Goal: Task Accomplishment & Management: Manage account settings

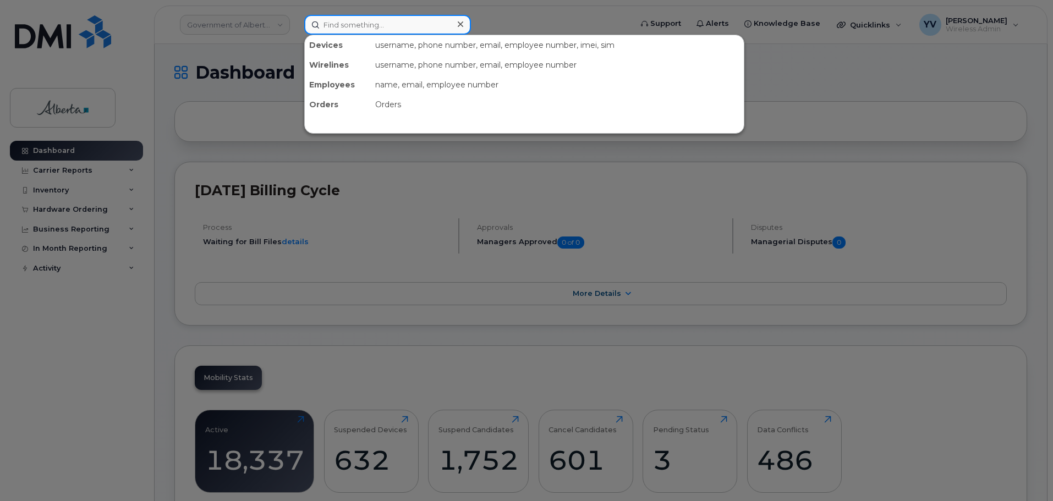
click at [351, 24] on input at bounding box center [387, 25] width 167 height 20
paste input "5874365428"
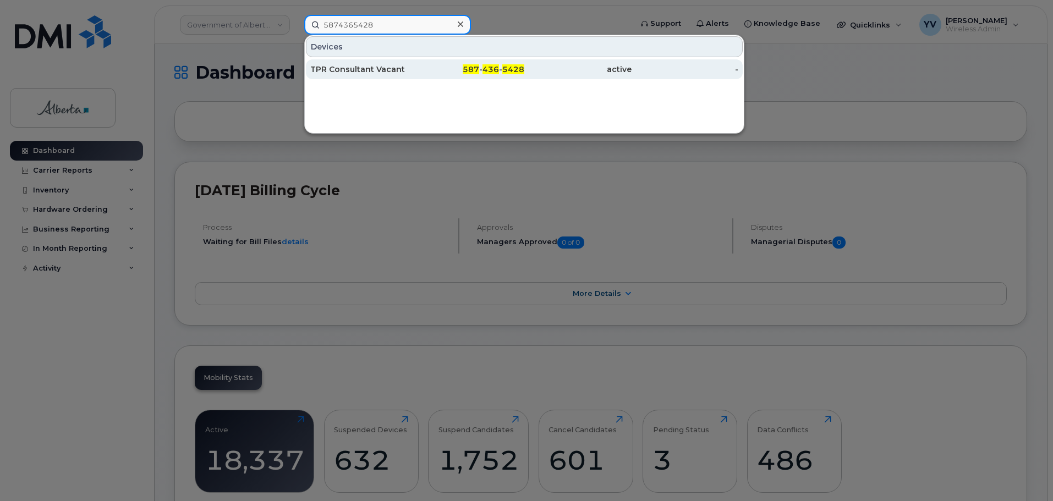
type input "5874365428"
click at [490, 65] on span "436" at bounding box center [490, 69] width 17 height 10
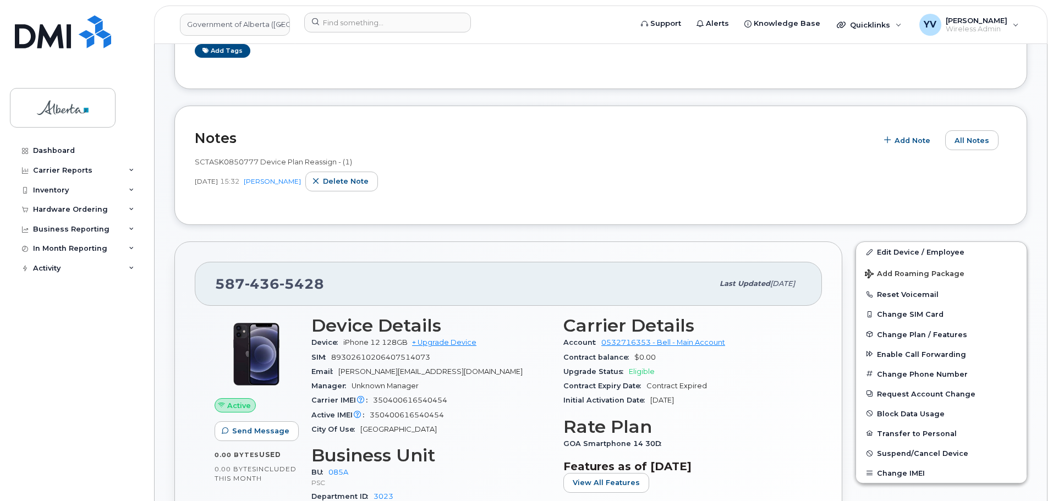
scroll to position [234, 0]
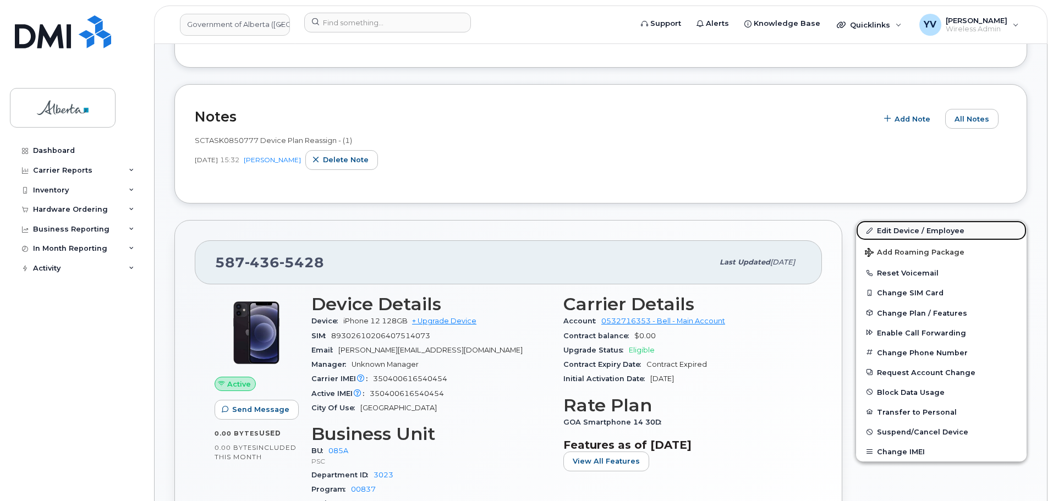
click at [898, 226] on link "Edit Device / Employee" at bounding box center [941, 231] width 171 height 20
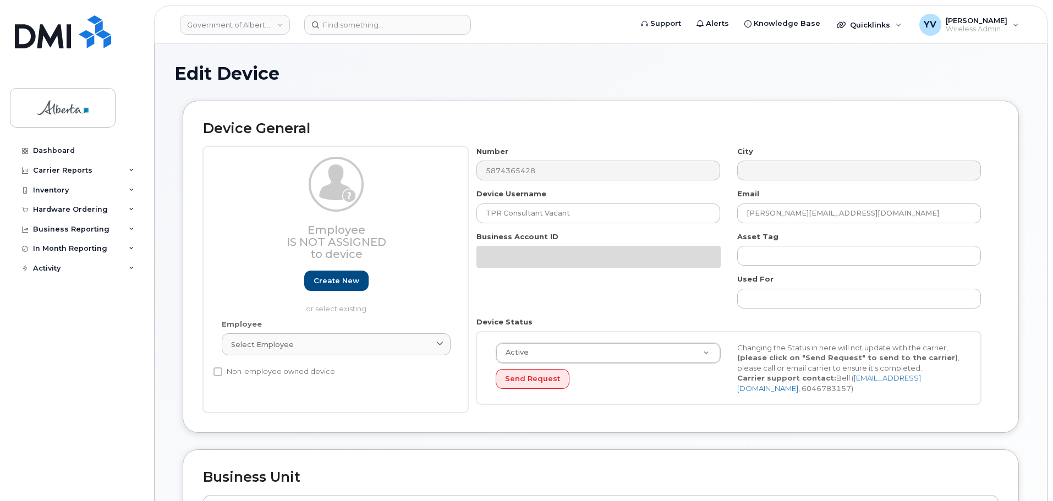
select select "4749745"
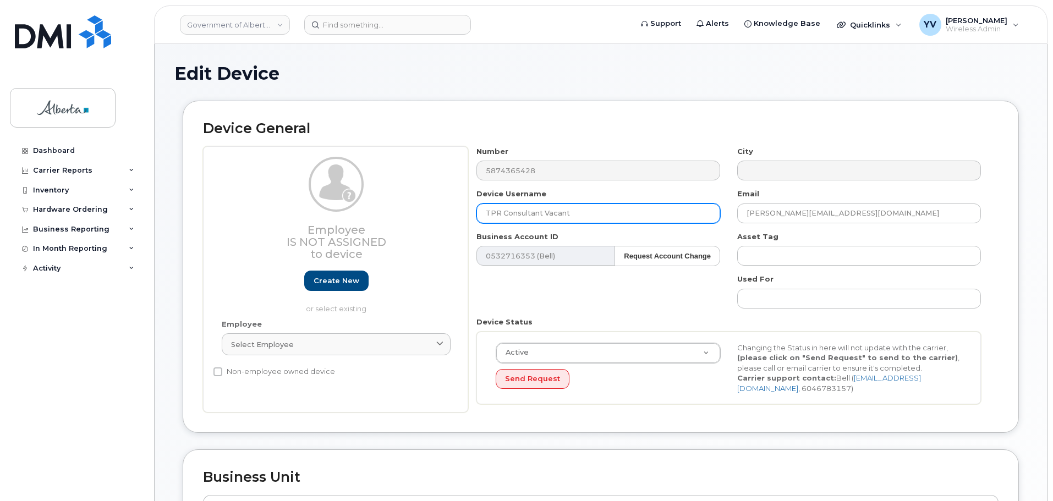
drag, startPoint x: 574, startPoint y: 211, endPoint x: 486, endPoint y: 211, distance: 88.0
click at [486, 211] on input "TPR Consultant Vacant" at bounding box center [598, 214] width 244 height 20
paste input "[PERSON_NAME]"
click at [501, 210] on input "[PERSON_NAME]" at bounding box center [598, 214] width 244 height 20
type input "[PERSON_NAME]"
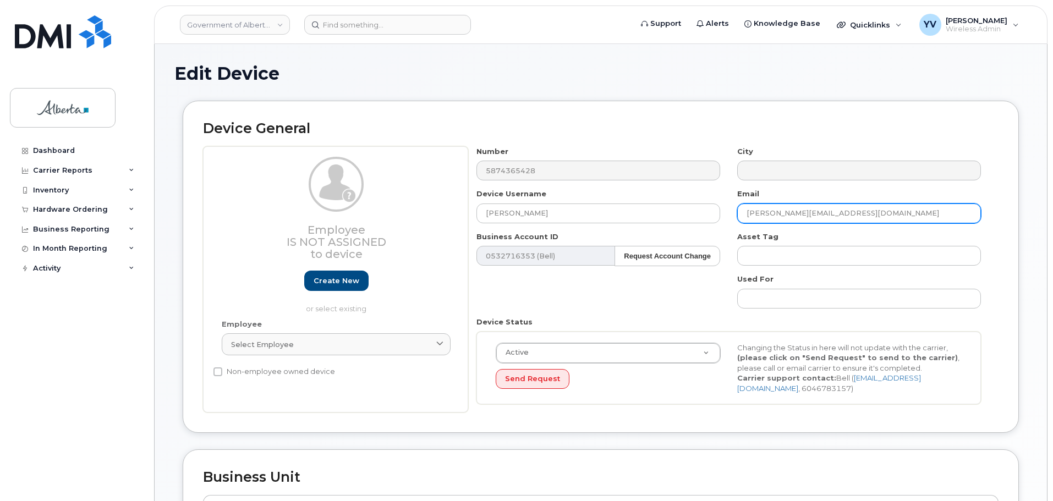
drag, startPoint x: 853, startPoint y: 210, endPoint x: 721, endPoint y: 217, distance: 132.2
click at [721, 217] on div "Number 5874365428 City Device Username [PERSON_NAME] Email [PERSON_NAME][EMAIL_…" at bounding box center [728, 279] width 521 height 267
paste input "Vonai.Ratisai"
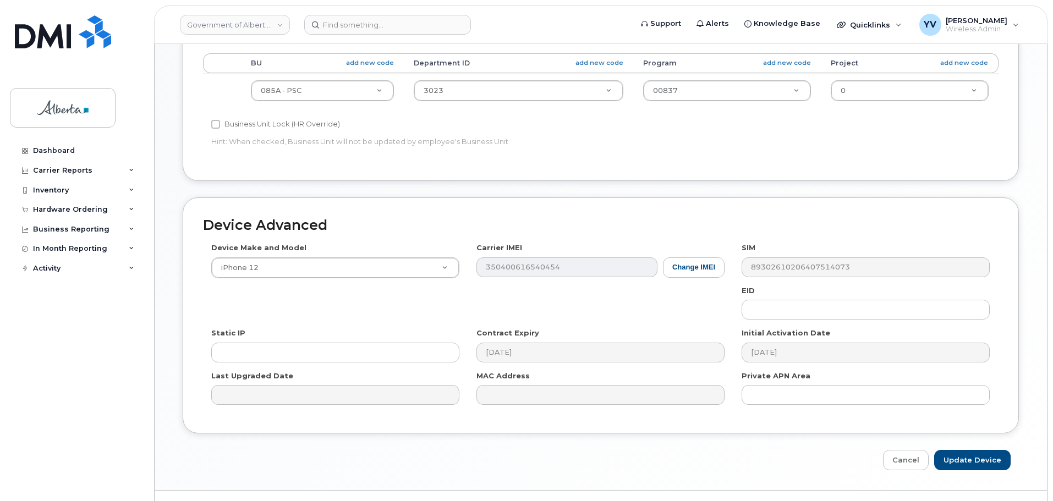
scroll to position [466, 0]
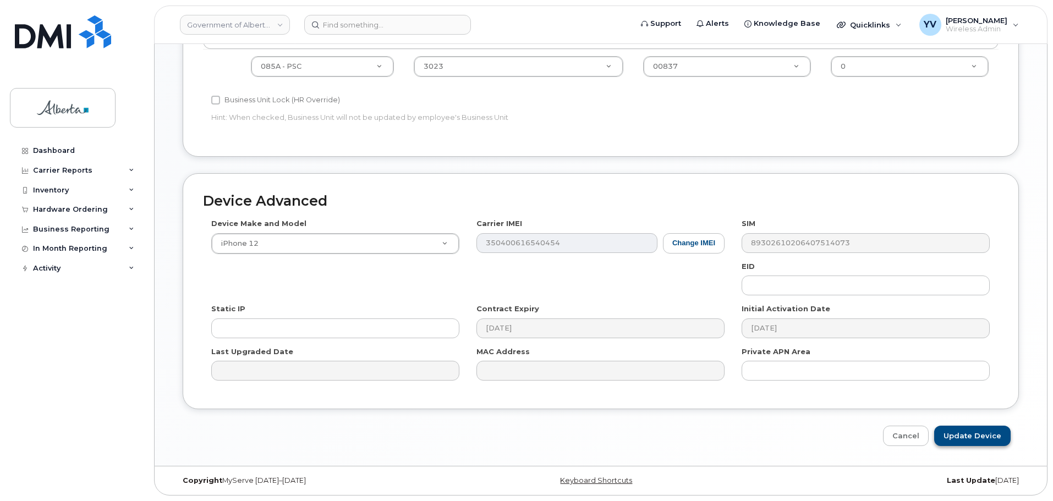
type input "Vonai.Ratisai@gov.ab.ca"
click at [965, 435] on input "Update Device" at bounding box center [972, 436] width 76 height 20
type input "Saving..."
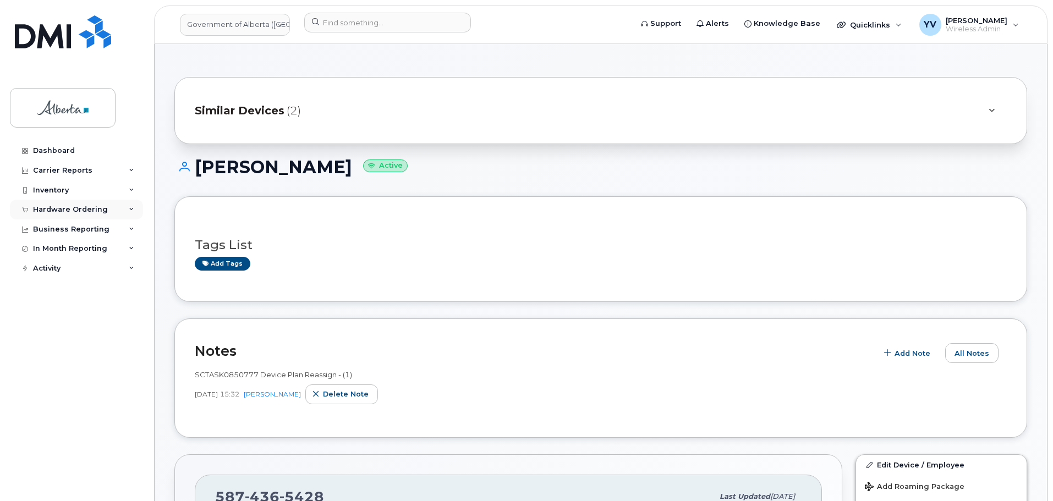
click at [49, 204] on div "Hardware Ordering" at bounding box center [76, 210] width 133 height 20
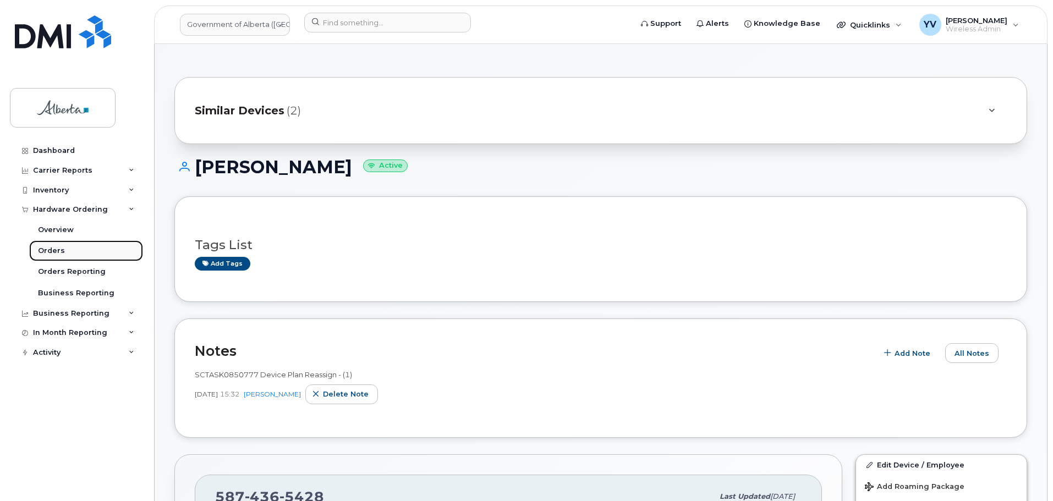
click at [45, 246] on div "Orders" at bounding box center [51, 251] width 27 height 10
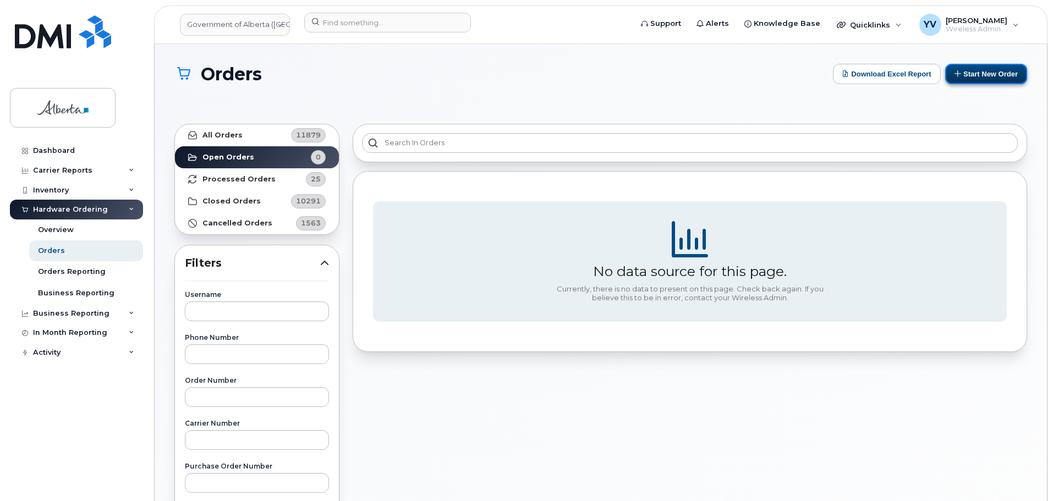
click at [984, 71] on button "Start New Order" at bounding box center [986, 74] width 82 height 20
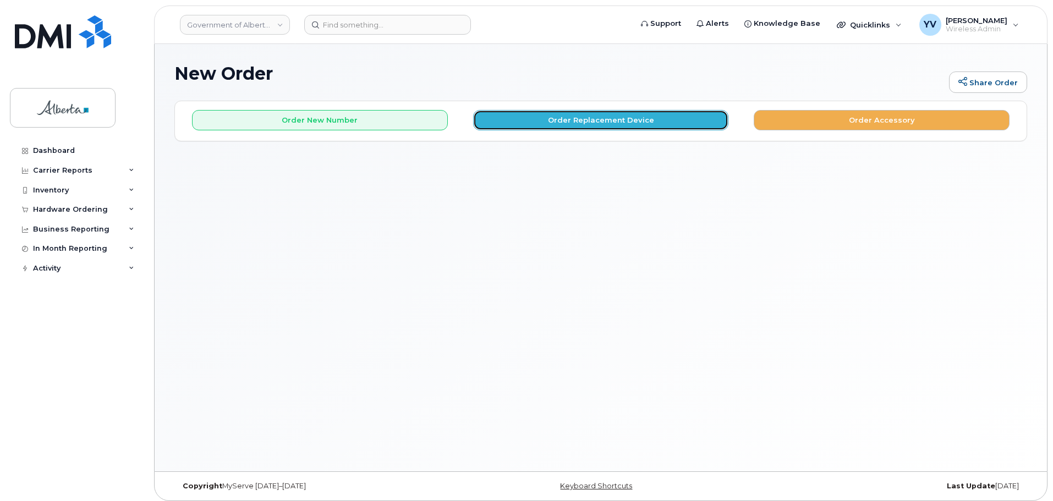
click at [575, 115] on button "Order Replacement Device" at bounding box center [601, 120] width 256 height 20
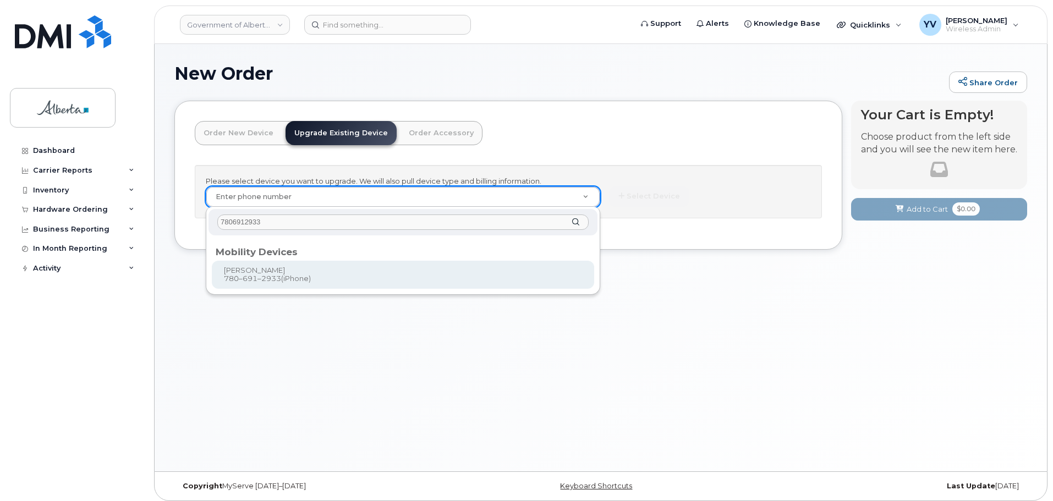
type input "7806912933"
type input "801643"
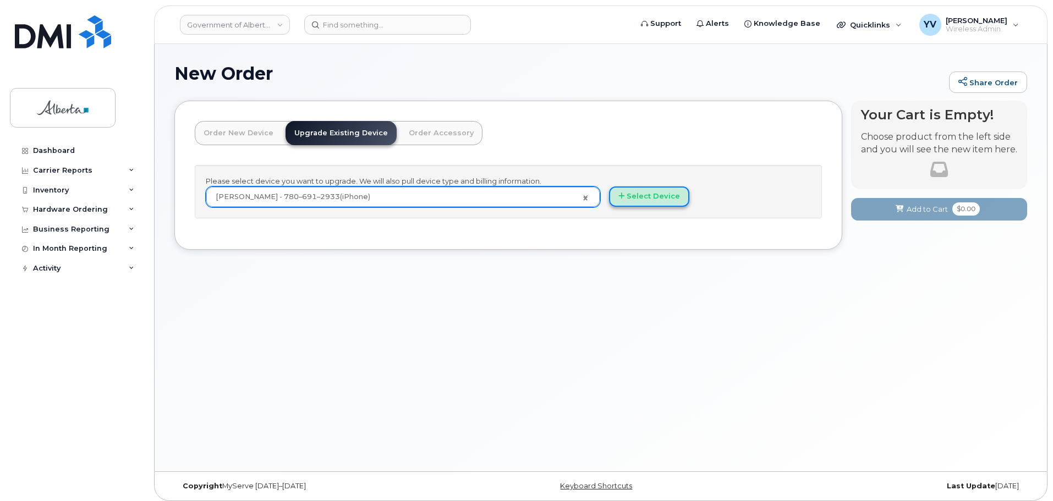
click at [654, 195] on button "Select Device" at bounding box center [649, 196] width 80 height 20
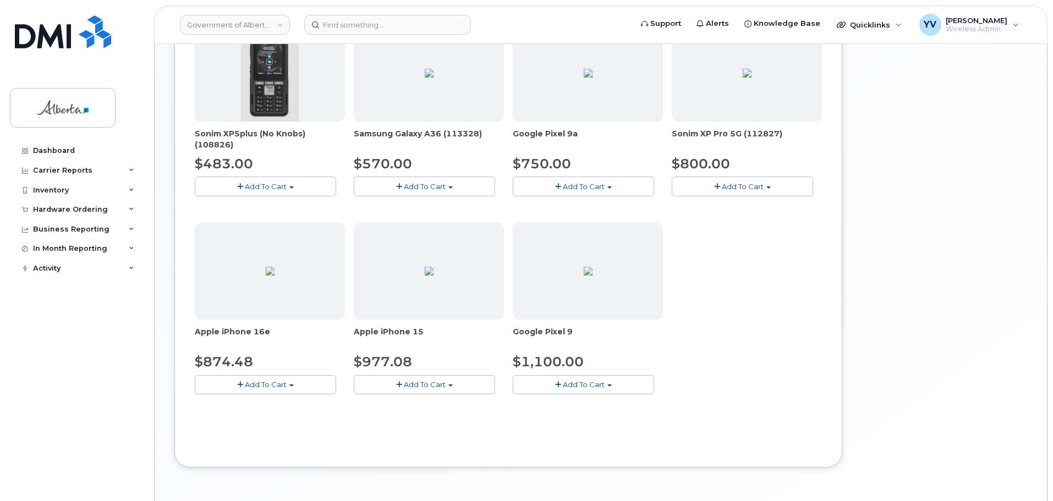
scroll to position [390, 0]
click at [452, 381] on button "Add To Cart" at bounding box center [424, 382] width 141 height 19
click at [450, 382] on span "button" at bounding box center [450, 383] width 4 height 2
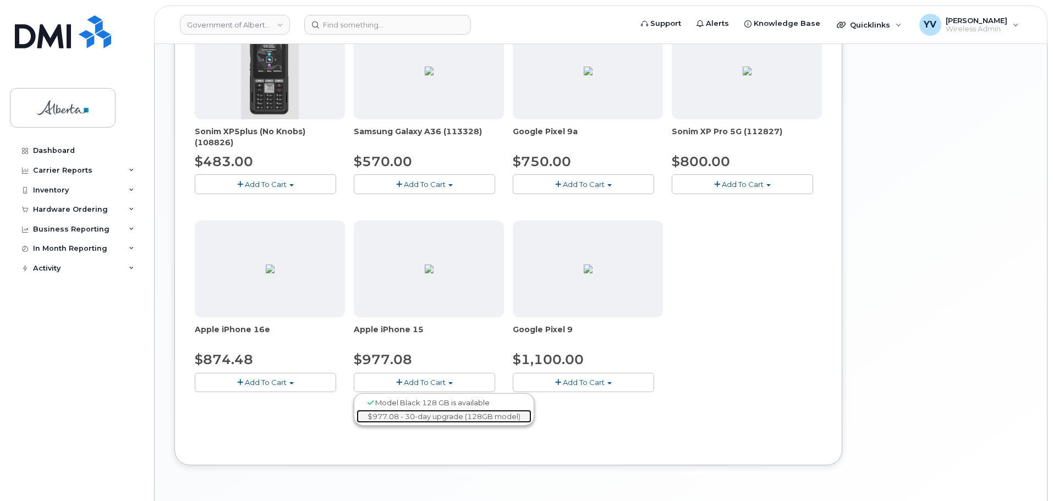
click at [438, 414] on link "$977.08 - 30-day upgrade (128GB model)" at bounding box center [443, 417] width 175 height 14
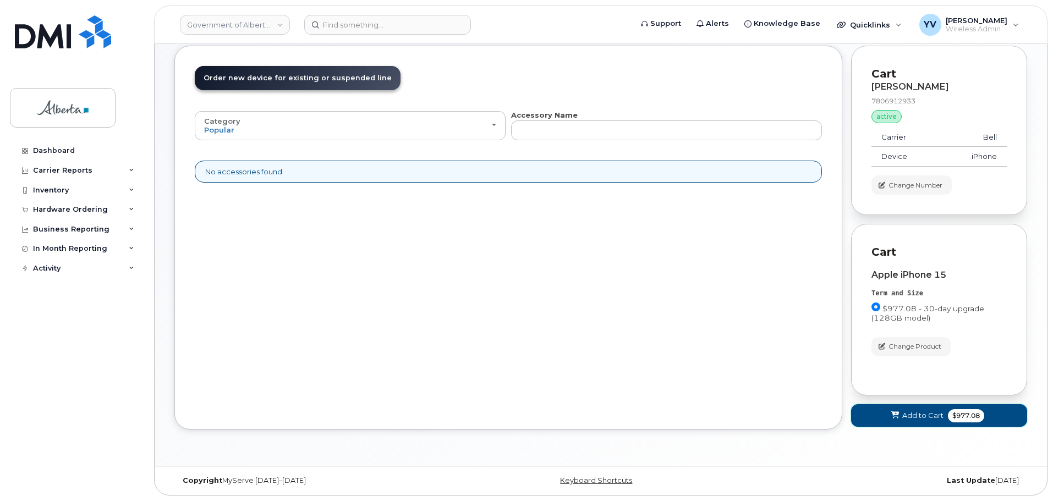
click at [925, 412] on span "Add to Cart" at bounding box center [922, 415] width 41 height 10
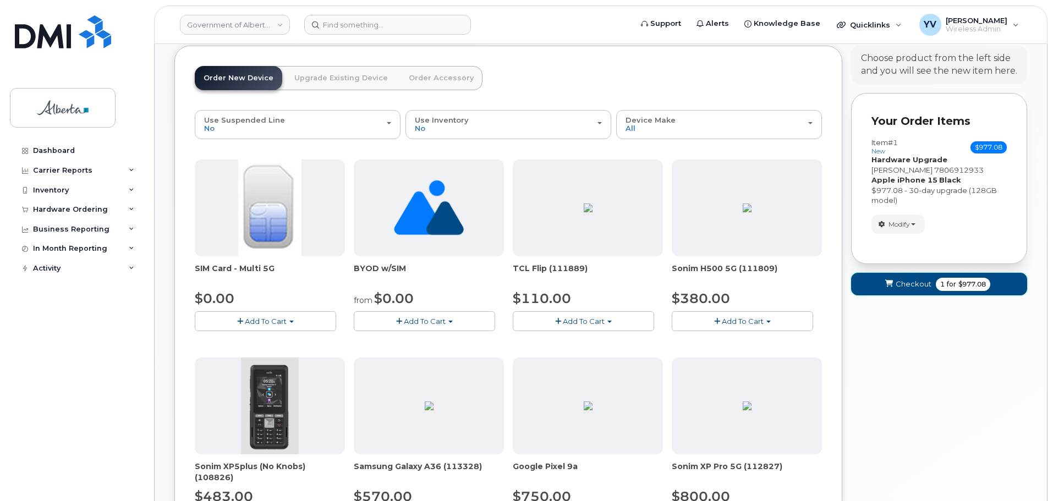
click at [905, 279] on span "Checkout" at bounding box center [914, 284] width 36 height 10
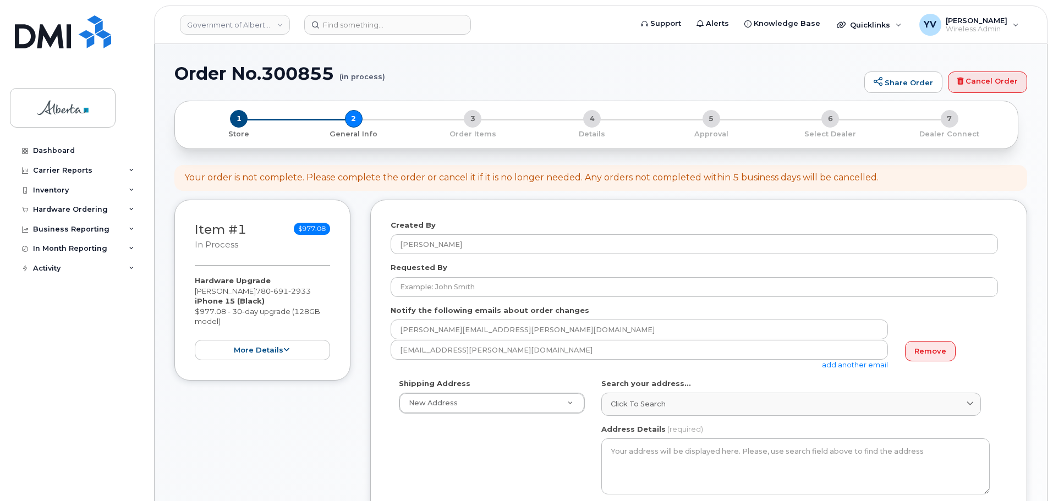
select select
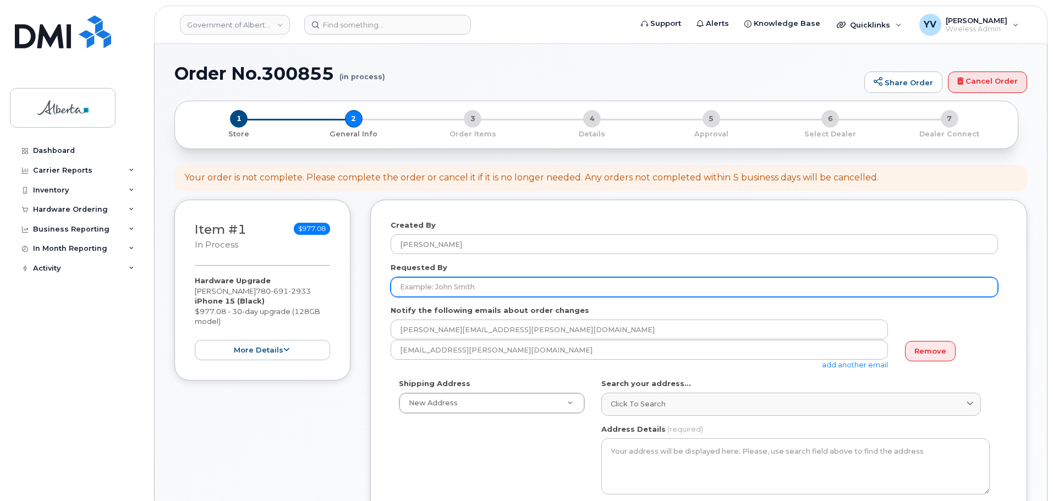
click at [409, 291] on input "Requested By" at bounding box center [694, 287] width 607 height 20
paste input "[PERSON_NAME]"
type input "[PERSON_NAME]"
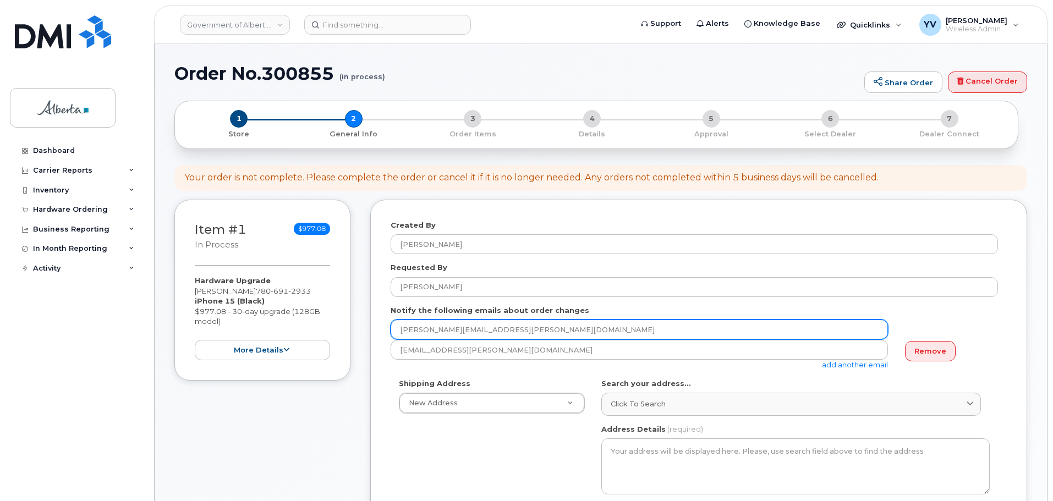
drag, startPoint x: 482, startPoint y: 329, endPoint x: 408, endPoint y: 337, distance: 74.7
click at [405, 331] on input "[PERSON_NAME][EMAIL_ADDRESS][PERSON_NAME][DOMAIN_NAME]" at bounding box center [639, 330] width 497 height 20
paste input "Sherry.Ladouceur"
click at [408, 330] on input "alSherry.Ladouceur@gov.ab.ca" at bounding box center [639, 330] width 497 height 20
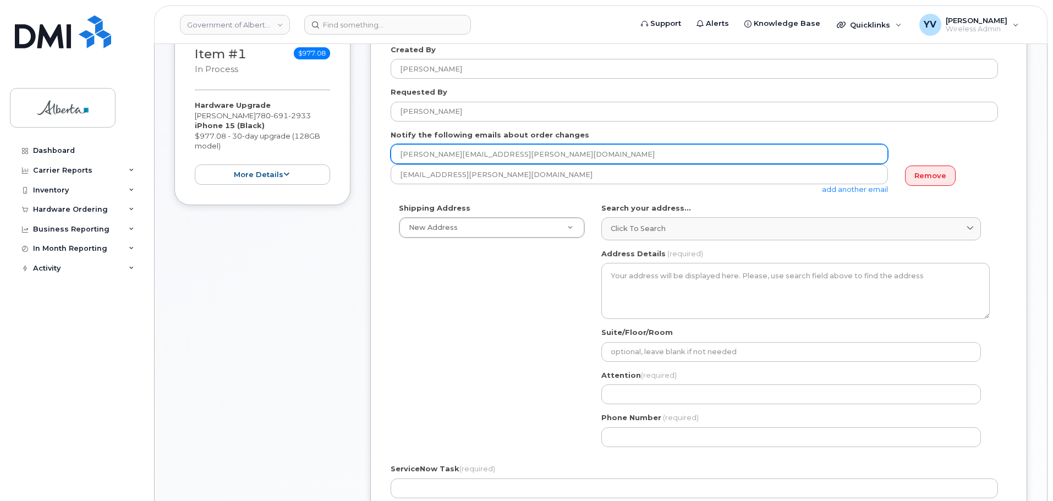
scroll to position [204, 0]
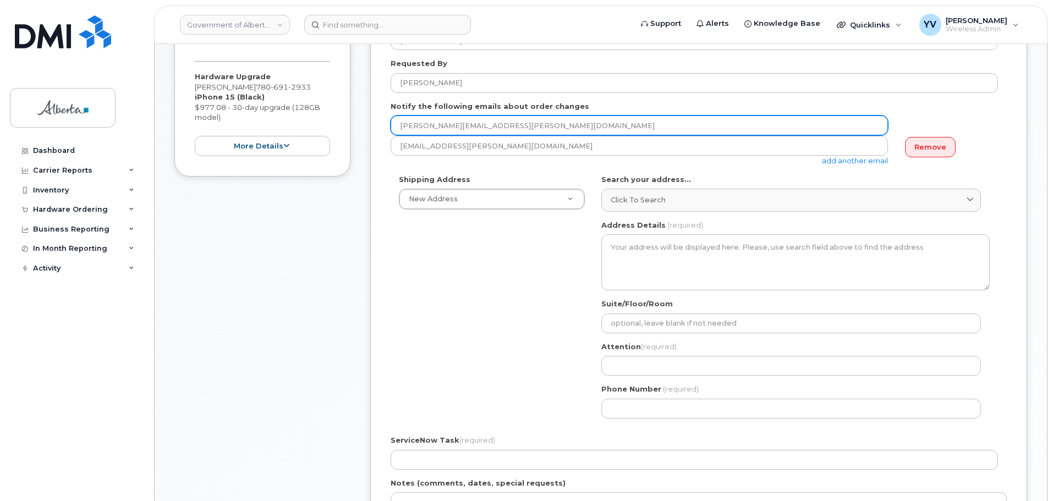
type input "Sherry.Ladouceur@gov.ab.ca"
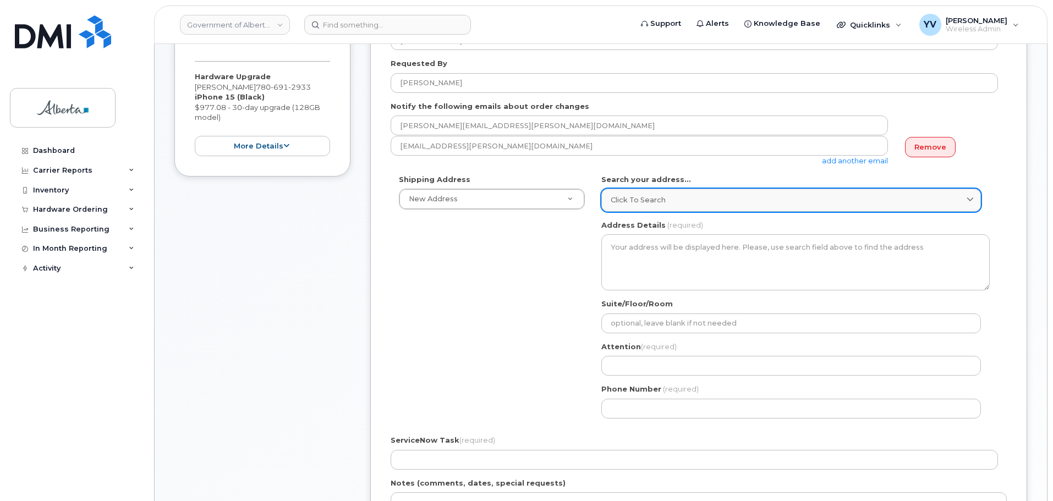
click at [623, 195] on span "Click to search" at bounding box center [638, 200] width 55 height 10
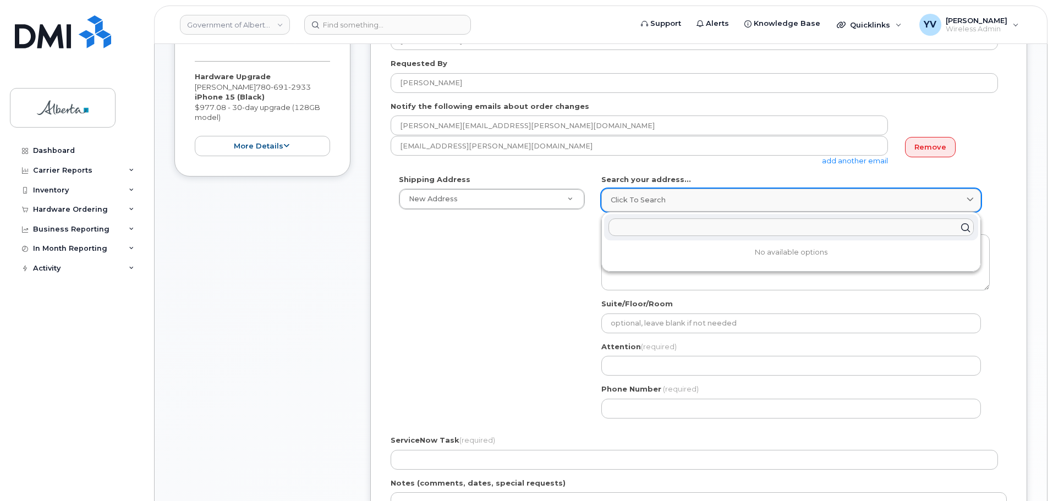
paste input "7000 - 113 Street"
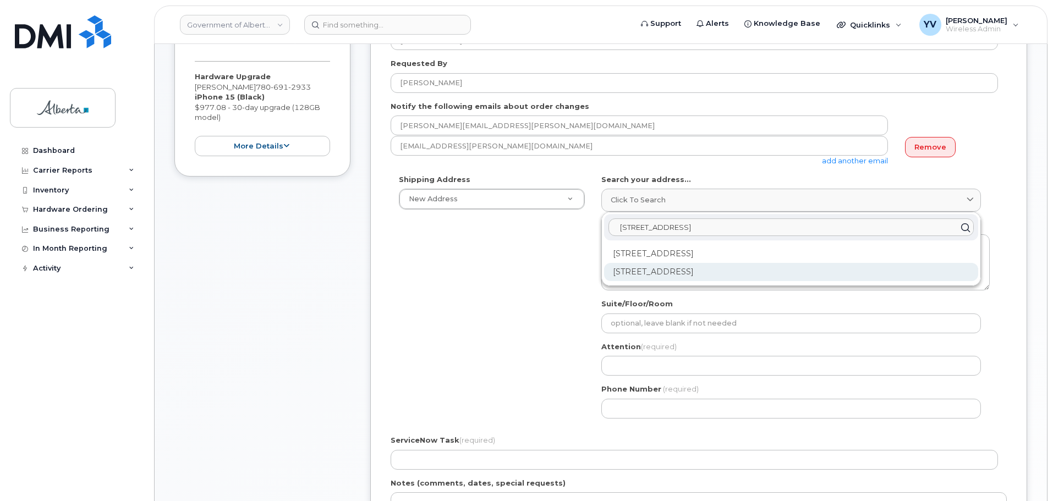
type input "7000 - 113 Street"
click at [630, 271] on div "7000 113 St NW Edmonton AB T6H 5T6" at bounding box center [791, 272] width 374 height 18
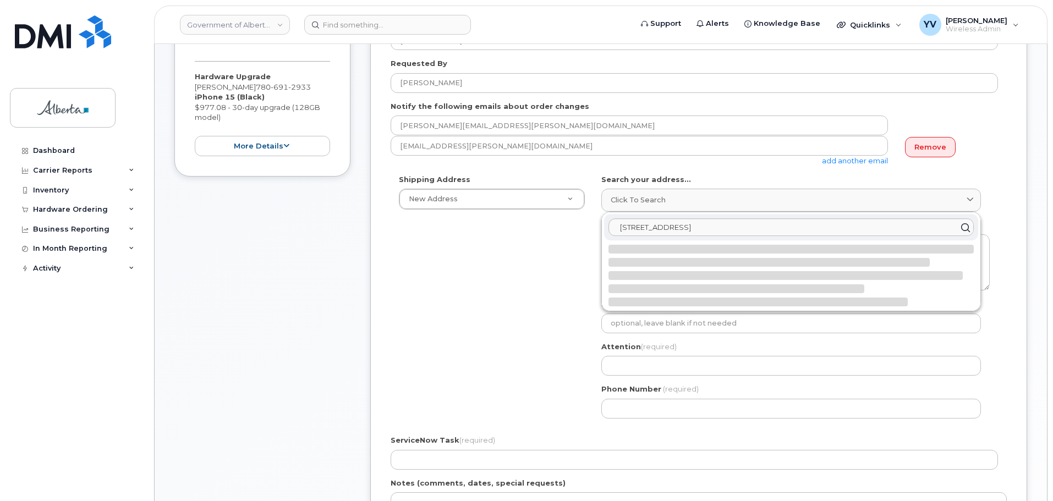
select select
type textarea "7000 113 St NW EDMONTON AB T6H 5T6 CANADA"
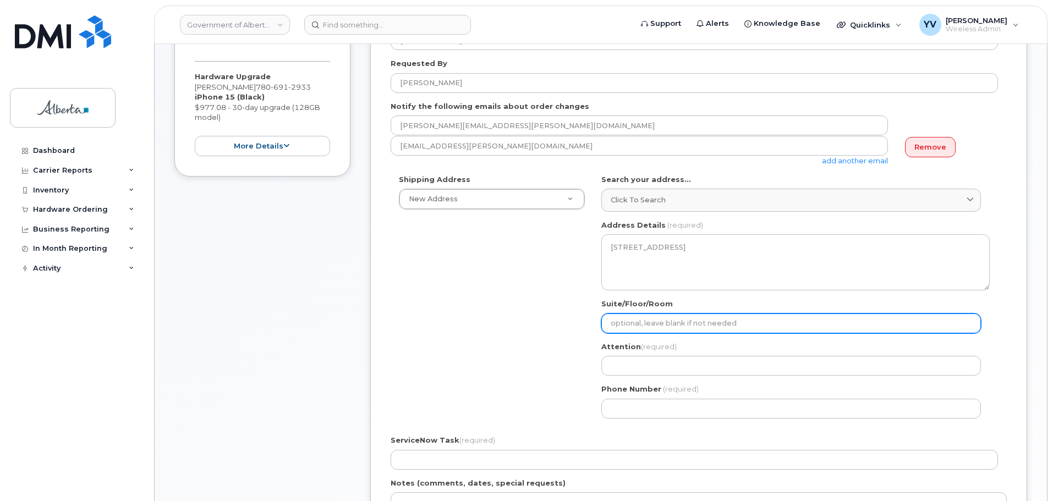
click at [629, 329] on input "Suite/Floor/Room" at bounding box center [791, 324] width 380 height 20
type input "Main Floor"
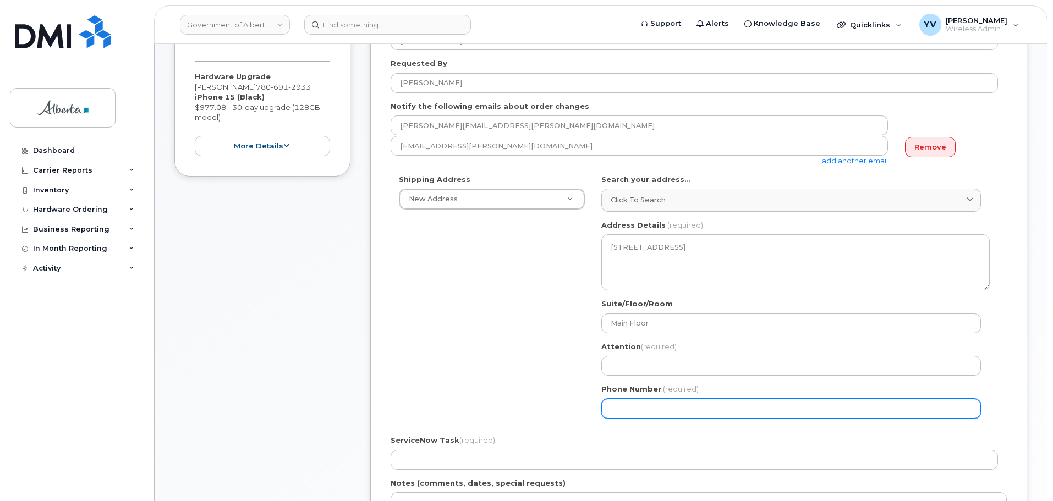
click at [617, 409] on input "Phone Number" at bounding box center [791, 409] width 380 height 20
paste input "7804159307"
select select
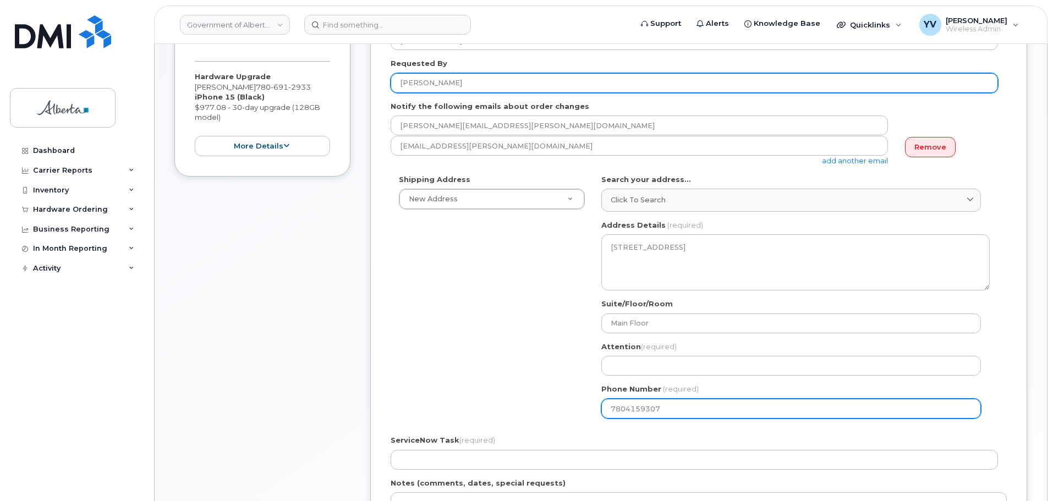
type input "7804159307"
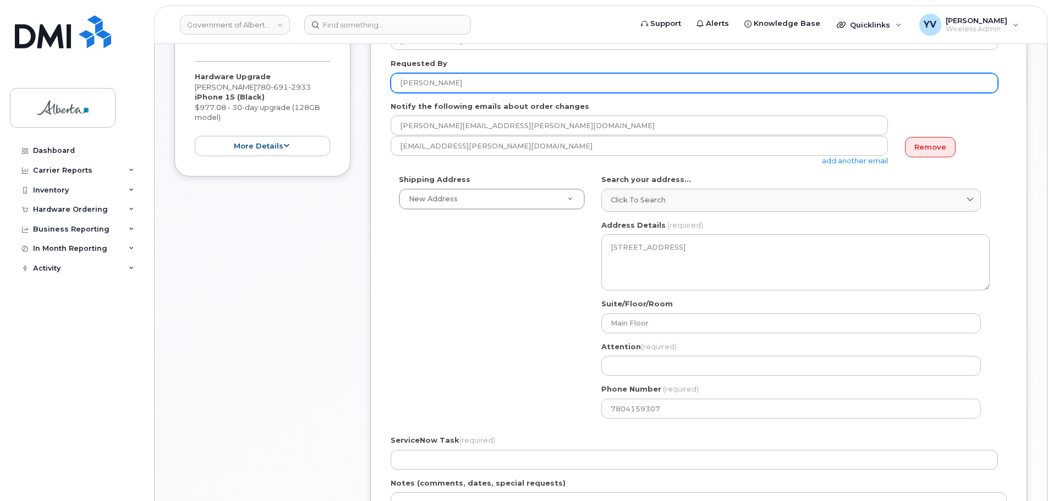
drag, startPoint x: 466, startPoint y: 83, endPoint x: 383, endPoint y: 85, distance: 83.1
click at [383, 85] on div "Created By Yen Vong Requested By Sherry Ladouceur Notify the following emails a…" at bounding box center [698, 321] width 657 height 651
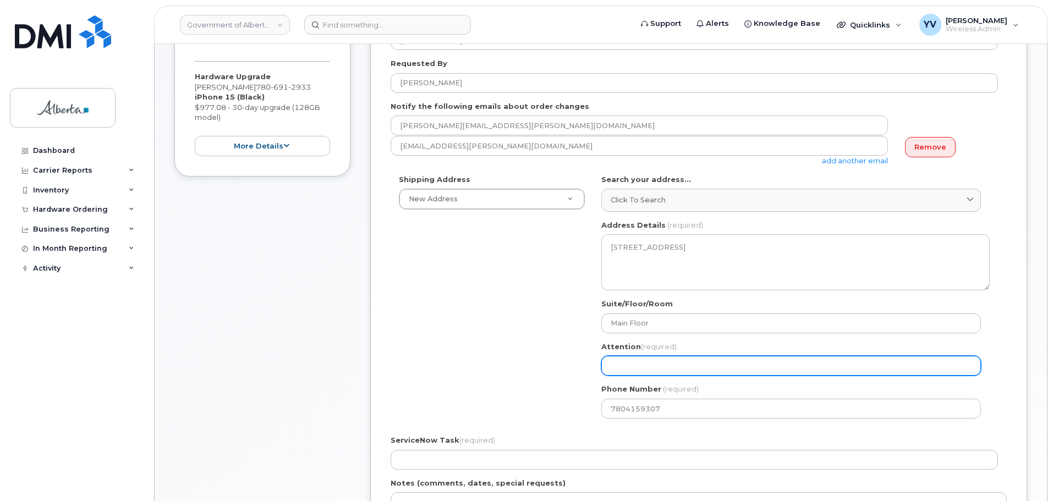
click at [625, 365] on input "Attention (required)" at bounding box center [791, 366] width 380 height 20
paste input "Sherry Ladouceur"
select select
type input "Sherry Ladouceur"
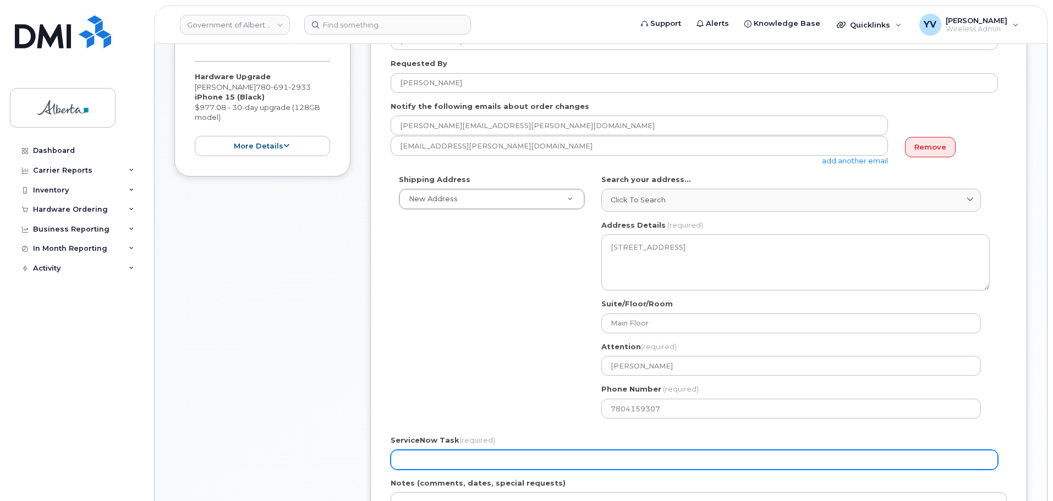
click at [402, 463] on input "ServiceNow Task (required)" at bounding box center [694, 460] width 607 height 20
paste input "SCTASK0850744"
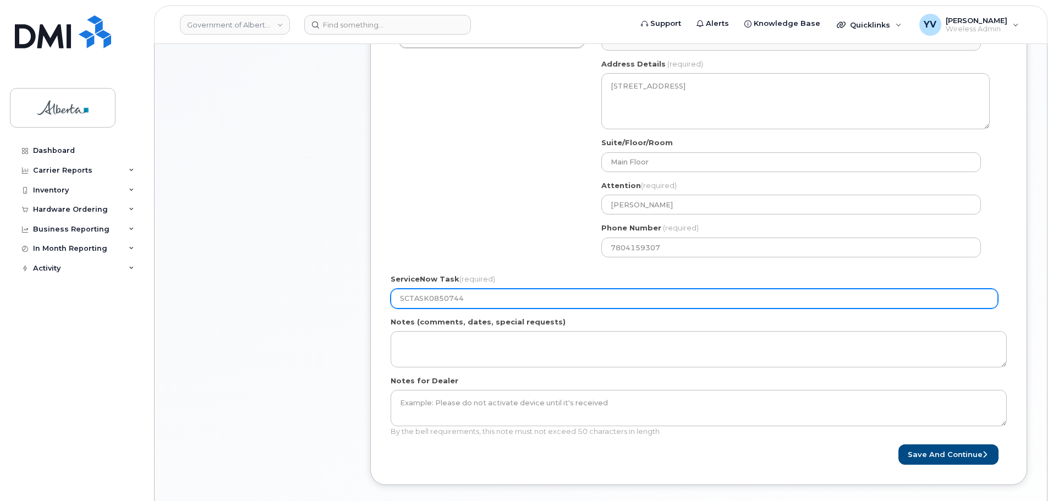
scroll to position [366, 0]
type input "SCTASK0850744"
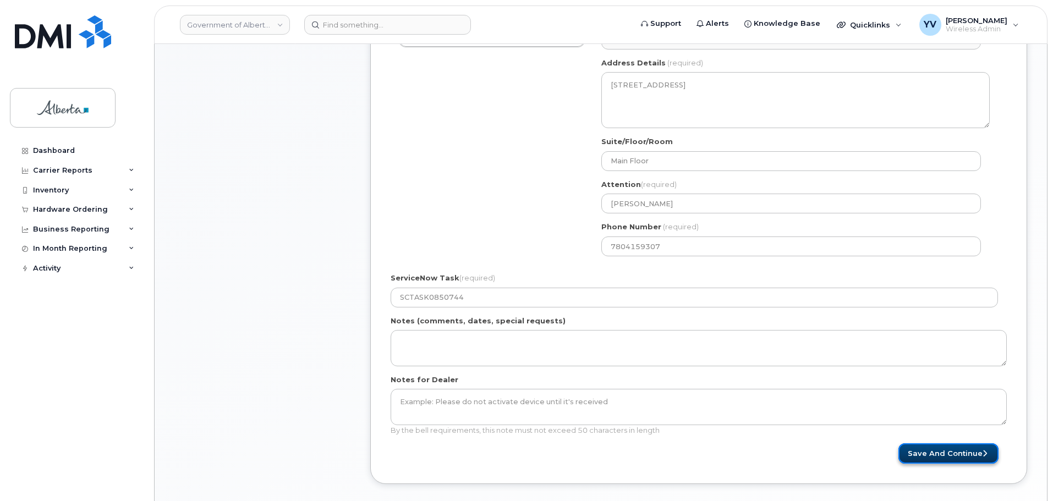
click at [937, 454] on button "Save and Continue" at bounding box center [948, 453] width 100 height 20
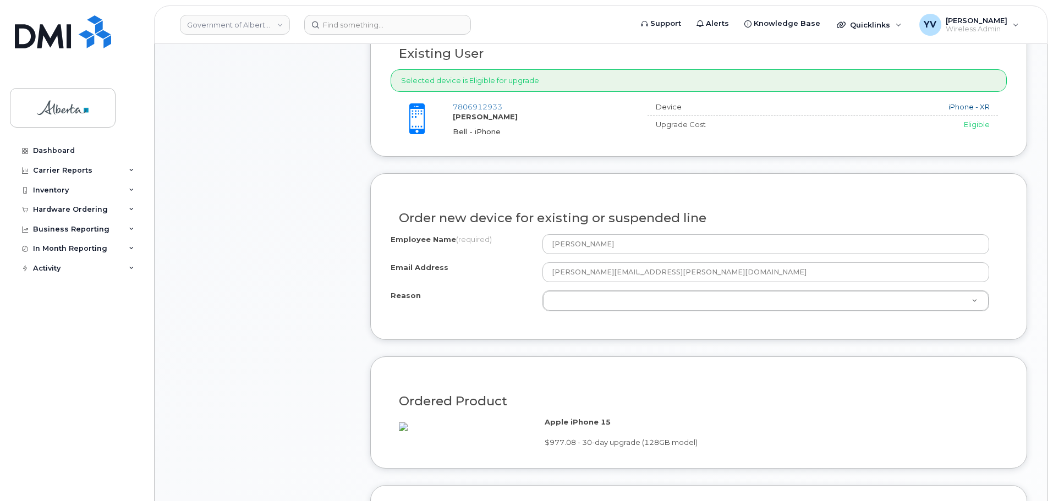
scroll to position [475, 0]
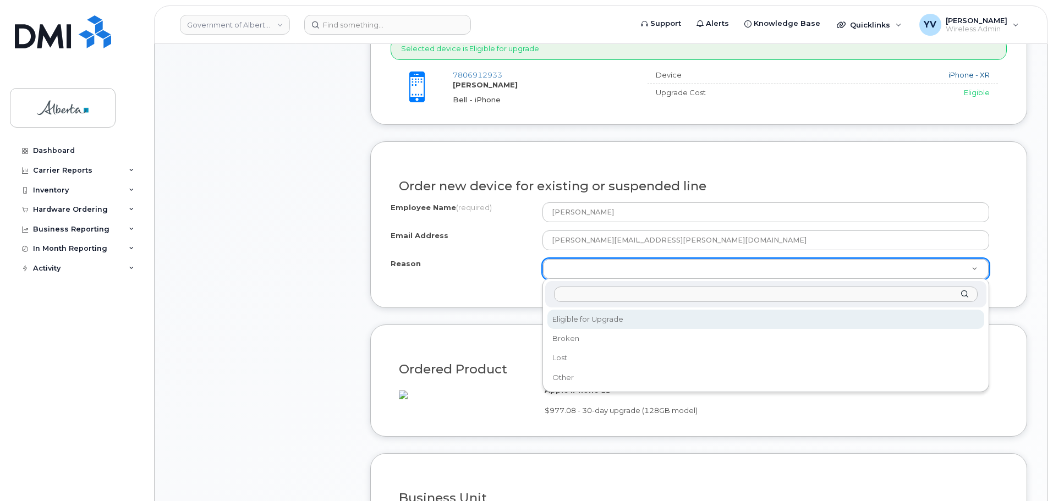
select select "eligible_for_upgrade"
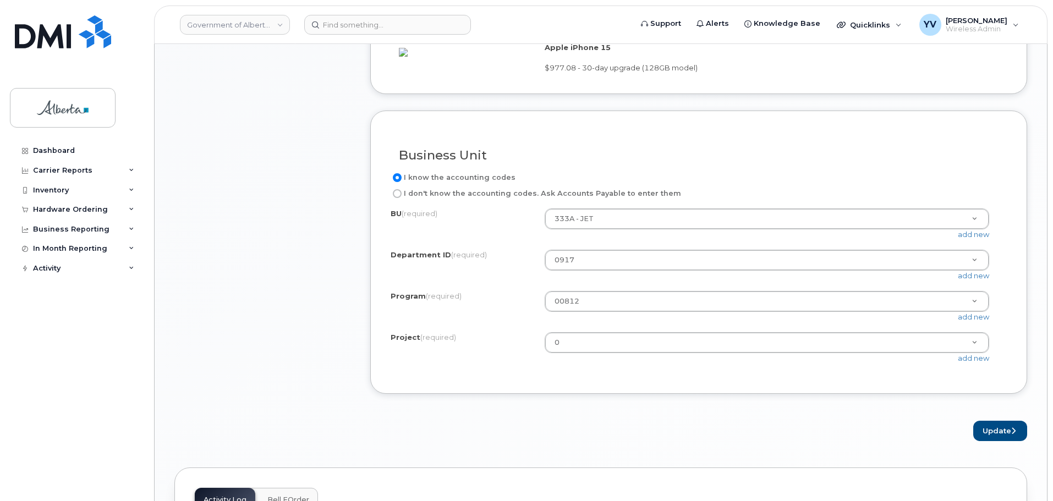
scroll to position [880, 0]
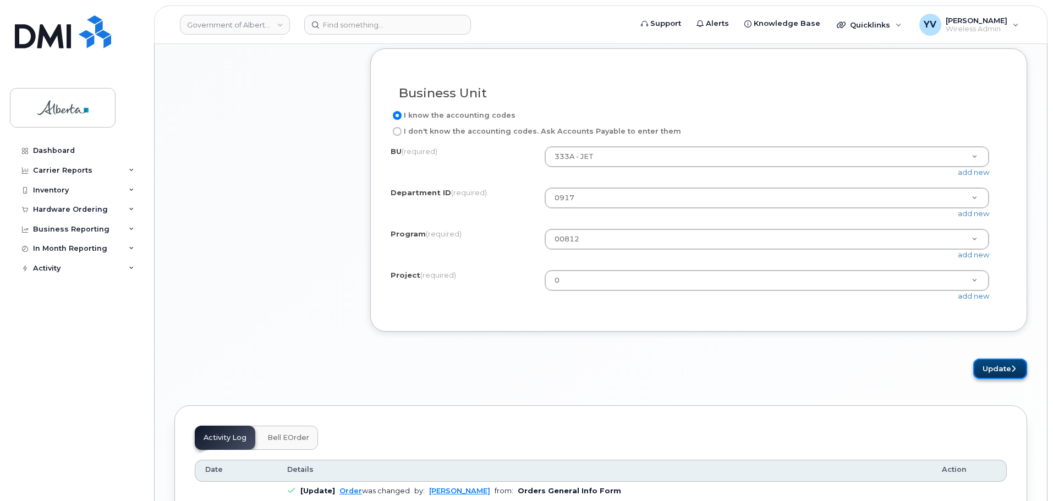
click at [1000, 379] on button "Update" at bounding box center [1000, 369] width 54 height 20
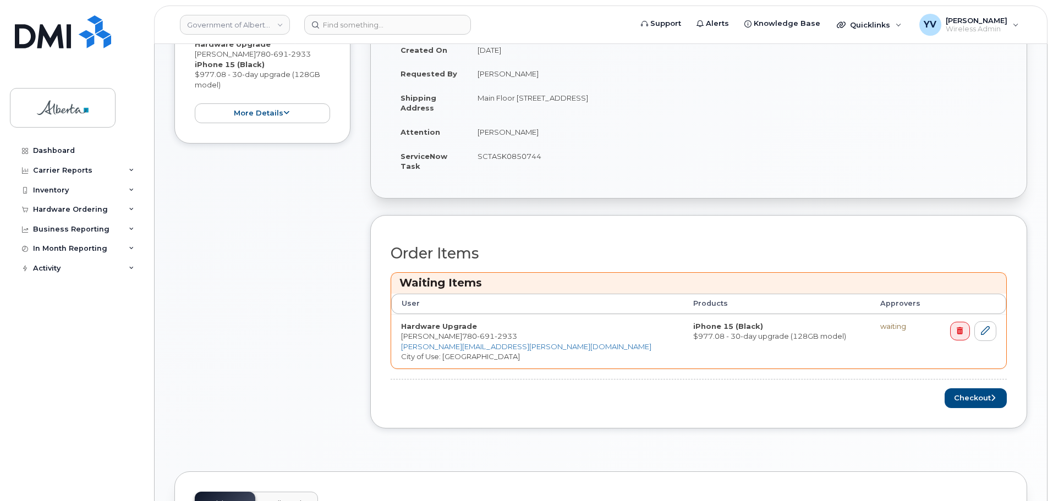
scroll to position [323, 0]
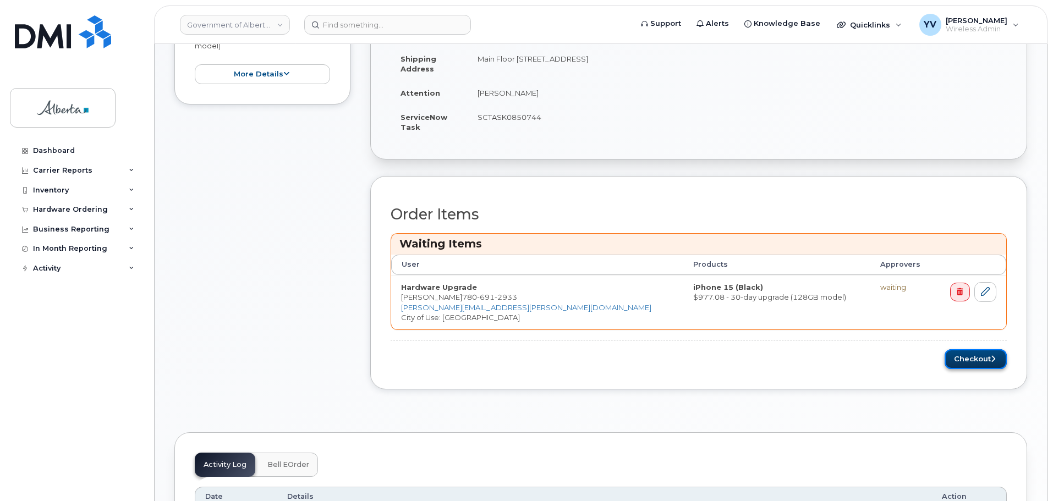
click at [964, 359] on button "Checkout" at bounding box center [976, 359] width 62 height 20
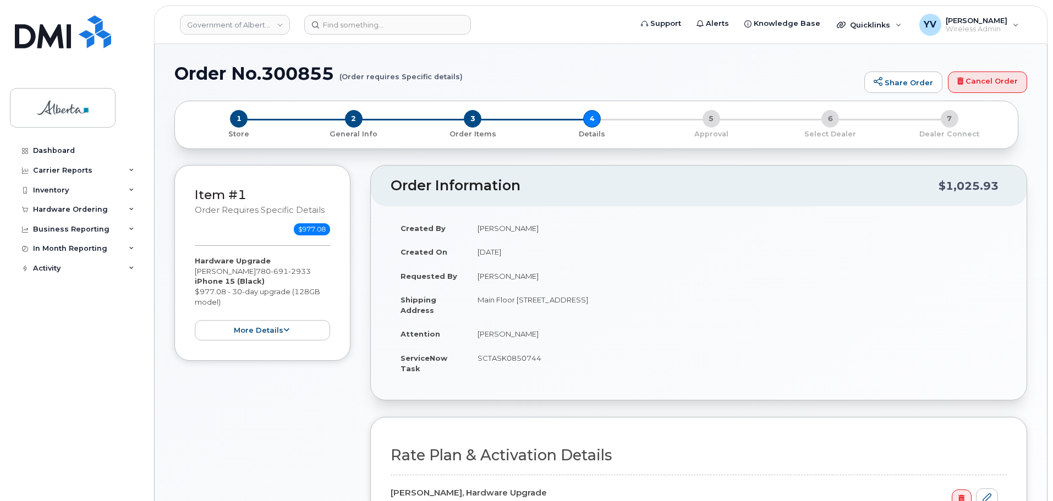
select select
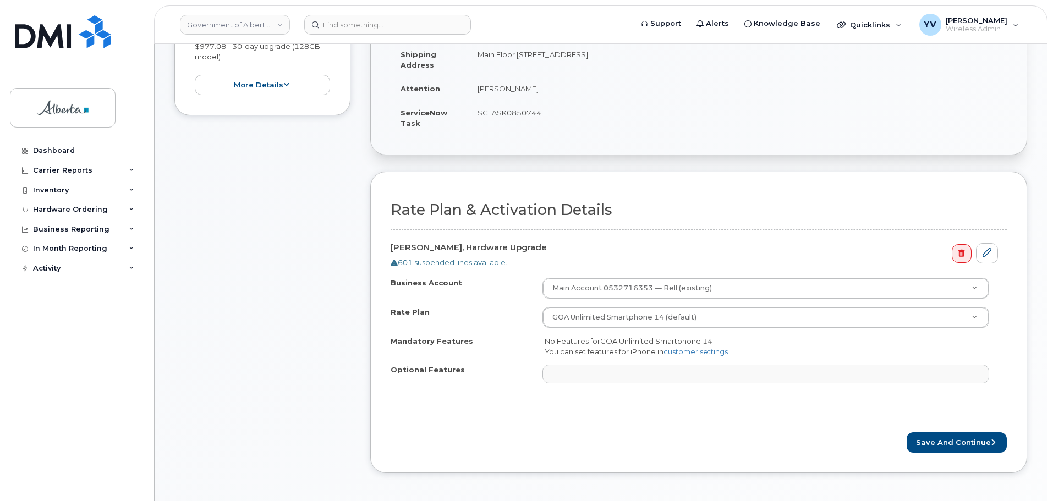
scroll to position [293, 0]
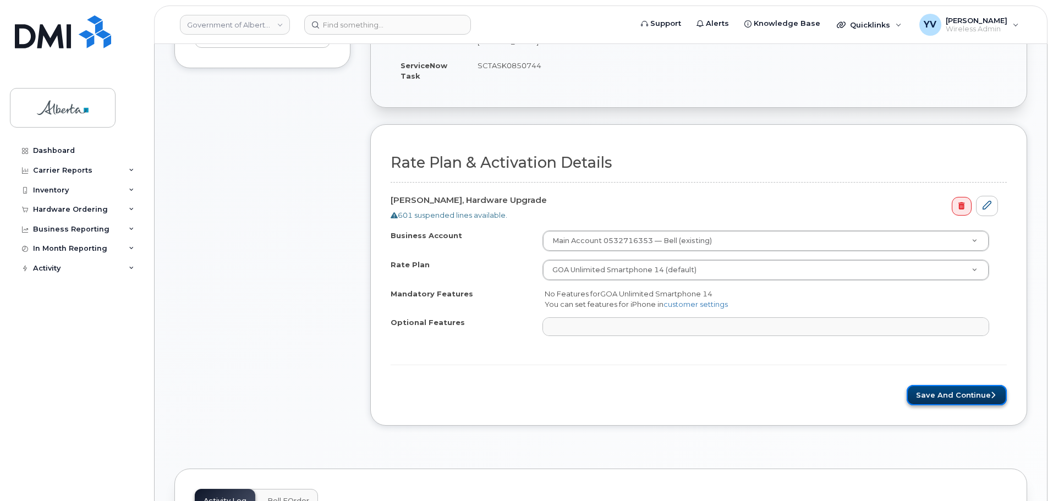
click at [954, 388] on button "Save and Continue" at bounding box center [957, 395] width 100 height 20
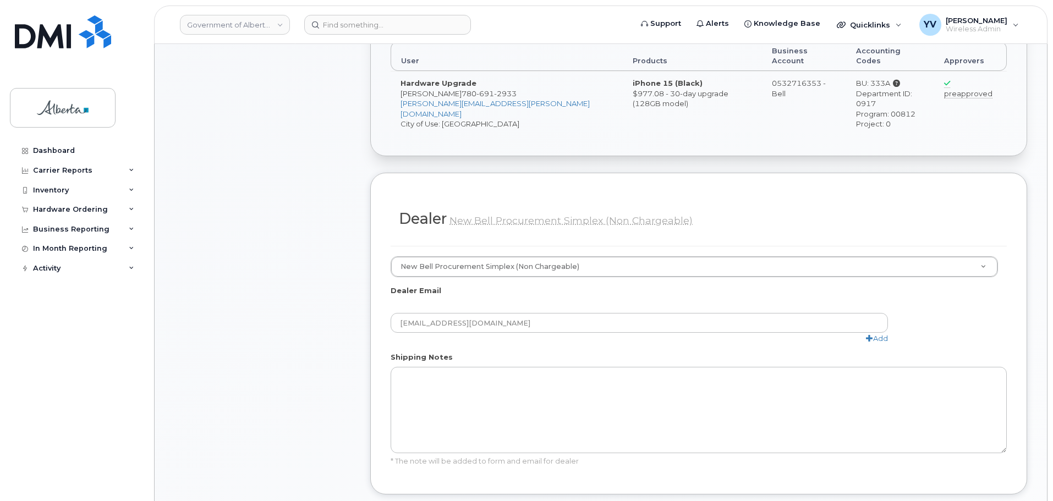
scroll to position [615, 0]
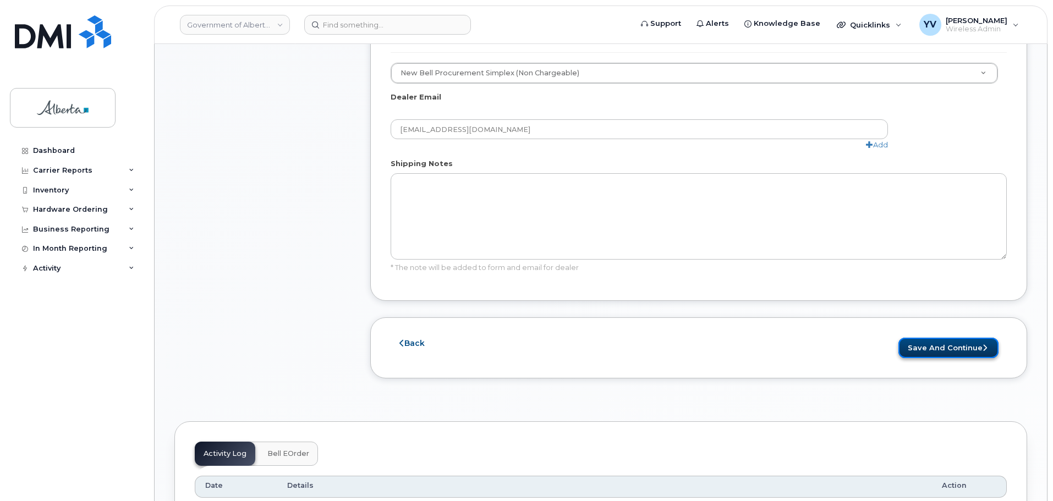
click at [936, 338] on button "Save and Continue" at bounding box center [948, 348] width 100 height 20
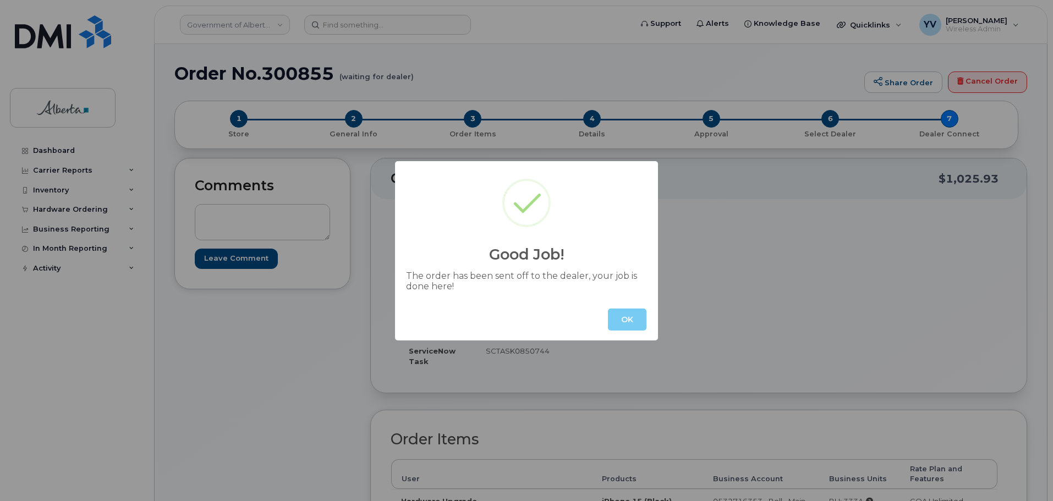
click at [635, 315] on button "OK" at bounding box center [627, 320] width 39 height 22
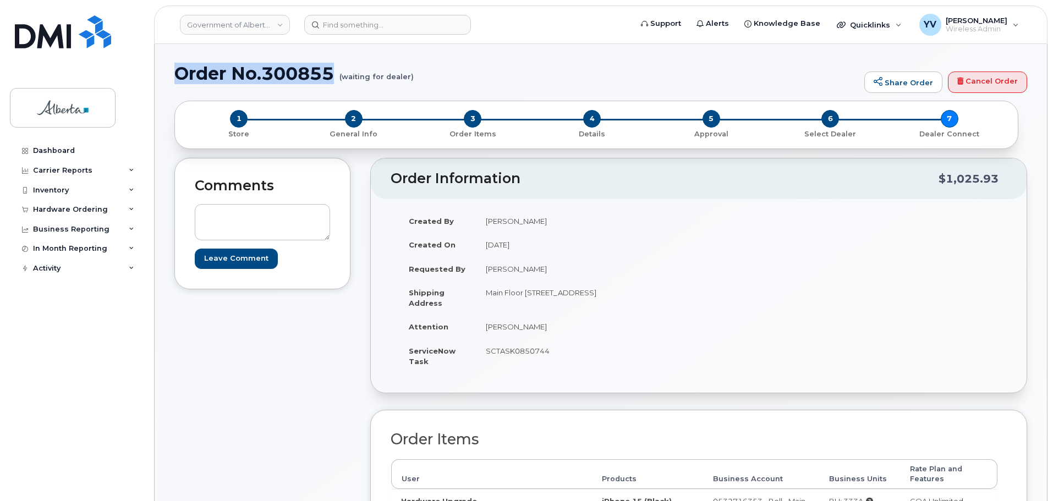
drag, startPoint x: 333, startPoint y: 72, endPoint x: 166, endPoint y: 65, distance: 166.8
copy h1 "Order No.300855"
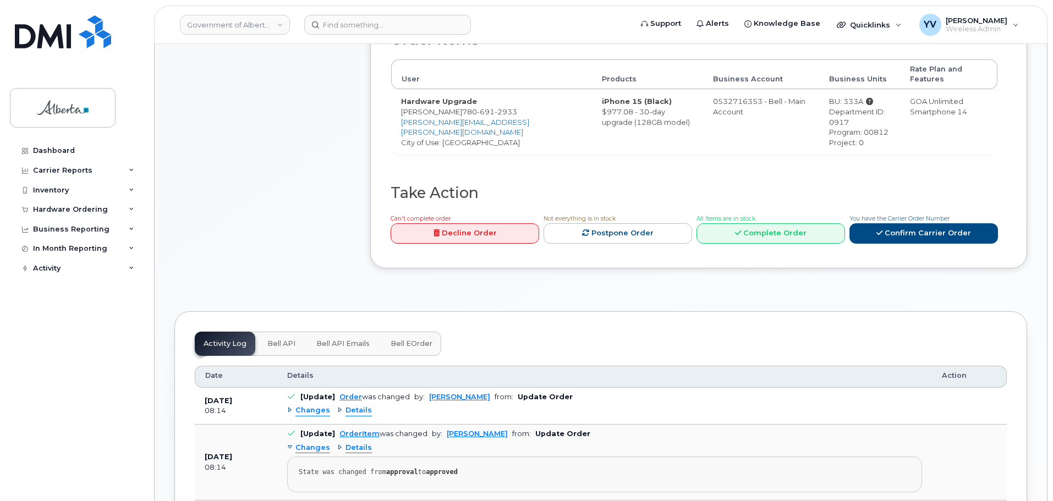
scroll to position [408, 0]
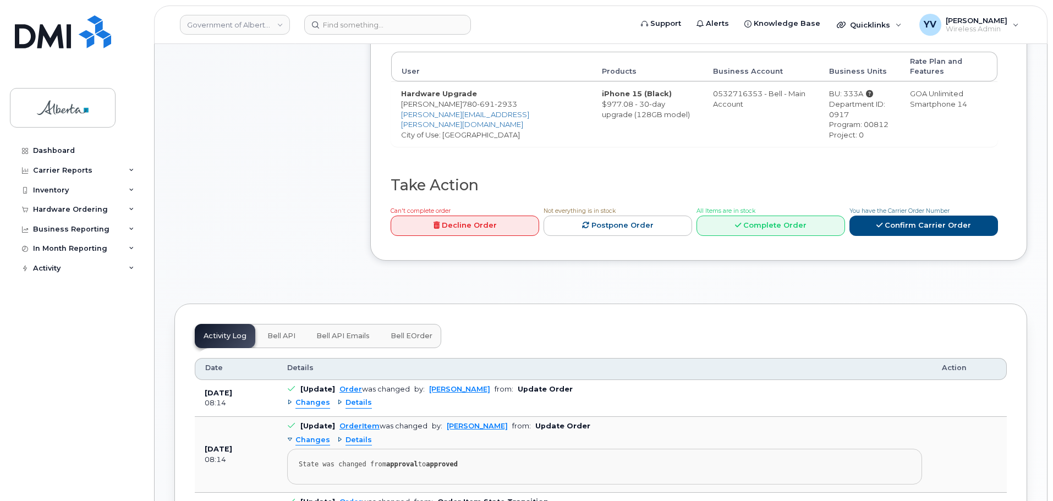
click at [275, 332] on span "Bell API" at bounding box center [281, 336] width 28 height 9
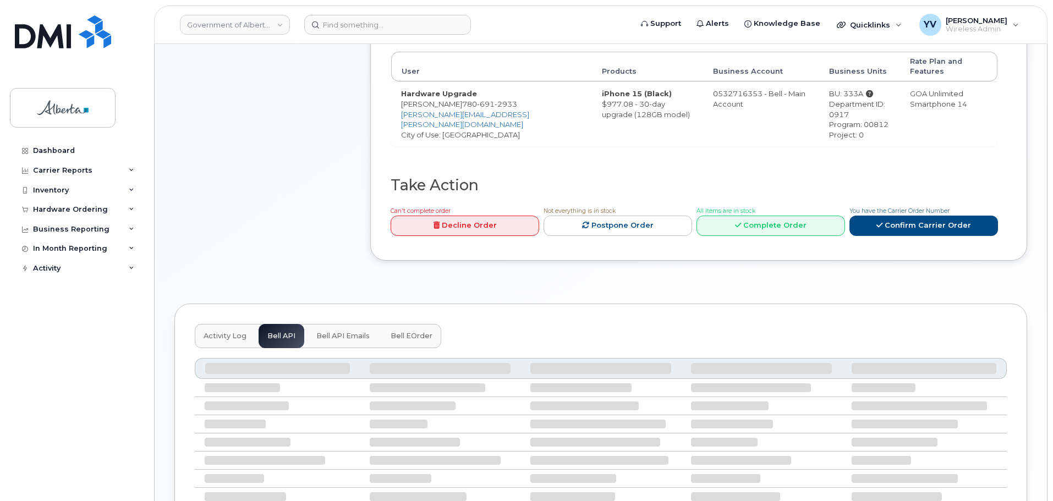
scroll to position [400, 0]
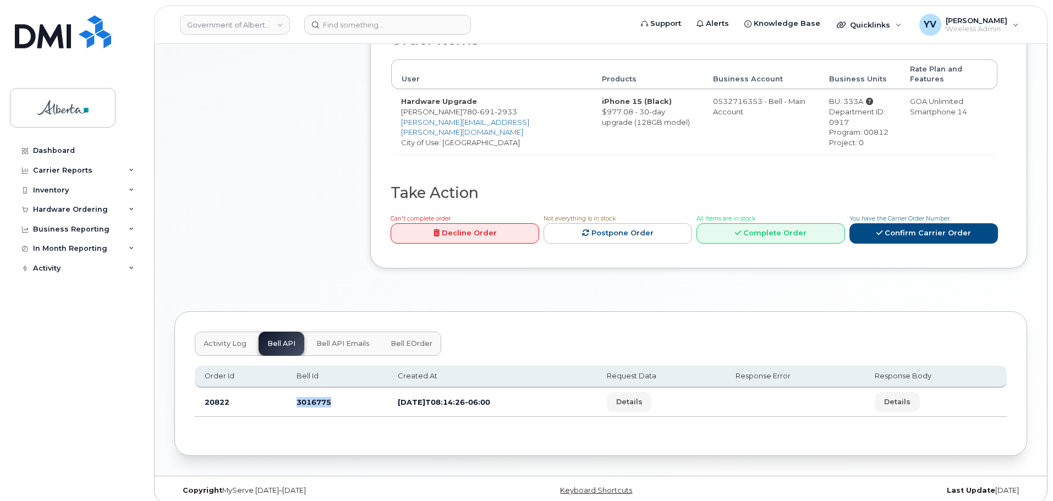
drag, startPoint x: 327, startPoint y: 394, endPoint x: 295, endPoint y: 397, distance: 32.0
click at [295, 397] on td "3016775" at bounding box center [337, 402] width 101 height 29
copy td "3016775"
click at [294, 476] on div "Copyright MyServe [DATE]–[DATE] Keyboard Shortcuts Last Update [DATE]" at bounding box center [601, 490] width 892 height 29
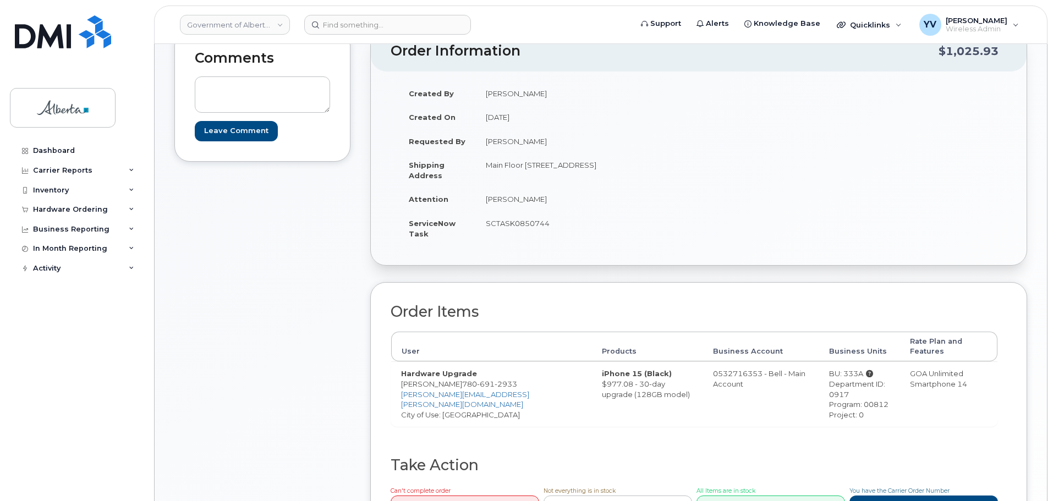
scroll to position [118, 0]
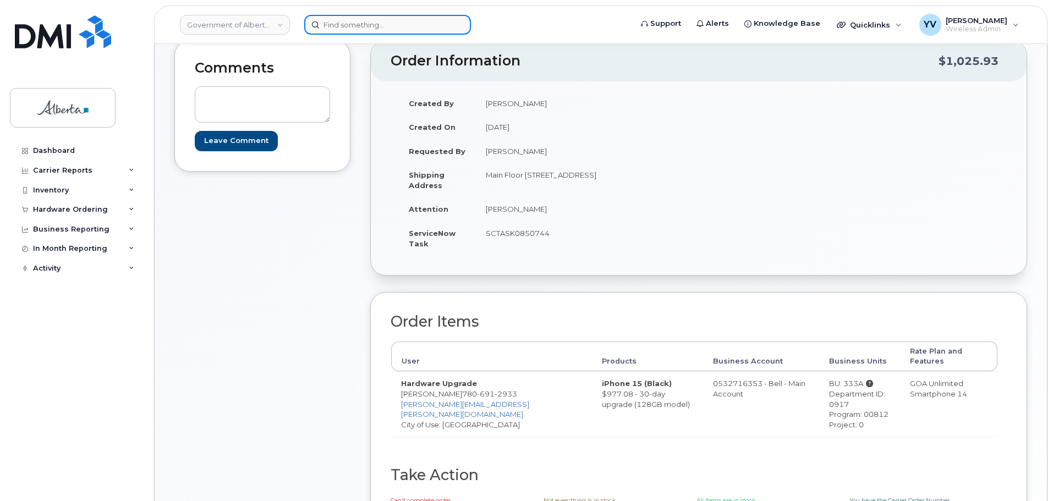
click at [334, 26] on input at bounding box center [387, 25] width 167 height 20
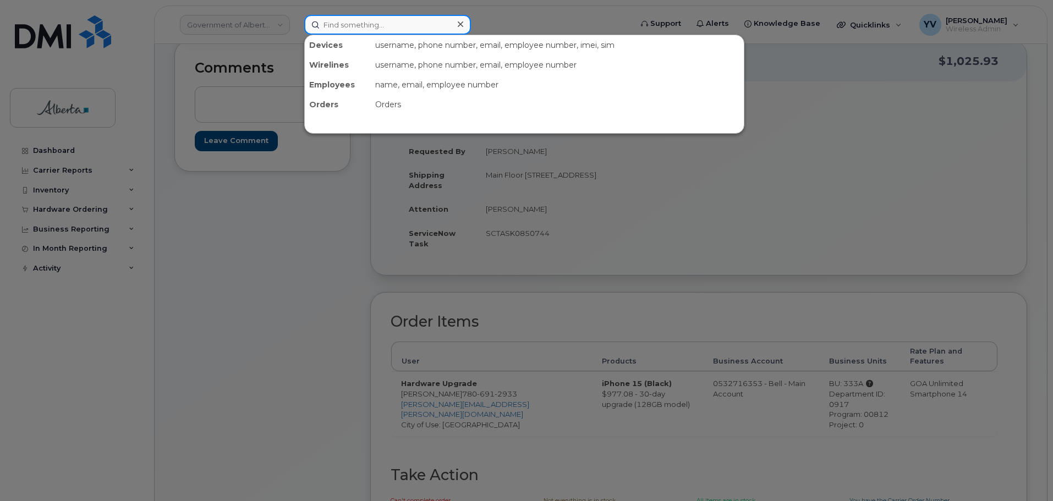
paste input "4038371609"
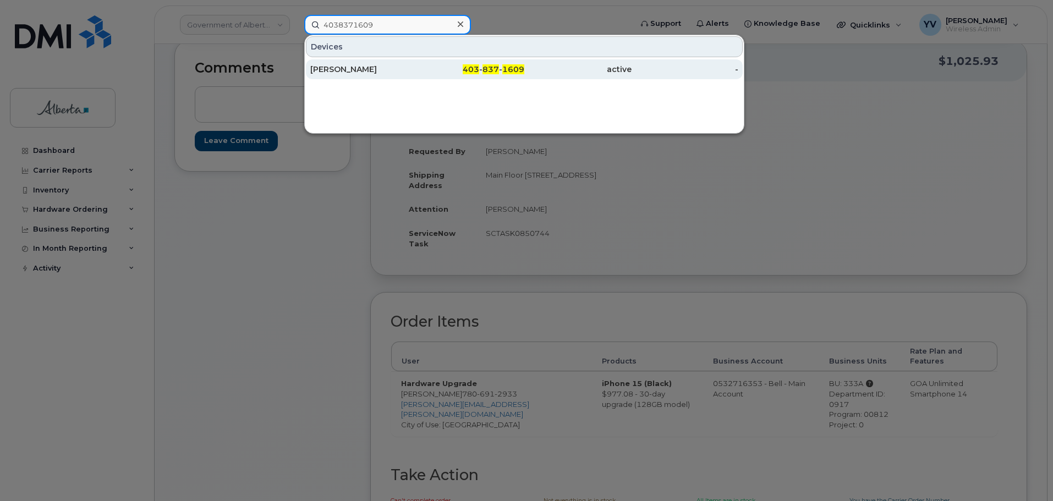
type input "4038371609"
click at [506, 68] on span "1609" at bounding box center [513, 69] width 22 height 10
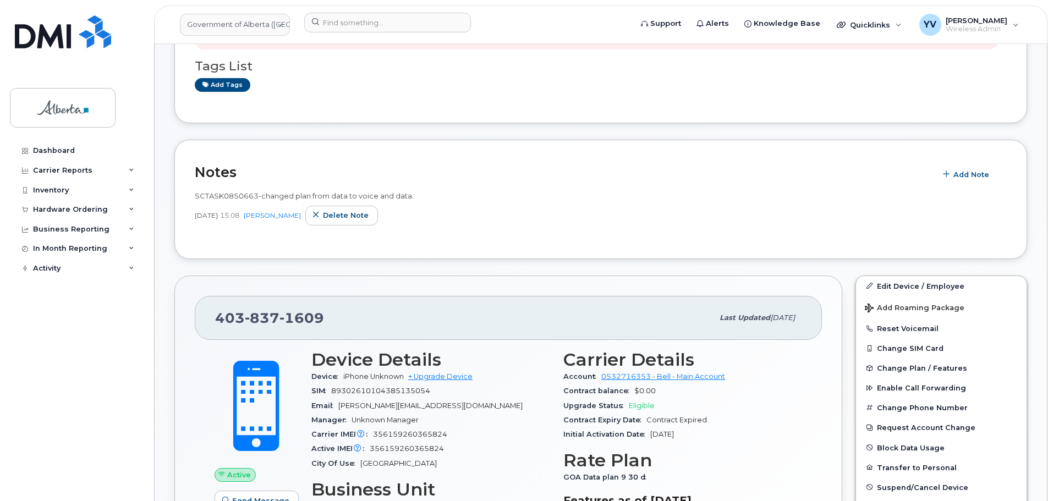
scroll to position [315, 0]
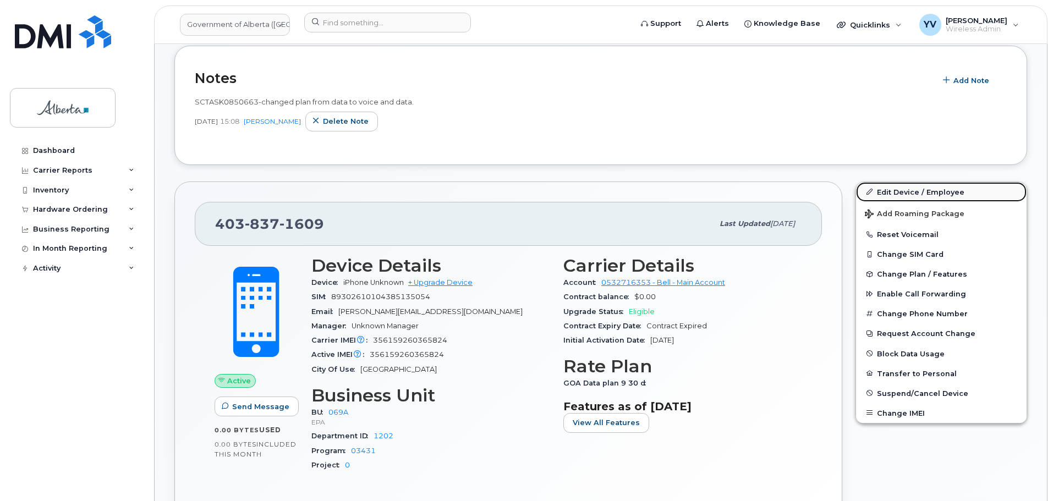
click at [903, 191] on link "Edit Device / Employee" at bounding box center [941, 192] width 171 height 20
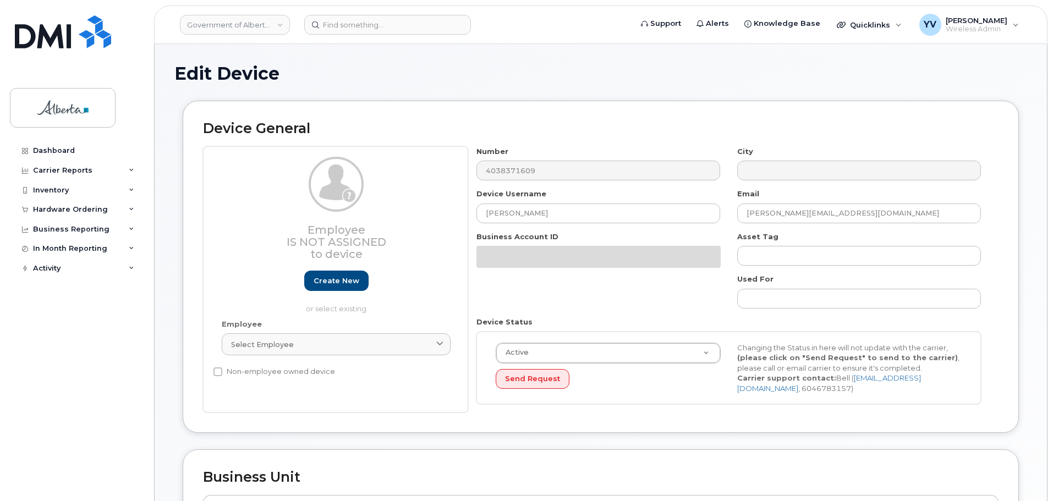
select select "4120331"
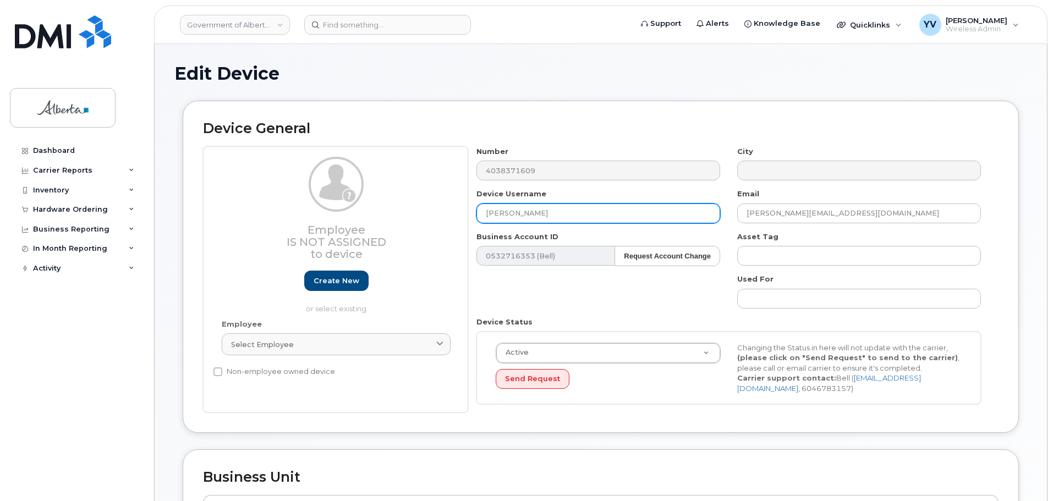
drag, startPoint x: 559, startPoint y: 214, endPoint x: 466, endPoint y: 218, distance: 93.1
click at [466, 218] on div "Employee Is not assigned to device Create new or select existing Employee Selec…" at bounding box center [600, 279] width 795 height 267
paste input "[PERSON_NAME]-Nelligen"
type input "[PERSON_NAME]-Nelligen"
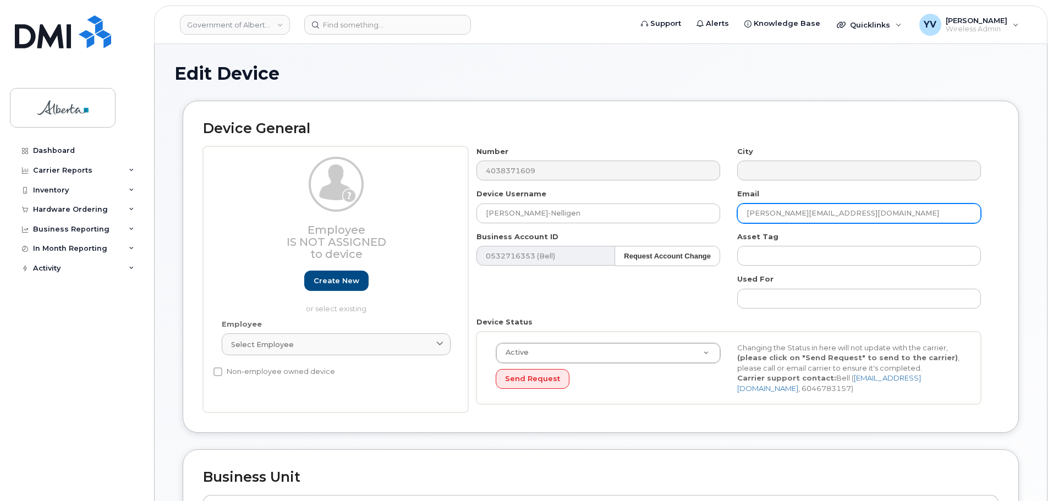
drag, startPoint x: 850, startPoint y: 212, endPoint x: 742, endPoint y: 217, distance: 107.9
click at [742, 217] on input "Jenny.Atamanik@gov.ab.ca" at bounding box center [859, 214] width 244 height 20
paste input "Kelley.Fiske-Nelligen"
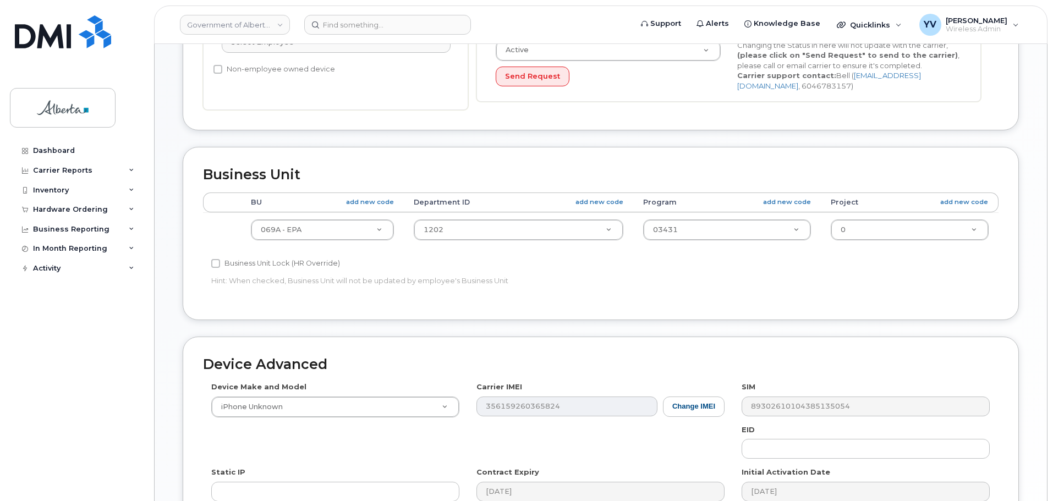
scroll to position [303, 0]
type input "[PERSON_NAME][EMAIL_ADDRESS][PERSON_NAME][DOMAIN_NAME]"
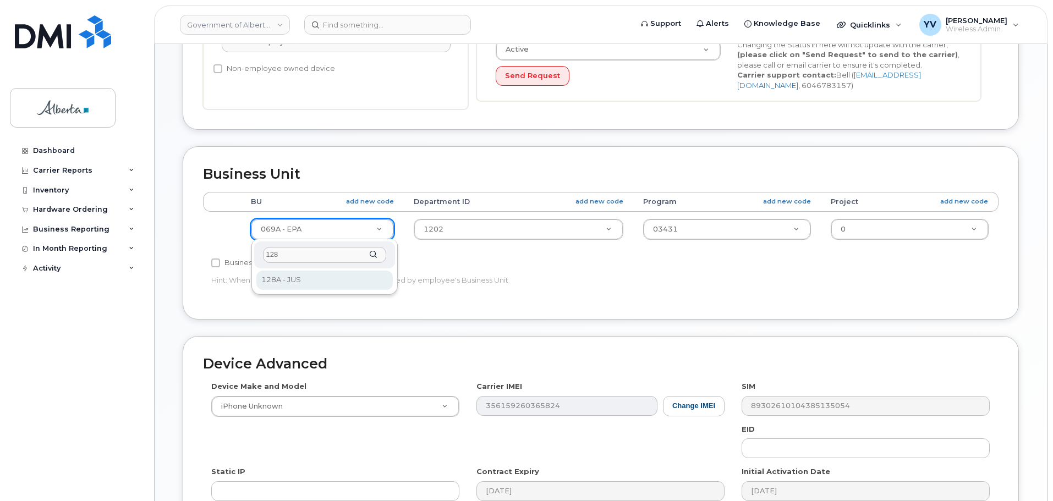
type input "128"
select select "4120330"
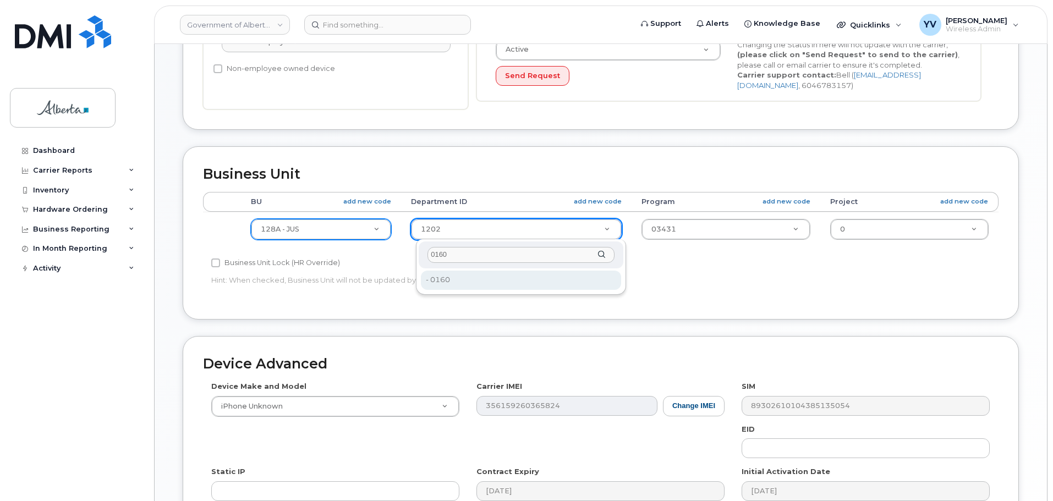
type input "0160"
type input "4120339"
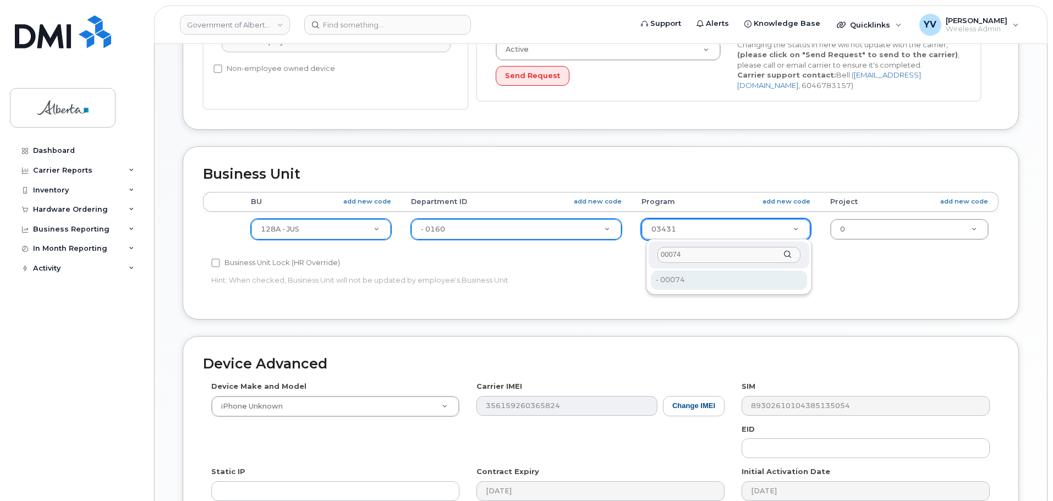
type input "00074"
type input "4120375"
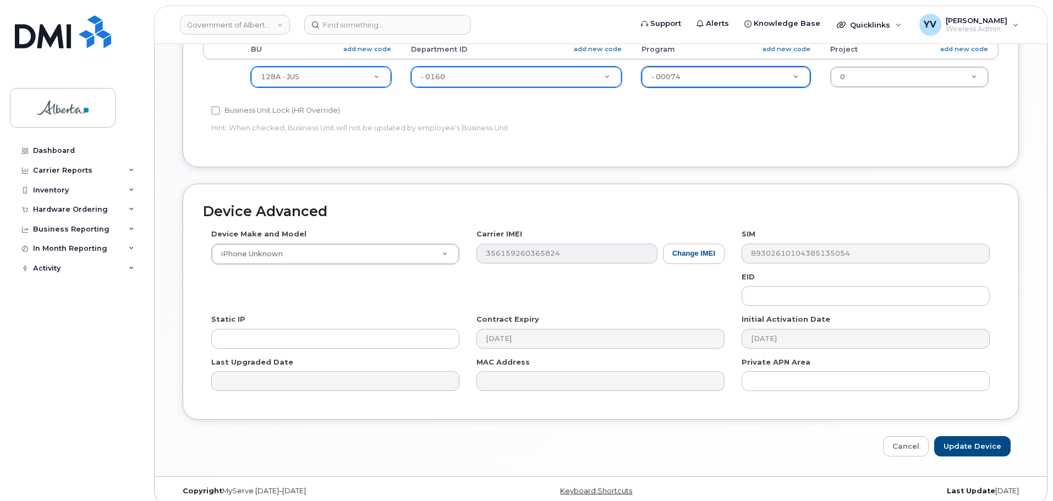
scroll to position [466, 0]
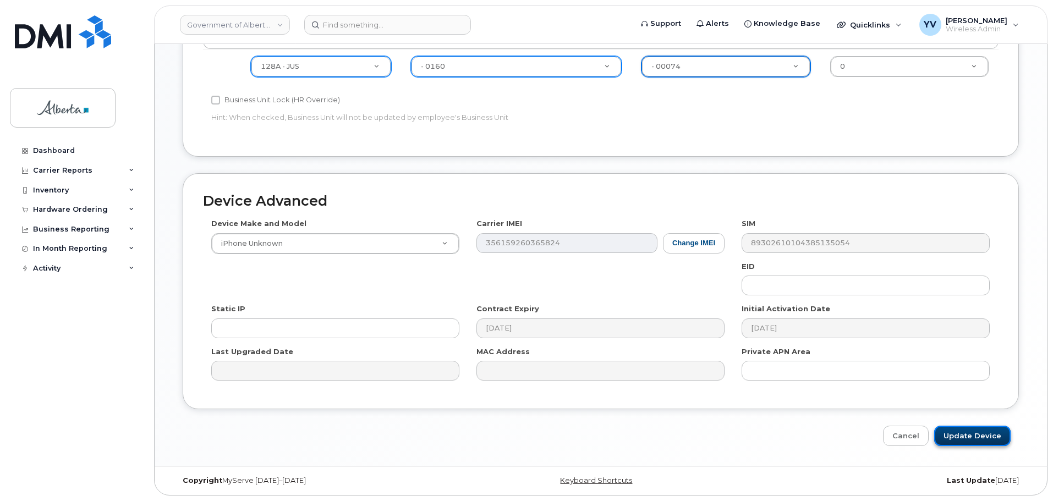
click at [978, 433] on input "Update Device" at bounding box center [972, 436] width 76 height 20
type input "Saving..."
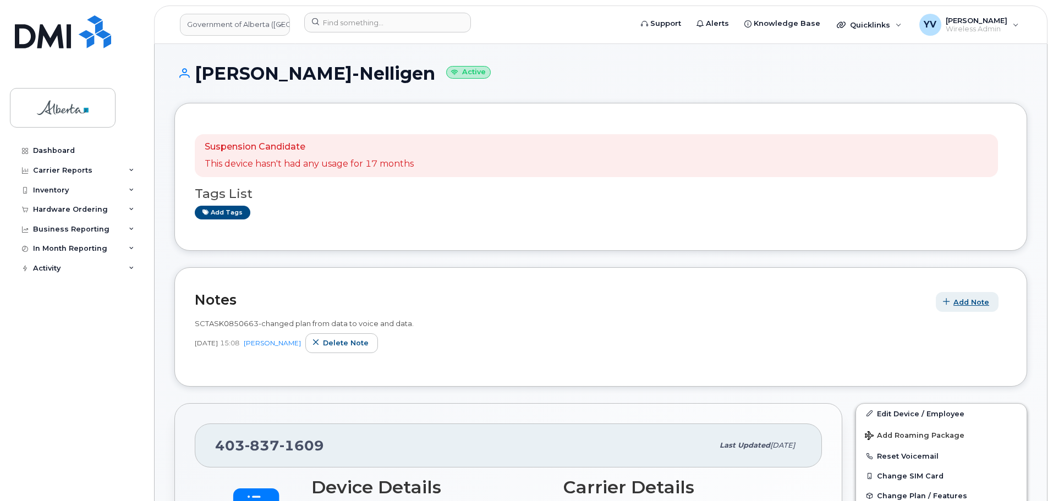
click at [963, 300] on span "Add Note" at bounding box center [971, 302] width 36 height 10
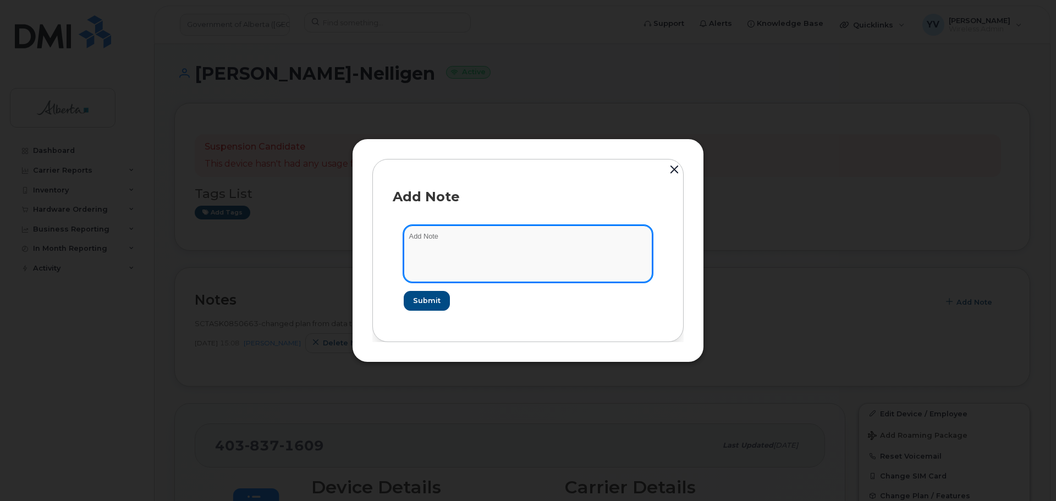
click at [431, 237] on textarea at bounding box center [528, 254] width 249 height 56
paste textarea "SCTASK0850663 4038371609 DO NOT DELETE - BEING REASSIGNED to [PERSON_NAME]-Nell…"
type textarea "SCTASK0850663 4038371609 DO NOT DELETE - BEING REASSIGNED to [PERSON_NAME]-Nell…"
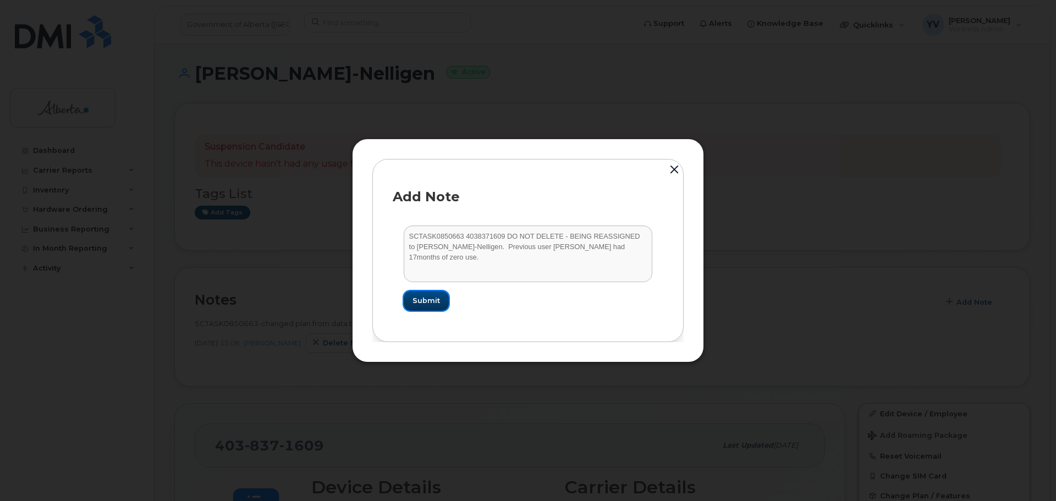
click at [424, 299] on span "Submit" at bounding box center [427, 300] width 28 height 10
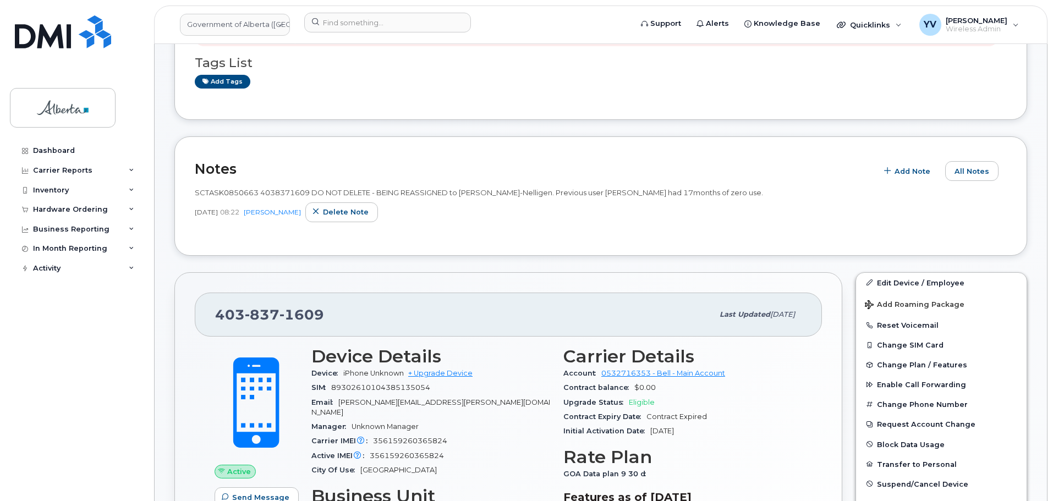
scroll to position [14, 0]
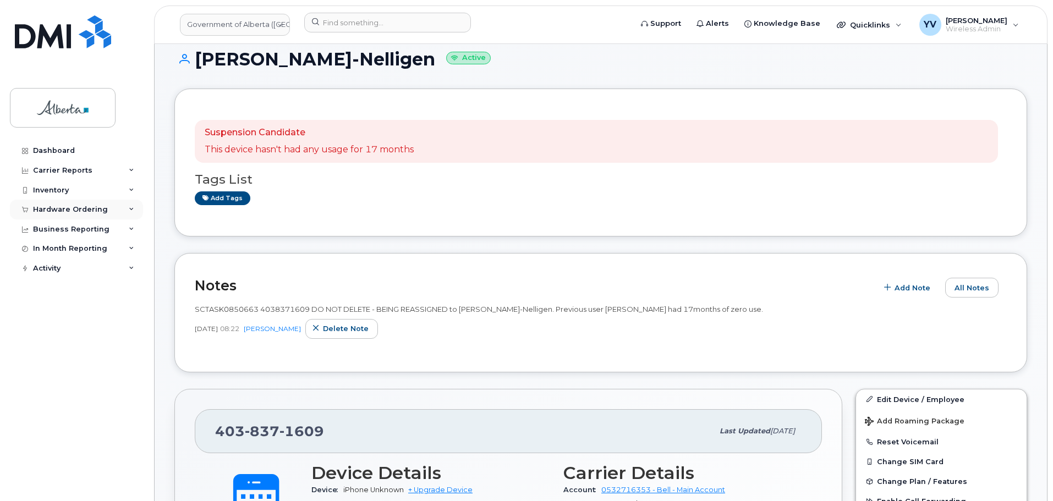
click at [64, 207] on div "Hardware Ordering" at bounding box center [70, 209] width 75 height 9
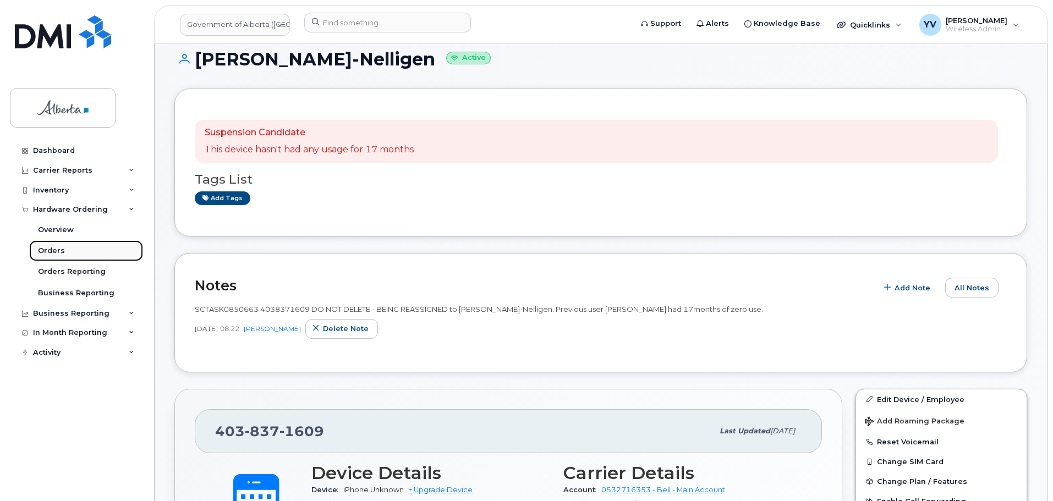
click at [48, 250] on div "Orders" at bounding box center [51, 251] width 27 height 10
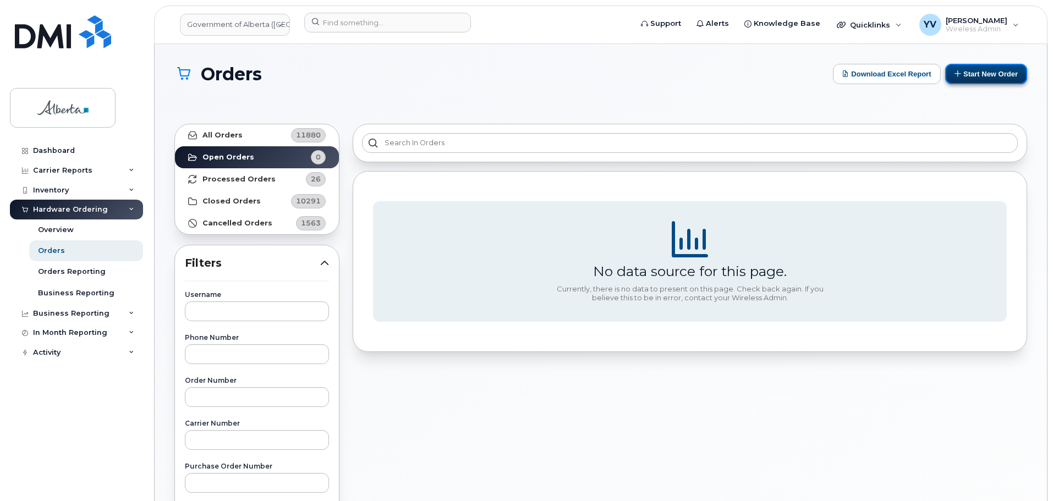
click at [991, 72] on button "Start New Order" at bounding box center [986, 74] width 82 height 20
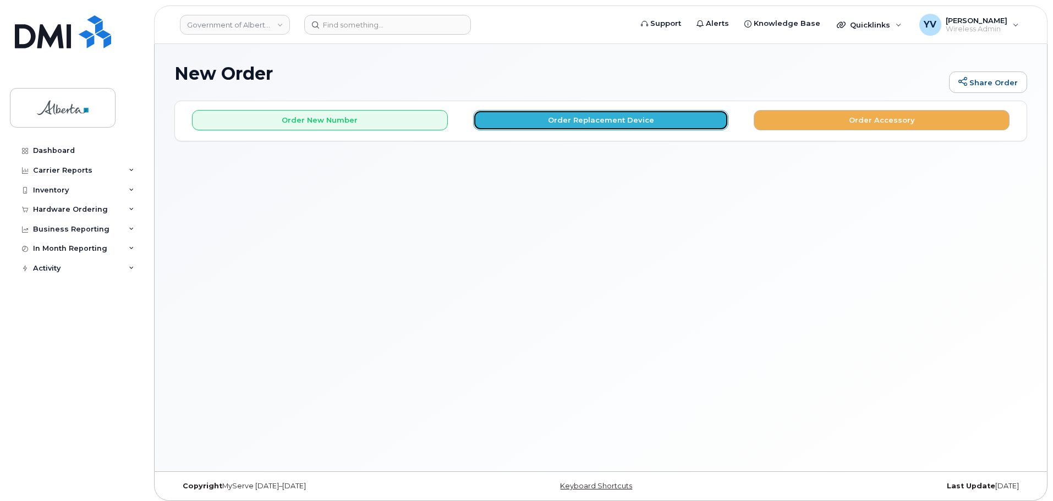
click at [614, 119] on button "Order Replacement Device" at bounding box center [601, 120] width 256 height 20
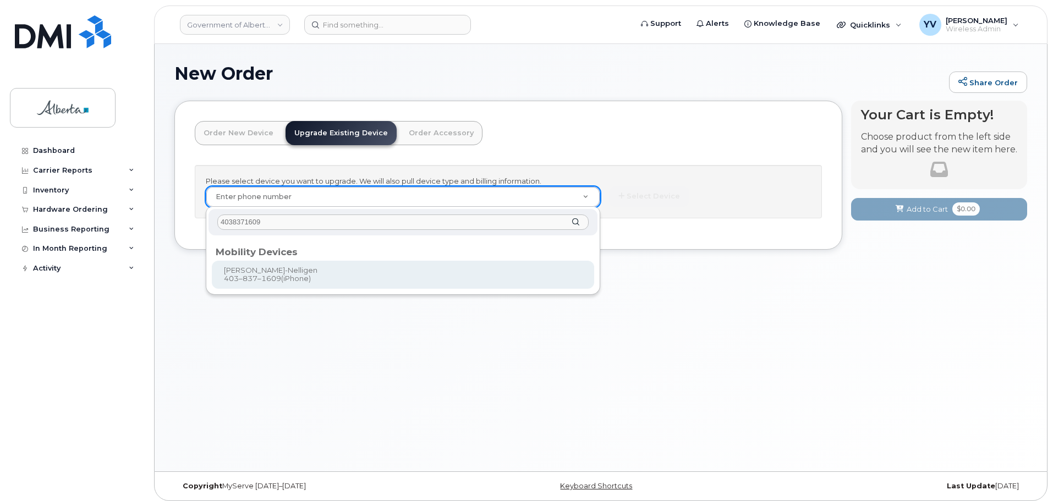
type input "4038371609"
type input "891576"
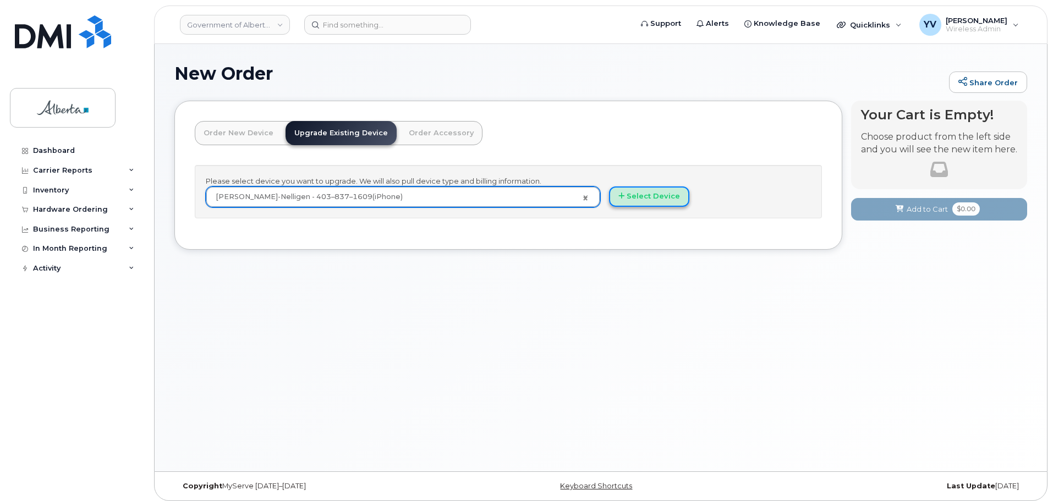
click at [645, 190] on button "Select Device" at bounding box center [649, 196] width 80 height 20
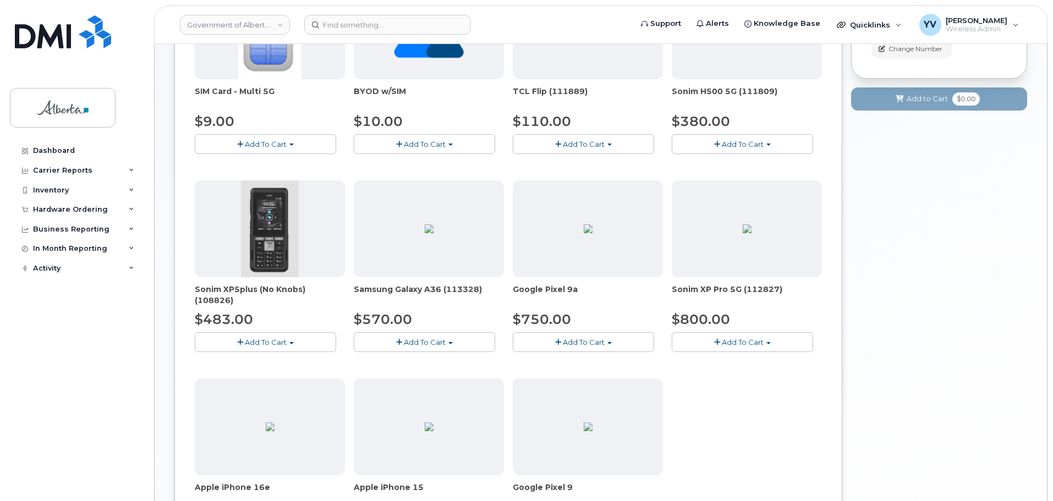
scroll to position [349, 0]
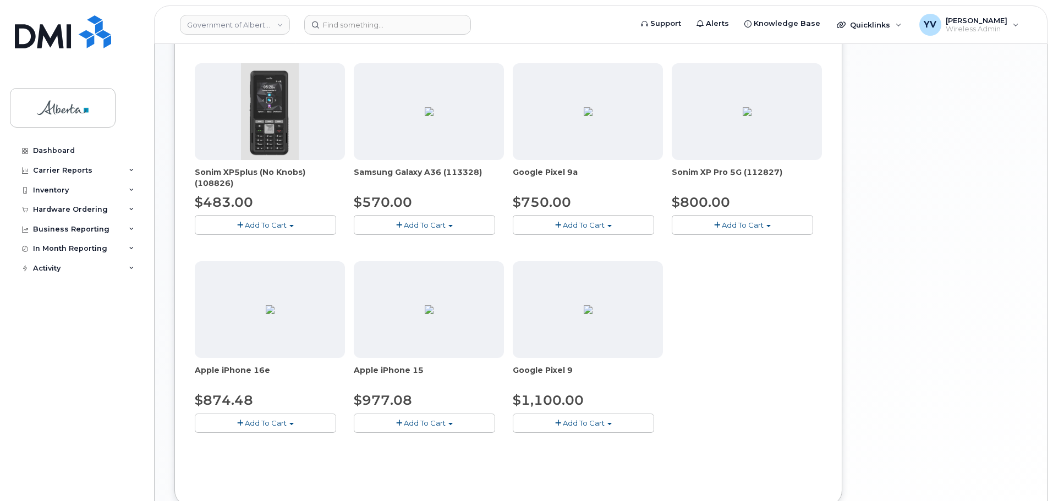
click at [289, 423] on span "button" at bounding box center [291, 424] width 4 height 2
click at [280, 457] on link "$874.48 - 30-day upgrade (128GB model)" at bounding box center [284, 458] width 175 height 14
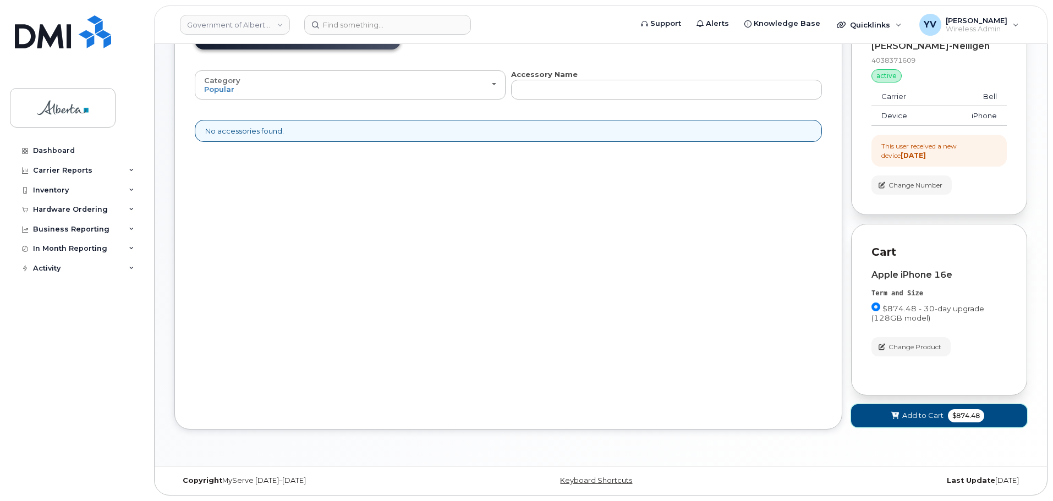
click at [916, 410] on span "Add to Cart" at bounding box center [922, 415] width 41 height 10
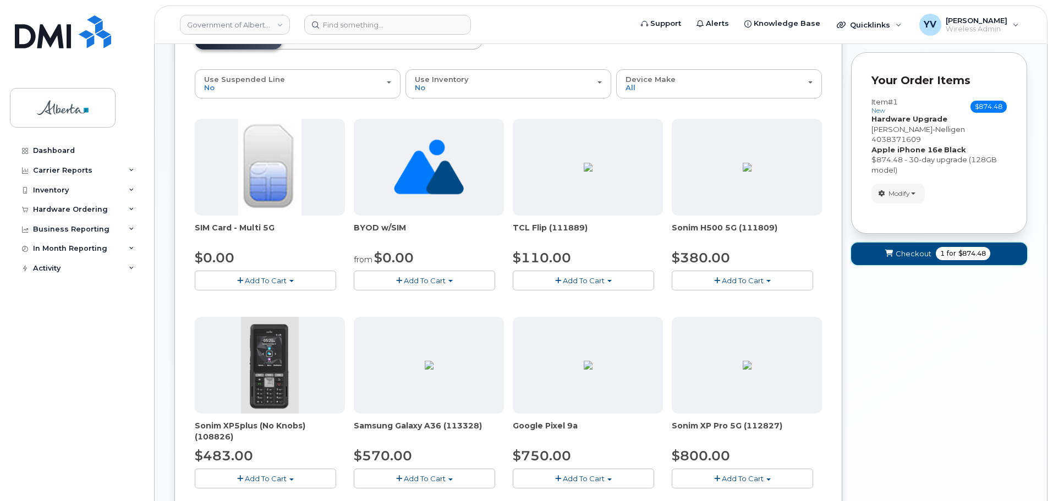
click at [918, 249] on span "Checkout" at bounding box center [914, 254] width 36 height 10
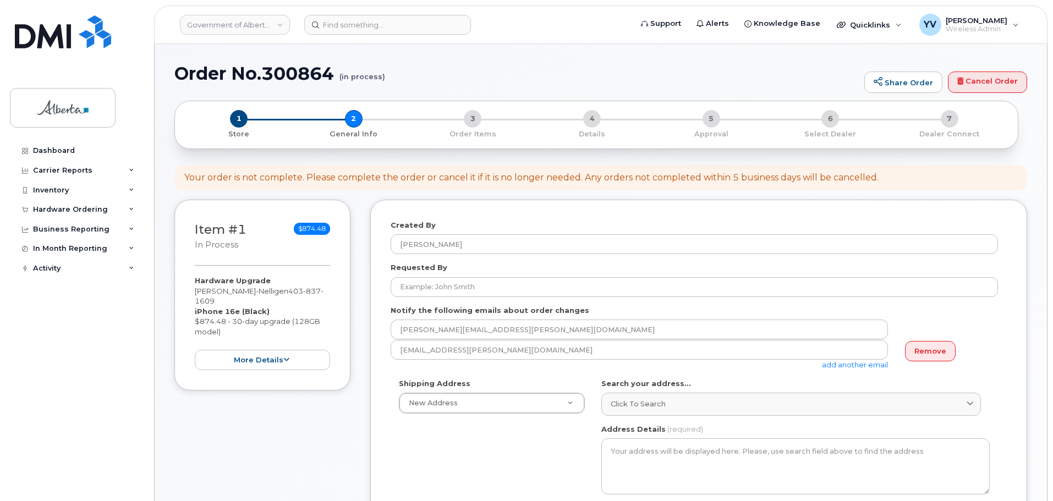
select select
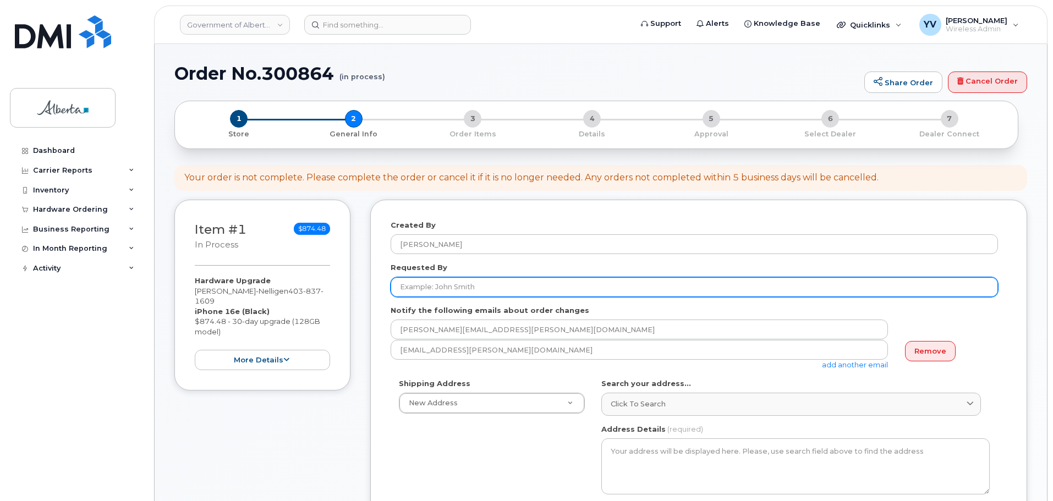
click at [409, 284] on input "Requested By" at bounding box center [694, 287] width 607 height 20
paste input "[PERSON_NAME]"
type input "[PERSON_NAME]"
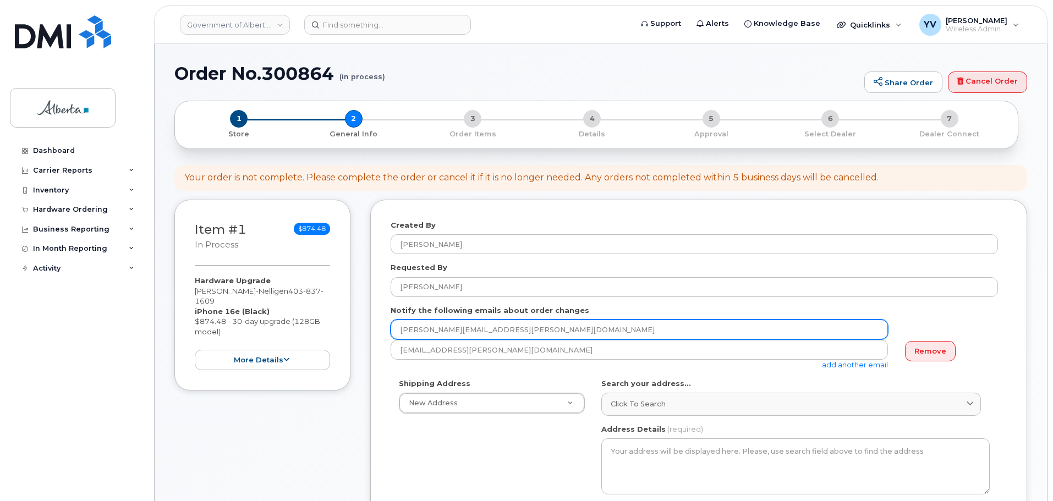
drag, startPoint x: 519, startPoint y: 330, endPoint x: 383, endPoint y: 324, distance: 136.6
paste input "[PERSON_NAME].[PERSON_NAME]"
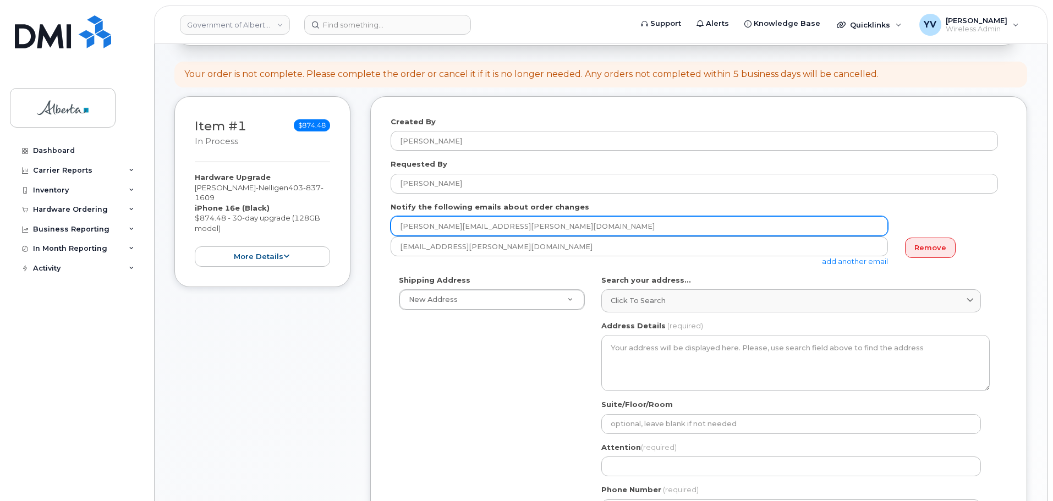
scroll to position [111, 0]
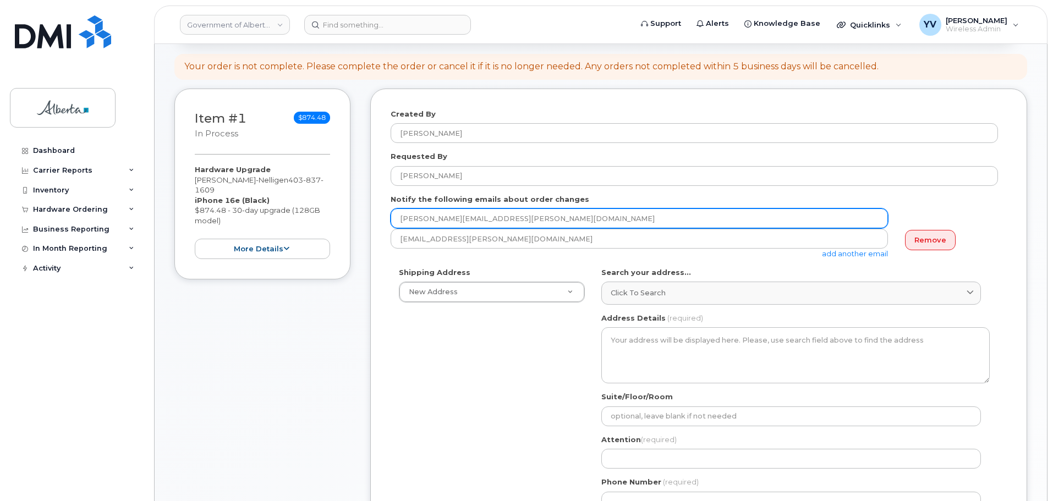
type input "[PERSON_NAME][EMAIL_ADDRESS][PERSON_NAME][DOMAIN_NAME]"
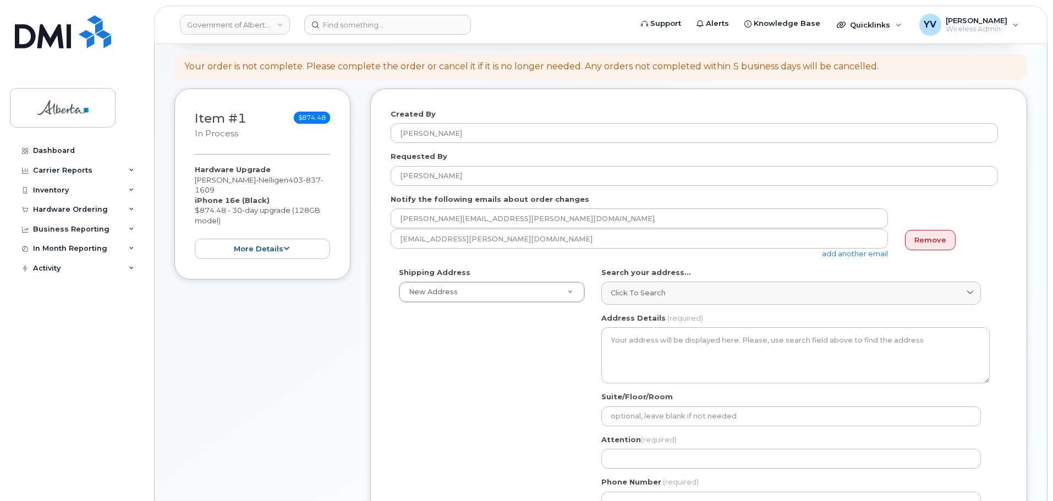
click at [845, 251] on link "add another email" at bounding box center [855, 253] width 66 height 9
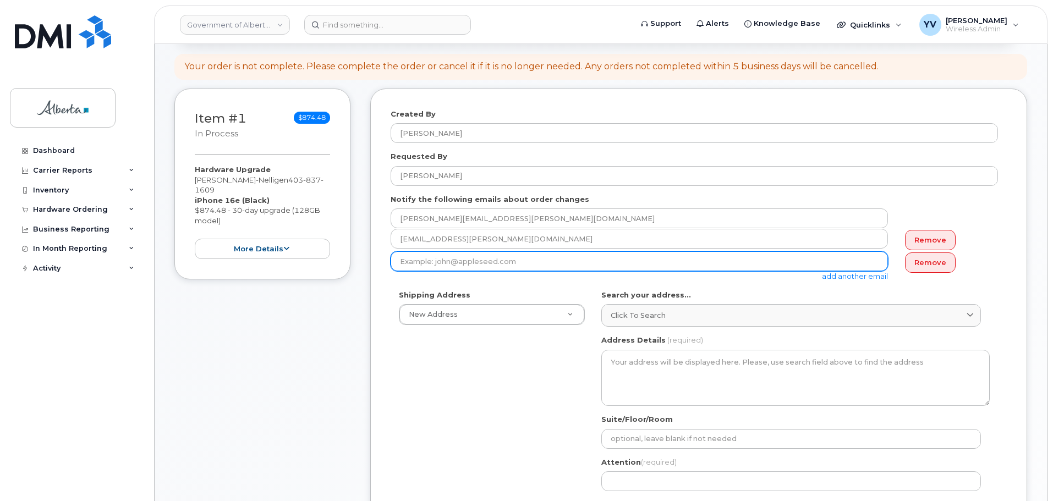
click at [404, 259] on input "email" at bounding box center [639, 261] width 497 height 20
paste input "[PERSON_NAME][EMAIL_ADDRESS][PERSON_NAME][DOMAIN_NAME]"
type input "[PERSON_NAME][EMAIL_ADDRESS][PERSON_NAME][DOMAIN_NAME]"
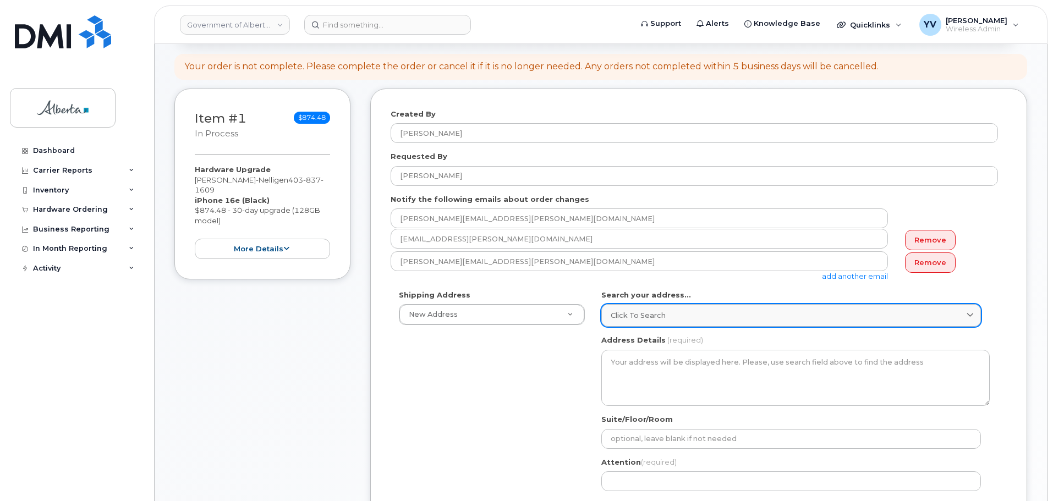
click at [615, 312] on span "Click to search" at bounding box center [638, 315] width 55 height 10
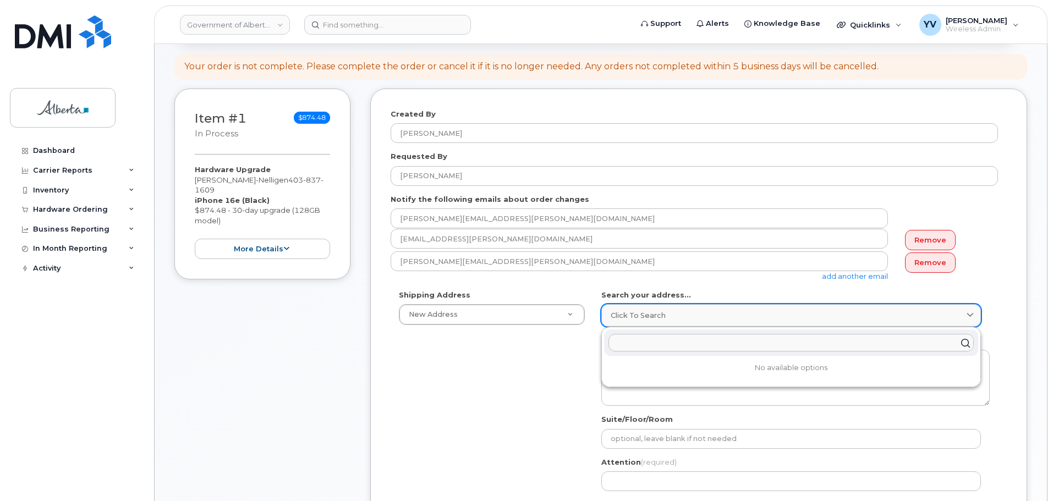
paste input "[STREET_ADDRESS]"
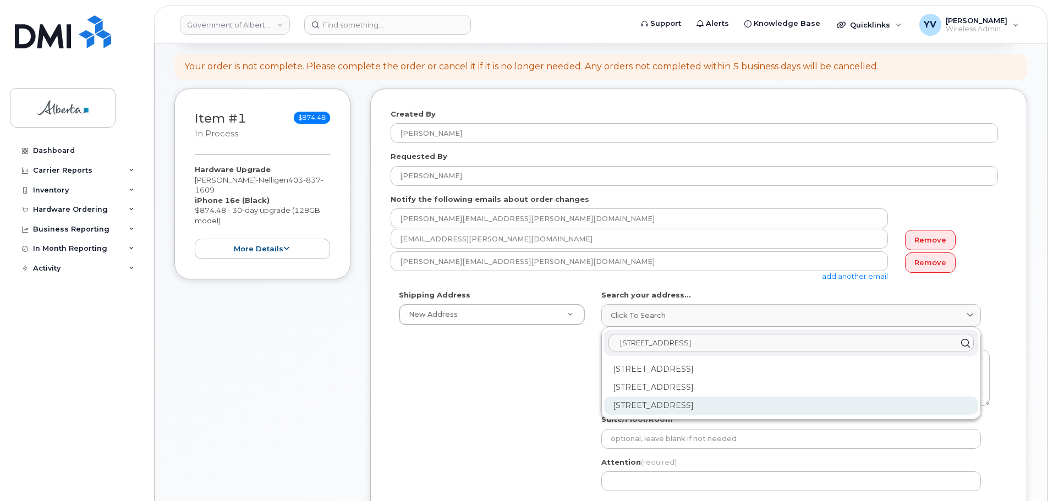
type input "[STREET_ADDRESS]"
click at [671, 401] on div "[STREET_ADDRESS]" at bounding box center [791, 406] width 374 height 18
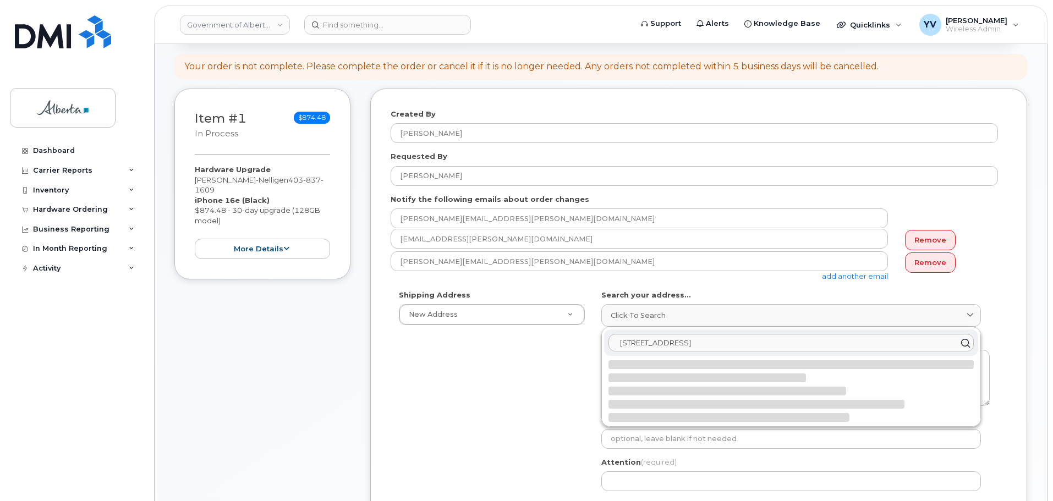
select select
type textarea "[STREET_ADDRESS]"
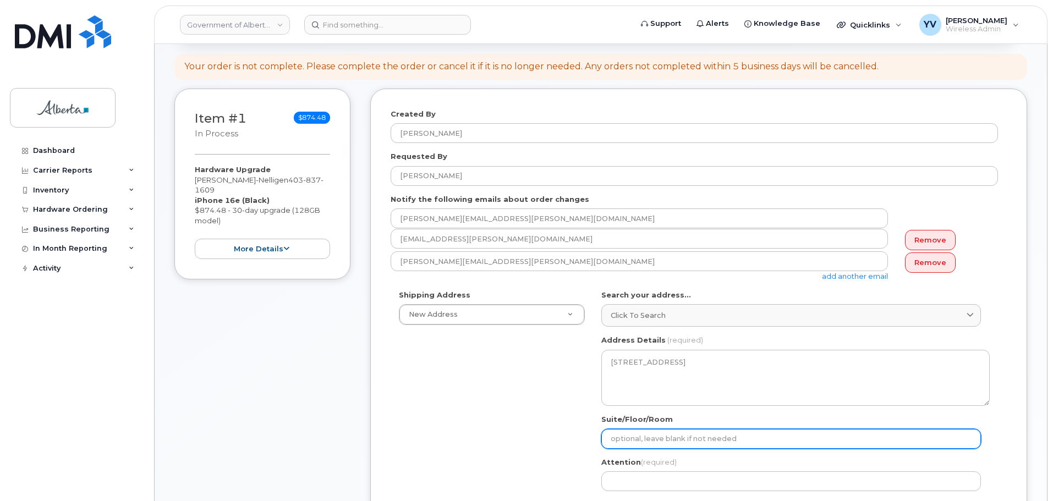
click at [628, 437] on input "Suite/Floor/Room" at bounding box center [791, 439] width 380 height 20
type input "9 Floor"
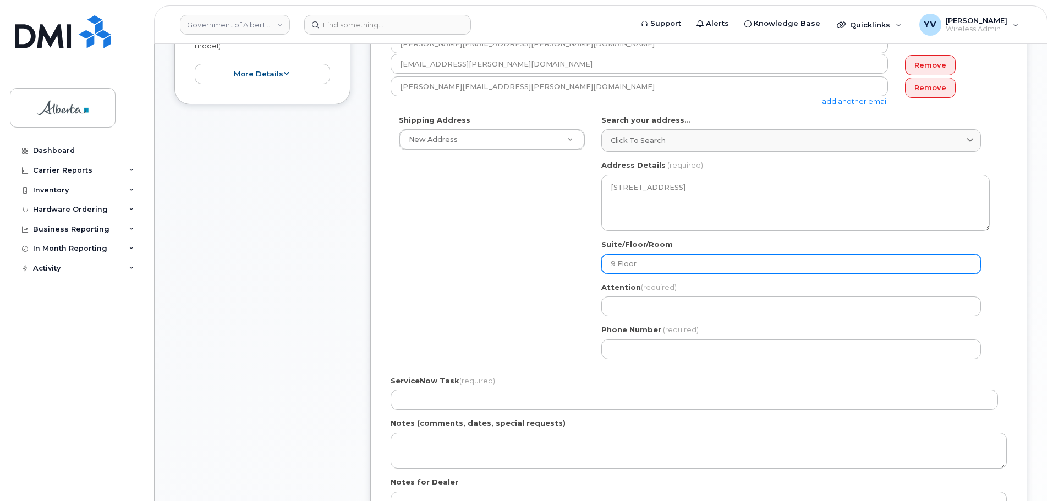
scroll to position [303, 0]
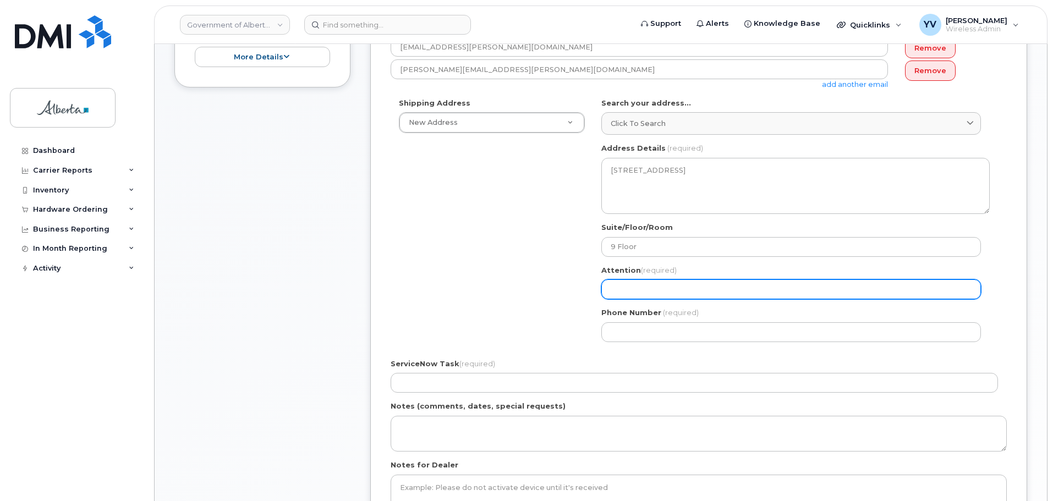
click at [634, 289] on input "Attention (required)" at bounding box center [791, 289] width 380 height 20
paste input "[PERSON_NAME]"
select select
type input "[PERSON_NAME]"
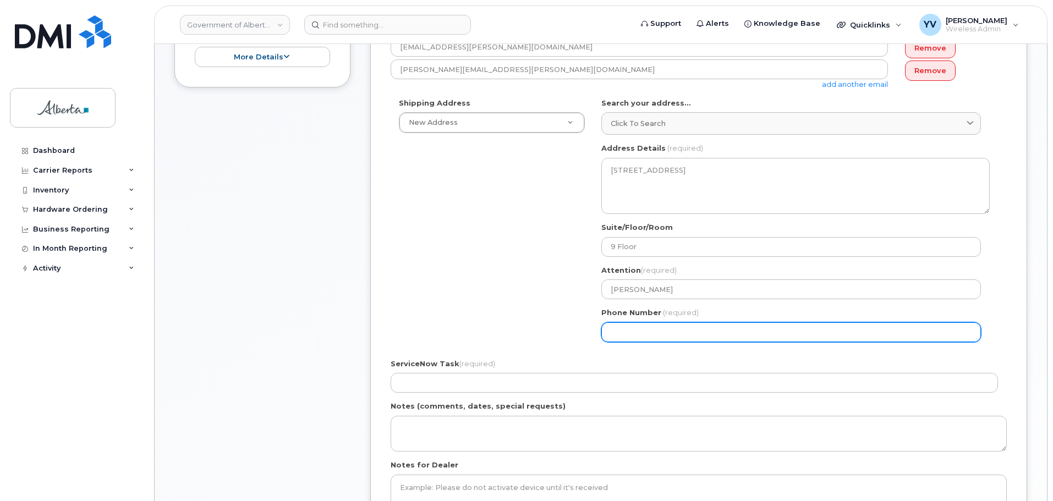
click at [625, 337] on input "Phone Number" at bounding box center [791, 332] width 380 height 20
paste input "8257346554"
select select
type input "8257346554"
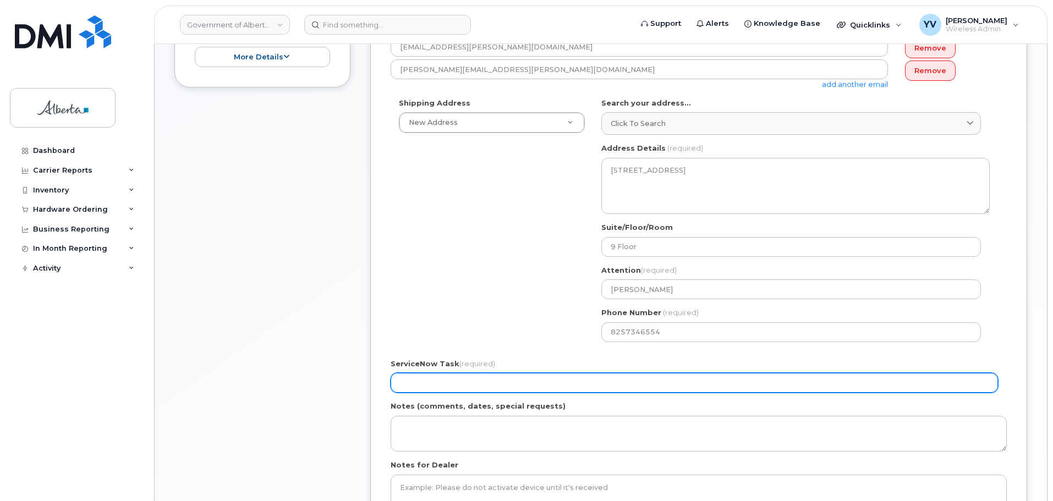
click at [433, 381] on input "ServiceNow Task (required)" at bounding box center [694, 383] width 607 height 20
paste input "SCTASK0850663"
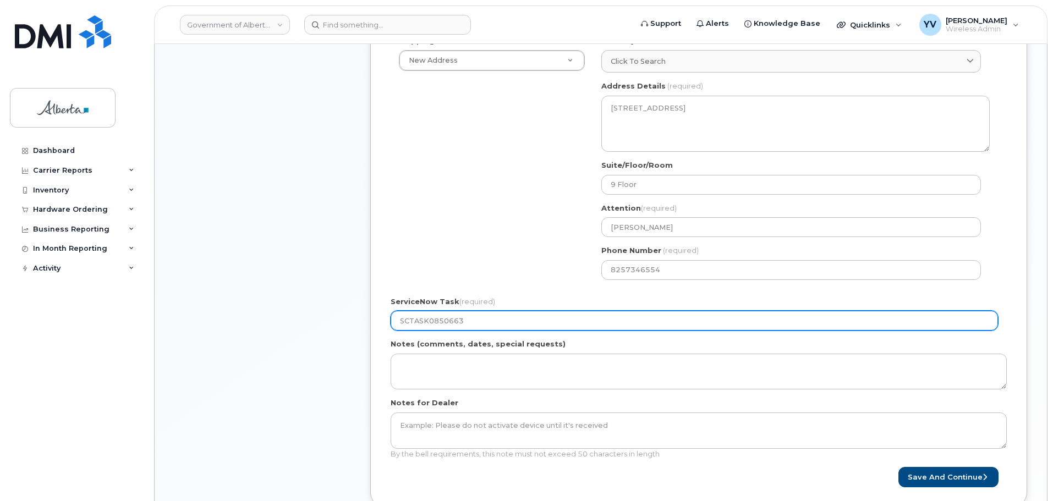
scroll to position [389, 0]
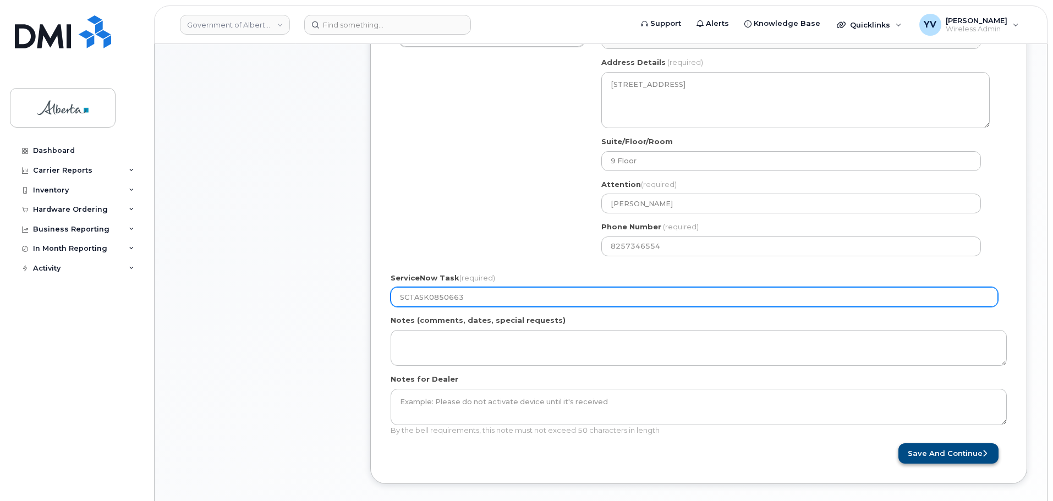
type input "SCTASK0850663"
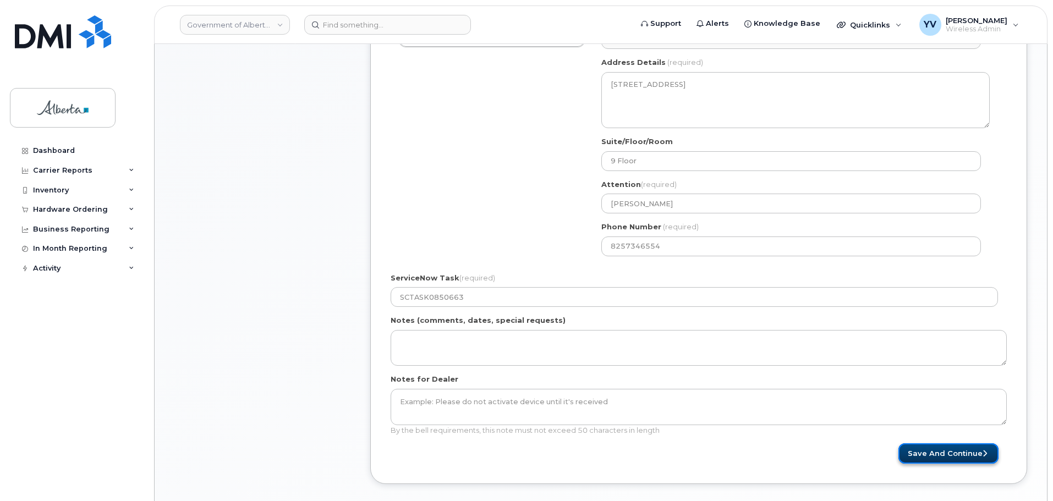
click at [956, 453] on button "Save and Continue" at bounding box center [948, 453] width 100 height 20
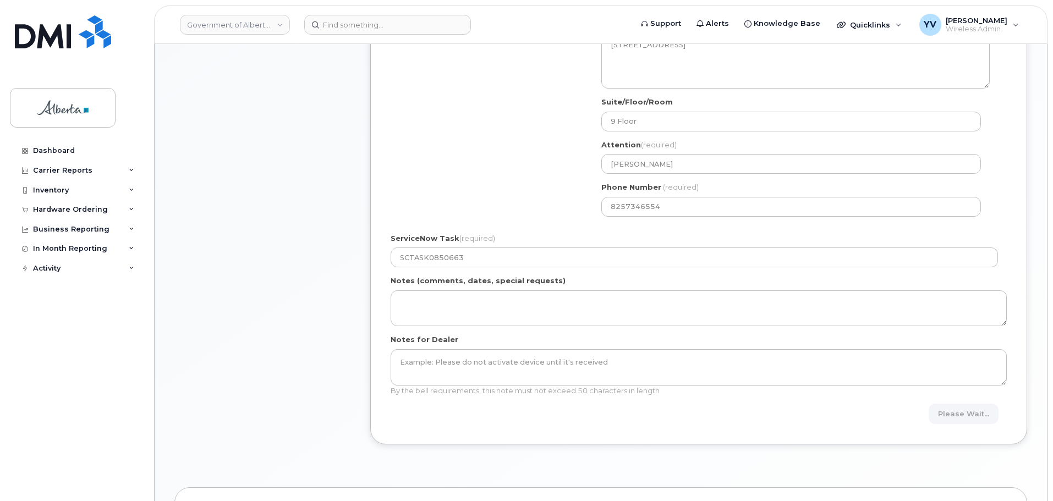
scroll to position [444, 0]
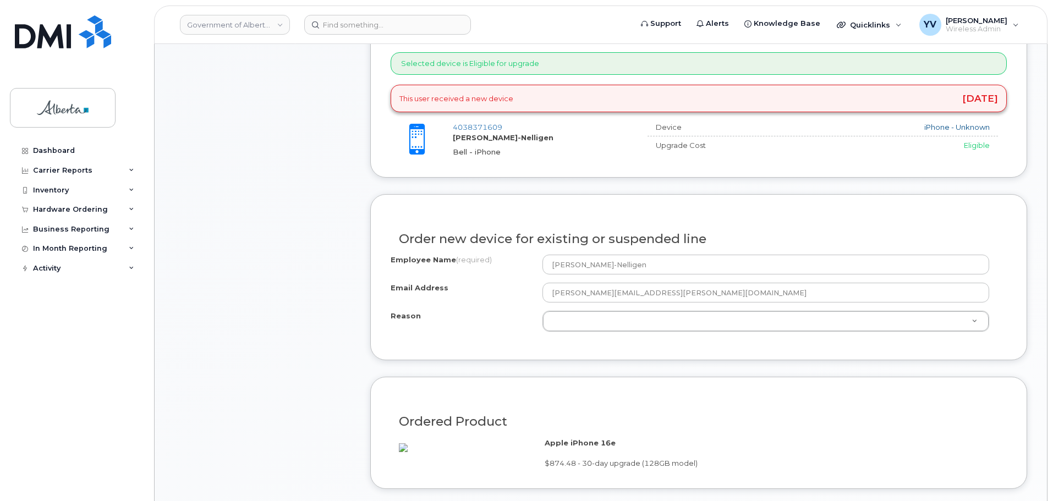
scroll to position [474, 0]
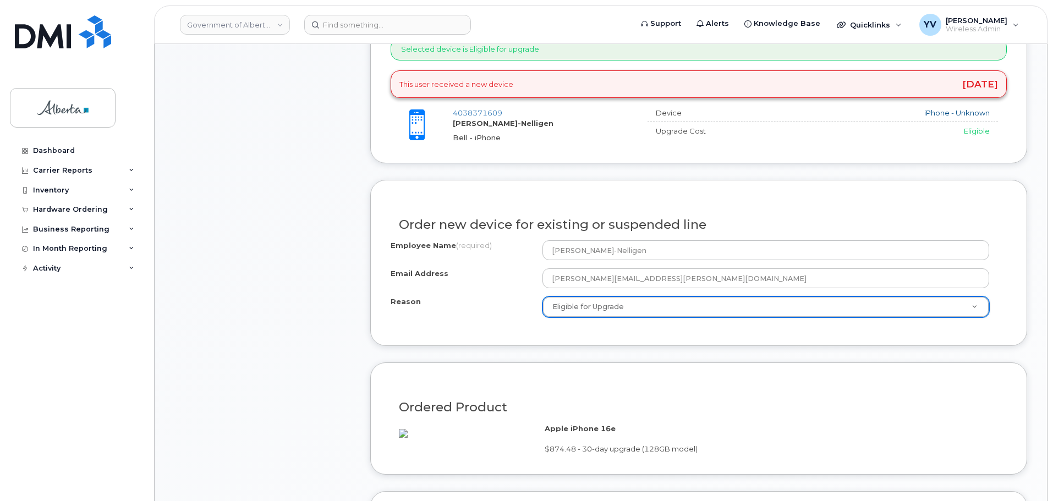
select select "eligible_for_upgrade"
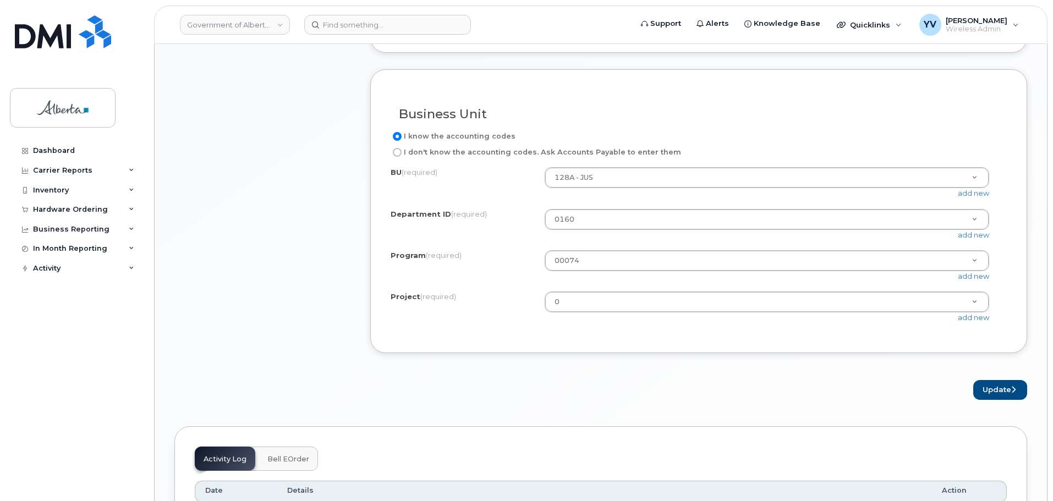
scroll to position [898, 0]
click at [993, 396] on button "Update" at bounding box center [1000, 388] width 54 height 20
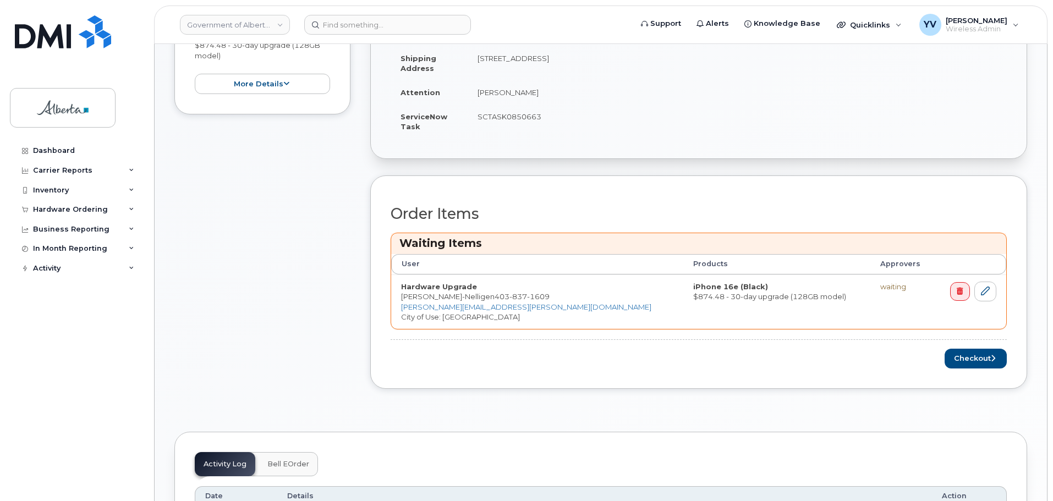
scroll to position [322, 0]
click at [960, 355] on button "Checkout" at bounding box center [976, 360] width 62 height 20
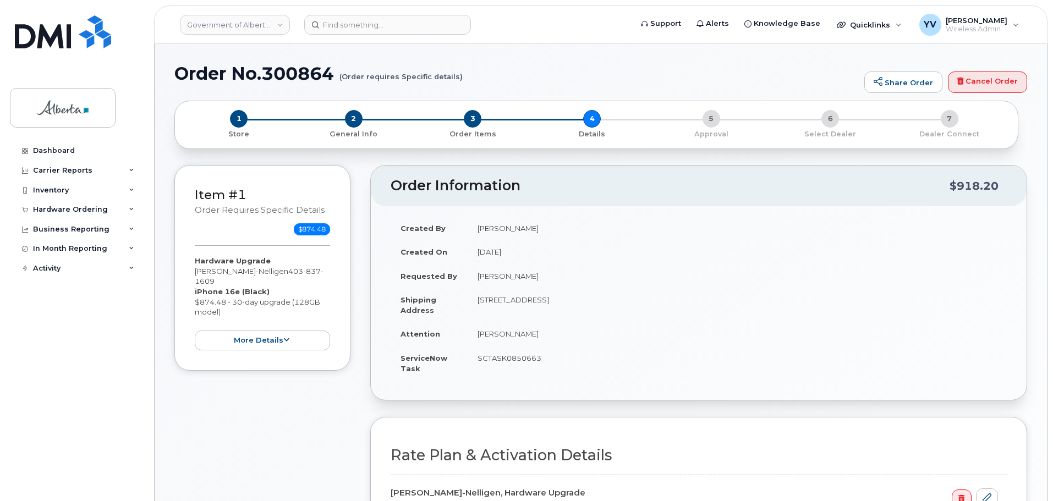
select select
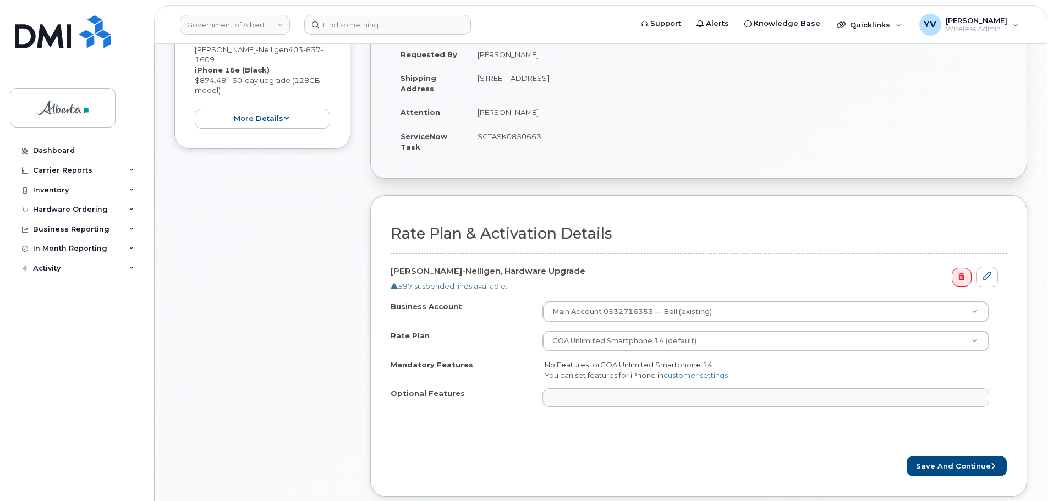
scroll to position [233, 0]
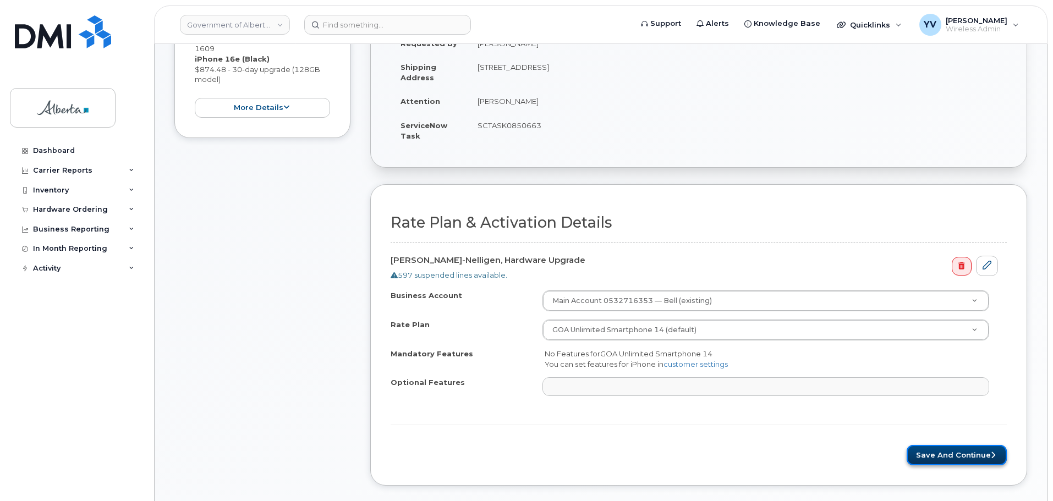
click at [951, 452] on button "Save and Continue" at bounding box center [957, 455] width 100 height 20
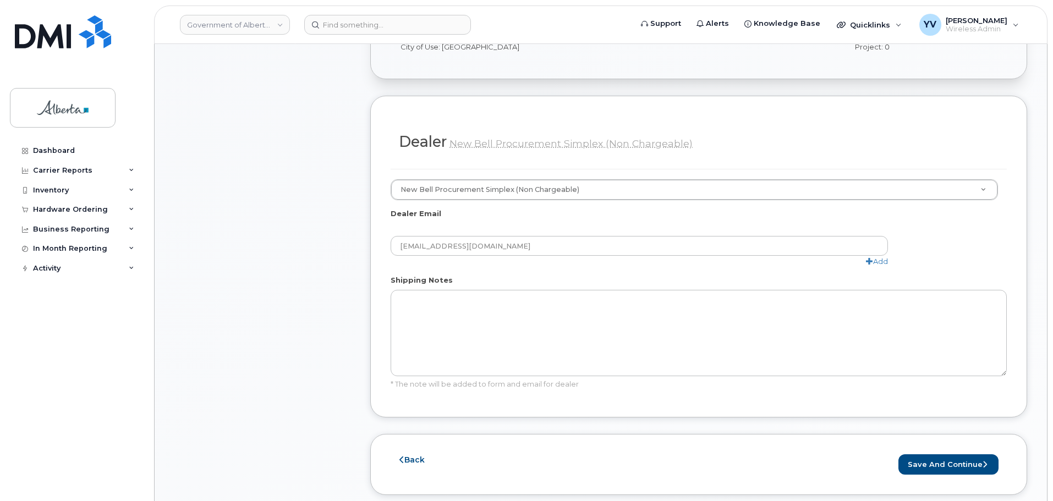
scroll to position [520, 0]
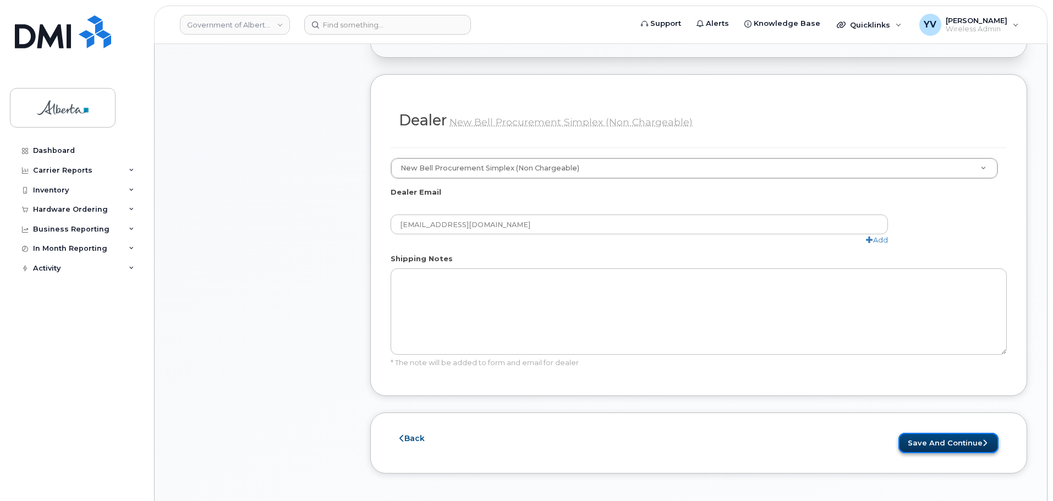
click at [935, 433] on button "Save and Continue" at bounding box center [948, 443] width 100 height 20
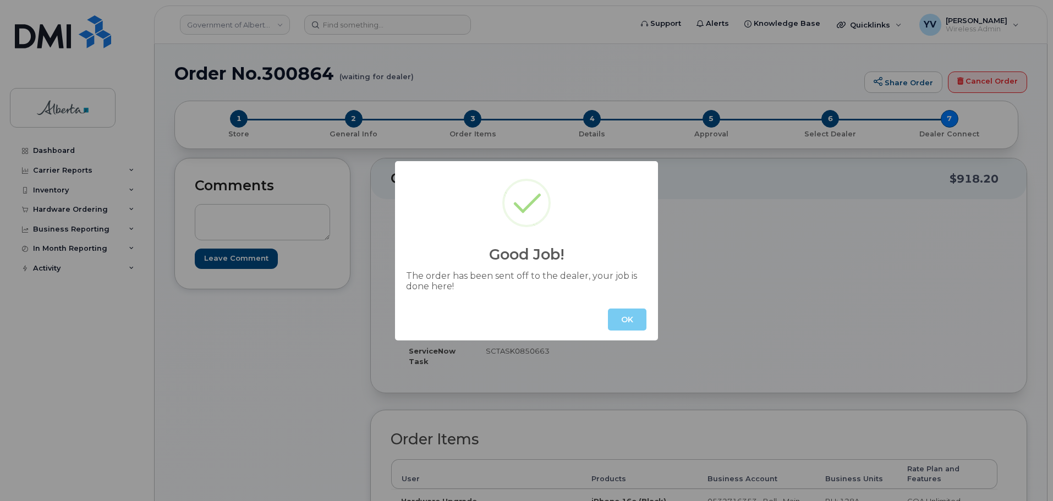
click at [623, 319] on button "OK" at bounding box center [627, 320] width 39 height 22
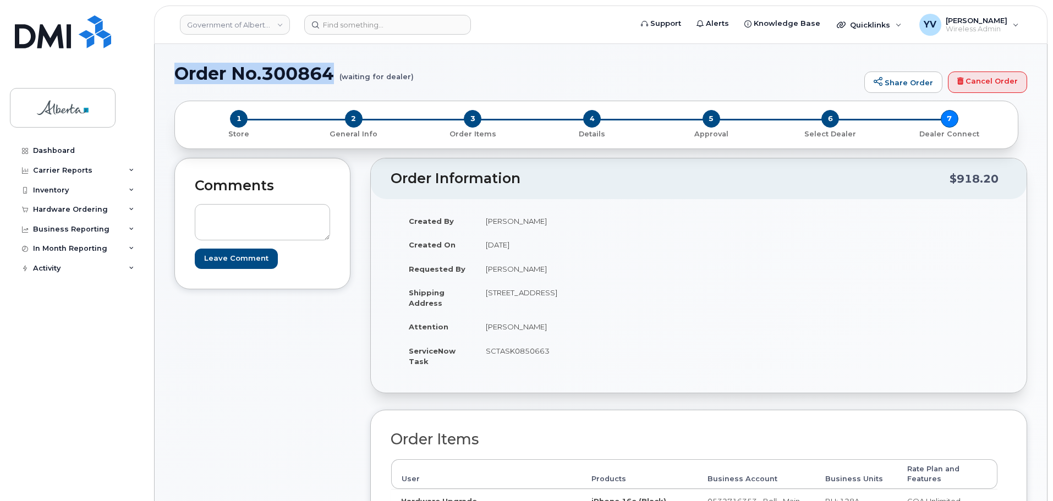
drag, startPoint x: 332, startPoint y: 73, endPoint x: 175, endPoint y: 84, distance: 157.7
click at [175, 83] on h1 "Order No.300864 (waiting for dealer)" at bounding box center [516, 73] width 684 height 19
copy h1 "Order No.300864"
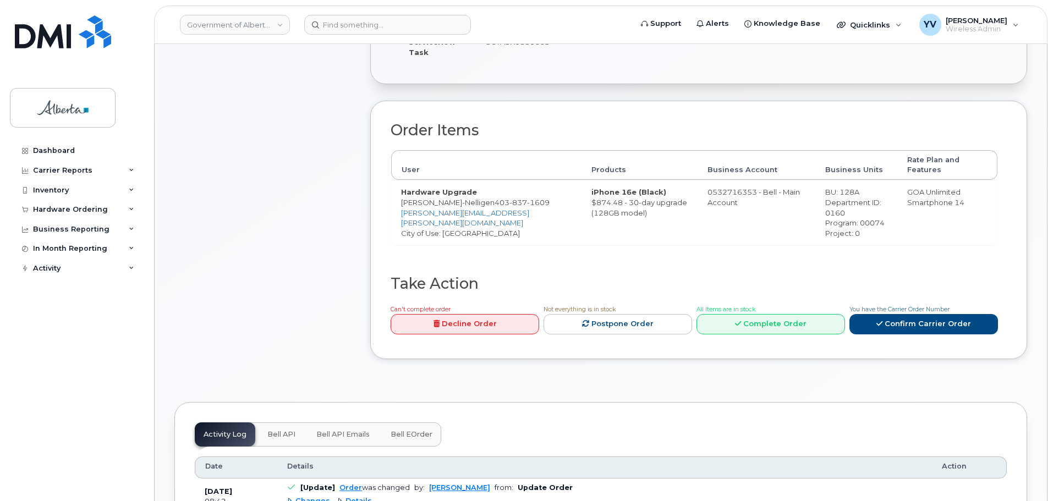
scroll to position [348, 0]
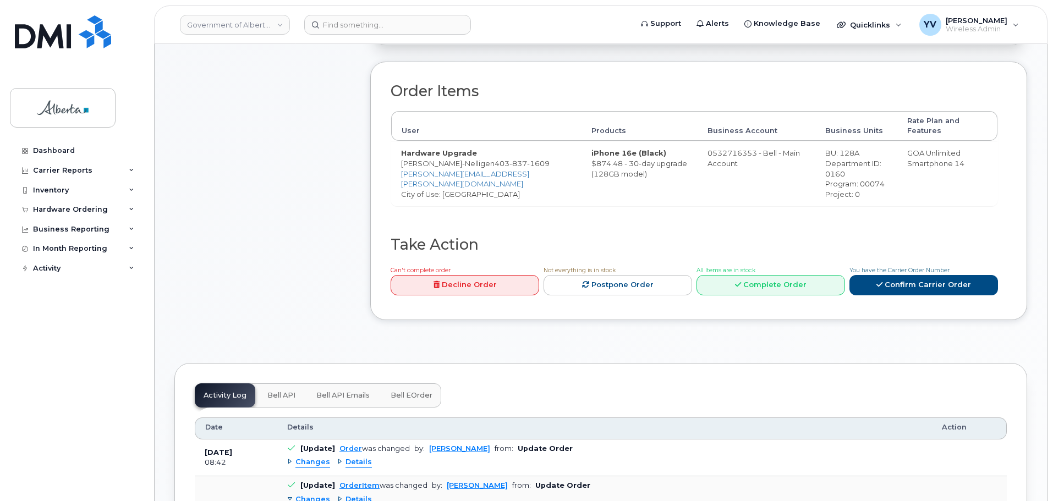
click at [278, 391] on span "Bell API" at bounding box center [281, 395] width 28 height 9
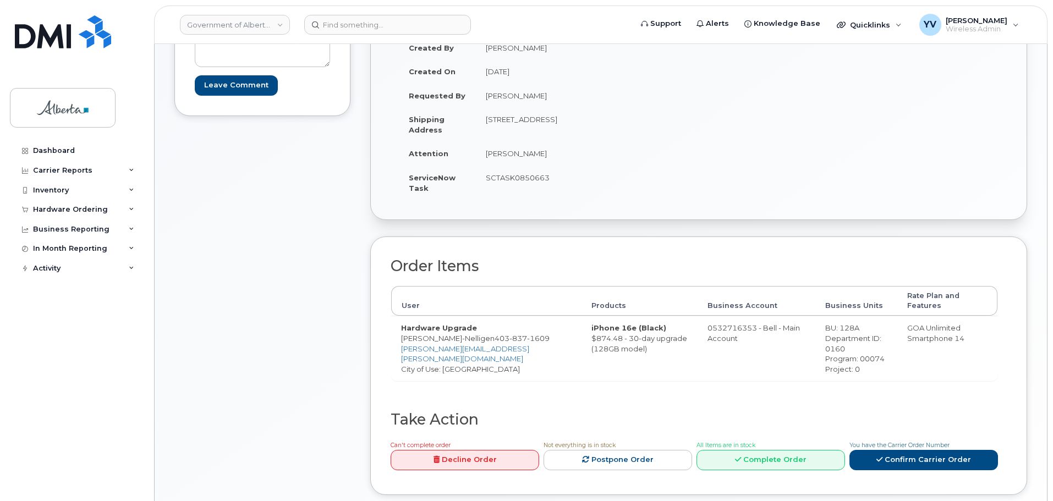
scroll to position [151, 0]
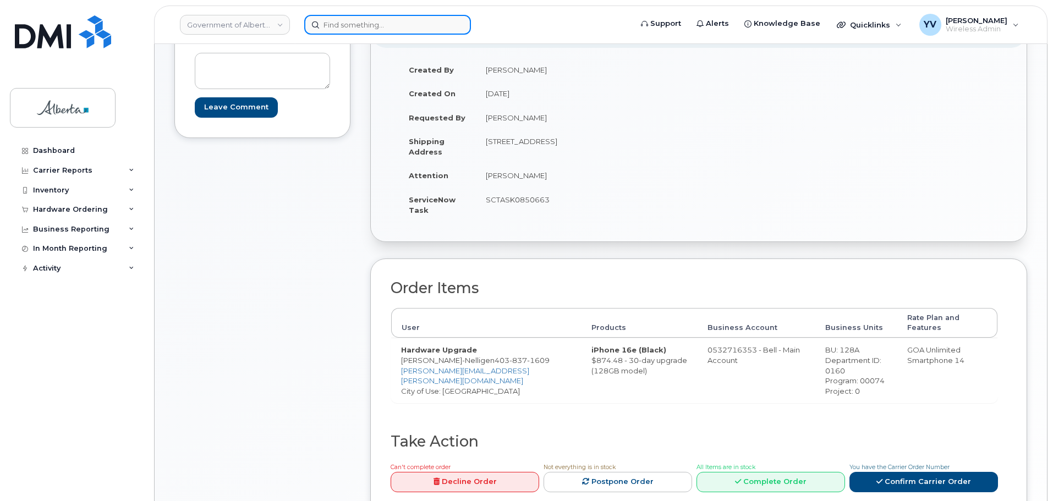
click at [338, 24] on input at bounding box center [387, 25] width 167 height 20
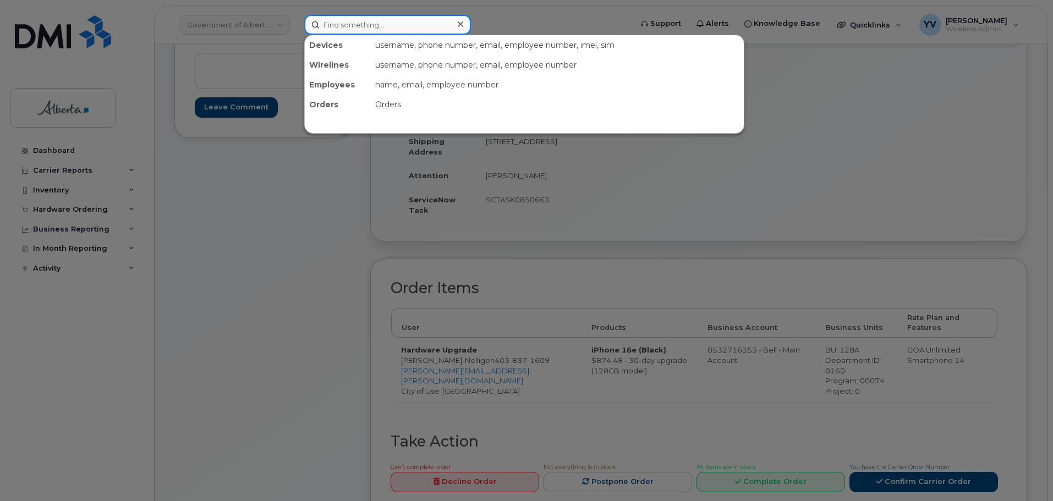
paste input "5873857113"
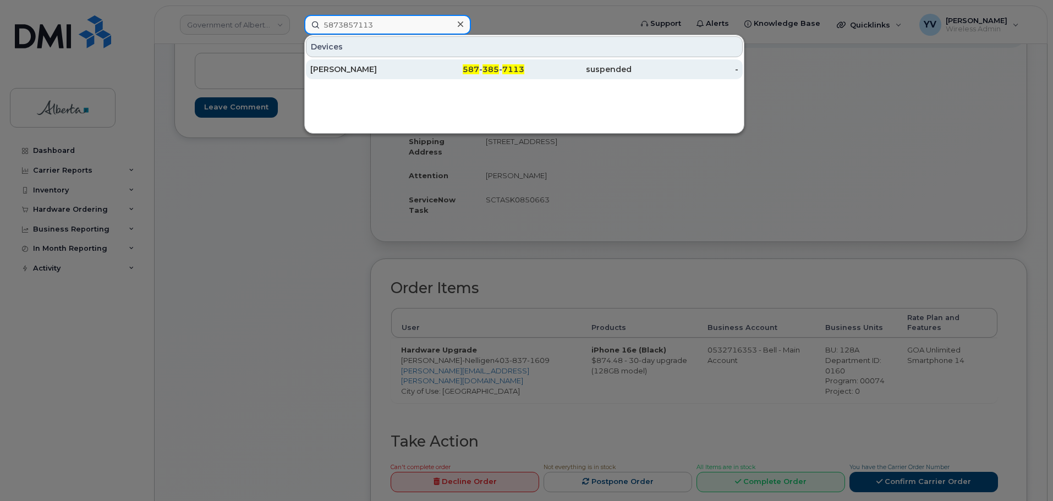
type input "5873857113"
click at [482, 68] on div "587 - 385 - 7113" at bounding box center [471, 69] width 107 height 11
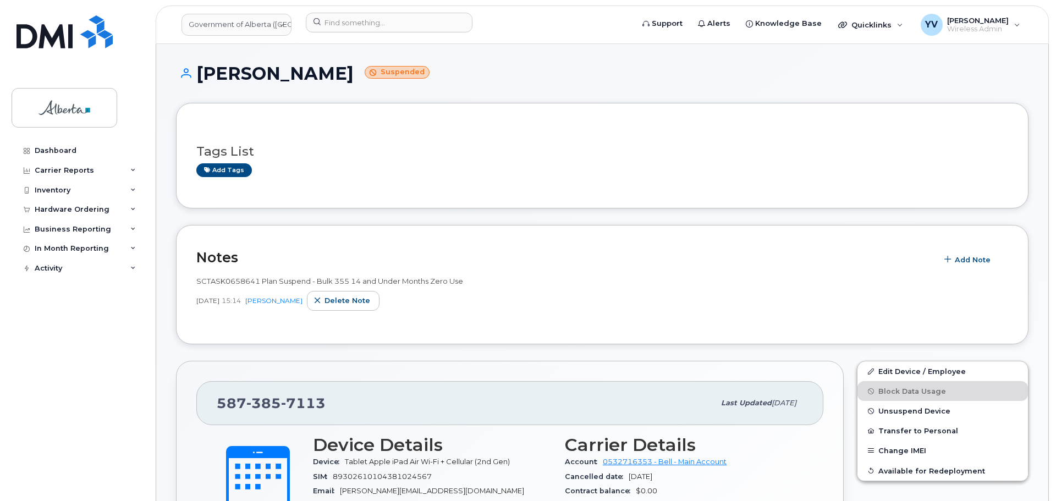
scroll to position [13, 0]
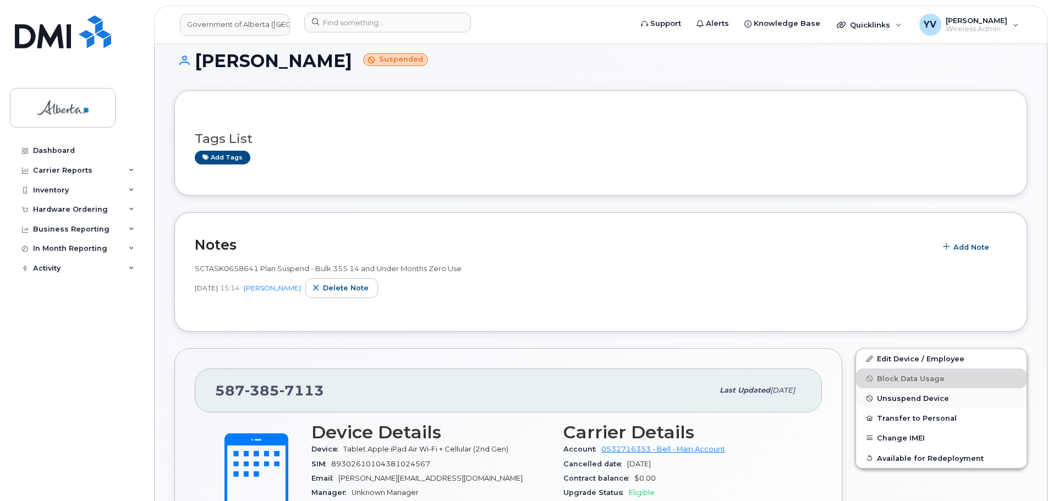
click at [901, 396] on span "Unsuspend Device" at bounding box center [913, 398] width 72 height 8
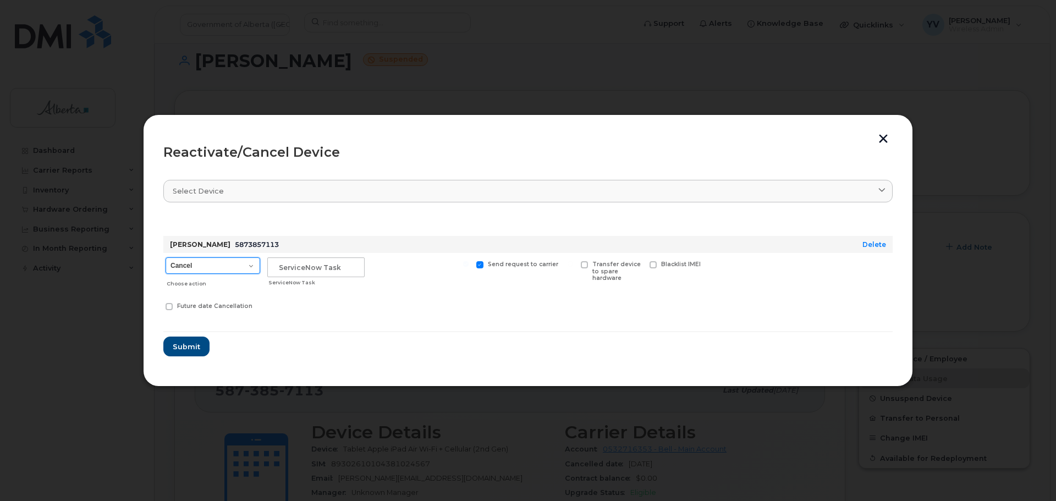
click at [251, 265] on select "Cancel Suspend - Extend Suspension Reactivate" at bounding box center [213, 265] width 95 height 17
select select "[object Object]"
click at [166, 257] on select "Cancel Suspend - Extend Suspension Reactivate" at bounding box center [213, 265] width 95 height 17
click at [294, 265] on input "text" at bounding box center [315, 267] width 97 height 20
paste input "SCTASK0847397"
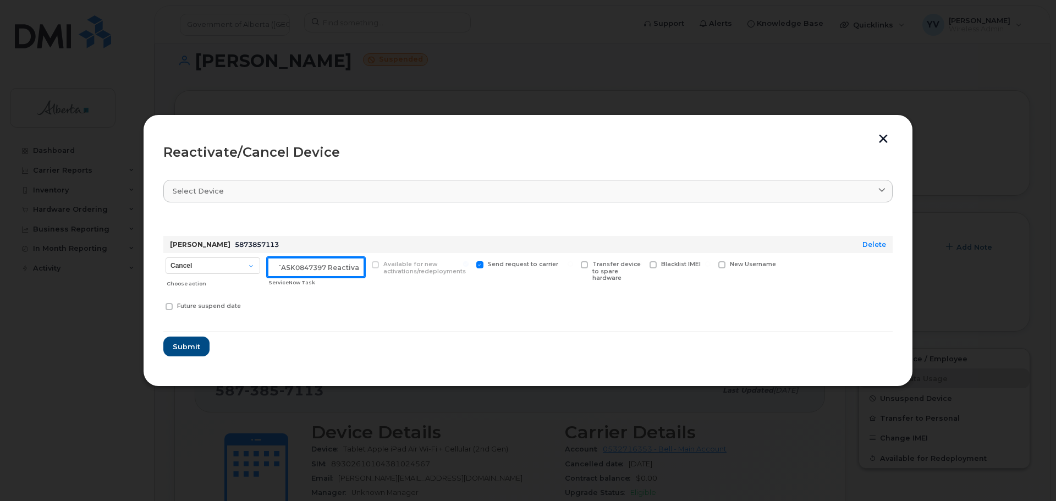
scroll to position [0, 17]
type input "SCTASK0847397 Reactivate"
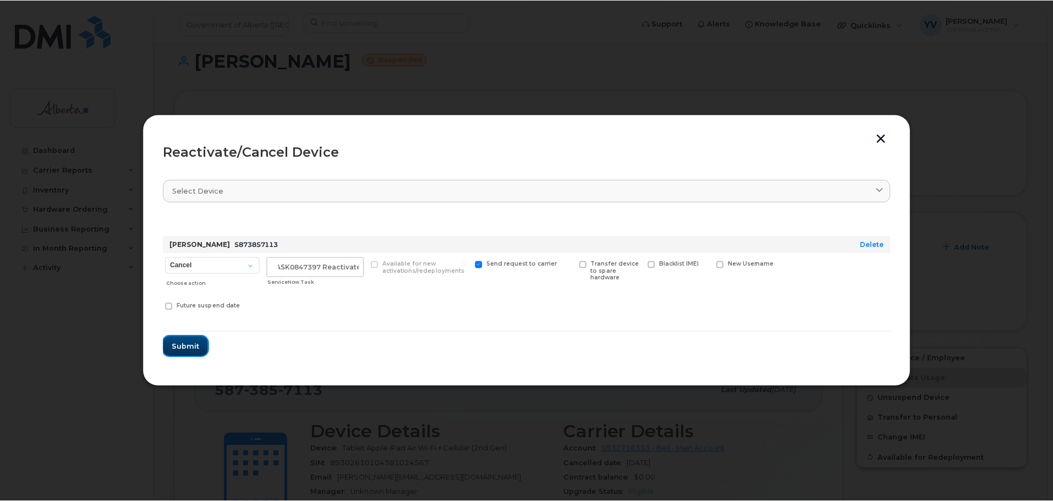
scroll to position [0, 0]
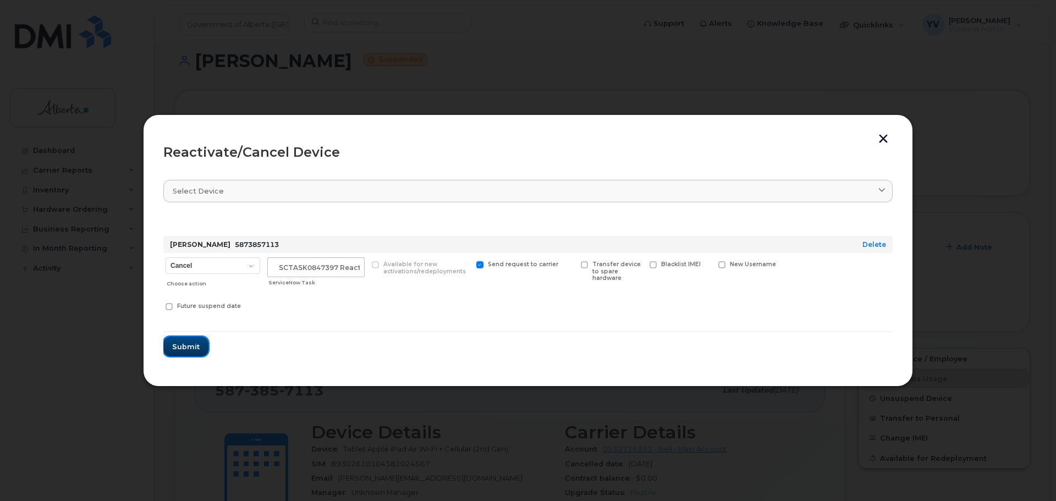
click at [185, 342] on span "Submit" at bounding box center [186, 347] width 28 height 10
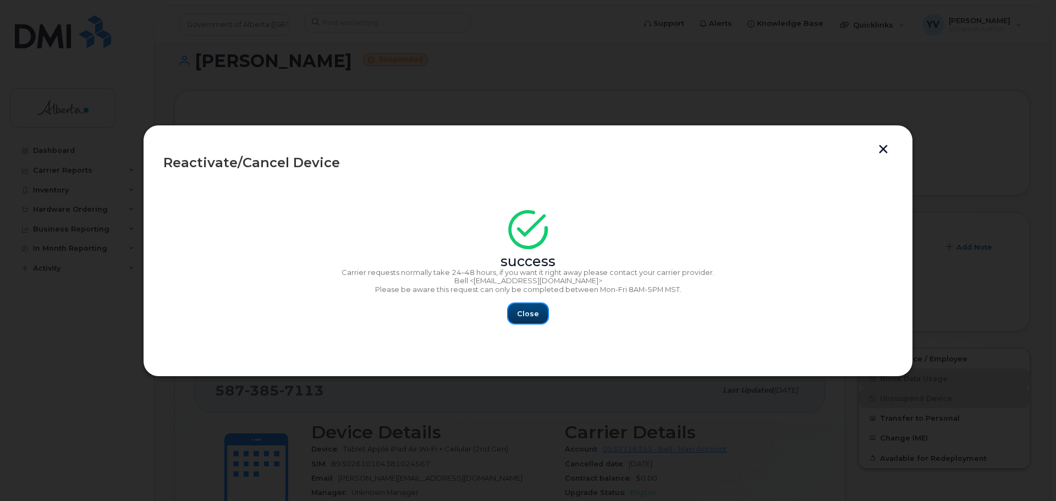
click at [520, 311] on span "Close" at bounding box center [528, 314] width 22 height 10
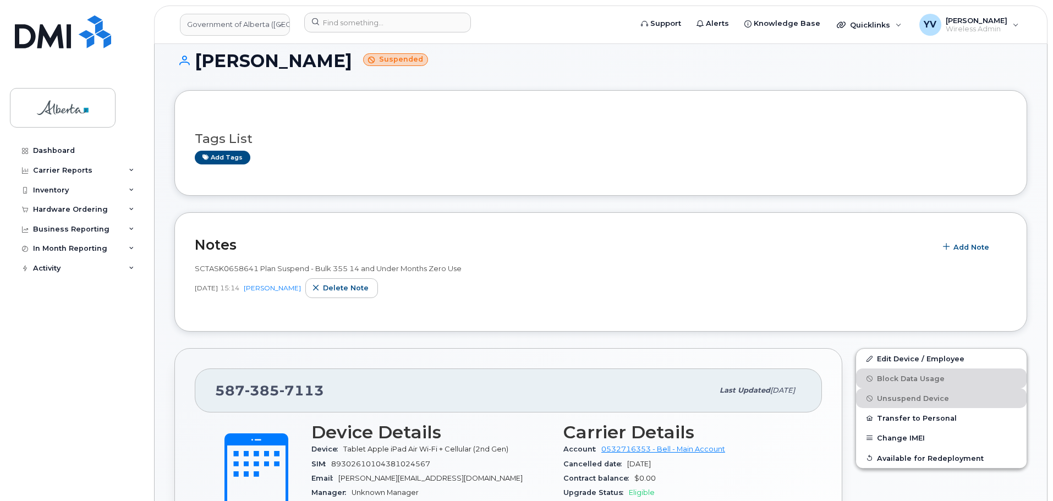
click at [430, 463] on span "89302610104381024567" at bounding box center [380, 464] width 99 height 8
click at [973, 245] on span "Add Note" at bounding box center [971, 247] width 36 height 10
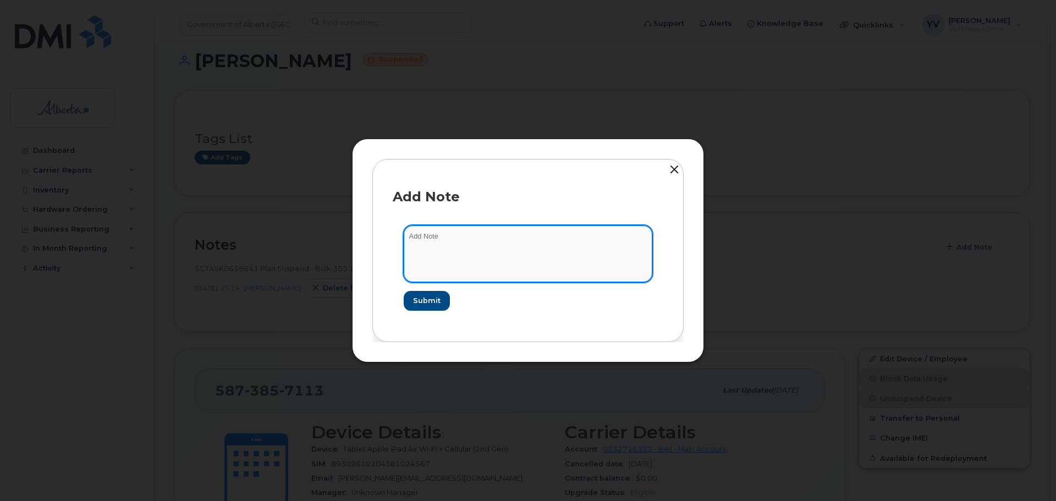
click at [422, 239] on textarea at bounding box center [528, 254] width 249 height 56
paste textarea "SCTASK0847397 5873857113 DO NOT DELETE - BEING REASSIGNED to Abisola Joshua. Pr…"
type textarea "SCTASK0847397 5873857113 DO NOT DELETE - BEING REASSIGNED to Abisola Joshua. Pr…"
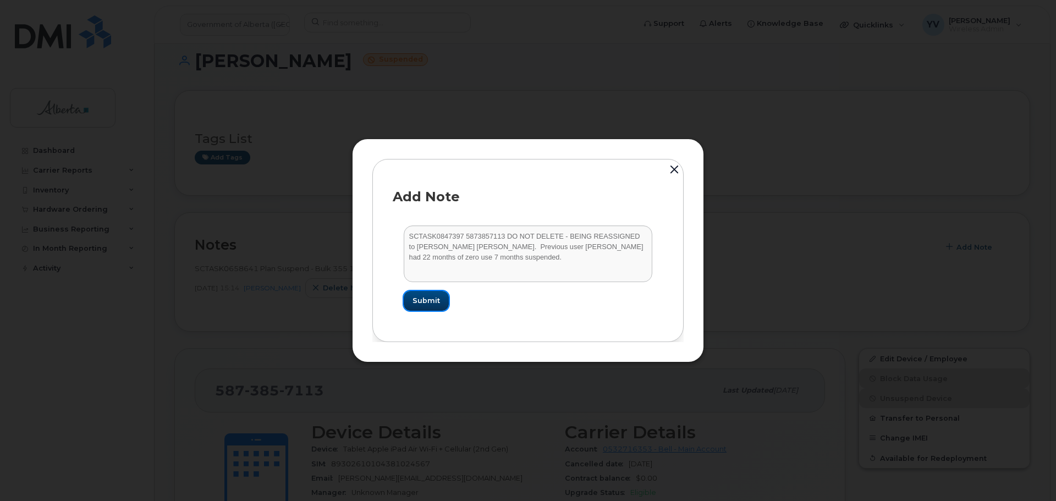
click at [427, 295] on span "Submit" at bounding box center [427, 300] width 28 height 10
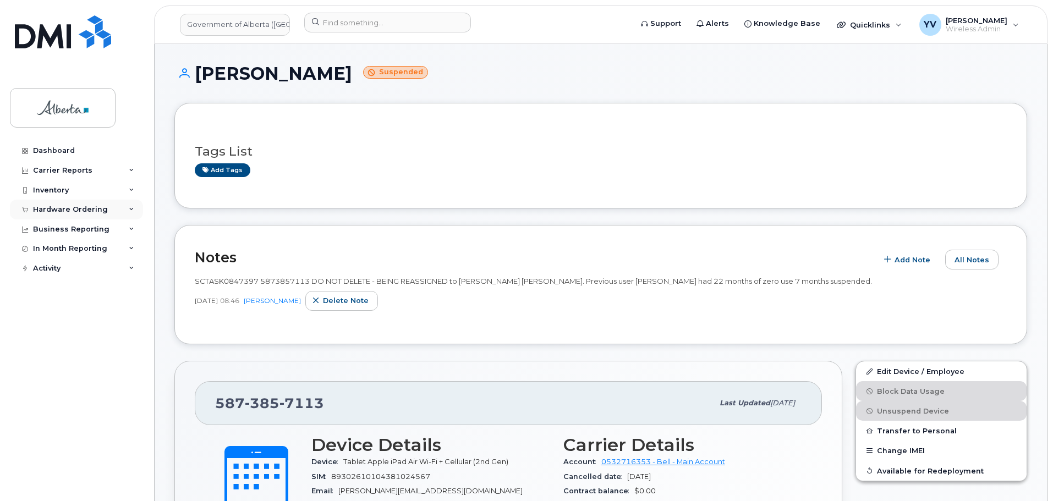
click at [53, 207] on div "Hardware Ordering" at bounding box center [70, 209] width 75 height 9
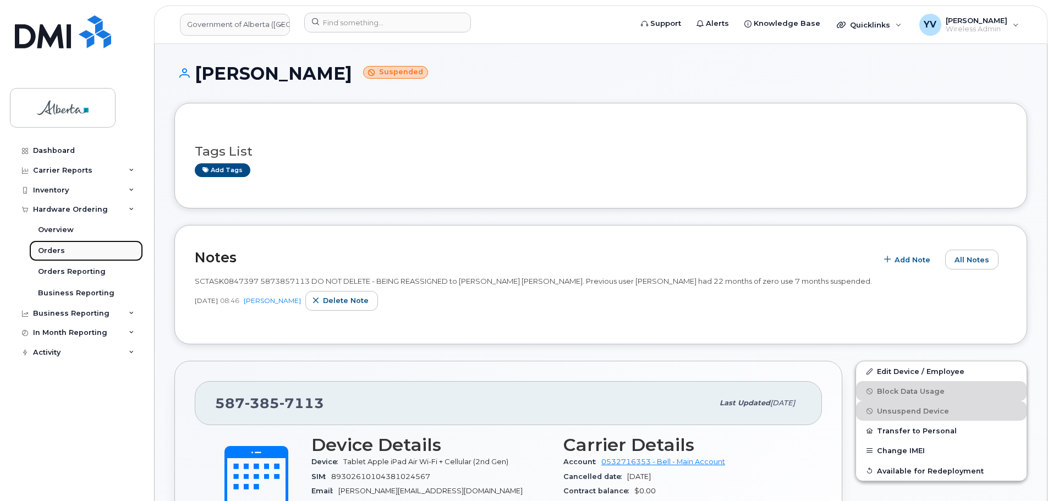
click at [50, 251] on div "Orders" at bounding box center [51, 251] width 27 height 10
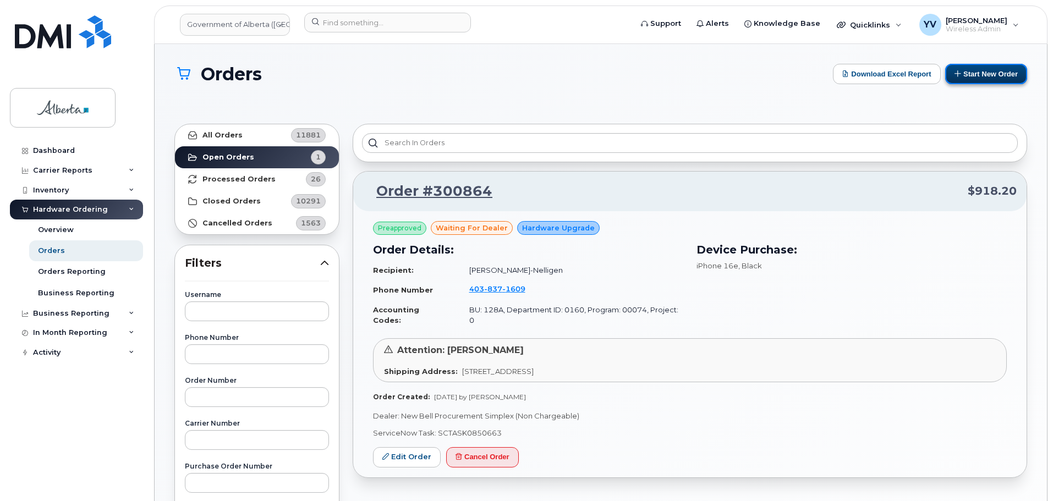
click at [984, 70] on button "Start New Order" at bounding box center [986, 74] width 82 height 20
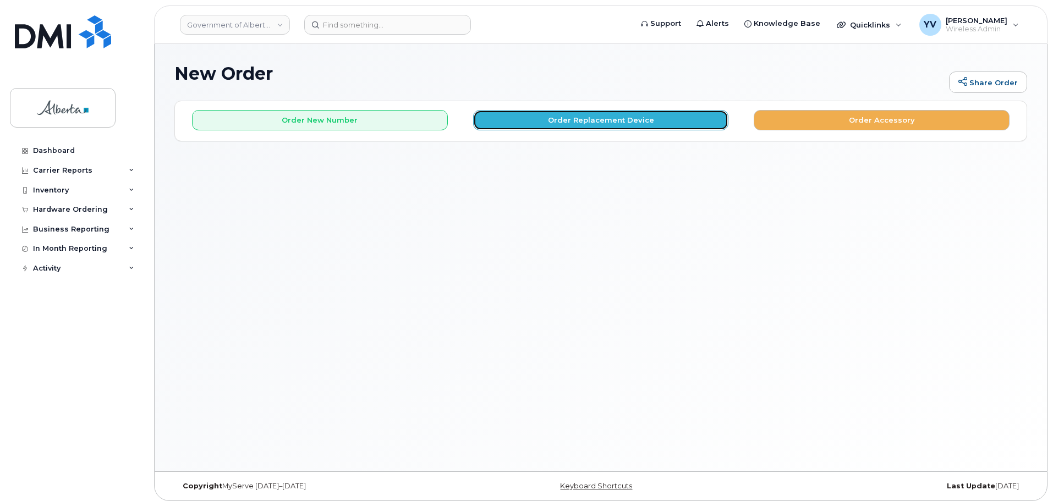
click at [580, 121] on button "Order Replacement Device" at bounding box center [601, 120] width 256 height 20
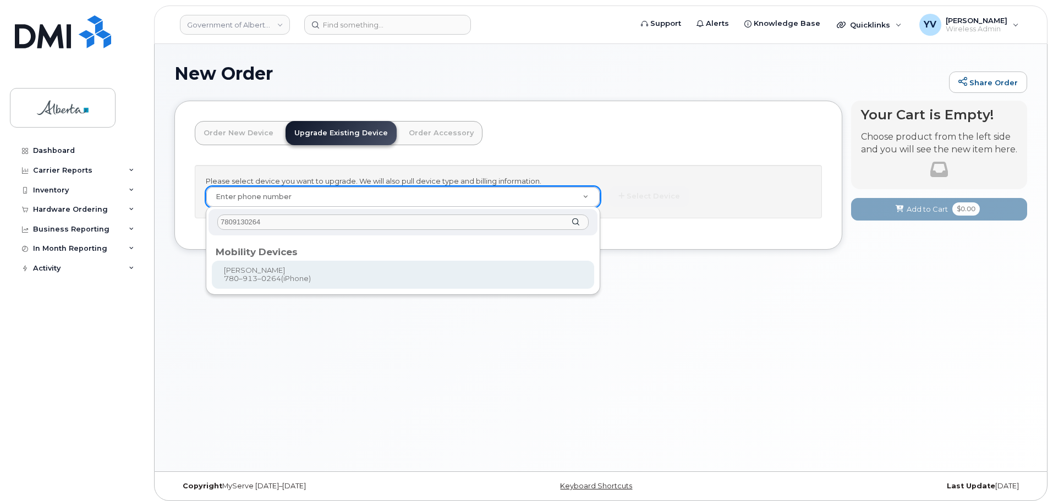
type input "7809130264"
type input "804254"
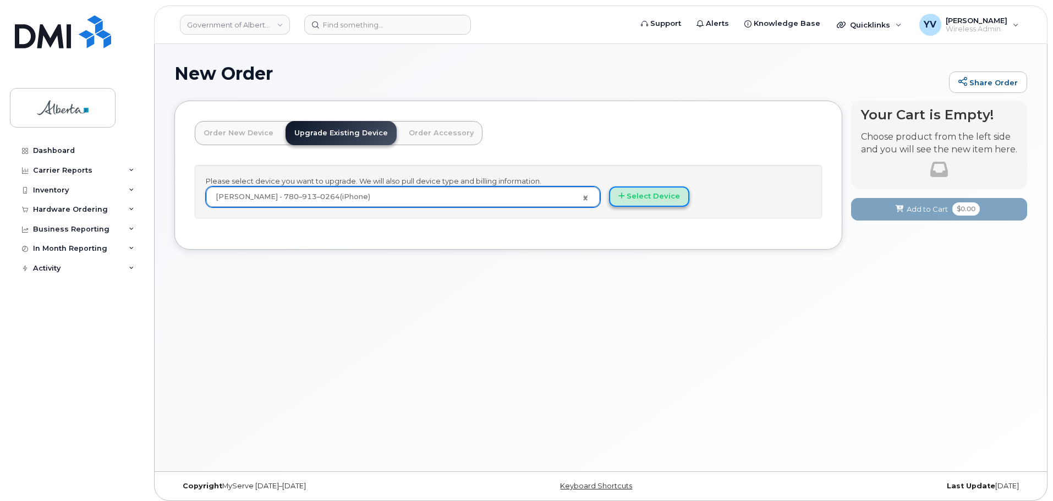
click at [647, 195] on button "Select Device" at bounding box center [649, 196] width 80 height 20
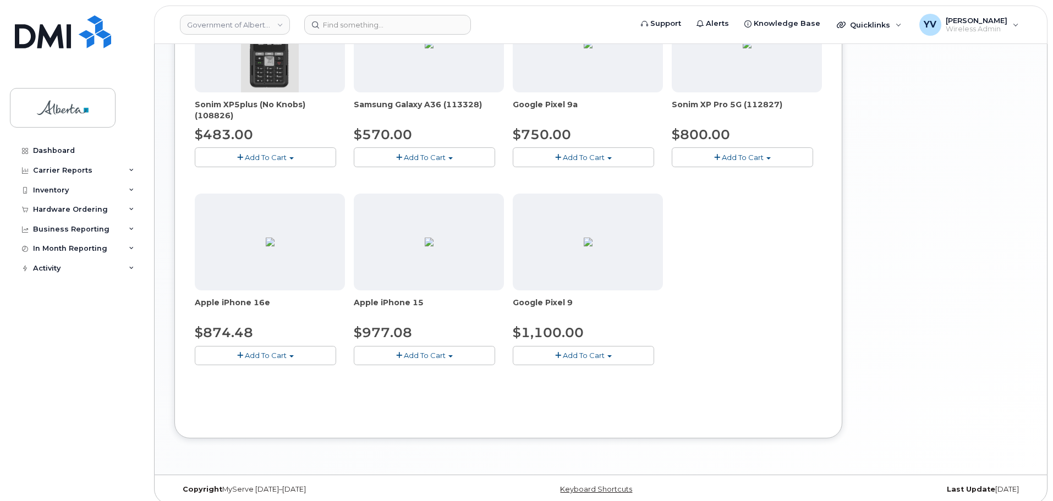
scroll to position [426, 0]
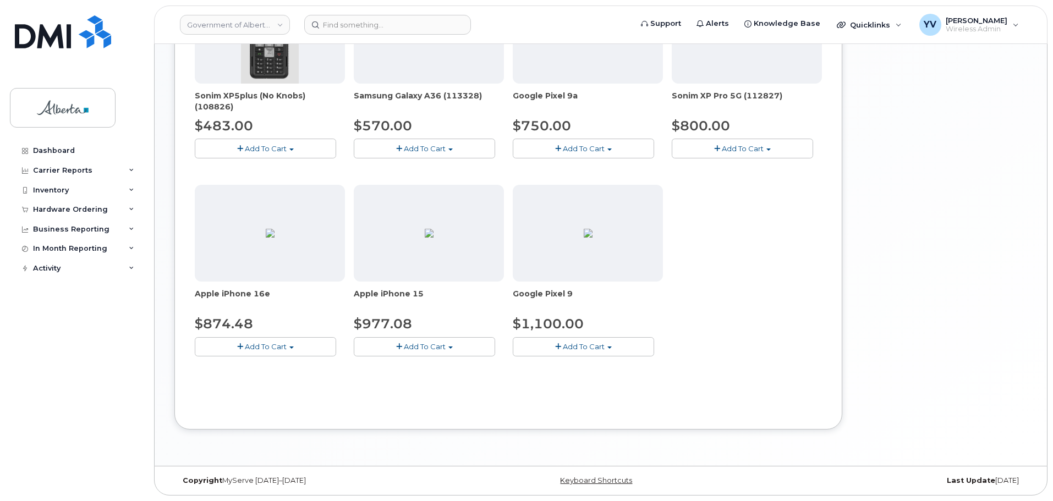
click at [292, 348] on span "button" at bounding box center [291, 348] width 4 height 2
click at [271, 379] on link "$874.48 - 30-day upgrade (128GB model)" at bounding box center [284, 381] width 175 height 14
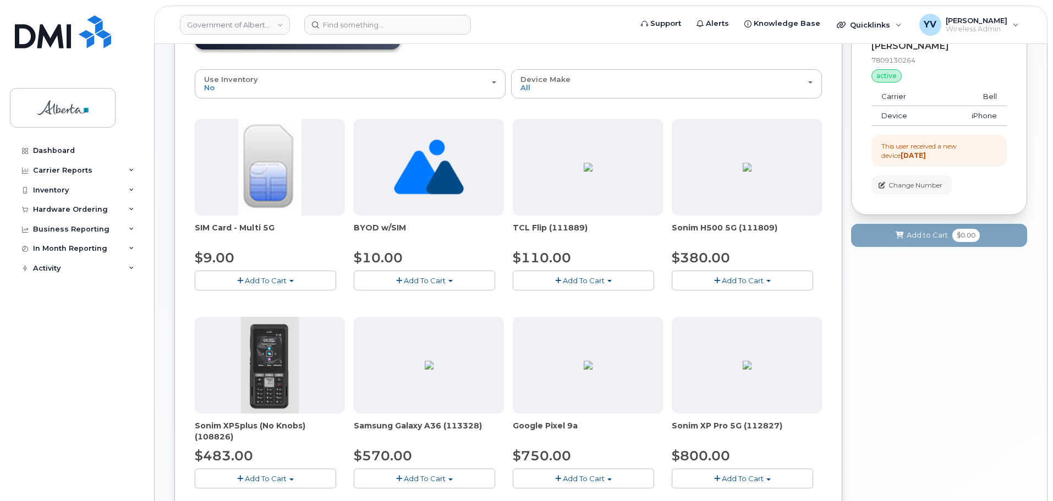
click at [271, 379] on div "Order New Device Upgrade Existing Device Order Accessory Order new device and n…" at bounding box center [508, 382] width 668 height 755
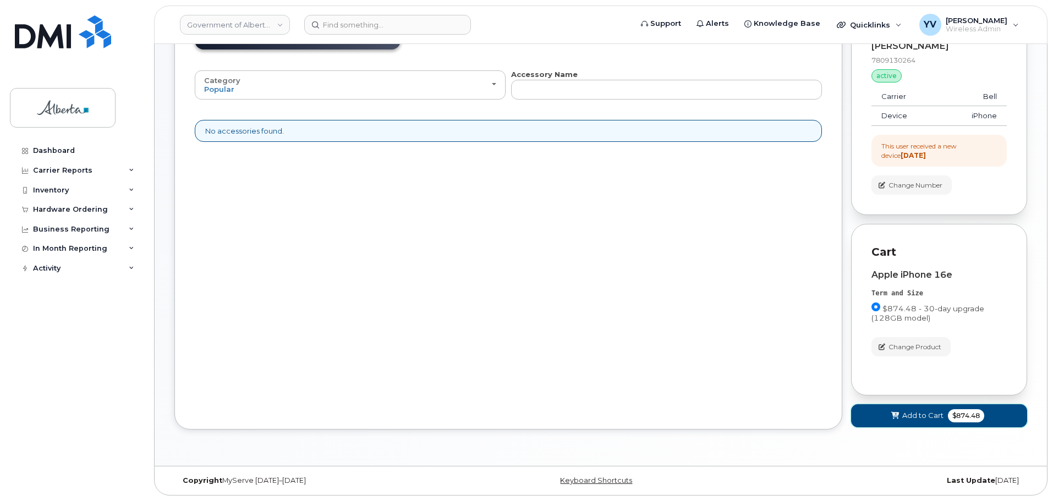
click at [918, 411] on span "Add to Cart" at bounding box center [922, 415] width 41 height 10
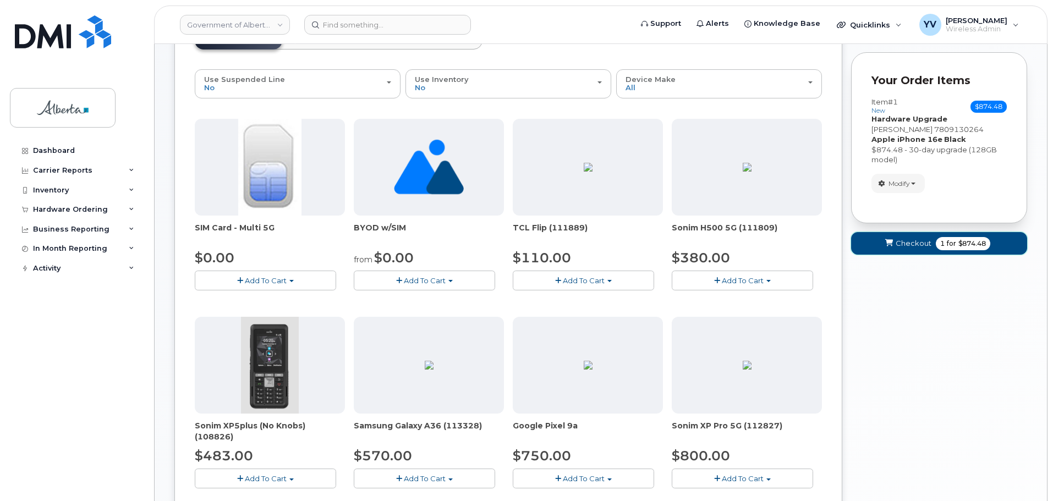
click at [900, 244] on span "Checkout" at bounding box center [914, 243] width 36 height 10
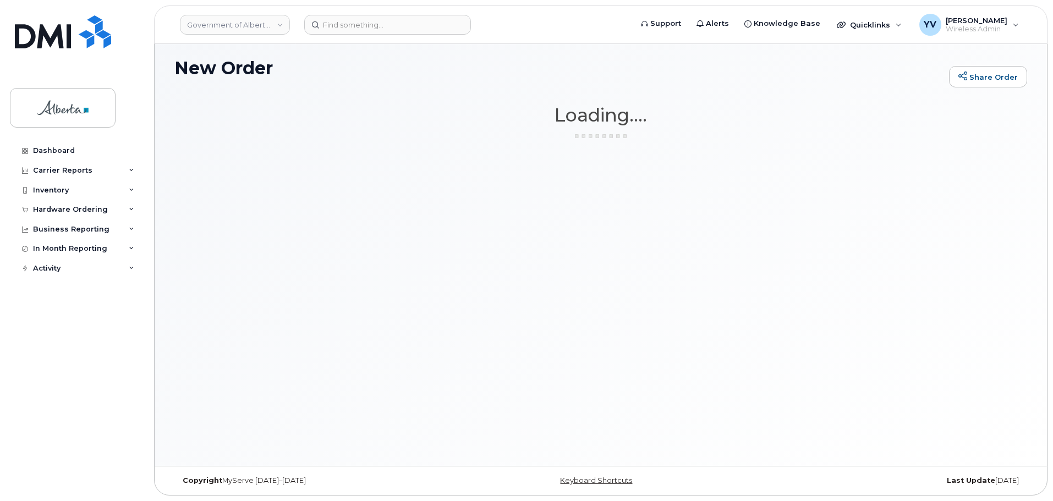
scroll to position [6, 0]
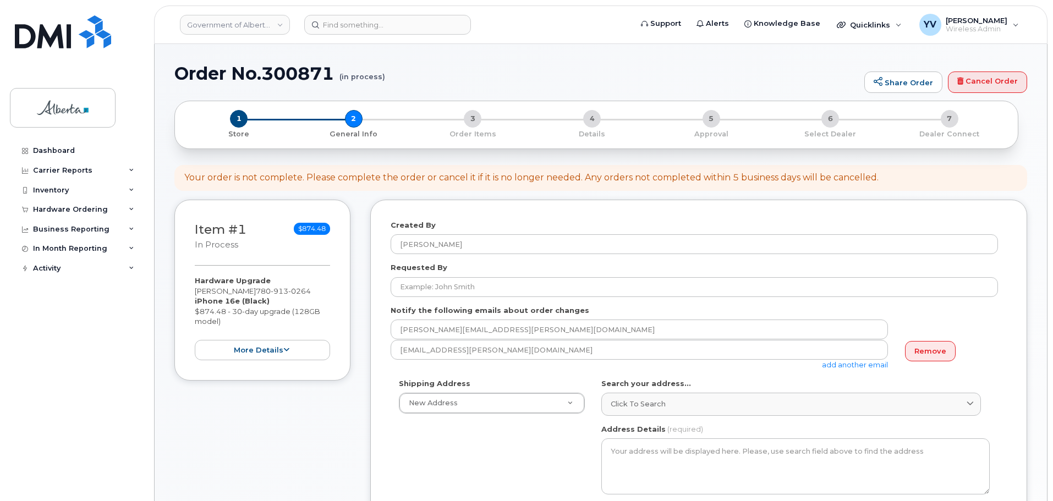
select select
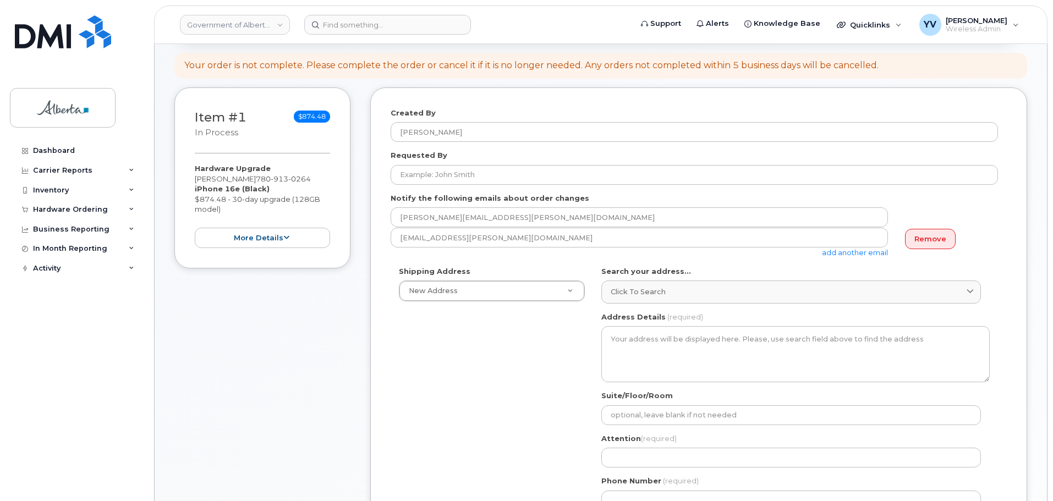
scroll to position [156, 0]
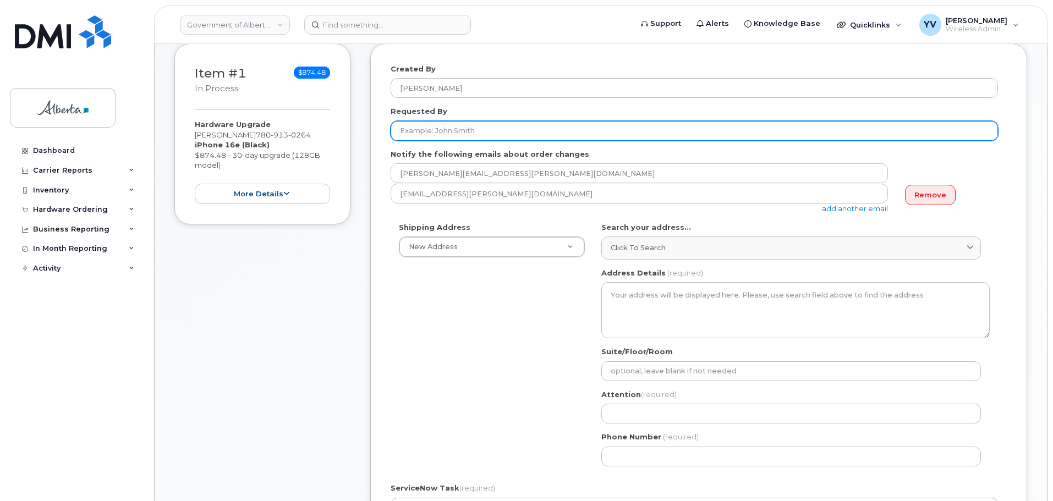
click at [426, 128] on input "Requested By" at bounding box center [694, 131] width 607 height 20
paste input "Purviben Pandya"
type input "Purviben Pandya"
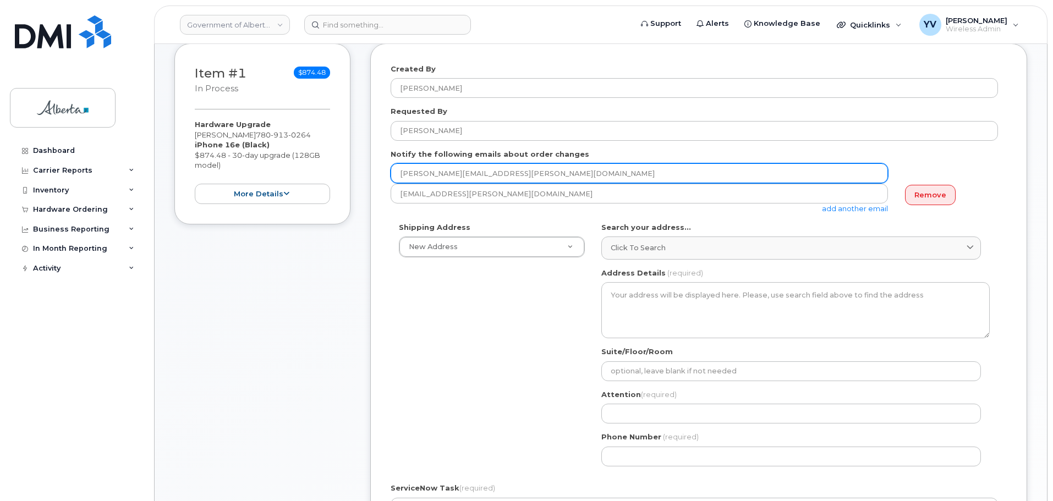
drag, startPoint x: 496, startPoint y: 172, endPoint x: 372, endPoint y: 160, distance: 124.4
click at [372, 160] on div "Created By Yen Vong Requested By Purviben Pandya Notify the following emails ab…" at bounding box center [698, 368] width 657 height 651
paste input "Purviben.Pandya"
type input "Purviben.Pandya@gov.ab.ca"
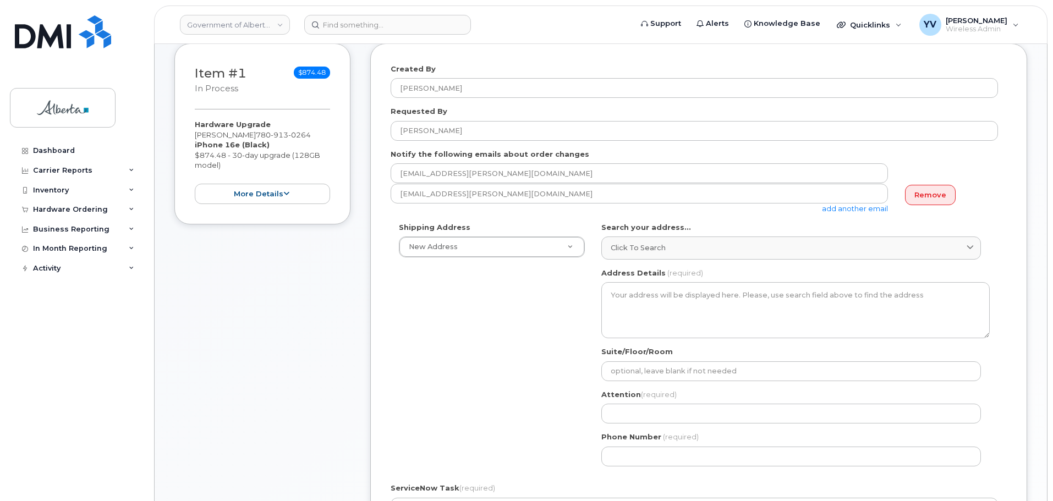
click at [857, 204] on link "add another email" at bounding box center [855, 208] width 66 height 9
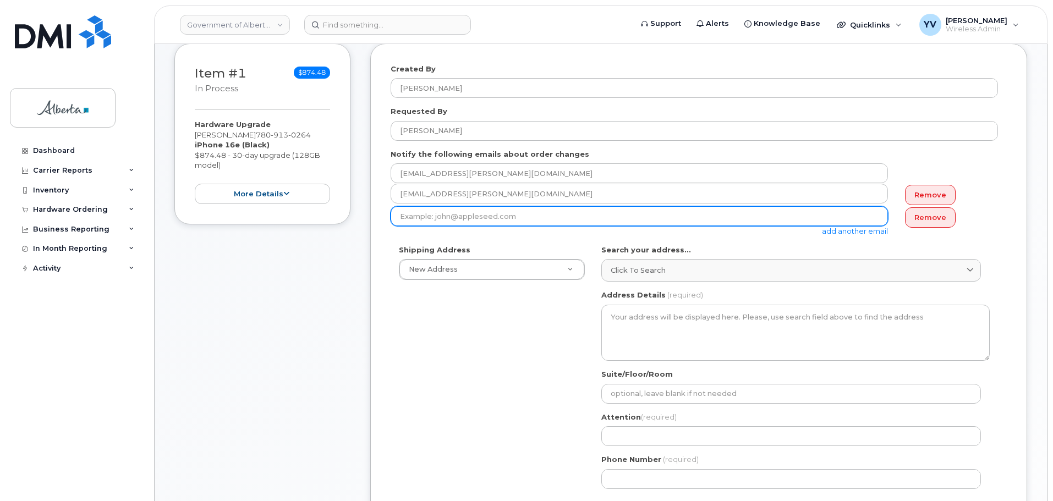
click at [406, 211] on input "email" at bounding box center [639, 216] width 497 height 20
paste input "Louisa.Gonsalves@gov.ab.ca"
type input "Louisa.Gonsalves@gov.ab.ca"
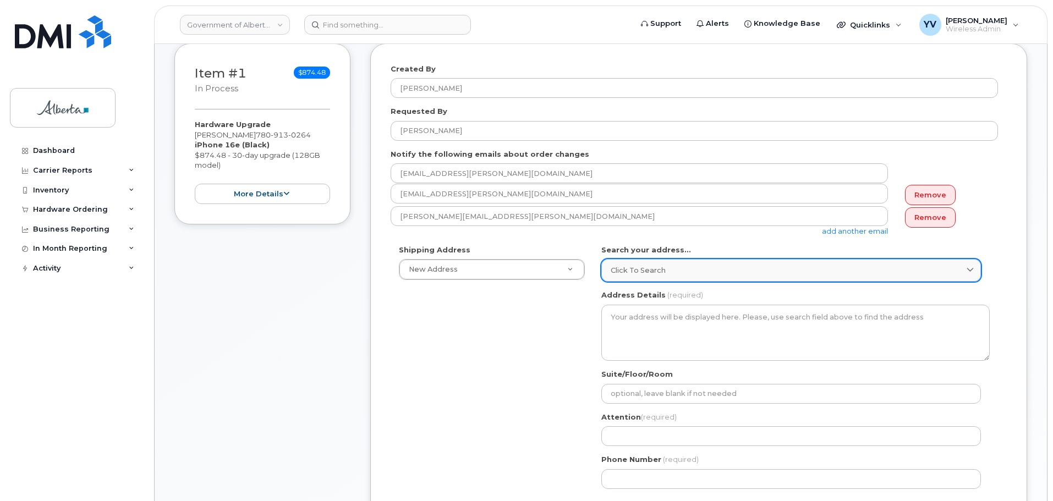
click at [627, 264] on link "Click to search" at bounding box center [791, 270] width 380 height 23
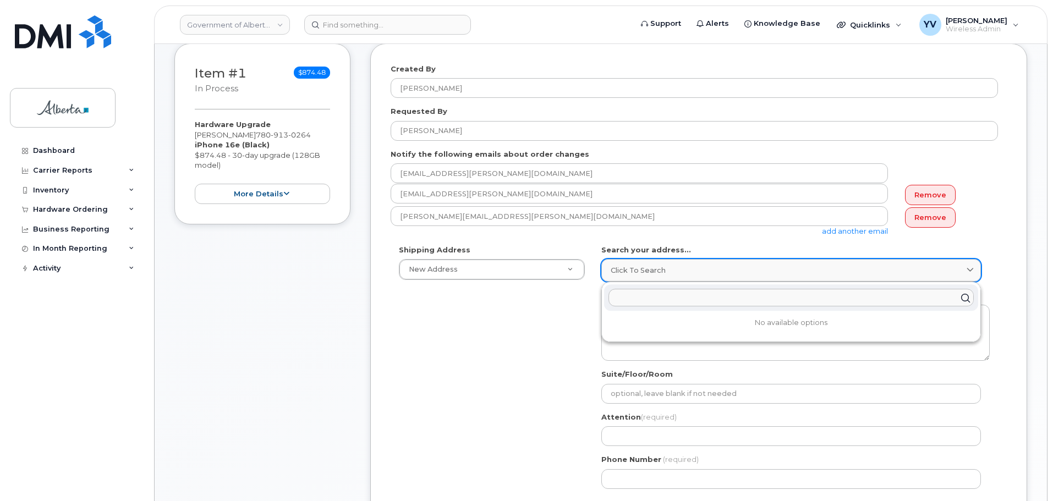
paste input "10800 - 97 Avenue"
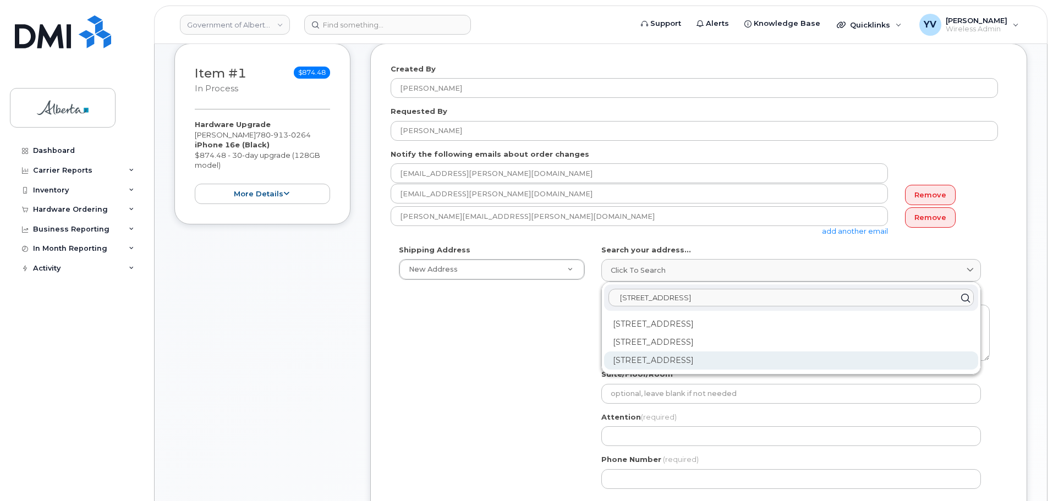
type input "10800 - 97 Avenue"
click at [655, 361] on div "10800 97 Ave NW Edmonton AB T5K 2B6" at bounding box center [791, 361] width 374 height 18
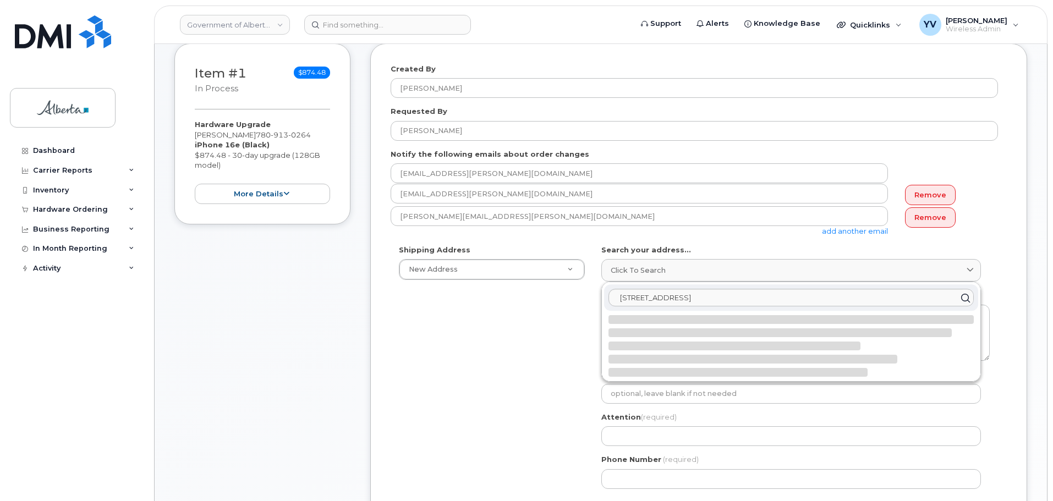
select select
type textarea "10800 97 Ave NW EDMONTON AB T5K 2B6 CANADA"
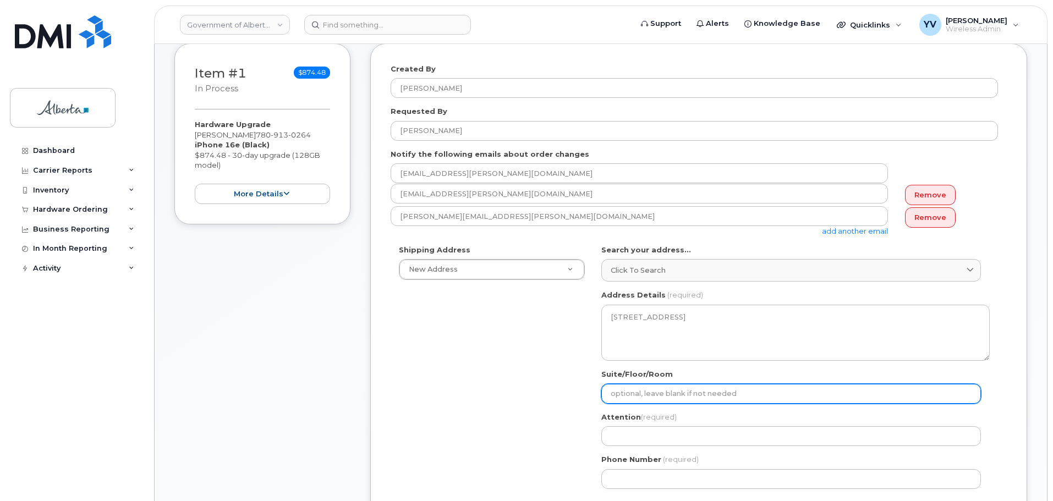
click at [628, 392] on input "Suite/Floor/Room" at bounding box center [791, 394] width 380 height 20
paste input "Room 404"
select select
type input "Room 404"
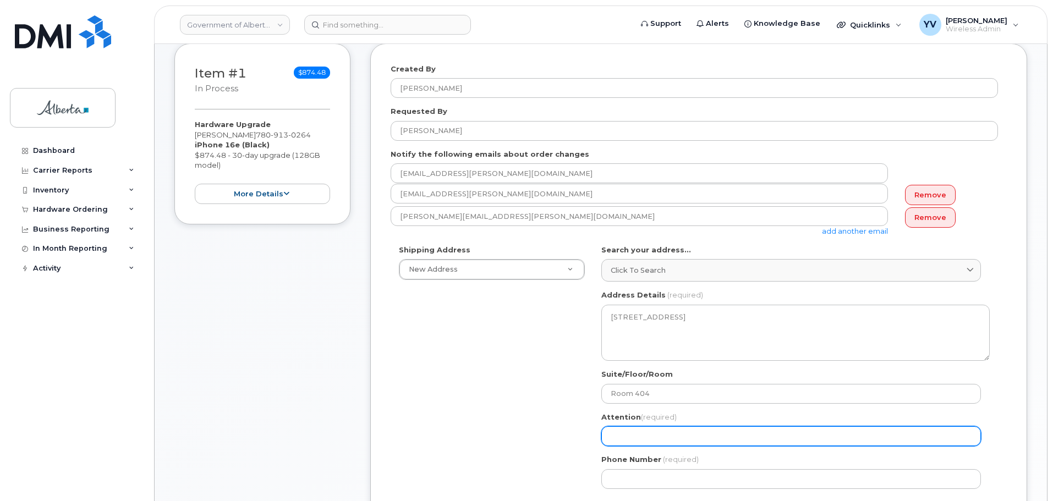
click input "Attention (required)"
paste input "Louisa Gonsalves"
select select
type input "Louisa Gonsalves"
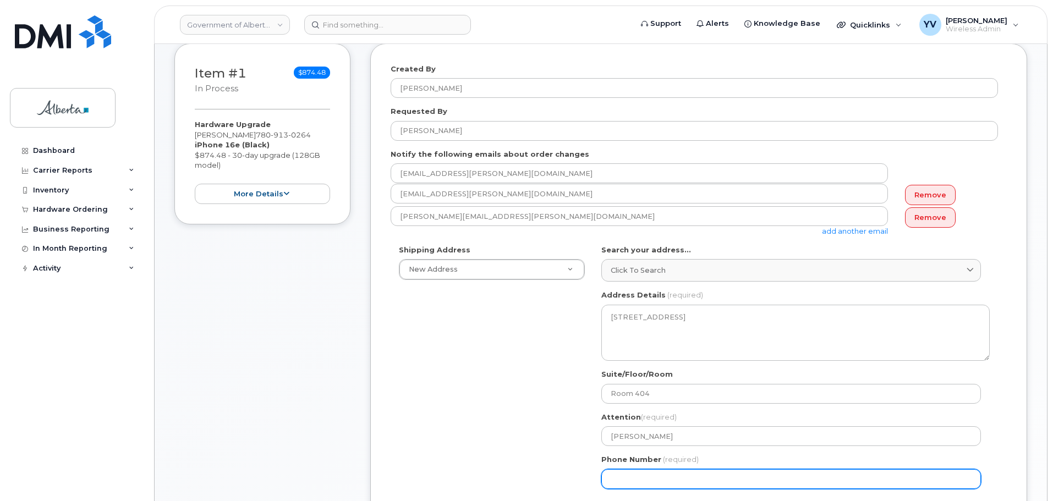
click input "Phone Number"
paste input "7806389472"
select select
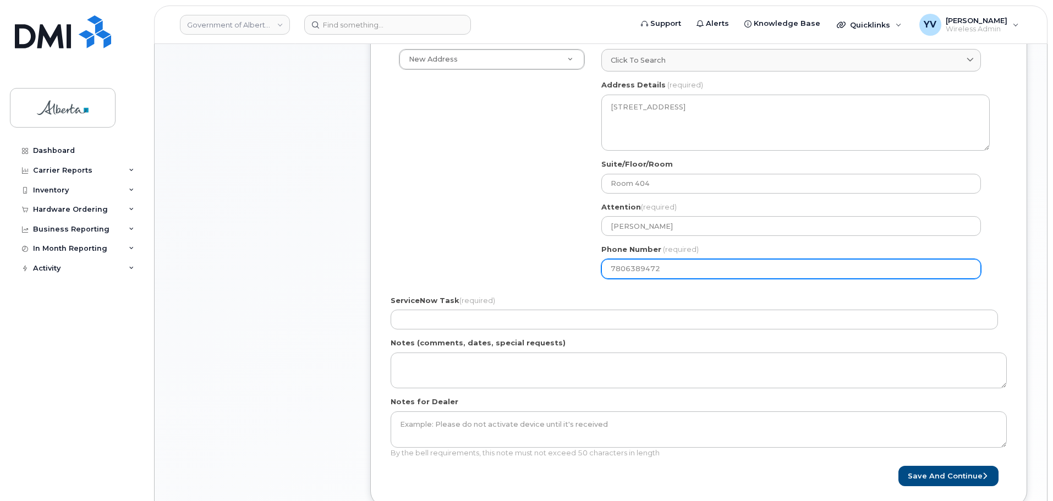
scroll to position [398, 0]
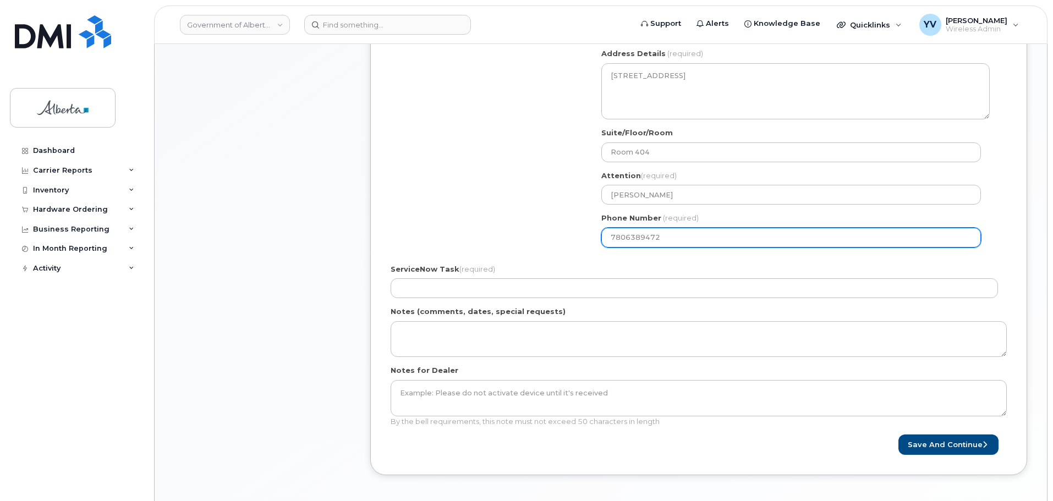
type input "7806389472"
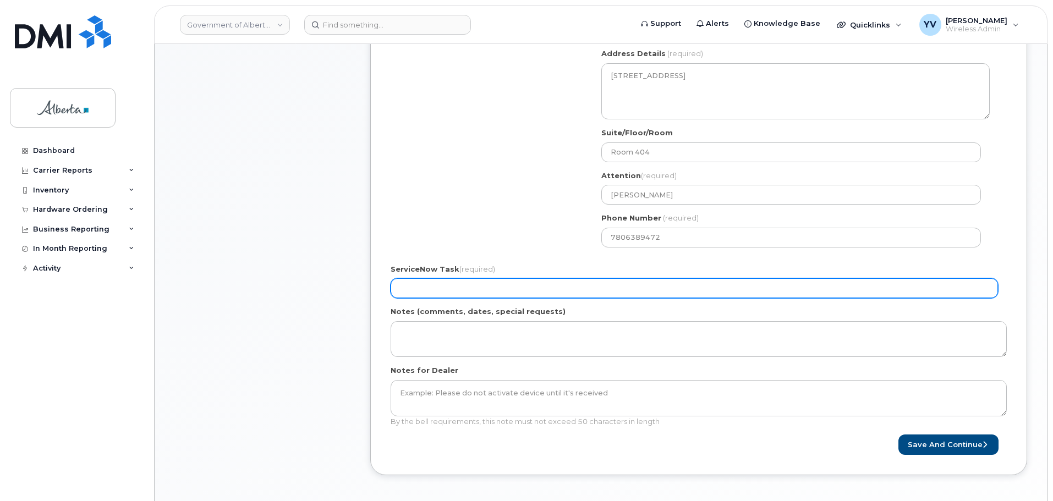
click input "ServiceNow Task (required)"
paste input "SCTASK0850380"
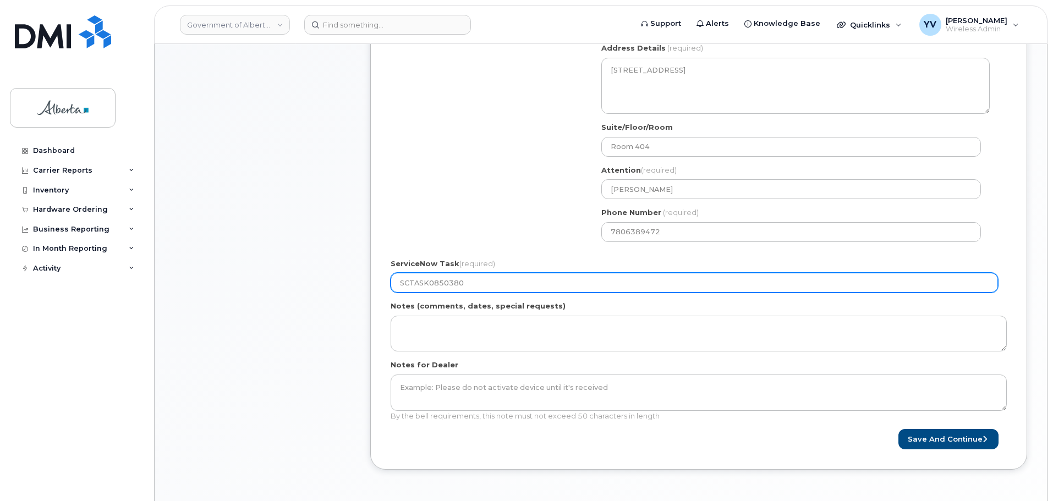
scroll to position [462, 0]
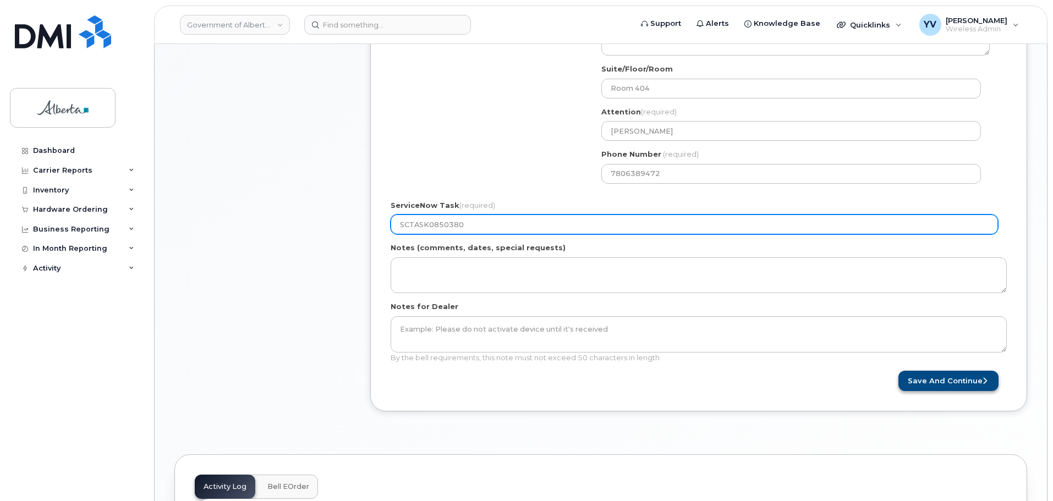
type input "SCTASK0850380"
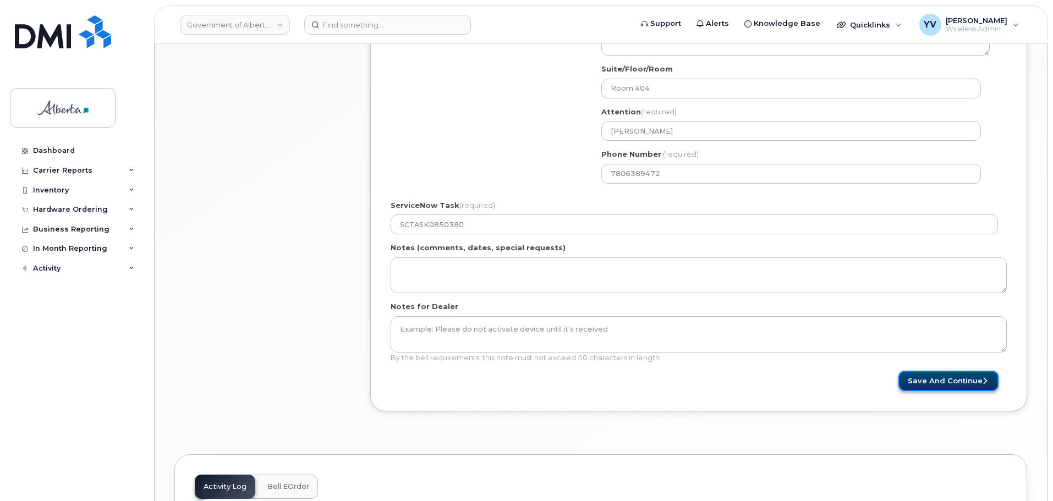
click button "Save and Continue"
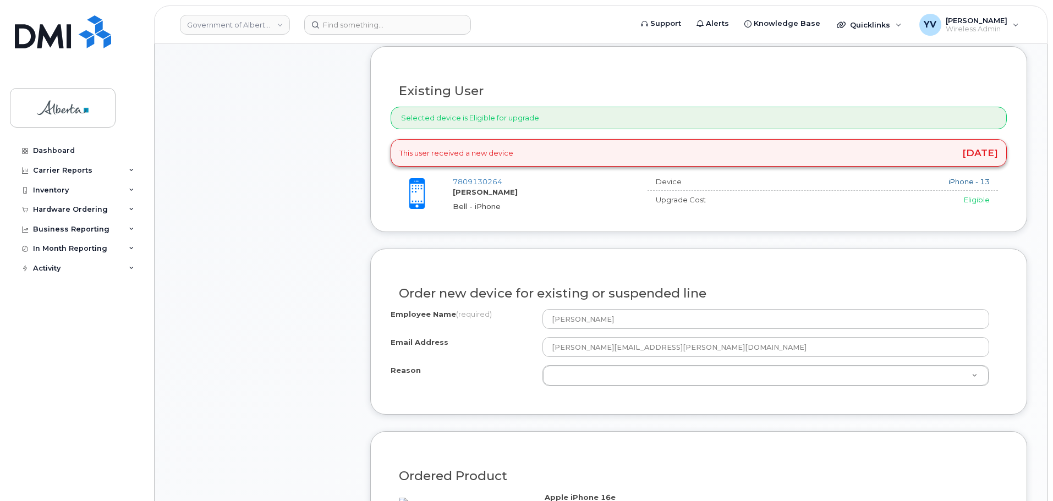
scroll to position [483, 0]
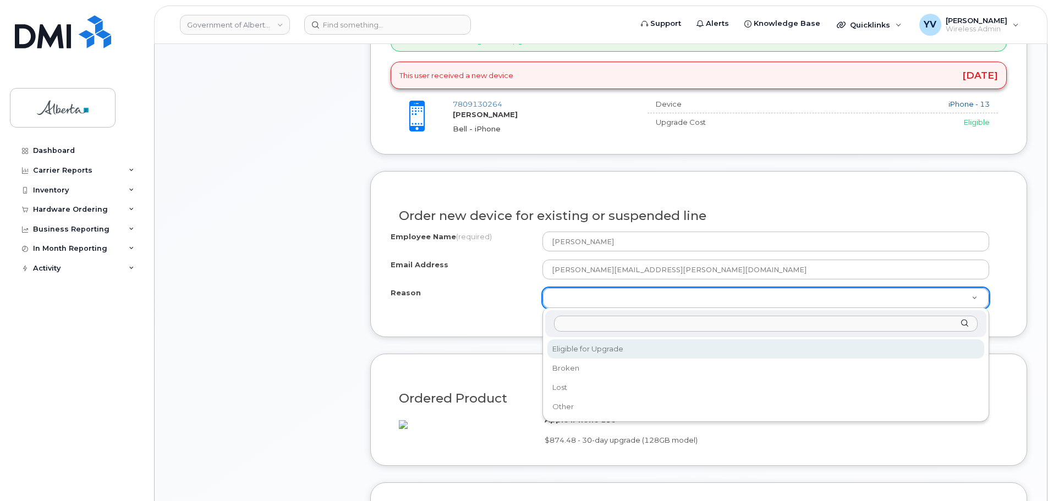
select select "eligible_for_upgrade"
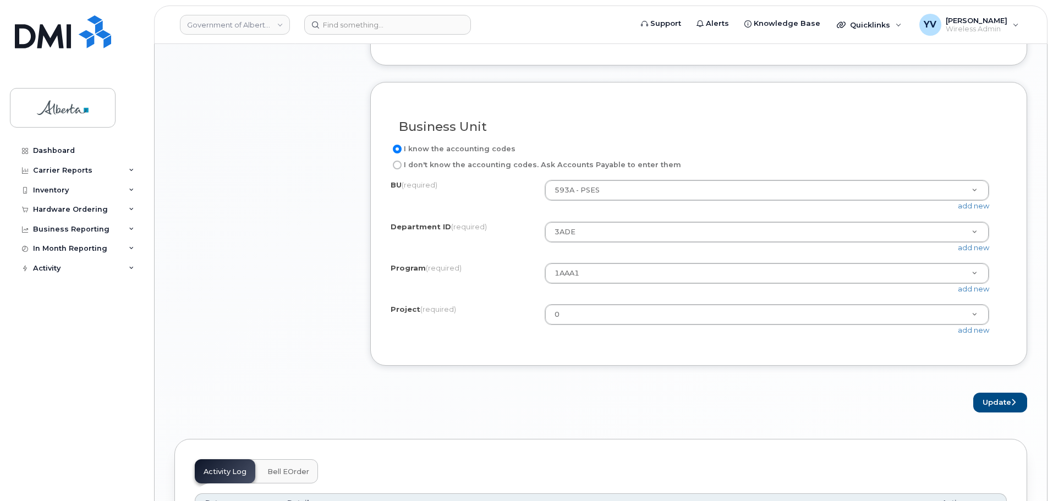
scroll to position [928, 0]
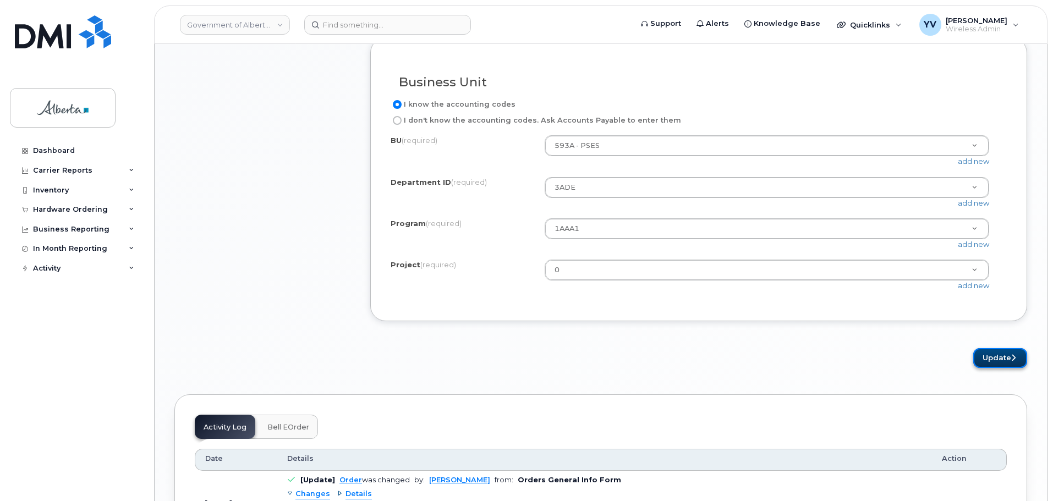
click at [991, 366] on button "Update" at bounding box center [1000, 358] width 54 height 20
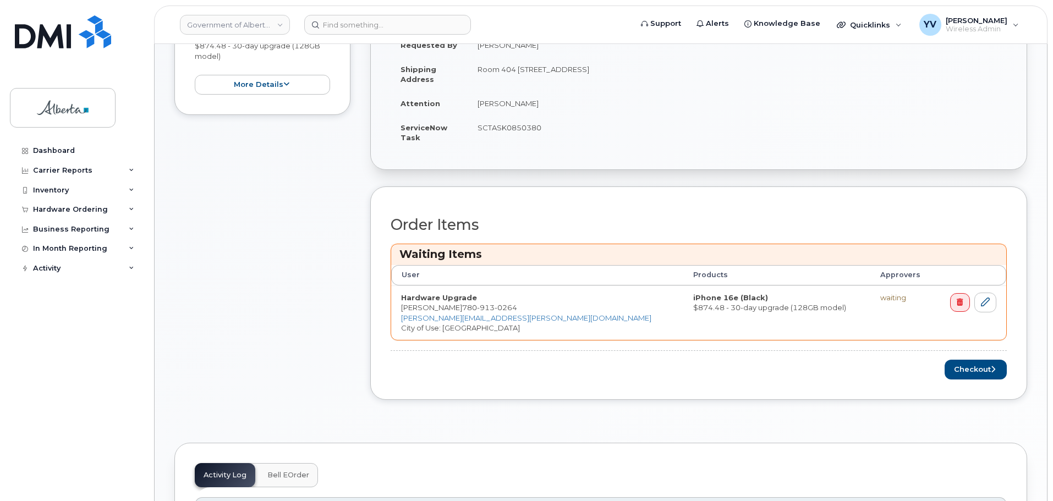
scroll to position [330, 0]
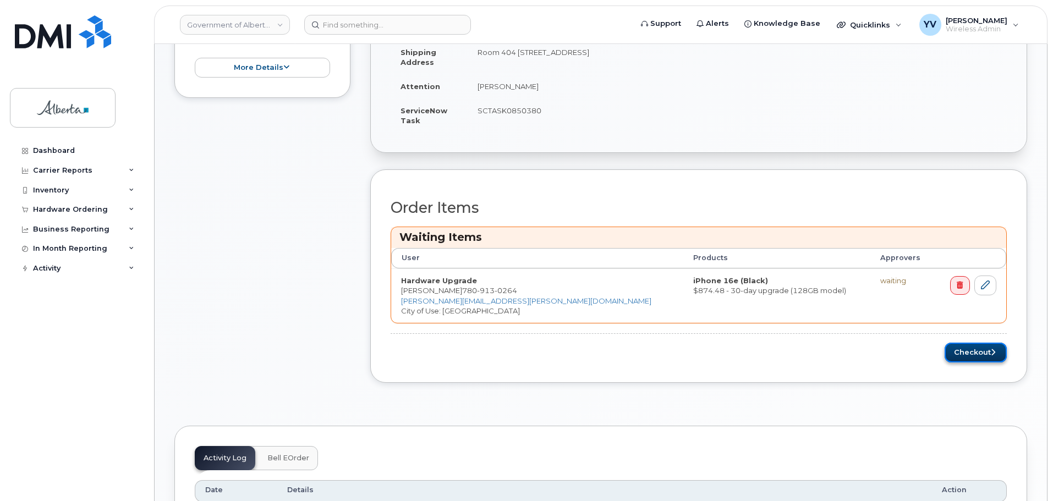
click at [971, 353] on button "Checkout" at bounding box center [976, 353] width 62 height 20
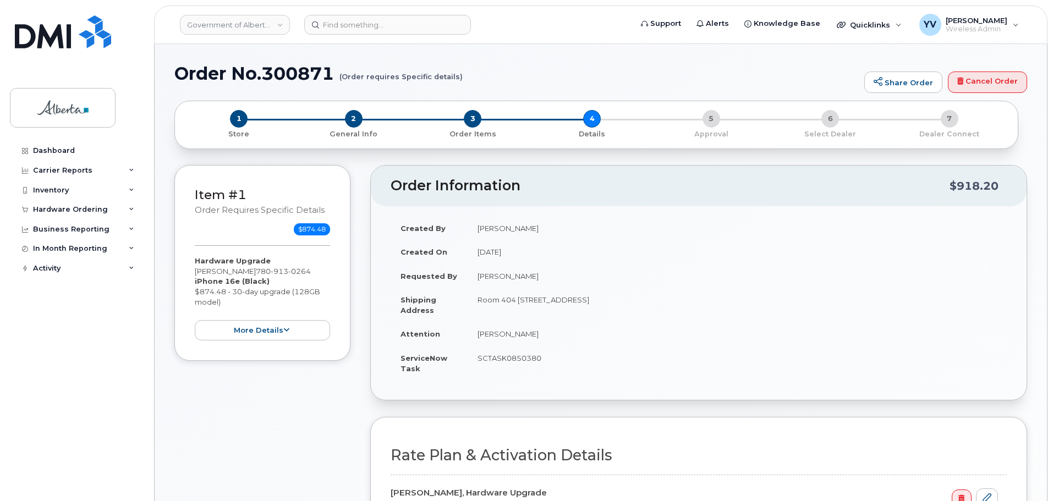
select select
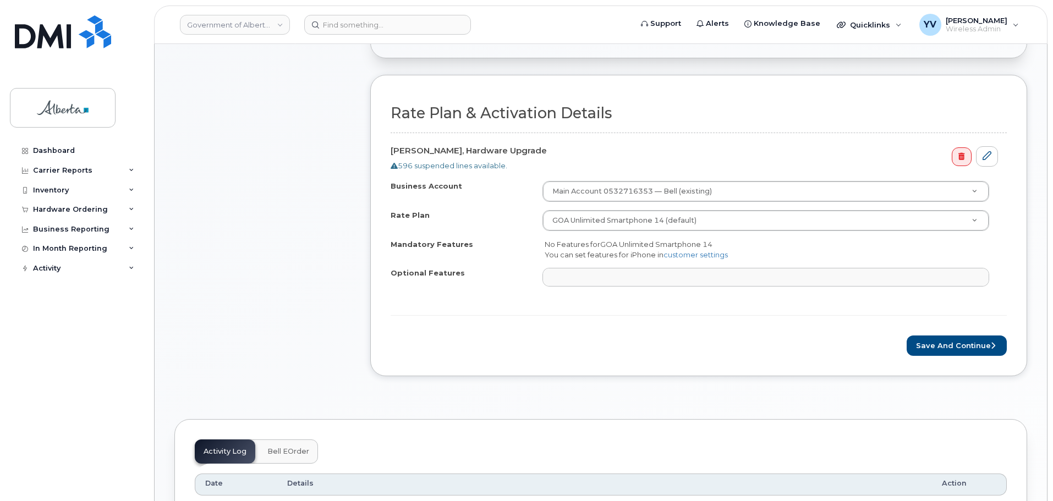
scroll to position [376, 0]
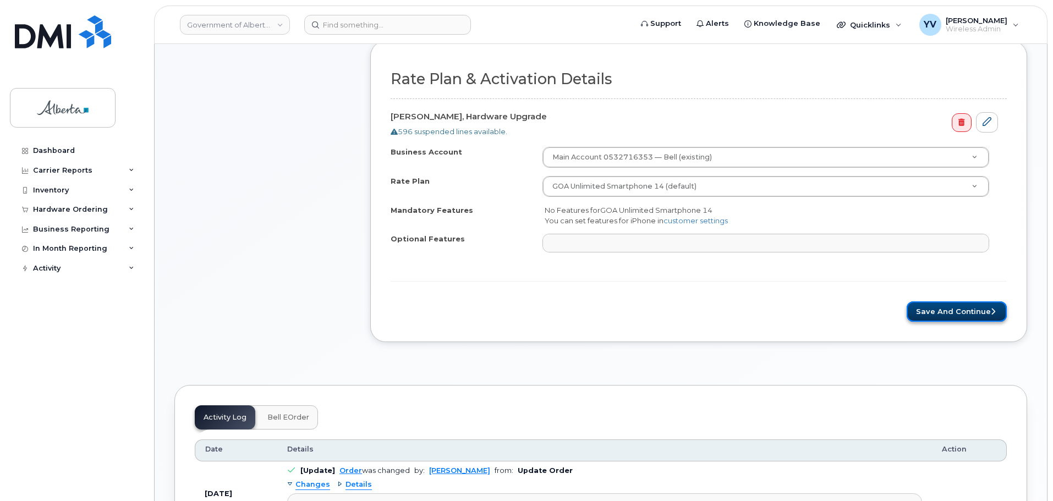
click at [954, 309] on button "Save and Continue" at bounding box center [957, 311] width 100 height 20
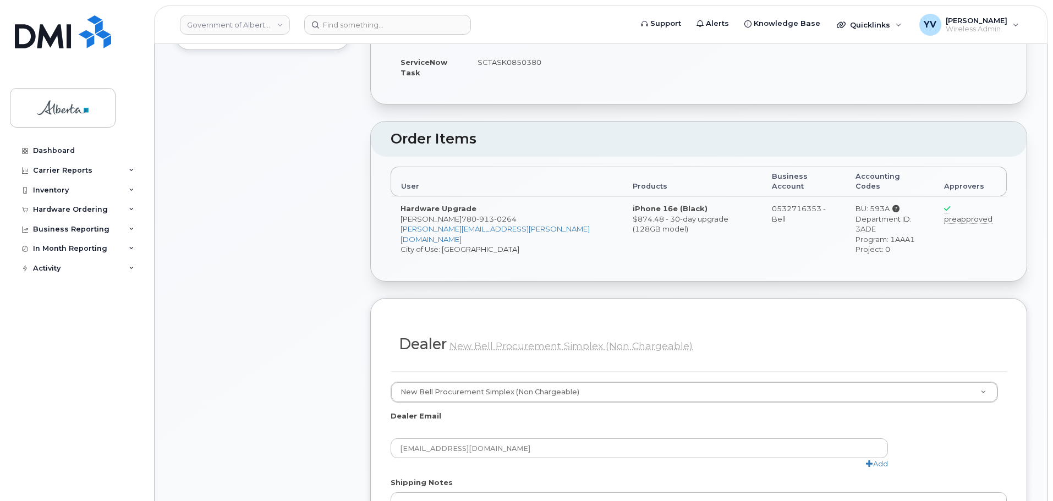
scroll to position [488, 0]
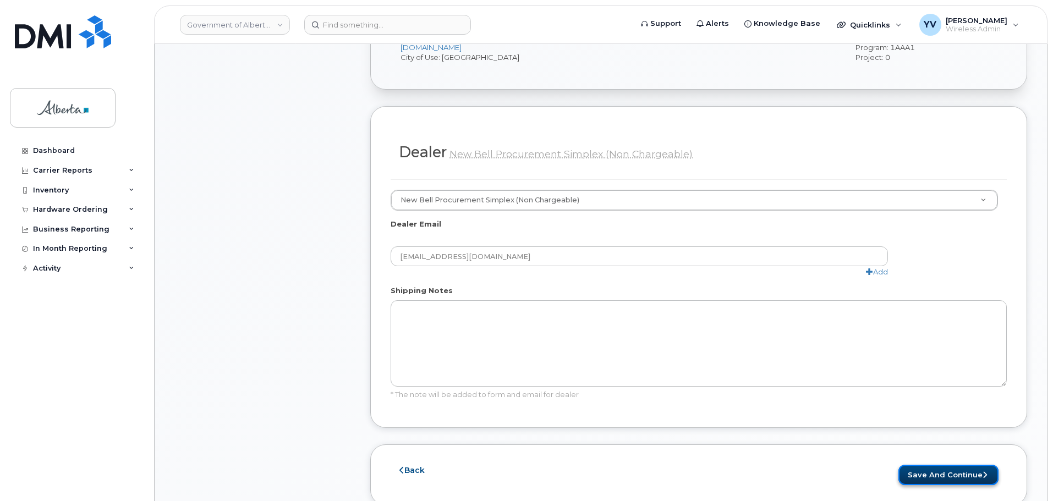
click at [941, 465] on button "Save and Continue" at bounding box center [948, 475] width 100 height 20
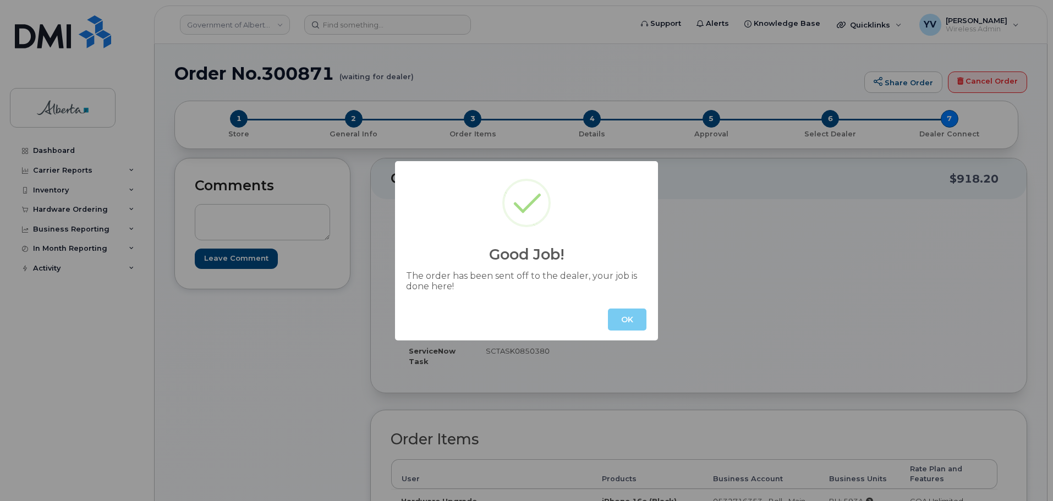
click at [619, 321] on button "OK" at bounding box center [627, 320] width 39 height 22
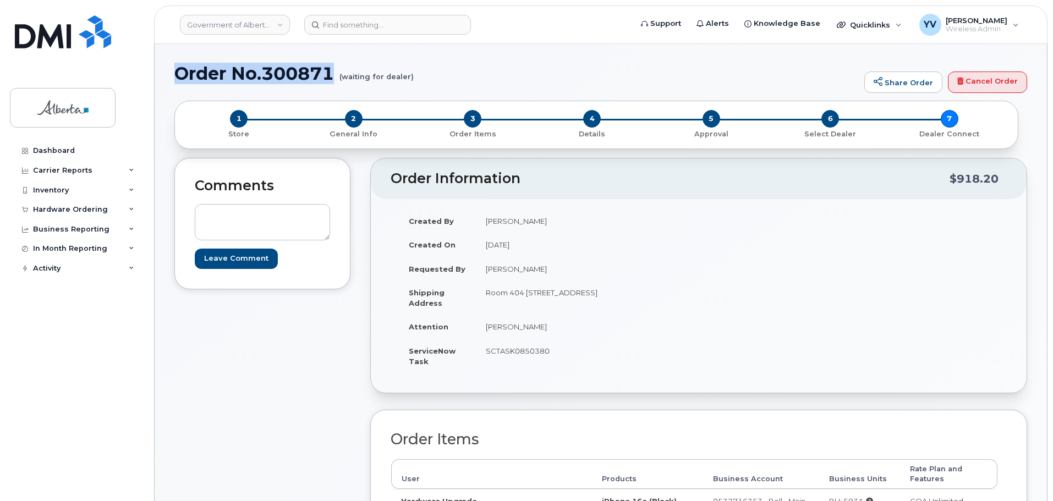
drag, startPoint x: 337, startPoint y: 73, endPoint x: 174, endPoint y: 73, distance: 162.8
copy h1 "Order No.300871"
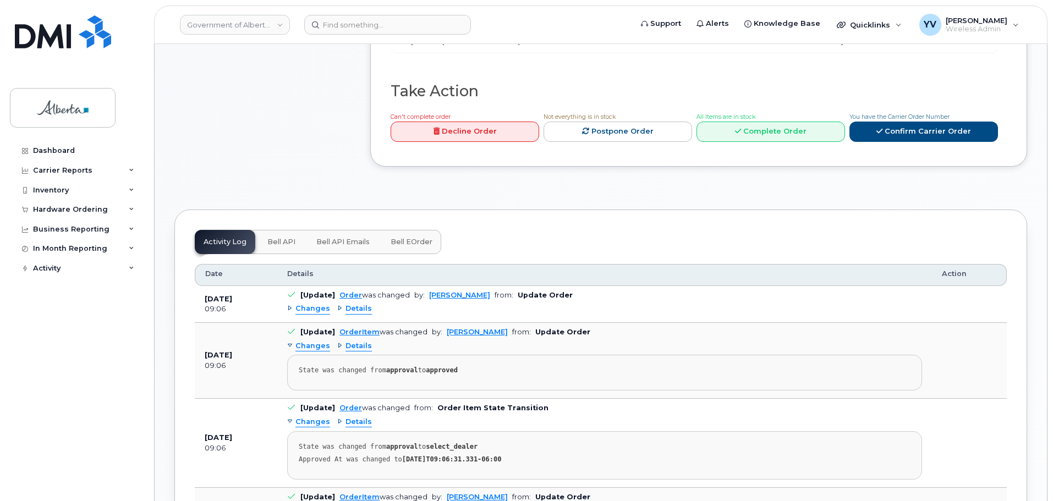
scroll to position [441, 0]
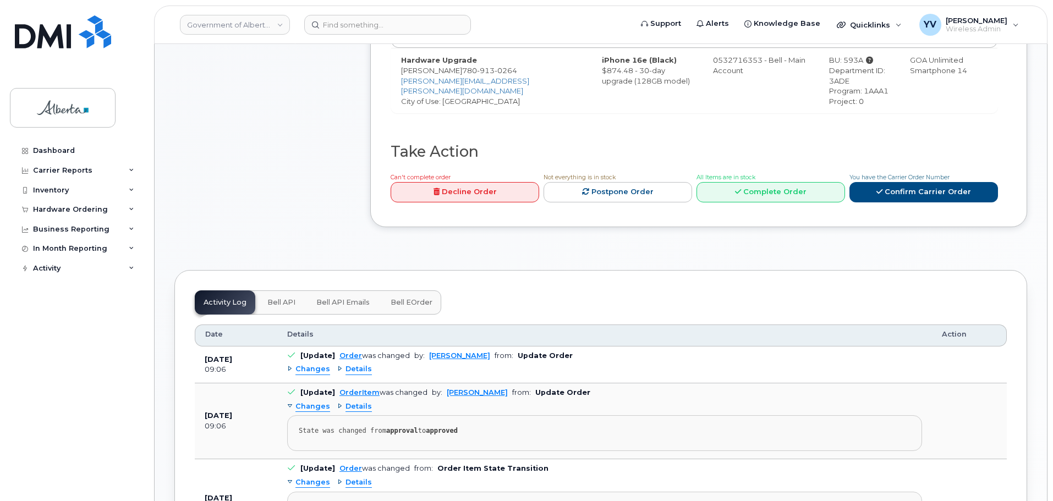
click at [274, 290] on button "Bell API" at bounding box center [282, 302] width 46 height 24
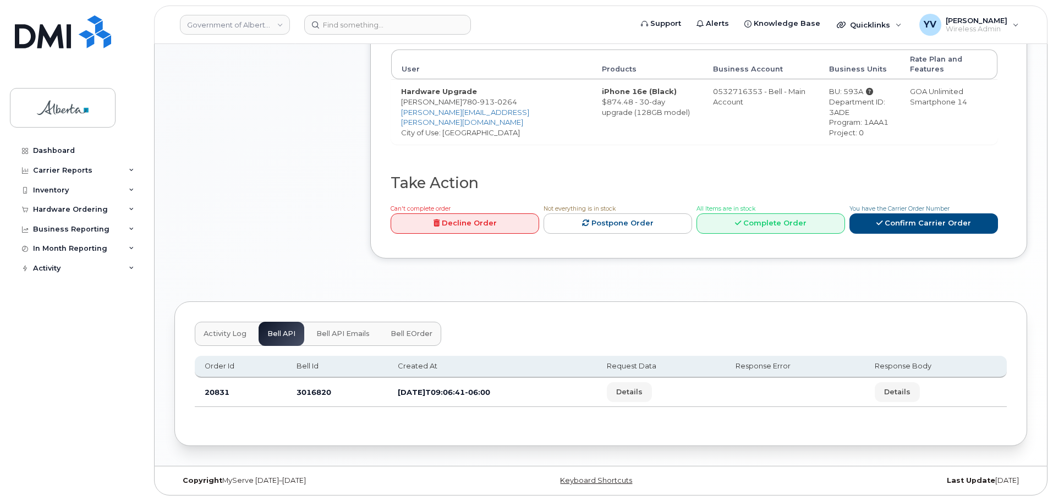
scroll to position [400, 0]
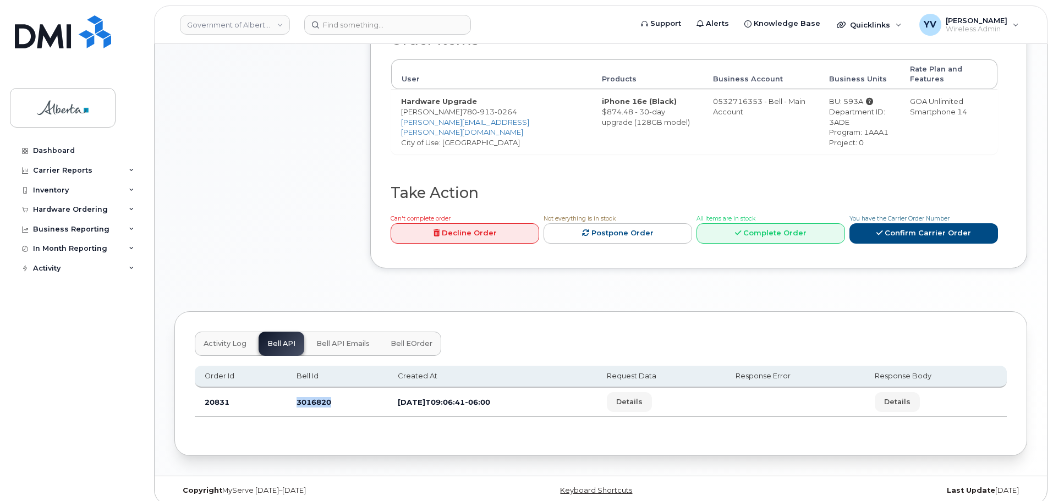
drag, startPoint x: 332, startPoint y: 393, endPoint x: 291, endPoint y: 397, distance: 40.9
click at [291, 397] on td "3016820" at bounding box center [337, 402] width 101 height 29
copy td "3016820"
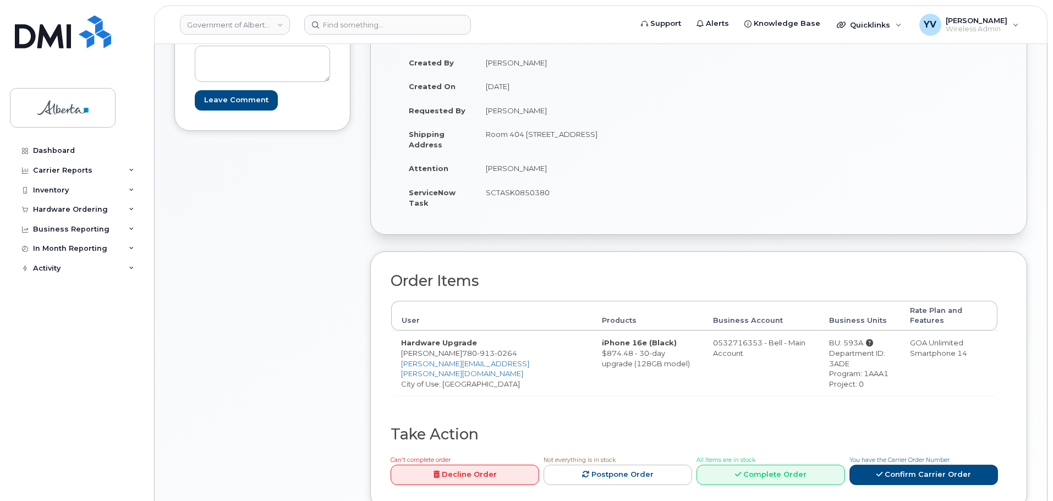
scroll to position [157, 0]
click at [241, 469] on div "Comments Leave Comment" at bounding box center [262, 264] width 176 height 527
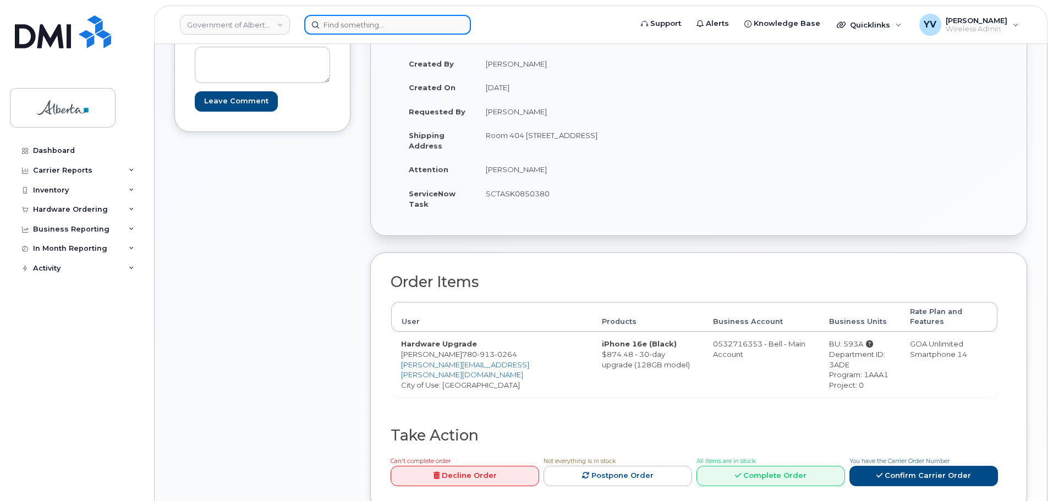
click at [330, 25] on input at bounding box center [387, 25] width 167 height 20
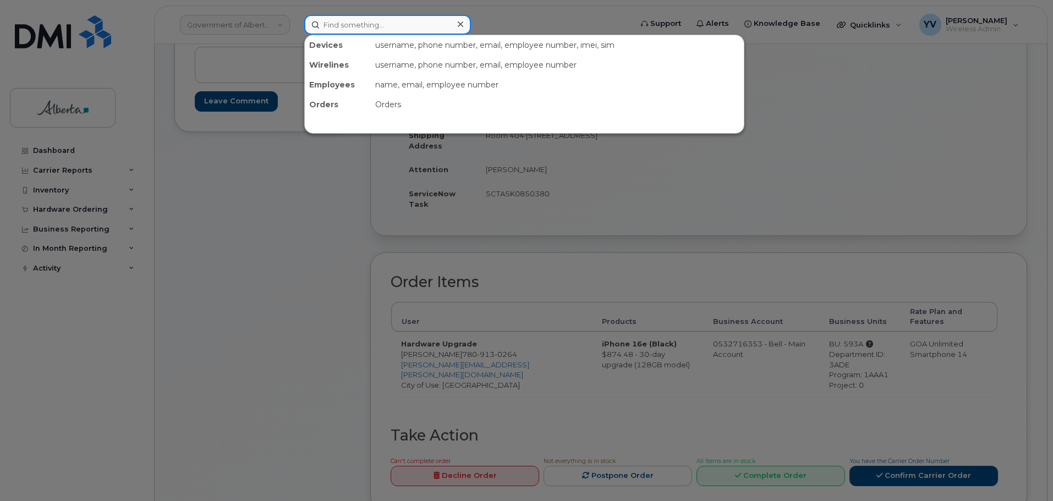
paste input "5873857113"
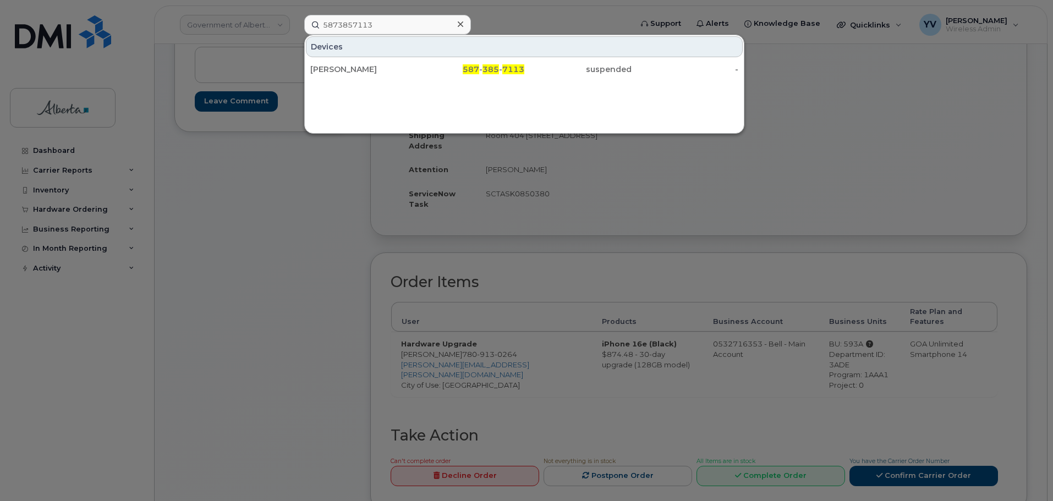
click at [240, 259] on div at bounding box center [526, 250] width 1053 height 501
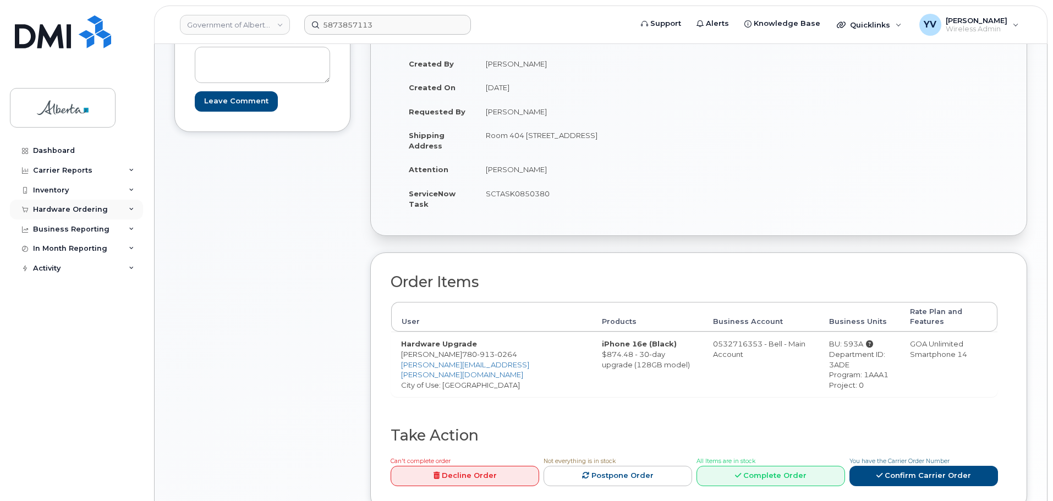
click at [35, 208] on div "Hardware Ordering" at bounding box center [70, 209] width 75 height 9
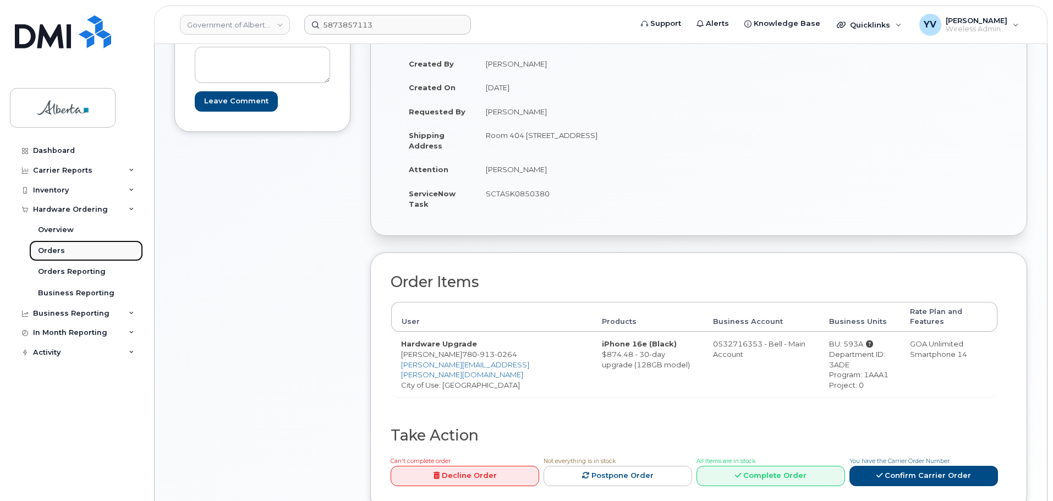
click at [55, 252] on div "Orders" at bounding box center [51, 251] width 27 height 10
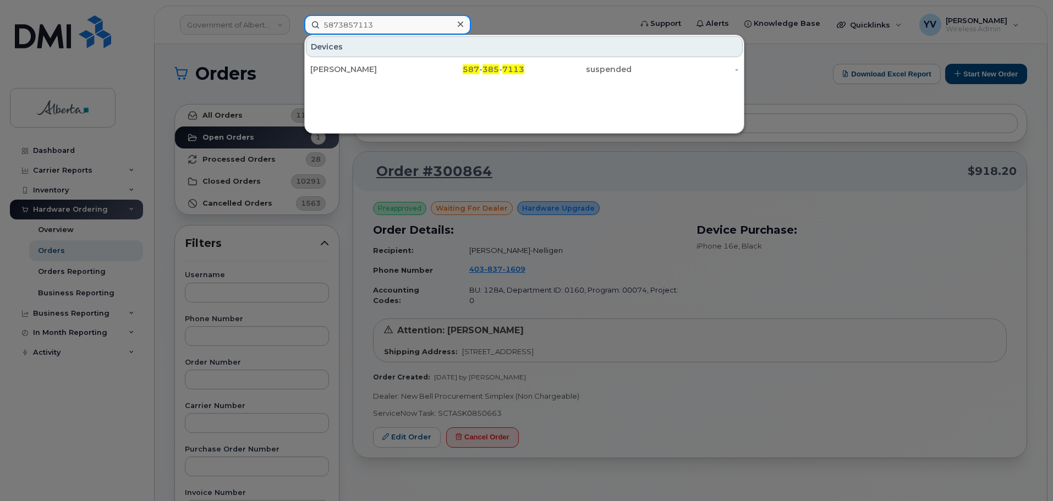
drag, startPoint x: 390, startPoint y: 28, endPoint x: 325, endPoint y: 28, distance: 65.5
click at [325, 28] on input "5873857113" at bounding box center [387, 25] width 167 height 20
paste input "5459511"
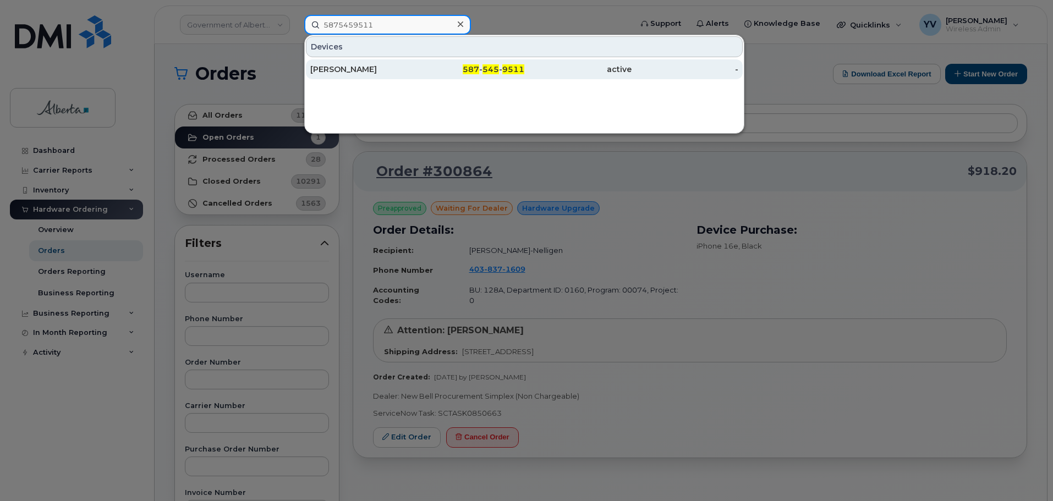
type input "5875459511"
click at [488, 66] on span "545" at bounding box center [490, 69] width 17 height 10
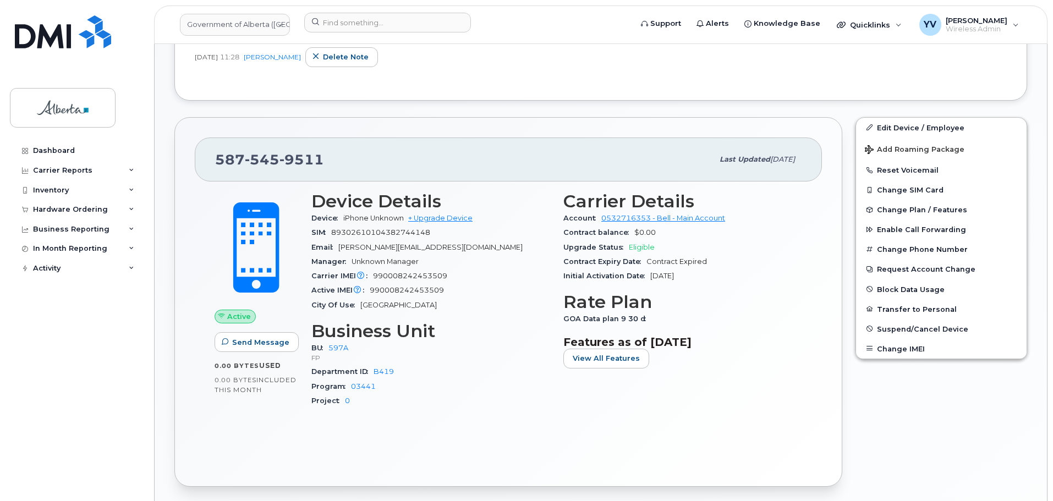
scroll to position [382, 0]
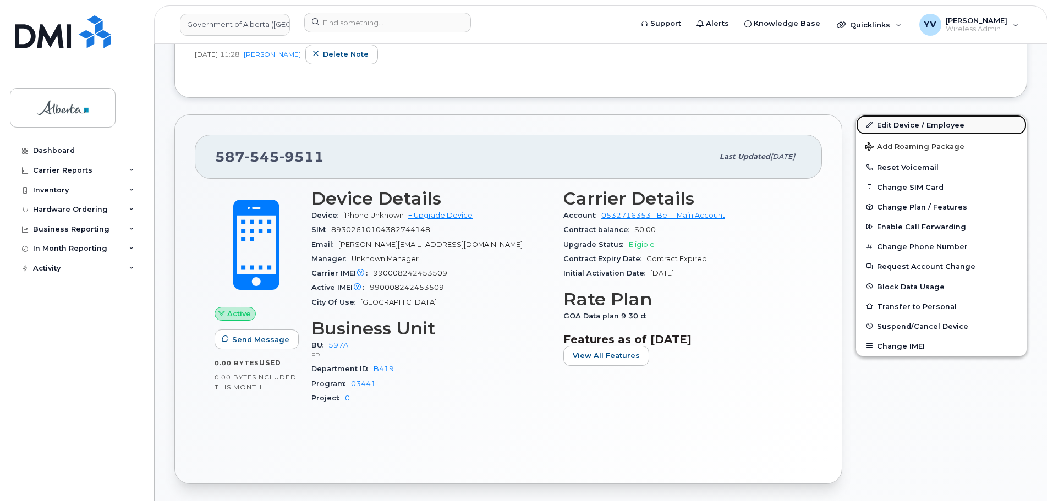
click at [888, 123] on link "Edit Device / Employee" at bounding box center [941, 125] width 171 height 20
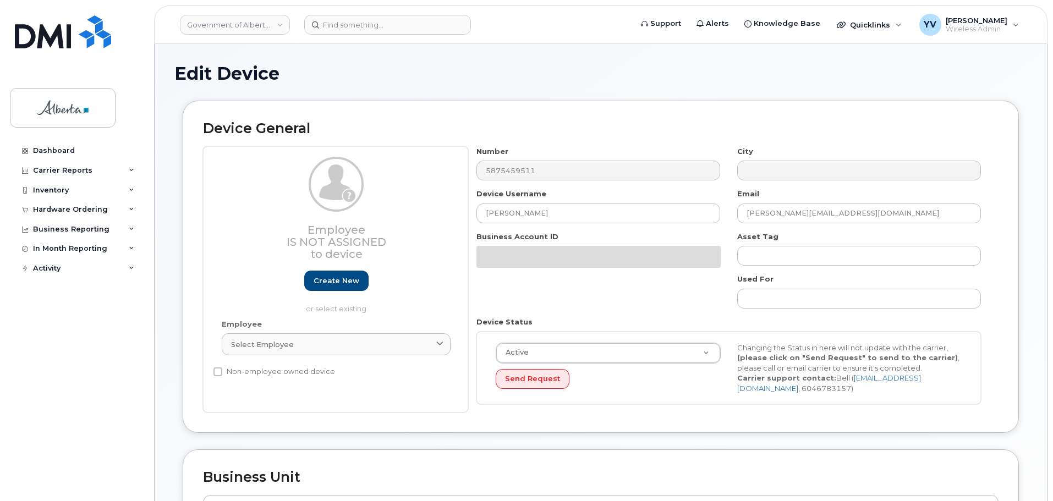
select select "4797726"
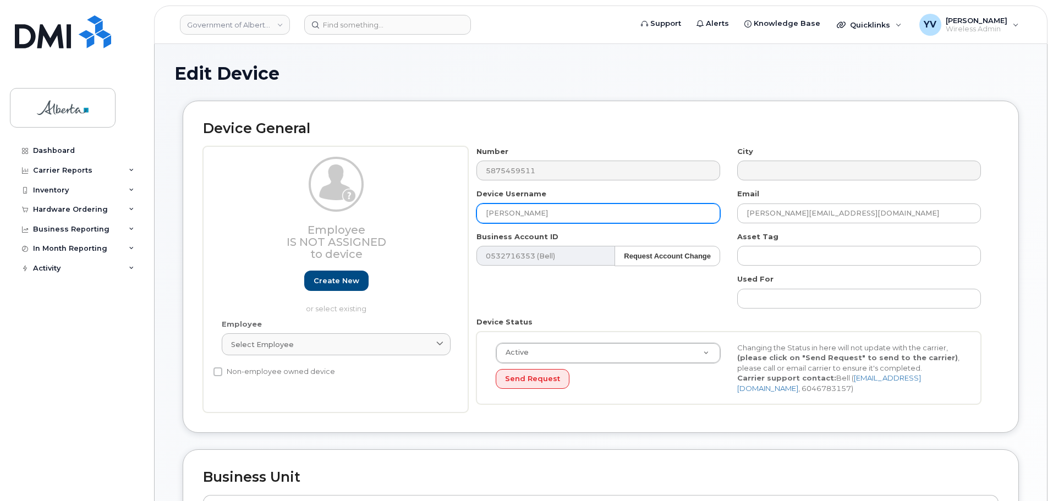
drag, startPoint x: 540, startPoint y: 207, endPoint x: 466, endPoint y: 215, distance: 74.6
click at [466, 215] on div "Employee Is not assigned to device Create new or select existing Employee Selec…" at bounding box center [600, 279] width 795 height 267
paste input "[PERSON_NAME]"
type input "[PERSON_NAME]"
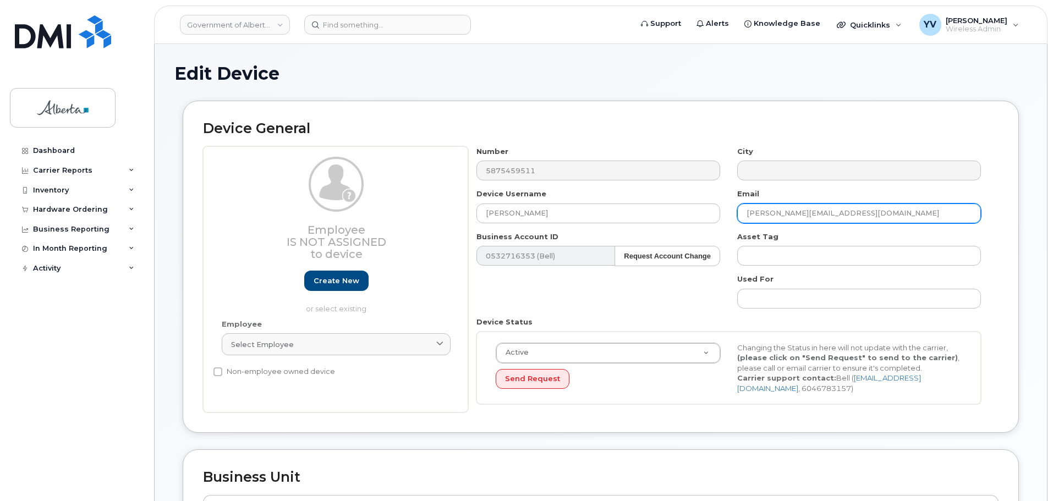
drag, startPoint x: 832, startPoint y: 212, endPoint x: 744, endPoint y: 218, distance: 88.2
click at [744, 218] on input "[PERSON_NAME][EMAIL_ADDRESS][DOMAIN_NAME]" at bounding box center [859, 214] width 244 height 20
paste input "MaryAnn.Jacob"
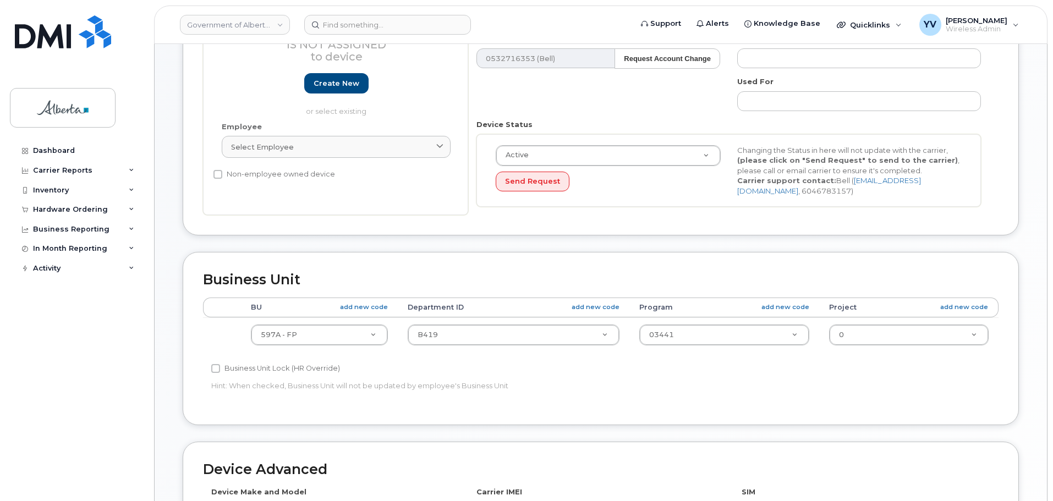
scroll to position [217, 0]
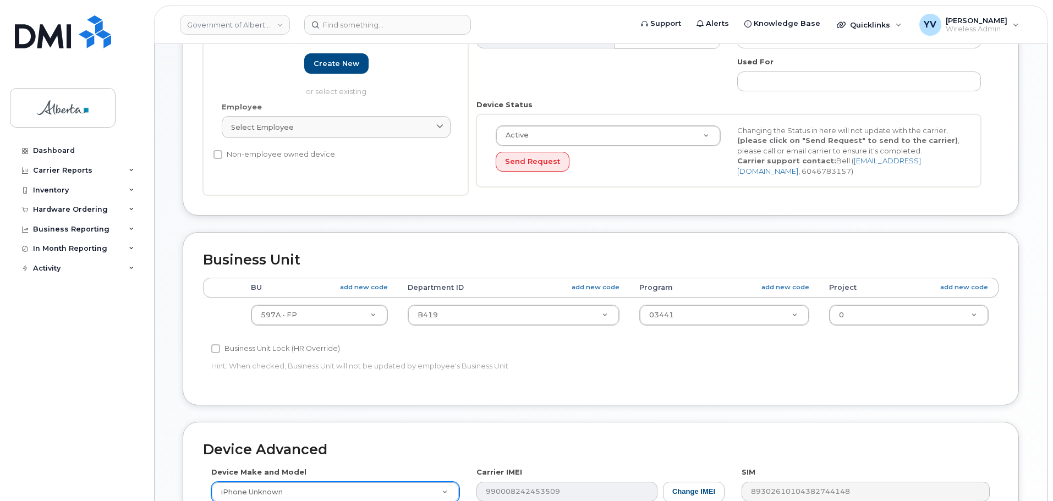
type input "MaryAnn.Jacob@gov.ab.ca"
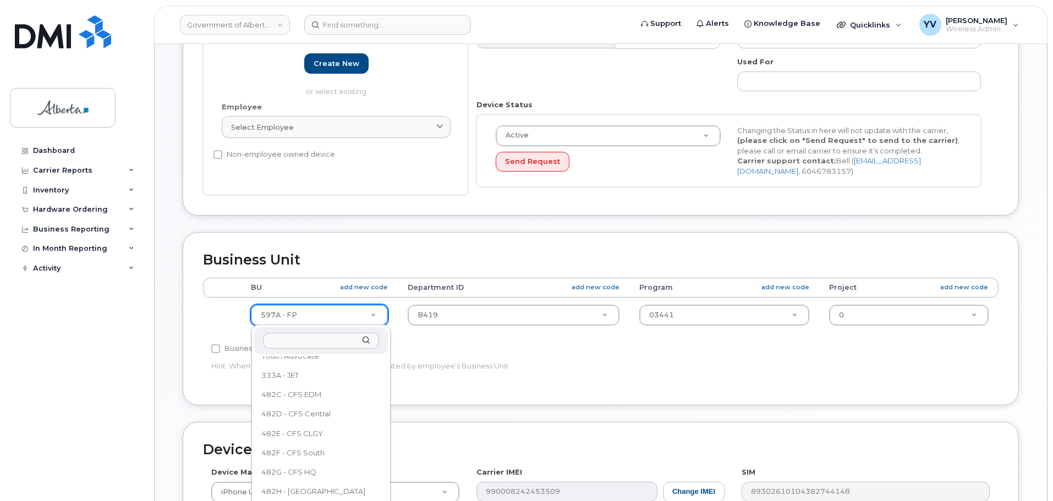
scroll to position [601, 0]
select select "4124490"
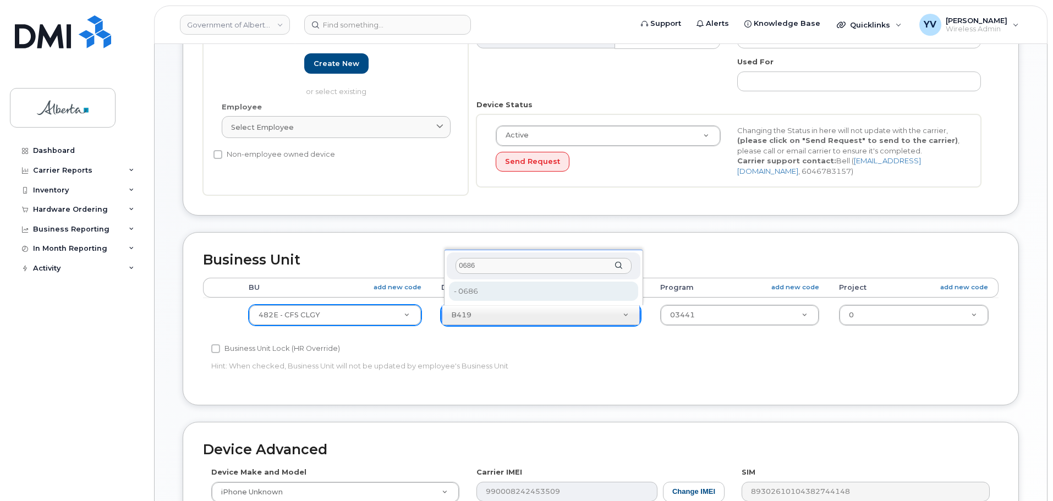
type input "0686"
type input "4124499"
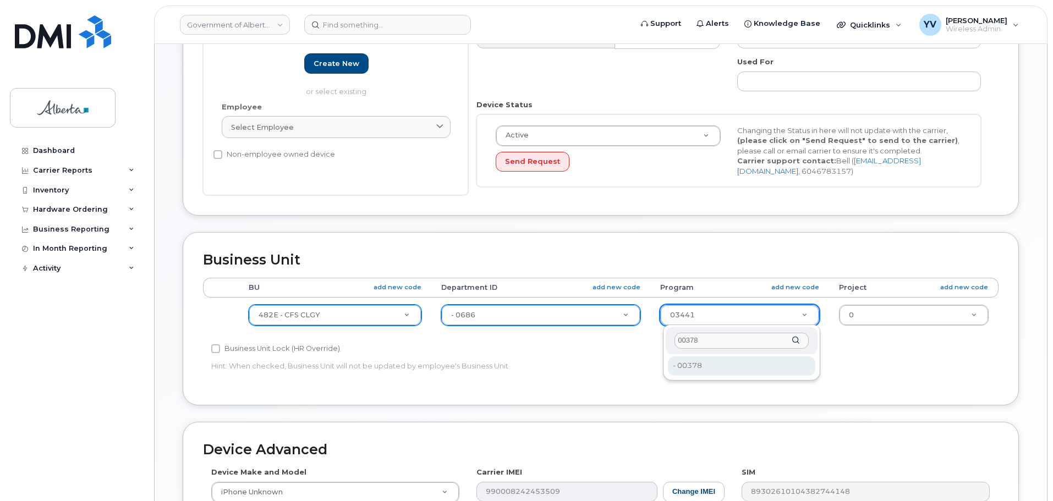
type input "00378"
type input "4124524"
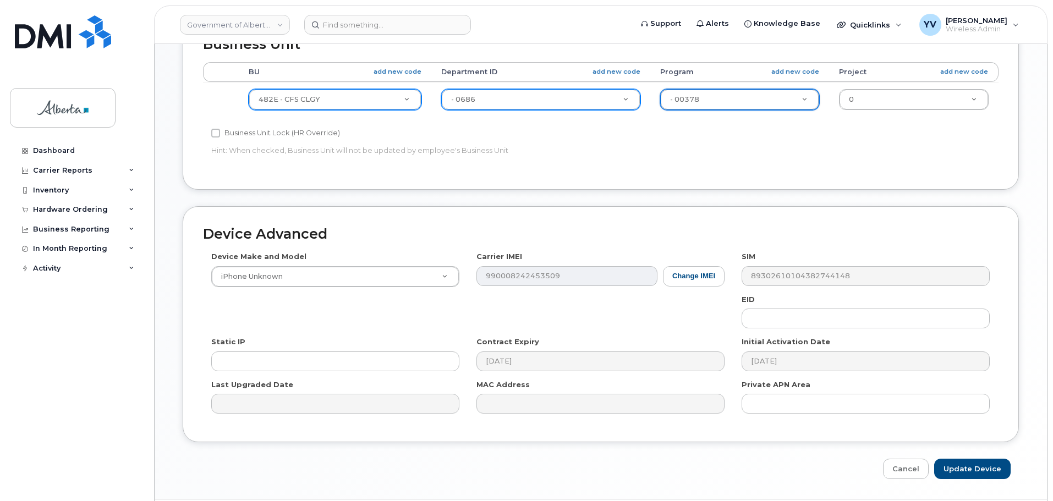
scroll to position [463, 0]
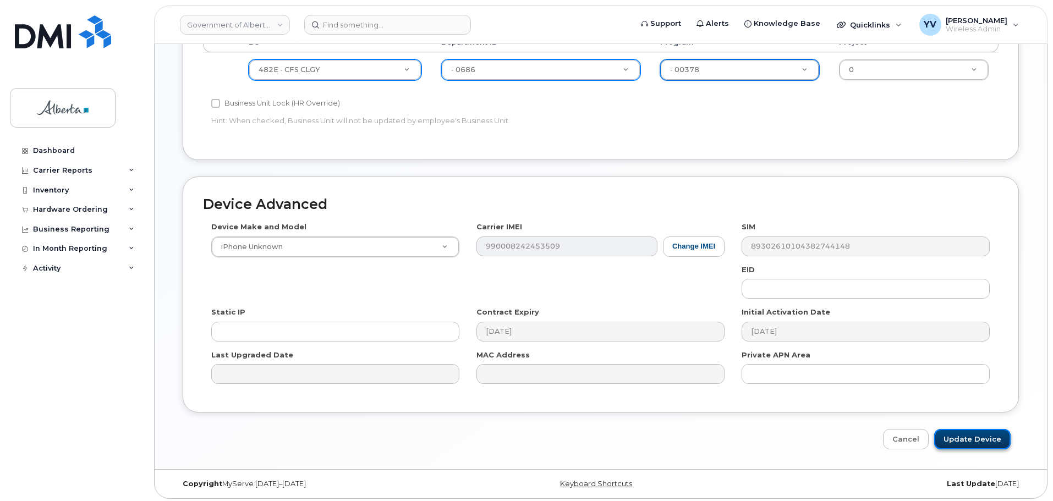
click at [981, 435] on input "Update Device" at bounding box center [972, 439] width 76 height 20
type input "Saving..."
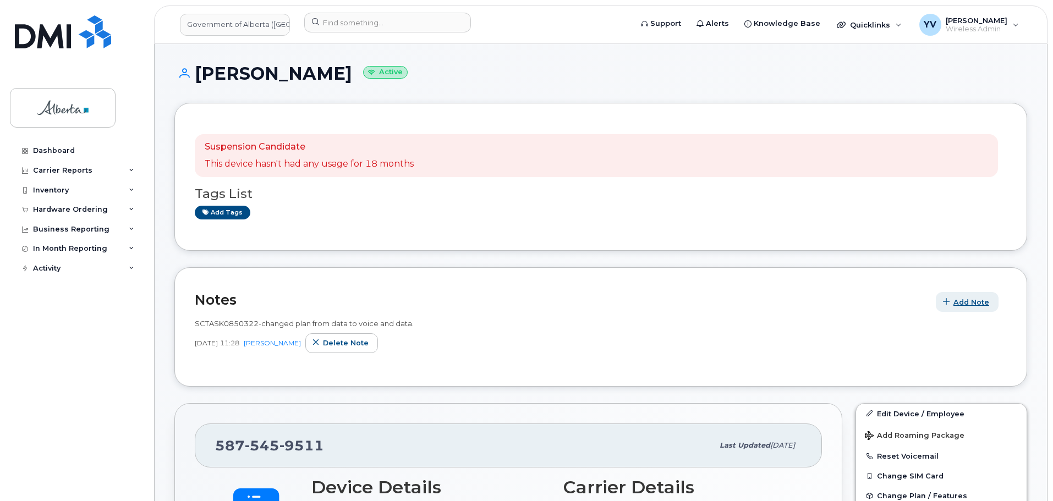
click at [962, 303] on span "Add Note" at bounding box center [971, 302] width 36 height 10
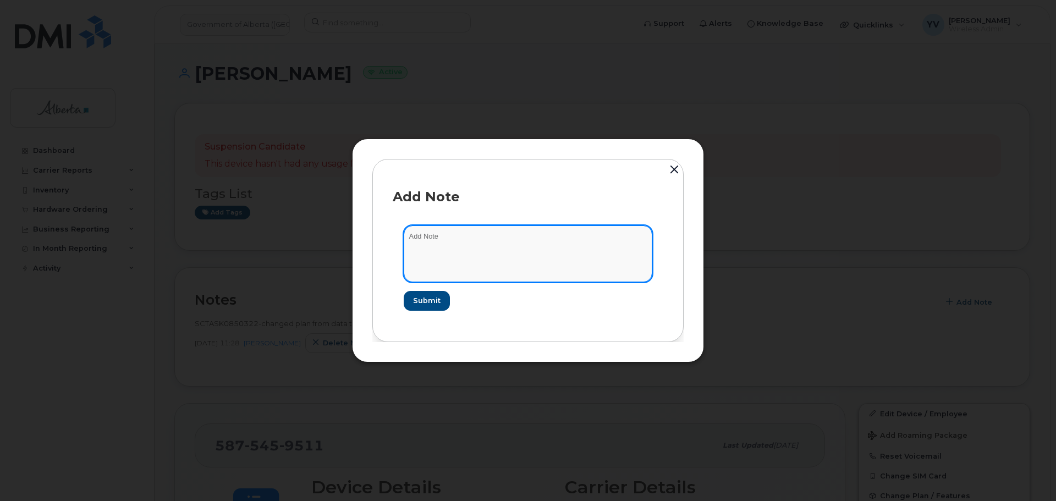
click at [436, 233] on textarea at bounding box center [528, 254] width 249 height 56
paste textarea "SCTASK0850322 5875459511 DO NOT DELETE - BEING REASSIGNED to [PERSON_NAME]. Pre…"
type textarea "SCTASK0850322 5875459511 DO NOT DELETE - BEING REASSIGNED to [PERSON_NAME]. Pre…"
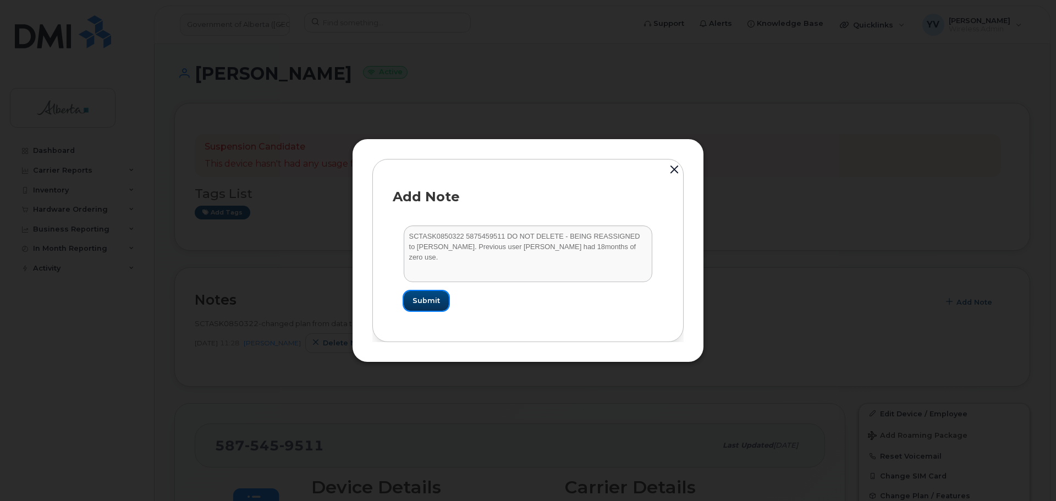
click at [417, 303] on span "Submit" at bounding box center [427, 300] width 28 height 10
click at [417, 303] on form "SCTASK0850322 5875459511 DO NOT DELETE - BEING REASSIGNED to MaryAnn Jacob. Pre…" at bounding box center [528, 268] width 271 height 107
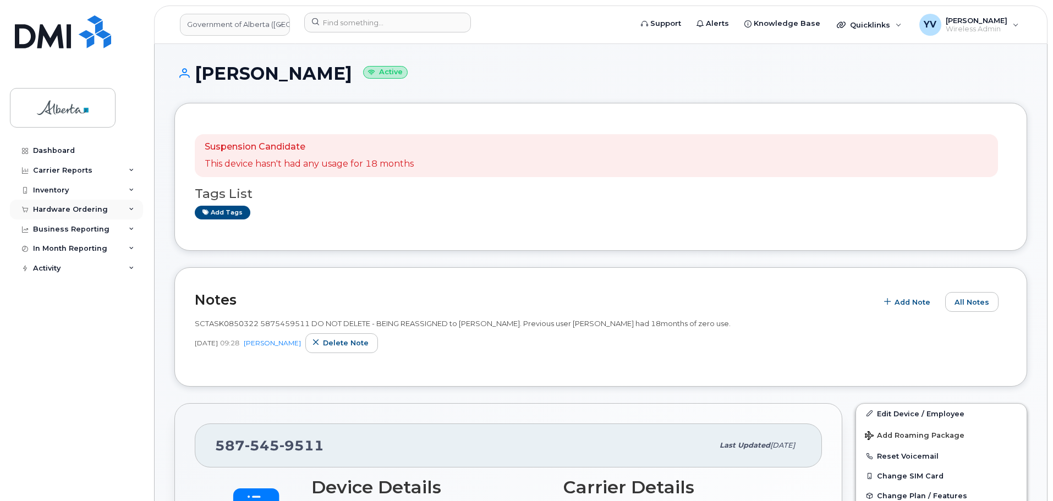
click at [46, 206] on div "Hardware Ordering" at bounding box center [70, 209] width 75 height 9
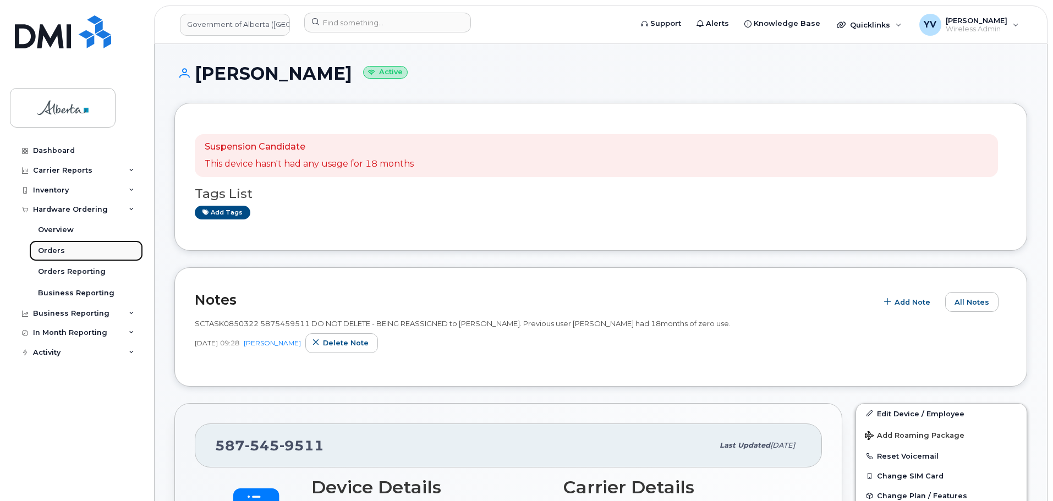
click at [51, 251] on div "Orders" at bounding box center [51, 251] width 27 height 10
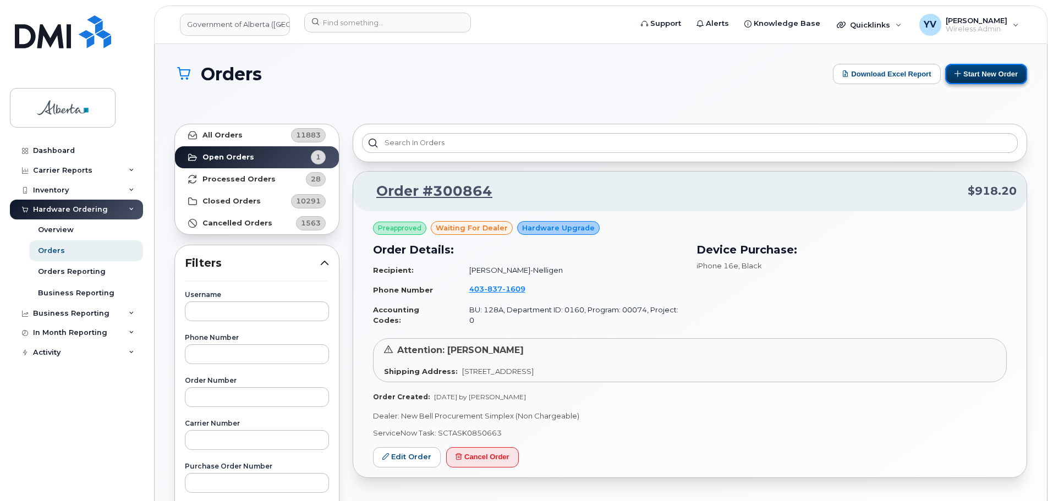
click at [984, 73] on button "Start New Order" at bounding box center [986, 74] width 82 height 20
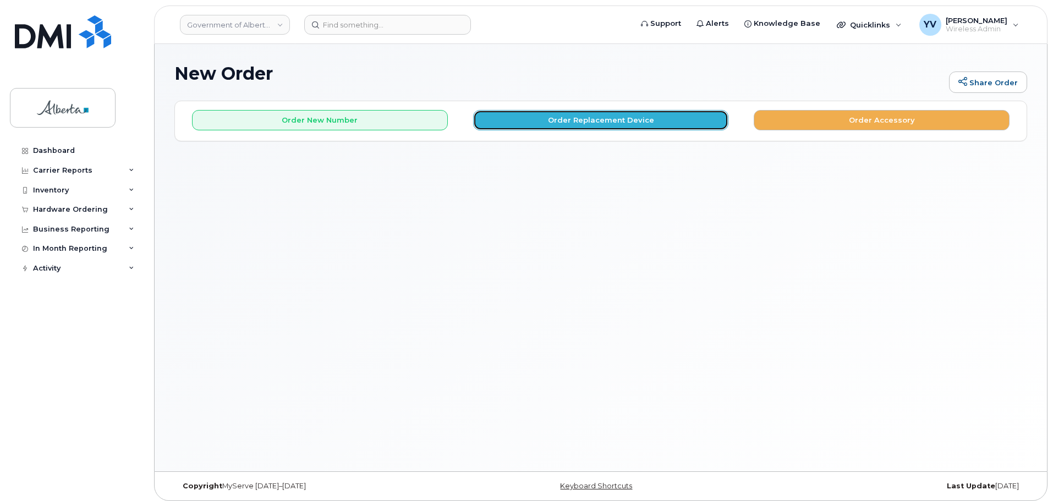
click at [573, 116] on button "Order Replacement Device" at bounding box center [601, 120] width 256 height 20
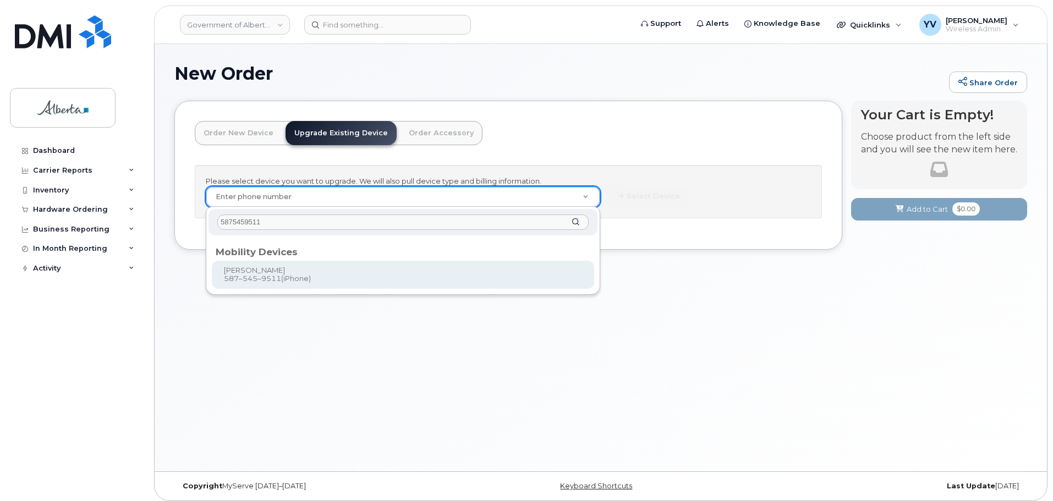
type input "5875459511"
type input "826246"
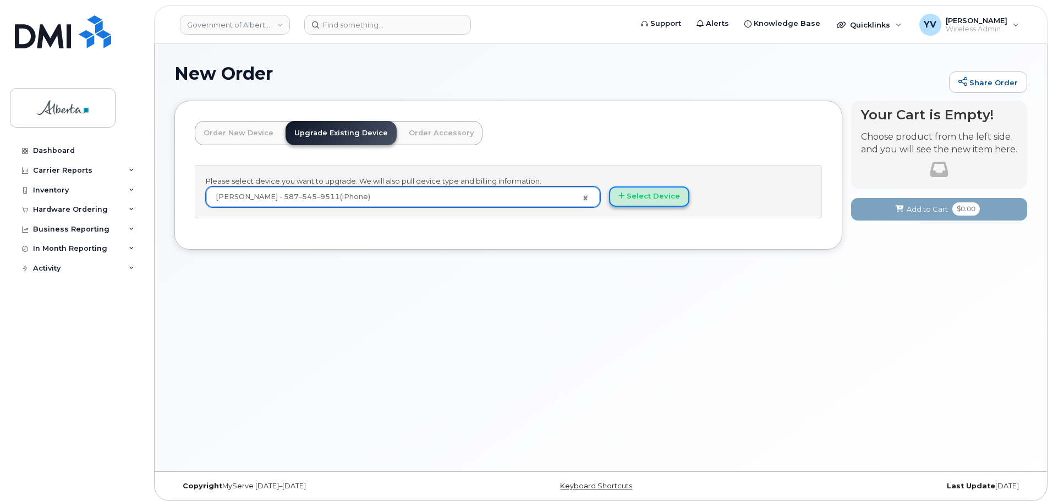
click at [643, 191] on button "Select Device" at bounding box center [649, 196] width 80 height 20
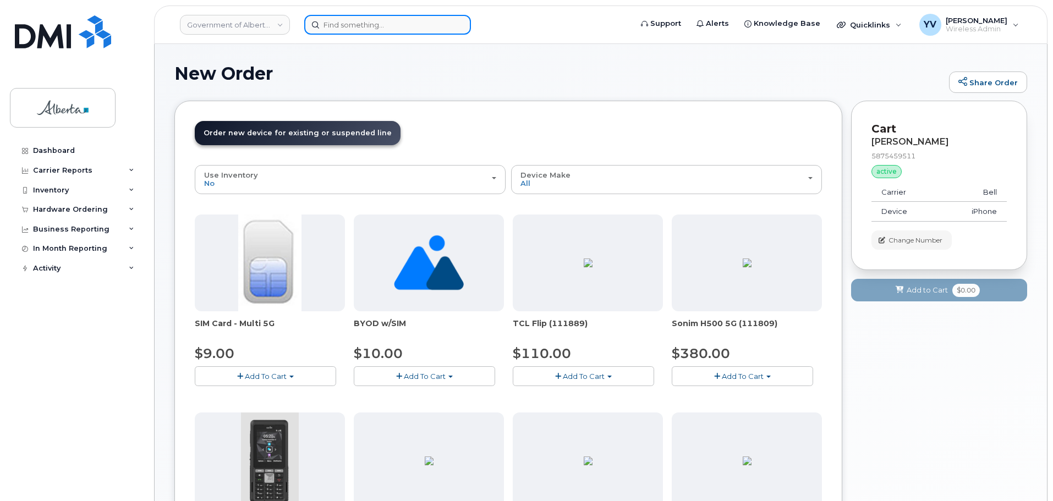
click at [336, 25] on input at bounding box center [387, 25] width 167 height 20
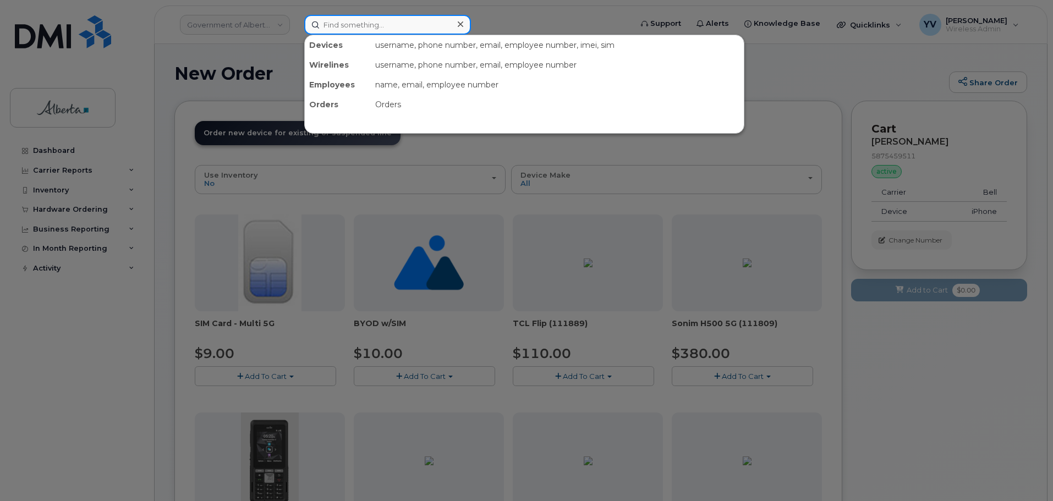
paste input "780-910-5083"
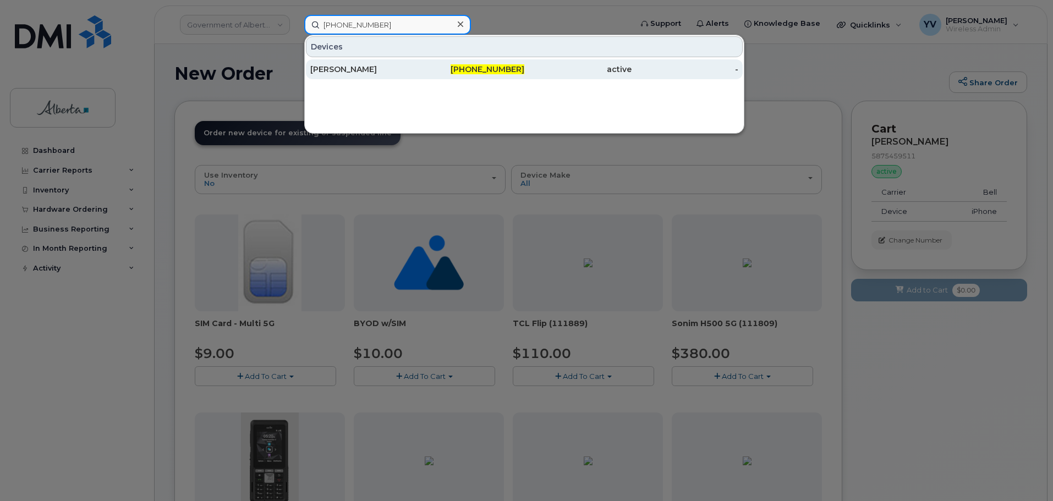
type input "780-910-5083"
click at [485, 68] on span "780-910-5083" at bounding box center [488, 69] width 74 height 10
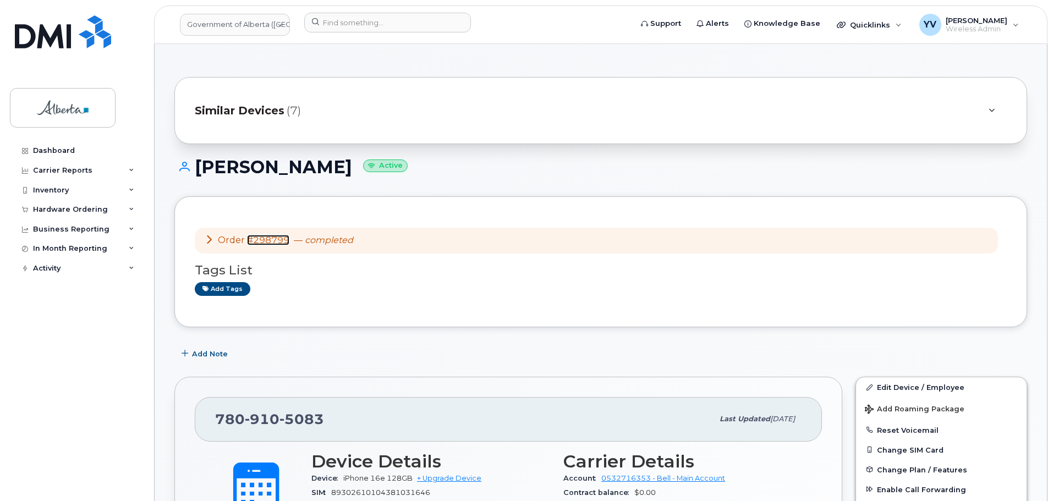
click at [266, 235] on link "#298799" at bounding box center [268, 240] width 42 height 10
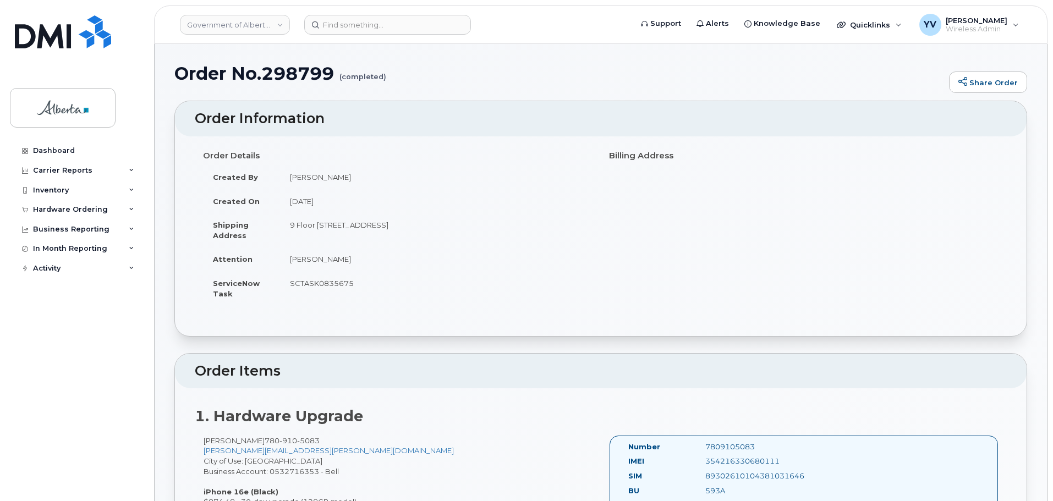
drag, startPoint x: 354, startPoint y: 284, endPoint x: 289, endPoint y: 286, distance: 64.9
click at [289, 286] on td "SCTASK0835675" at bounding box center [436, 288] width 312 height 34
copy td "SCTASK0835675"
click at [56, 205] on div "Hardware Ordering" at bounding box center [70, 209] width 75 height 9
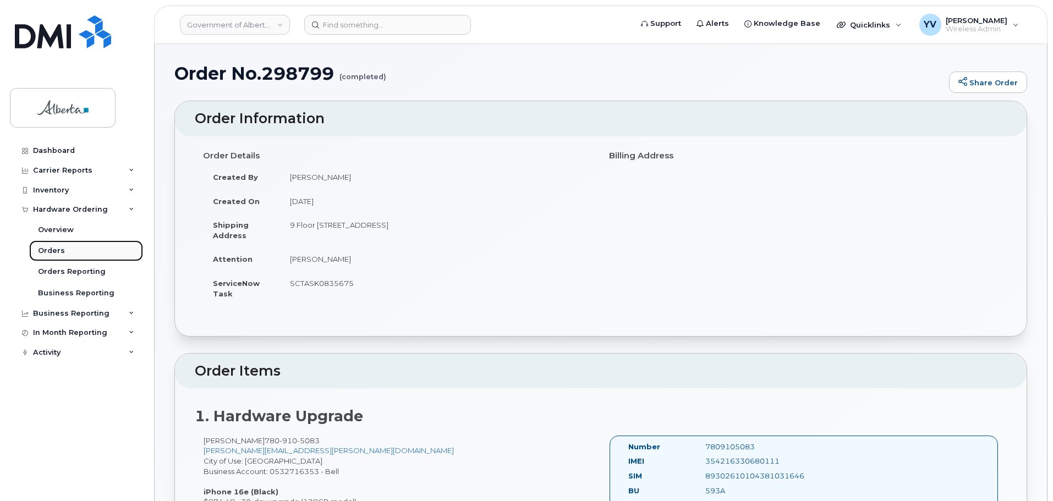
click at [47, 251] on div "Orders" at bounding box center [51, 251] width 27 height 10
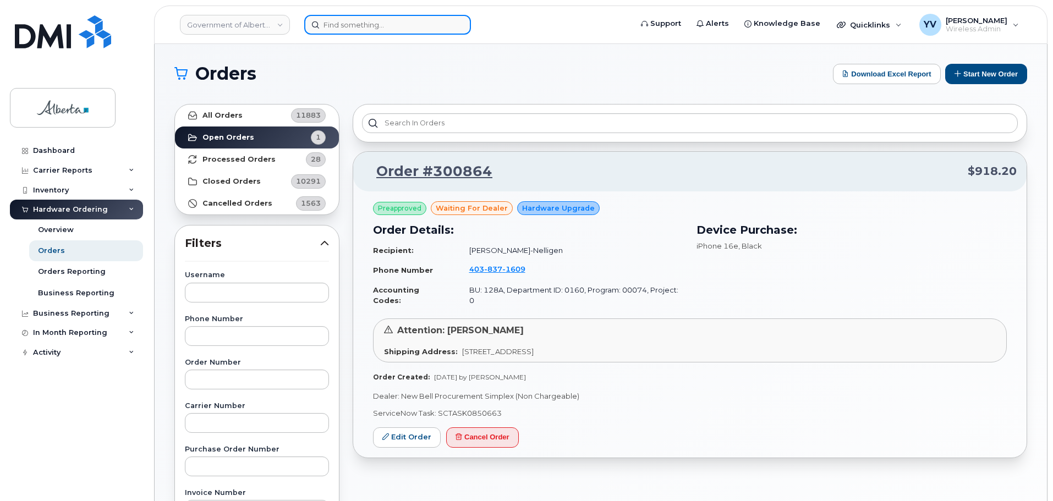
click at [351, 21] on input at bounding box center [387, 25] width 167 height 20
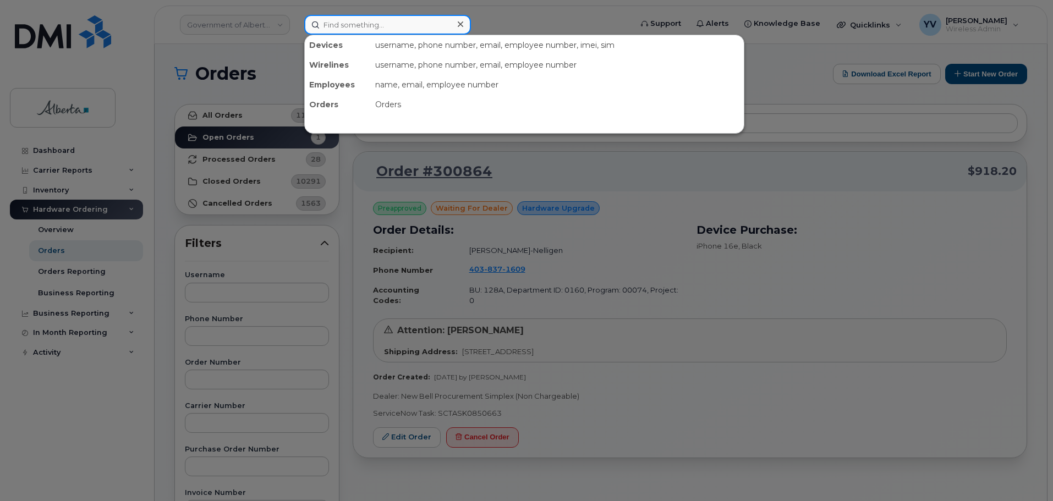
paste input "7809105083"
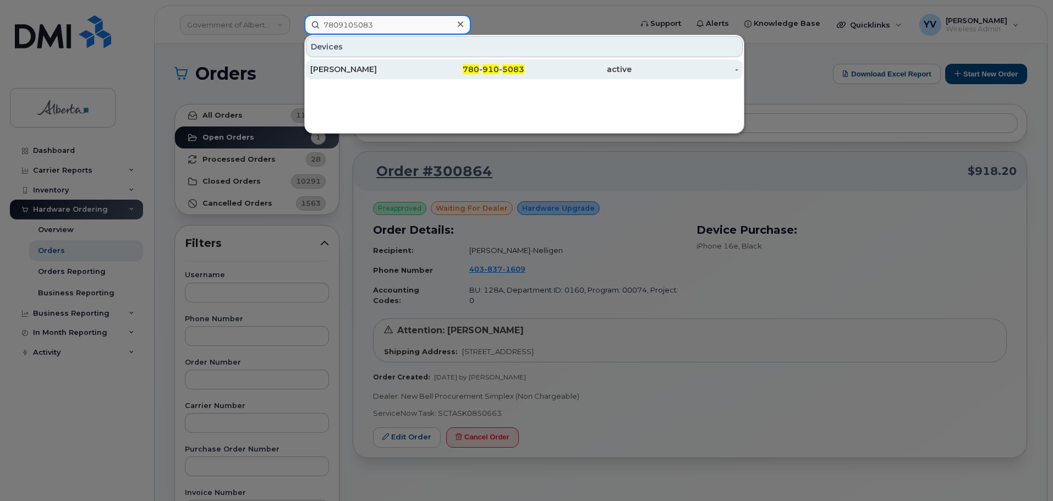
type input "7809105083"
click at [513, 69] on span "5083" at bounding box center [513, 69] width 22 height 10
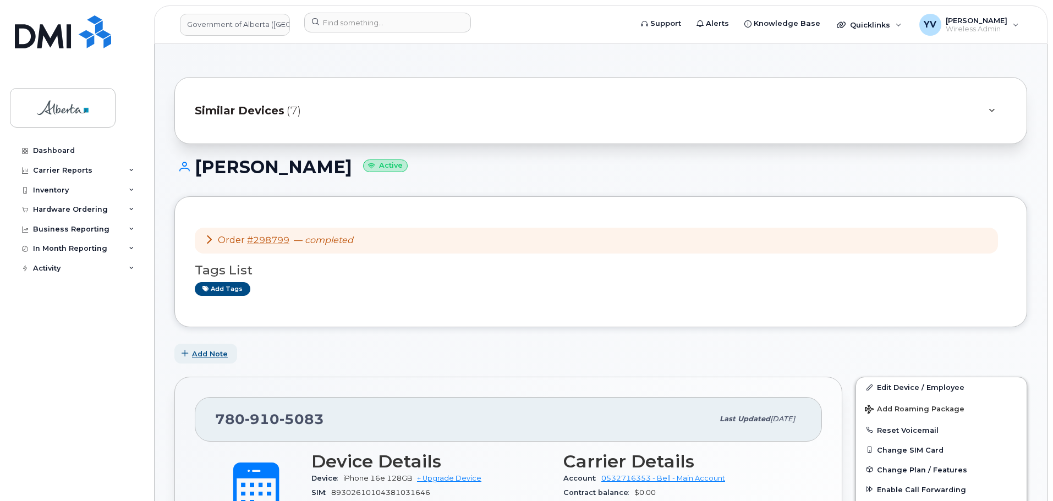
click at [208, 353] on span "Add Note" at bounding box center [210, 354] width 36 height 10
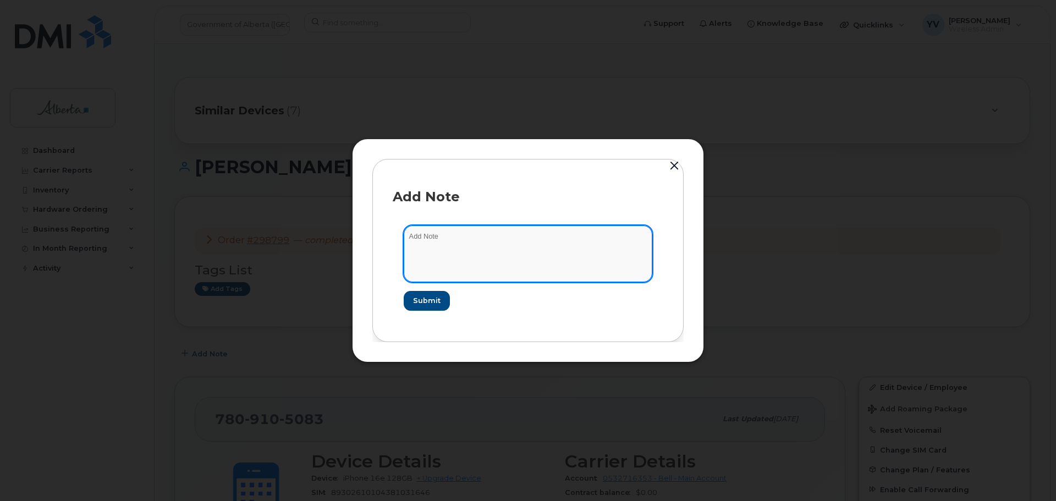
click at [436, 234] on textarea at bounding box center [528, 254] width 249 height 56
paste textarea "SCTASK0835675"
paste textarea "Device Replace - (1) 7809105083 Order No.298799 Bell order 3007857"
drag, startPoint x: 564, startPoint y: 236, endPoint x: 526, endPoint y: 239, distance: 38.1
click at [526, 239] on textarea "SCTASK0835675 Device Replace - (1) 7809105083 Order No.298799 Bell order 3007857" at bounding box center [528, 254] width 249 height 56
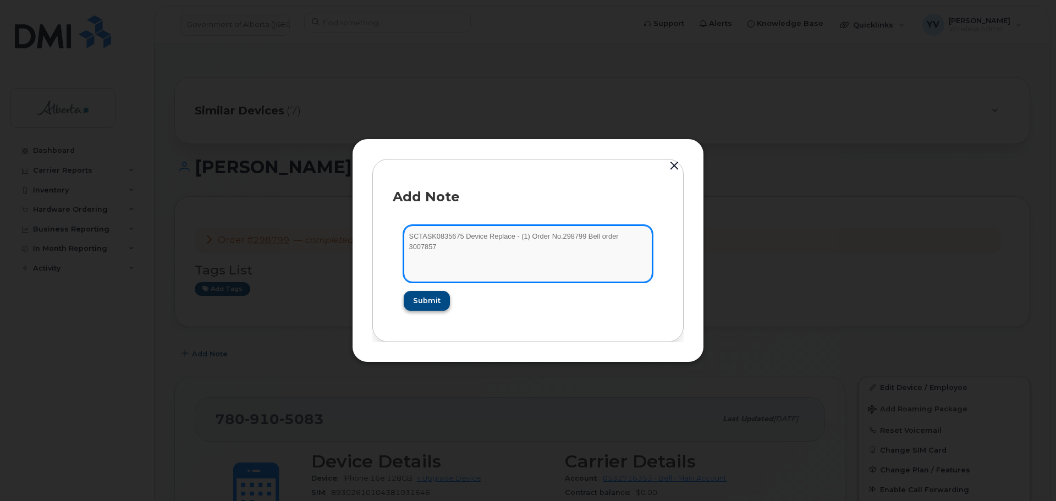
type textarea "SCTASK0835675 Device Replace - (1) Order No.298799 Bell order 3007857"
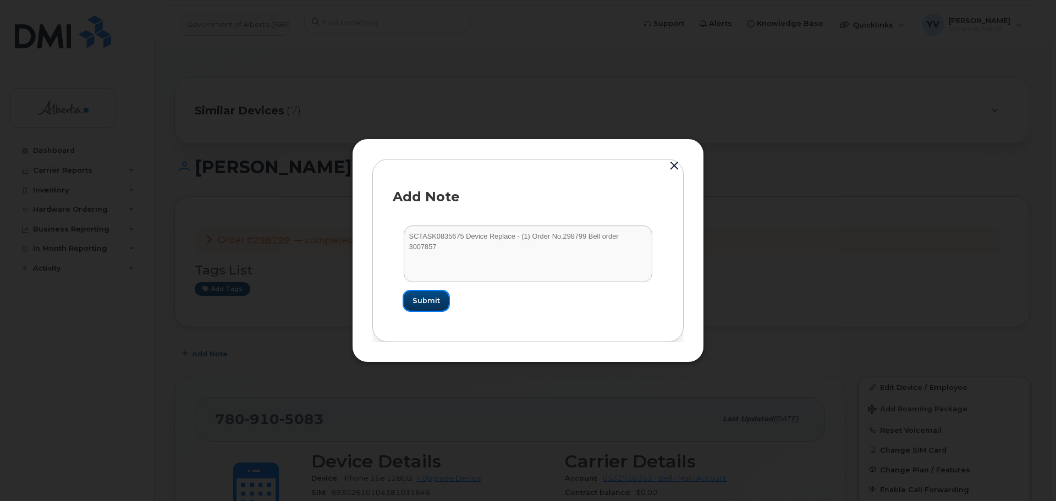
click at [427, 298] on span "Submit" at bounding box center [427, 300] width 28 height 10
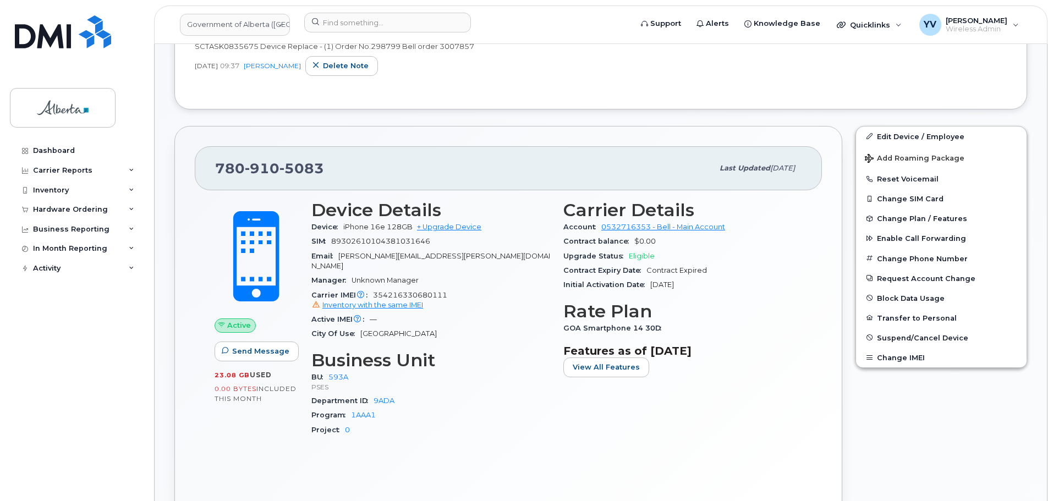
scroll to position [365, 0]
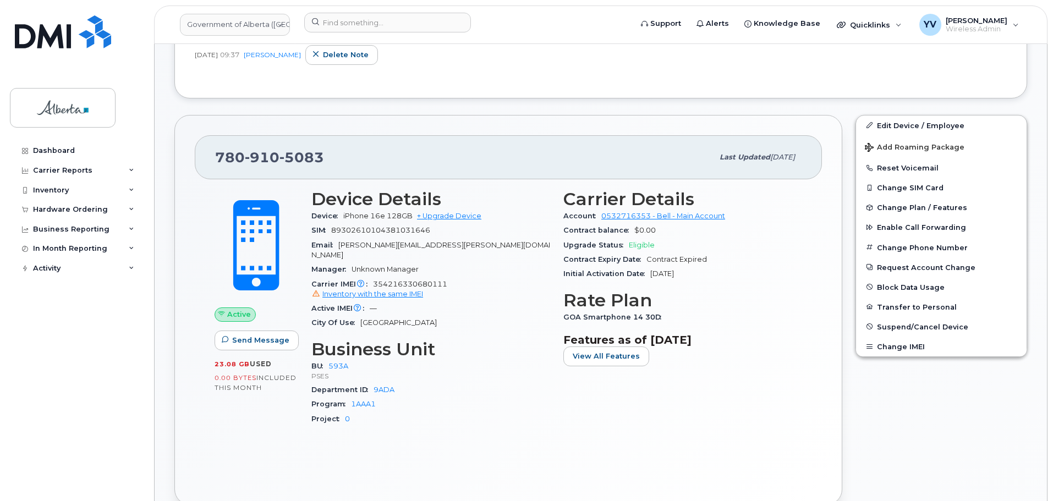
click at [230, 452] on div "Active Send Message 23.08 GB  used 0.00 Bytes  included this month Device Detai…" at bounding box center [508, 331] width 627 height 305
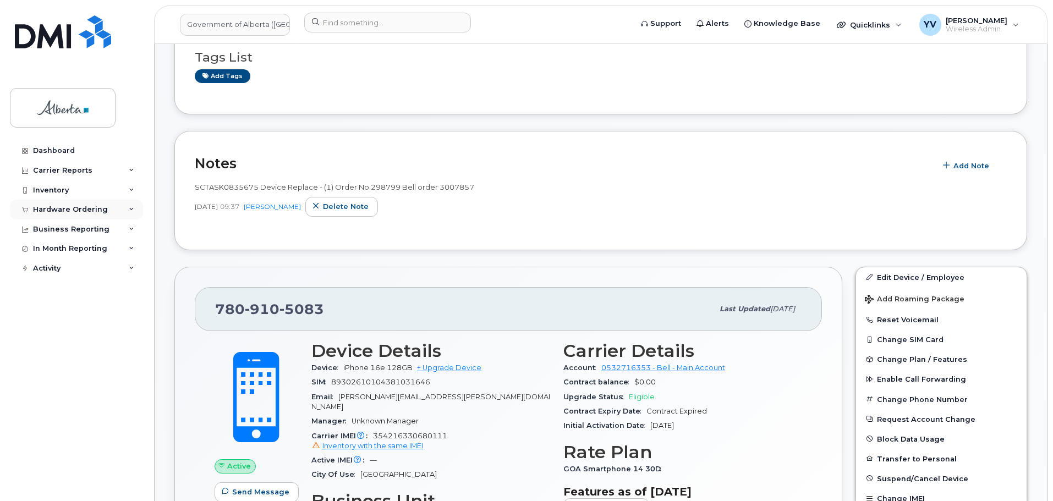
click at [52, 208] on div "Hardware Ordering" at bounding box center [70, 209] width 75 height 9
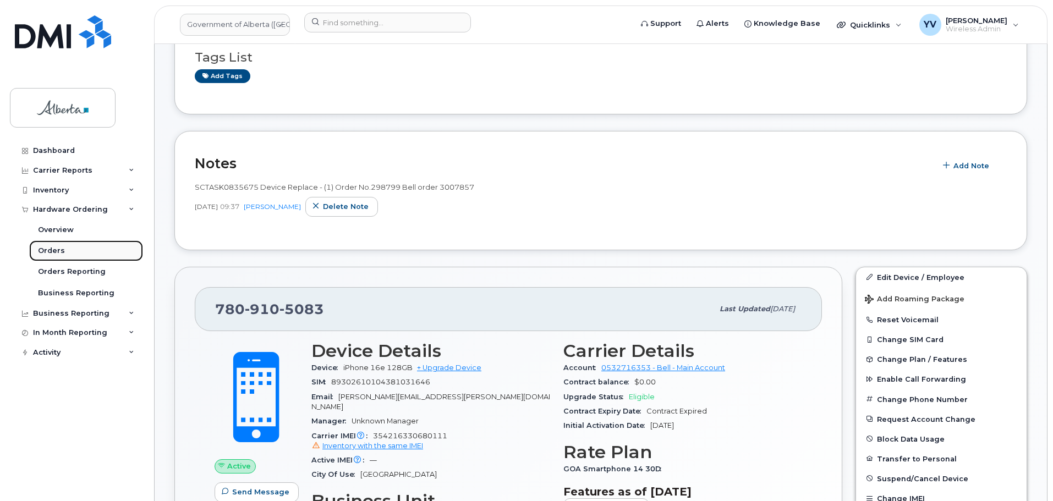
click at [51, 252] on div "Orders" at bounding box center [51, 251] width 27 height 10
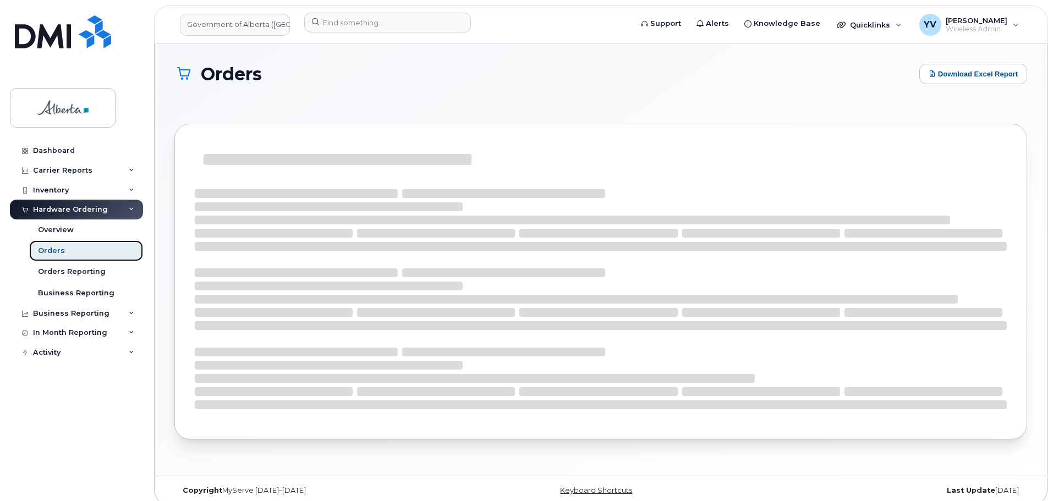
click at [51, 245] on link "Orders" at bounding box center [86, 250] width 114 height 21
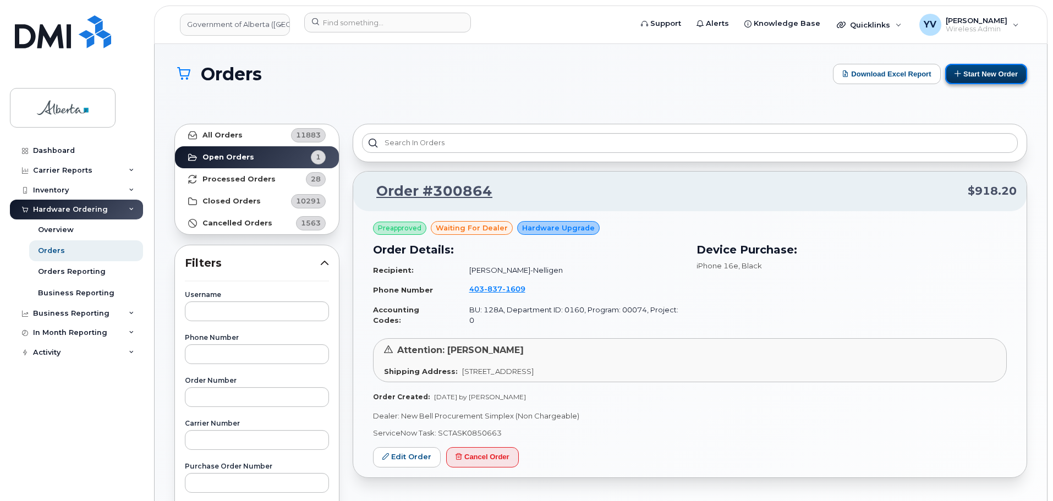
click at [980, 68] on button "Start New Order" at bounding box center [986, 74] width 82 height 20
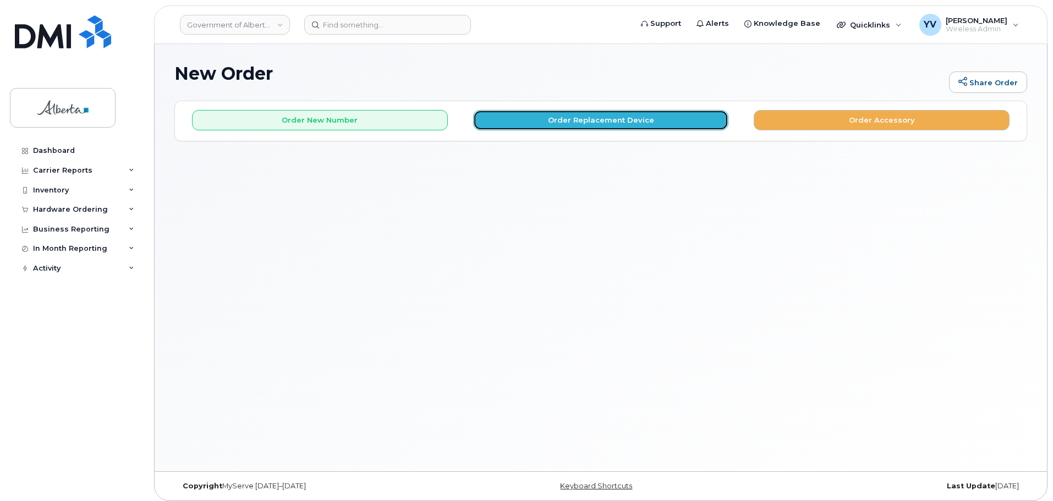
click at [580, 120] on button "Order Replacement Device" at bounding box center [601, 120] width 256 height 20
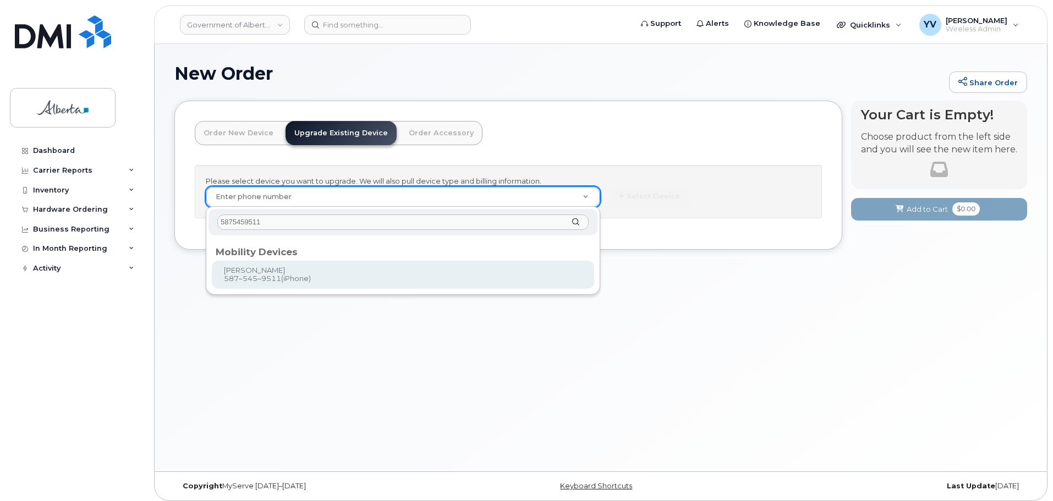
type input "5875459511"
type input "826246"
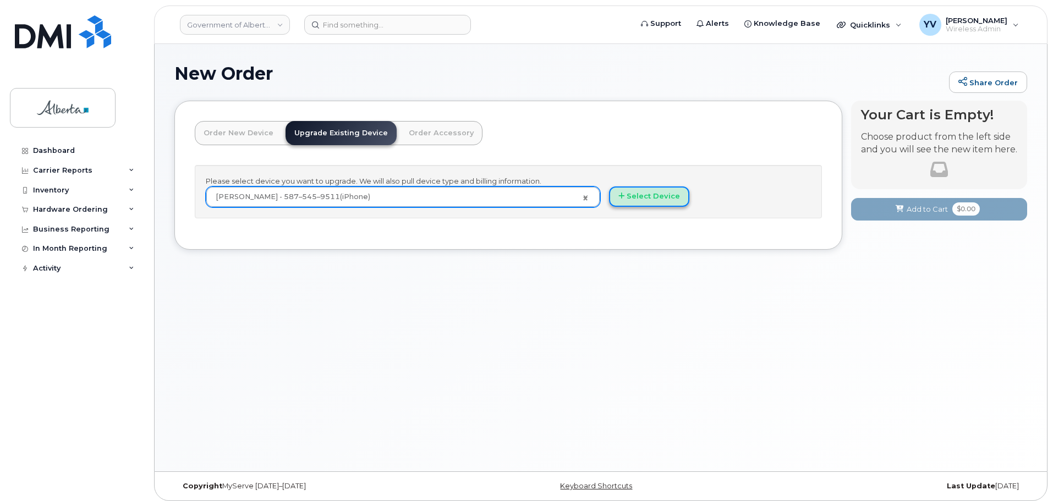
click at [656, 196] on button "Select Device" at bounding box center [649, 196] width 80 height 20
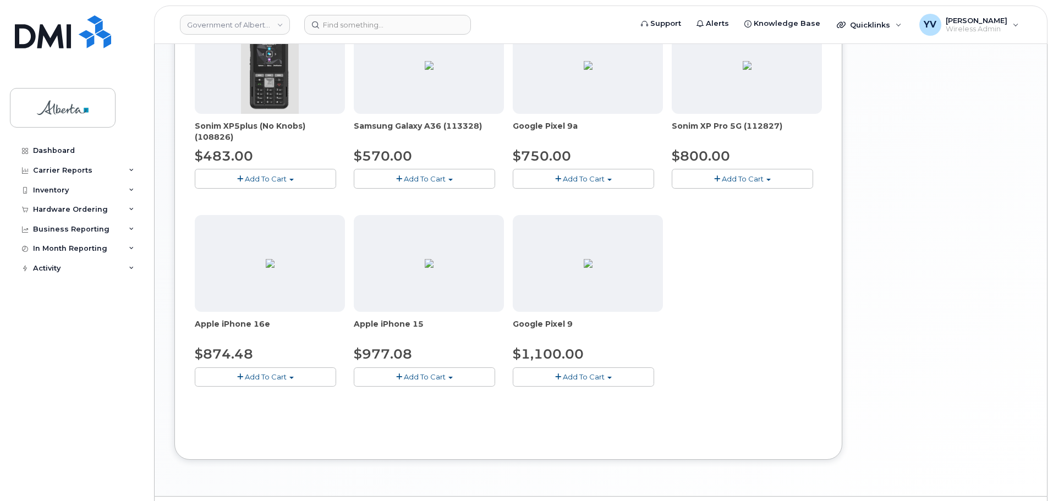
scroll to position [426, 0]
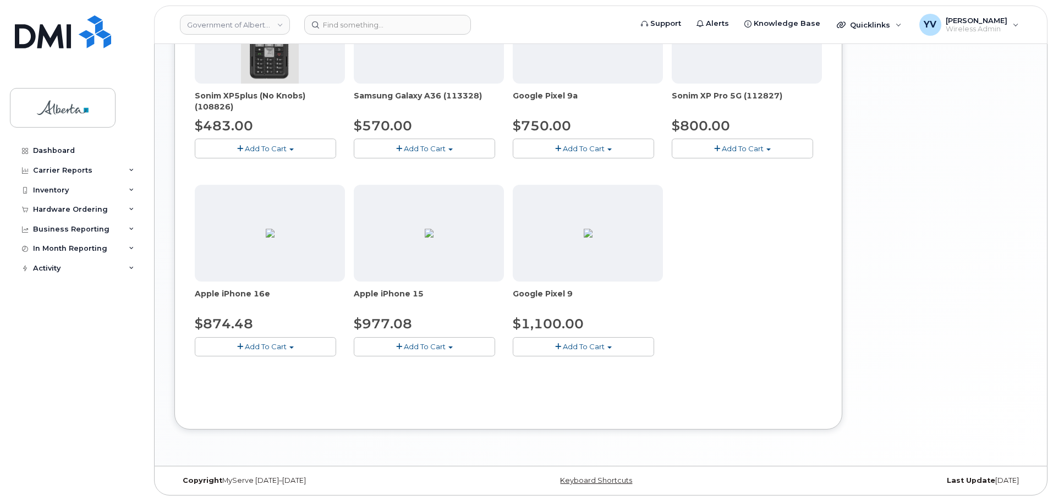
click at [291, 344] on button "Add To Cart" at bounding box center [265, 346] width 141 height 19
click at [285, 379] on link "$874.48 - 30-day upgrade (128GB model)" at bounding box center [284, 381] width 175 height 14
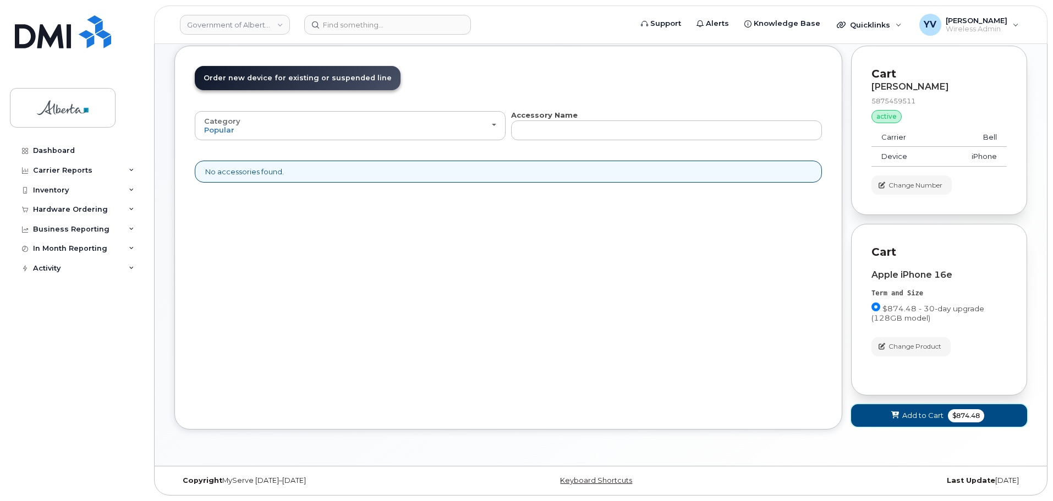
click at [913, 415] on span "Add to Cart" at bounding box center [922, 415] width 41 height 10
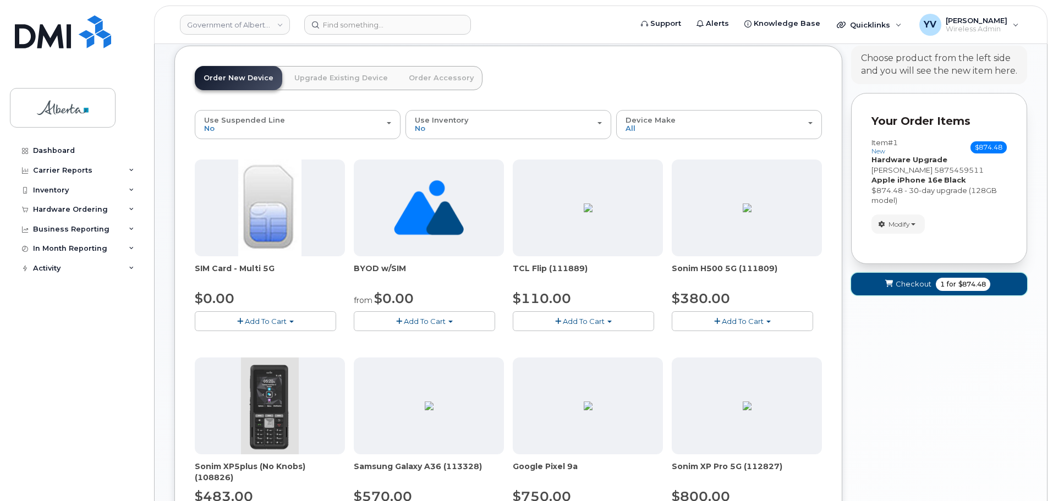
click at [922, 281] on span "Checkout" at bounding box center [914, 284] width 36 height 10
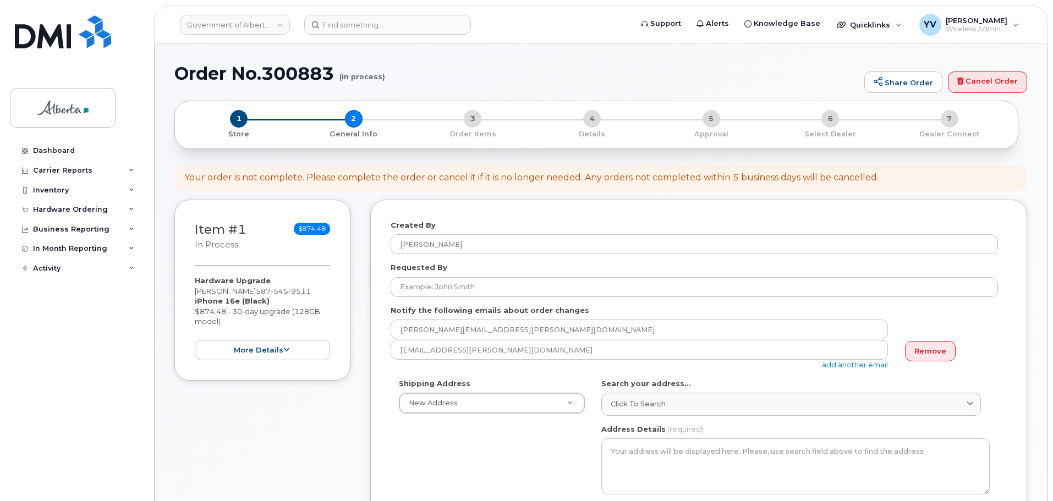
select select
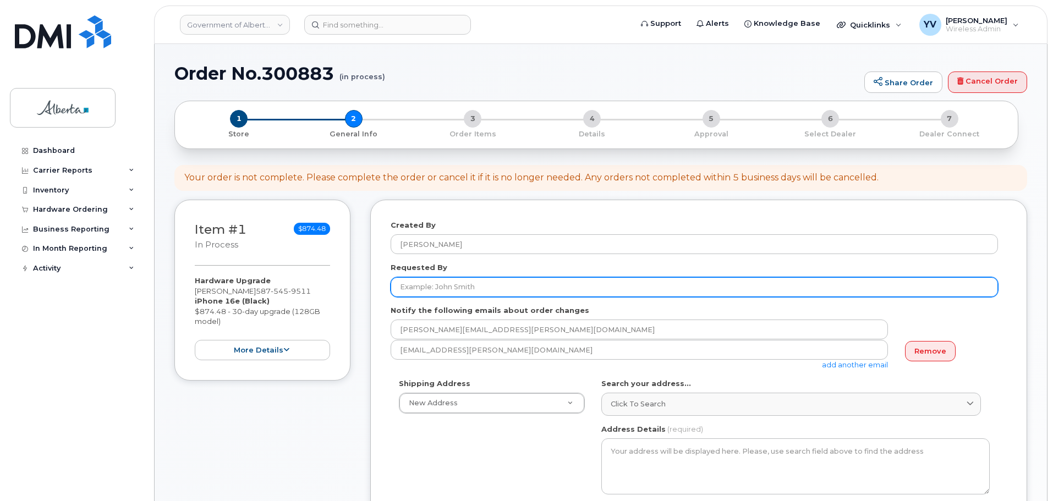
click at [398, 288] on input "Requested By" at bounding box center [694, 287] width 607 height 20
paste input "[PERSON_NAME]"
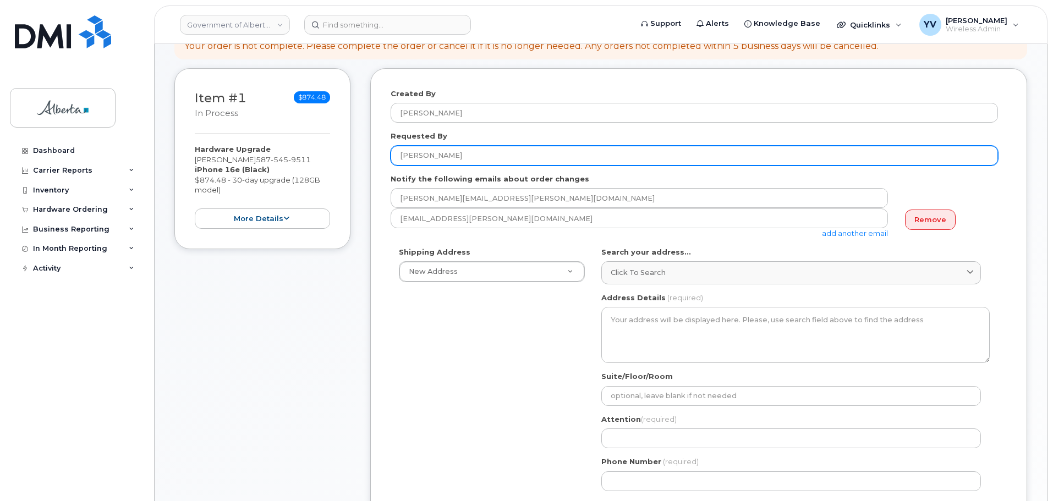
scroll to position [136, 0]
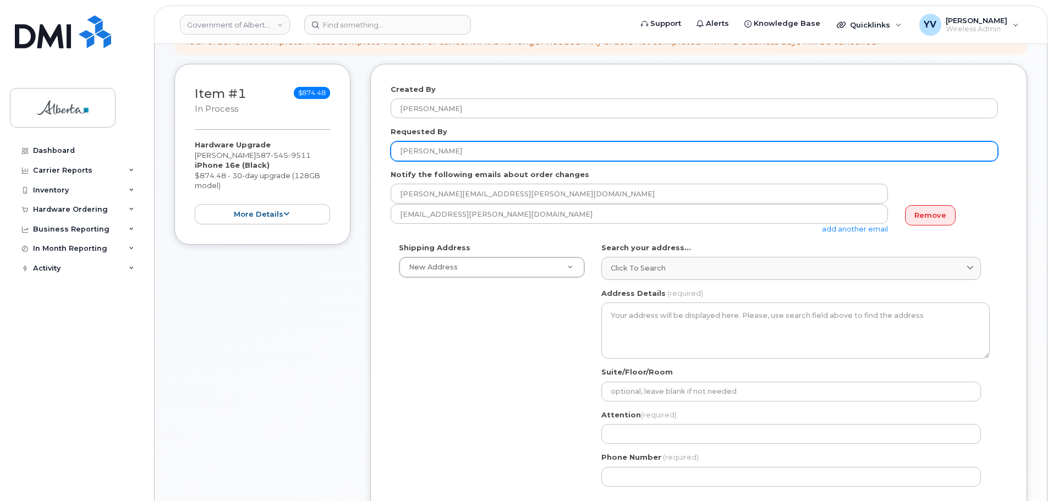
type input "[PERSON_NAME]"
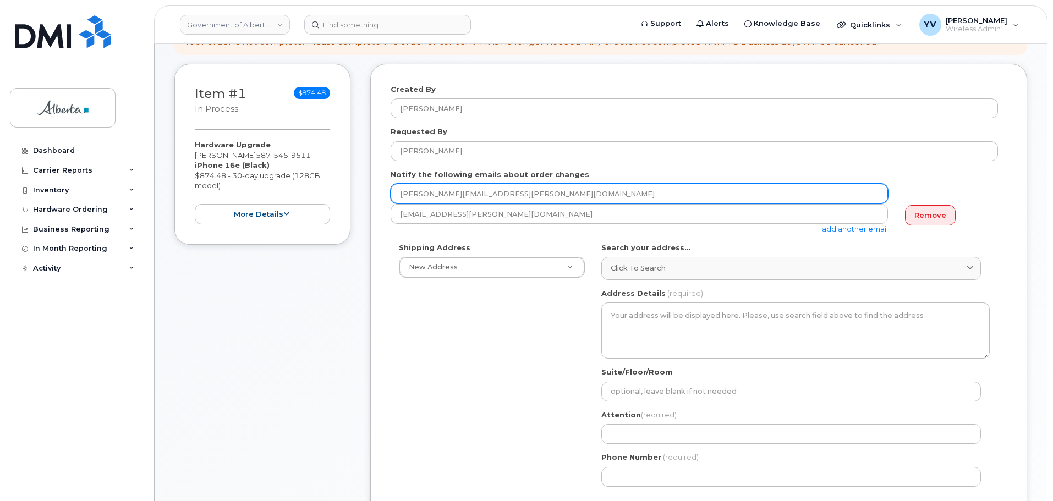
drag, startPoint x: 514, startPoint y: 191, endPoint x: 398, endPoint y: 195, distance: 116.7
click at [398, 195] on input "MaryAnn.Jacob@gov.ab.ca" at bounding box center [639, 194] width 497 height 20
paste input "Debbie.Donnelly"
type input "Debbie.Donnelly@gov.ab.ca"
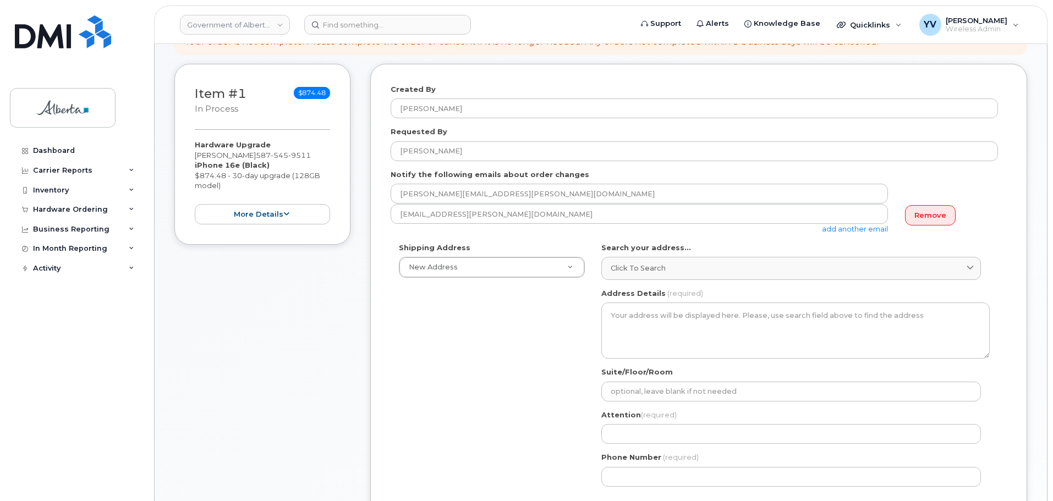
click at [846, 227] on link "add another email" at bounding box center [855, 228] width 66 height 9
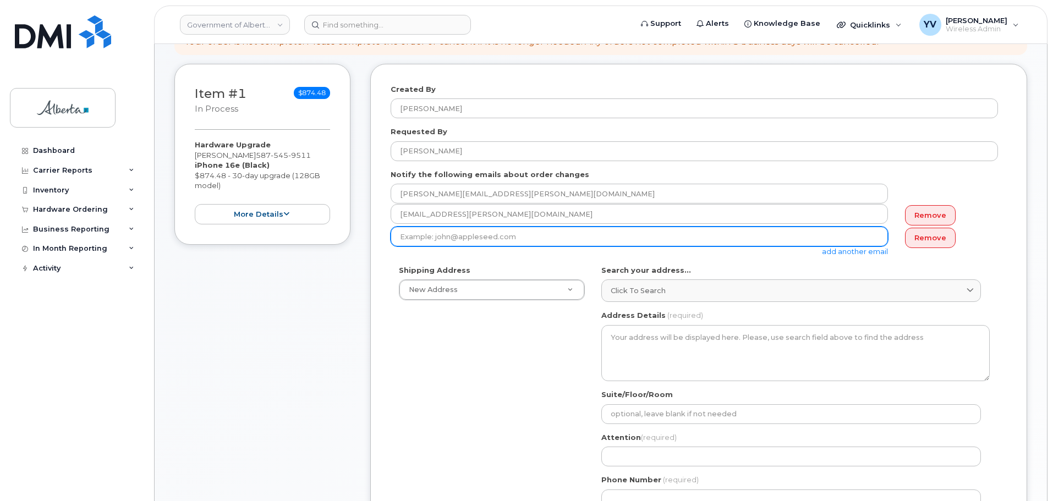
click at [410, 232] on input "email" at bounding box center [639, 237] width 497 height 20
paste input "Michelle.Harder@gov.ab.ca"
type input "Michelle.Harder@gov.ab.ca"
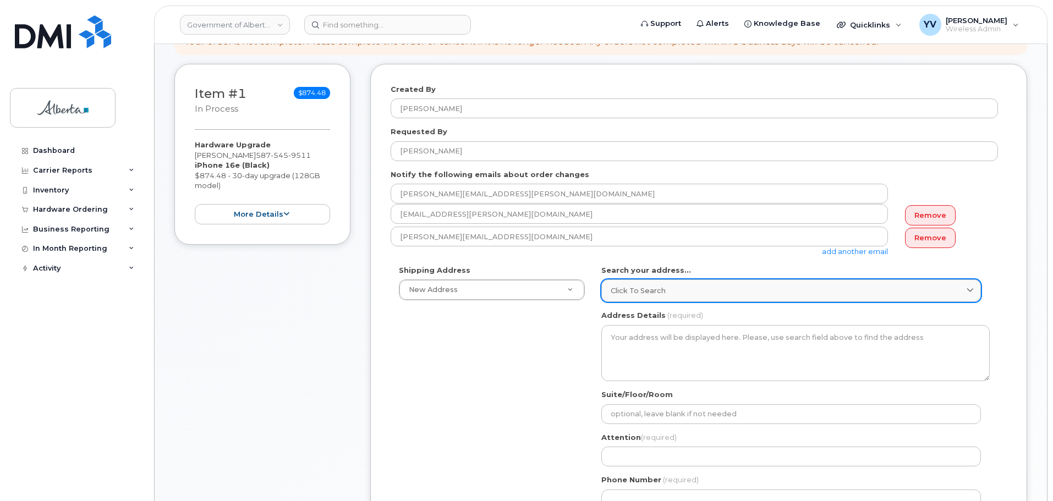
click at [624, 289] on span "Click to search" at bounding box center [638, 290] width 55 height 10
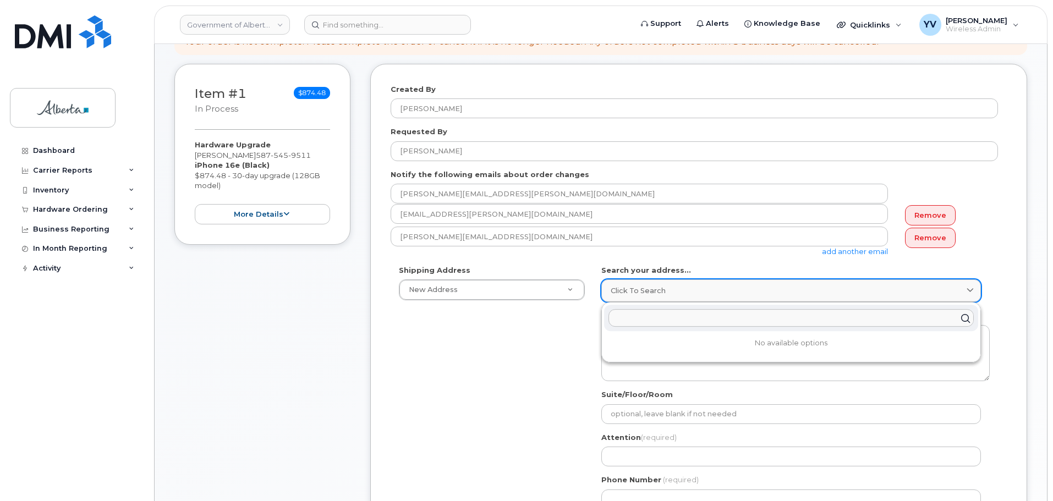
paste input "10233 Elbow Drive S. W."
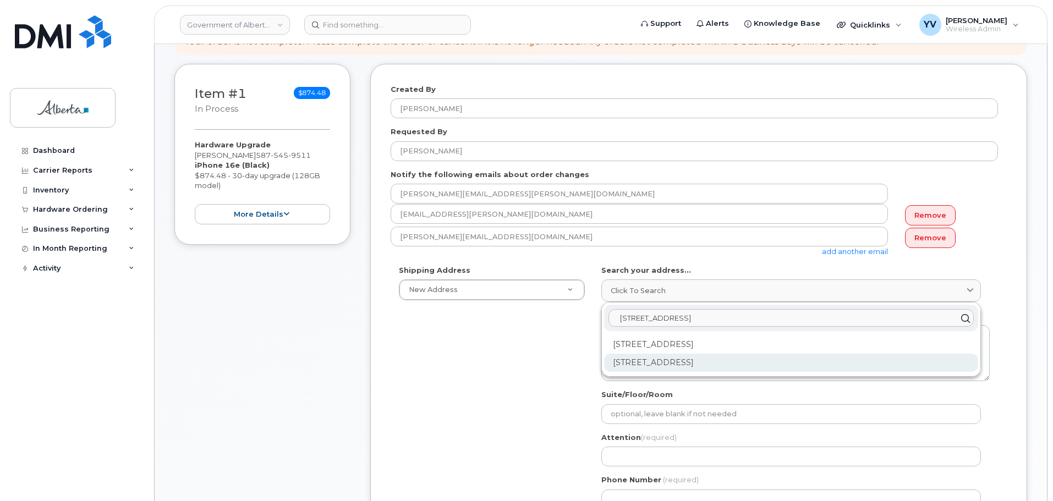
type input "10233 Elbow Drive S. W."
click at [657, 363] on div "10233 Elbow Dr SW Calgary AB T2W 1E8" at bounding box center [791, 363] width 374 height 18
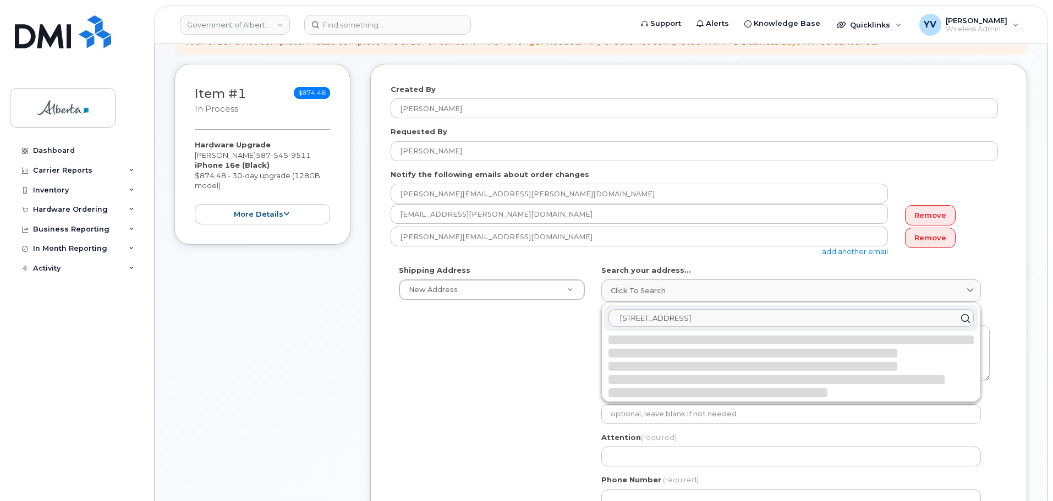
select select
type textarea "10233 Elbow Dr SW CALGARY AB T2W 1E8 CANADA"
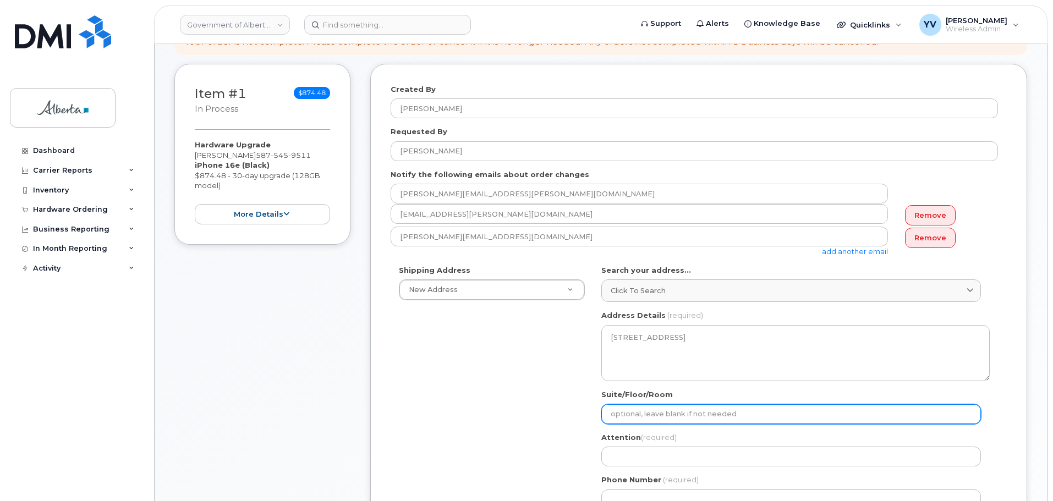
click at [619, 413] on input "Suite/Floor/Room" at bounding box center [791, 414] width 380 height 20
paste input "Unit 60"
select select
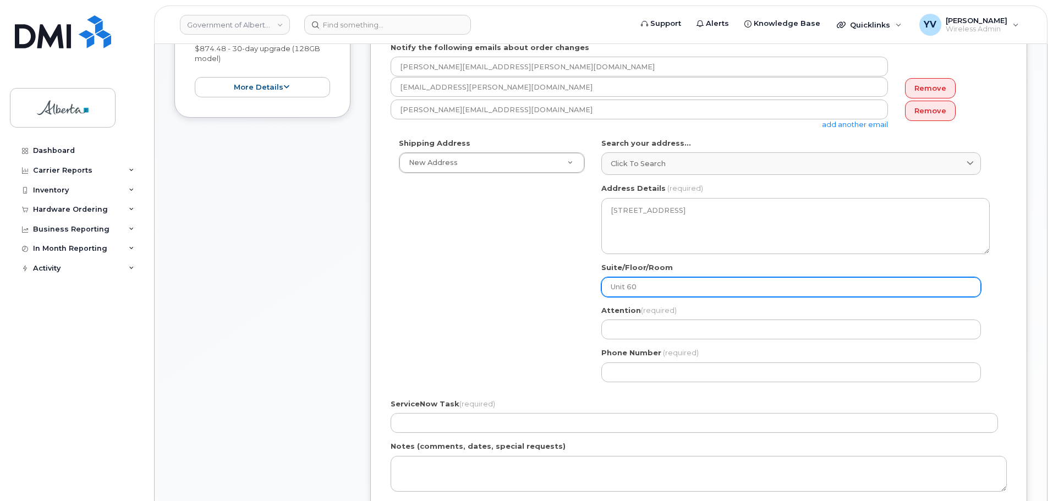
scroll to position [346, 0]
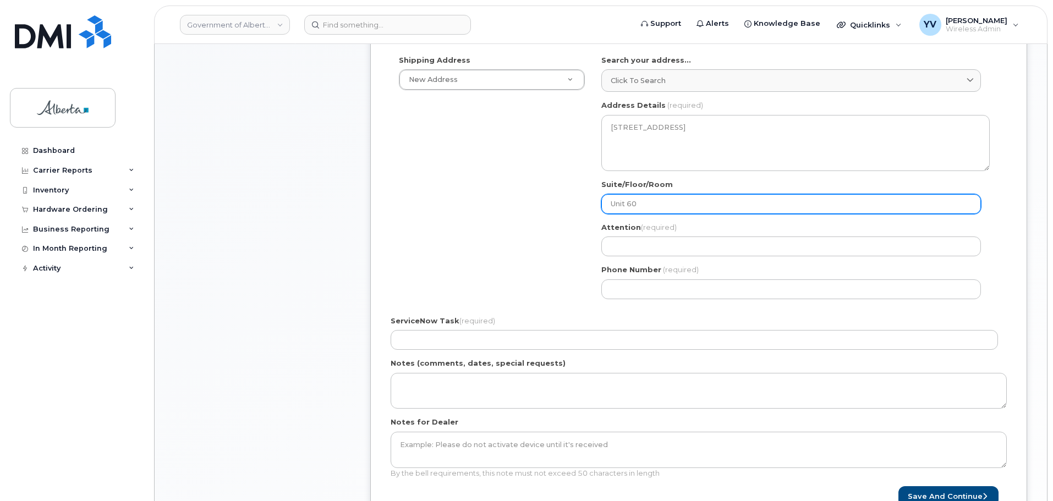
type input "Unit 60"
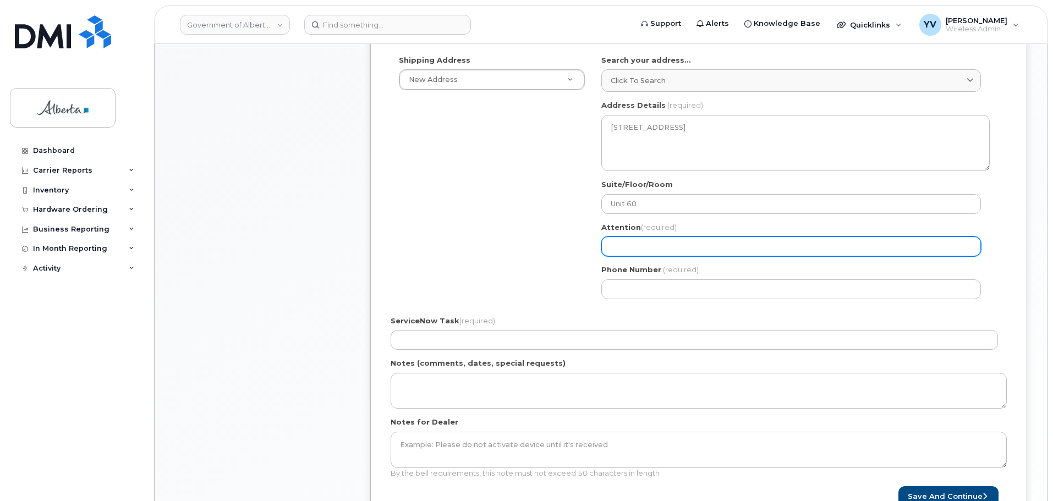
click at [623, 242] on input "Attention (required)" at bounding box center [791, 247] width 380 height 20
paste input "Michelle Harder"
select select
type input "Michelle Harder"
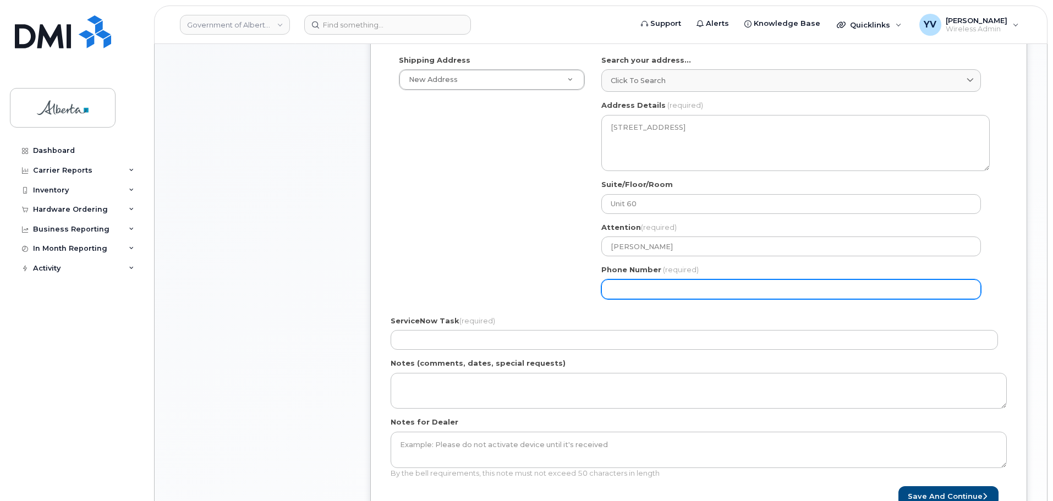
click at [616, 295] on input "Phone Number" at bounding box center [791, 289] width 380 height 20
paste input "4032976421"
select select
type input "4032976421"
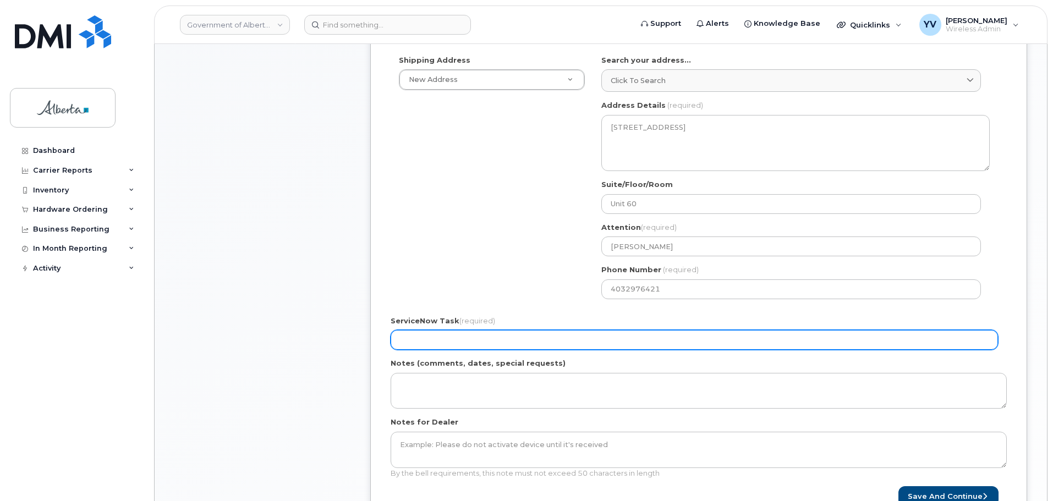
click at [408, 343] on input "ServiceNow Task (required)" at bounding box center [694, 340] width 607 height 20
paste input "SCTASK0850322"
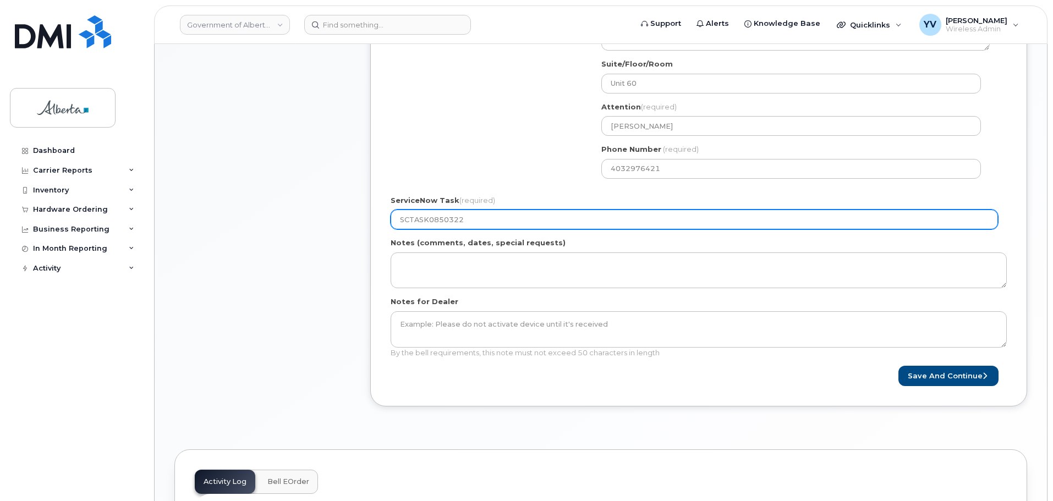
scroll to position [486, 0]
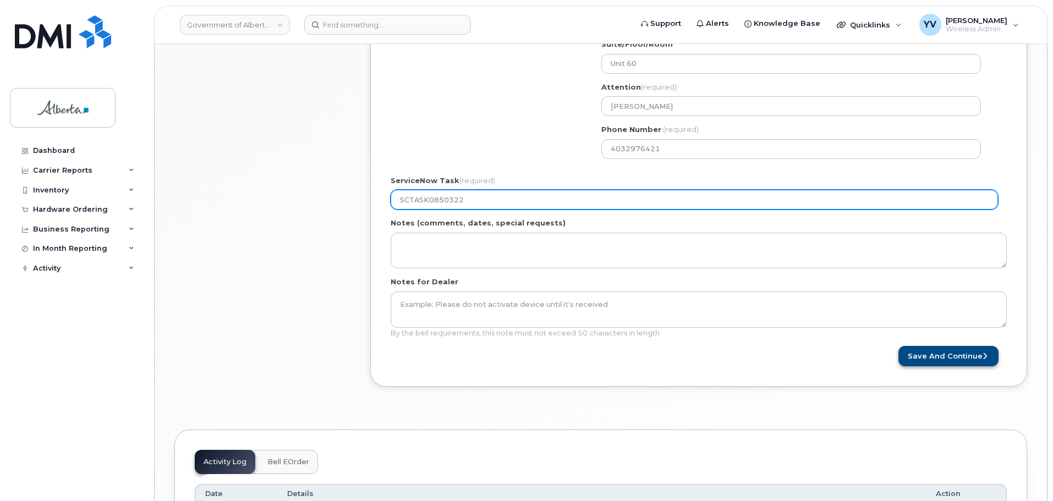
type input "SCTASK0850322"
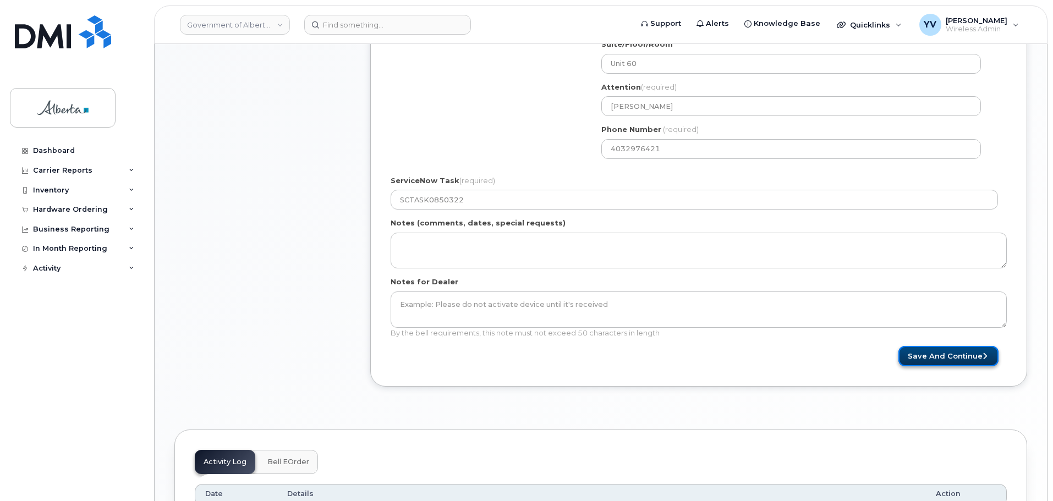
click at [960, 354] on button "Save and Continue" at bounding box center [948, 356] width 100 height 20
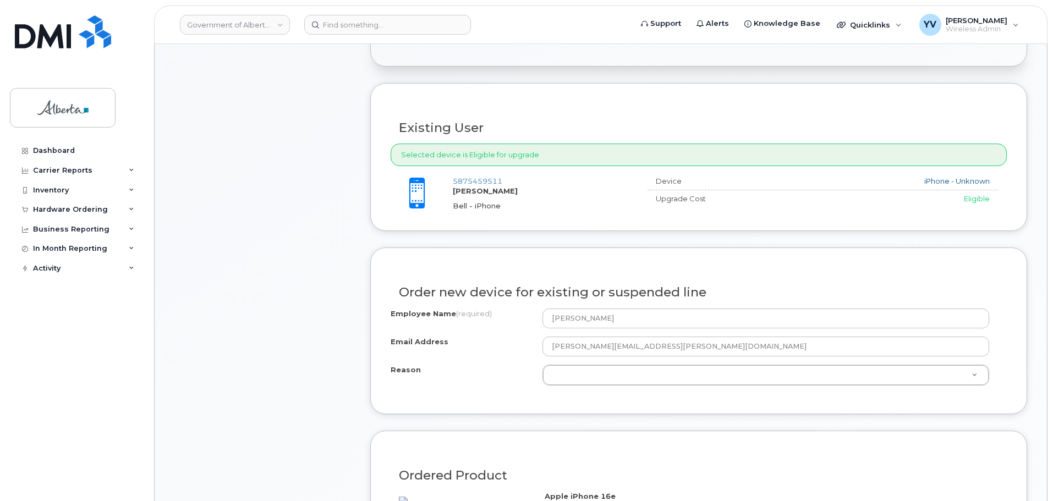
scroll to position [416, 0]
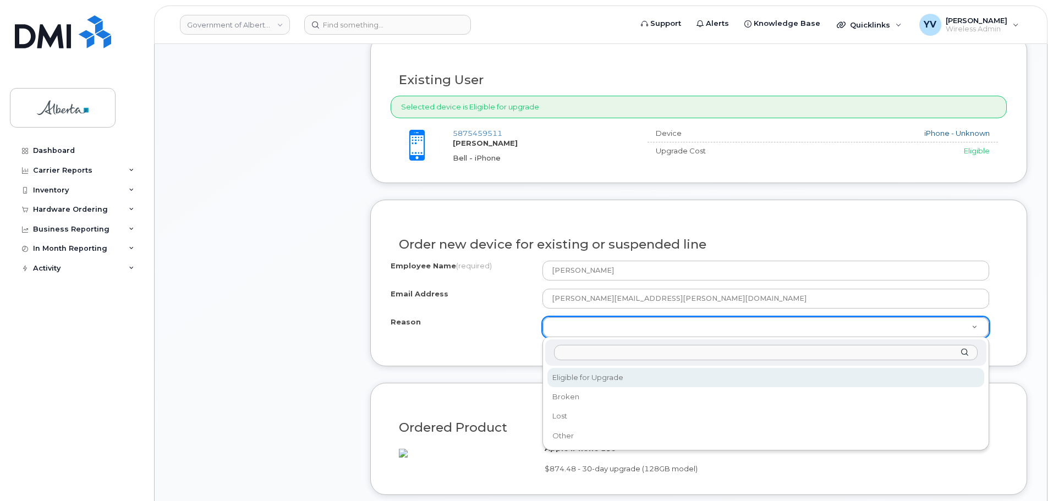
select select "eligible_for_upgrade"
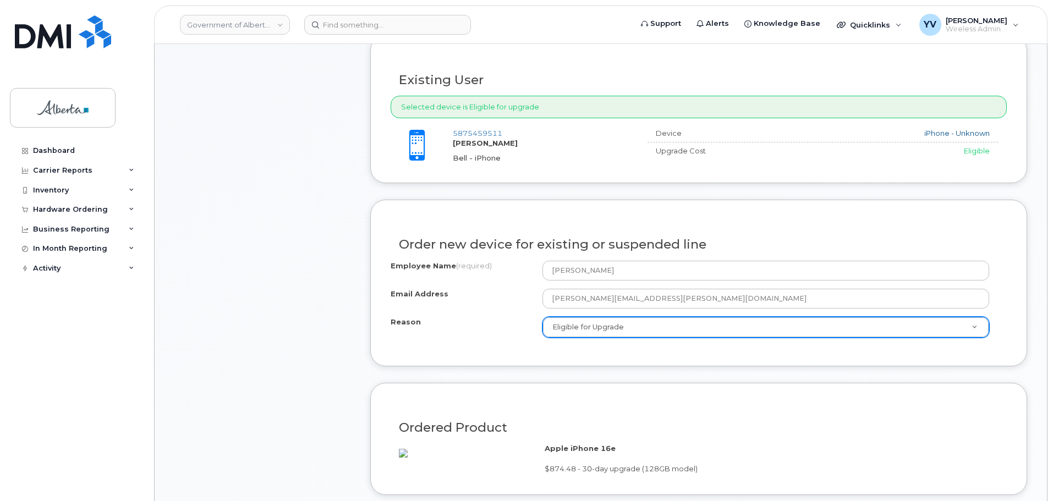
click at [591, 375] on form "Existing User Additional cost to upgrading the device $0.00 Selected device is …" at bounding box center [698, 438] width 657 height 807
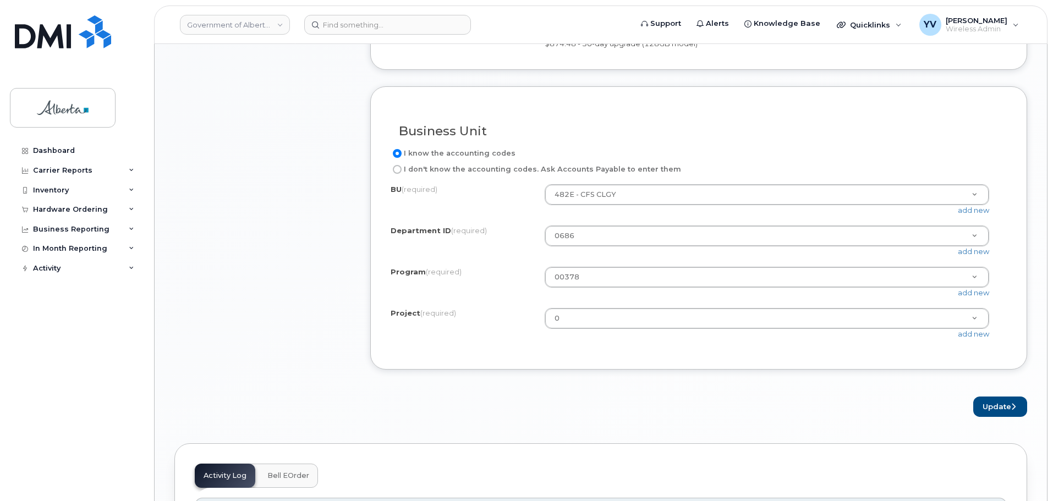
scroll to position [847, 0]
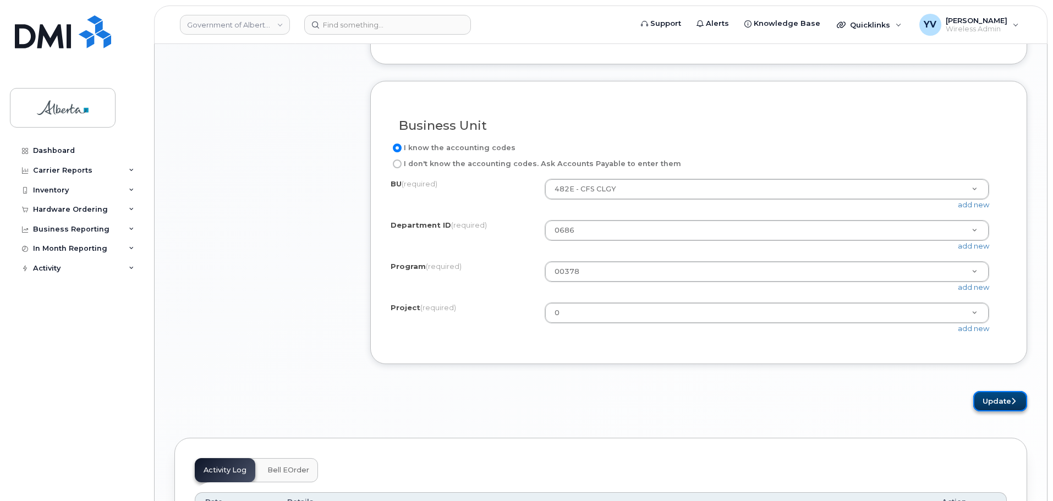
click at [997, 411] on button "Update" at bounding box center [1000, 401] width 54 height 20
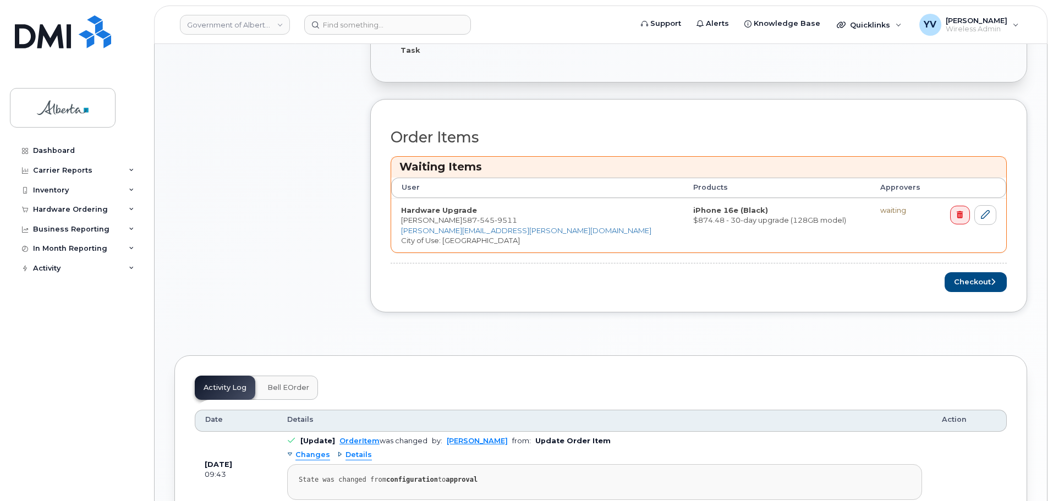
scroll to position [410, 0]
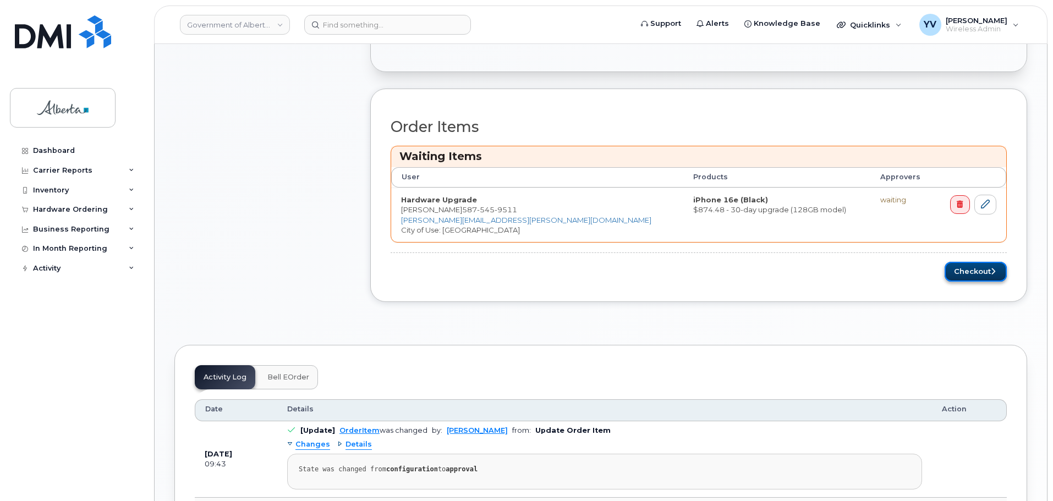
click at [973, 268] on button "Checkout" at bounding box center [976, 272] width 62 height 20
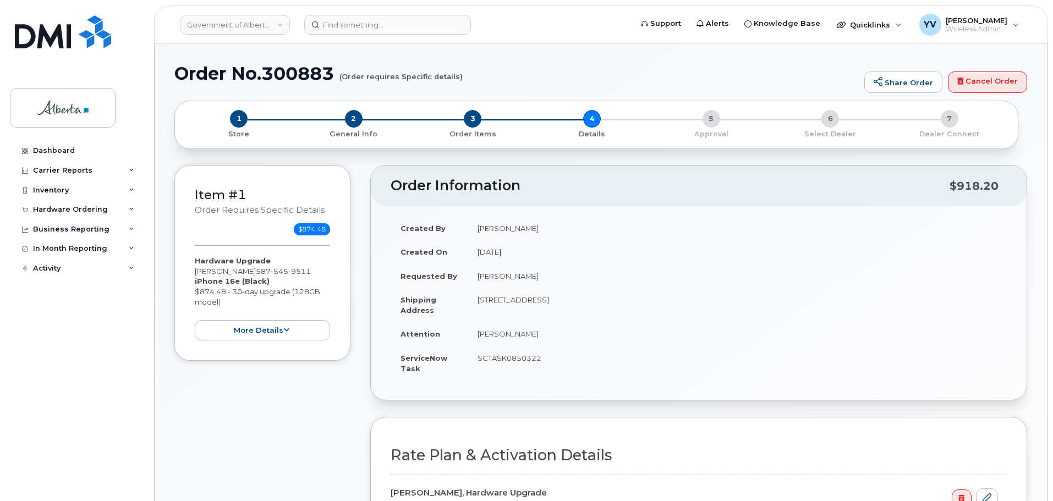
select select
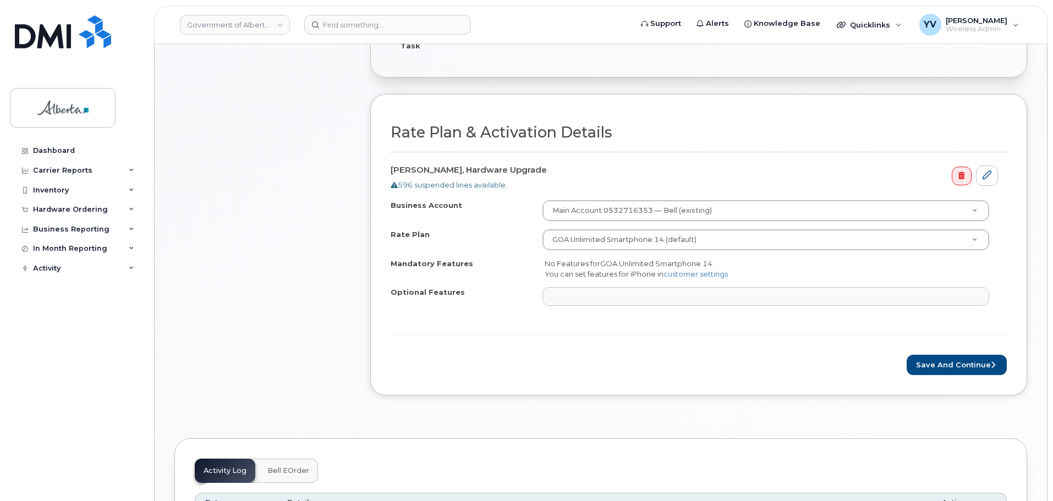
scroll to position [325, 0]
click at [949, 363] on button "Save and Continue" at bounding box center [957, 363] width 100 height 20
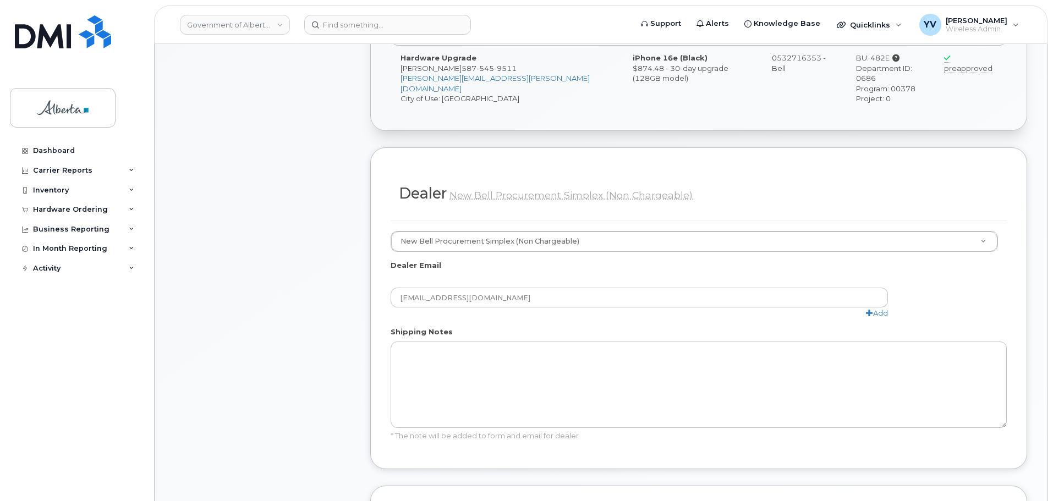
scroll to position [516, 0]
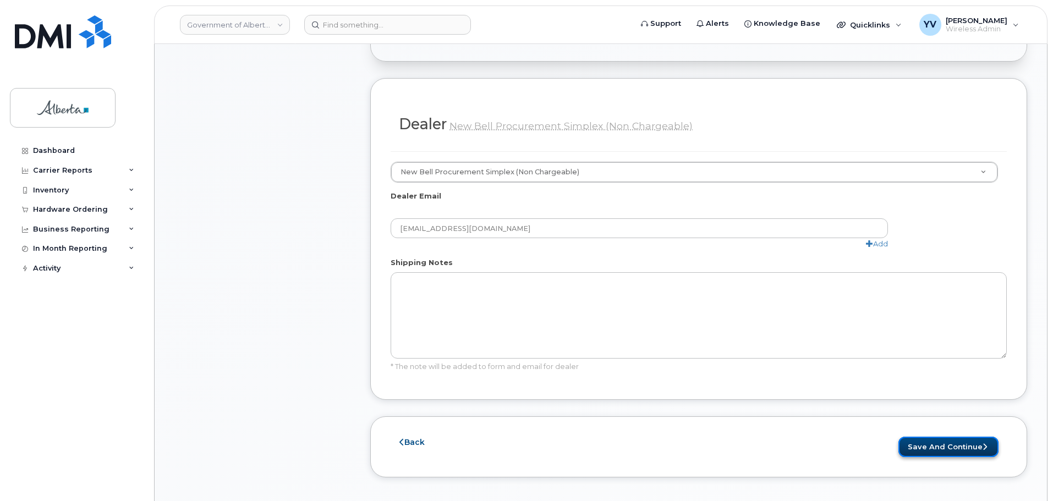
click at [937, 437] on button "Save and Continue" at bounding box center [948, 447] width 100 height 20
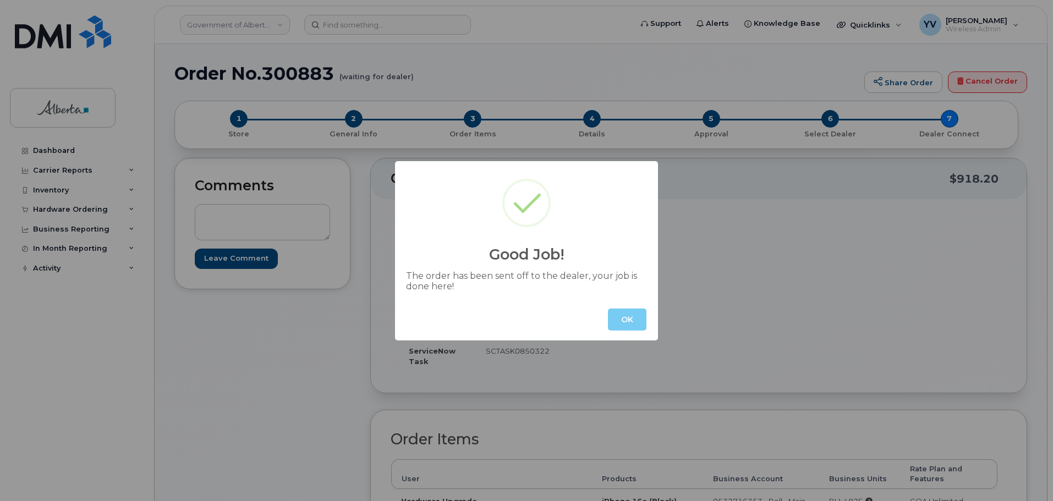
click at [618, 314] on button "OK" at bounding box center [627, 320] width 39 height 22
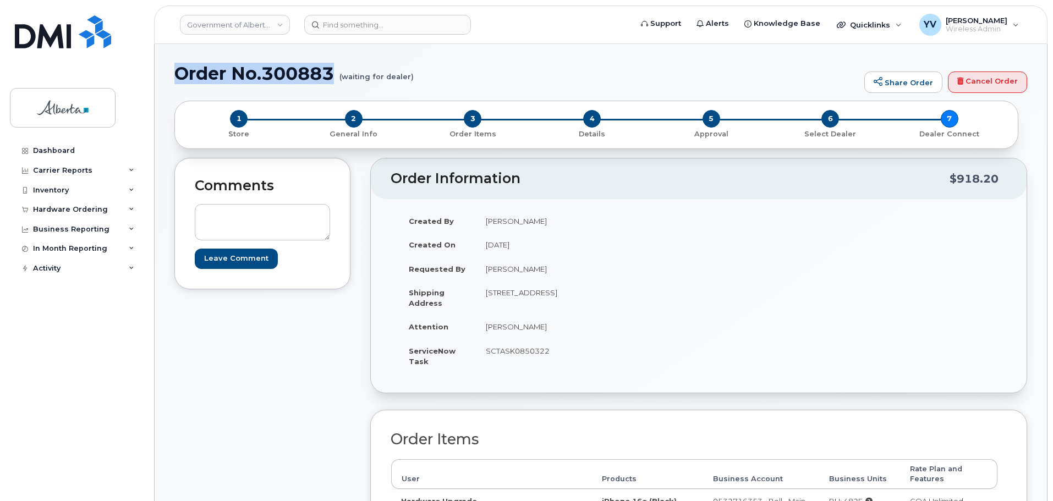
drag, startPoint x: 335, startPoint y: 73, endPoint x: 177, endPoint y: 70, distance: 157.9
click at [175, 70] on h1 "Order No.300883 (waiting for dealer)" at bounding box center [516, 73] width 684 height 19
copy h1 "Order No.300883"
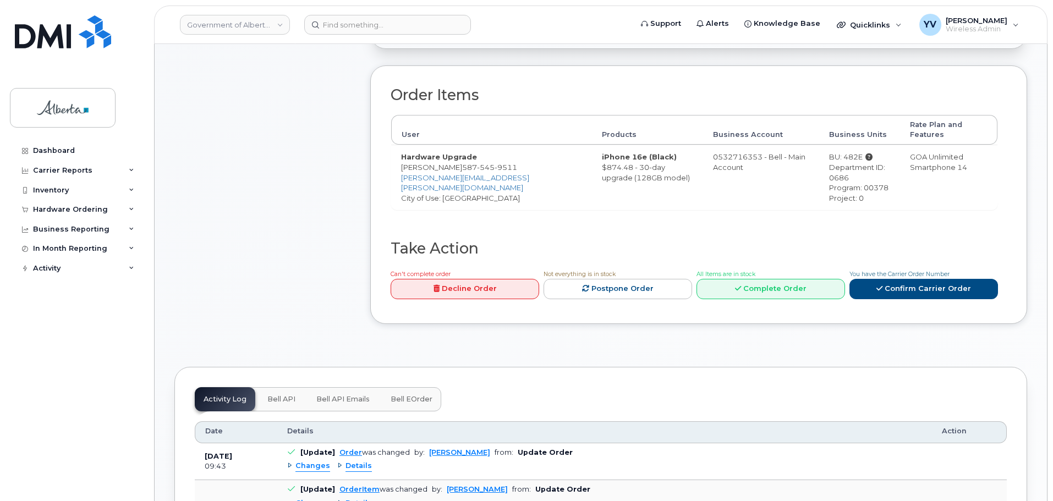
scroll to position [422, 0]
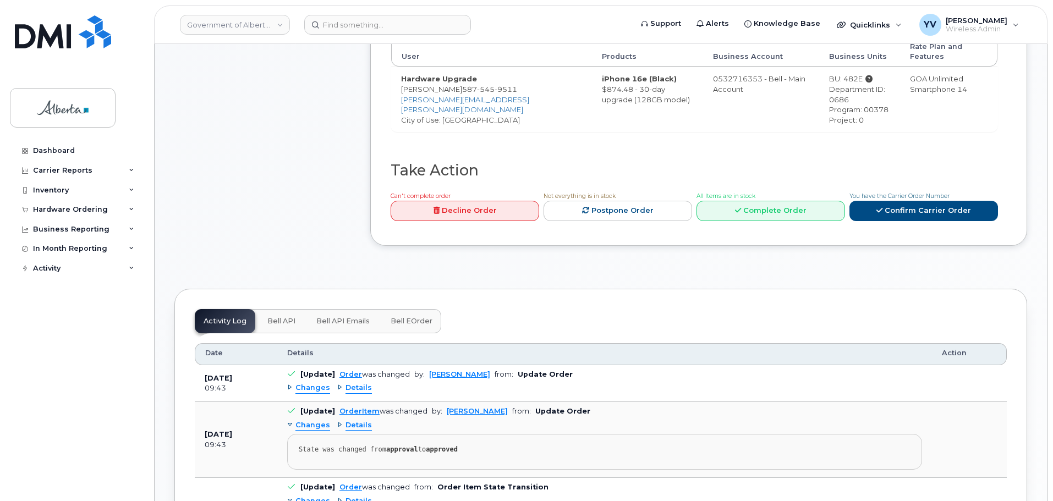
click at [276, 317] on span "Bell API" at bounding box center [281, 321] width 28 height 9
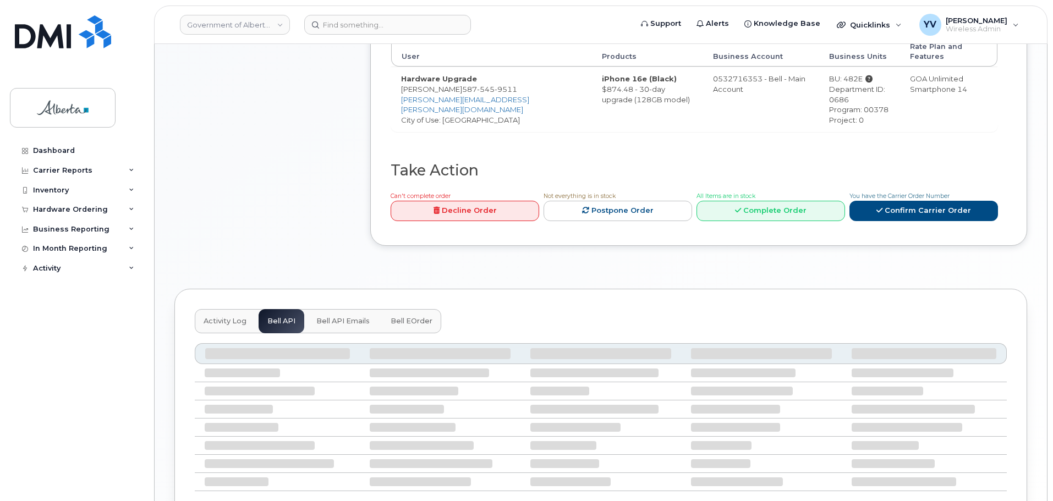
scroll to position [400, 0]
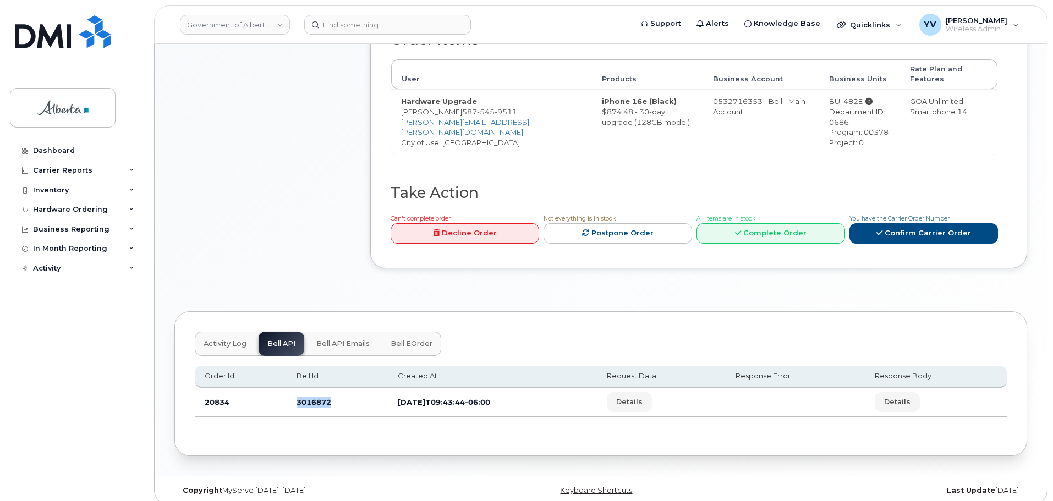
drag, startPoint x: 330, startPoint y: 391, endPoint x: 295, endPoint y: 394, distance: 34.3
click at [295, 394] on td "3016872" at bounding box center [337, 402] width 101 height 29
copy td "3016872"
click at [279, 486] on div "Copyright MyServe 2011–2025" at bounding box center [316, 490] width 284 height 9
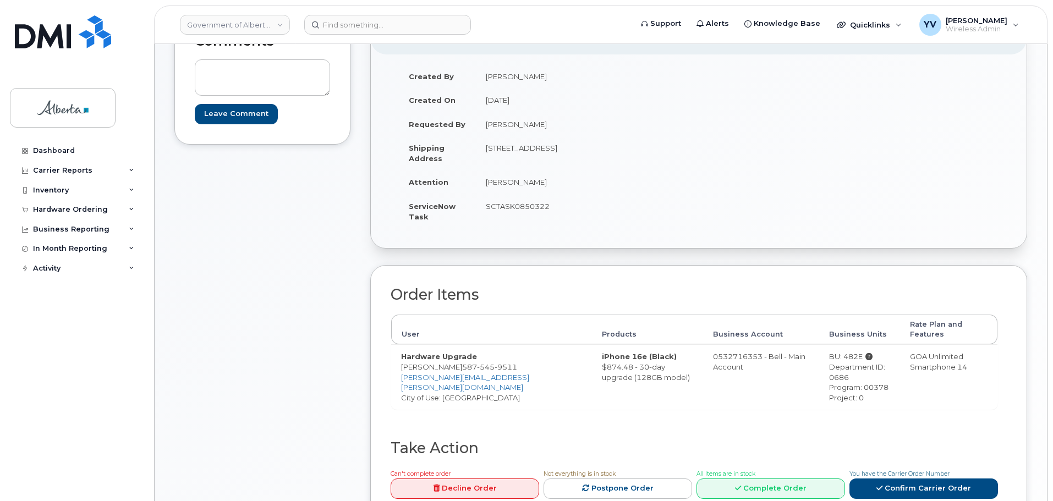
scroll to position [139, 0]
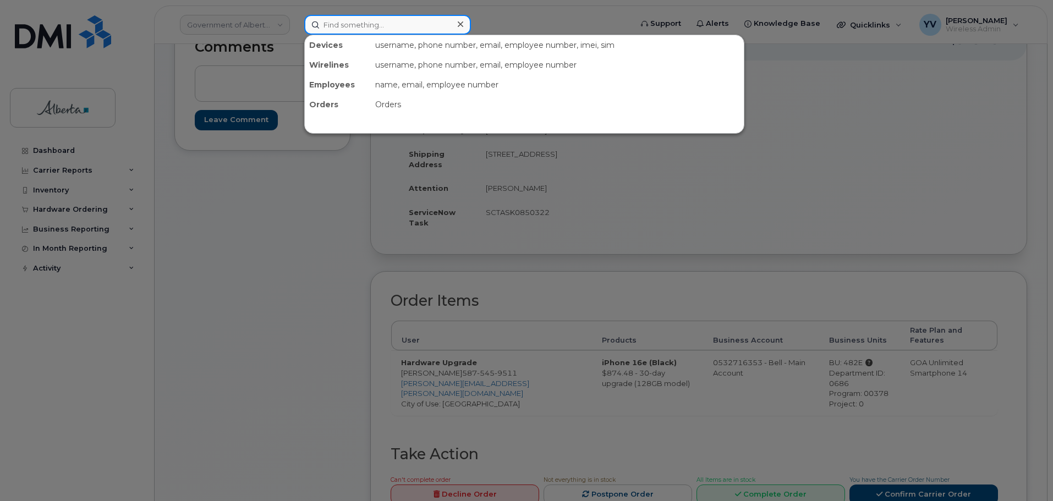
click at [338, 24] on input at bounding box center [387, 25] width 167 height 20
paste input "7809186061"
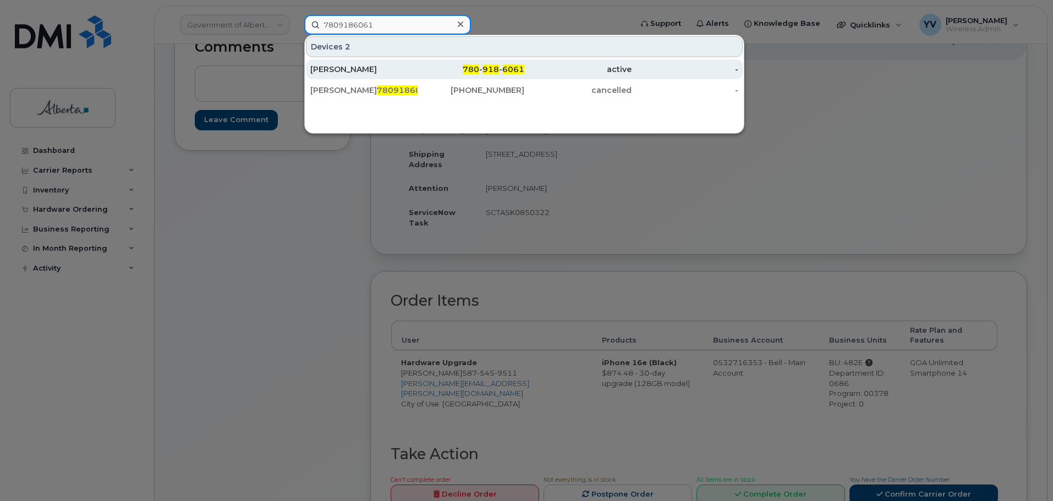
type input "7809186061"
click at [476, 70] on span "780" at bounding box center [471, 69] width 17 height 10
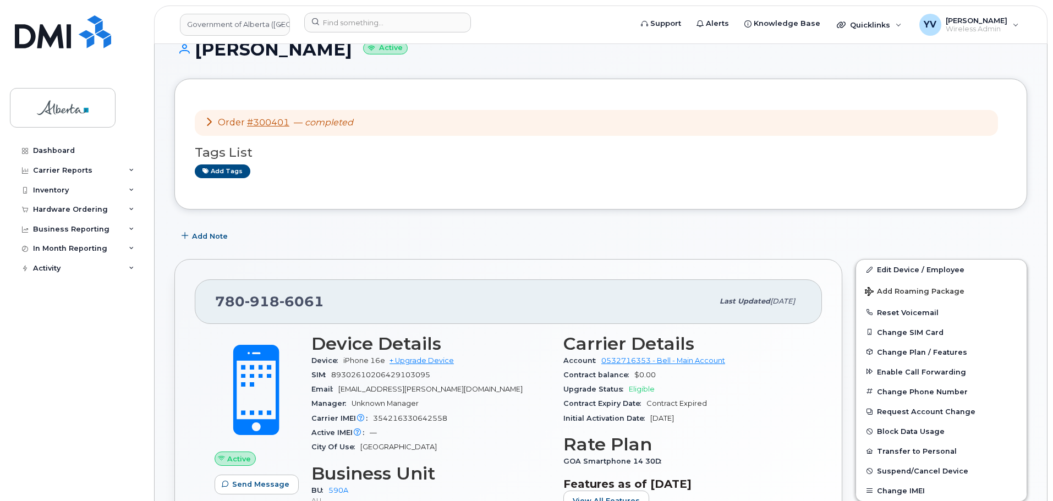
scroll to position [17, 0]
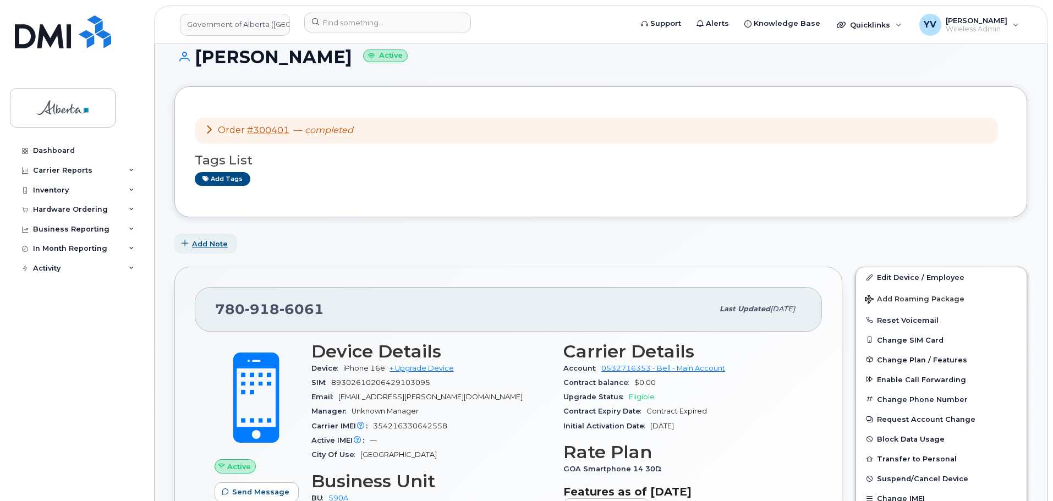
click at [209, 243] on span "Add Note" at bounding box center [210, 244] width 36 height 10
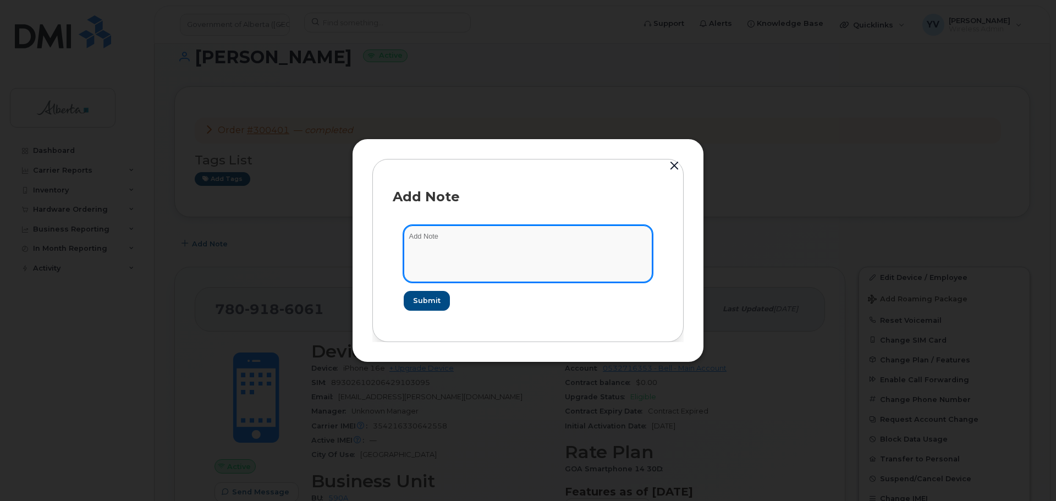
click at [425, 238] on textarea at bounding box center [528, 254] width 249 height 56
paste textarea "SCTASK0847297 Device Replace - [PHONE_NUMBER] Order No.300401 Bell order 3014566"
drag, startPoint x: 564, startPoint y: 237, endPoint x: 526, endPoint y: 238, distance: 38.0
click at [526, 238] on textarea "SCTASK0847297 Device Replace - (1) 7809186061 Order No.300401 Bell order 3014566" at bounding box center [528, 254] width 249 height 56
type textarea "SCTASK0847297 Device Replace - (1) Order No.300401 Bell order 3014566"
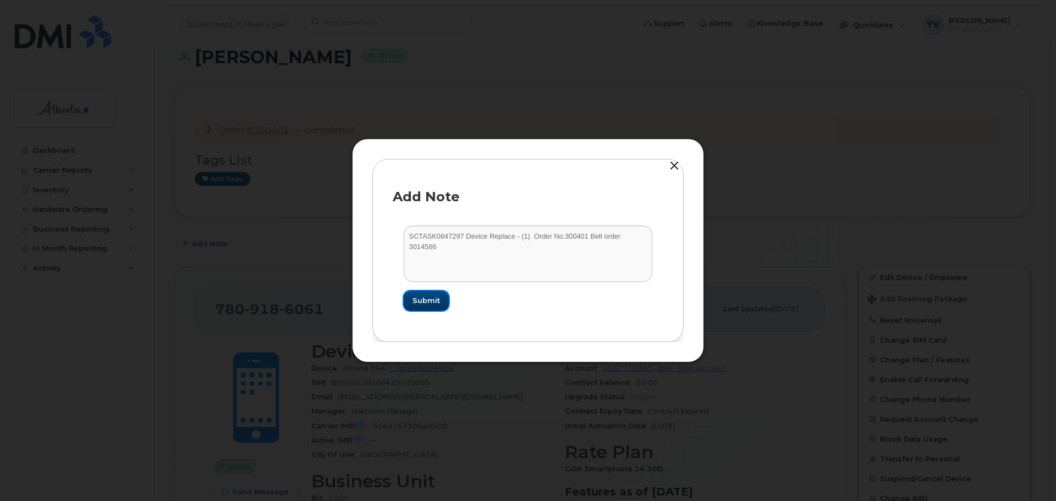
click at [420, 304] on span "Submit" at bounding box center [427, 300] width 28 height 10
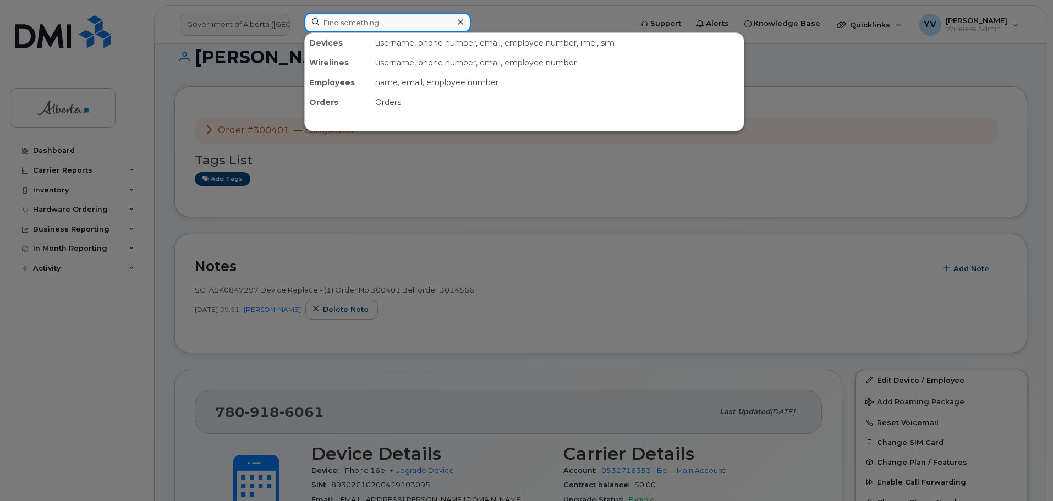
click at [337, 22] on input at bounding box center [387, 23] width 167 height 20
paste input "5872203486"
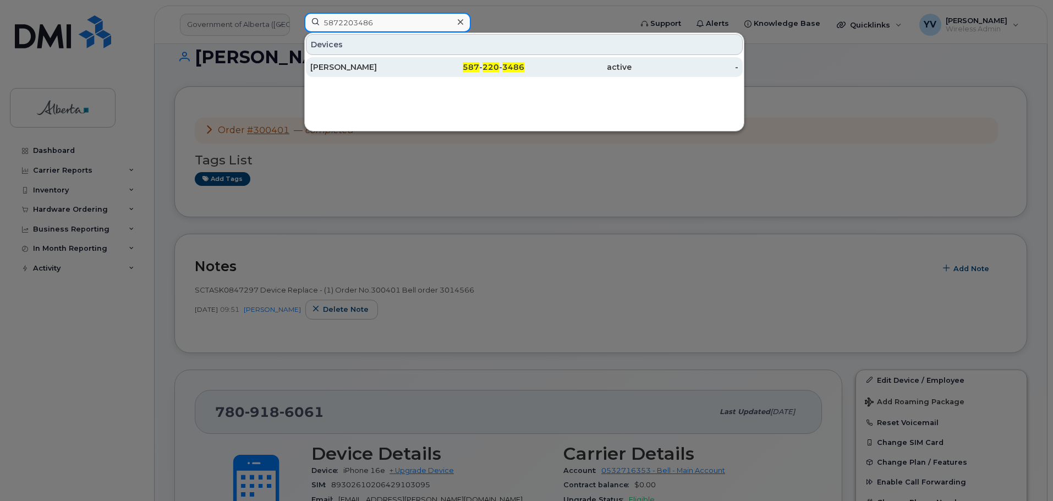
type input "5872203486"
click at [482, 66] on div "587 - 220 - 3486" at bounding box center [471, 67] width 107 height 11
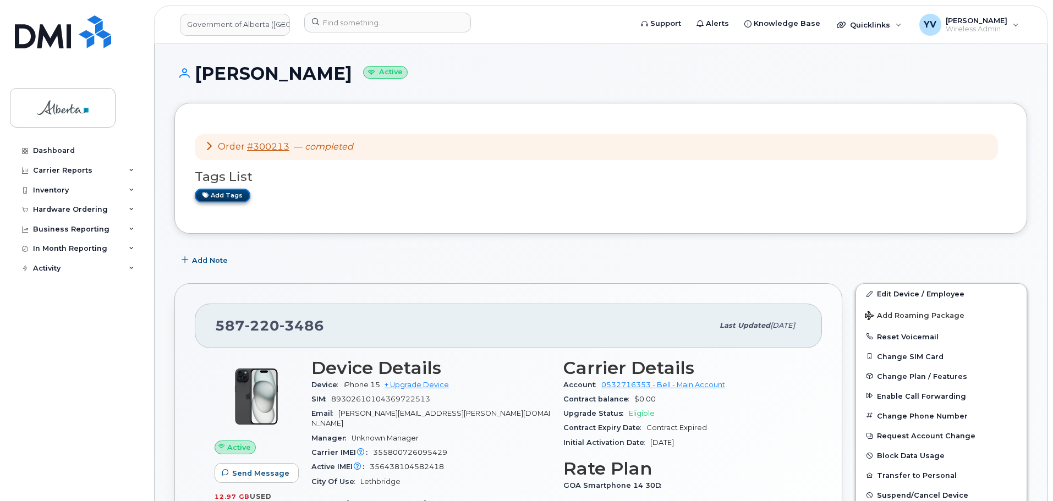
click at [213, 197] on link "Add tags" at bounding box center [223, 196] width 56 height 14
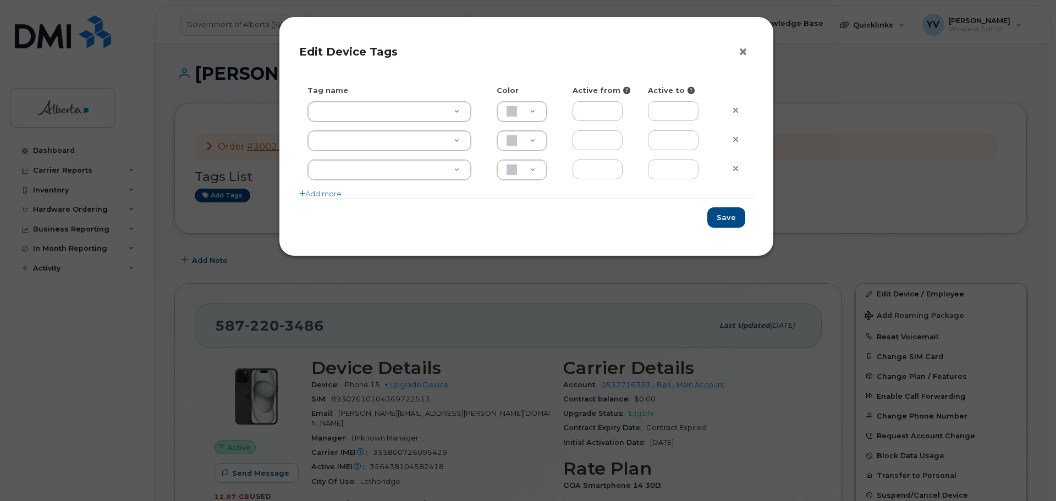
click at [744, 51] on button "×" at bounding box center [745, 52] width 15 height 17
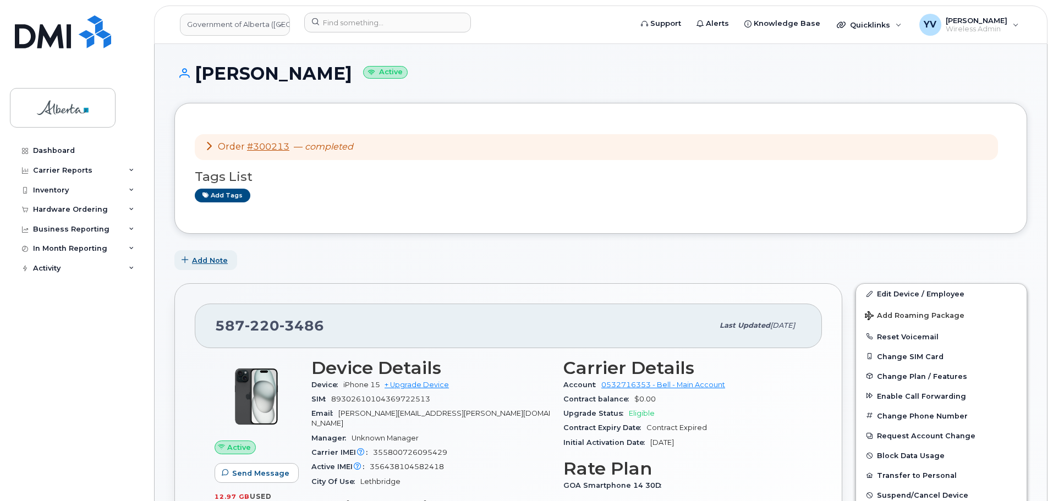
click at [208, 260] on span "Add Note" at bounding box center [210, 260] width 36 height 10
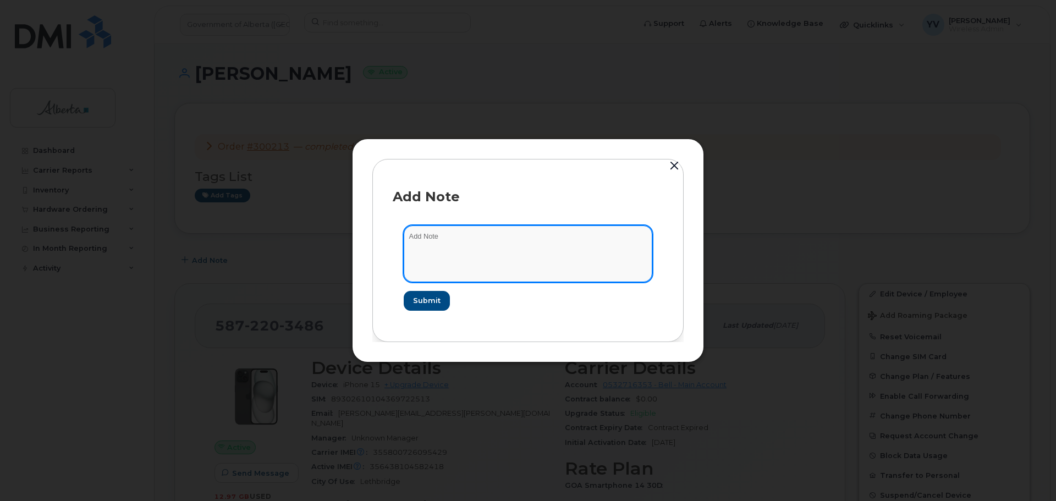
click at [426, 234] on textarea at bounding box center [528, 254] width 249 height 56
paste textarea "SCTASK0846278 Device Replace - [PHONE_NUMBER] Order No.300213 Bell order 3013813"
drag, startPoint x: 565, startPoint y: 236, endPoint x: 526, endPoint y: 230, distance: 40.0
click at [526, 230] on textarea "SCTASK0846278 Device Replace - [PHONE_NUMBER] Order No.300213 Bell order 3013813" at bounding box center [528, 254] width 249 height 56
type textarea "SCTASK0846278 Device Replace - (1) Order No.300213 Bell order 3013813"
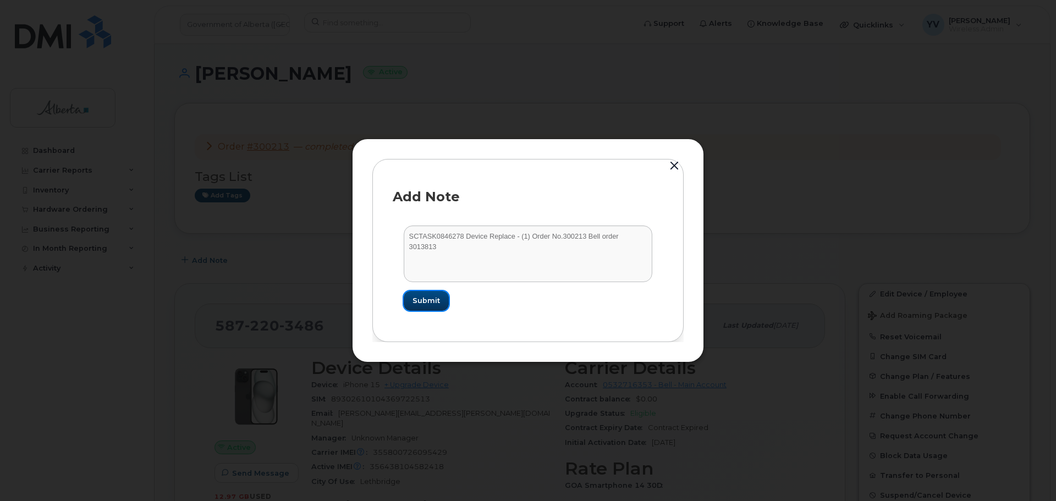
click at [425, 298] on span "Submit" at bounding box center [427, 300] width 28 height 10
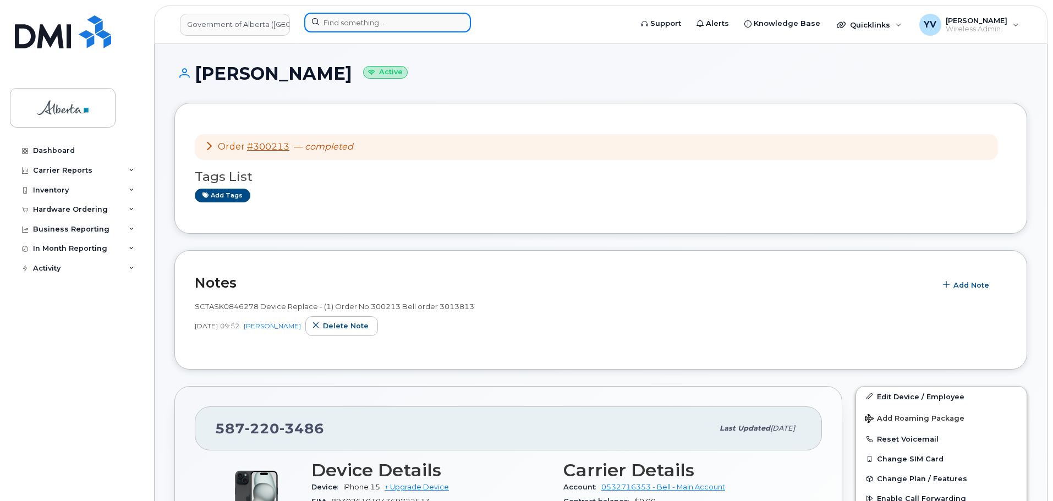
click at [342, 21] on input at bounding box center [387, 23] width 167 height 20
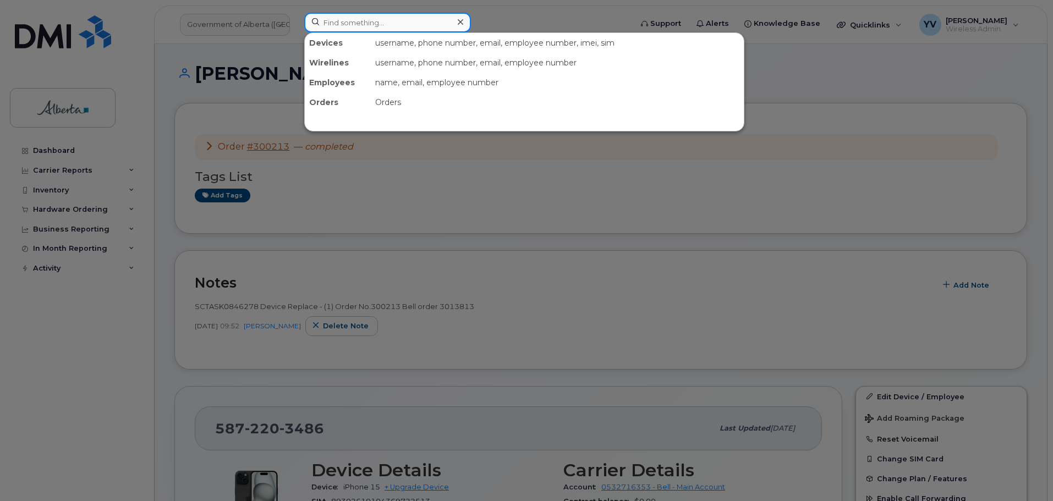
paste input "7802142409"
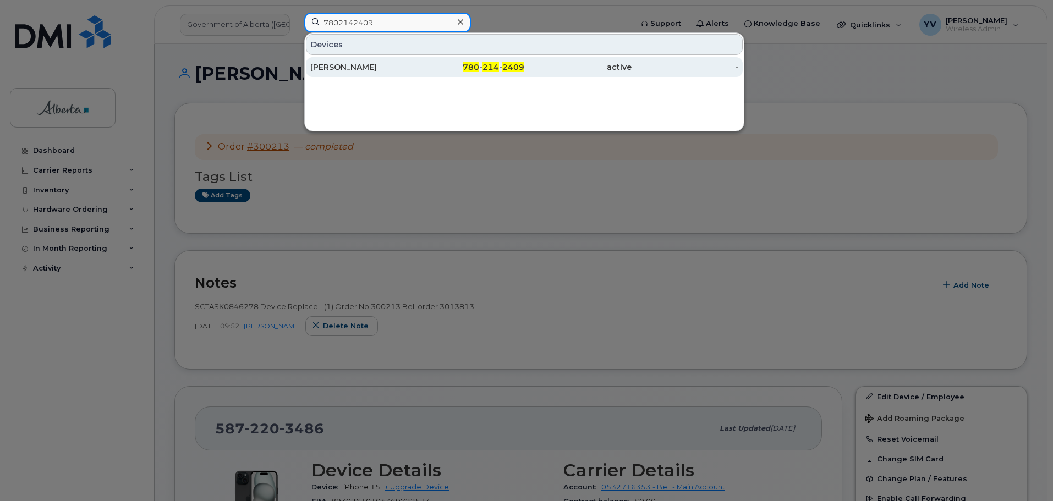
type input "7802142409"
click at [479, 65] on span "780" at bounding box center [471, 67] width 17 height 10
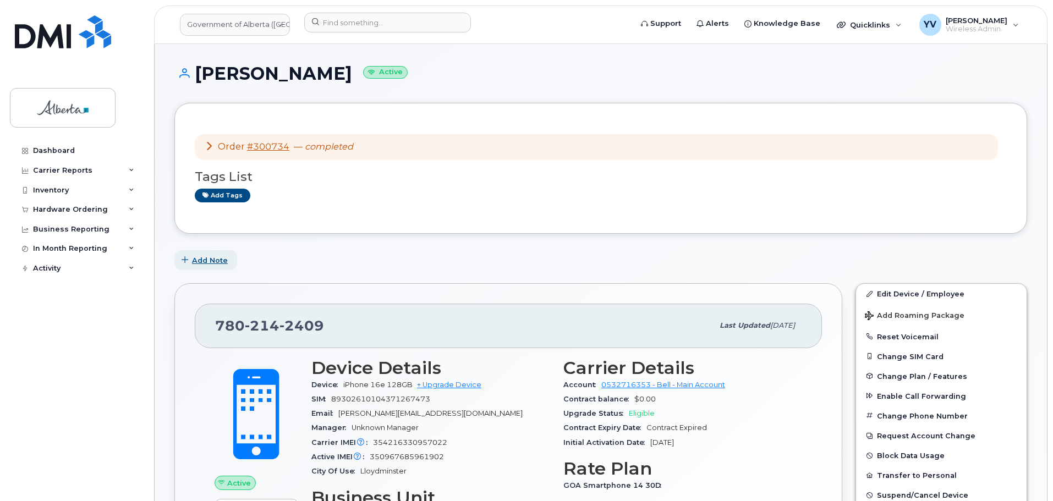
click at [213, 255] on span "Add Note" at bounding box center [210, 260] width 36 height 10
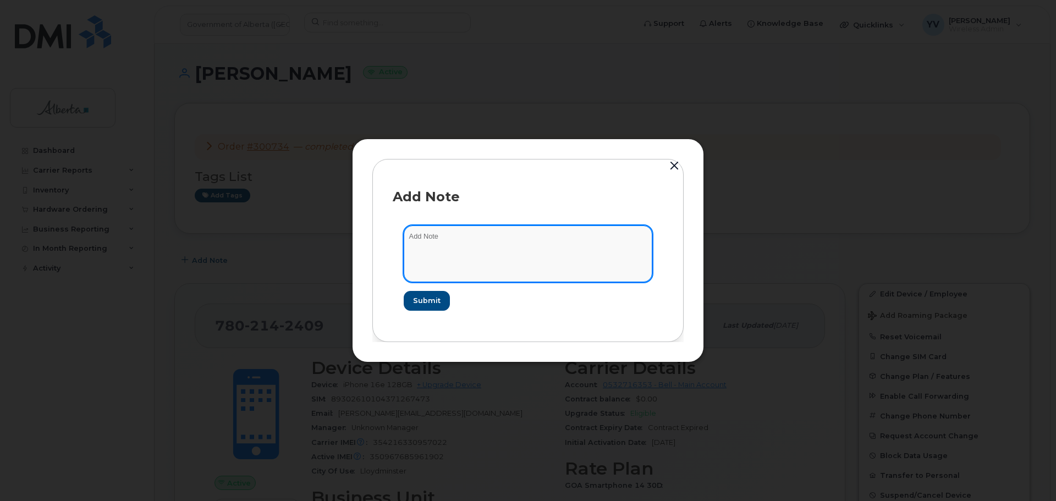
click at [443, 241] on textarea at bounding box center [528, 254] width 249 height 56
paste textarea "SCTASK0846337 Device Replace - (1) 7802142409 Order No.300734 Bell order 3016173"
drag, startPoint x: 565, startPoint y: 234, endPoint x: 526, endPoint y: 240, distance: 39.6
click at [526, 240] on textarea "SCTASK0846337 Device Replace - (1) 7802142409 Order No.300734 Bell order 3016173" at bounding box center [528, 254] width 249 height 56
type textarea "SCTASK0846337 Device Replace - (1) Order No.300734 Bell order 3016173"
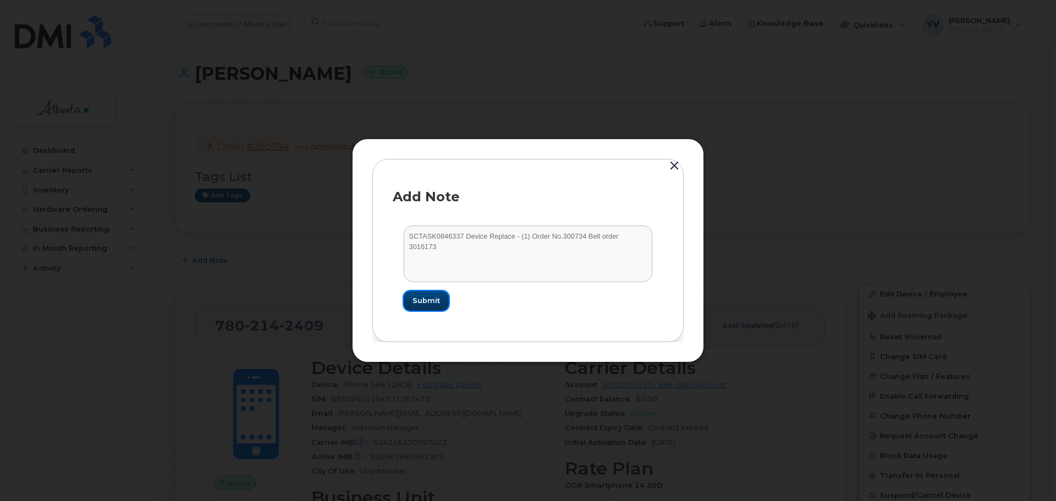
click at [426, 299] on span "Submit" at bounding box center [427, 300] width 28 height 10
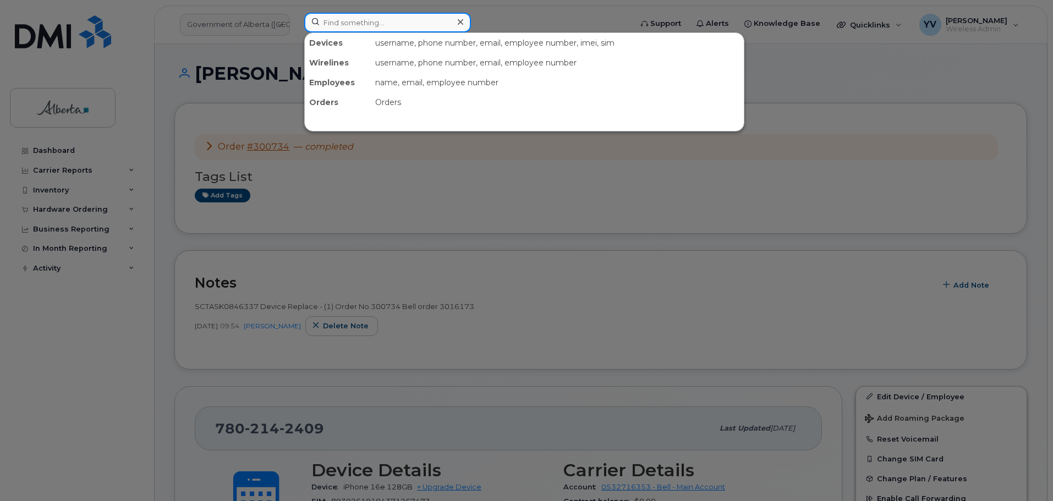
click at [334, 21] on input at bounding box center [387, 23] width 167 height 20
paste input "7809867928"
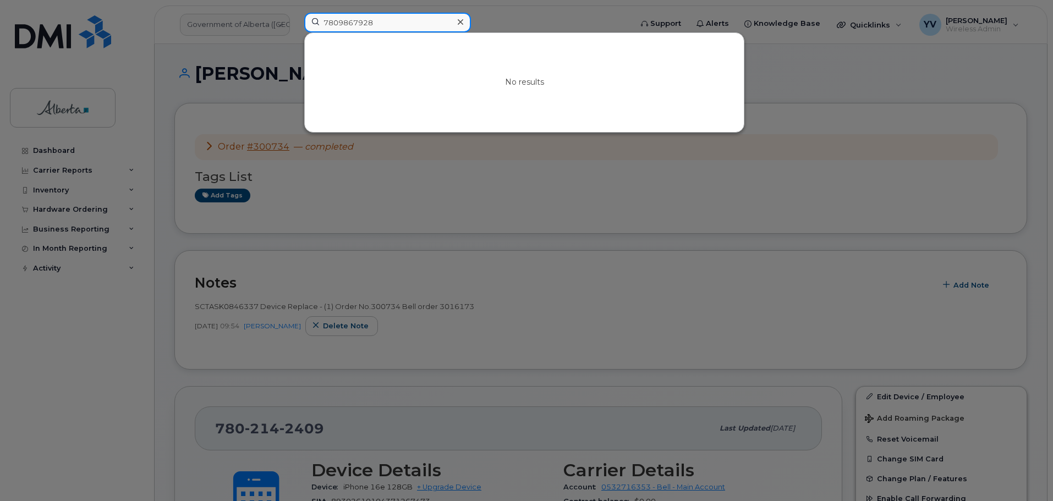
click at [326, 21] on input "7809867928" at bounding box center [387, 23] width 167 height 20
type input "7809867928"
click at [464, 22] on div at bounding box center [460, 22] width 16 height 16
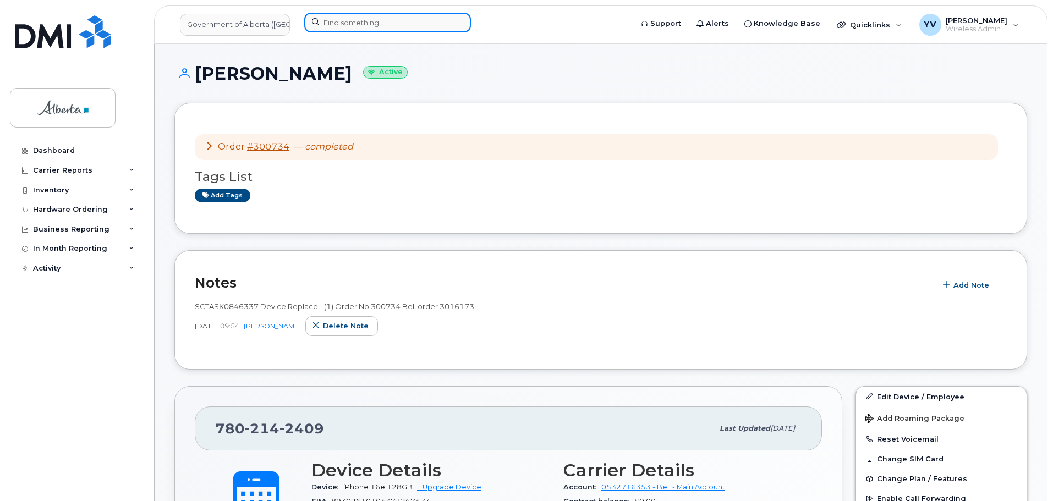
click at [322, 24] on input at bounding box center [387, 23] width 167 height 20
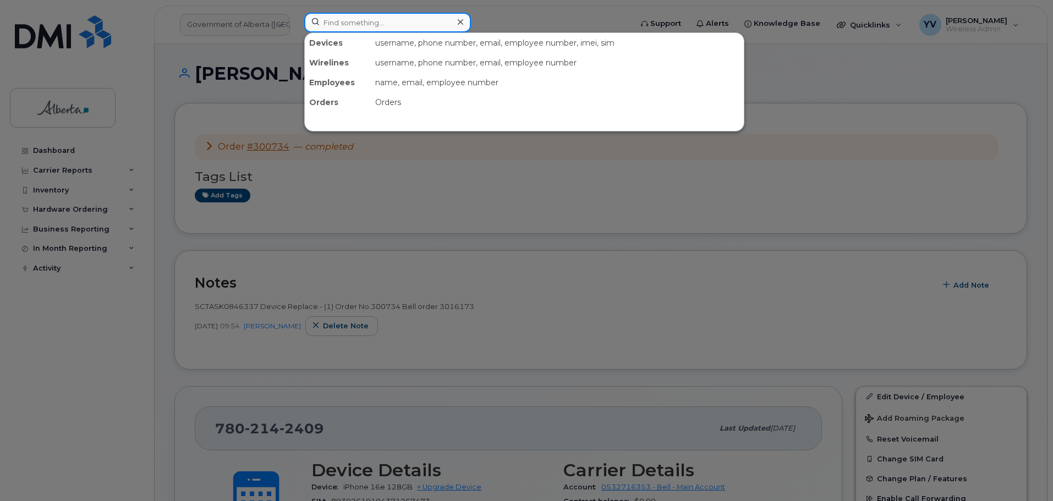
paste input "7809867928"
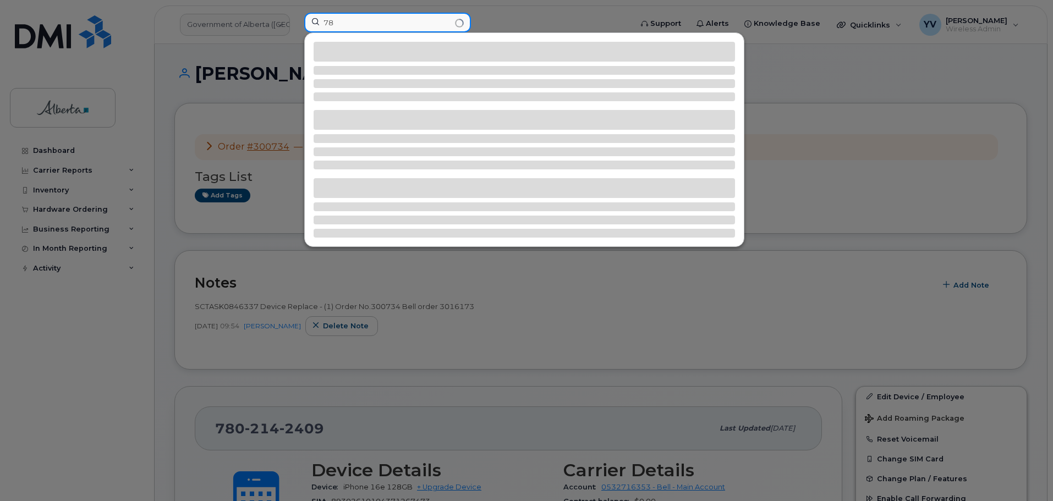
type input "7"
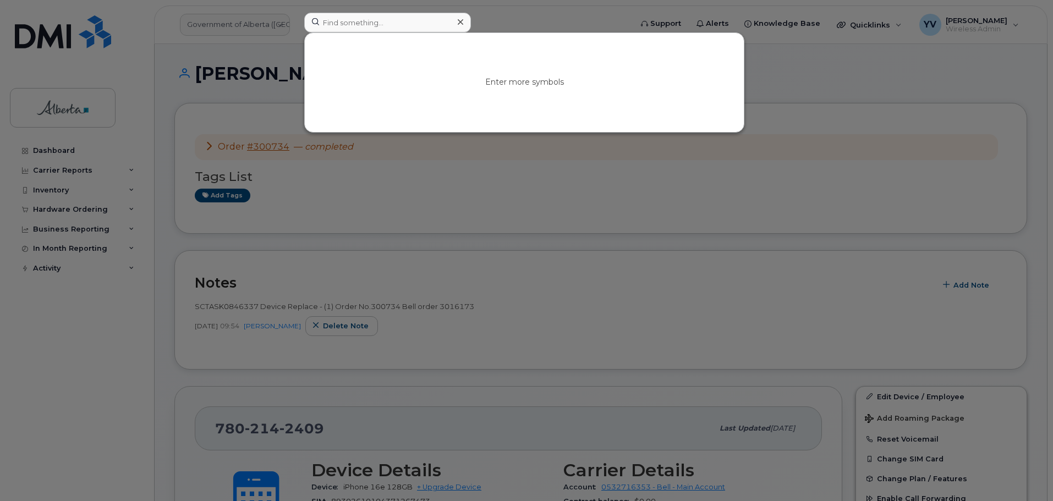
click at [916, 192] on div at bounding box center [526, 250] width 1053 height 501
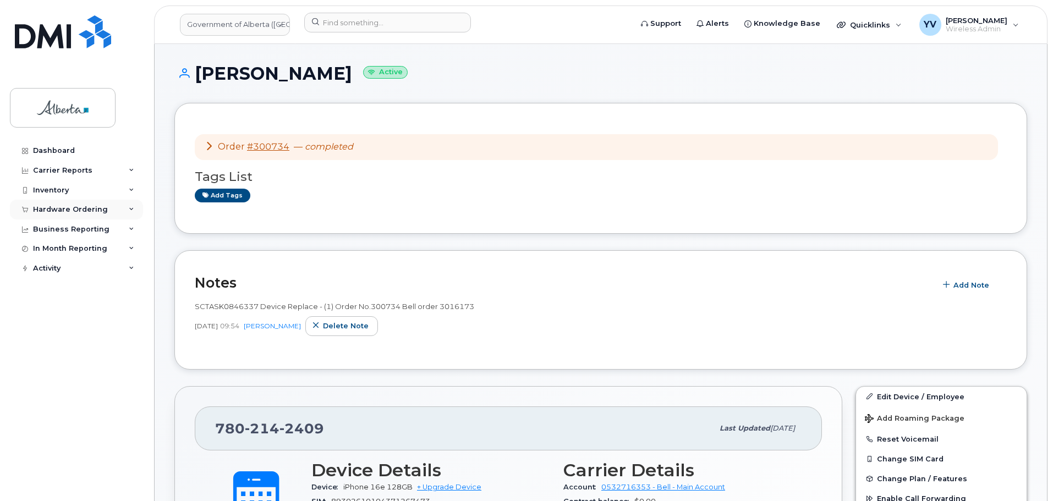
click at [69, 206] on div "Hardware Ordering" at bounding box center [70, 209] width 75 height 9
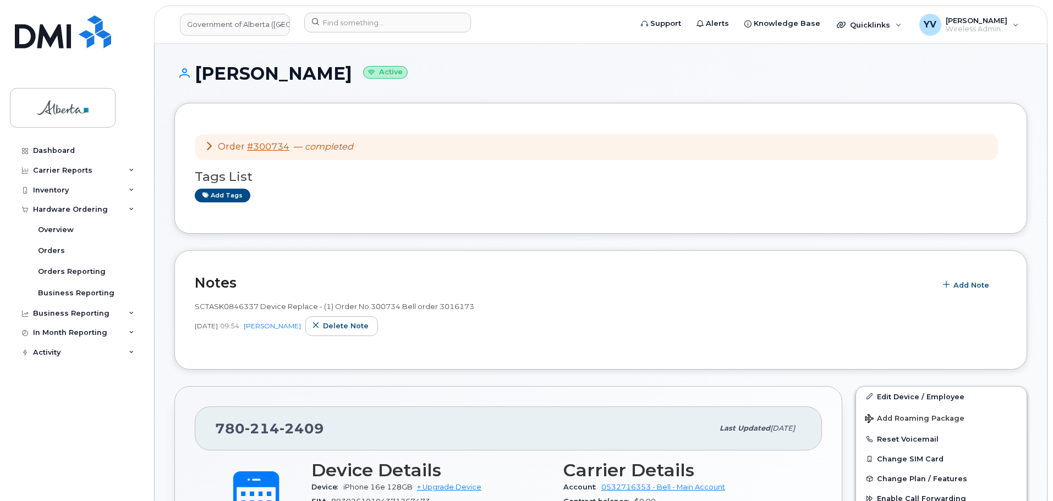
click at [657, 158] on div "Order #300734 — completed" at bounding box center [596, 147] width 803 height 26
click at [330, 23] on input at bounding box center [387, 23] width 167 height 20
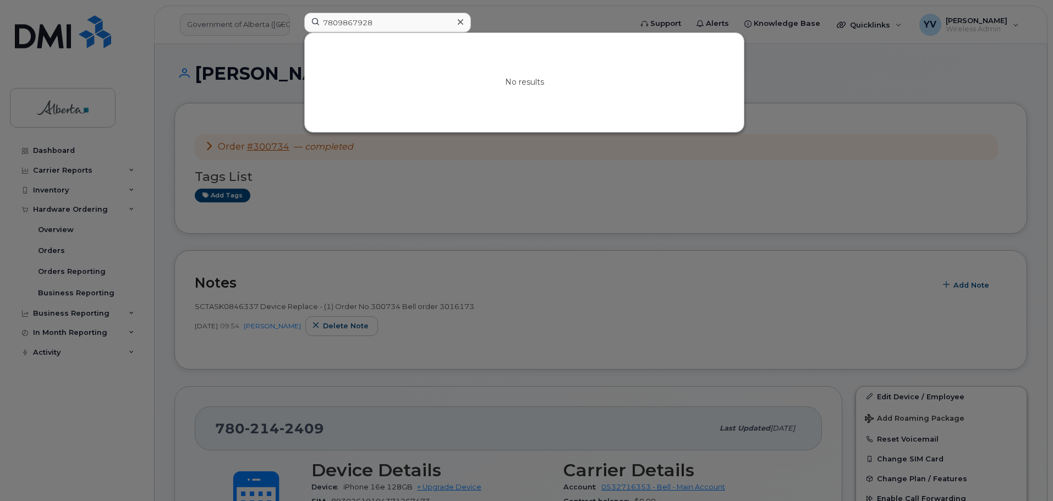
click at [904, 108] on div at bounding box center [526, 250] width 1053 height 501
drag, startPoint x: 374, startPoint y: 24, endPoint x: 310, endPoint y: 26, distance: 64.4
click at [310, 26] on input "7809867928" at bounding box center [387, 23] width 167 height 20
paste input "[PERSON_NAME]"
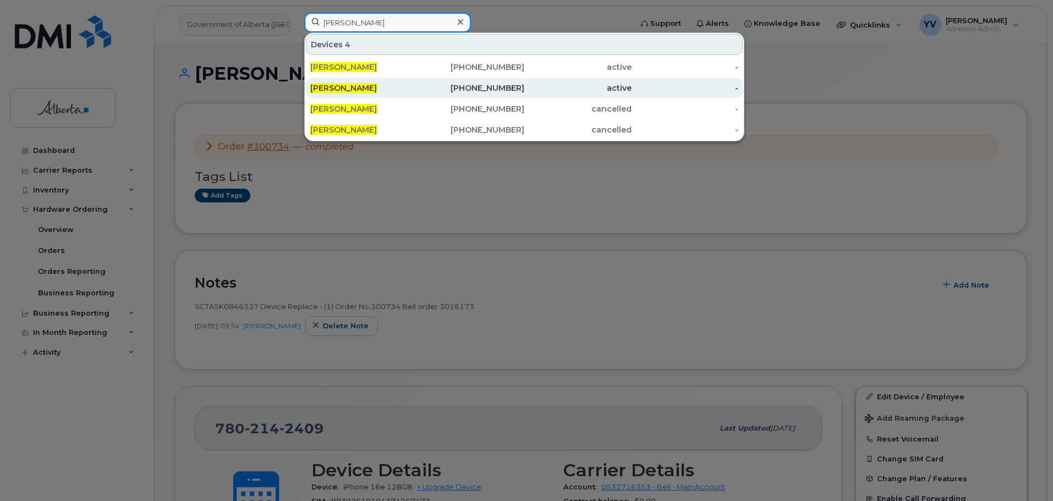
type input "[PERSON_NAME]"
click at [488, 86] on div "587-986-7928" at bounding box center [471, 88] width 107 height 11
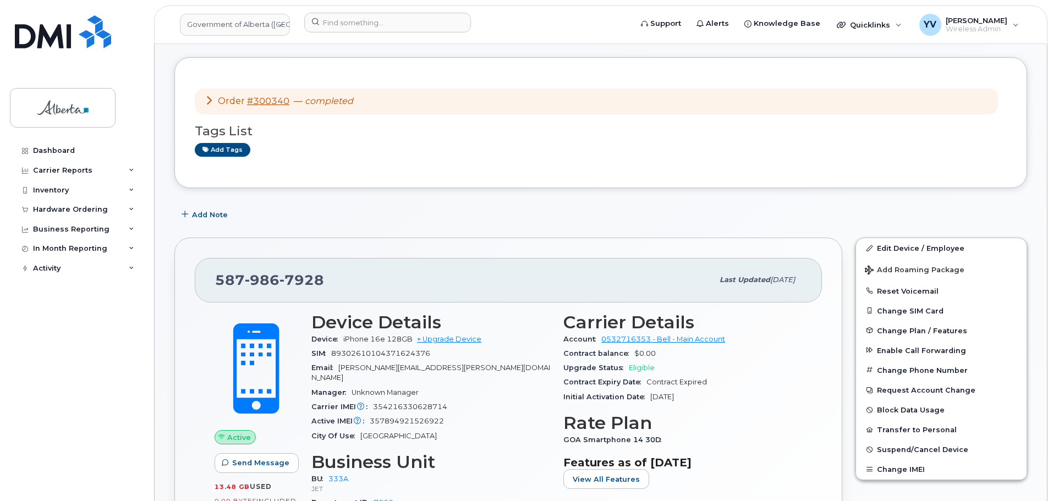
scroll to position [144, 0]
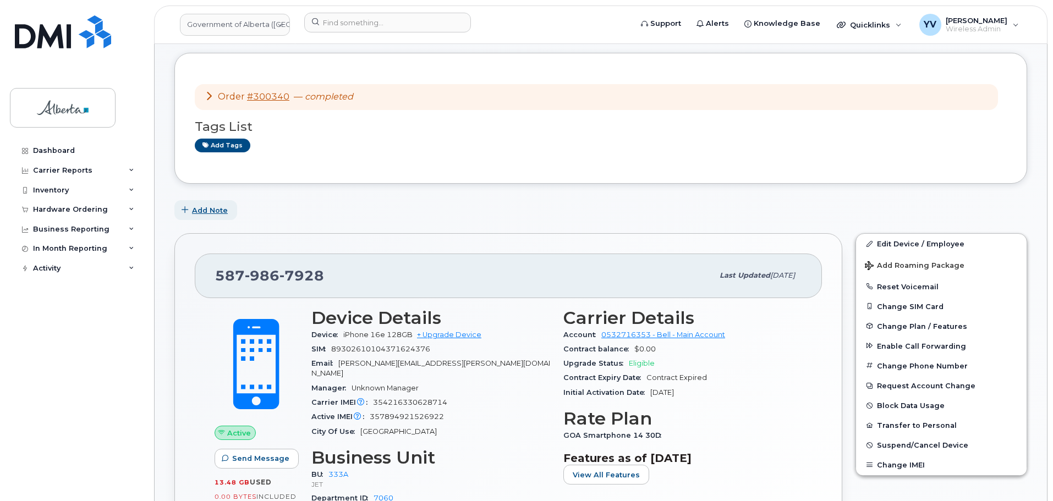
click at [204, 210] on span "Add Note" at bounding box center [210, 210] width 36 height 10
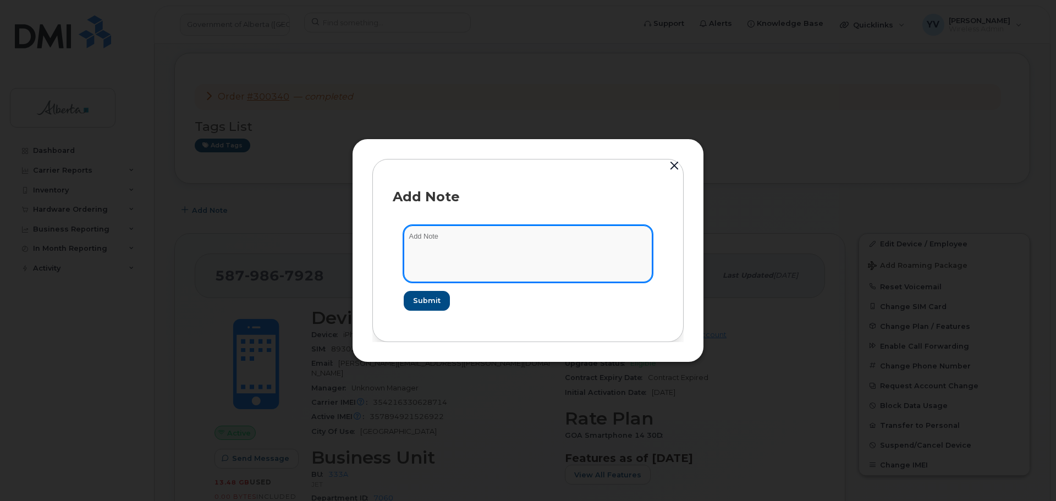
click at [413, 244] on textarea at bounding box center [528, 254] width 249 height 56
paste textarea "SCTASK0846330 Device Replace - [PHONE_NUMBER] Order No.300340 Bell order 3014281"
drag, startPoint x: 568, startPoint y: 237, endPoint x: 526, endPoint y: 240, distance: 41.9
click at [526, 240] on textarea "SCTASK0846330 Device Replace - (1) 7809867928 Order No.300340 Bell order 3014281" at bounding box center [528, 254] width 249 height 56
type textarea "SCTASK0846330 Device Replace - (1) Order No.300340 Bell order 3014281"
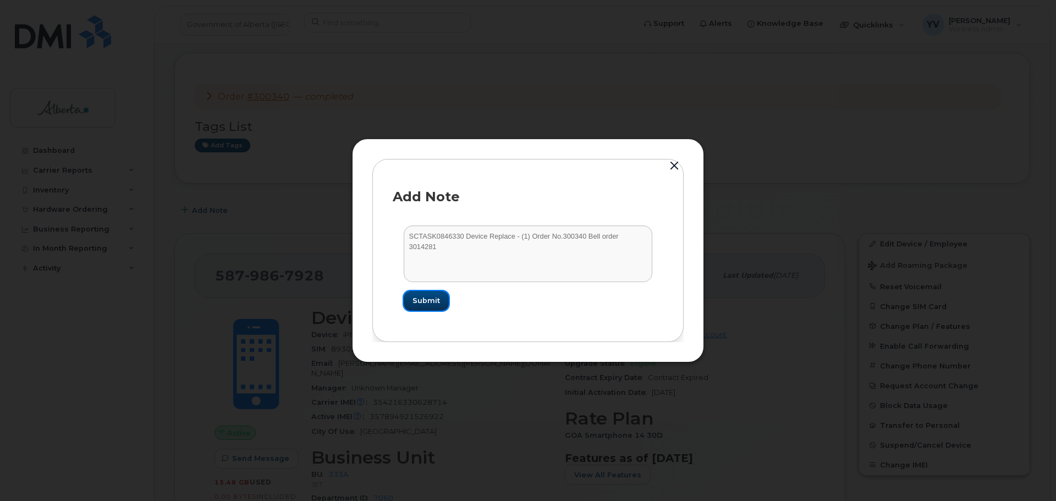
click at [416, 298] on span "Submit" at bounding box center [427, 300] width 28 height 10
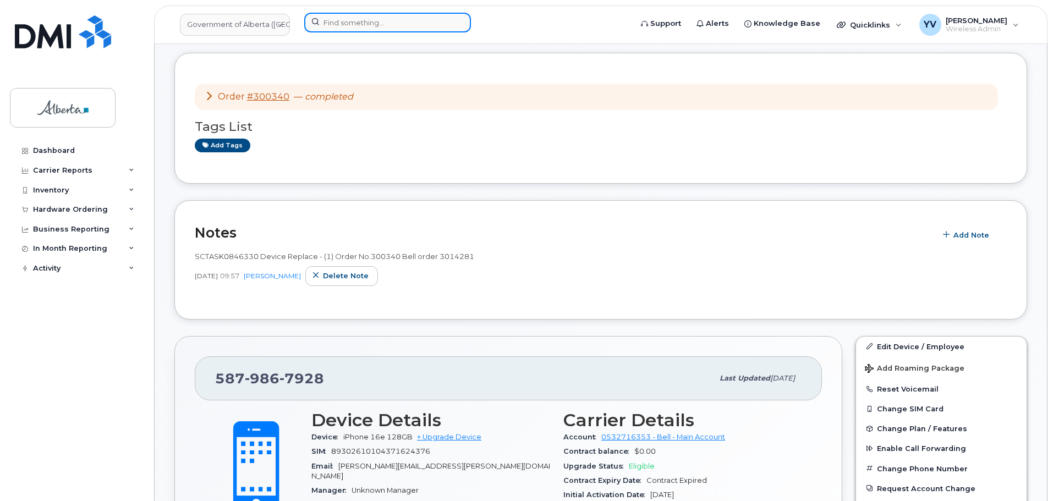
click at [338, 28] on input at bounding box center [387, 23] width 167 height 20
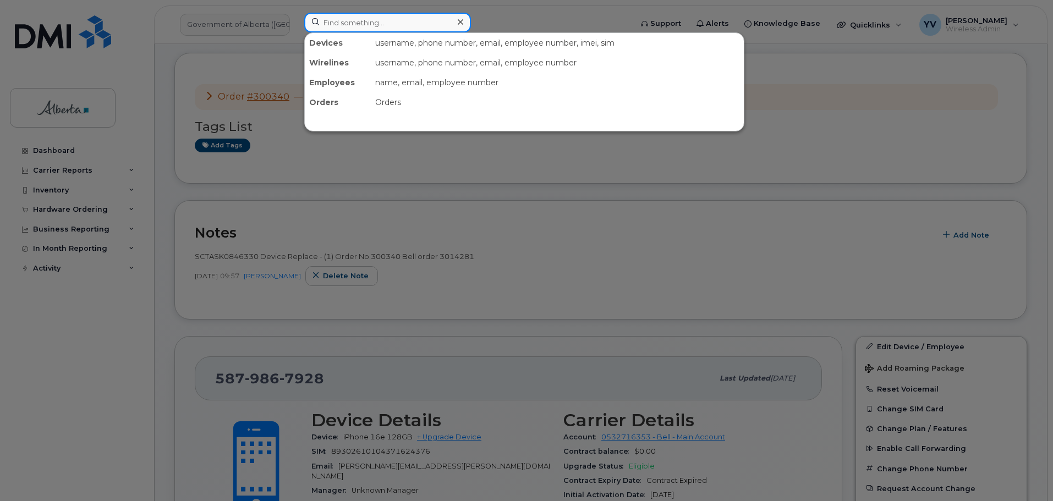
paste input "4033945998"
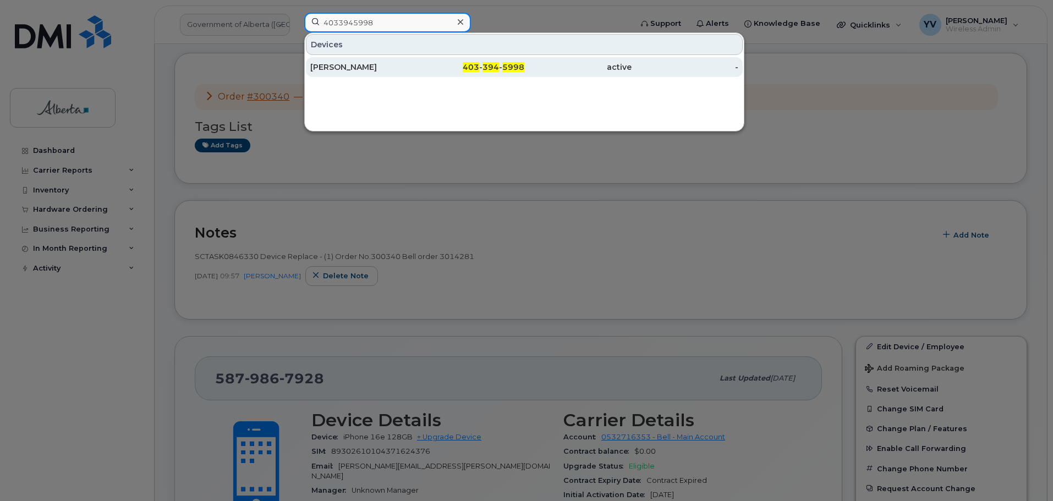
type input "4033945998"
click at [483, 68] on div "403 - 394 - 5998" at bounding box center [471, 67] width 107 height 11
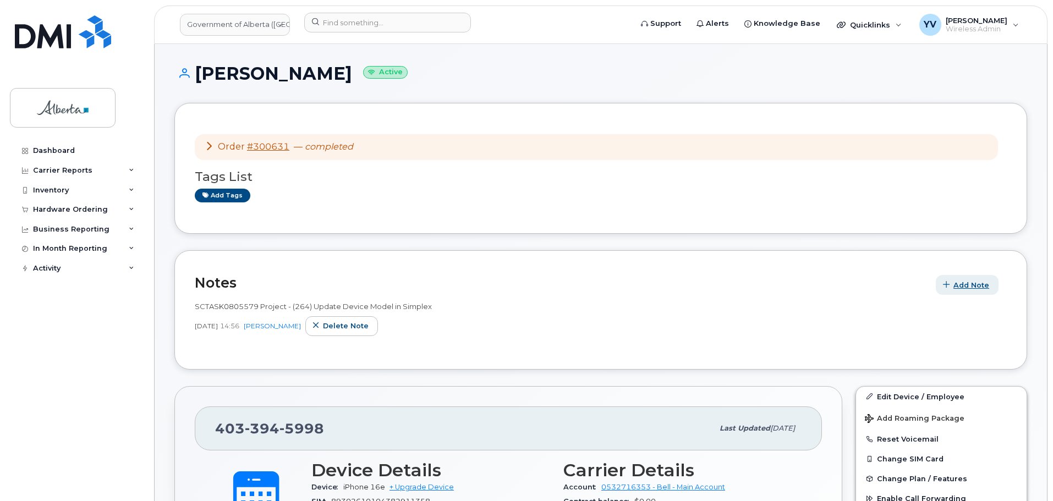
click at [969, 284] on span "Add Note" at bounding box center [971, 285] width 36 height 10
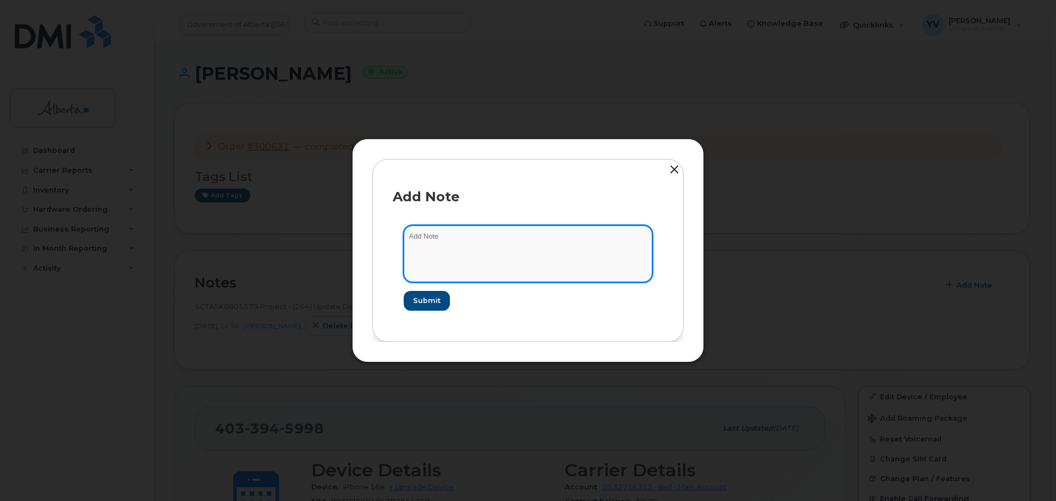
click at [440, 230] on textarea at bounding box center [528, 254] width 249 height 56
paste textarea "SCTASK0849281 Device Replace - [PHONE_NUMBER] Order No.300631 Bell order 3015587"
drag, startPoint x: 559, startPoint y: 234, endPoint x: 522, endPoint y: 240, distance: 38.0
click at [522, 240] on textarea "SCTASK0849281 Device Replace - [PHONE_NUMBER] Order No.300631 Bell order 3015587" at bounding box center [528, 254] width 249 height 56
type textarea "SCTASK0849281 Device Replace - (1) Order No.300631 Bell order 3015587"
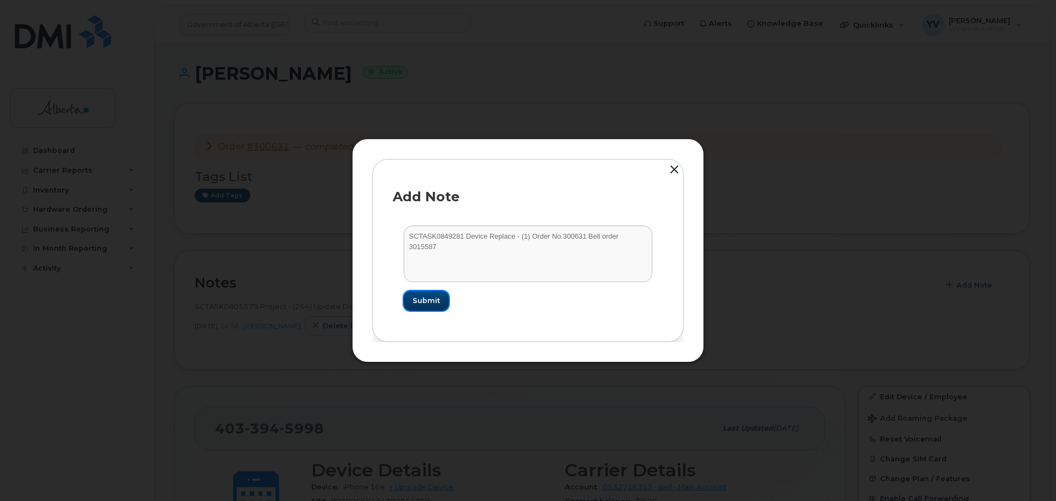
click at [422, 299] on span "Submit" at bounding box center [427, 300] width 28 height 10
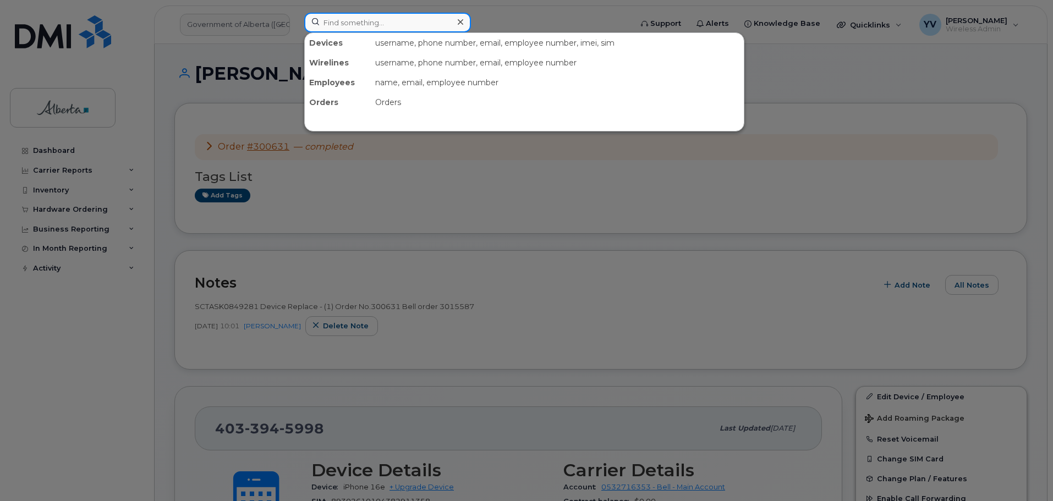
click at [338, 22] on input at bounding box center [387, 23] width 167 height 20
paste input "5879867121"
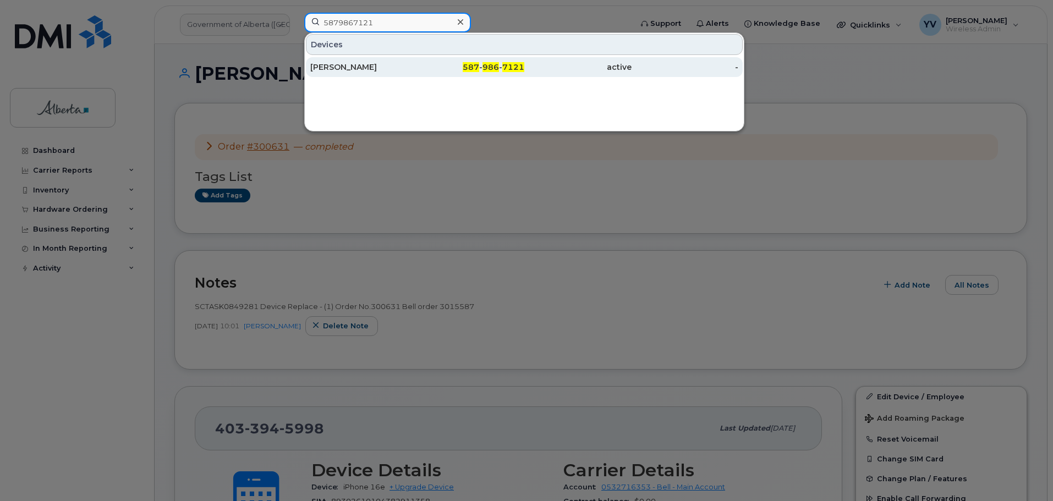
type input "5879867121"
click at [496, 62] on div "587 - 986 - 7121" at bounding box center [471, 67] width 107 height 20
click at [496, 62] on div "587 - 986 - 7121" at bounding box center [471, 67] width 107 height 11
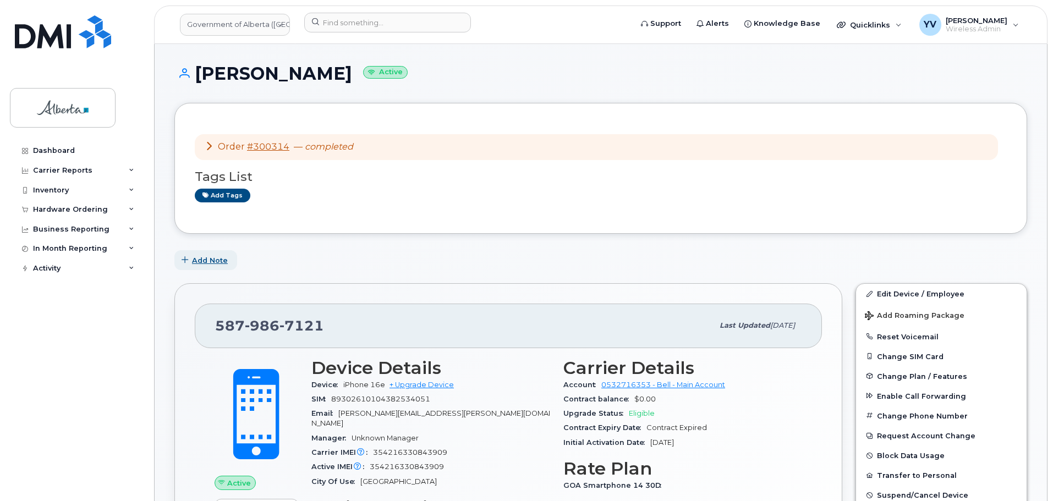
click at [209, 260] on span "Add Note" at bounding box center [210, 260] width 36 height 10
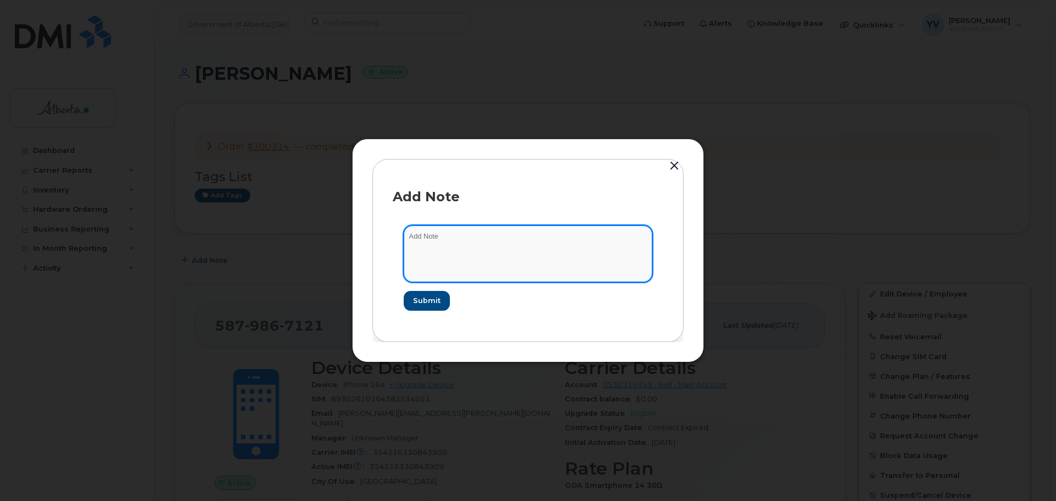
click at [426, 243] on textarea at bounding box center [528, 254] width 249 height 56
paste textarea "SCTASK0846099 Device Replace - (1) 5879867121 Order No.300314 Bell order 3014176"
drag, startPoint x: 566, startPoint y: 235, endPoint x: 524, endPoint y: 234, distance: 41.8
click at [524, 234] on textarea "SCTASK0846099 Device Replace - (1) 5879867121 Order No.300314 Bell order 3014176" at bounding box center [528, 254] width 249 height 56
type textarea "SCTASK0846099 Device Replace - (1) Order No.300314 Bell order 3014176"
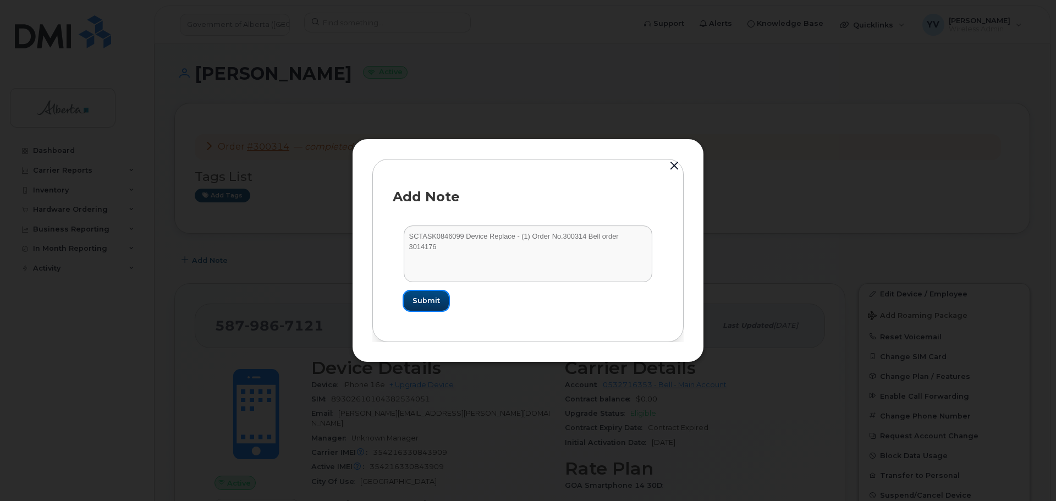
click at [425, 300] on span "Submit" at bounding box center [427, 300] width 28 height 10
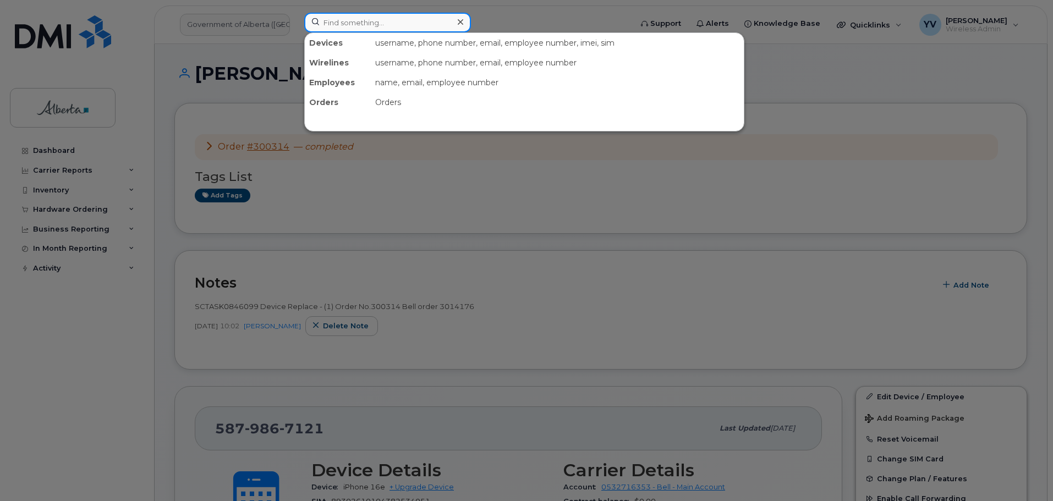
click at [333, 24] on input at bounding box center [387, 23] width 167 height 20
paste input "4038786619"
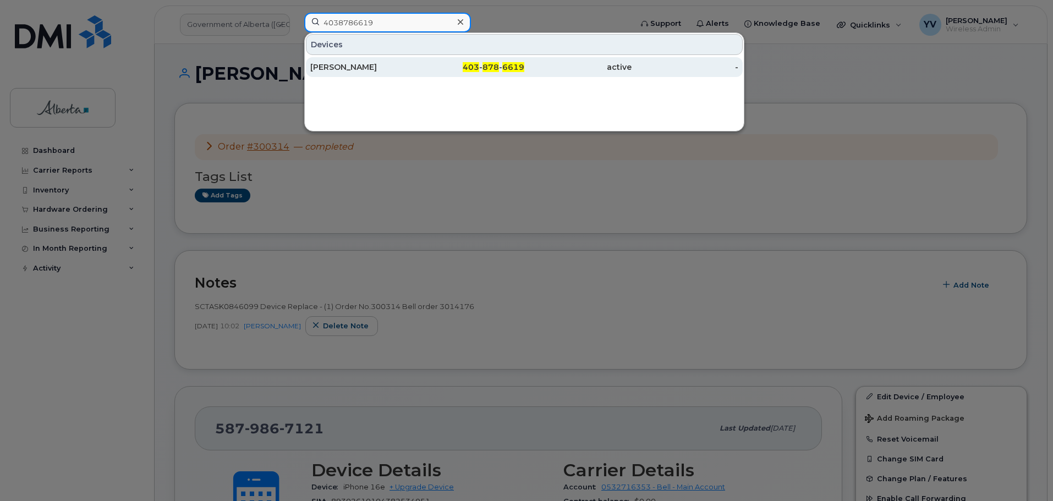
type input "4038786619"
click at [470, 67] on span "403" at bounding box center [471, 67] width 17 height 10
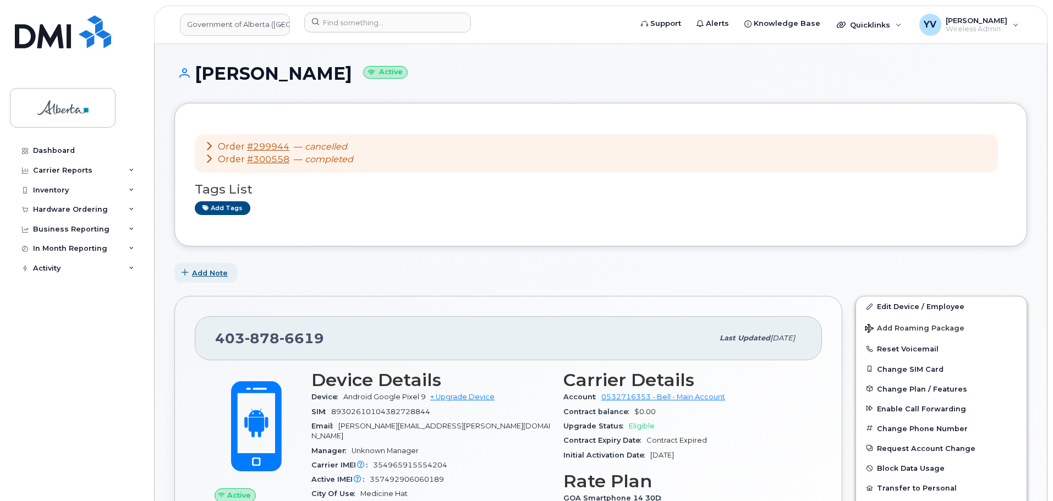
click at [211, 271] on span "Add Note" at bounding box center [210, 273] width 36 height 10
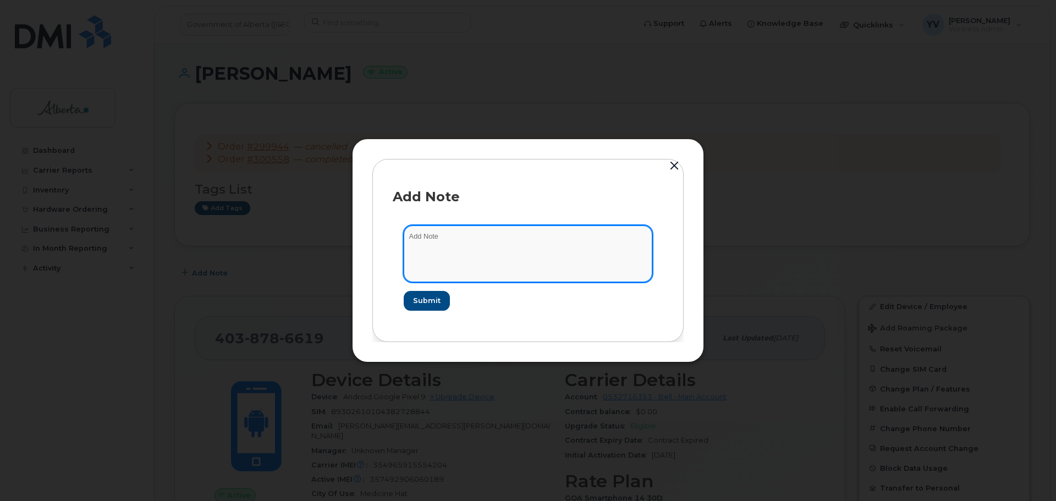
click at [409, 230] on textarea at bounding box center [528, 254] width 249 height 56
paste textarea "SCTASK0843854 Device Replace - [PHONE_NUMBER] Pixel 9 Order No.300558 Bell orde…"
drag, startPoint x: 567, startPoint y: 237, endPoint x: 532, endPoint y: 241, distance: 34.5
click at [532, 241] on textarea "SCTASK0843854 Device Replace - [PHONE_NUMBER] Pixel 9 Order No.300558 Bell orde…" at bounding box center [528, 254] width 249 height 56
drag, startPoint x: 588, startPoint y: 236, endPoint x: 525, endPoint y: 241, distance: 63.5
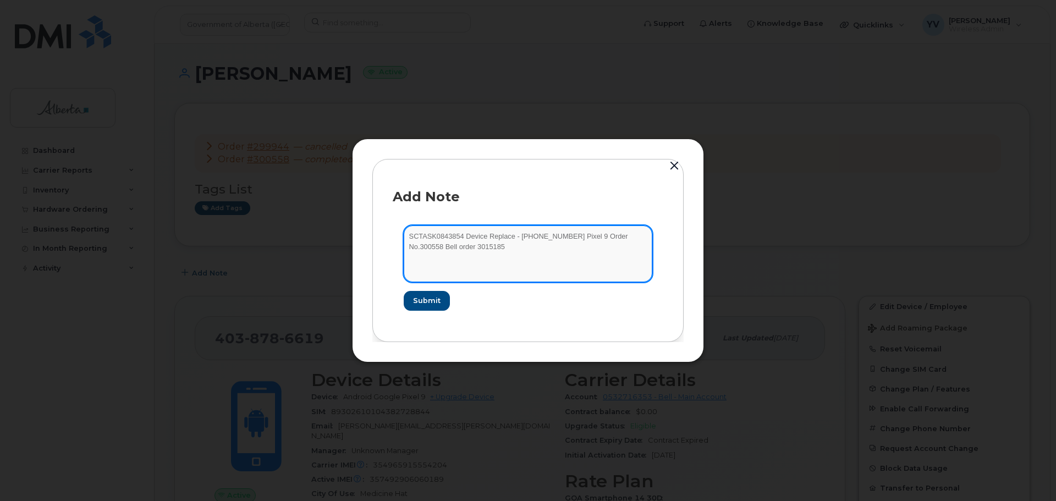
click at [525, 241] on textarea "SCTASK0843854 Device Replace - [PHONE_NUMBER] Pixel 9 Order No.300558 Bell orde…" at bounding box center [528, 254] width 249 height 56
type textarea "SCTASK0843854 Device Replace - (1)Order No.300558 Bell order 3015185"
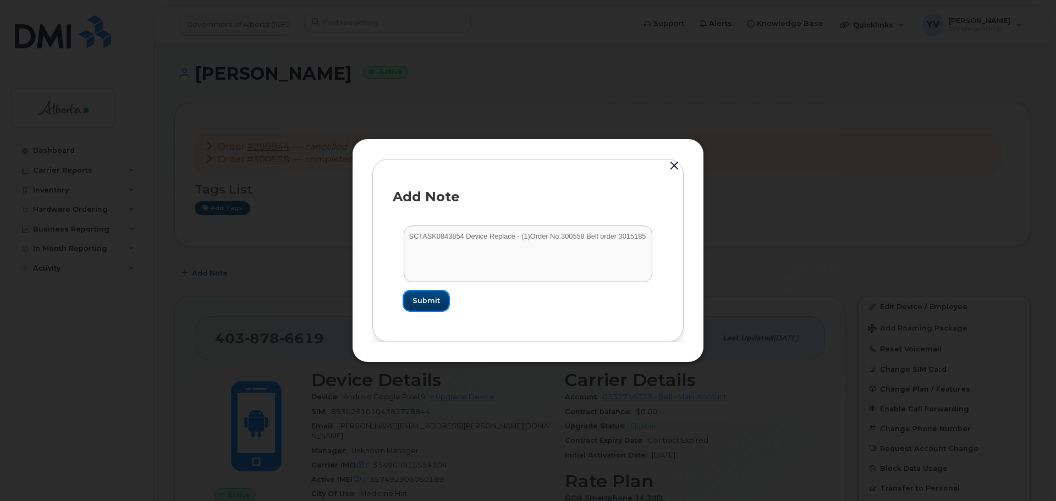
click at [427, 301] on span "Submit" at bounding box center [427, 300] width 28 height 10
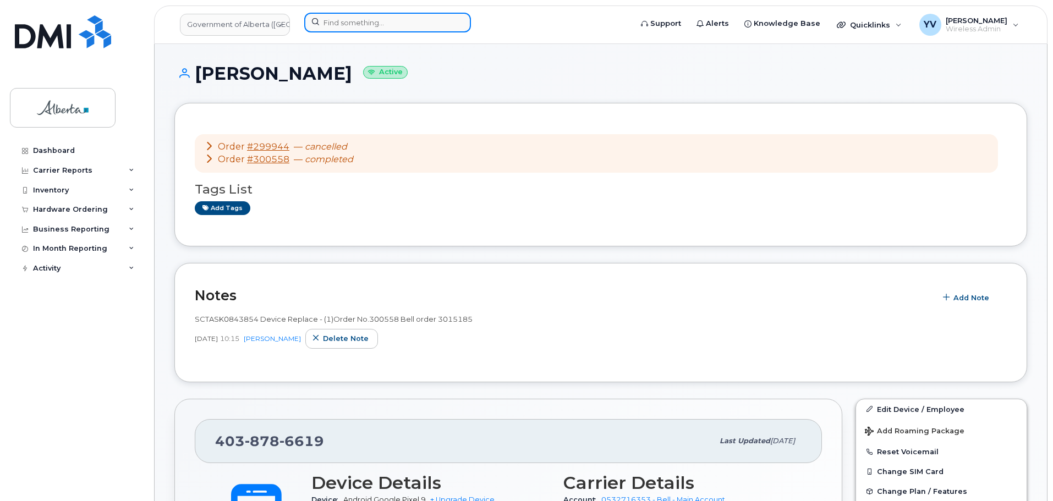
click at [334, 19] on input at bounding box center [387, 23] width 167 height 20
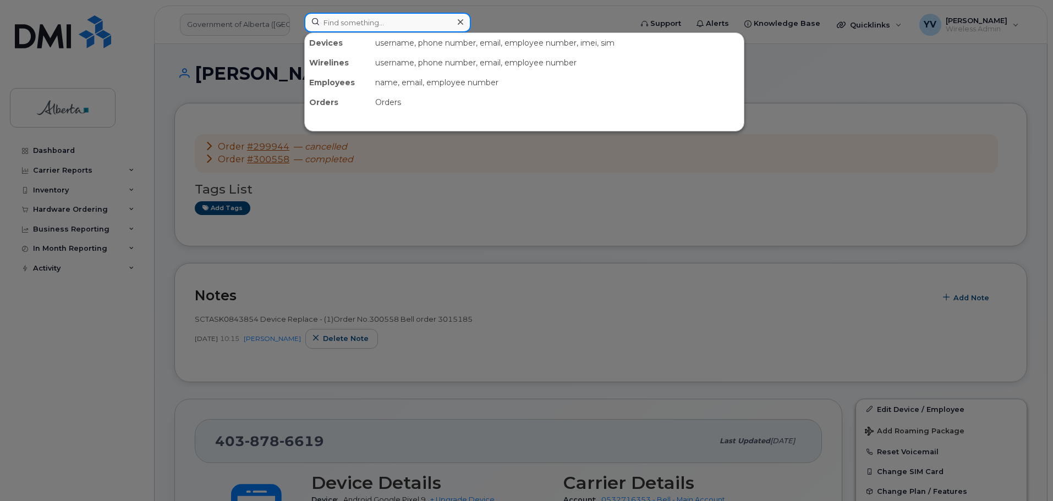
paste input "7806912933"
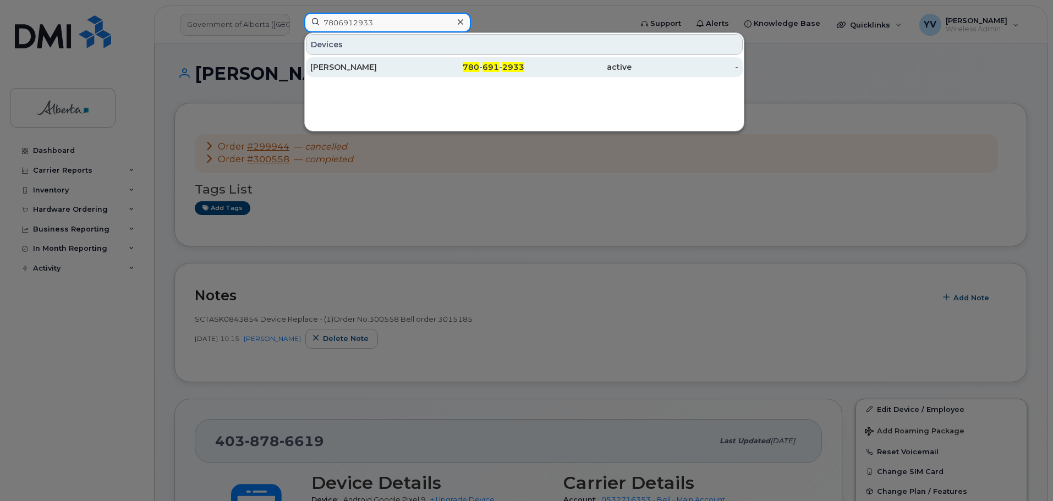
type input "7806912933"
click at [497, 65] on span "691" at bounding box center [490, 67] width 17 height 10
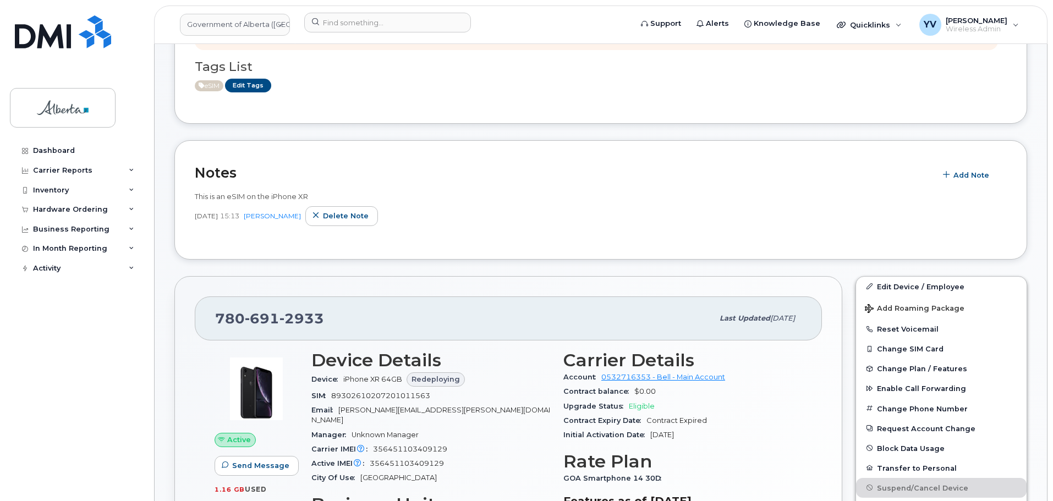
scroll to position [171, 0]
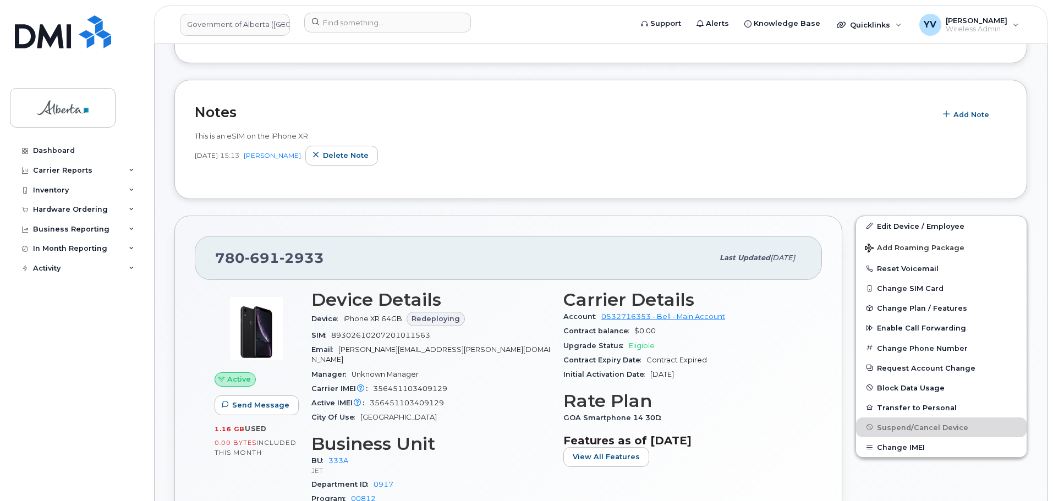
click at [226, 470] on div "Active Send Message 1.16 GB  used 0.00 Bytes  included this month" at bounding box center [256, 409] width 97 height 253
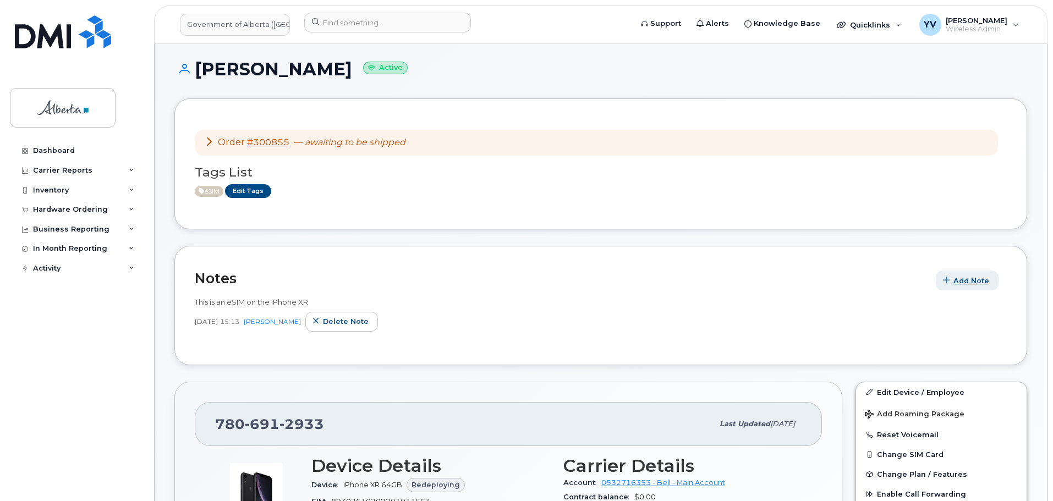
click at [971, 276] on span "Add Note" at bounding box center [971, 281] width 36 height 10
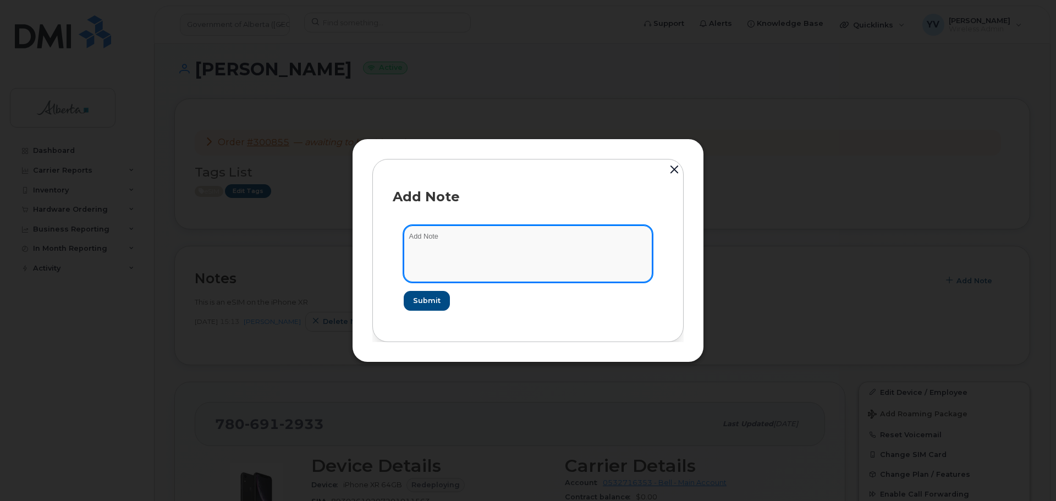
click at [425, 237] on textarea at bounding box center [528, 254] width 249 height 56
paste textarea "SCTASK0850744 Device Replace - (1) 7806912933 Order No.300855 Bell order 3016775"
drag, startPoint x: 559, startPoint y: 235, endPoint x: 522, endPoint y: 241, distance: 37.9
click at [522, 241] on textarea "SCTASK0850744 Device Replace - (1) 7806912933 Order No.300855 Bell order 3016775" at bounding box center [528, 254] width 249 height 56
type textarea "SCTASK0850744 Device Replace - (1) Order No.300855 Bell order 3016775"
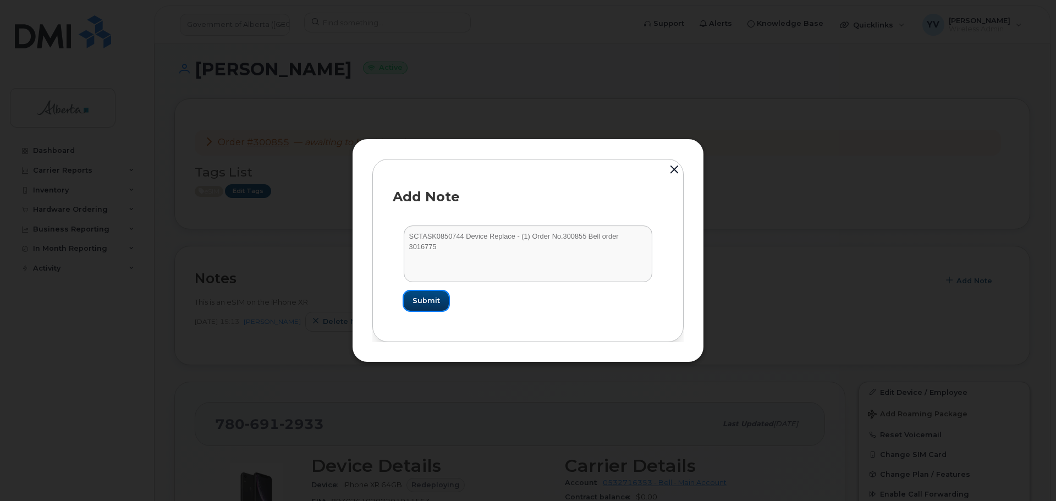
click at [424, 301] on span "Submit" at bounding box center [427, 300] width 28 height 10
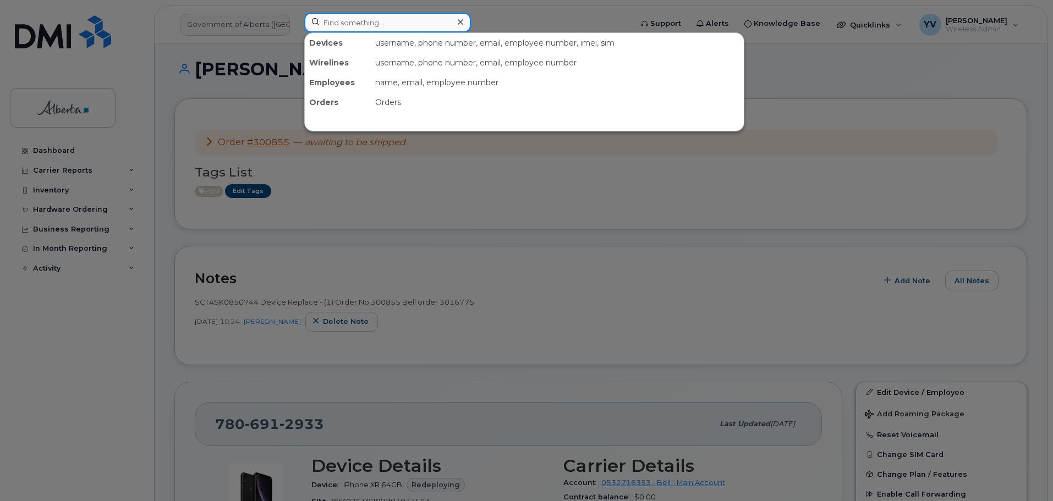
click at [327, 25] on input at bounding box center [387, 23] width 167 height 20
paste input "5873858579"
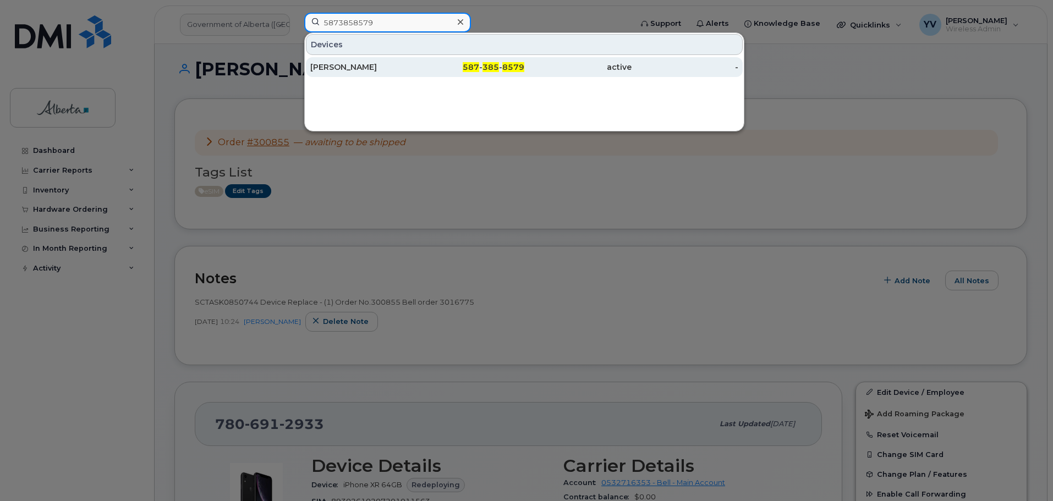
type input "5873858579"
click at [490, 67] on span "385" at bounding box center [490, 67] width 17 height 10
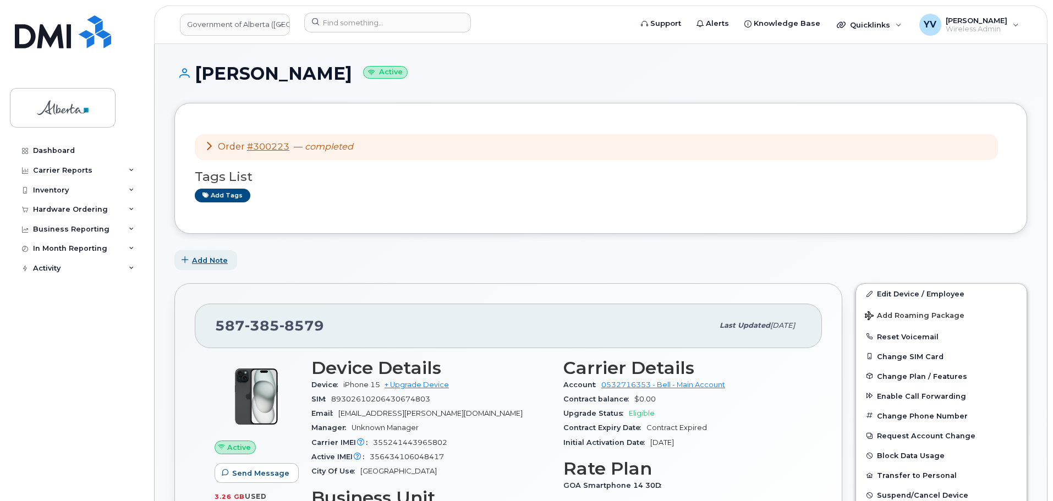
click at [207, 255] on span "Add Note" at bounding box center [210, 260] width 36 height 10
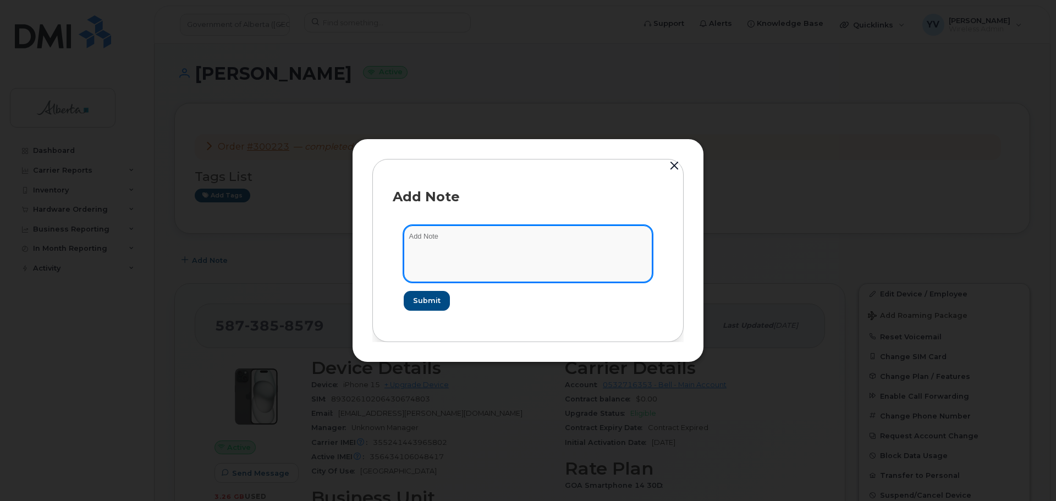
click at [428, 229] on textarea at bounding box center [528, 254] width 249 height 56
paste textarea "SCTASK0844798 Device Replace - [PHONE_NUMBER] Order No.300223 Bell order 3013842"
drag, startPoint x: 566, startPoint y: 234, endPoint x: 527, endPoint y: 240, distance: 39.5
click at [527, 240] on textarea "SCTASK0844798 Device Replace - [PHONE_NUMBER] Order No.300223 Bell order 3013842" at bounding box center [528, 254] width 249 height 56
type textarea "SCTASK0844798 Device Replace - (1) Order No.300223 Bell order 3013842"
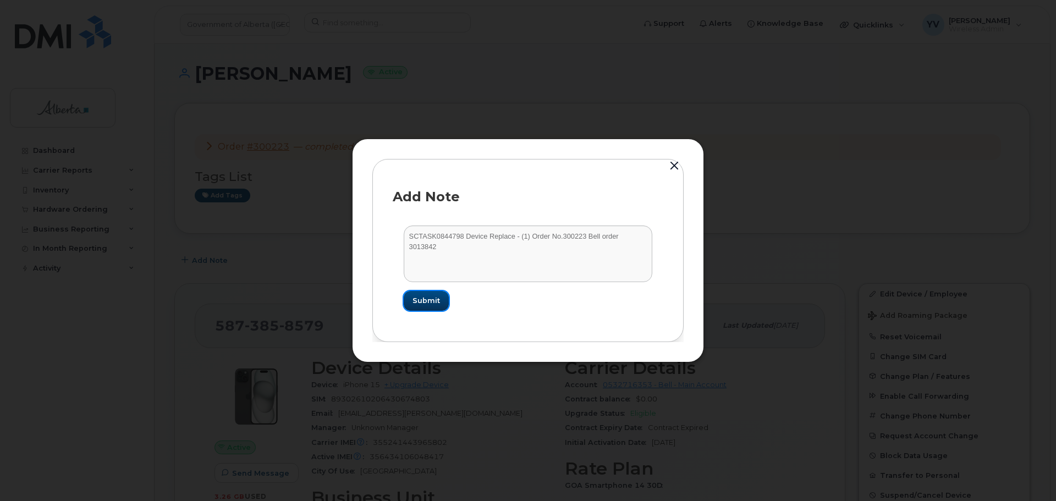
click at [417, 299] on span "Submit" at bounding box center [427, 300] width 28 height 10
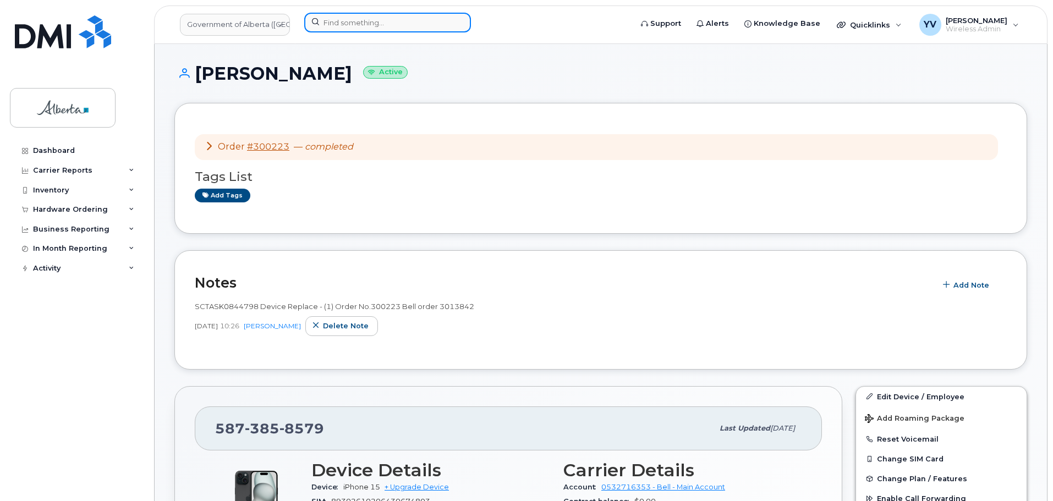
click at [344, 17] on input at bounding box center [387, 23] width 167 height 20
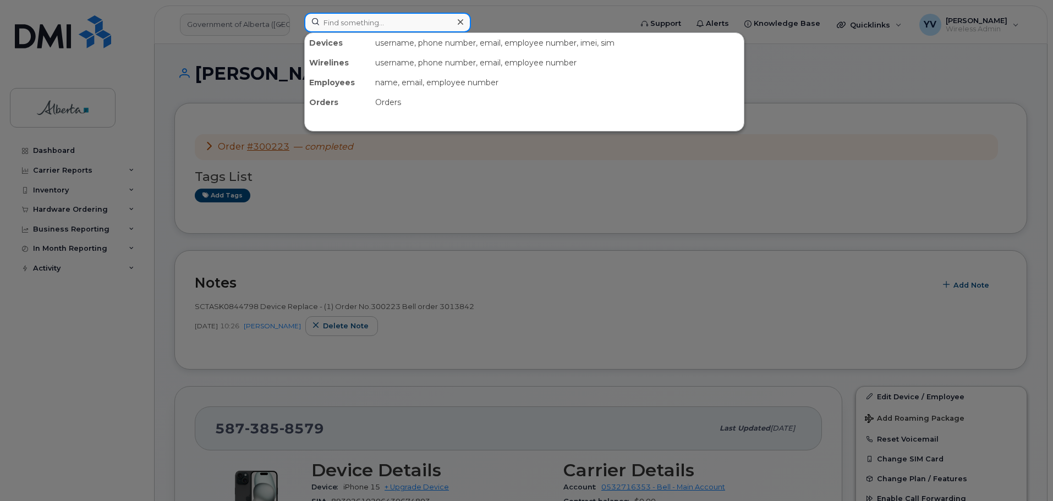
paste input "4035105806"
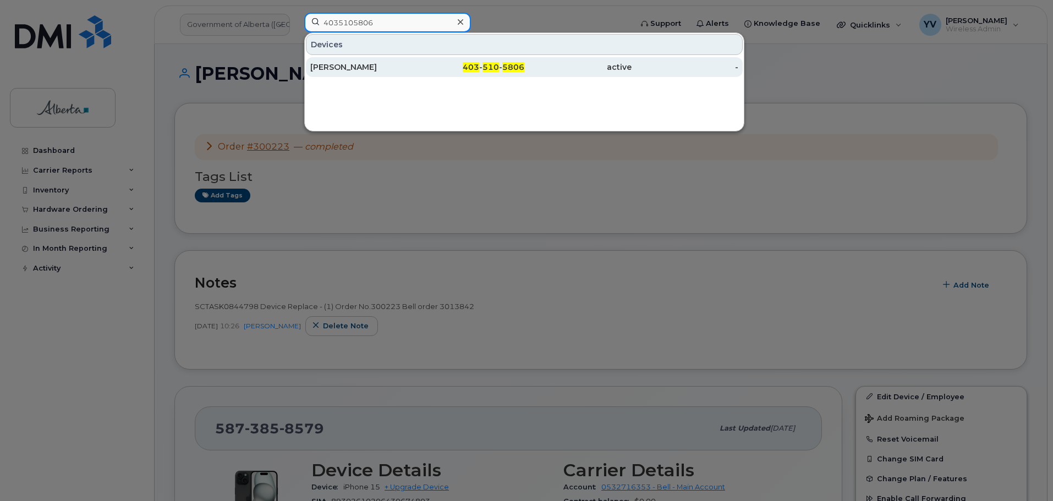
type input "4035105806"
click at [491, 65] on span "510" at bounding box center [490, 67] width 17 height 10
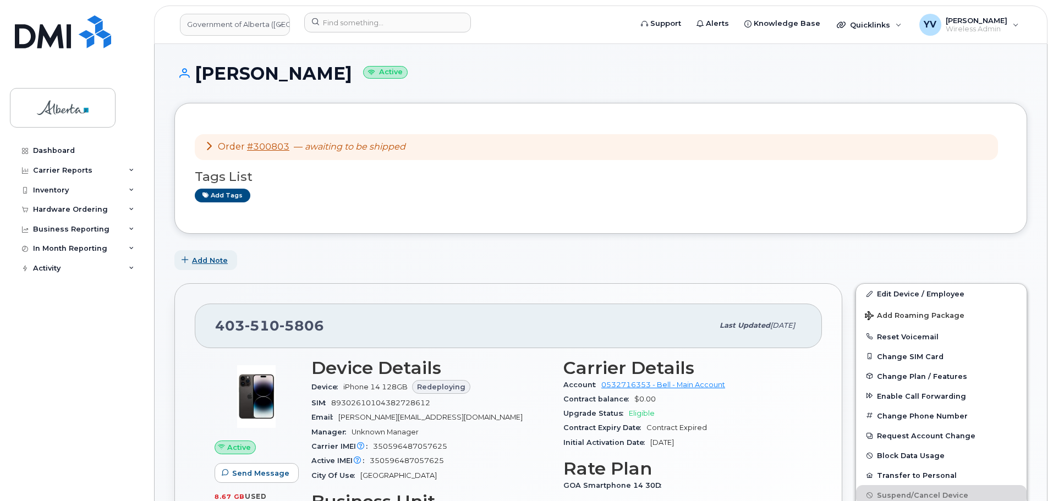
click at [212, 259] on span "Add Note" at bounding box center [210, 260] width 36 height 10
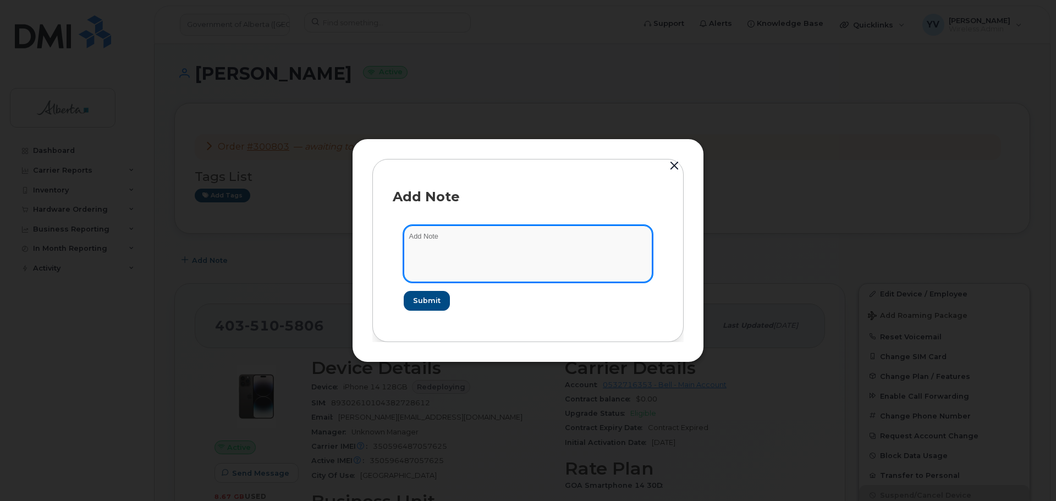
click at [446, 240] on textarea at bounding box center [528, 254] width 249 height 56
paste textarea "SCTASK0848435 Device Replace - [PHONE_NUMBER] Order No.300803 Bell order 3016520"
drag, startPoint x: 566, startPoint y: 233, endPoint x: 524, endPoint y: 237, distance: 42.0
click at [524, 237] on textarea "SCTASK0848435 Device Replace - (1) 4035105806 Order No.300803 Bell order 3016520" at bounding box center [528, 254] width 249 height 56
type textarea "SCTASK0848435 Device Replace - (1) Order No.300803 Bell order 3016520"
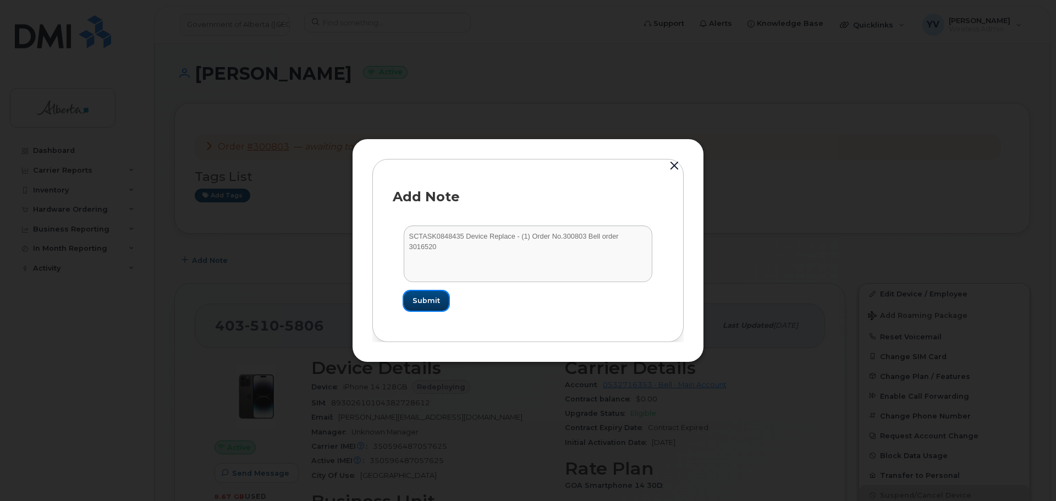
click at [420, 296] on span "Submit" at bounding box center [427, 300] width 28 height 10
click at [420, 296] on form "SCTASK0848435 Device Replace - (1) Order No.300803 Bell order 3016520 Submit" at bounding box center [528, 268] width 271 height 107
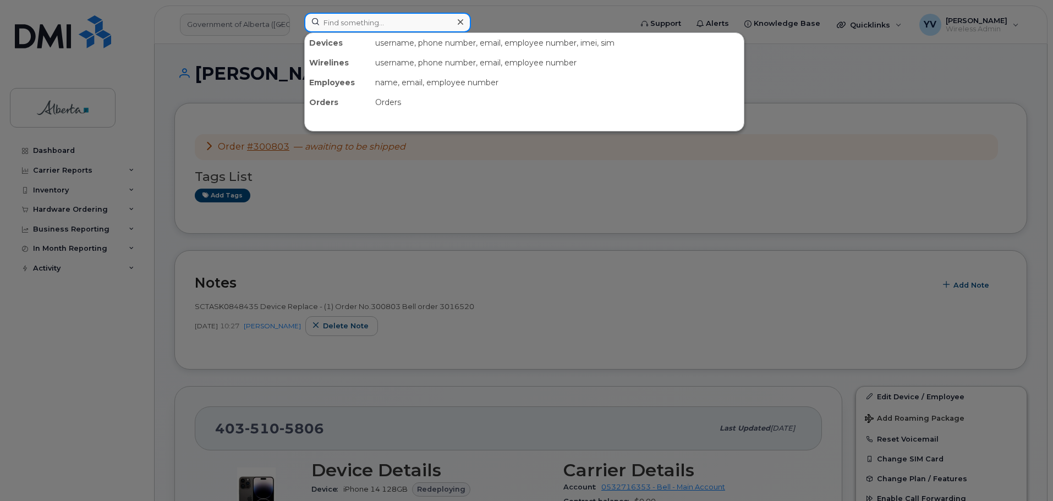
click at [351, 20] on input at bounding box center [387, 23] width 167 height 20
paste input "7809130264"
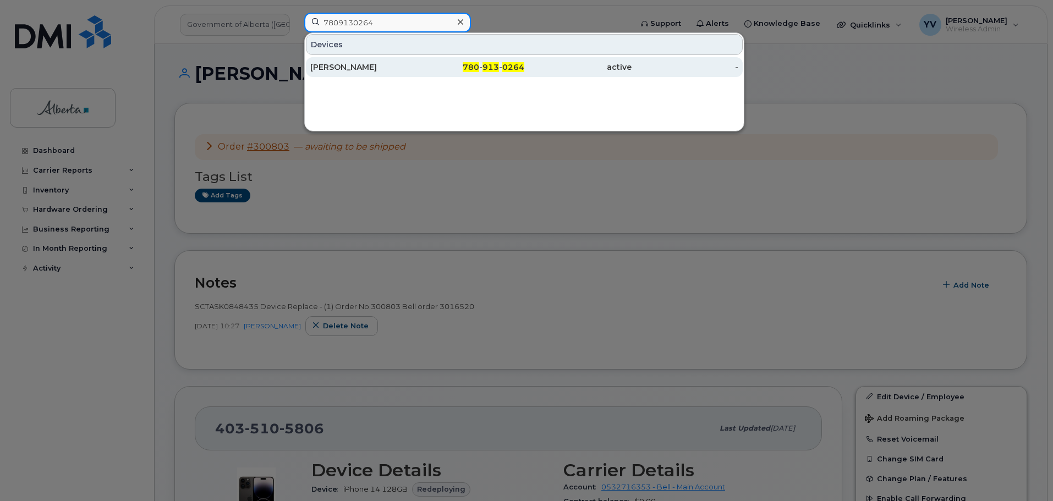
type input "7809130264"
click at [506, 60] on div "780 - 913 - 0264" at bounding box center [471, 67] width 107 height 20
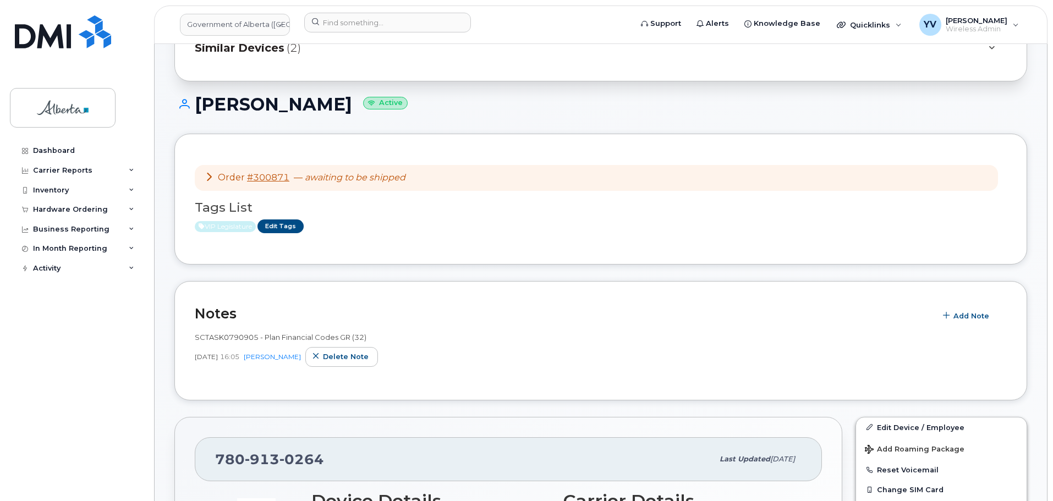
scroll to position [58, 0]
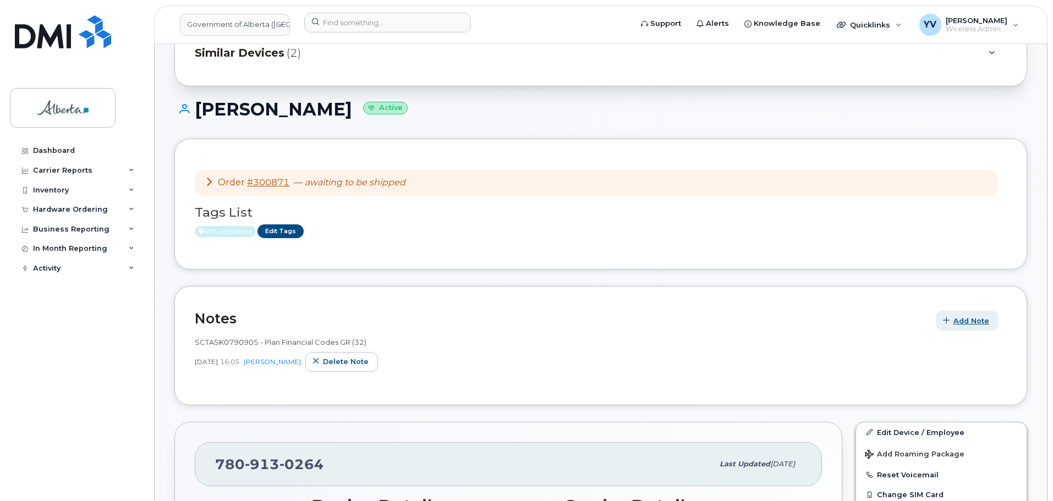
click at [967, 317] on span "Add Note" at bounding box center [971, 321] width 36 height 10
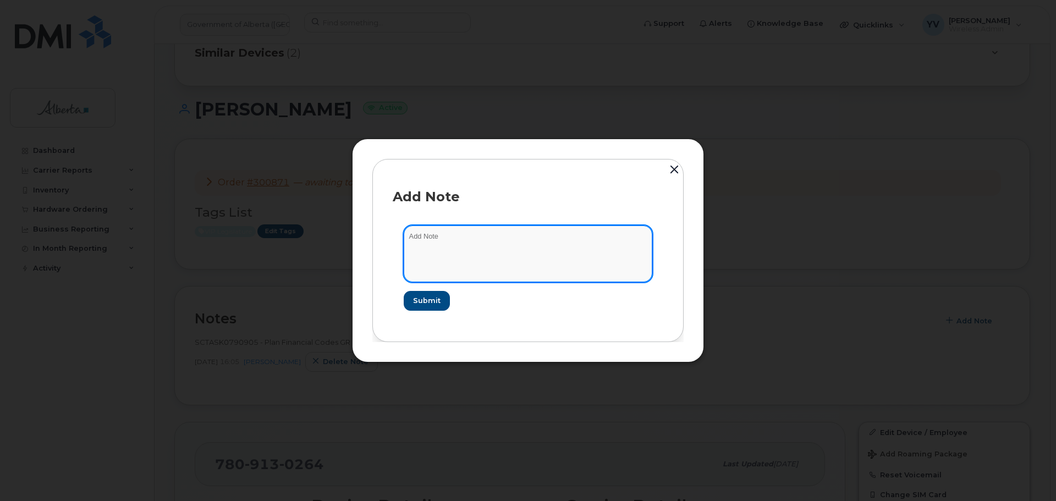
click at [438, 235] on textarea at bounding box center [528, 254] width 249 height 56
paste textarea "SCTASK0850380 Device Replace - [PHONE_NUMBER] Order No.300871 Bell order 3016820"
drag, startPoint x: 557, startPoint y: 235, endPoint x: 522, endPoint y: 240, distance: 35.5
click at [522, 240] on textarea "SCTASK0850380 Device Replace - [PHONE_NUMBER] Order No.300871 Bell order 3016820" at bounding box center [528, 254] width 249 height 56
type textarea "SCTASK0850380 Device Replace - (1) Order No.300871 Bell order 3016820"
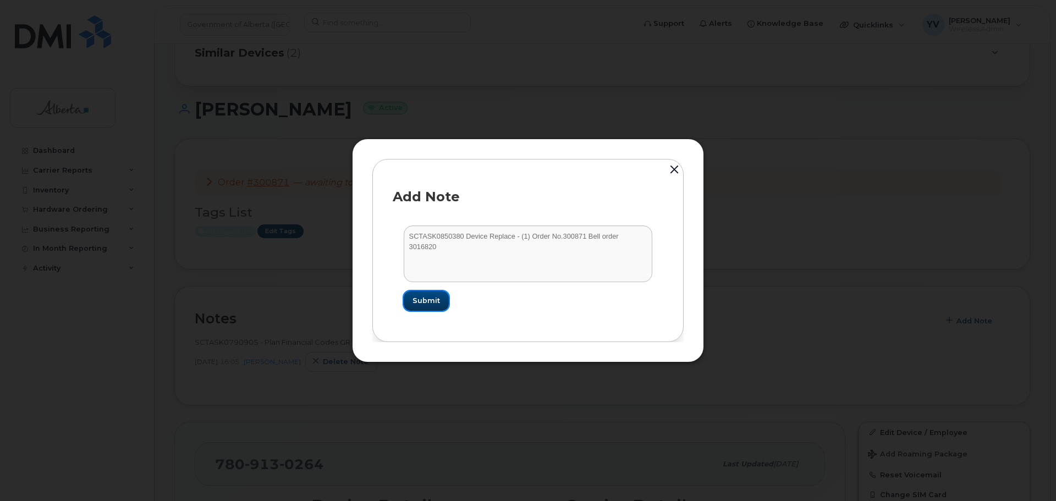
click at [436, 295] on span "Submit" at bounding box center [427, 300] width 28 height 10
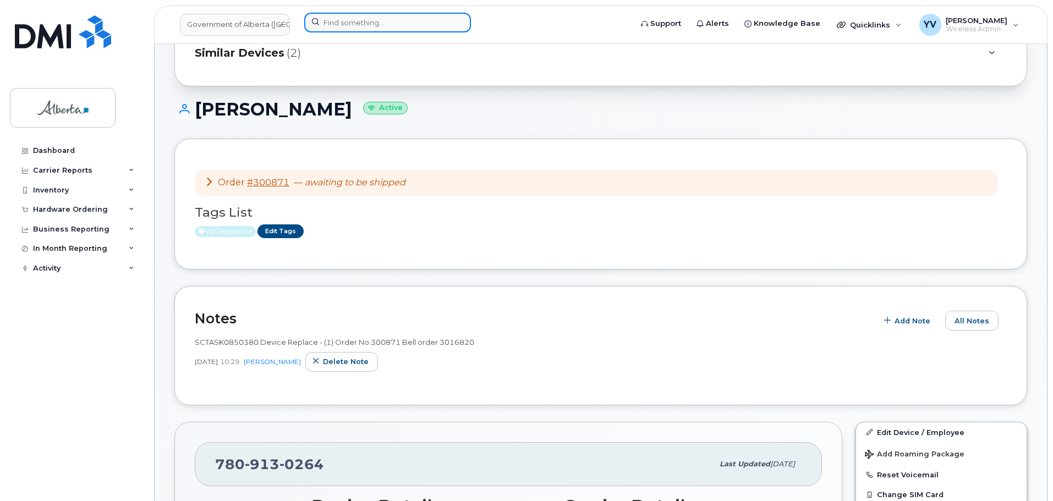
click at [346, 19] on input at bounding box center [387, 23] width 167 height 20
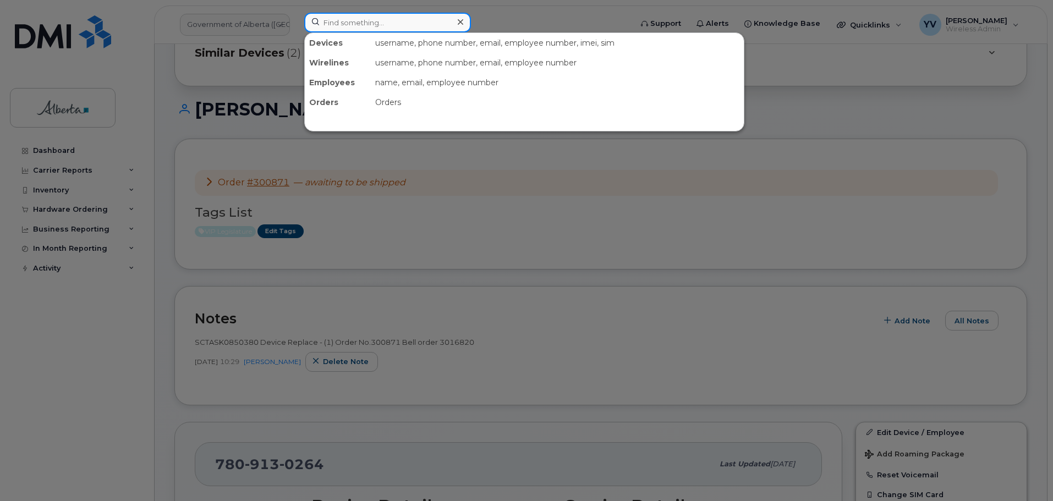
paste input "7802186927"
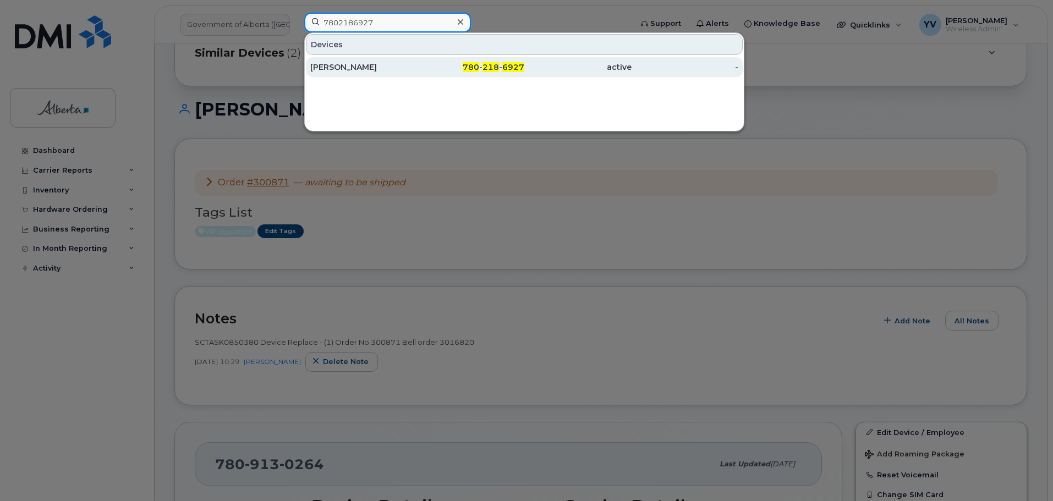
type input "7802186927"
click at [507, 64] on span "6927" at bounding box center [513, 67] width 22 height 10
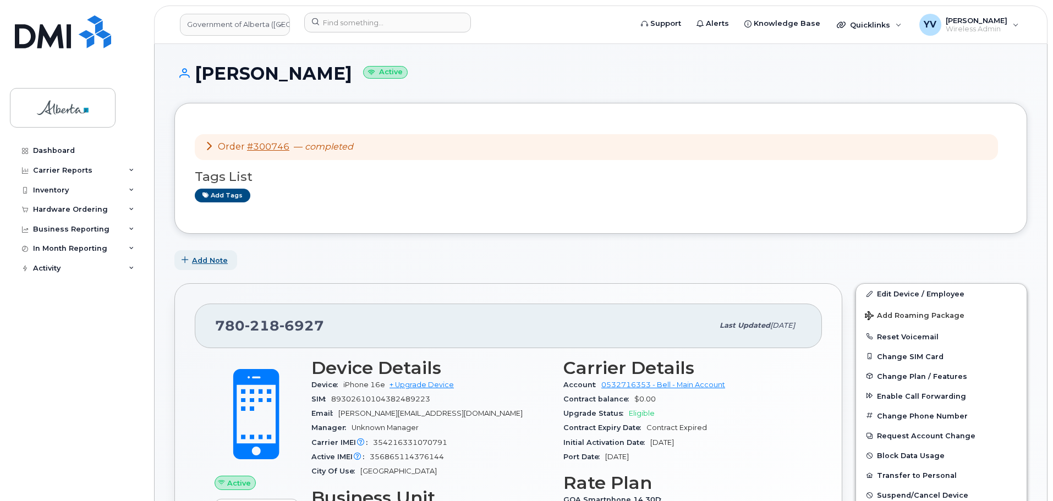
click at [209, 259] on span "Add Note" at bounding box center [210, 260] width 36 height 10
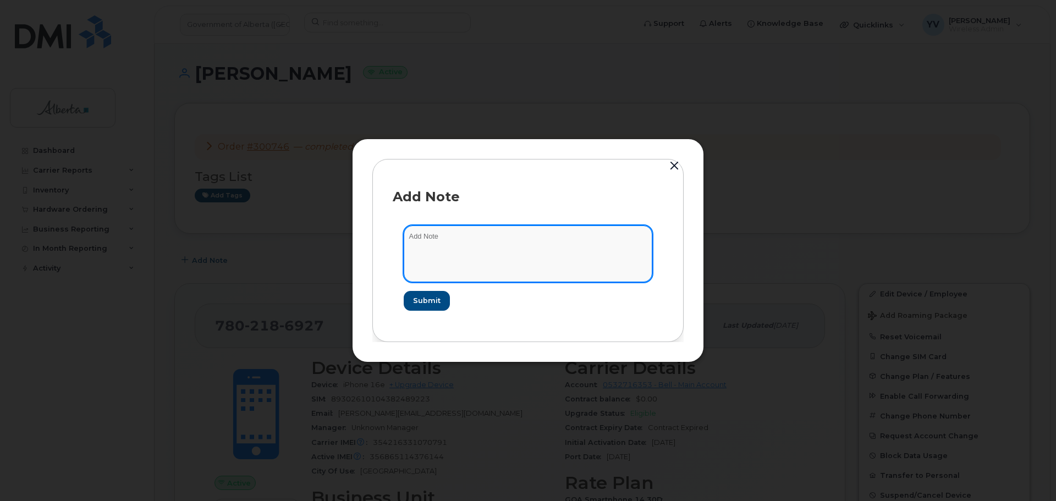
click at [413, 239] on textarea at bounding box center [528, 254] width 249 height 56
paste textarea "SCTASK0847437 Device Replace - (1) 7802186927 Order No.300746 Bell order 3016217"
drag, startPoint x: 568, startPoint y: 234, endPoint x: 527, endPoint y: 237, distance: 40.8
click at [527, 237] on textarea "SCTASK0847437 Device Replace - (1) 7802186927 Order No.300746 Bell order 3016217" at bounding box center [528, 254] width 249 height 56
type textarea "SCTASK0847437 Device Replace - (1) Order No.300746 Bell order 3016217"
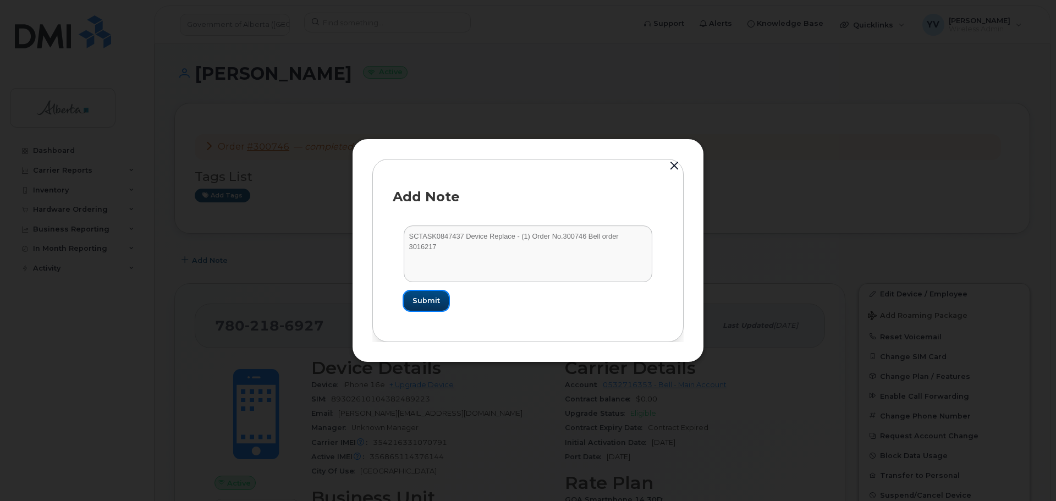
click at [422, 299] on span "Submit" at bounding box center [427, 300] width 28 height 10
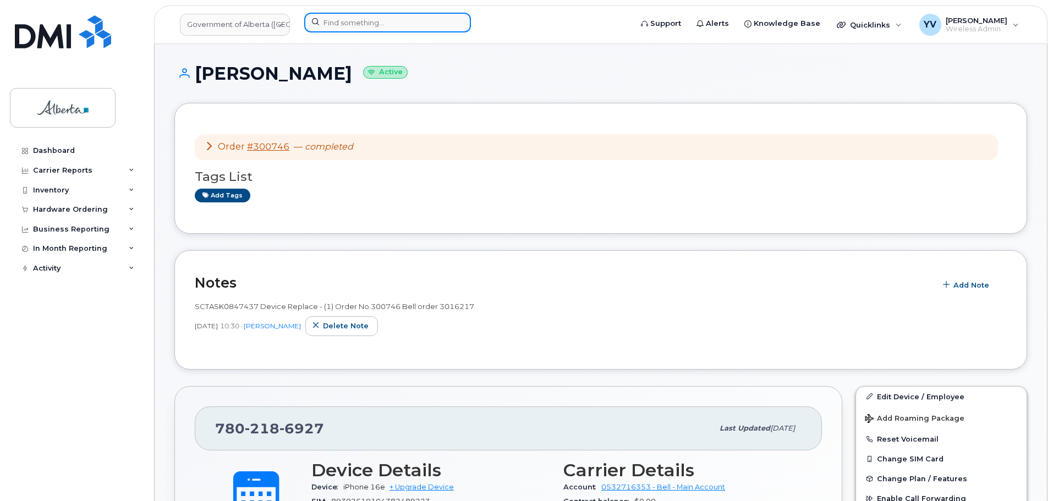
click at [343, 27] on input at bounding box center [387, 23] width 167 height 20
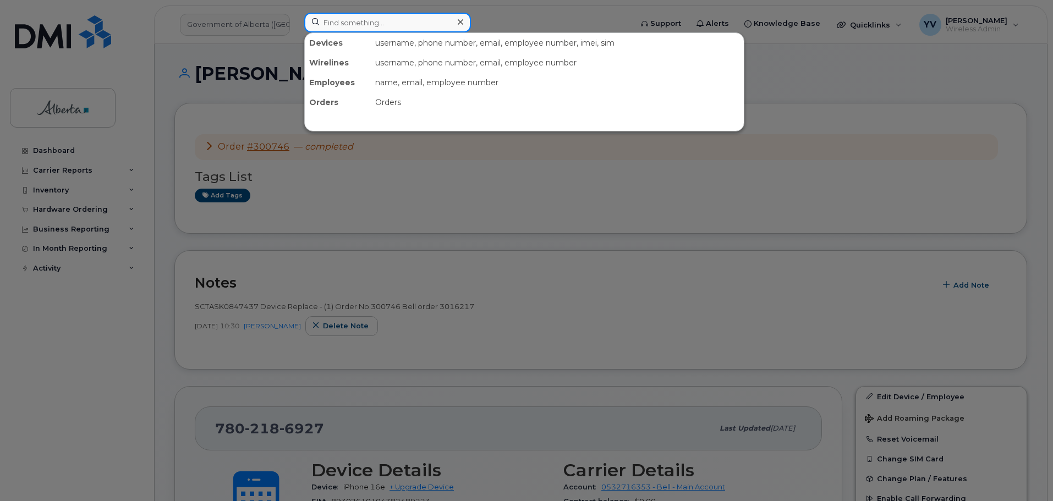
paste input "5873857113"
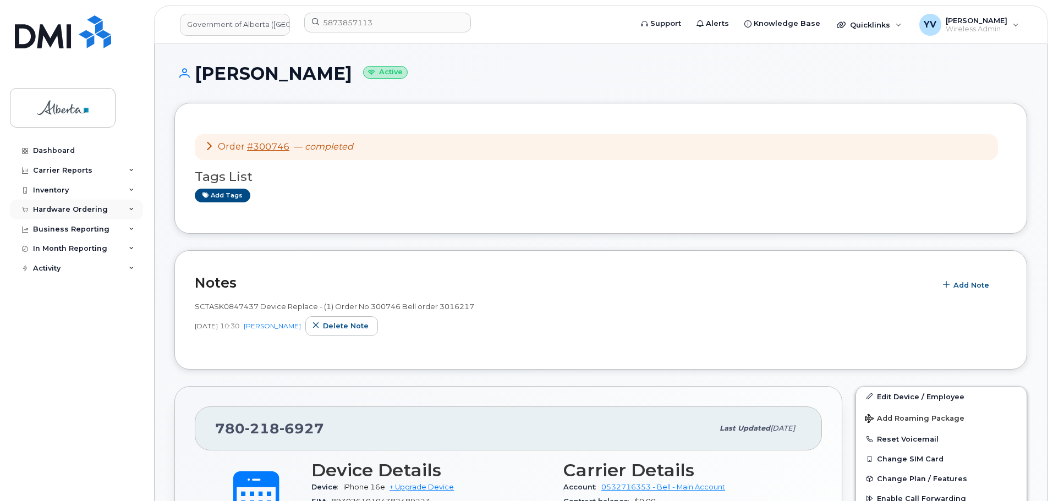
click at [53, 206] on div "Hardware Ordering" at bounding box center [70, 209] width 75 height 9
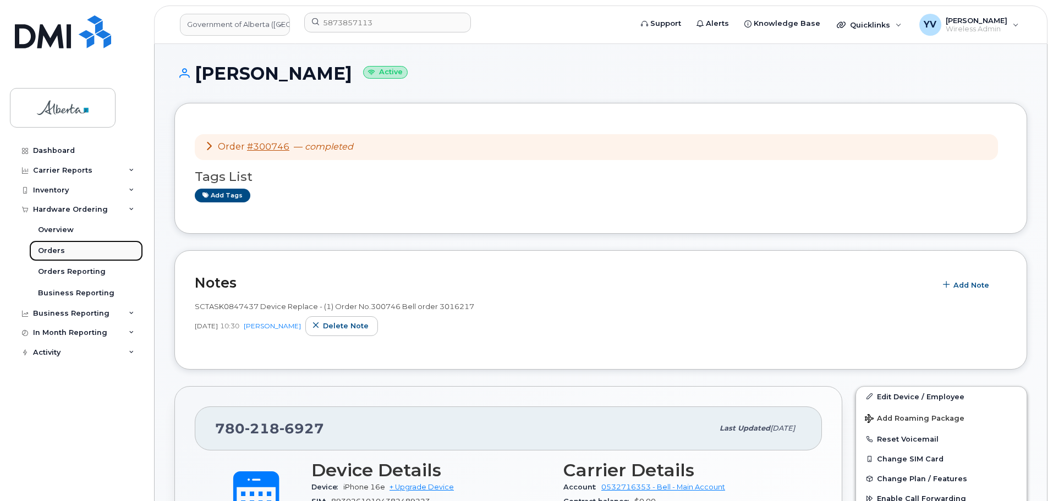
click at [52, 245] on link "Orders" at bounding box center [86, 250] width 114 height 21
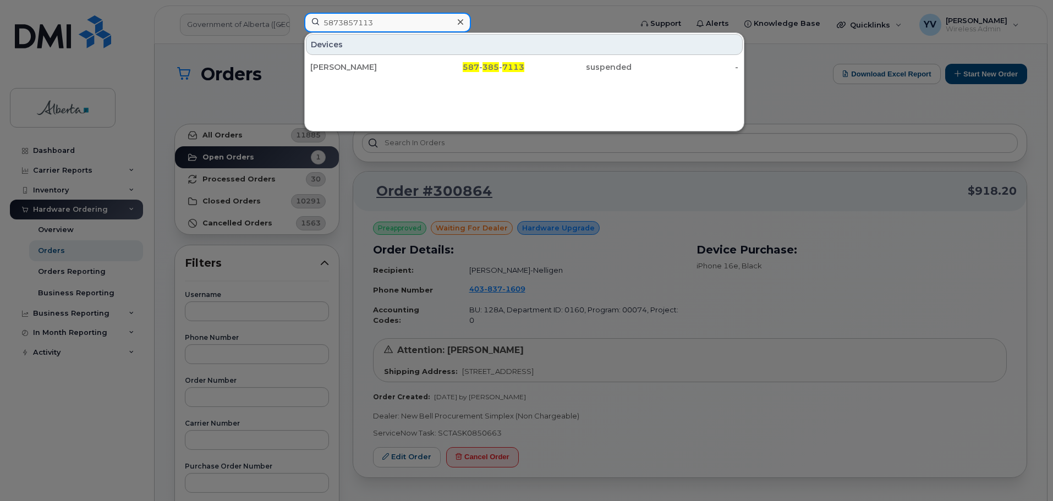
drag, startPoint x: 399, startPoint y: 23, endPoint x: 297, endPoint y: 21, distance: 101.8
click at [297, 21] on div "5873857113 Devices Michael Auschrat 587 - 385 - 7113 suspended -" at bounding box center [464, 25] width 338 height 24
paste input "405634"
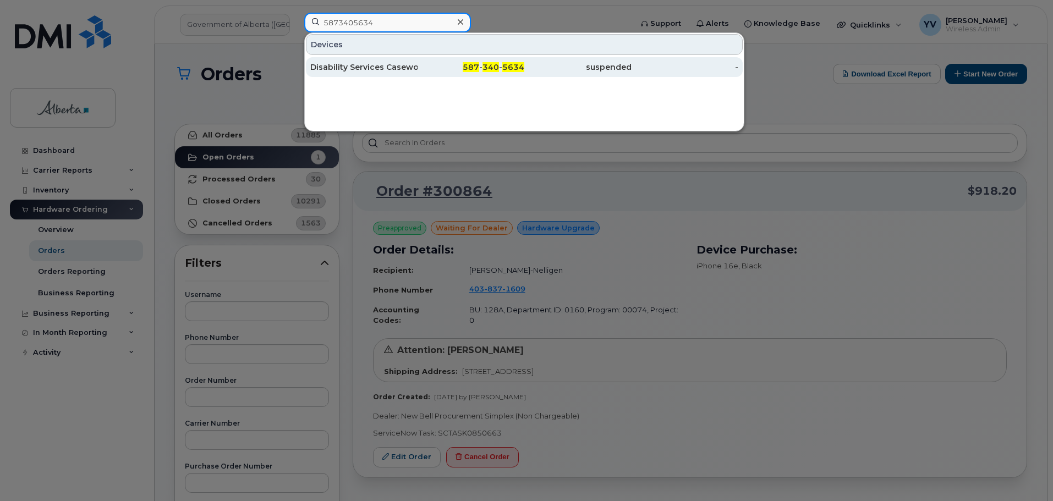
type input "5873405634"
click at [490, 62] on div "587 - 340 - 5634" at bounding box center [471, 67] width 107 height 11
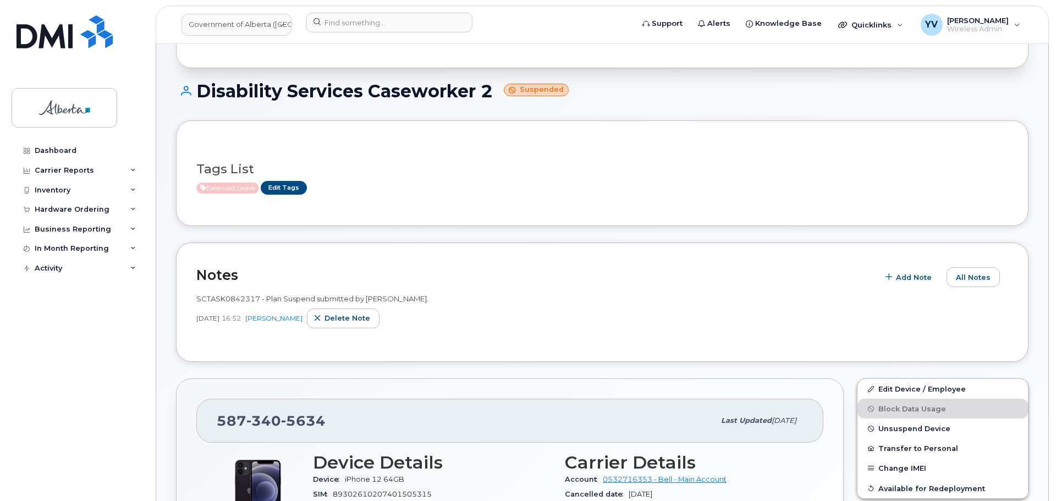
scroll to position [142, 0]
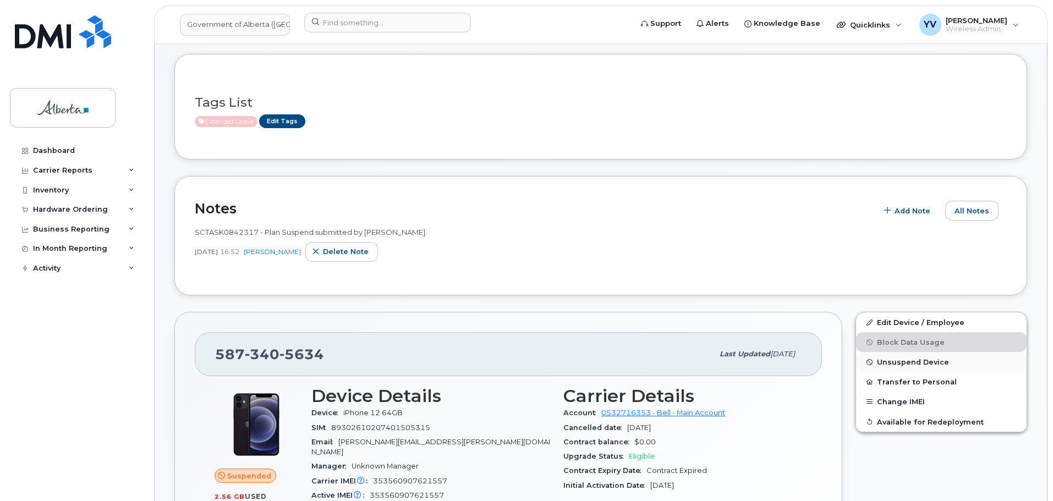
click at [888, 355] on button "Unsuspend Device" at bounding box center [941, 362] width 171 height 20
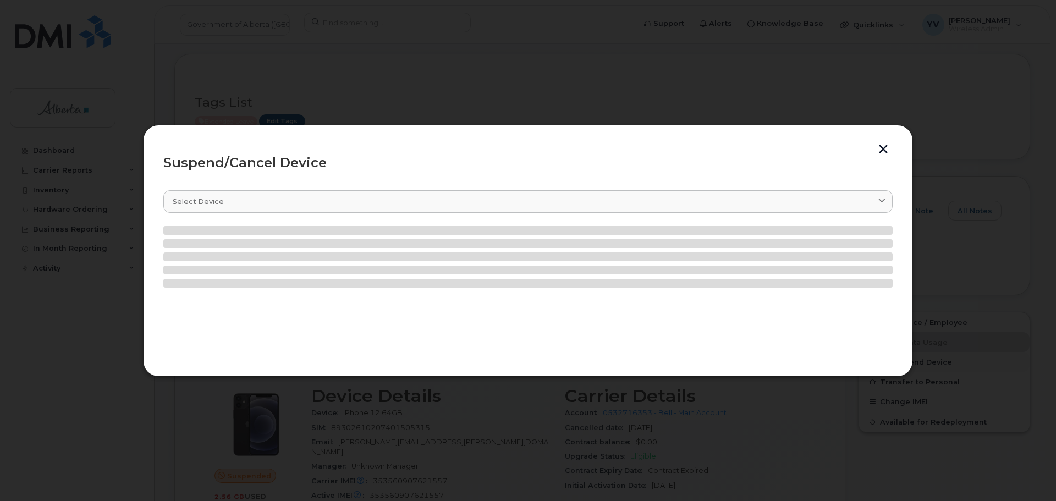
click at [888, 355] on section "Select device Type first three symbols or more" at bounding box center [527, 268] width 729 height 176
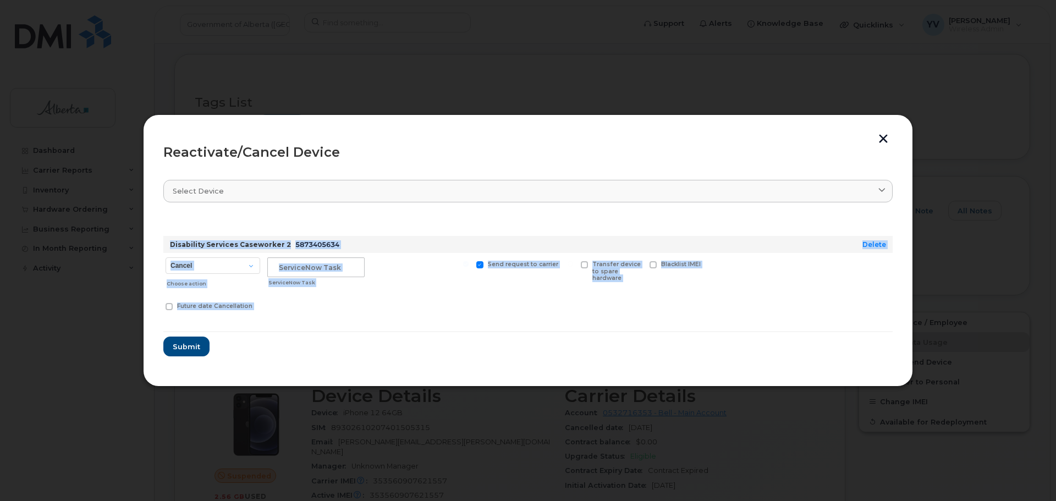
click at [459, 276] on div at bounding box center [421, 272] width 102 height 39
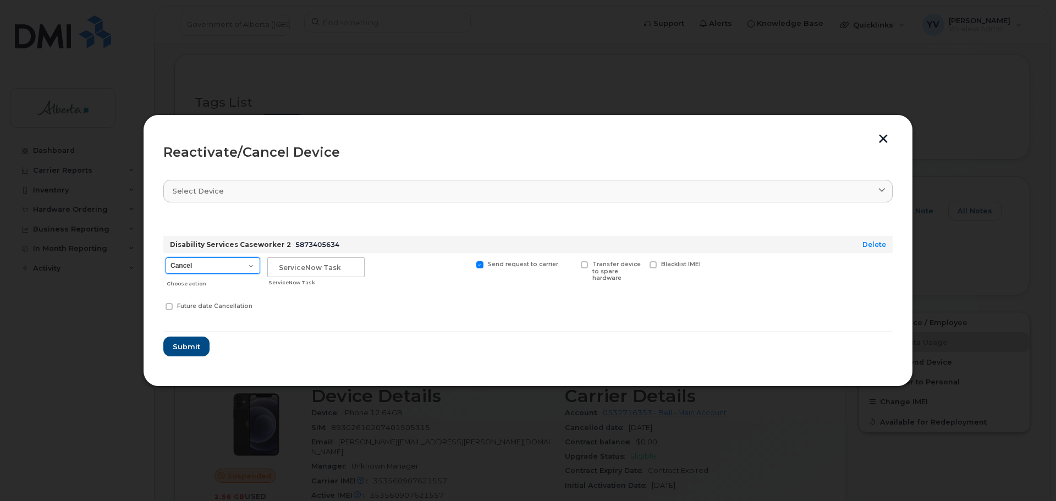
click at [251, 266] on select "Cancel Suspend - Extend Suspension Reactivate" at bounding box center [213, 265] width 95 height 17
select select "[object Object]"
click at [166, 257] on select "Cancel Suspend - Extend Suspension Reactivate" at bounding box center [213, 265] width 95 height 17
click at [288, 271] on input "text" at bounding box center [315, 267] width 97 height 20
paste input "SCTASK0850463"
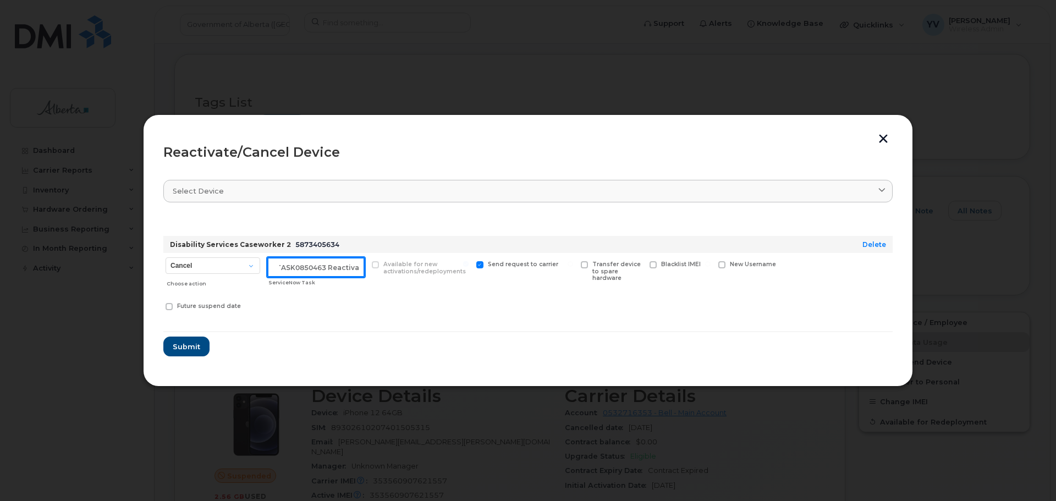
scroll to position [0, 17]
type input "SCTASK0850463 Reactivate"
click at [189, 345] on span "Submit" at bounding box center [186, 347] width 28 height 10
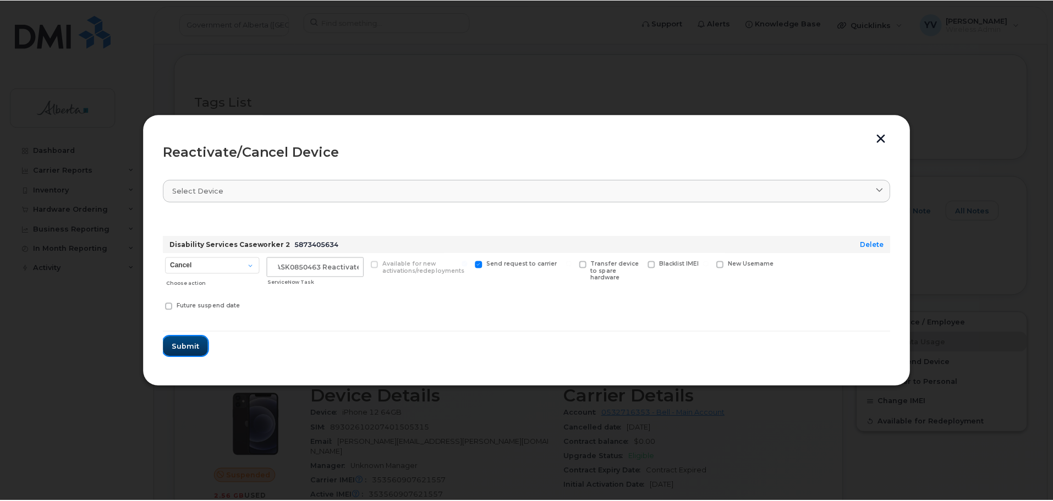
scroll to position [0, 0]
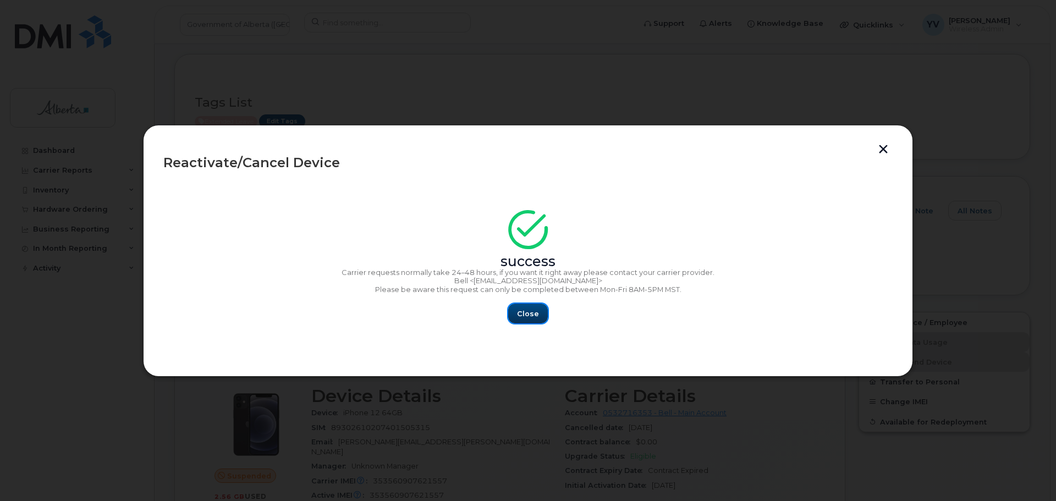
click at [520, 314] on span "Close" at bounding box center [528, 314] width 22 height 10
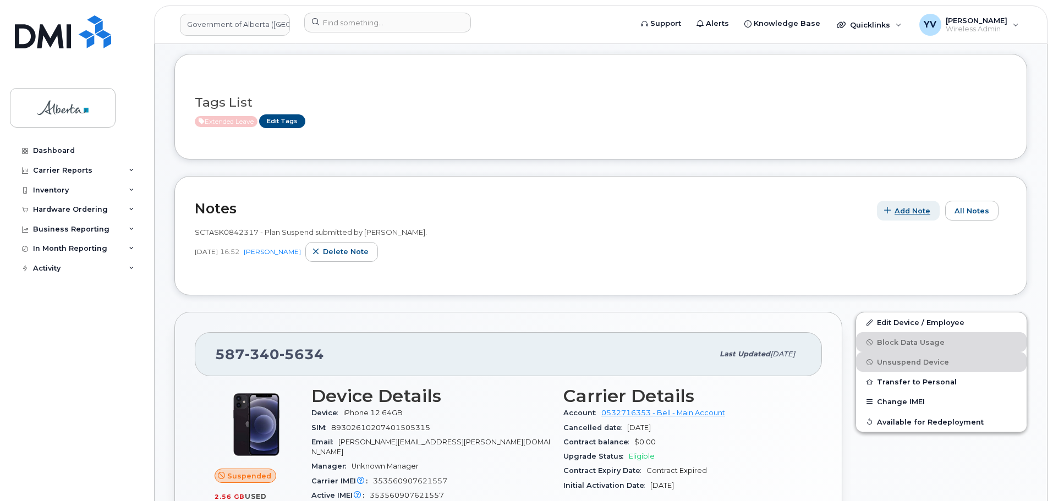
click at [903, 208] on span "Add Note" at bounding box center [912, 211] width 36 height 10
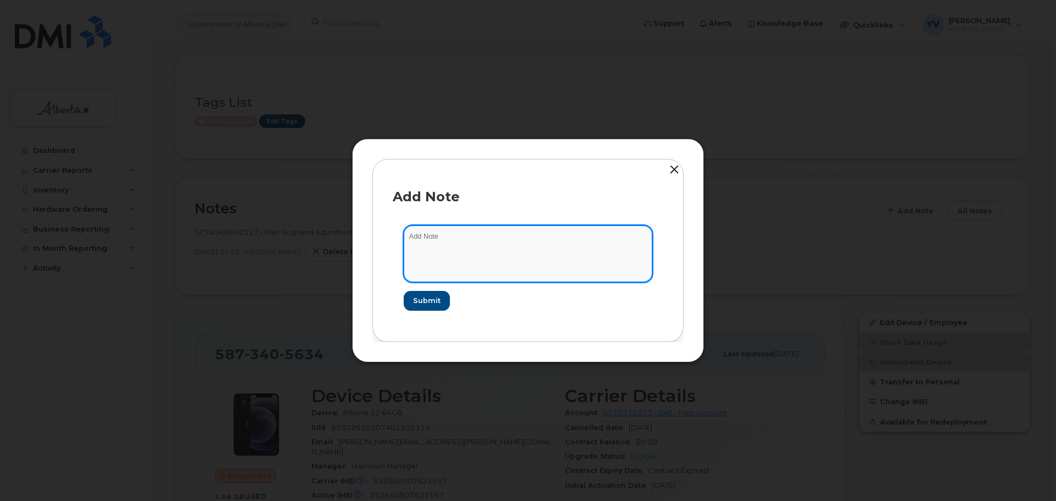
click at [429, 234] on textarea at bounding box center [528, 254] width 249 height 56
paste textarea "SCTASK0850463"
paste textarea "Device Plan Reassign - (1)"
type textarea "SCTASK0850463 Device Plan Reassign - (1)"
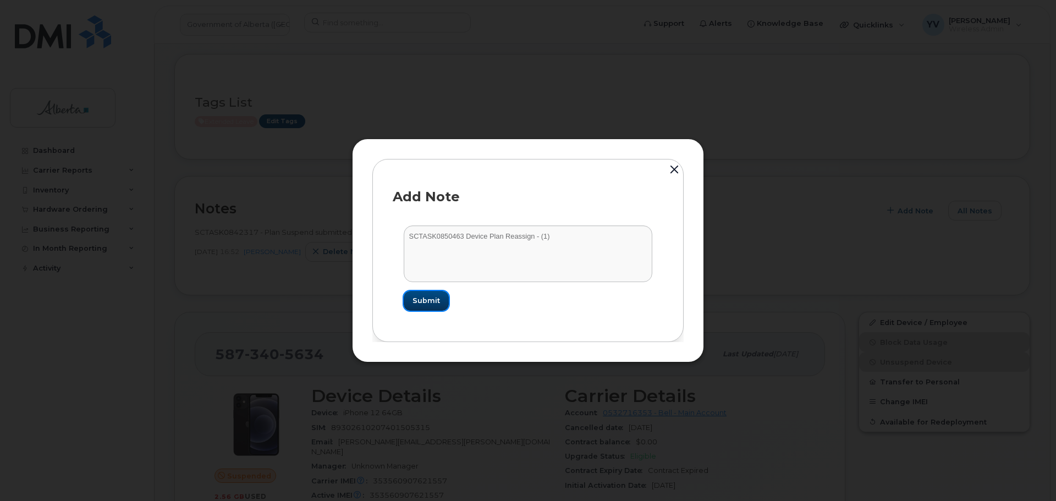
click at [421, 298] on span "Submit" at bounding box center [427, 300] width 28 height 10
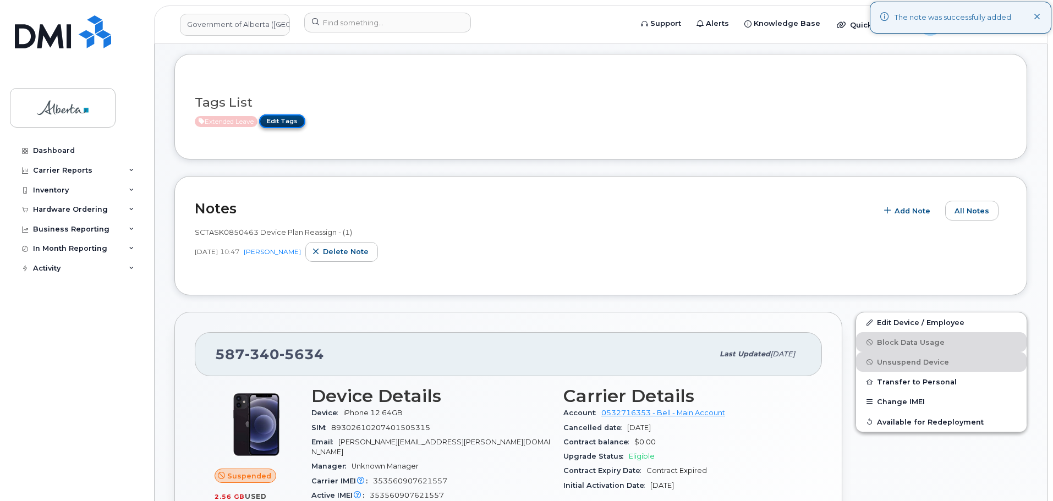
click at [288, 120] on link "Edit Tags" at bounding box center [282, 121] width 46 height 14
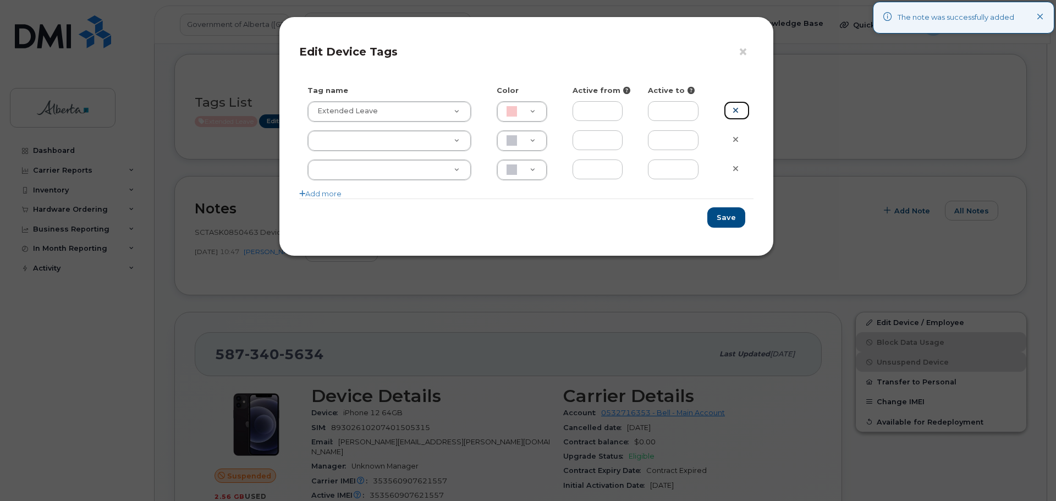
click at [738, 109] on icon at bounding box center [736, 110] width 6 height 8
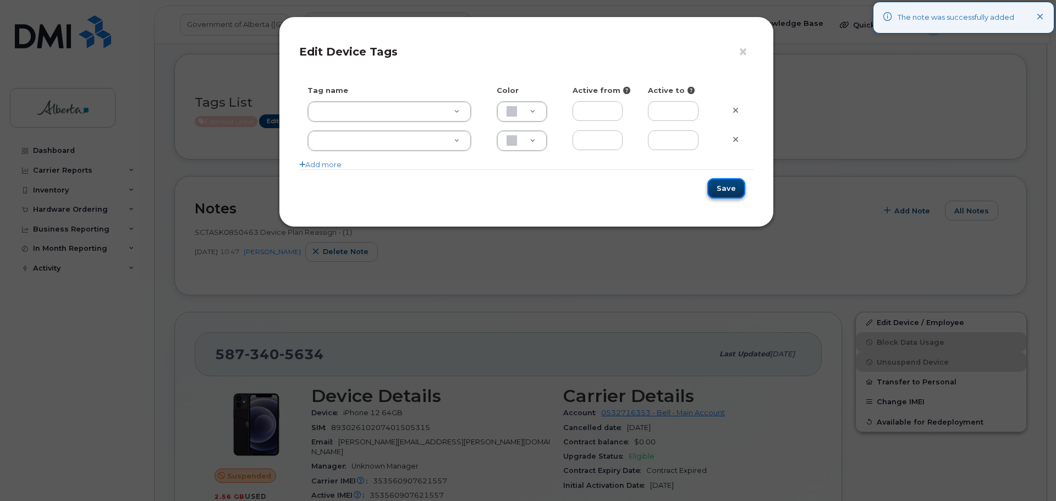
click at [730, 186] on button "Save" at bounding box center [726, 188] width 38 height 20
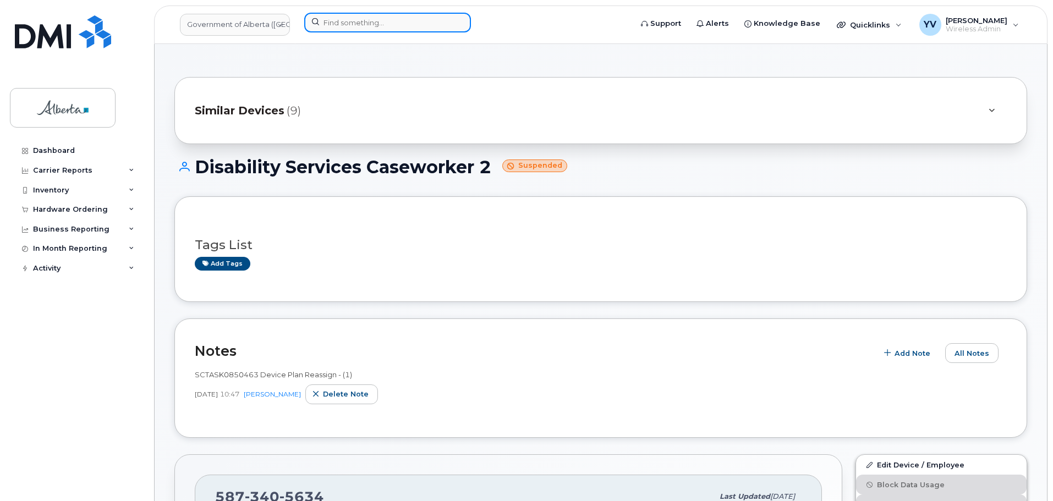
click at [322, 23] on input at bounding box center [387, 23] width 167 height 20
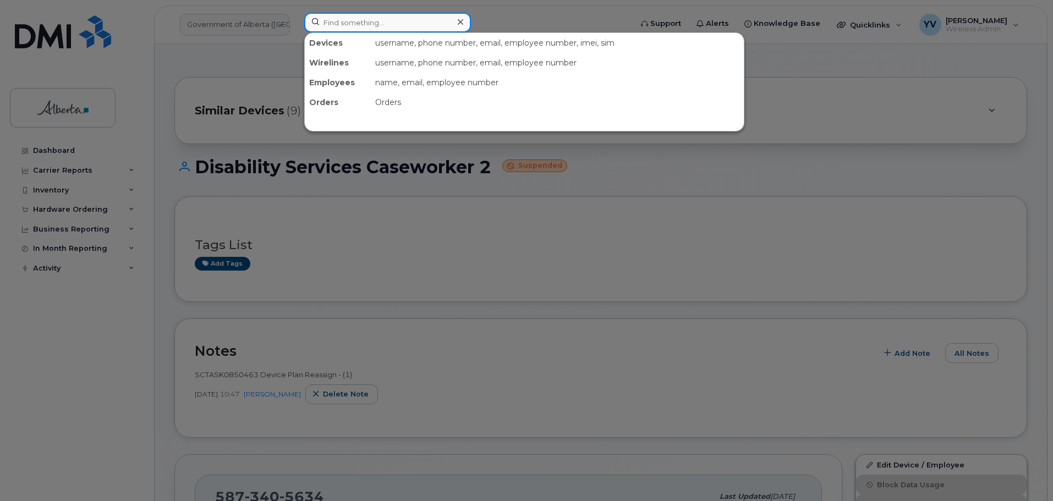
paste input "7802335492"
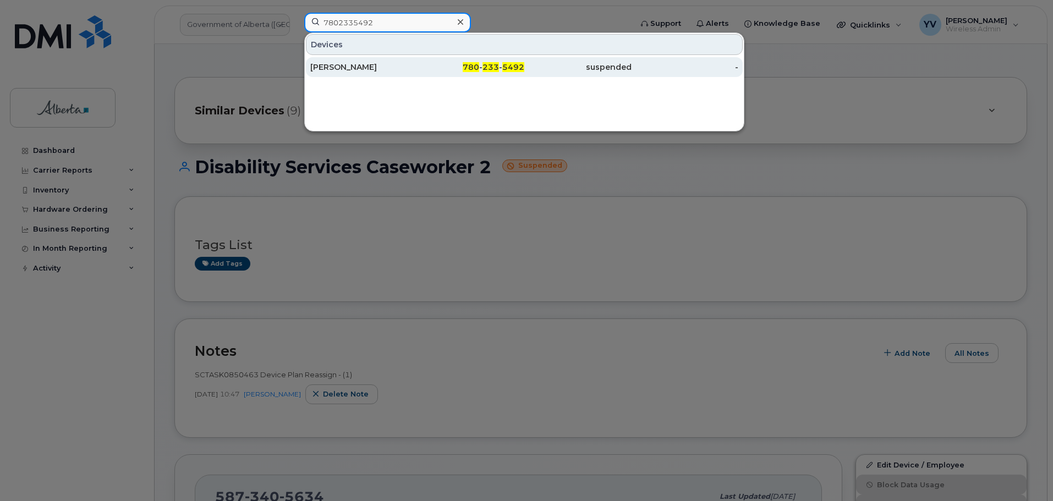
type input "7802335492"
click at [497, 68] on span "233" at bounding box center [490, 67] width 17 height 10
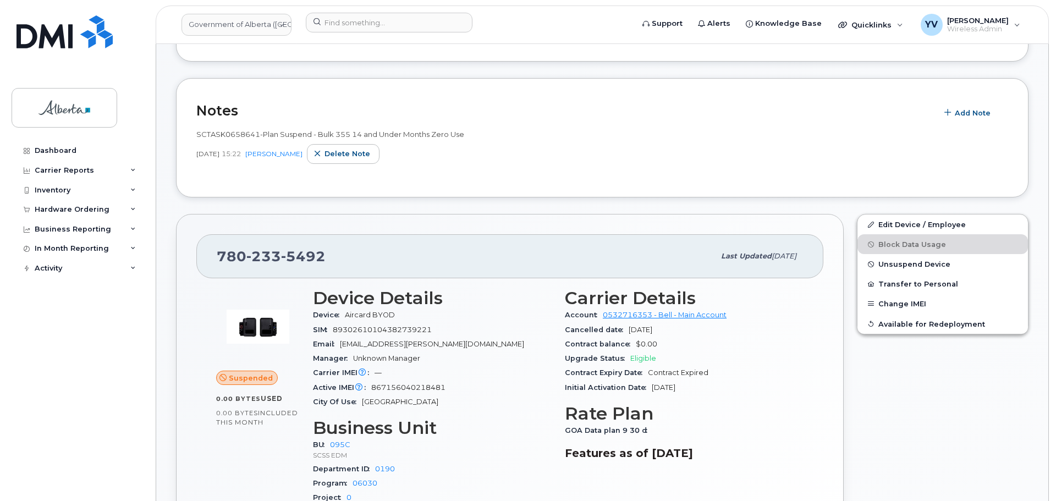
scroll to position [243, 0]
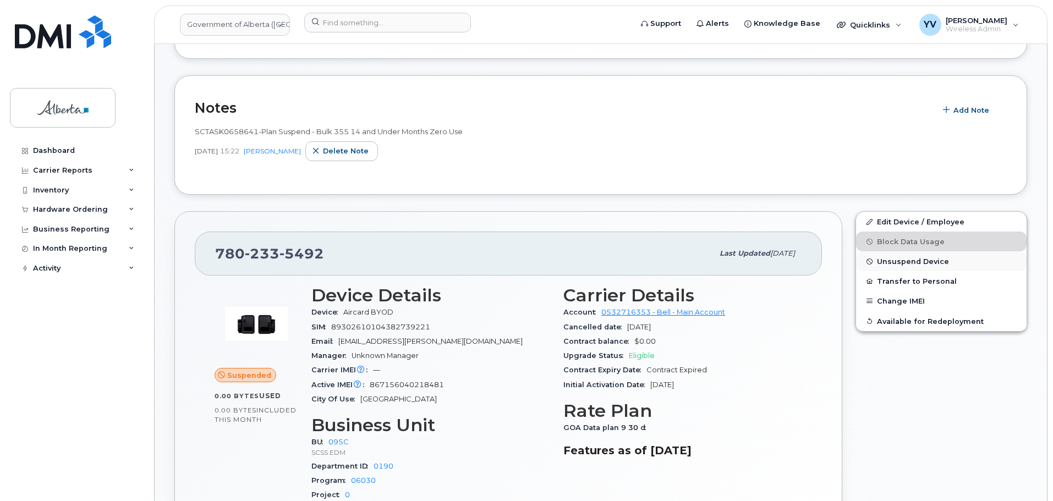
click at [883, 255] on button "Unsuspend Device" at bounding box center [941, 261] width 171 height 20
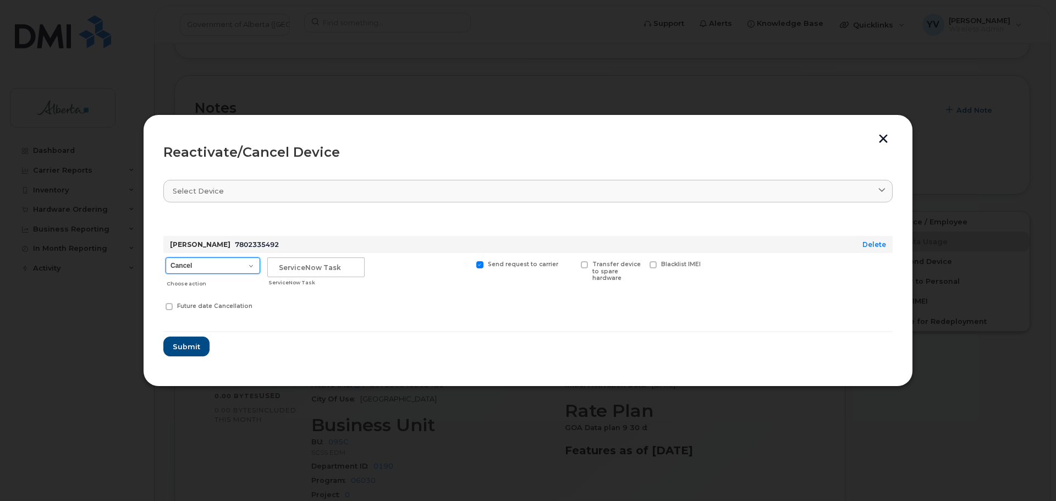
click at [250, 265] on select "Cancel Suspend - Extend Suspension Reactivate" at bounding box center [213, 265] width 95 height 17
select select "[object Object]"
click at [166, 257] on select "Cancel Suspend - Extend Suspension Reactivate" at bounding box center [213, 265] width 95 height 17
click at [194, 304] on span "Future suspend date" at bounding box center [209, 306] width 64 height 7
click at [158, 304] on input "Future suspend date" at bounding box center [155, 306] width 6 height 6
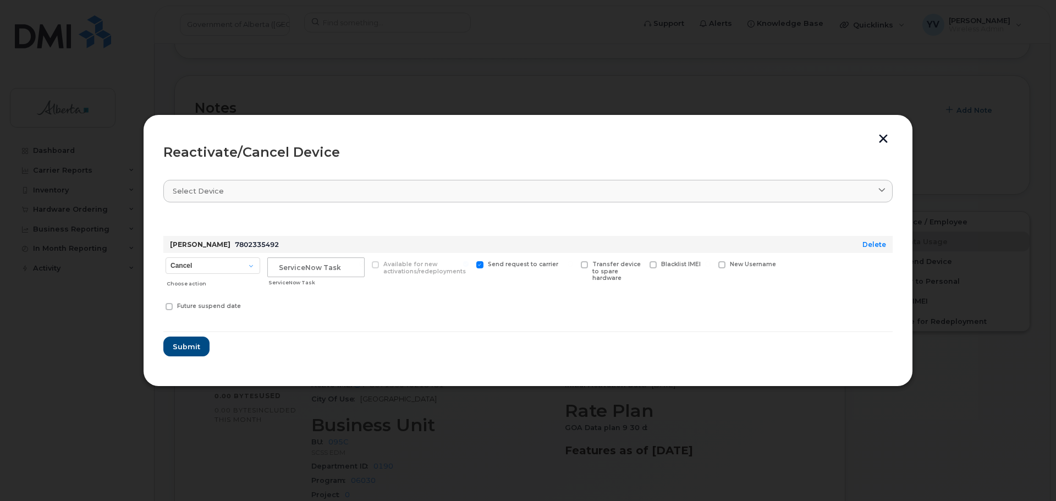
checkbox input "true"
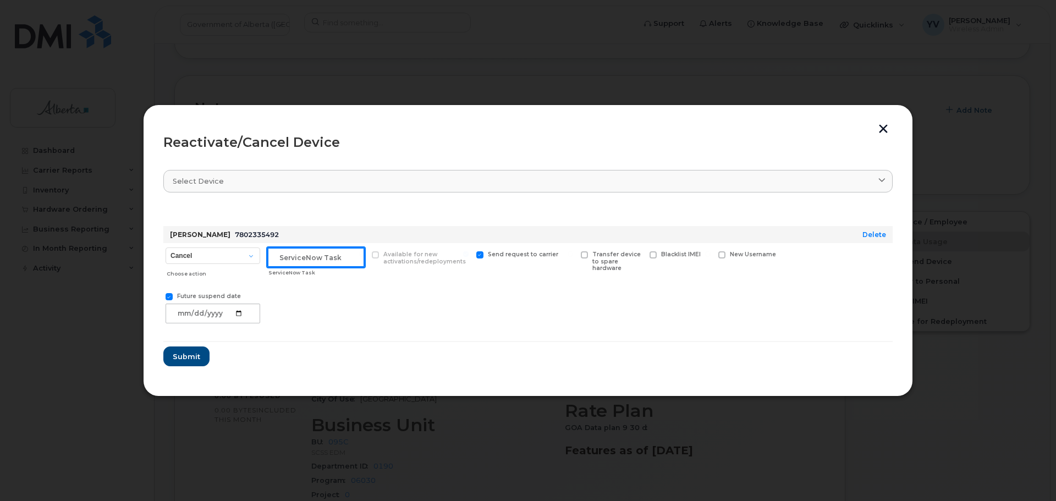
click at [282, 255] on input "text" at bounding box center [315, 258] width 97 height 20
paste input "SCTASK0851150"
type input "SCTASK0851150 Reactivate"
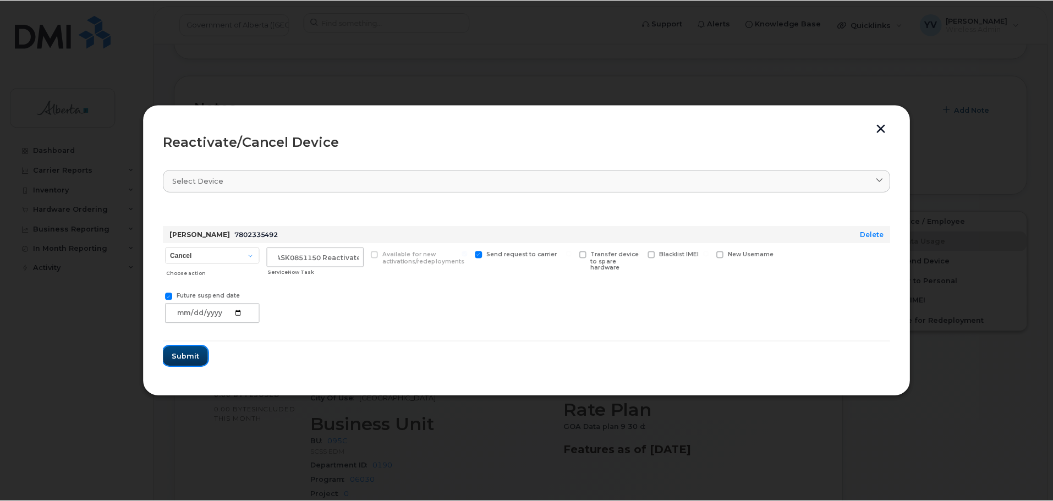
scroll to position [0, 0]
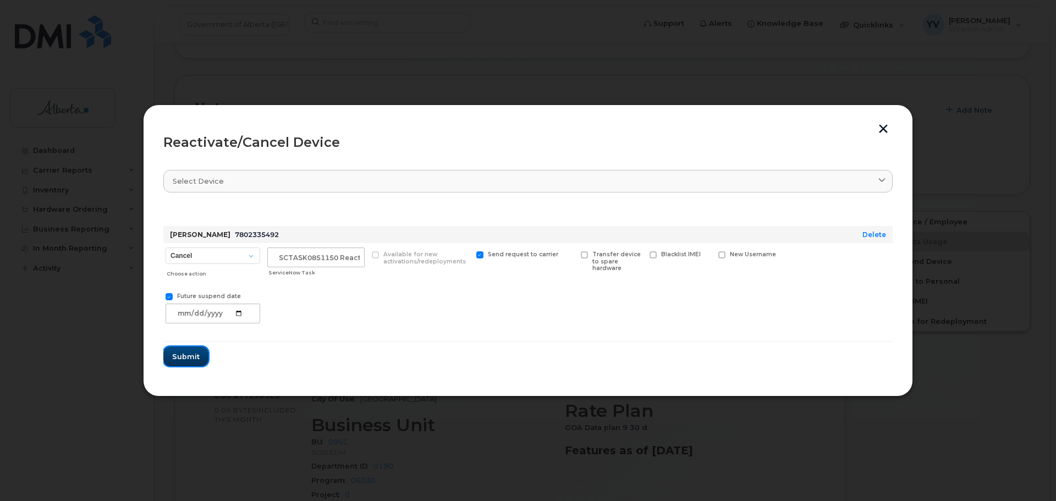
click at [179, 356] on span "Submit" at bounding box center [186, 357] width 28 height 10
click at [438, 313] on div "Cancel Suspend - Extend Suspension Reactivate Choose action SCTASK0851150 React…" at bounding box center [527, 285] width 729 height 85
click at [399, 314] on div "Cancel Suspend - Extend Suspension Reactivate Choose action SCTASK0851150 React…" at bounding box center [527, 285] width 729 height 85
click at [168, 296] on span at bounding box center [169, 296] width 7 height 7
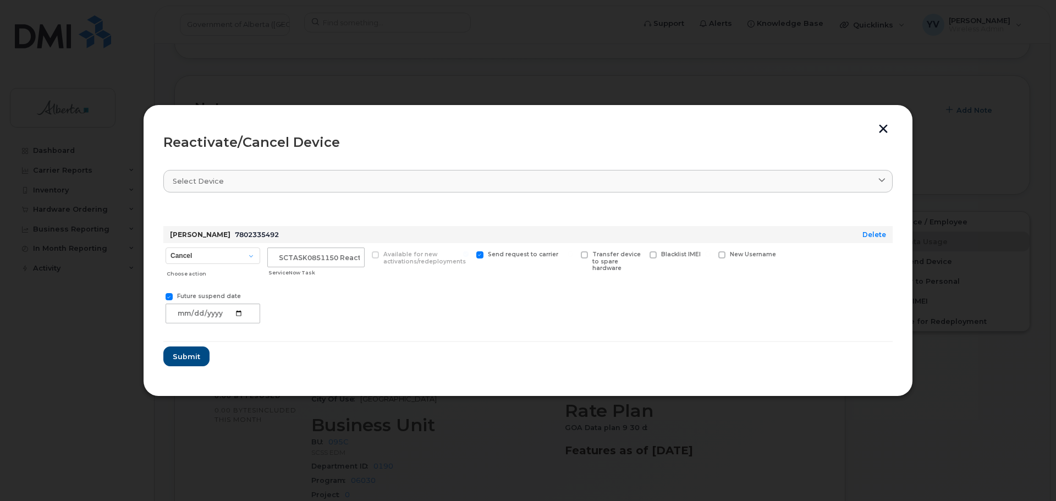
click at [158, 296] on input "Future suspend date" at bounding box center [155, 296] width 6 height 6
checkbox input "false"
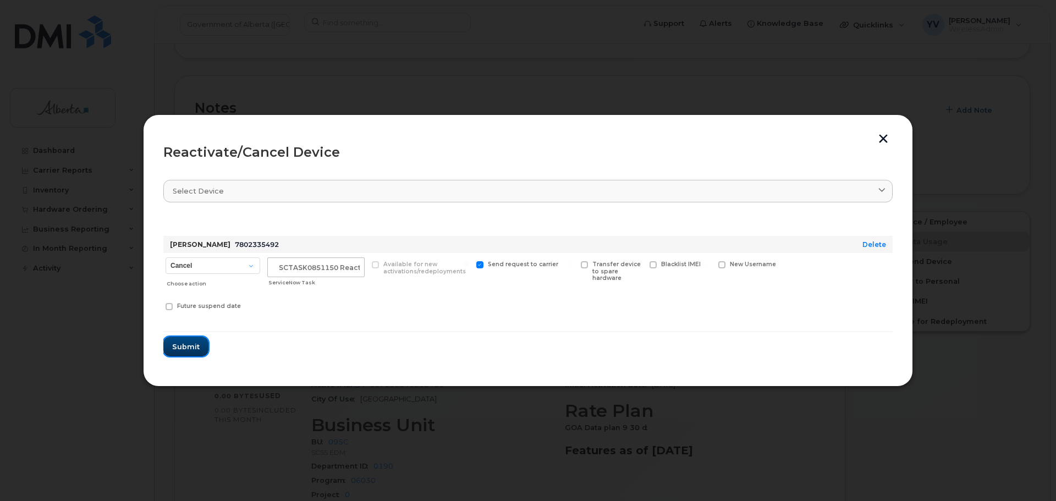
click at [185, 347] on span "Submit" at bounding box center [186, 347] width 28 height 10
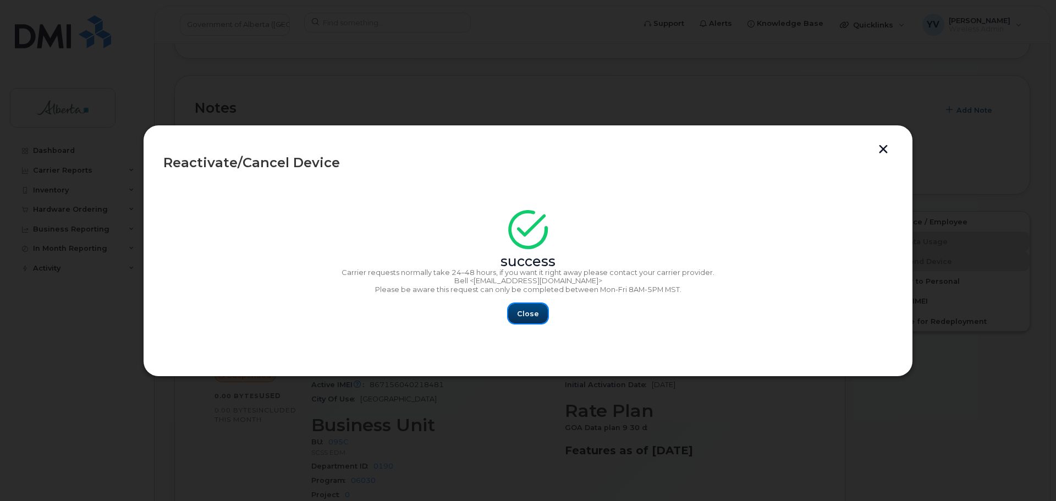
click at [529, 312] on span "Close" at bounding box center [528, 314] width 22 height 10
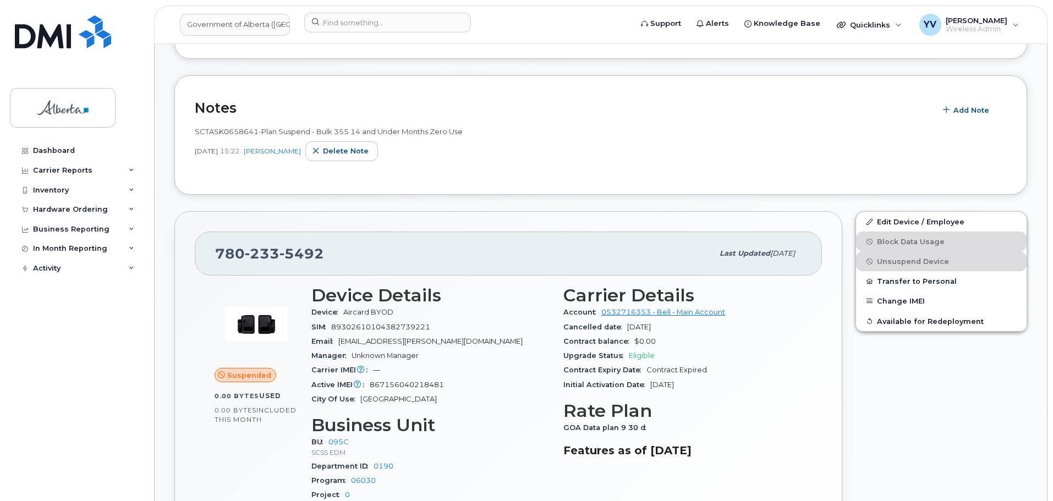
click at [420, 464] on div "Department ID 0190" at bounding box center [430, 466] width 239 height 14
click at [427, 464] on div "Department ID 0190" at bounding box center [430, 466] width 239 height 14
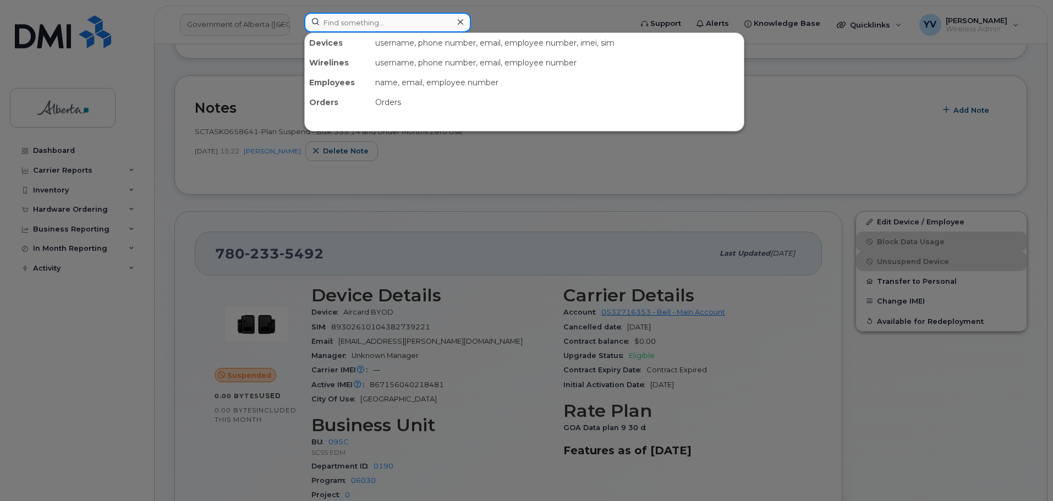
click at [339, 26] on input at bounding box center [387, 23] width 167 height 20
paste input "5879876970"
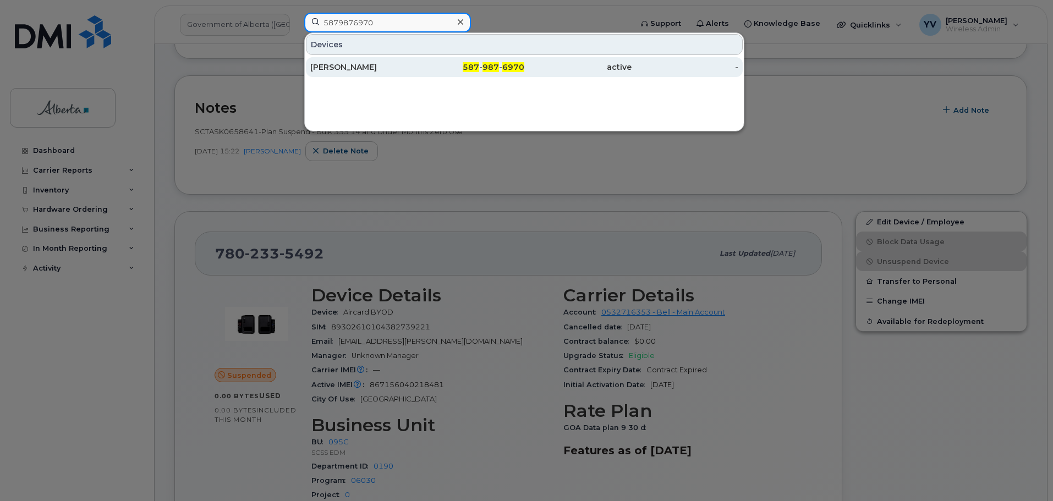
type input "5879876970"
click at [506, 65] on span "6970" at bounding box center [513, 67] width 22 height 10
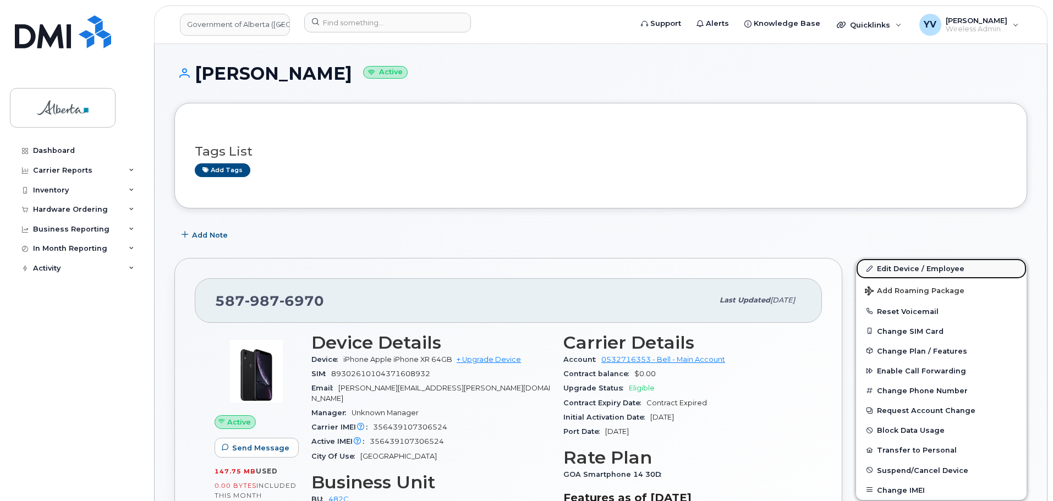
click at [894, 266] on link "Edit Device / Employee" at bounding box center [941, 269] width 171 height 20
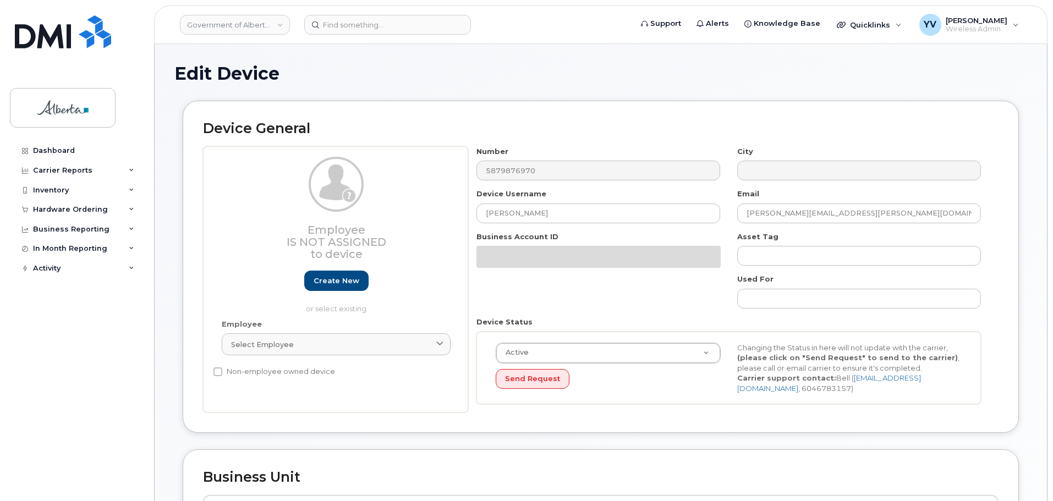
select select "4749733"
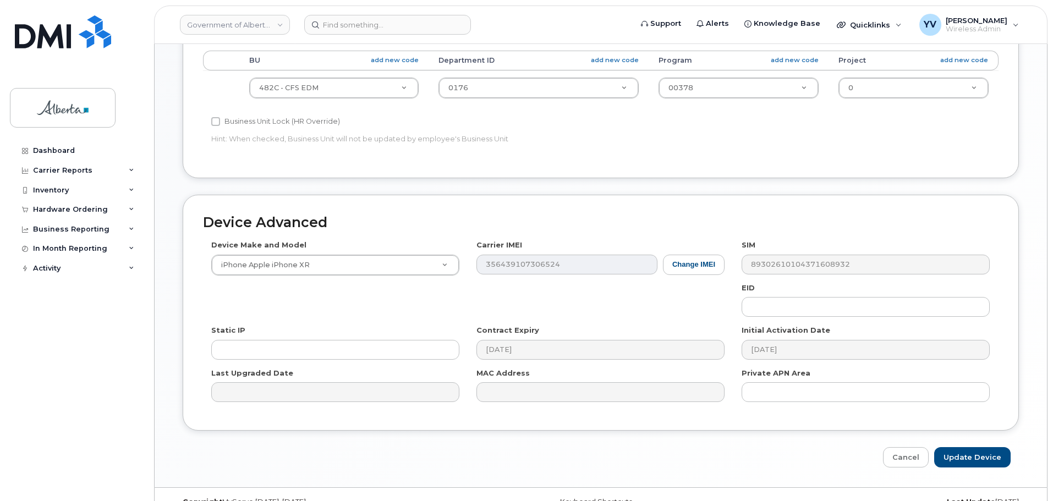
scroll to position [466, 0]
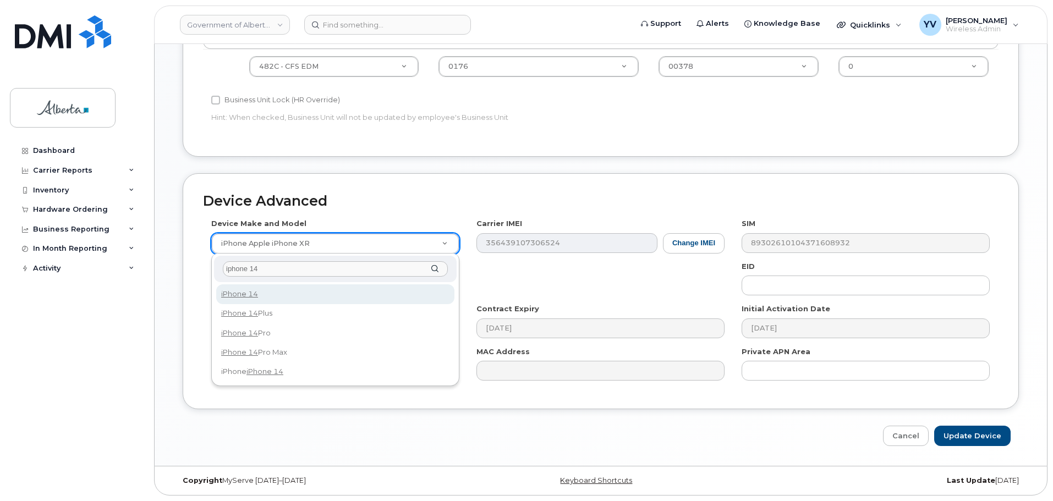
type input "iphone 14"
select select "2778"
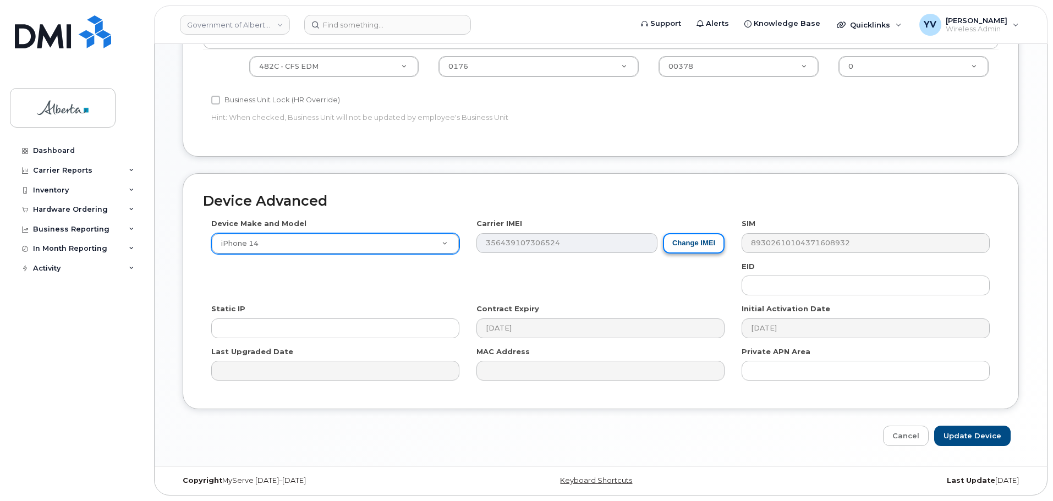
click at [695, 237] on button "Change IMEI" at bounding box center [694, 243] width 62 height 20
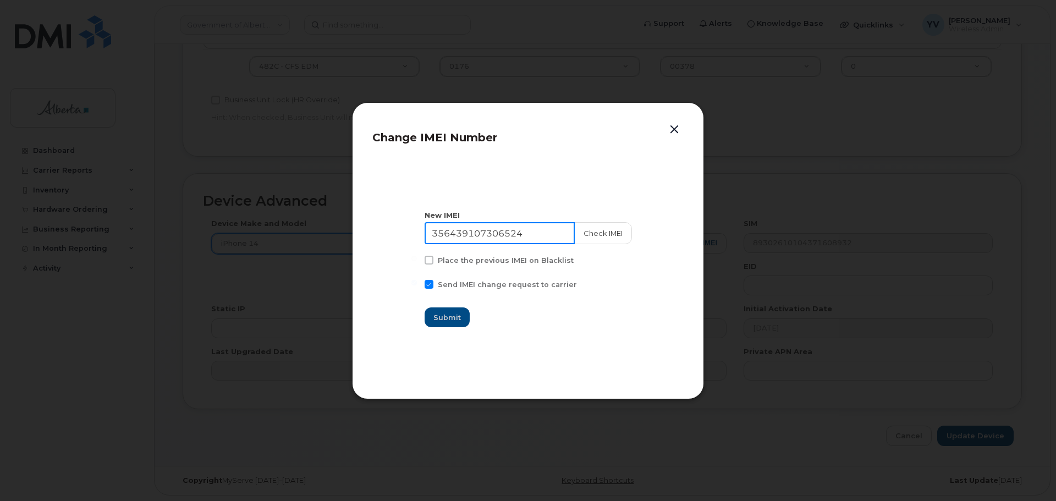
drag, startPoint x: 536, startPoint y: 230, endPoint x: 438, endPoint y: 233, distance: 98.5
click at [438, 233] on input "356439107306524" at bounding box center [500, 233] width 150 height 22
paste input "054260853719"
type input "350542608537194"
click at [443, 311] on button "Submit" at bounding box center [447, 318] width 45 height 20
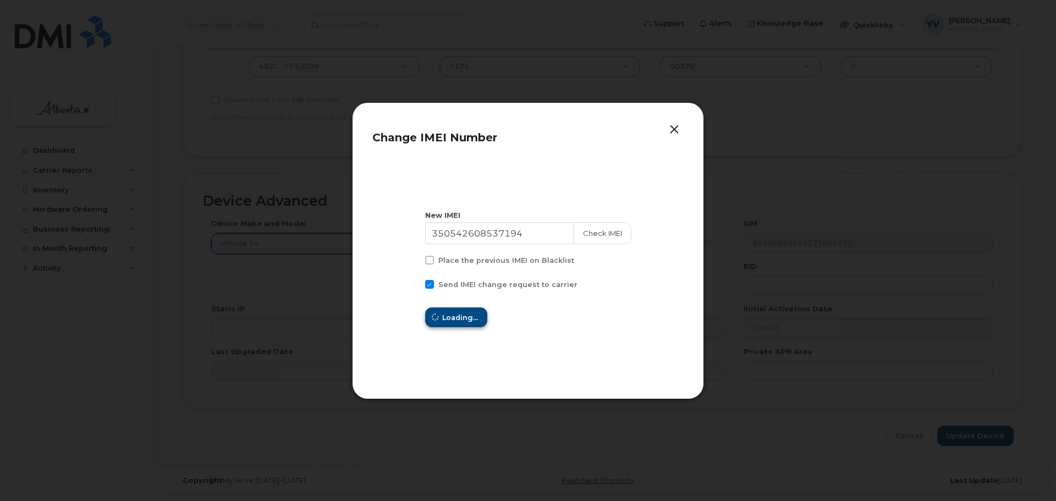
type input "350542608537194"
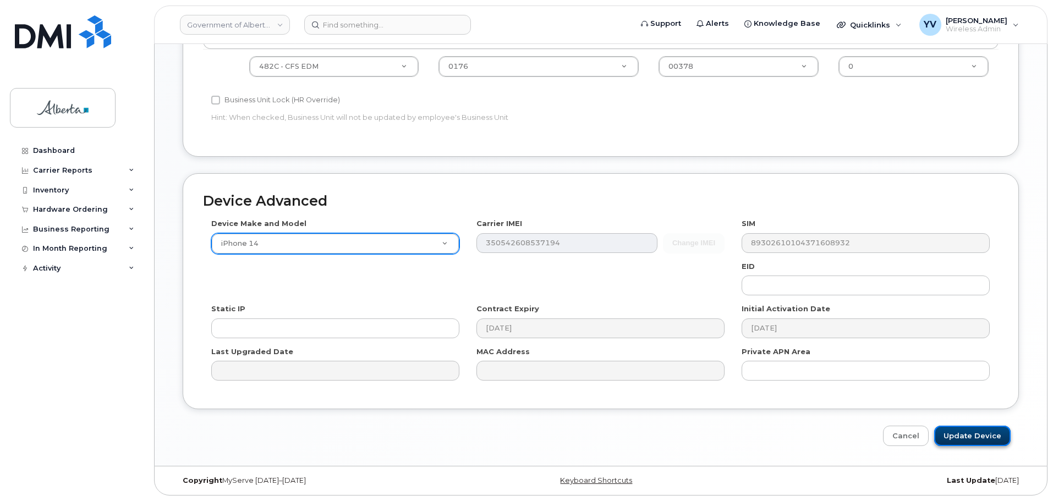
click at [966, 427] on input "Update Device" at bounding box center [972, 436] width 76 height 20
type input "Saving..."
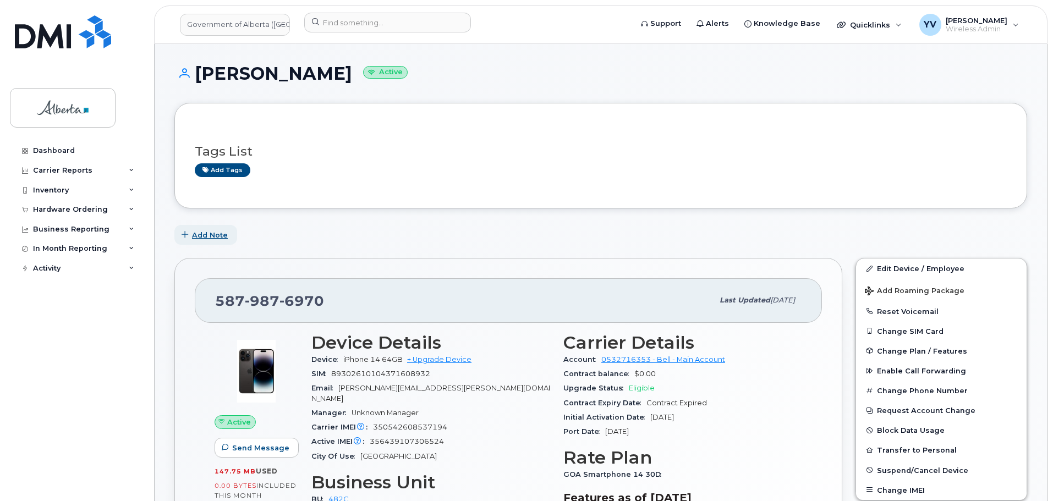
click at [216, 234] on span "Add Note" at bounding box center [210, 235] width 36 height 10
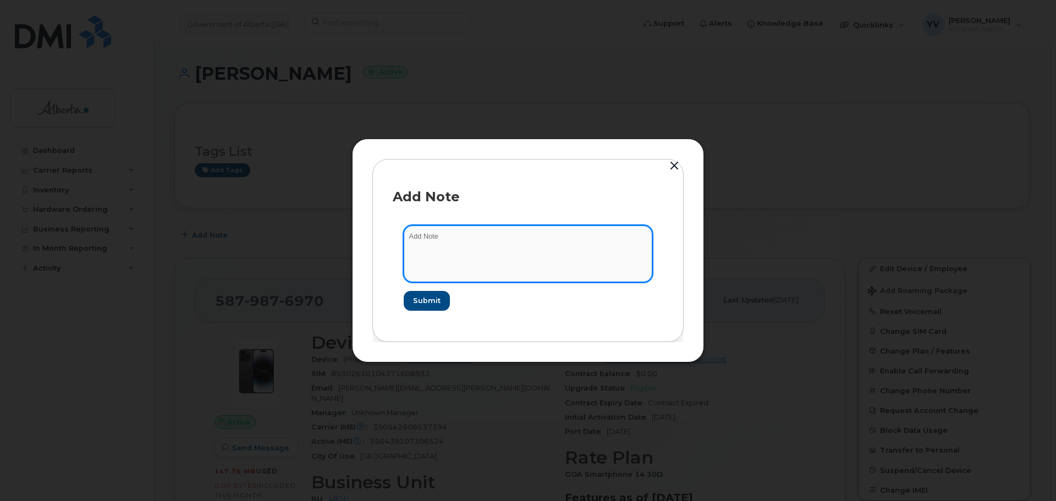
click at [421, 237] on textarea at bounding box center [528, 254] width 249 height 56
paste textarea "SCTASK0850816"
paste textarea "Device Assign Spare - (1)"
type textarea "SCTASK0850816 Device Assign Spare - (1)"
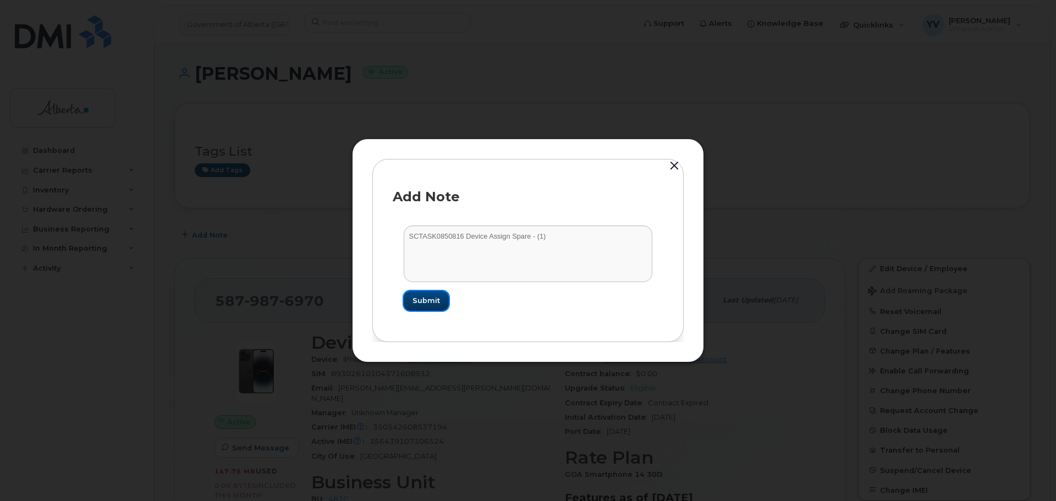
click at [427, 296] on span "Submit" at bounding box center [427, 300] width 28 height 10
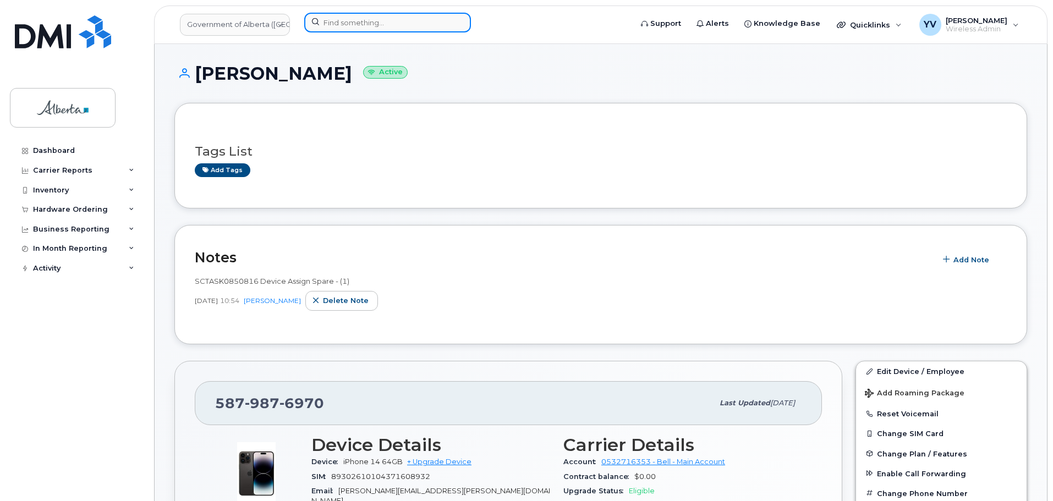
click at [334, 23] on input at bounding box center [387, 23] width 167 height 20
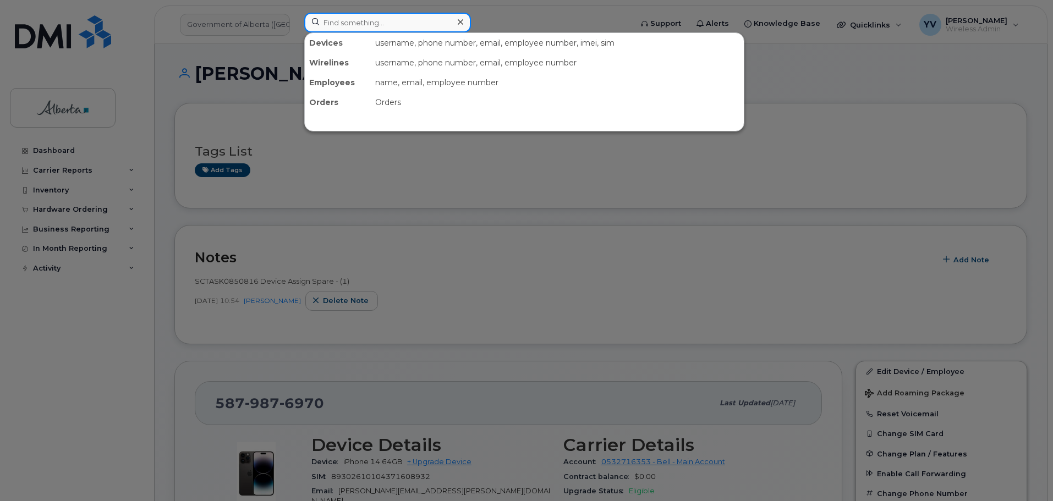
paste input "4039158913"
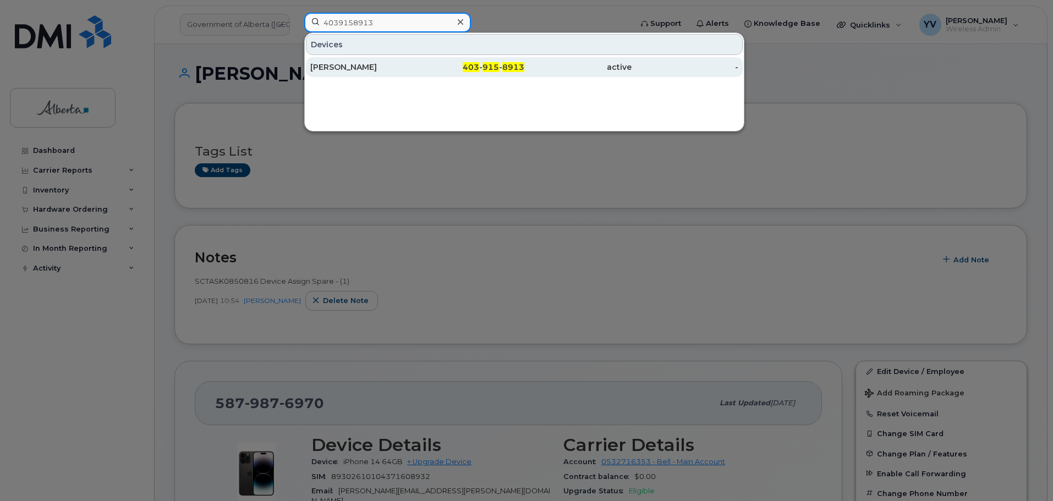
type input "4039158913"
click at [498, 64] on span "915" at bounding box center [490, 67] width 17 height 10
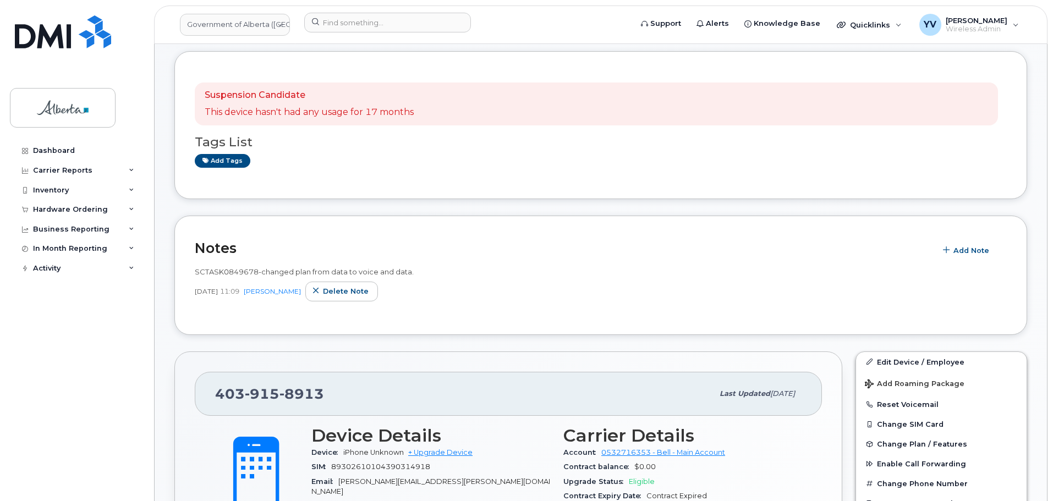
scroll to position [90, 0]
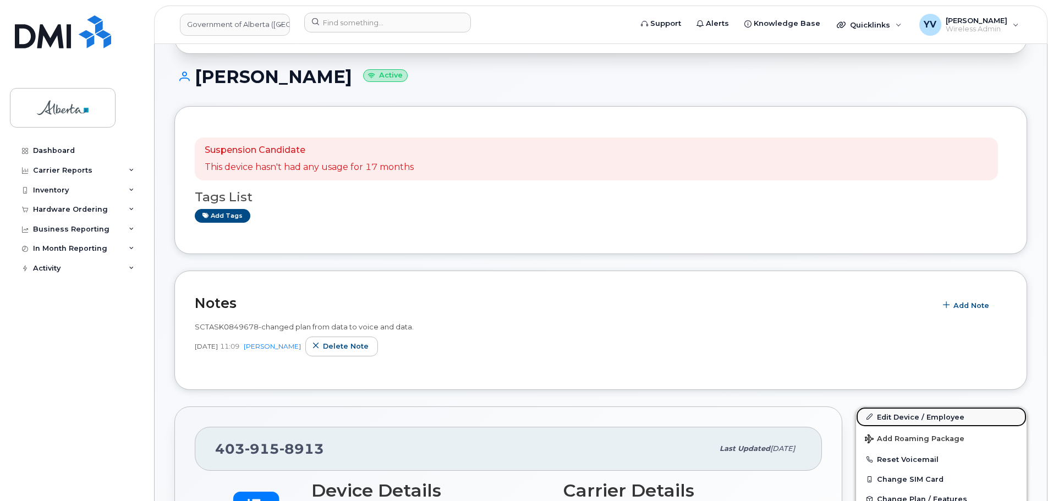
click at [890, 418] on link "Edit Device / Employee" at bounding box center [941, 417] width 171 height 20
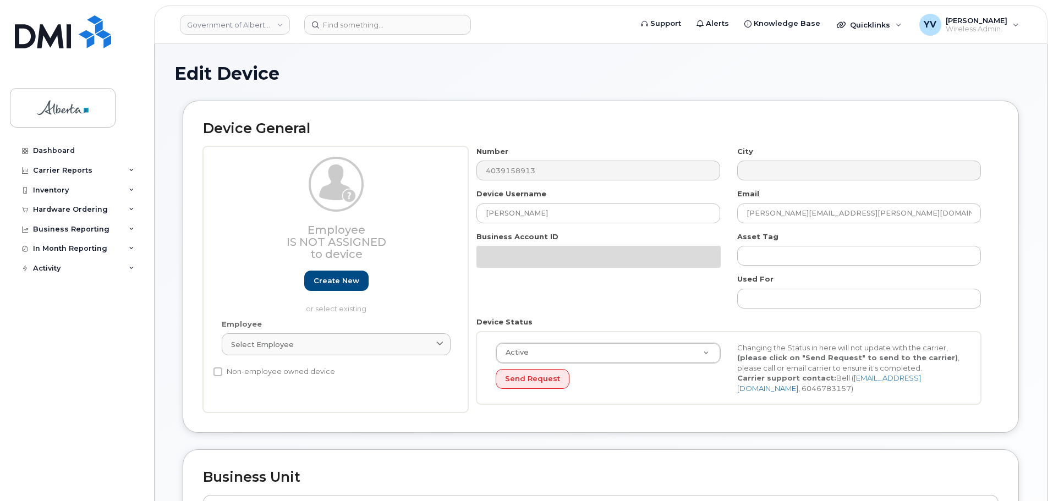
select select "4120331"
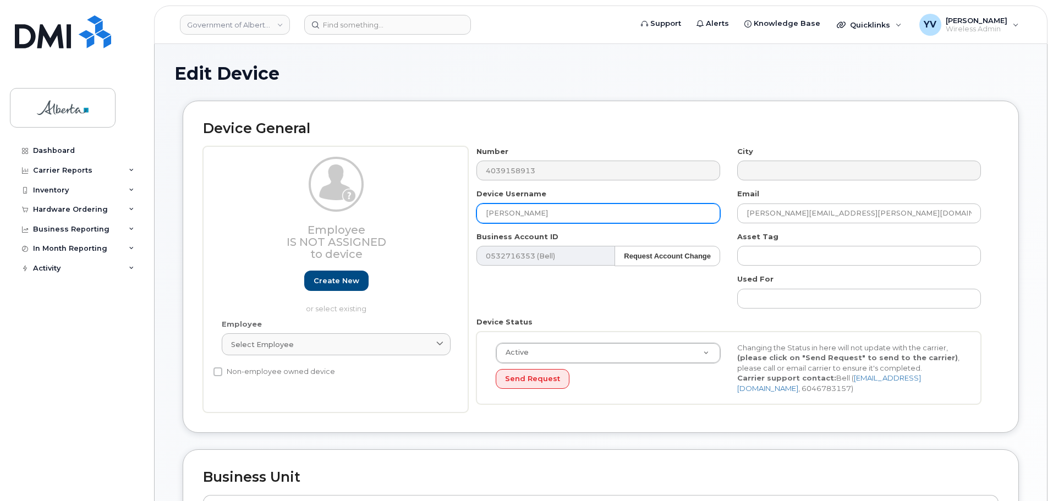
drag, startPoint x: 547, startPoint y: 211, endPoint x: 470, endPoint y: 211, distance: 77.6
click at [470, 211] on div "Device Username Doug Erickson" at bounding box center [598, 206] width 261 height 35
paste input "avid Easter"
type input "[PERSON_NAME][DATE]"
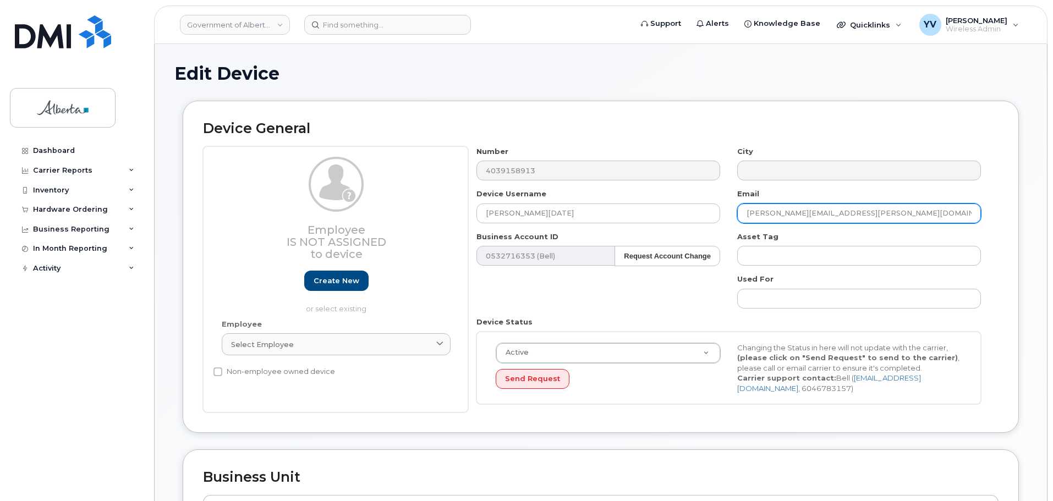
drag, startPoint x: 844, startPoint y: 207, endPoint x: 720, endPoint y: 197, distance: 124.2
click at [720, 197] on div "Number 4039158913 City Device Username David Easter Email doug.erickson@gov.ab.…" at bounding box center [728, 279] width 521 height 267
paste input "David.Easter"
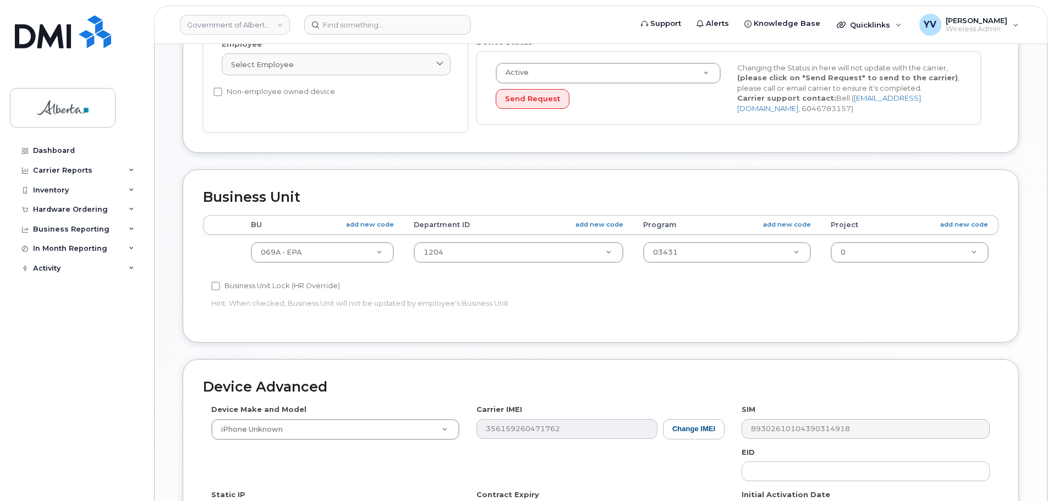
scroll to position [300, 0]
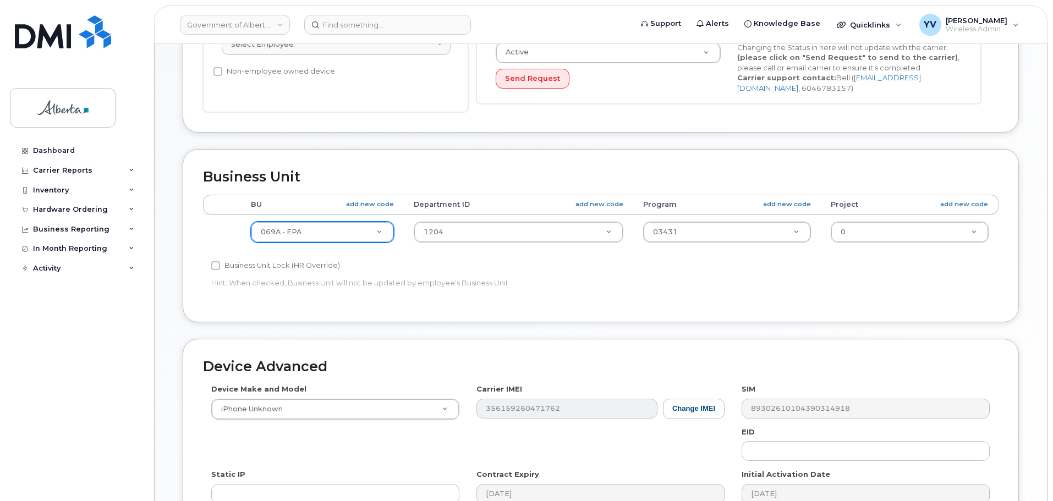
type input "David.Easter@gov.ab.ca"
type input "128"
select select "4120330"
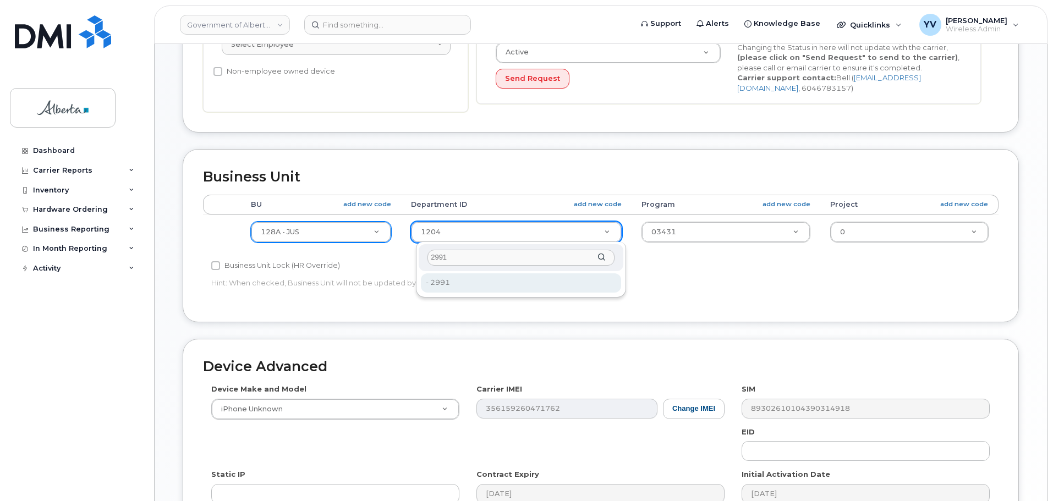
type input "2991"
type input "4752722"
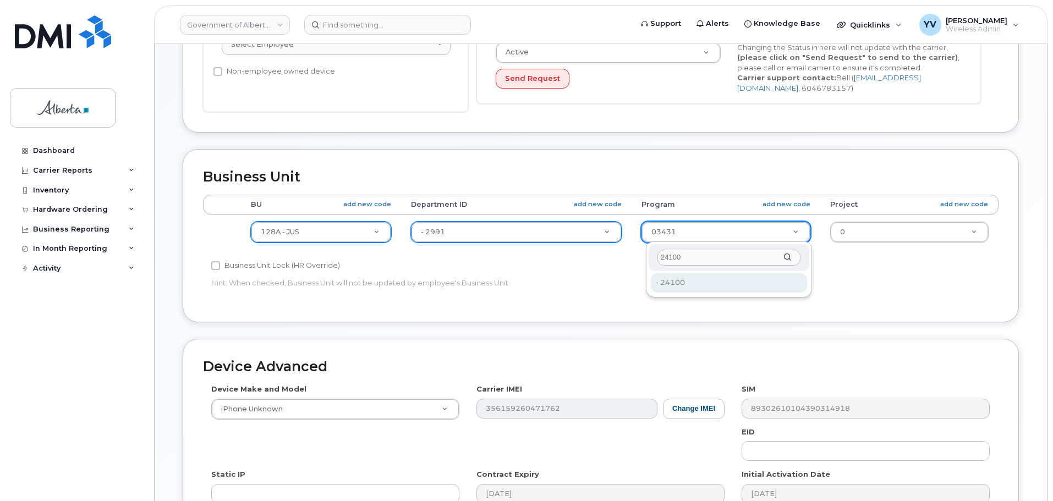
type input "24100"
type input "4753344"
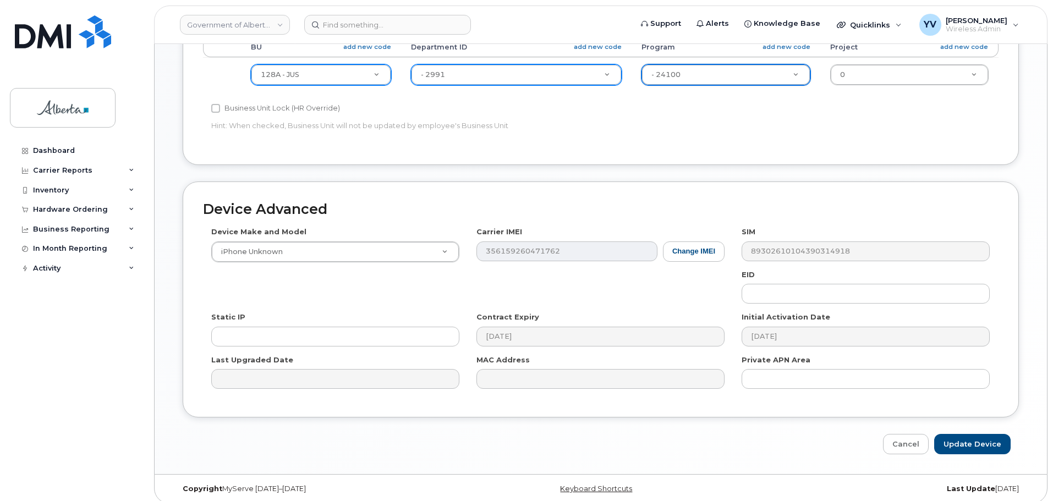
scroll to position [464, 0]
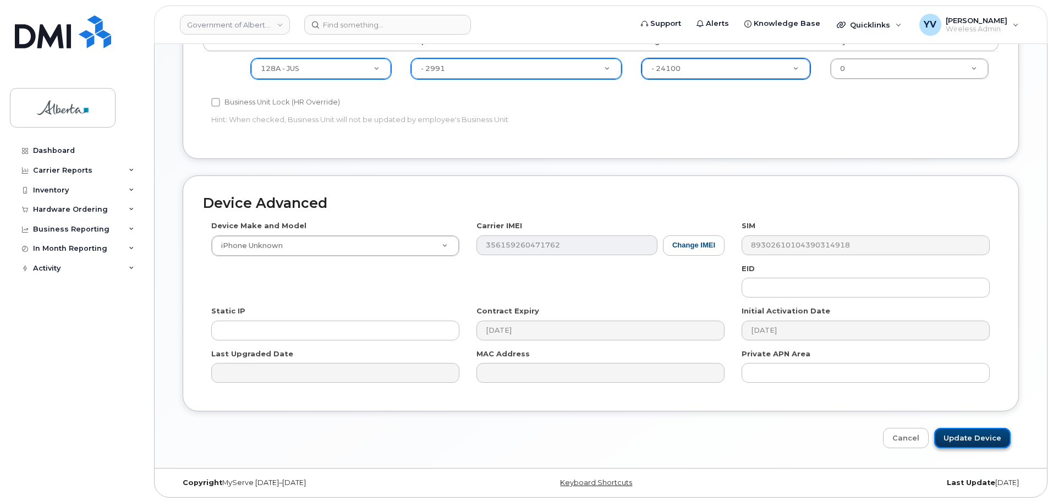
click at [959, 436] on input "Update Device" at bounding box center [972, 438] width 76 height 20
type input "Saving..."
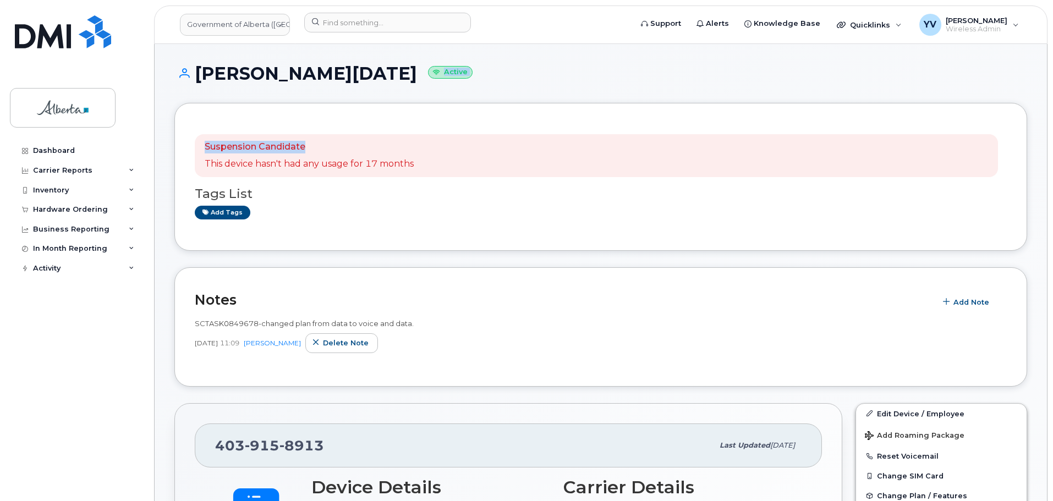
drag, startPoint x: 1056, startPoint y: 85, endPoint x: 1056, endPoint y: 129, distance: 43.5
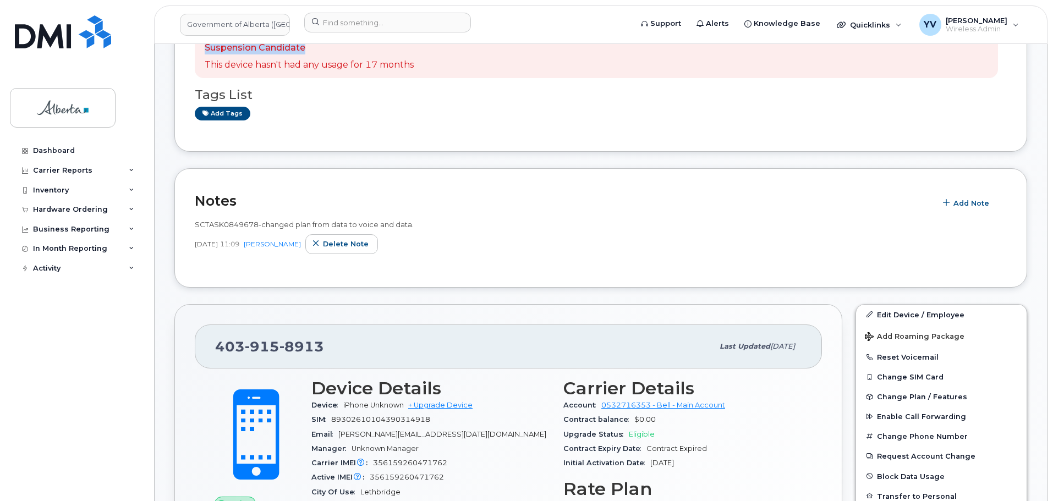
scroll to position [86, 0]
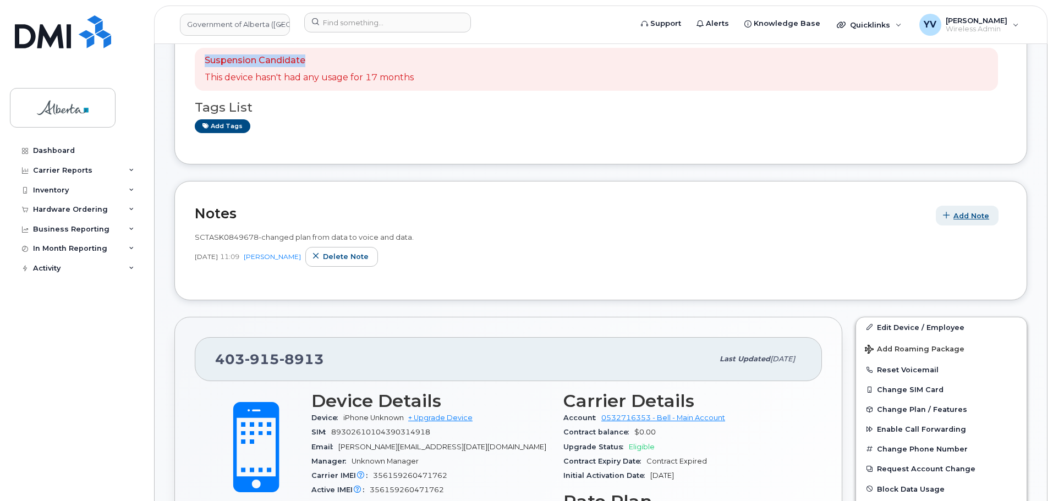
click at [966, 208] on button "Add Note" at bounding box center [967, 216] width 63 height 20
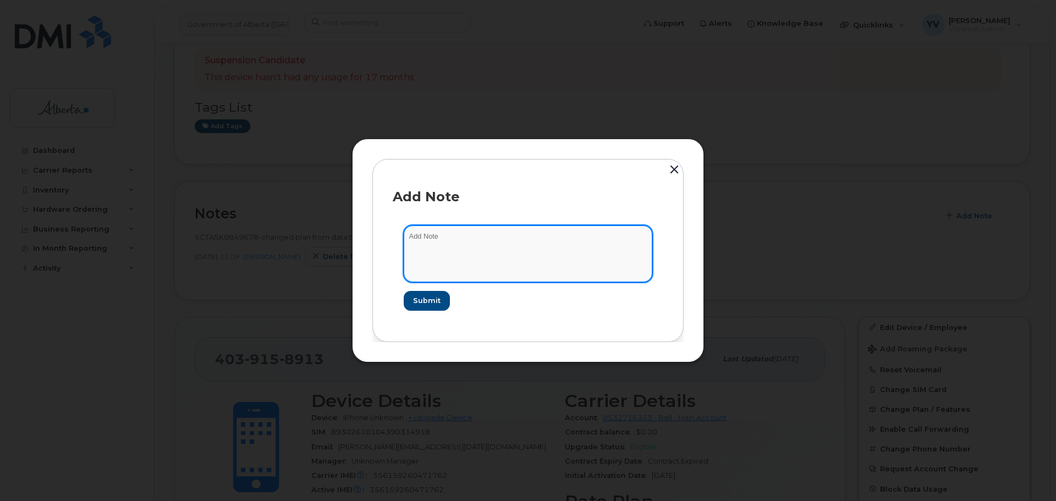
click at [425, 237] on textarea at bounding box center [528, 254] width 249 height 56
paste textarea "SCTASK0849678 4039158913 DO NOT DELETE - BEING REASSIGNED to [PERSON_NAME][DATE…"
type textarea "SCTASK0849678 4039158913 DO NOT DELETE - BEING REASSIGNED to [PERSON_NAME][DATE…"
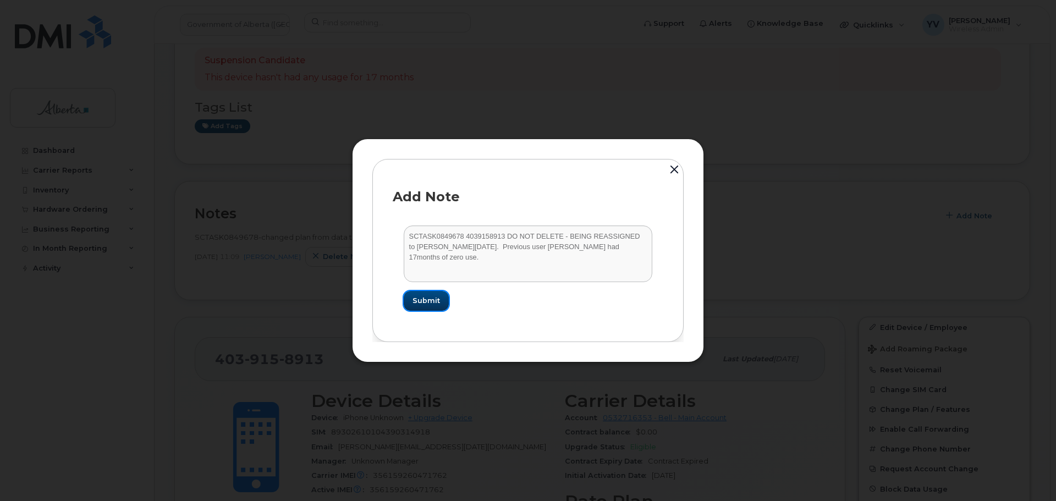
click at [424, 303] on span "Submit" at bounding box center [427, 300] width 28 height 10
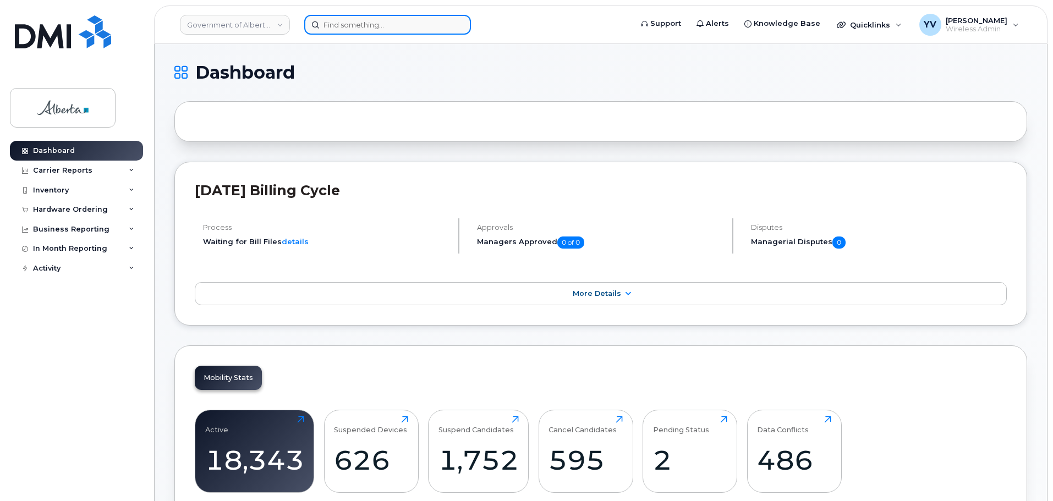
click at [342, 24] on input at bounding box center [387, 25] width 167 height 20
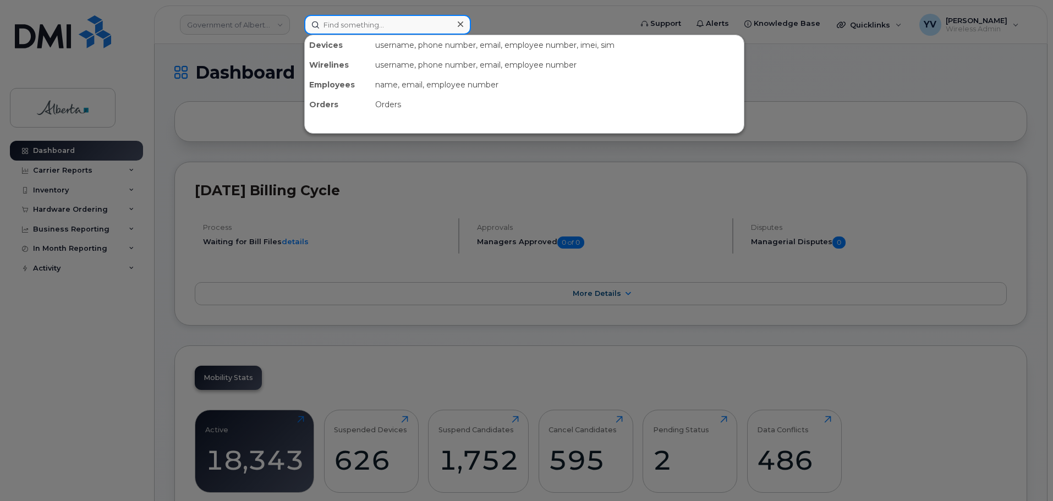
paste input "4039158913"
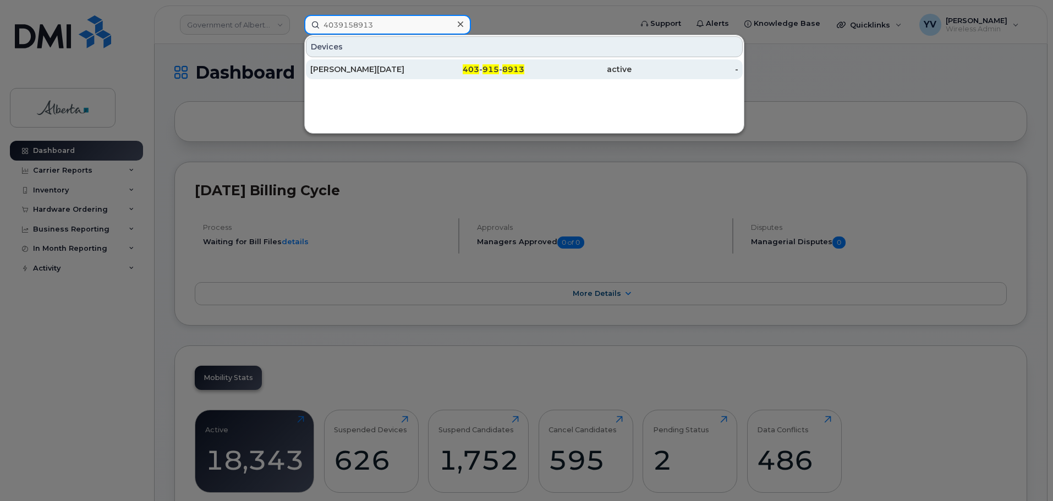
type input "4039158913"
click at [488, 64] on div "403 - 915 - 8913" at bounding box center [471, 69] width 107 height 11
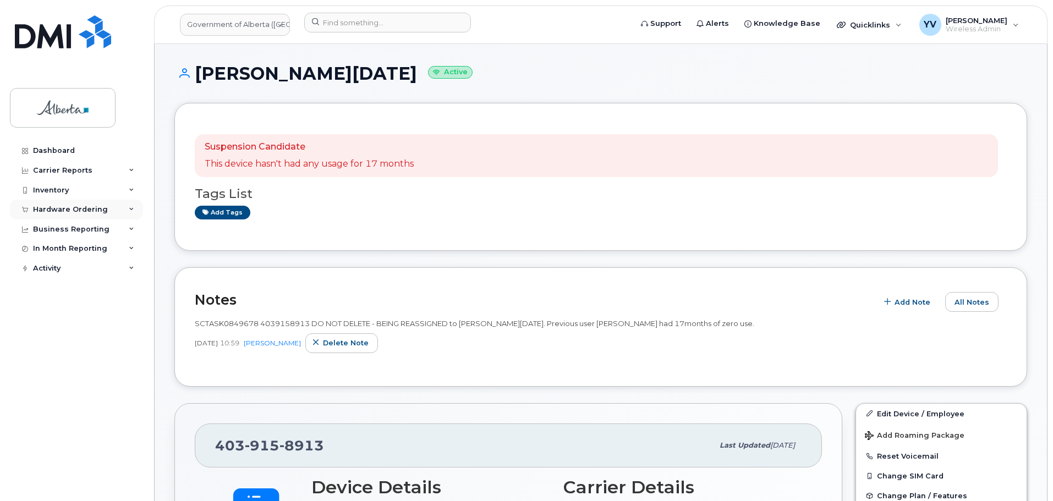
click at [63, 209] on div "Hardware Ordering" at bounding box center [70, 209] width 75 height 9
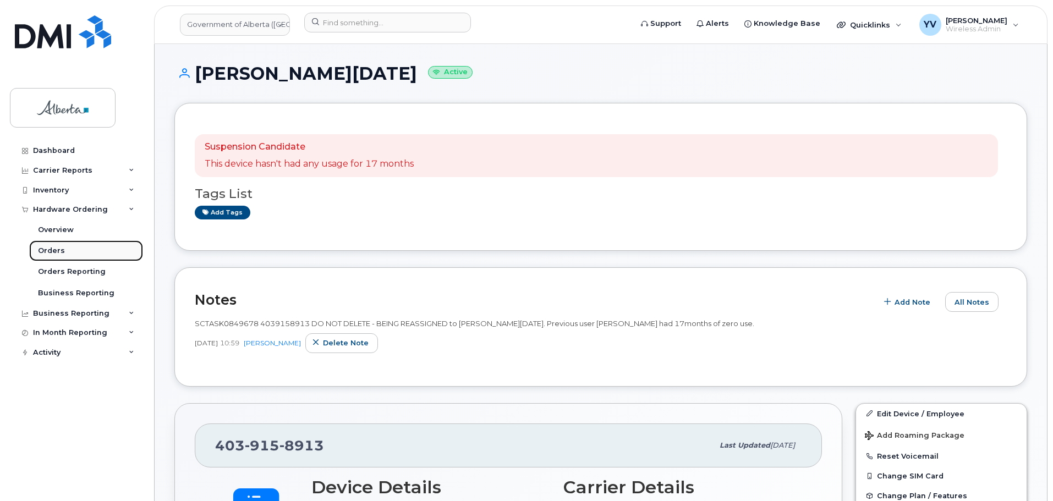
click at [50, 248] on div "Orders" at bounding box center [51, 251] width 27 height 10
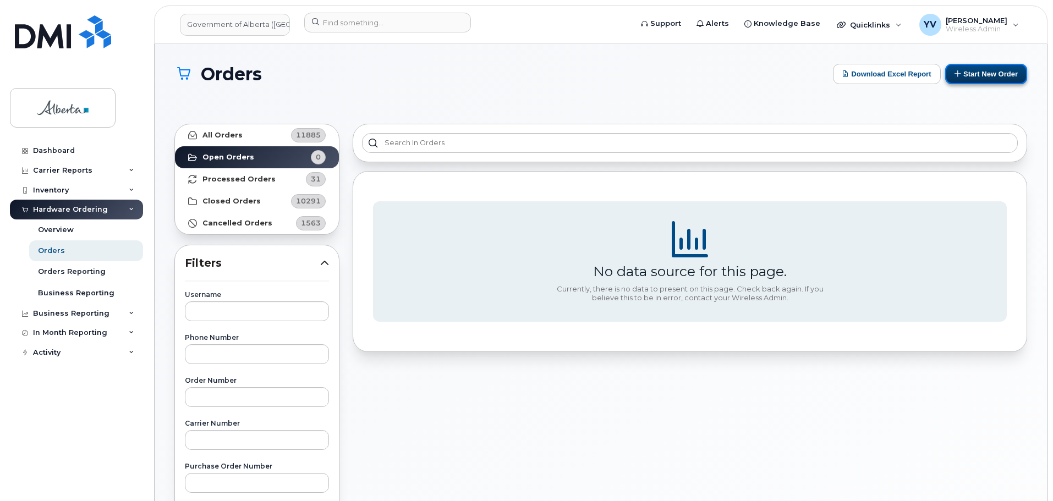
click at [999, 73] on button "Start New Order" at bounding box center [986, 74] width 82 height 20
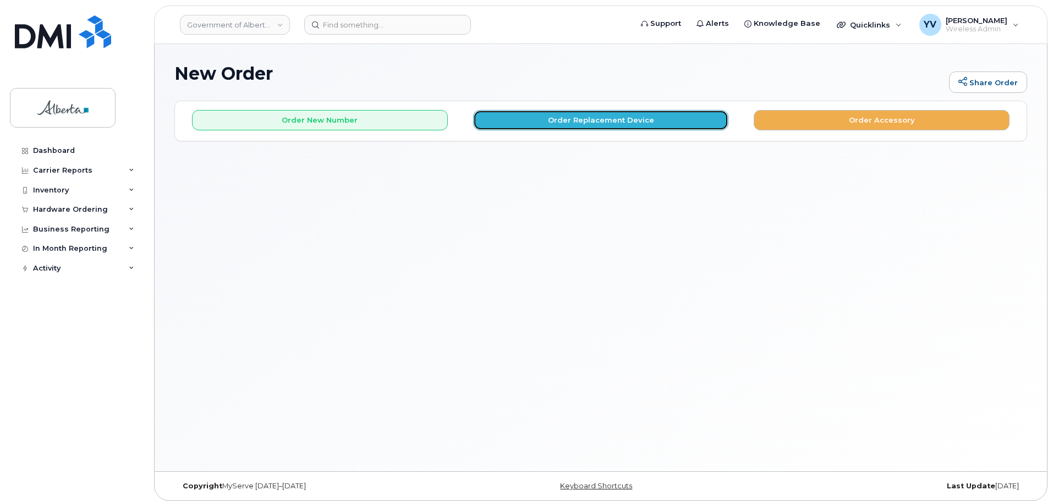
click at [590, 117] on button "Order Replacement Device" at bounding box center [601, 120] width 256 height 20
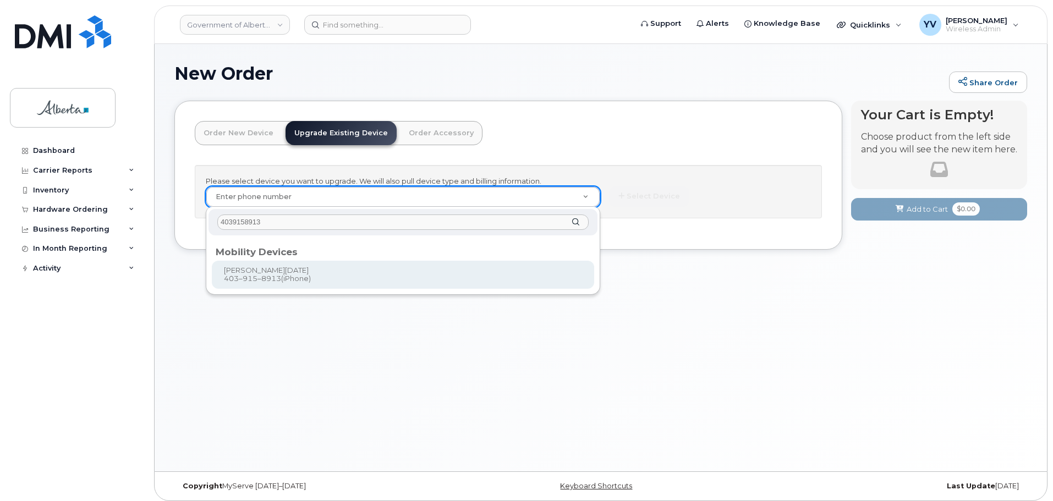
type input "4039158913"
type input "996139"
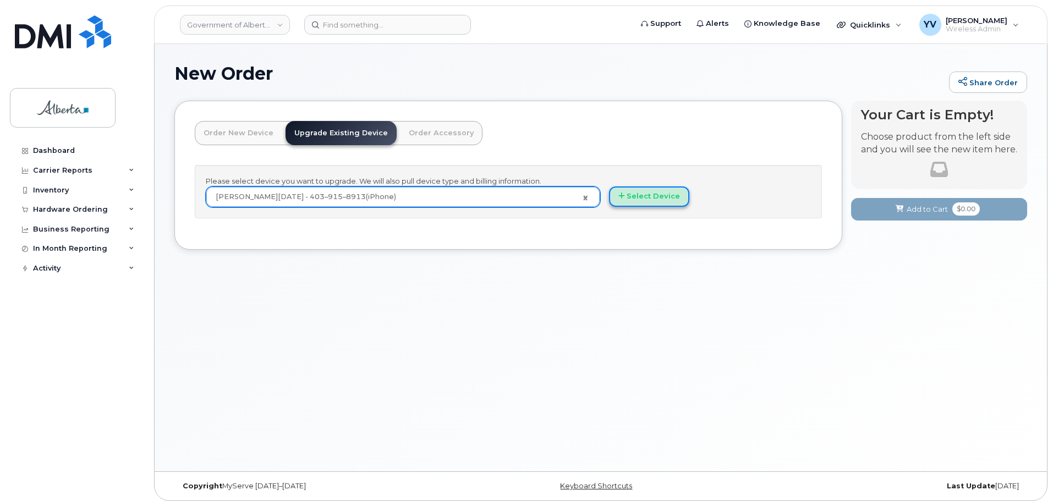
click at [643, 193] on button "Select Device" at bounding box center [649, 196] width 80 height 20
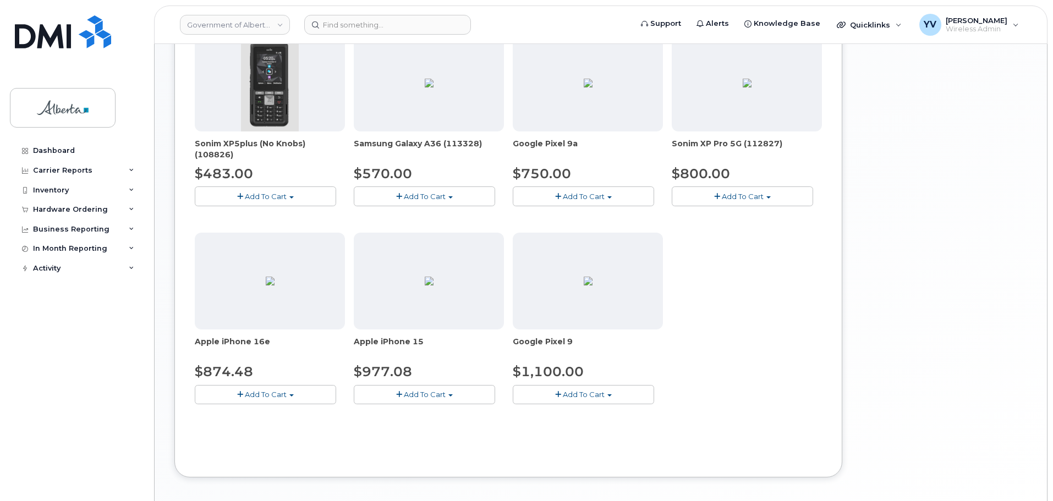
scroll to position [381, 0]
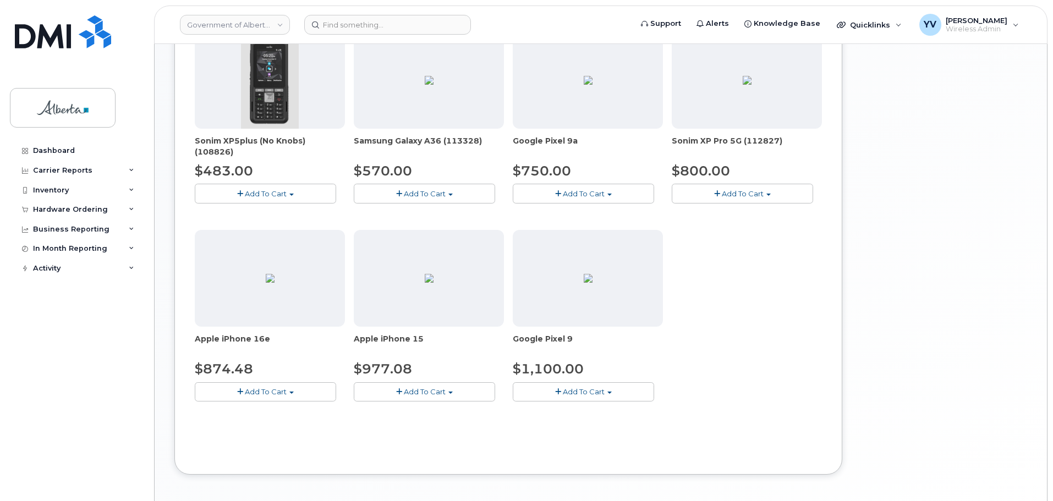
click at [289, 388] on button "Add To Cart" at bounding box center [265, 391] width 141 height 19
click at [276, 428] on link "$874.48 - 30-day upgrade (128GB model)" at bounding box center [284, 426] width 175 height 14
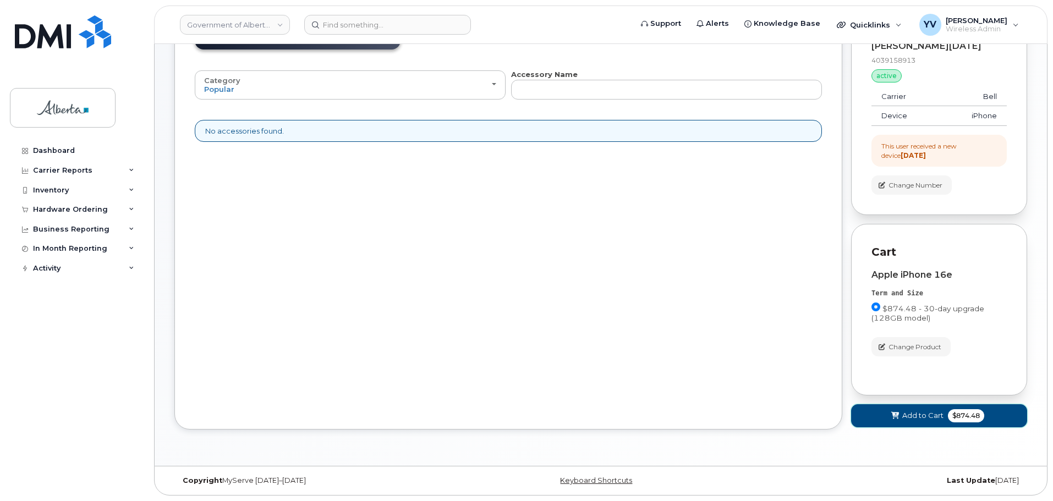
click at [926, 414] on span "Add to Cart" at bounding box center [922, 415] width 41 height 10
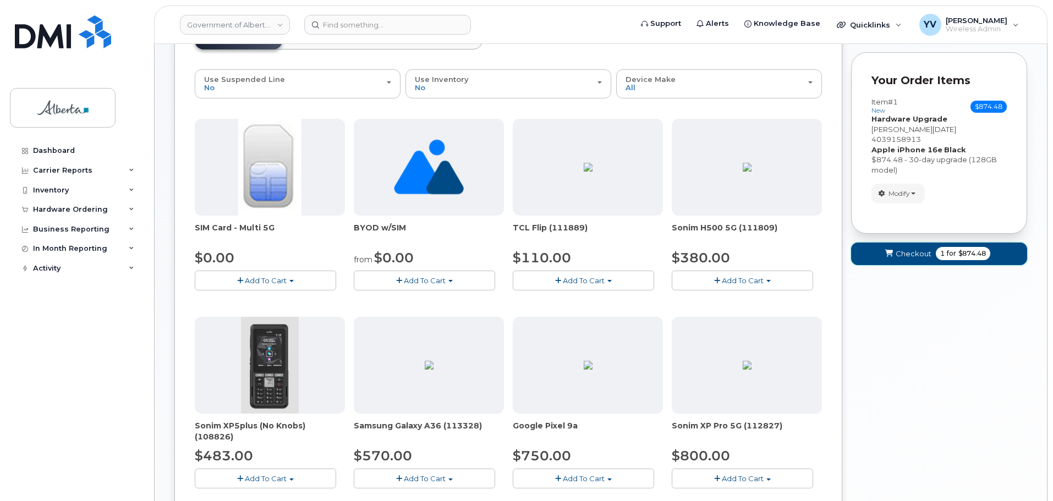
click at [916, 249] on span "Checkout" at bounding box center [914, 254] width 36 height 10
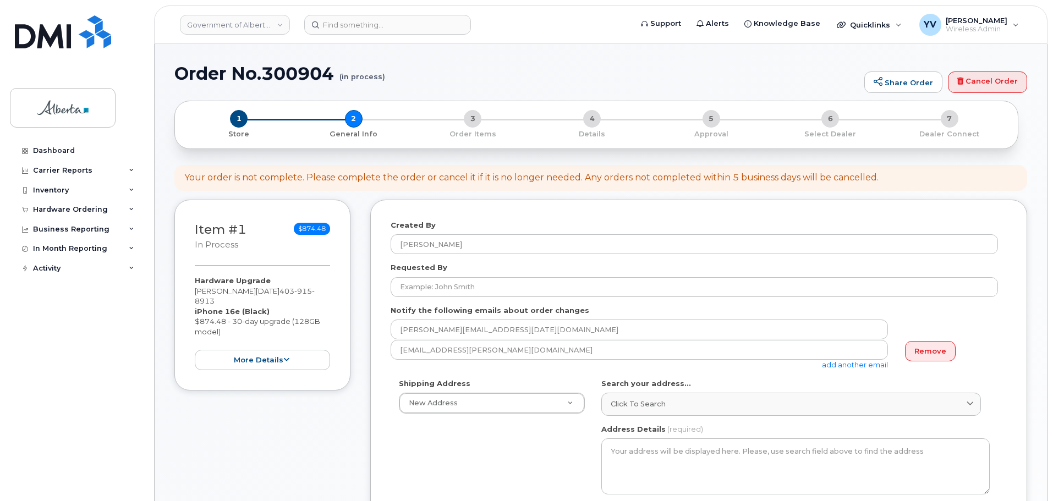
select select
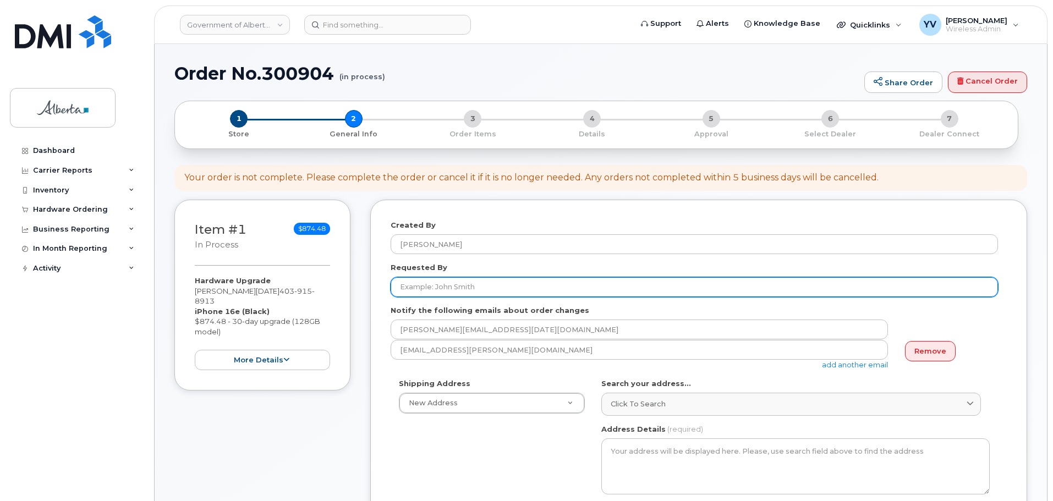
click at [408, 285] on input "Requested By" at bounding box center [694, 287] width 607 height 20
paste input "Anjou Tesiorna"
type input "Anjou Tesiorna"
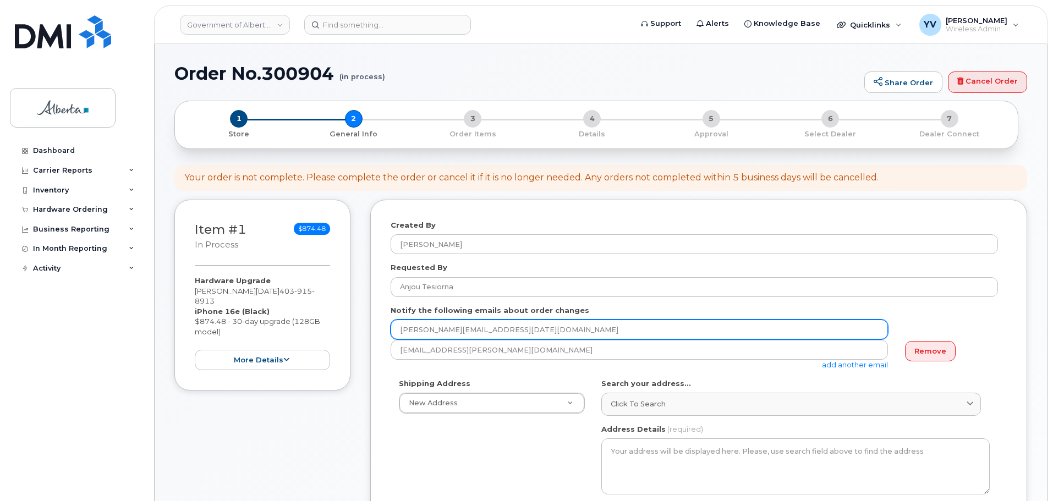
drag, startPoint x: 503, startPoint y: 330, endPoint x: 391, endPoint y: 328, distance: 111.7
click at [391, 328] on input "David.Easter@gov.ab.ca" at bounding box center [639, 330] width 497 height 20
paste input "Anjou.Tesiorna"
type input "Anjou.Tesiorna@gov.ab.ca"
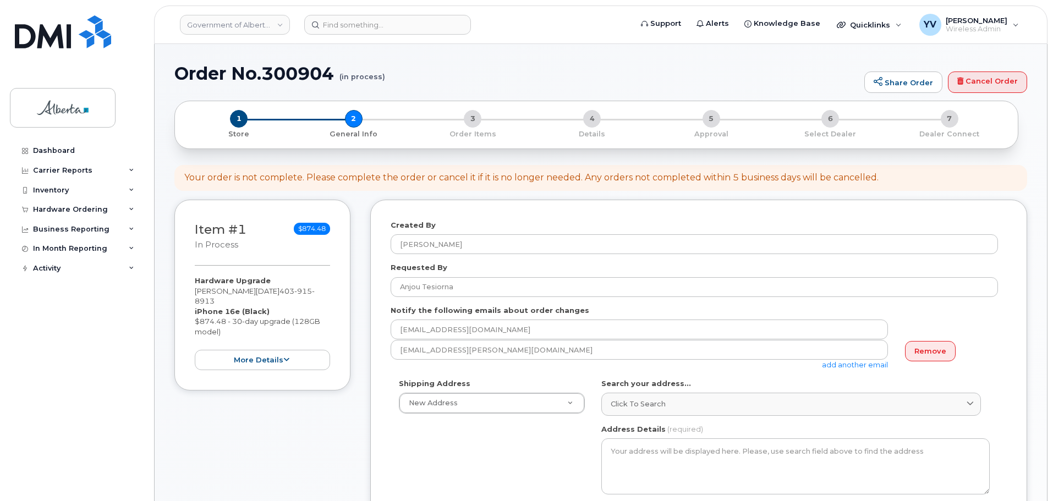
click at [844, 361] on link "add another email" at bounding box center [855, 364] width 66 height 9
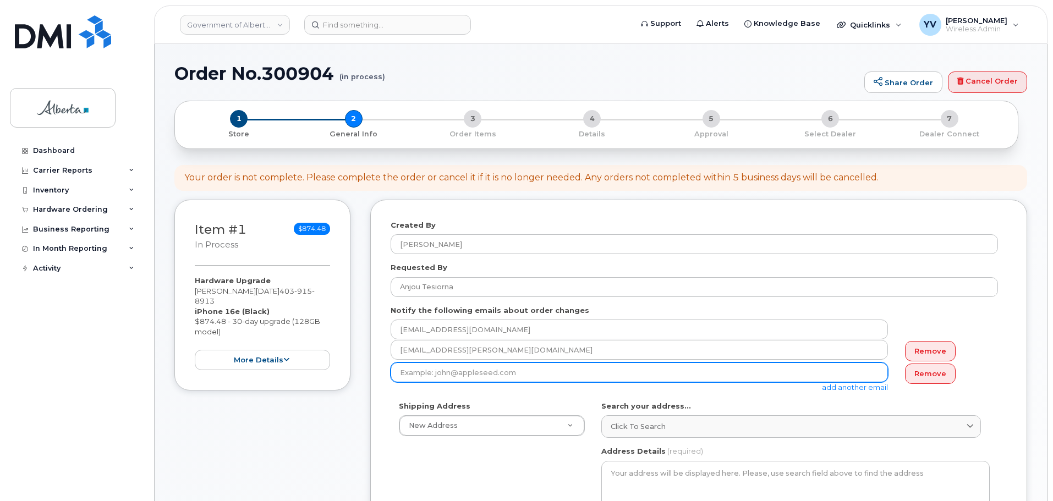
click at [415, 373] on input "email" at bounding box center [639, 373] width 497 height 20
paste input "Dawn.Iwaasa@gov.ab.ca"
type input "Dawn.Iwaasa@gov.ab.ca"
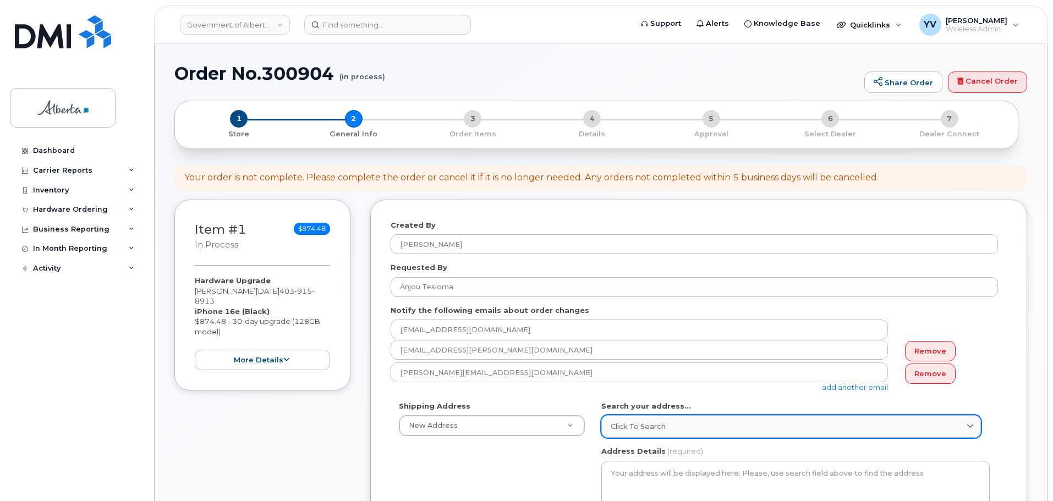
click at [649, 429] on span "Click to search" at bounding box center [638, 426] width 55 height 10
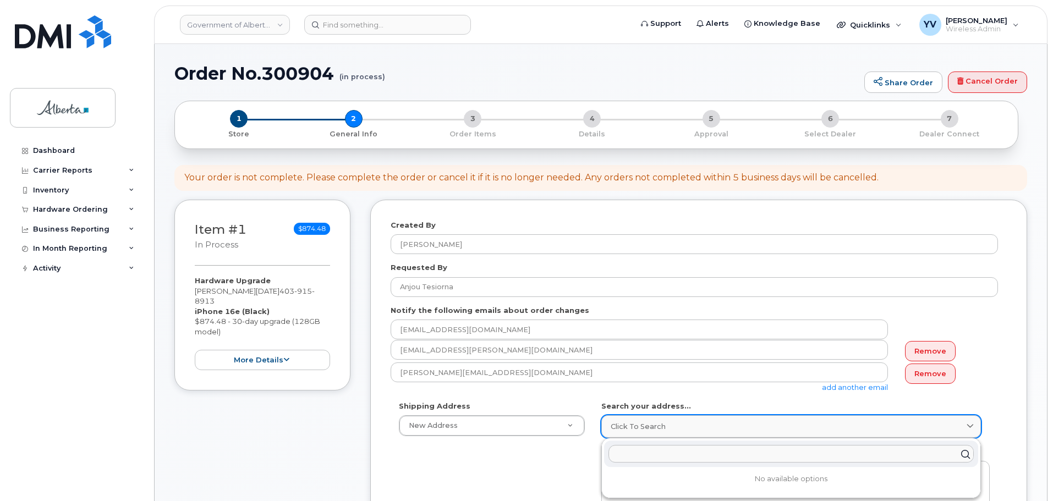
paste input "705 -19A Avenue"
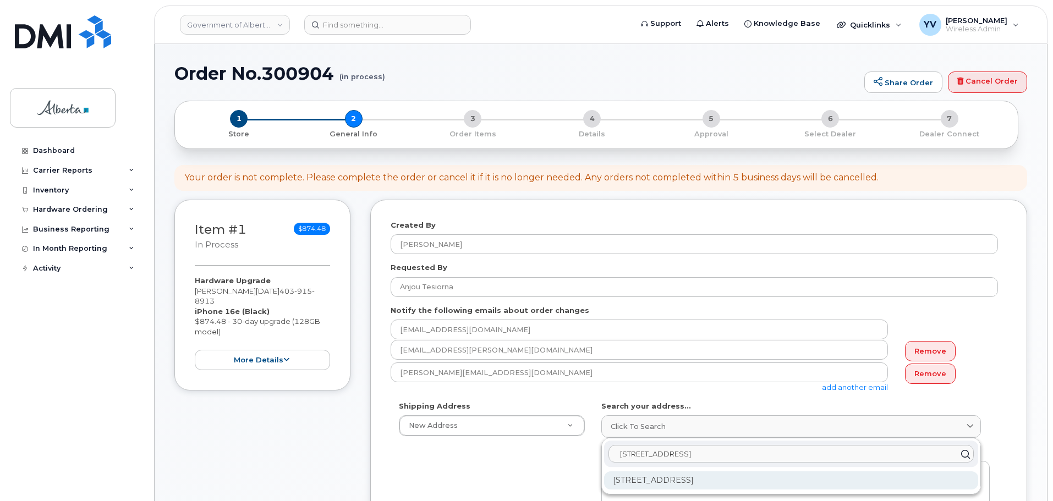
type input "705 -19A Avenue"
click at [716, 477] on div "705 19A Ave Coaldale AB T1M 1A7" at bounding box center [791, 480] width 374 height 18
select select
type textarea "705 19A Ave COALDALE AB T1M 1A7 CANADA"
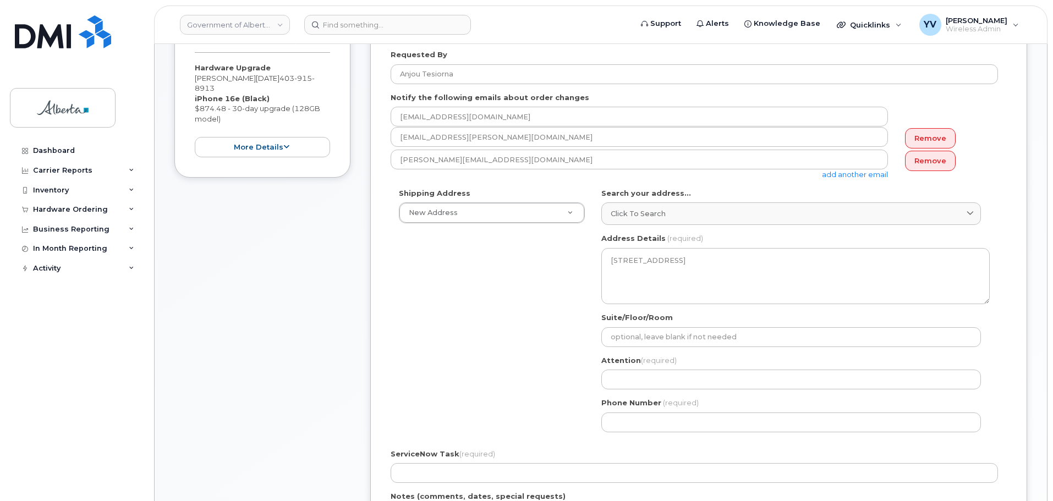
scroll to position [254, 0]
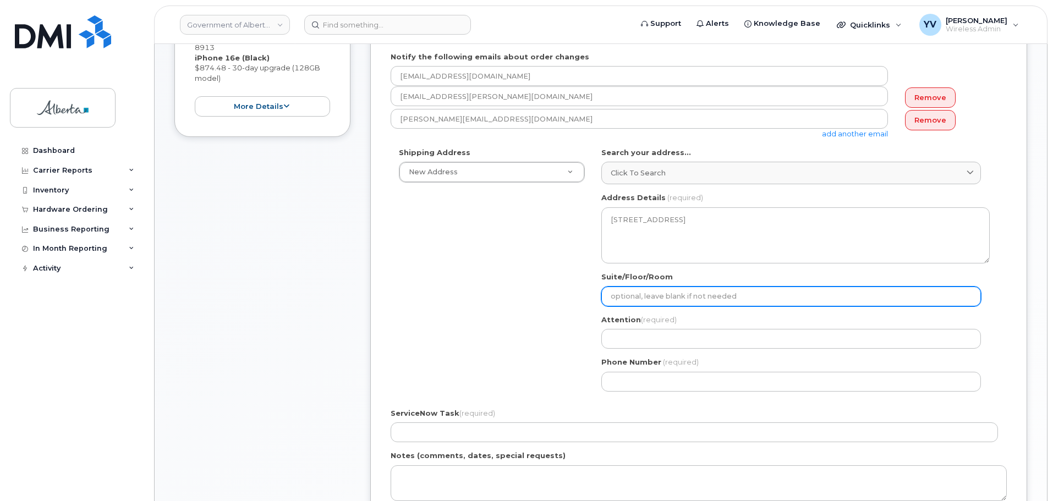
click at [628, 292] on input "Suite/Floor/Room" at bounding box center [791, 297] width 380 height 20
paste input "Room #705"
select select
type input "Room #705"
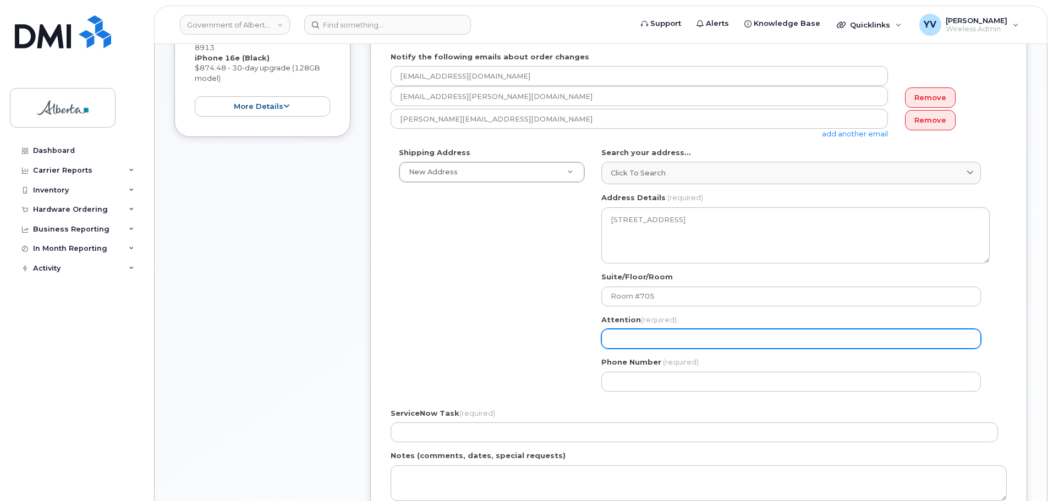
click at [628, 342] on input "Attention (required)" at bounding box center [791, 339] width 380 height 20
paste input "Dawn Iwaasa"
select select
type input "Dawn Iwaasa"
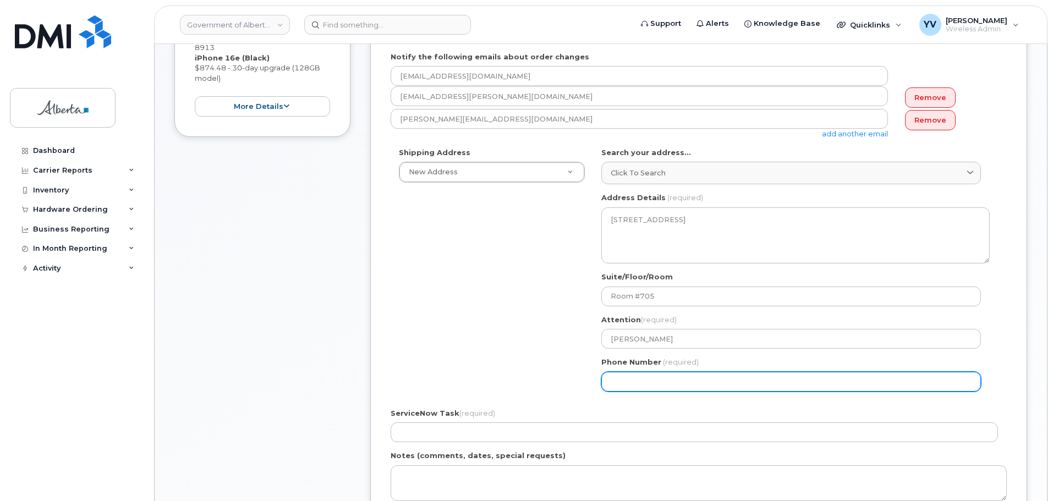
click at [627, 381] on input "Phone Number" at bounding box center [791, 382] width 380 height 20
paste input "4037151361"
select select
type input "4037151361"
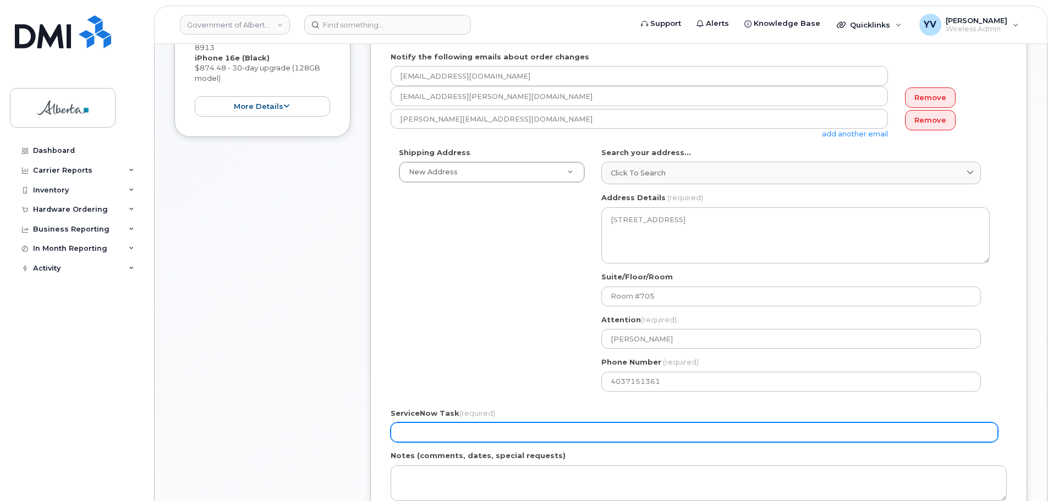
click at [426, 433] on input "ServiceNow Task (required)" at bounding box center [694, 432] width 607 height 20
paste input "SCTASK0849678"
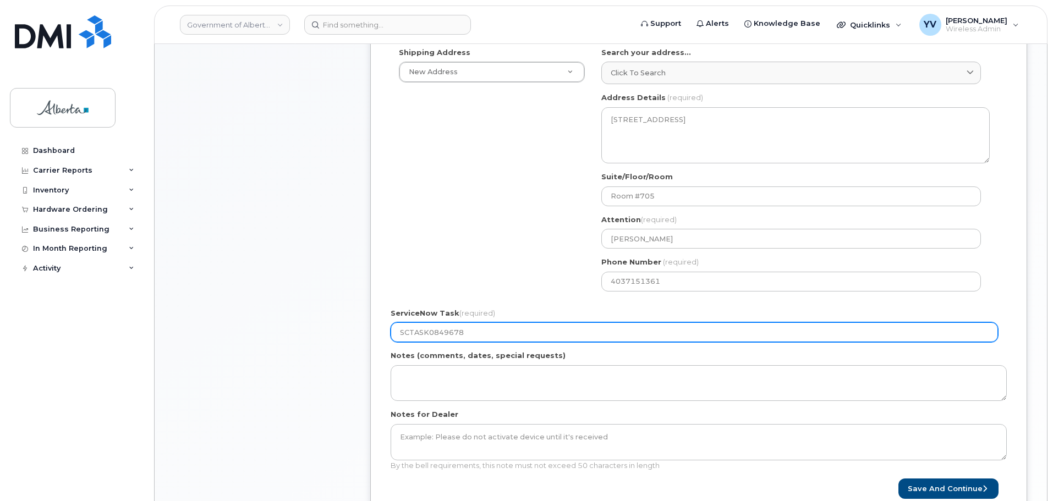
scroll to position [397, 0]
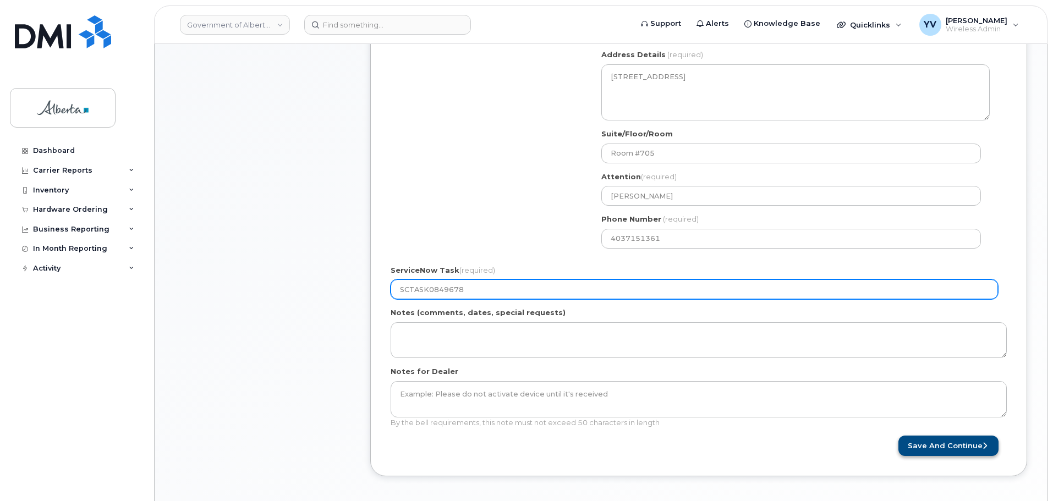
type input "SCTASK0849678"
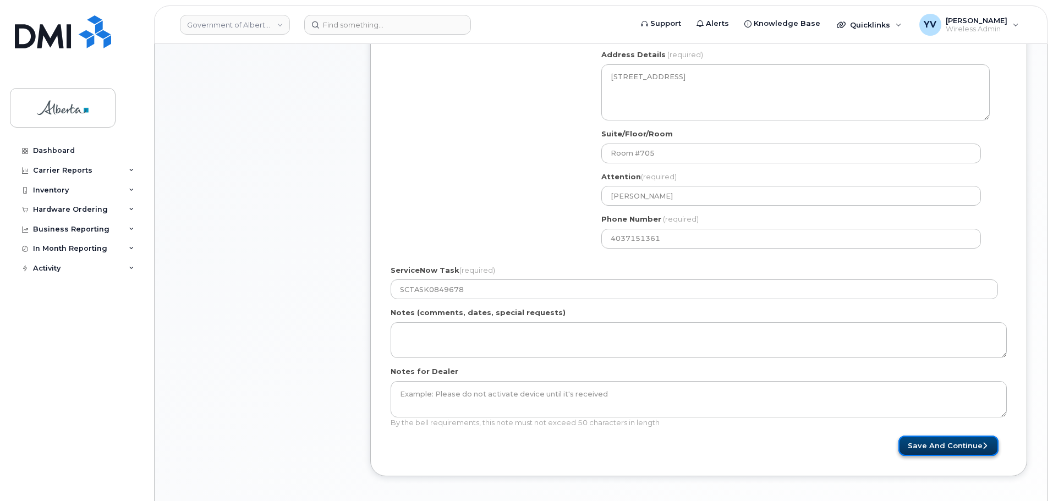
click at [930, 446] on button "Save and Continue" at bounding box center [948, 446] width 100 height 20
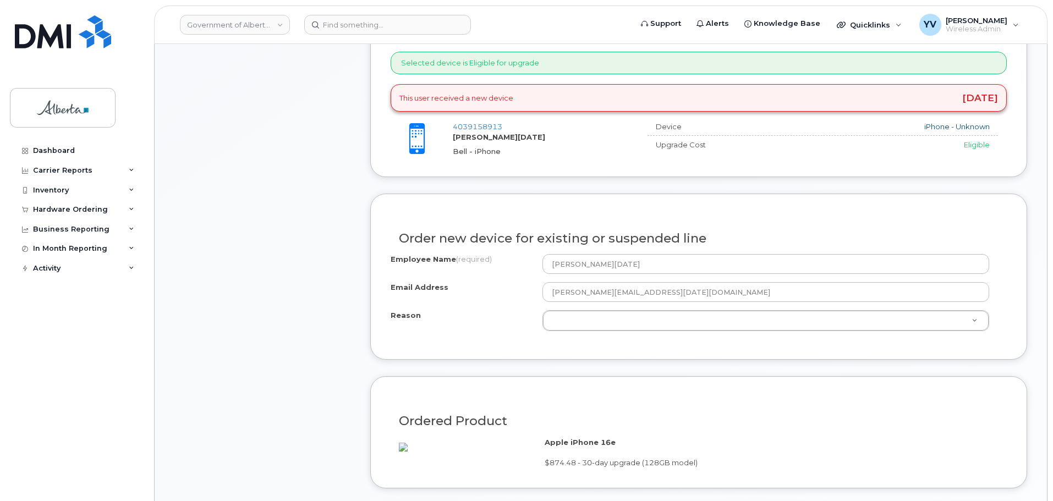
scroll to position [479, 0]
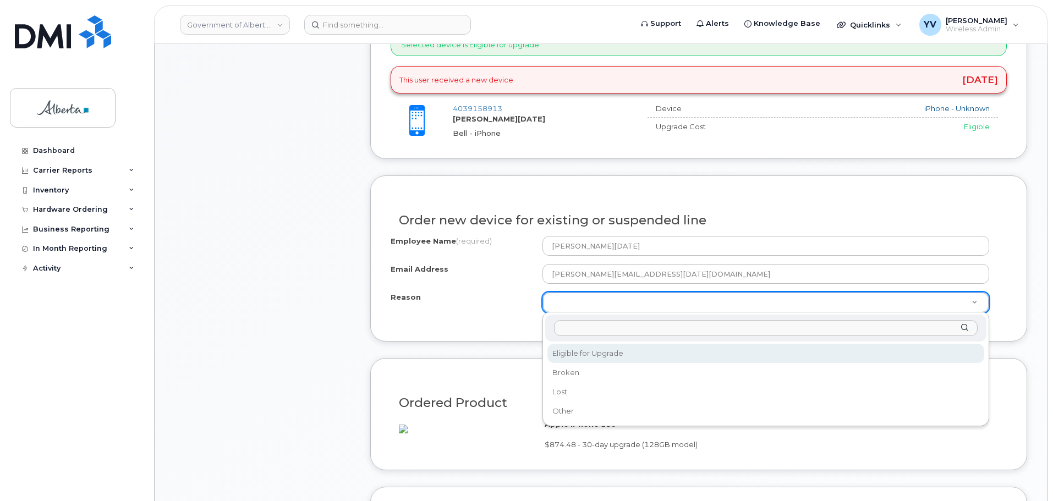
select select "eligible_for_upgrade"
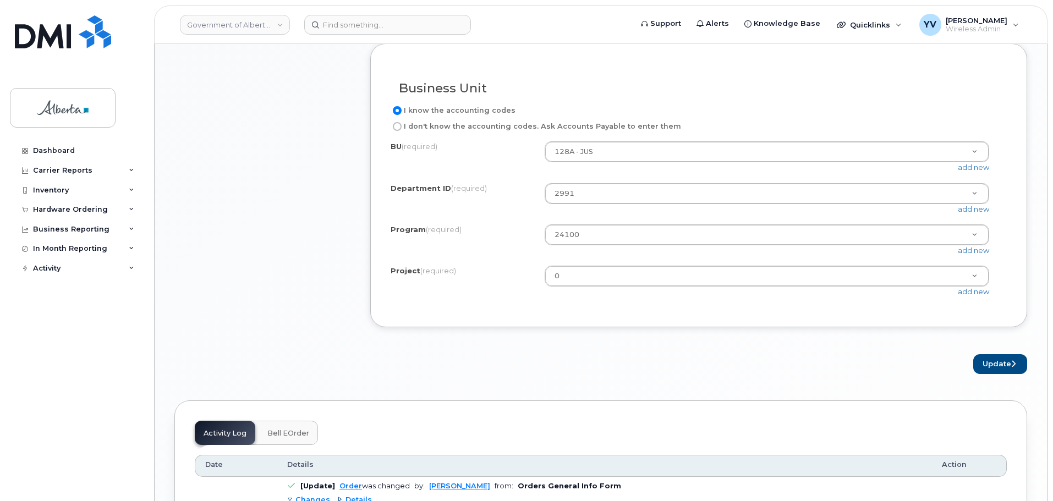
scroll to position [923, 0]
click at [998, 374] on button "Update" at bounding box center [1000, 364] width 54 height 20
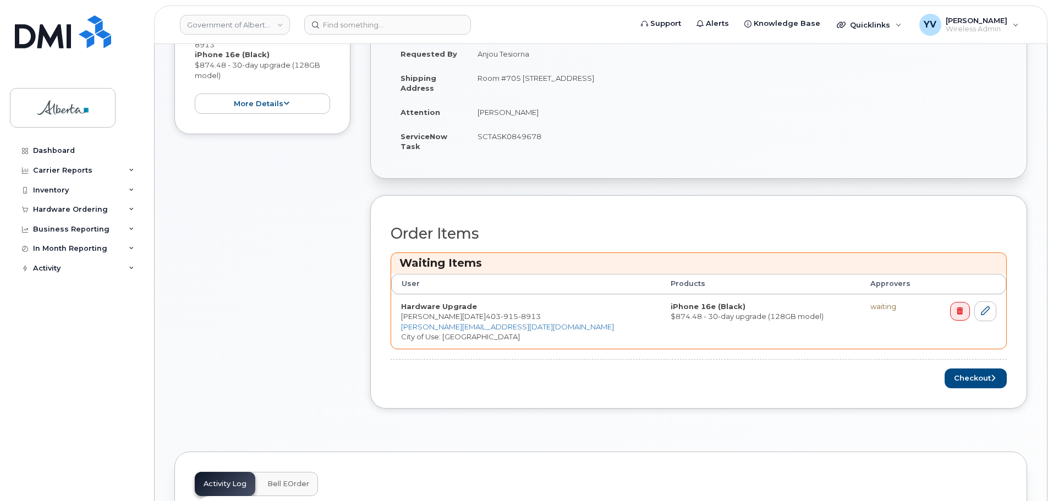
scroll to position [305, 0]
click at [960, 373] on button "Checkout" at bounding box center [976, 377] width 62 height 20
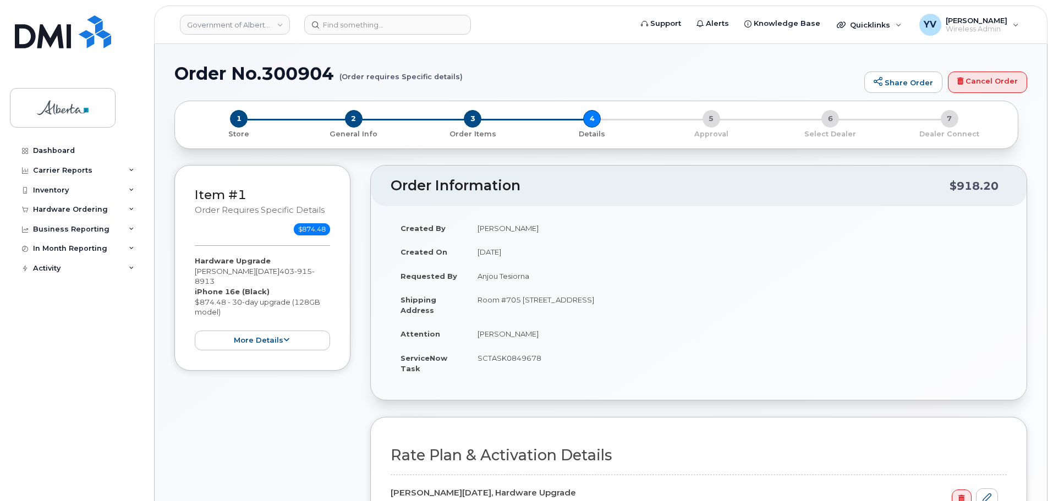
select select
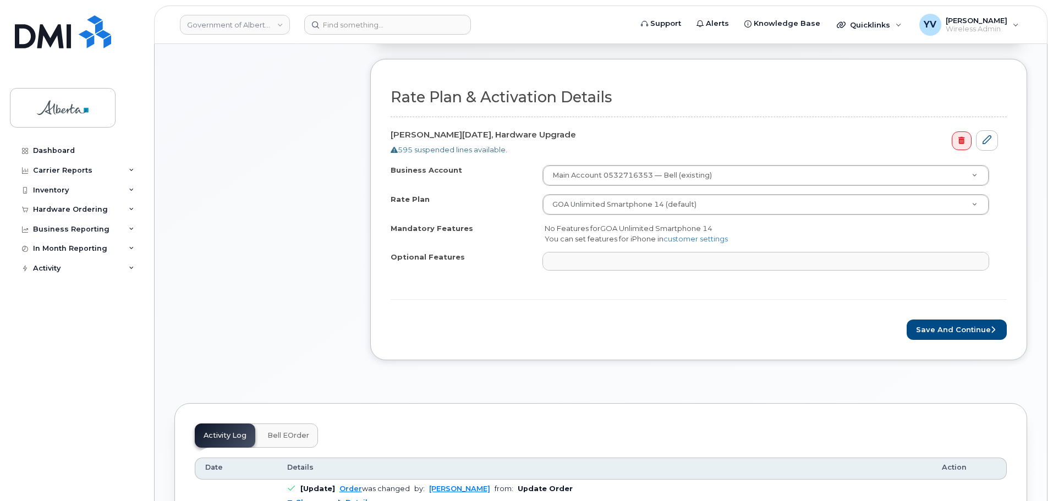
scroll to position [363, 0]
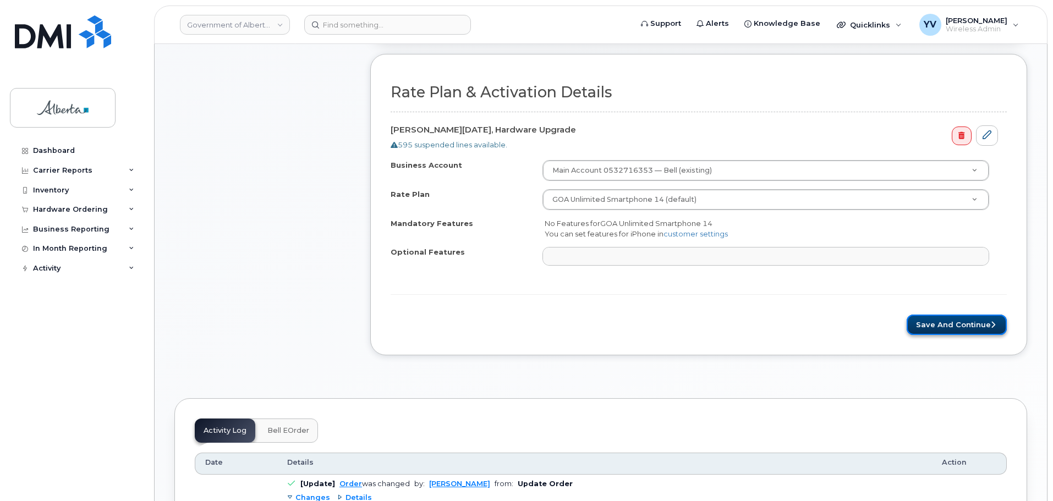
click at [961, 318] on button "Save and Continue" at bounding box center [957, 325] width 100 height 20
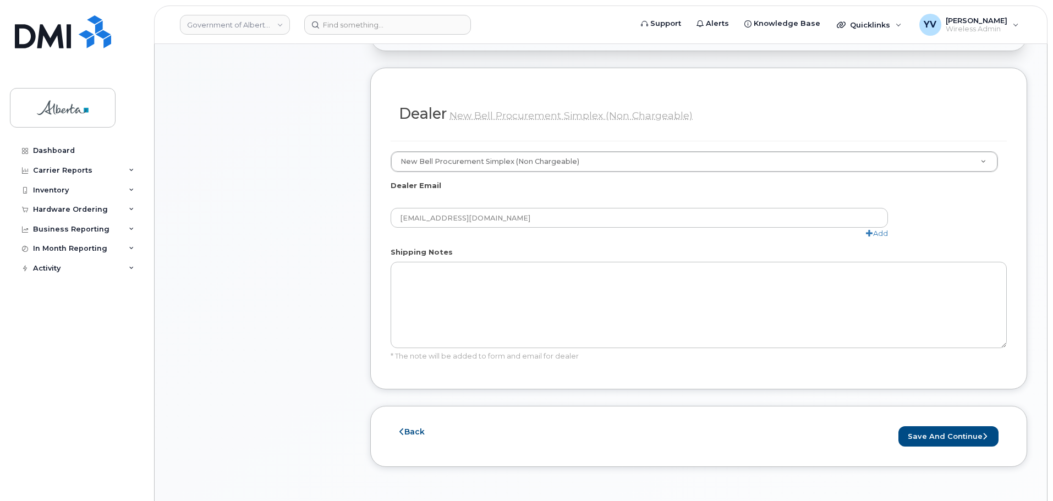
scroll to position [589, 0]
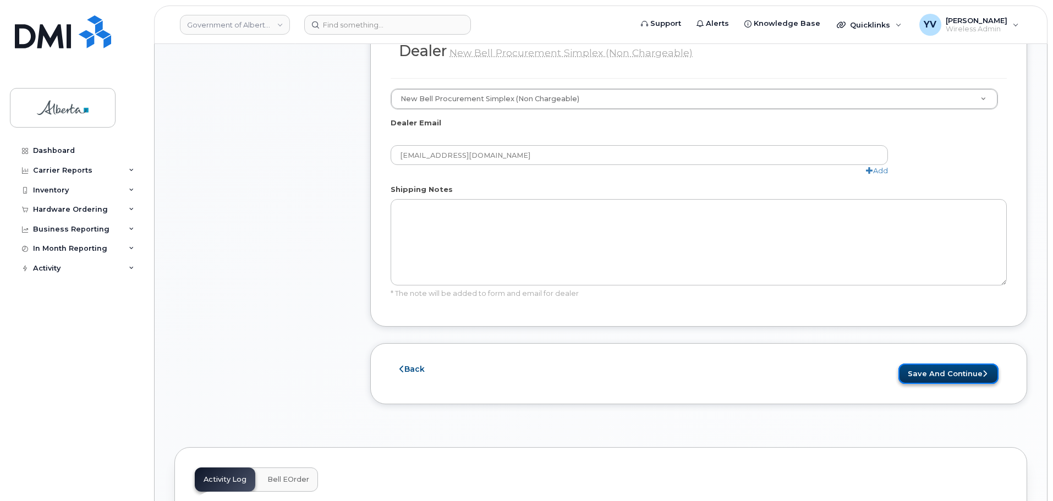
click at [943, 364] on button "Save and Continue" at bounding box center [948, 374] width 100 height 20
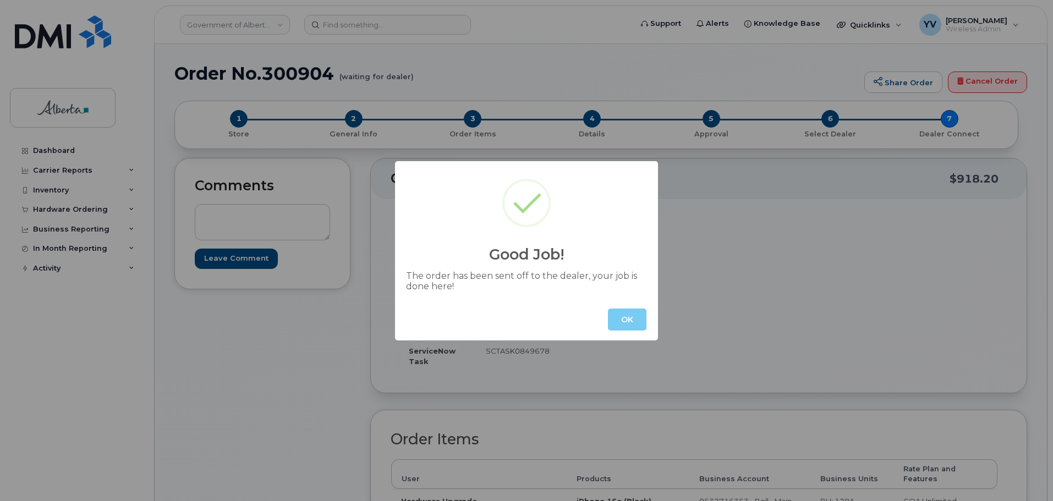
click at [624, 317] on button "OK" at bounding box center [627, 320] width 39 height 22
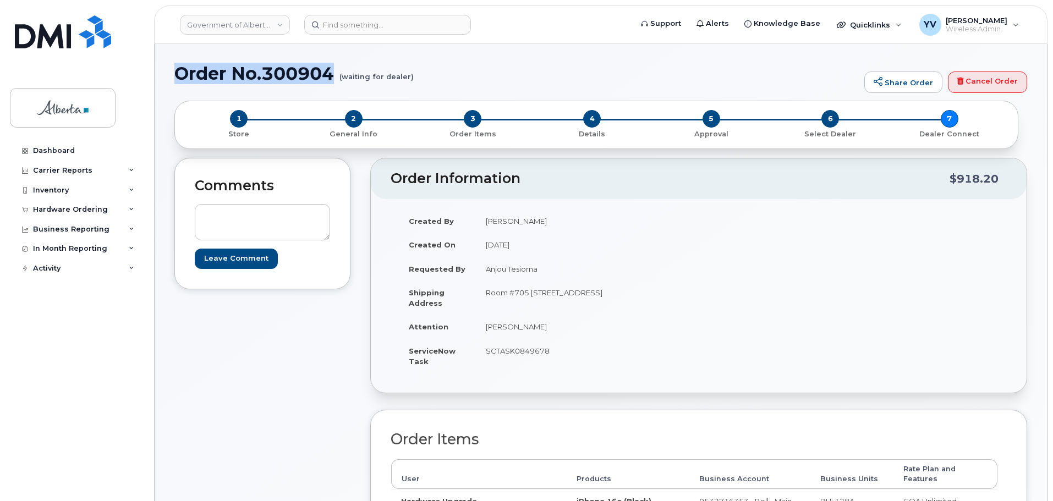
drag, startPoint x: 337, startPoint y: 74, endPoint x: 173, endPoint y: 72, distance: 164.5
copy h1 "Order No.300904"
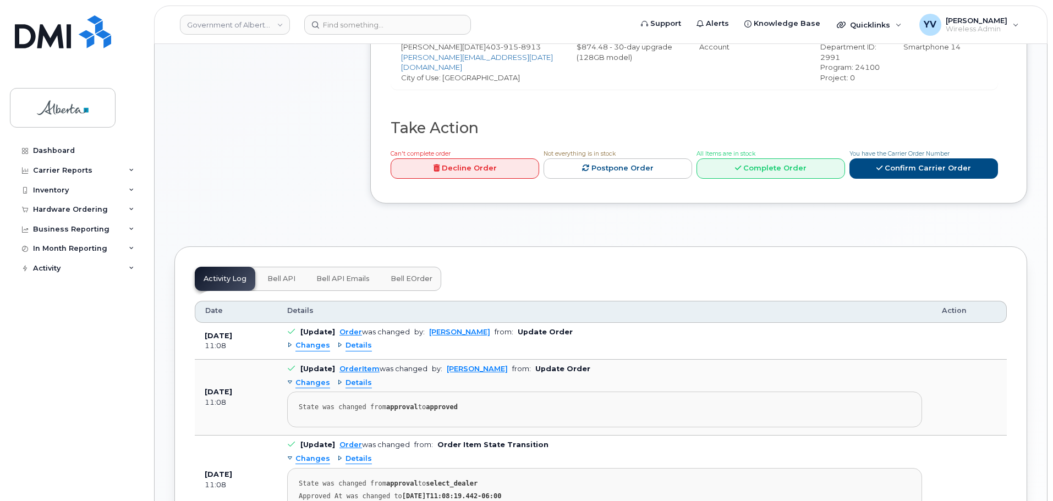
scroll to position [467, 0]
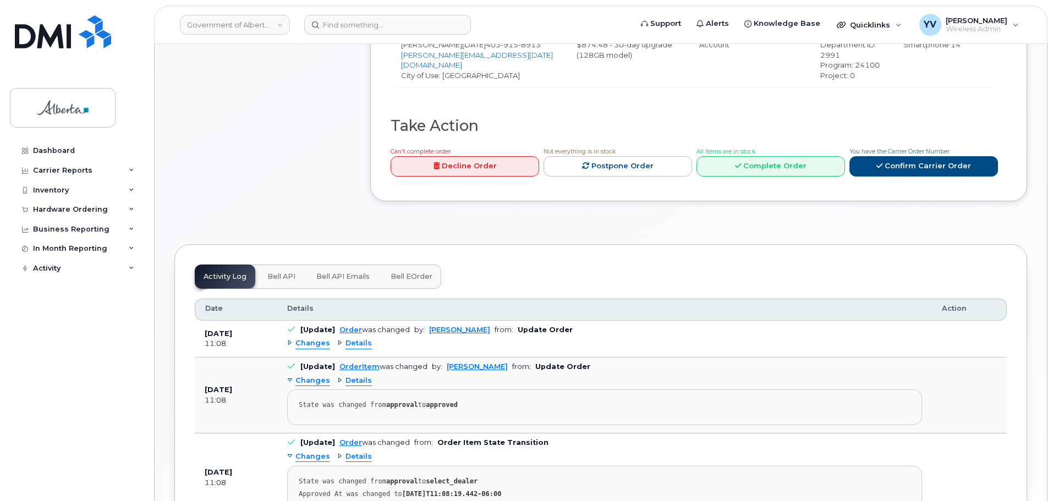
click at [276, 265] on button "Bell API" at bounding box center [282, 277] width 46 height 24
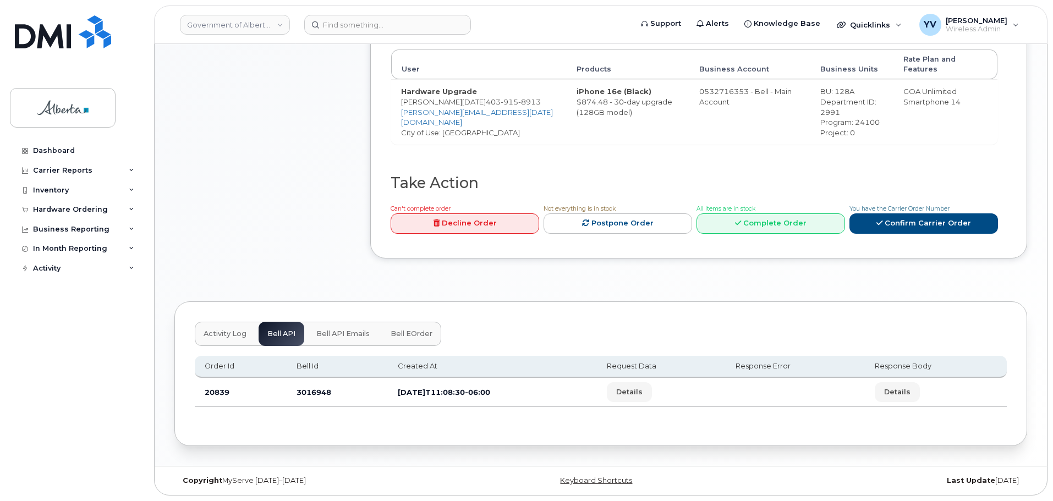
scroll to position [400, 0]
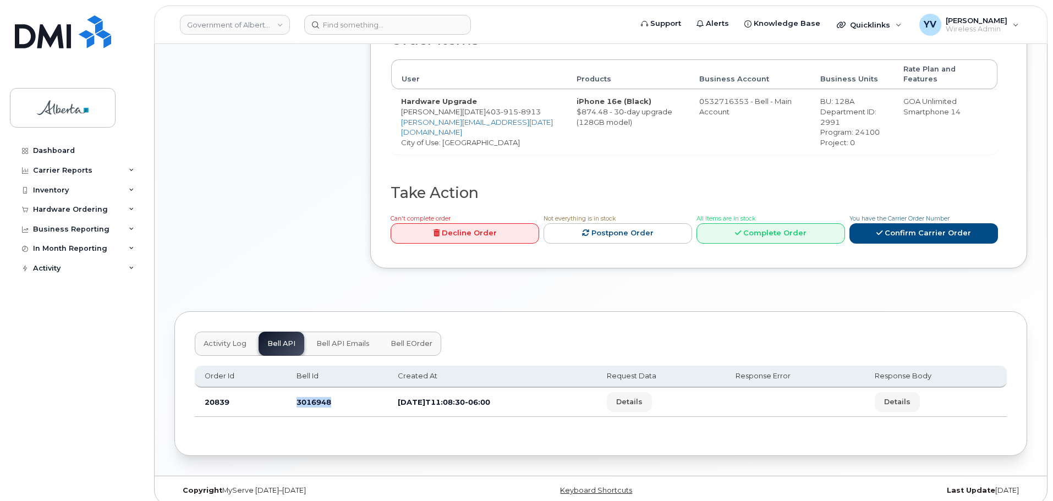
drag, startPoint x: 333, startPoint y: 393, endPoint x: 293, endPoint y: 394, distance: 39.6
click at [293, 394] on td "3016948" at bounding box center [337, 402] width 101 height 29
copy td "3016948"
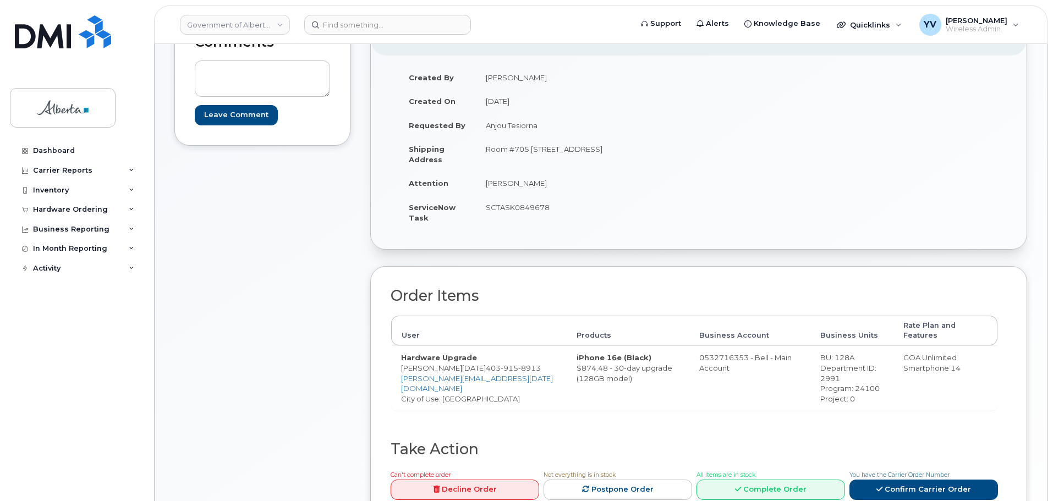
scroll to position [142, 0]
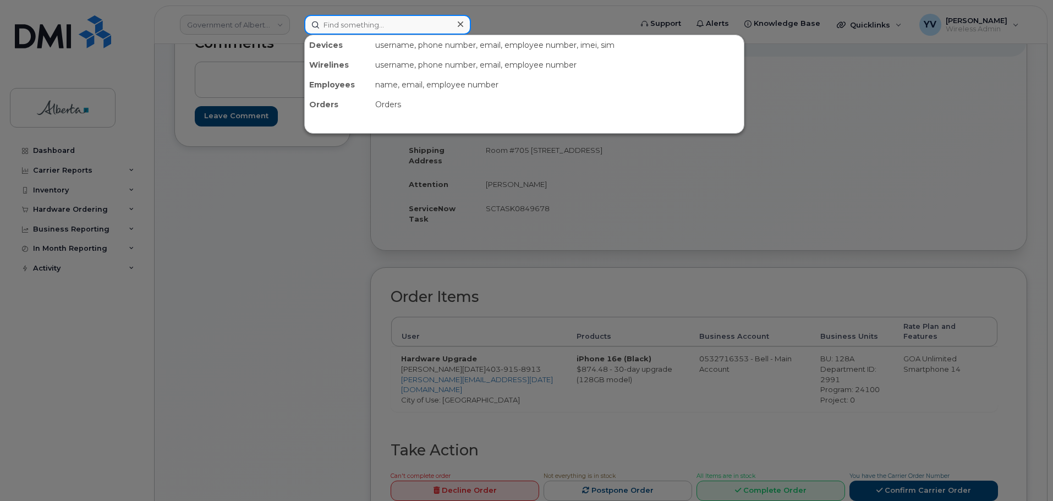
click at [333, 25] on input at bounding box center [387, 25] width 167 height 20
paste input "5873857113"
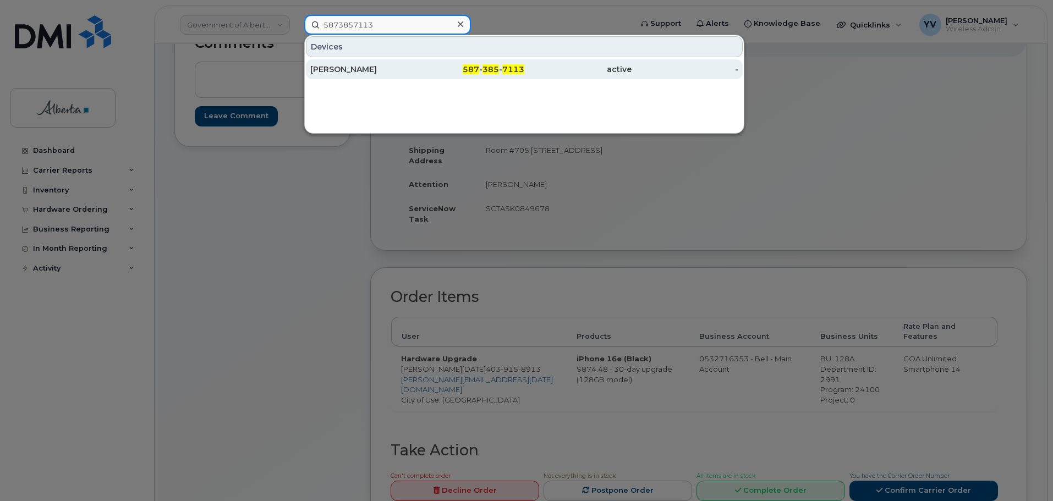
type input "5873857113"
click at [492, 65] on span "385" at bounding box center [490, 69] width 17 height 10
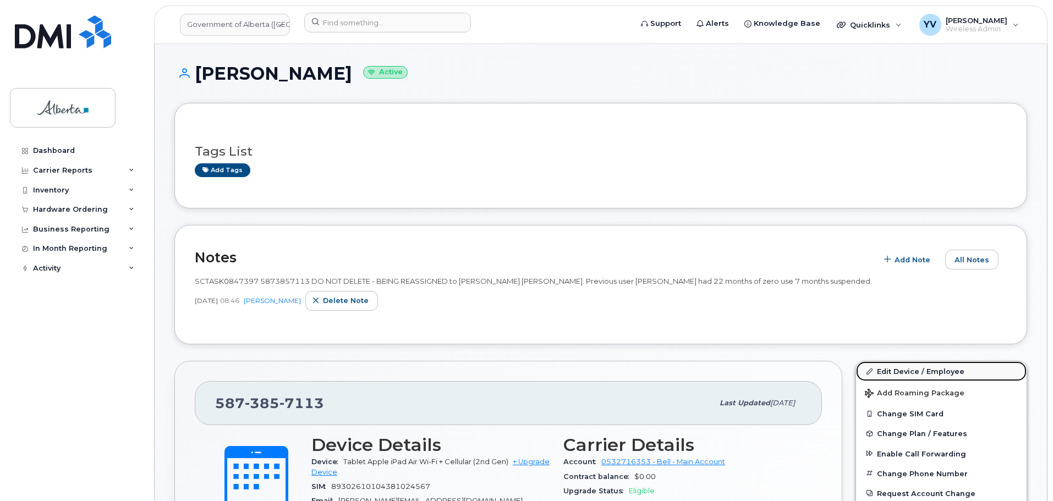
click at [893, 370] on link "Edit Device / Employee" at bounding box center [941, 371] width 171 height 20
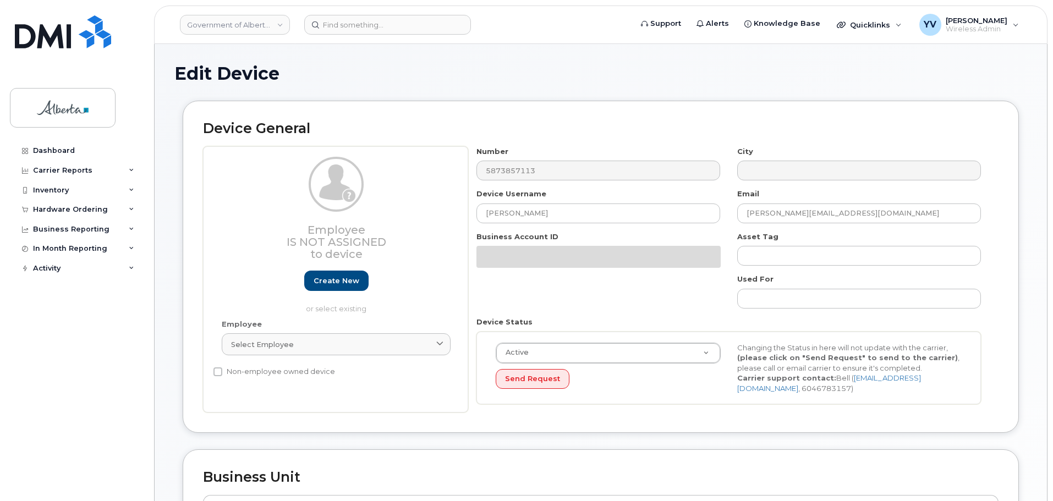
select select "4120335"
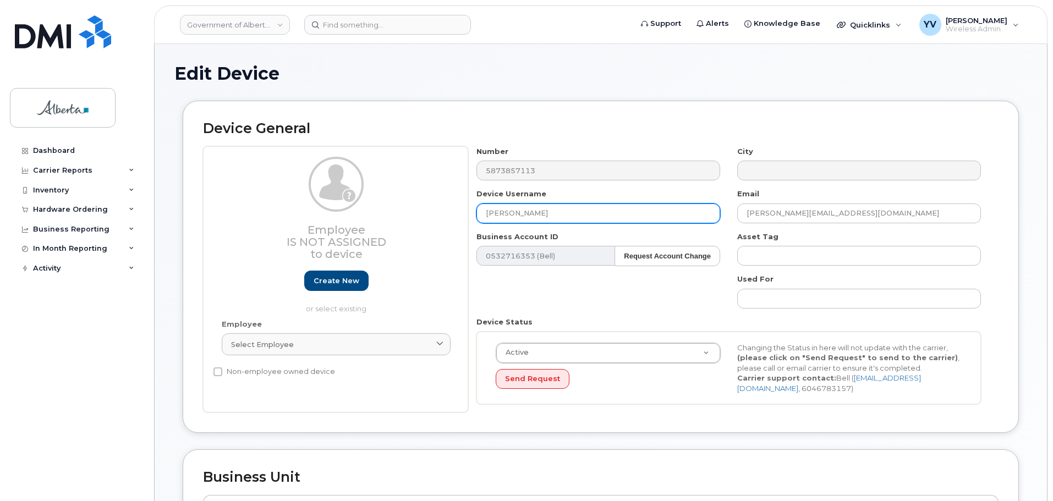
drag, startPoint x: 551, startPoint y: 213, endPoint x: 487, endPoint y: 210, distance: 63.9
click at [487, 210] on input "[PERSON_NAME]" at bounding box center [598, 214] width 244 height 20
paste input "Abisola Joshua"
type input "Abisola Joshua"
drag, startPoint x: 863, startPoint y: 217, endPoint x: 719, endPoint y: 213, distance: 143.6
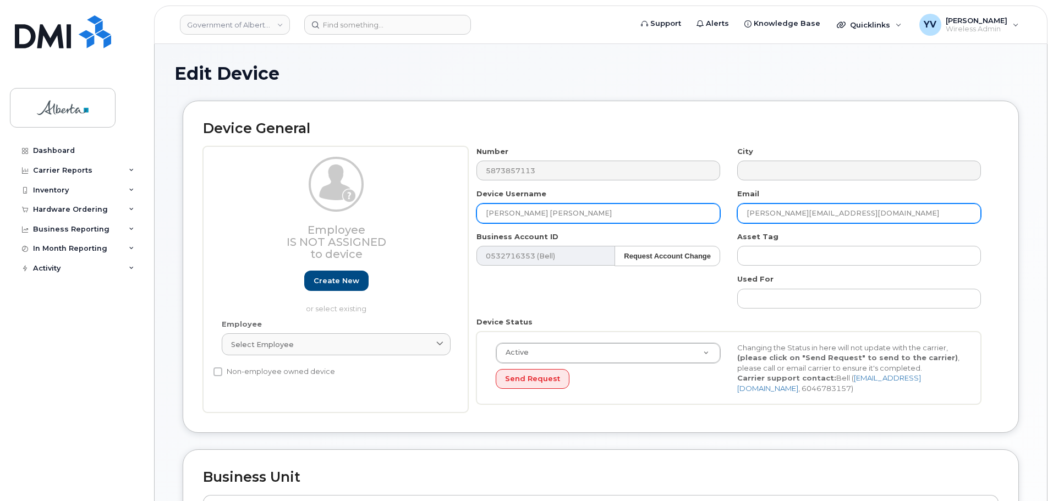
click at [719, 213] on div "Number 5873857113 City Device Username Abisola Joshua Email Michael.Auschrat@go…" at bounding box center [728, 279] width 521 height 267
paste input "Abisola.Joshua"
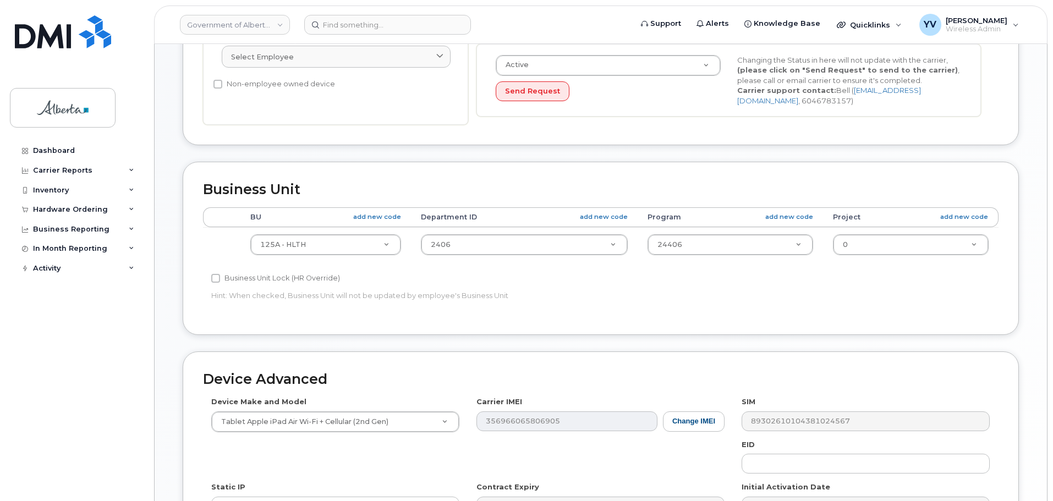
scroll to position [289, 0]
type input "Abisola.Joshua@gov.ab.ca"
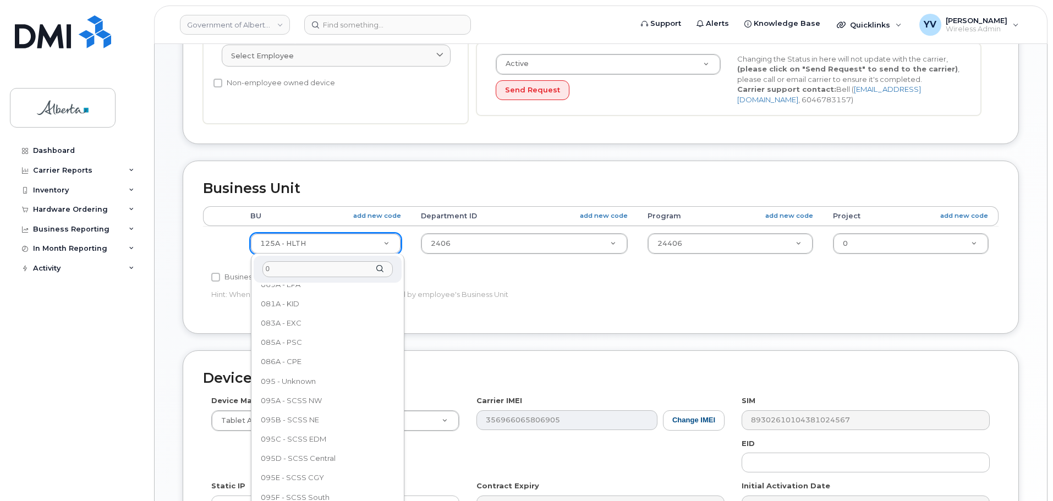
scroll to position [0, 0]
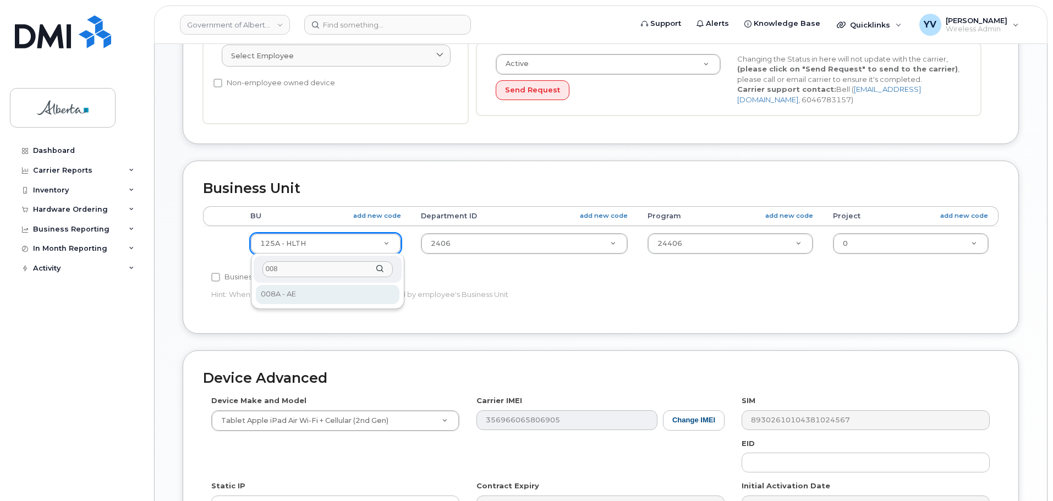
type input "008"
select select "4749737"
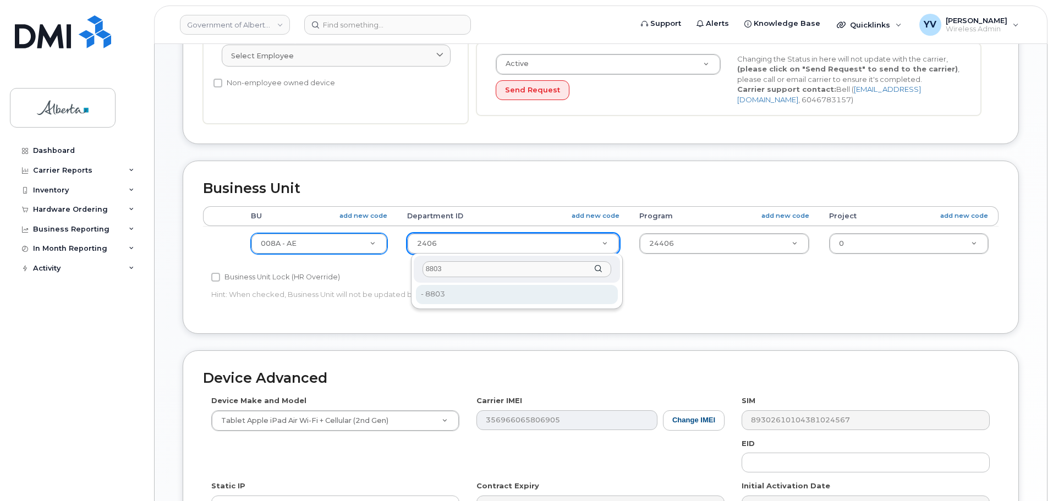
type input "8803"
type input "8893644"
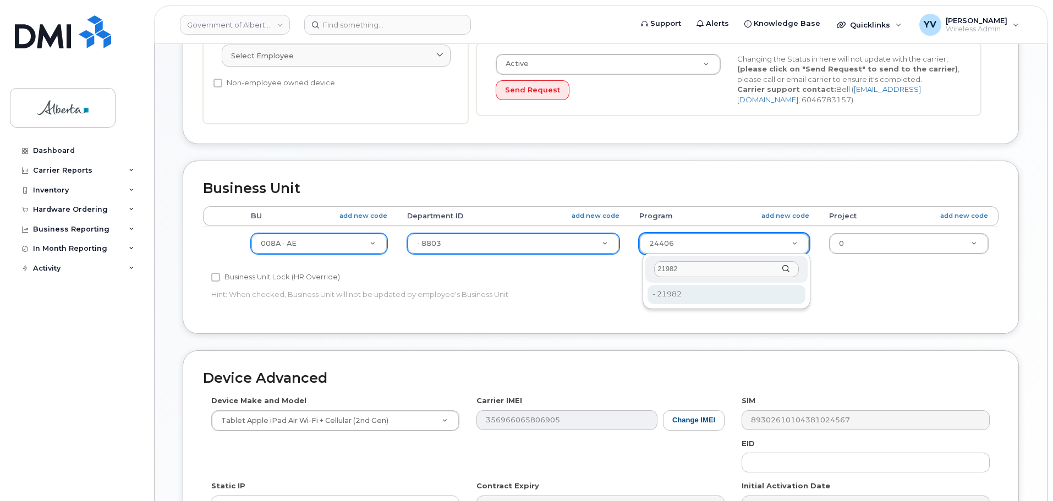
type input "21982"
type input "8893662"
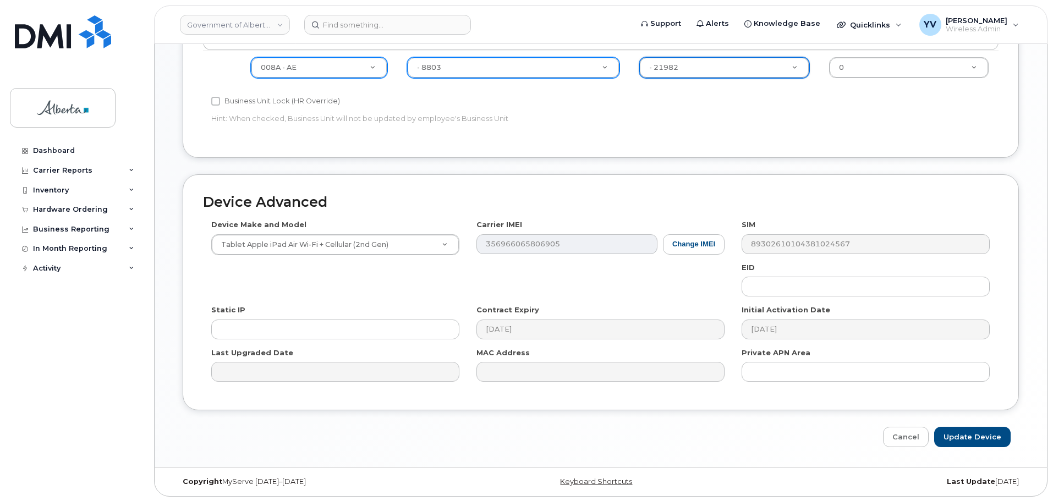
scroll to position [466, 0]
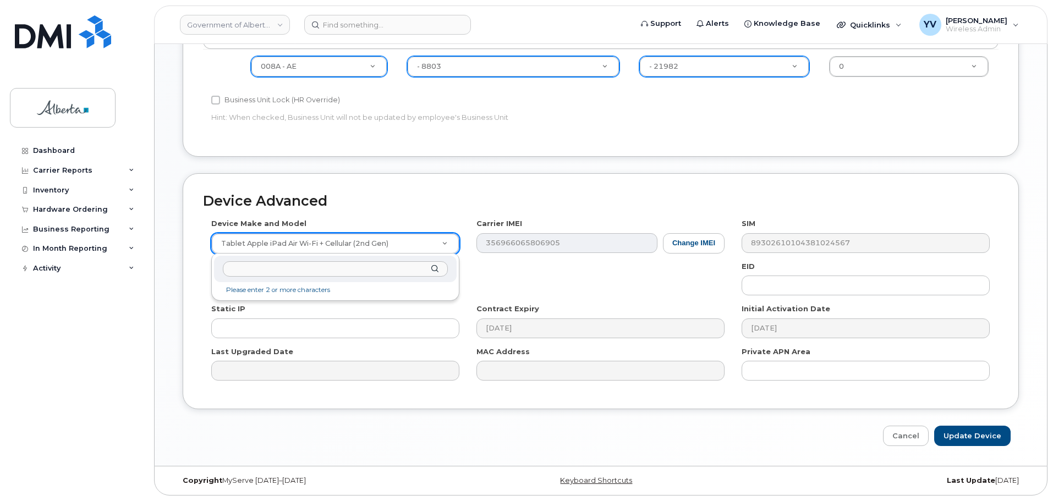
type input "i"
type input "pixel 8"
select select "3035"
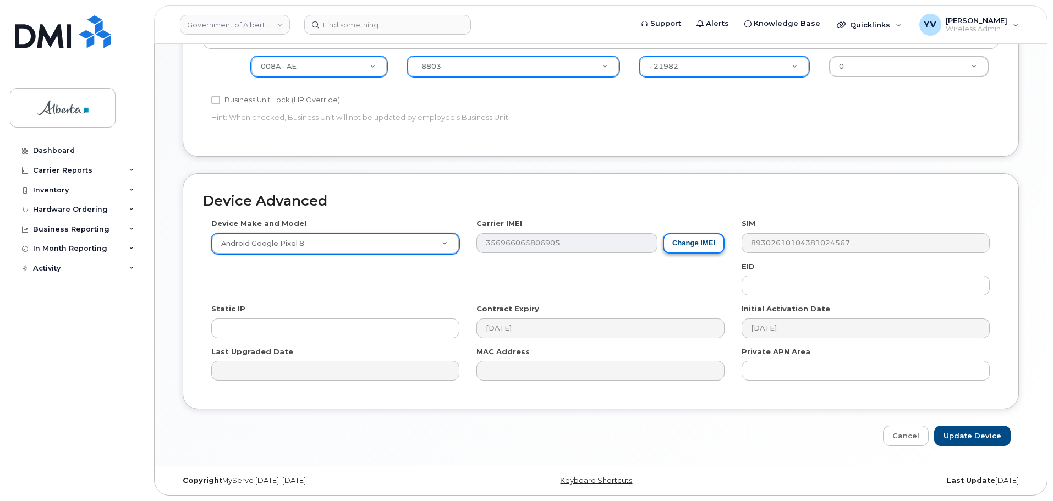
click at [713, 241] on button "Change IMEI" at bounding box center [694, 243] width 62 height 20
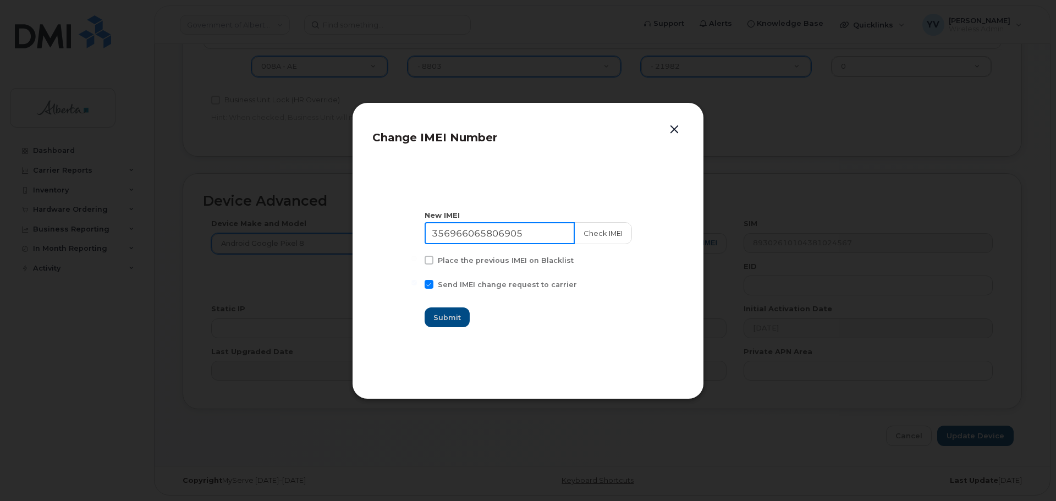
drag, startPoint x: 532, startPoint y: 231, endPoint x: 426, endPoint y: 232, distance: 105.6
click at [426, 232] on section "New IMEI 356966065806905 Check IMEI Place the previous IMEI on Blacklist Send I…" at bounding box center [527, 269] width 311 height 220
paste input "3243154363302"
type input "353243154363302"
click at [448, 318] on span "Submit" at bounding box center [448, 317] width 28 height 10
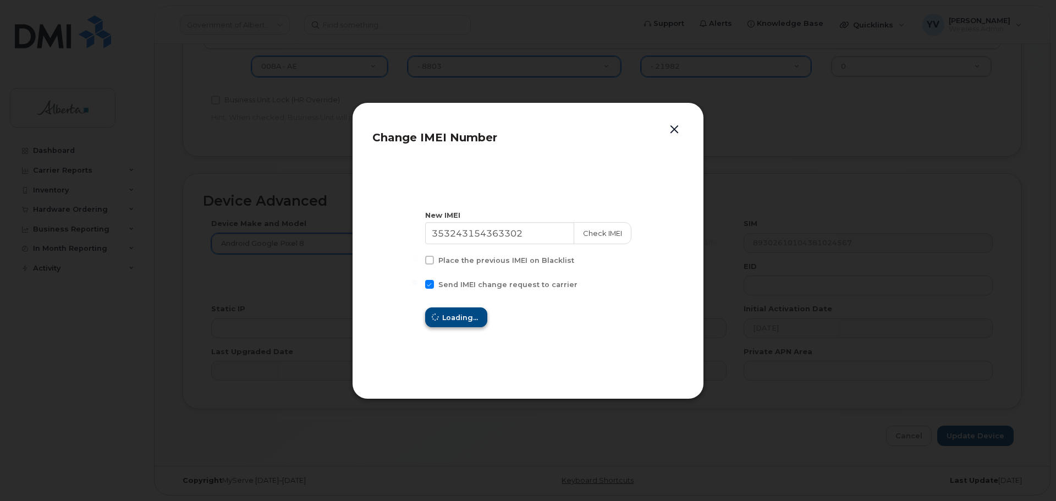
type input "353243154363302"
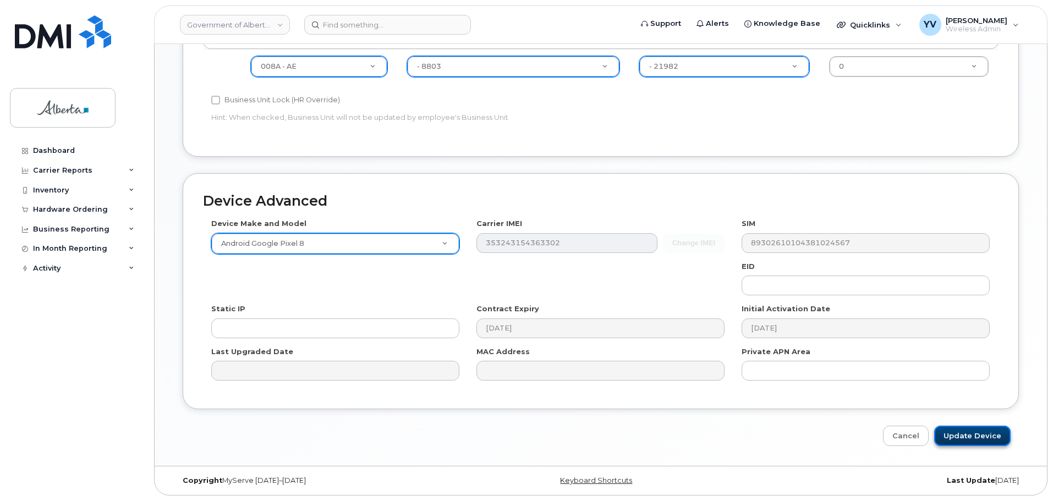
click at [981, 436] on input "Update Device" at bounding box center [972, 436] width 76 height 20
type input "Saving..."
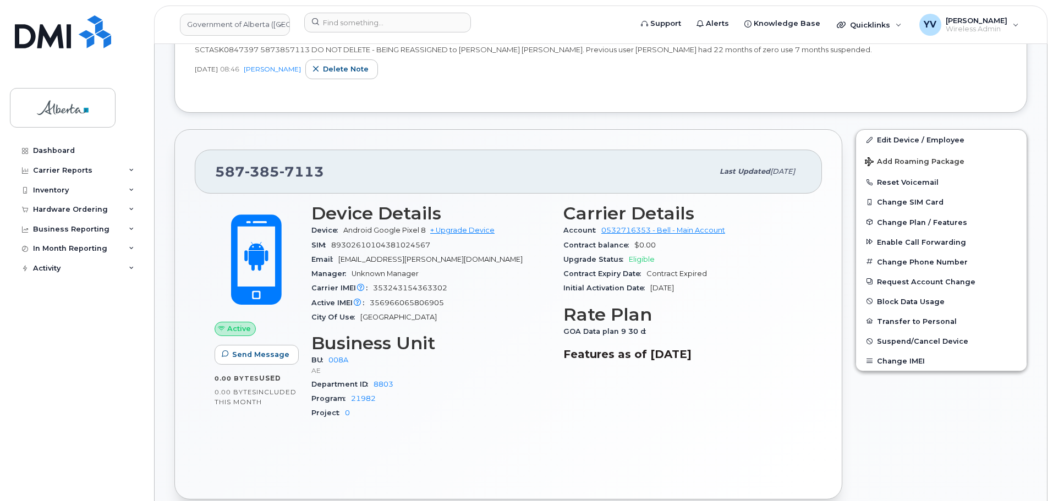
scroll to position [113, 0]
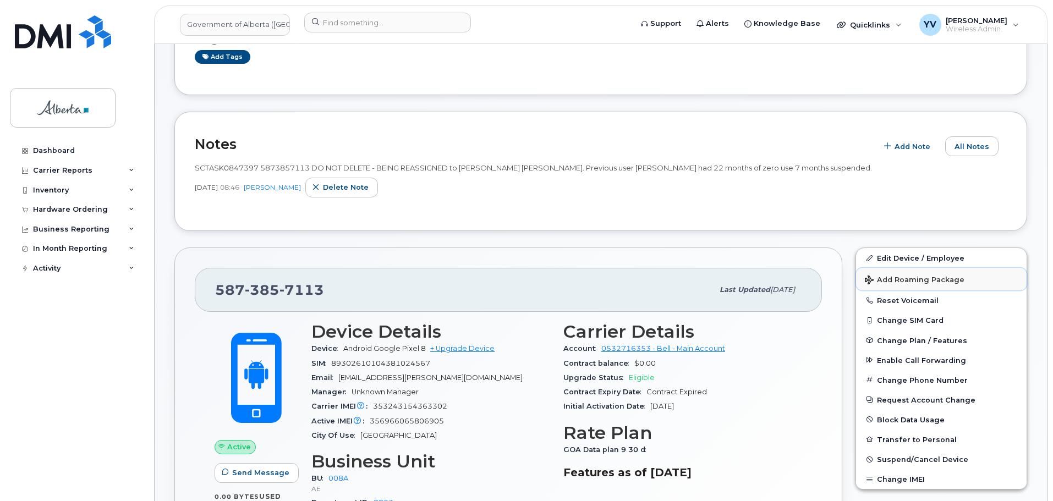
click at [908, 290] on button "Add Roaming Package" at bounding box center [941, 279] width 171 height 23
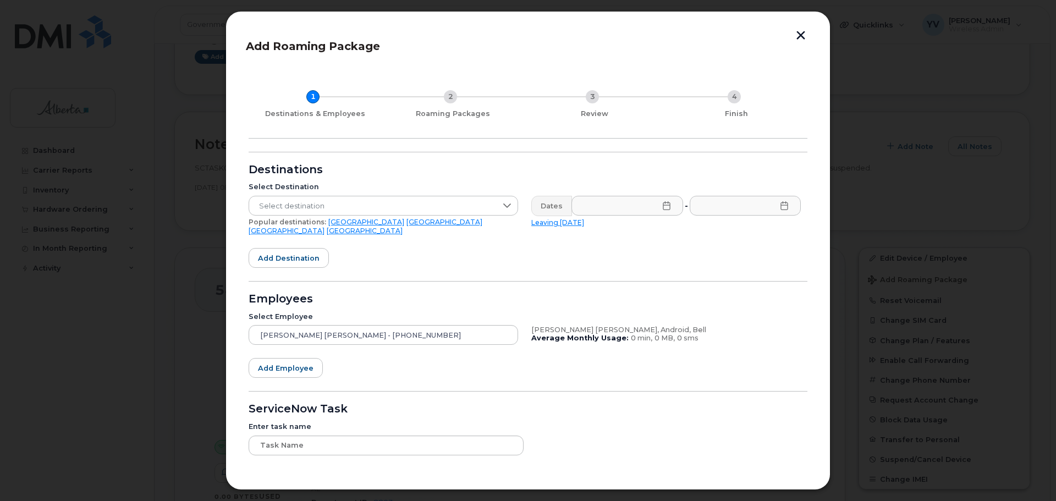
click at [794, 32] on button "button" at bounding box center [801, 37] width 17 height 12
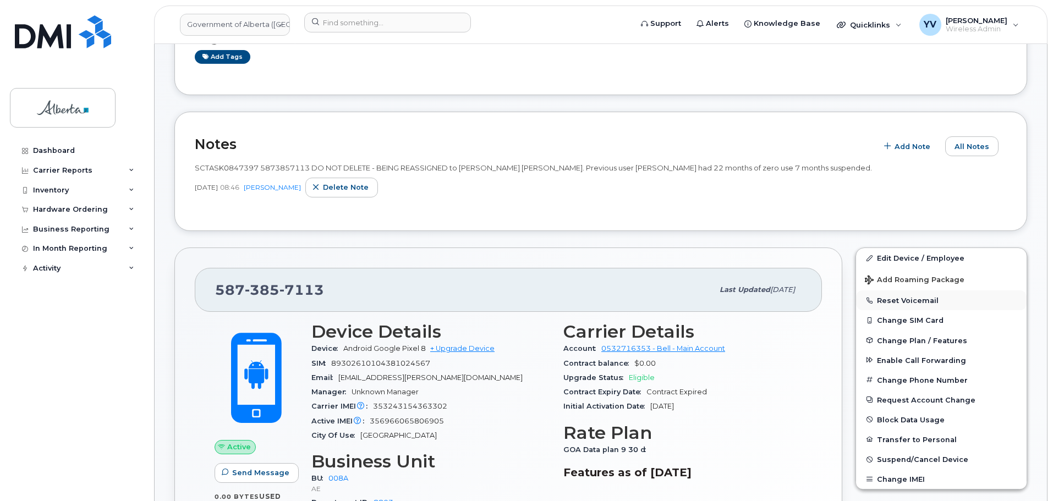
click at [909, 300] on button "Reset Voicemail" at bounding box center [941, 300] width 171 height 20
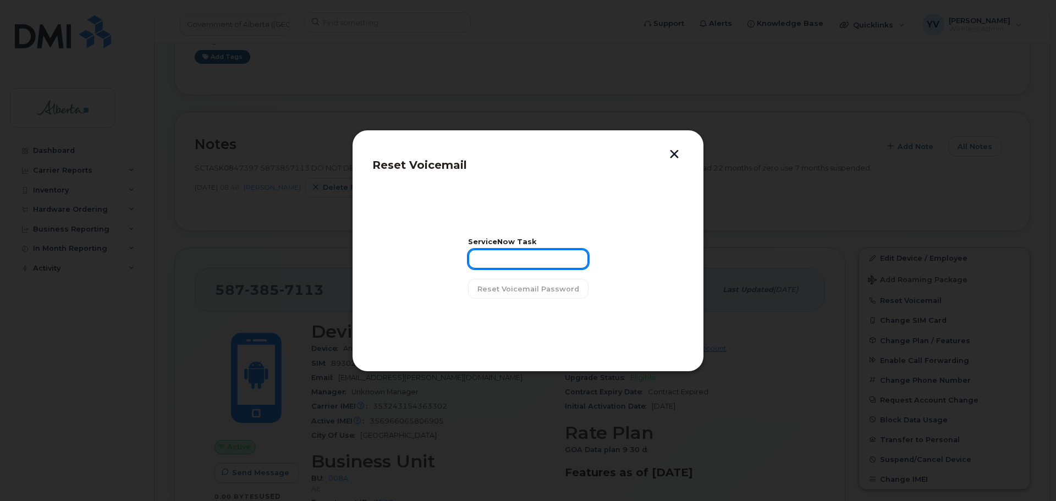
click at [495, 262] on input "text" at bounding box center [528, 259] width 120 height 20
paste input "SCTASK0847397"
type input "SCTASK0847397"
click at [521, 292] on span "Reset Voicemail Password" at bounding box center [528, 289] width 102 height 10
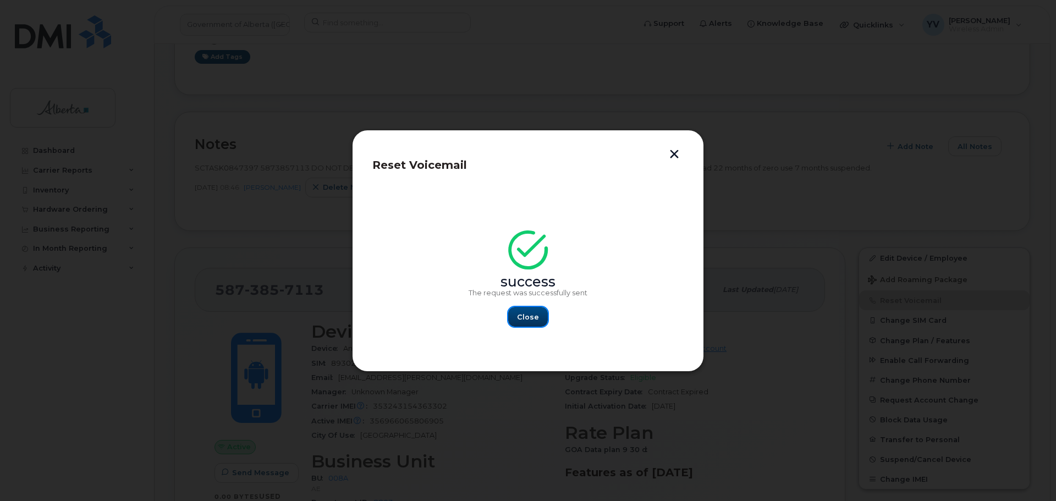
click at [526, 314] on span "Close" at bounding box center [528, 317] width 22 height 10
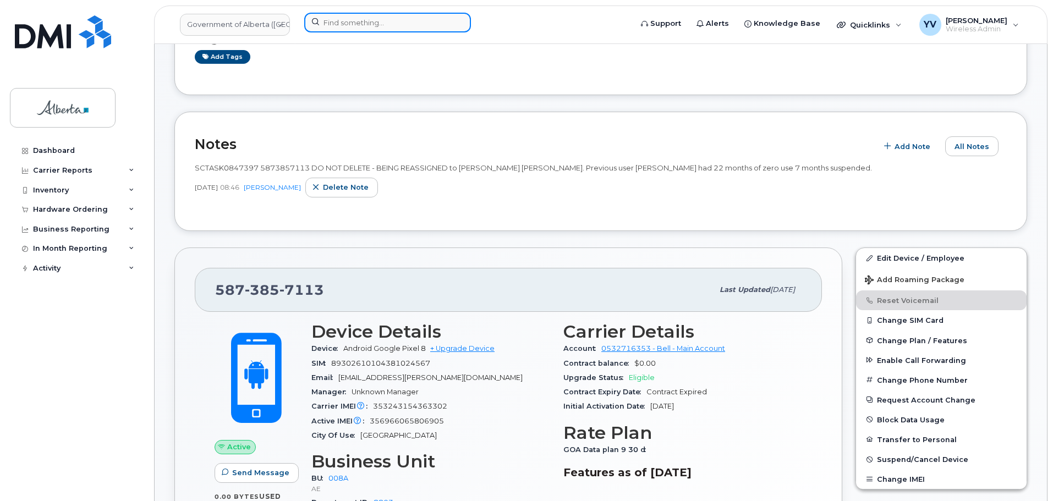
click at [345, 17] on input at bounding box center [387, 23] width 167 height 20
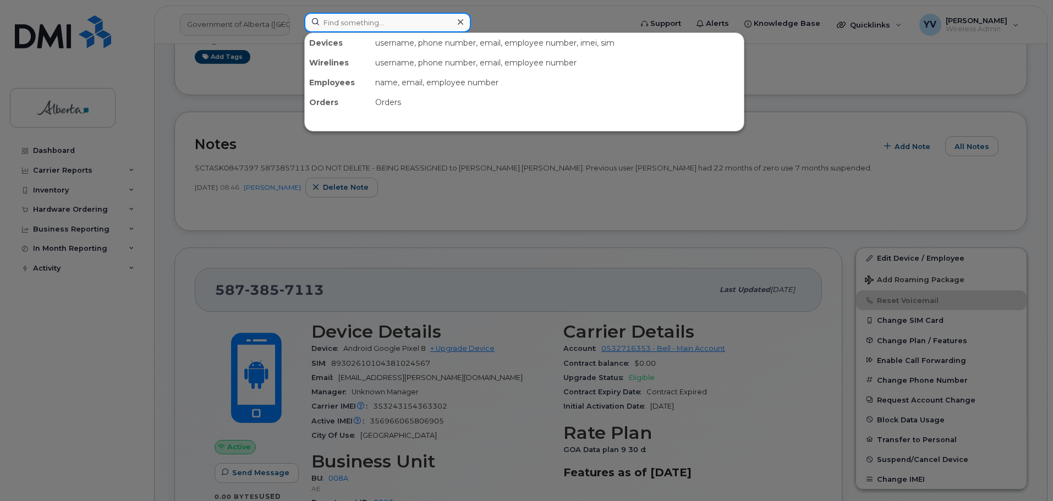
paste input "5873405634"
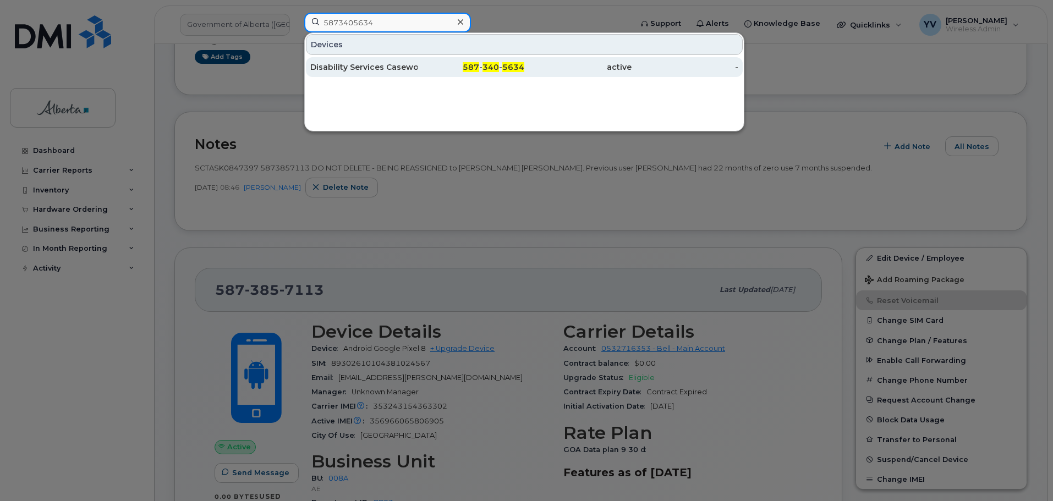
type input "5873405634"
click at [519, 63] on span "5634" at bounding box center [513, 67] width 22 height 10
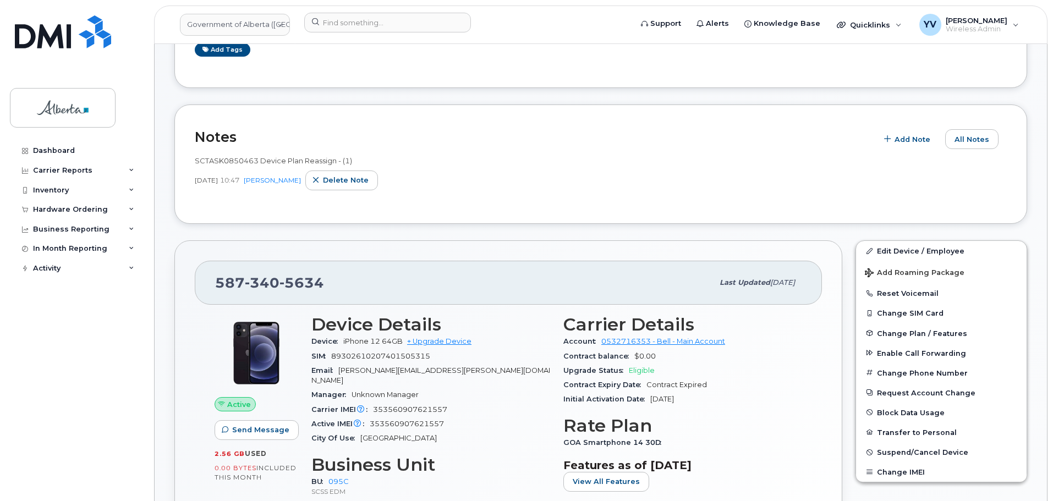
scroll to position [216, 0]
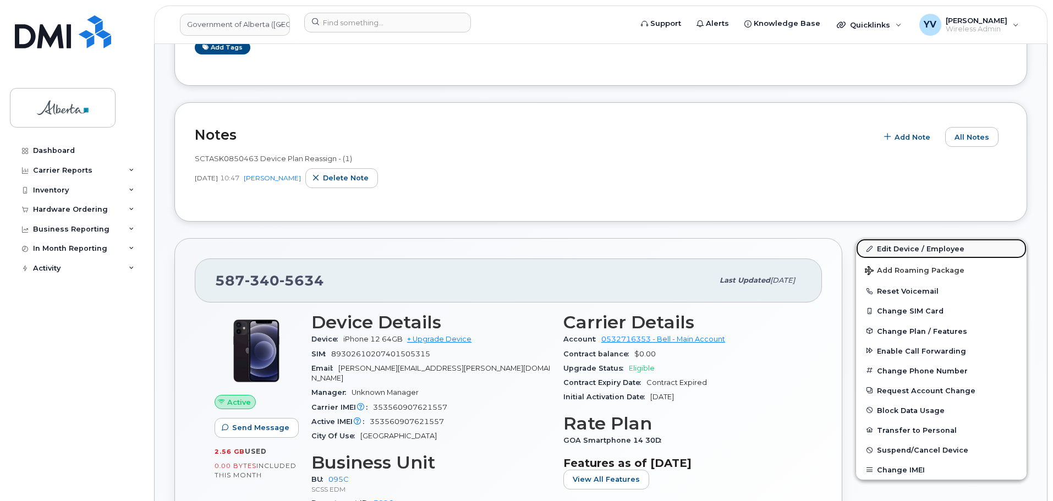
click at [907, 246] on link "Edit Device / Employee" at bounding box center [941, 249] width 171 height 20
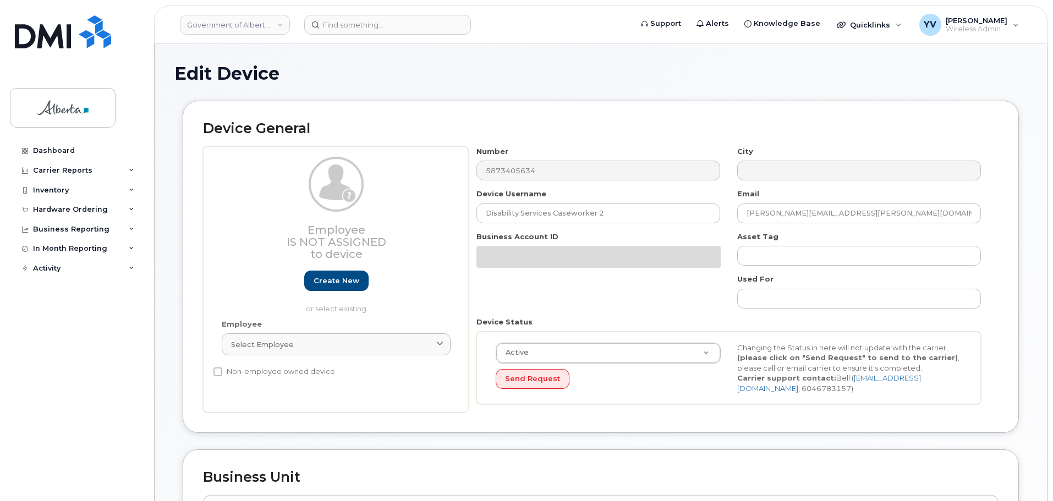
select select "4749748"
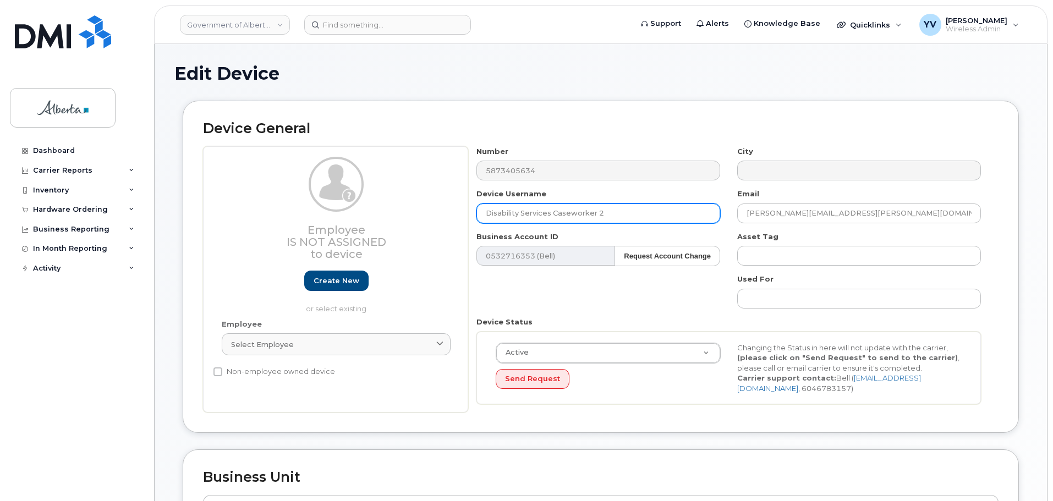
drag, startPoint x: 618, startPoint y: 213, endPoint x: 429, endPoint y: 217, distance: 189.3
click at [429, 217] on div "Employee Is not assigned to device Create new or select existing Employee Selec…" at bounding box center [600, 279] width 795 height 267
paste input "[PERSON_NAME]"
type input "[PERSON_NAME]"
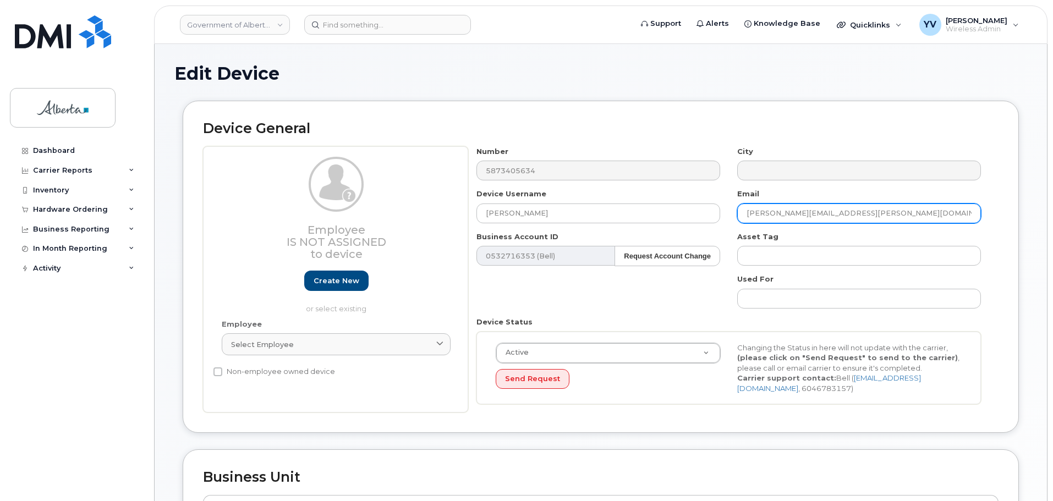
drag, startPoint x: 853, startPoint y: 217, endPoint x: 724, endPoint y: 223, distance: 128.3
click at [724, 223] on div "Number 5873405634 City Device Username [PERSON_NAME] Email [PERSON_NAME][EMAIL_…" at bounding box center [728, 279] width 521 height 267
paste input "Ajla.Kevac"
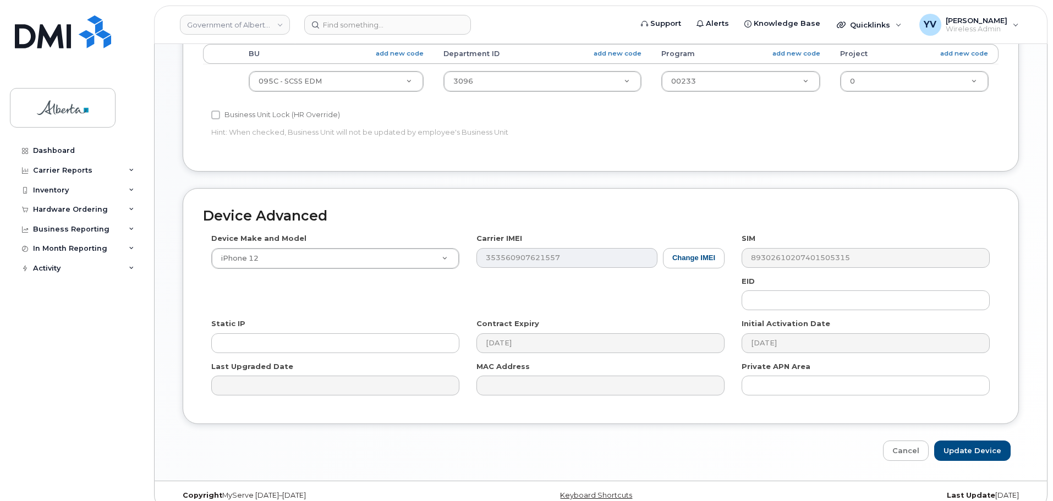
scroll to position [455, 0]
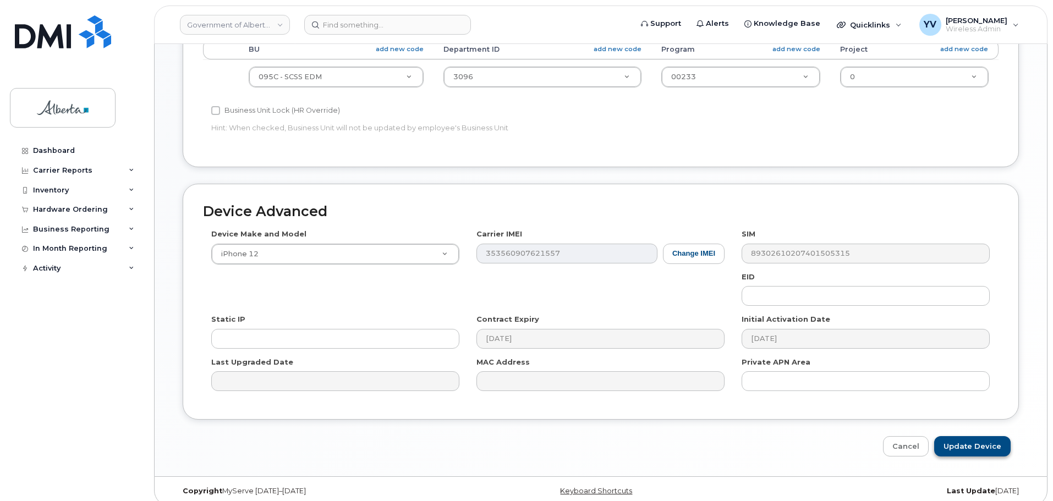
type input "[EMAIL_ADDRESS][DOMAIN_NAME]"
click at [968, 444] on input "Update Device" at bounding box center [972, 446] width 76 height 20
type input "Saving..."
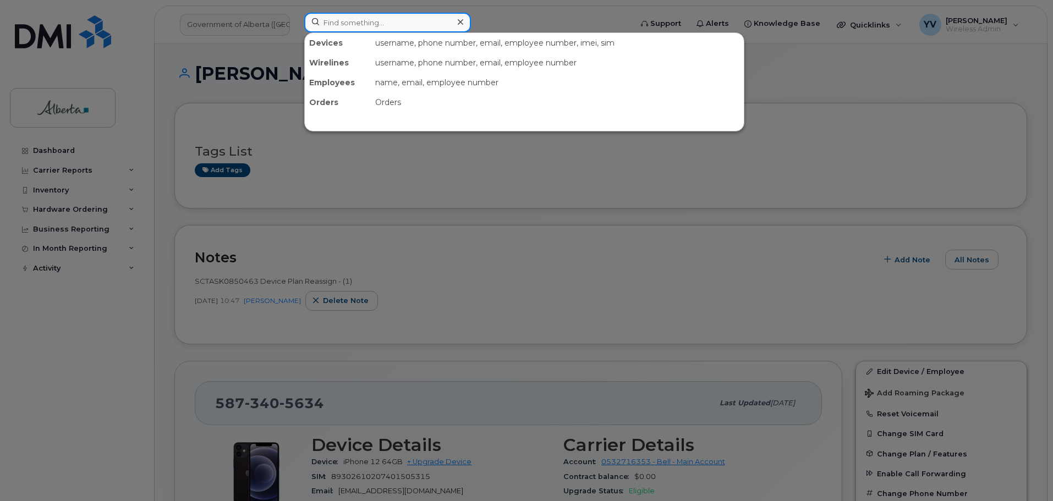
click at [336, 26] on input at bounding box center [387, 23] width 167 height 20
paste input "7802649671"
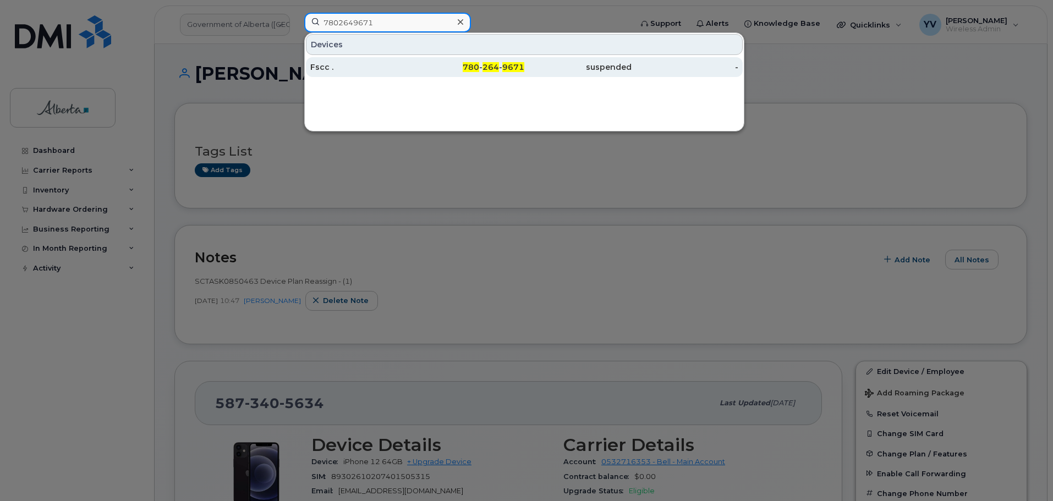
type input "7802649671"
click at [513, 65] on span "9671" at bounding box center [513, 67] width 22 height 10
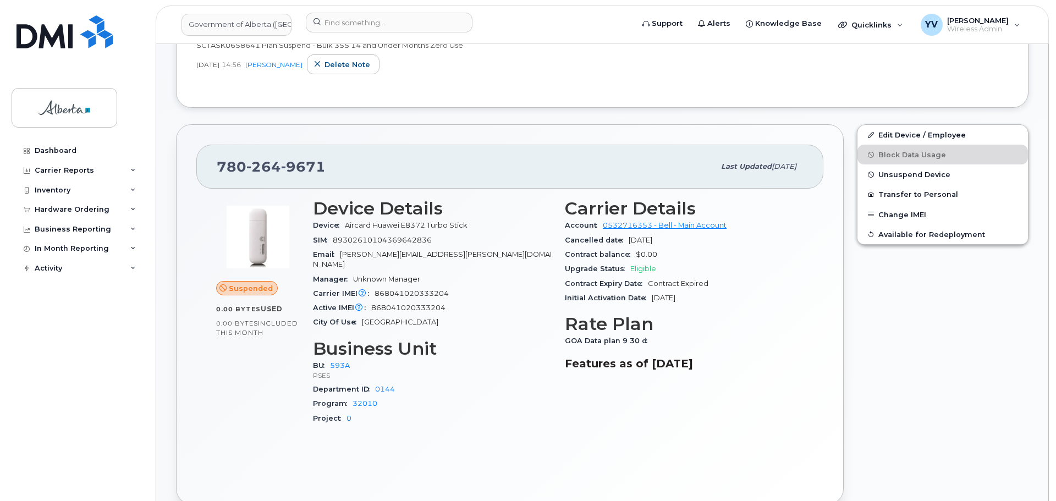
scroll to position [288, 0]
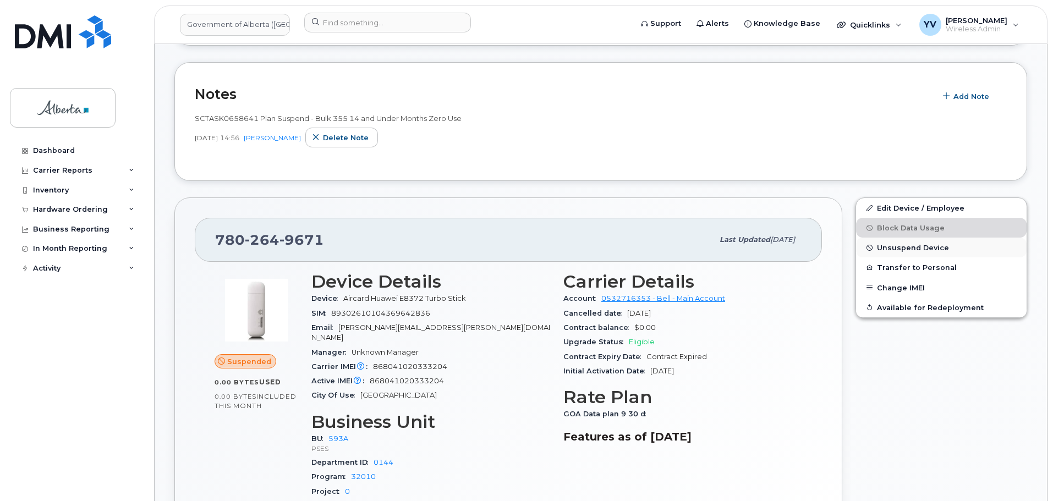
click at [906, 241] on button "Unsuspend Device" at bounding box center [941, 248] width 171 height 20
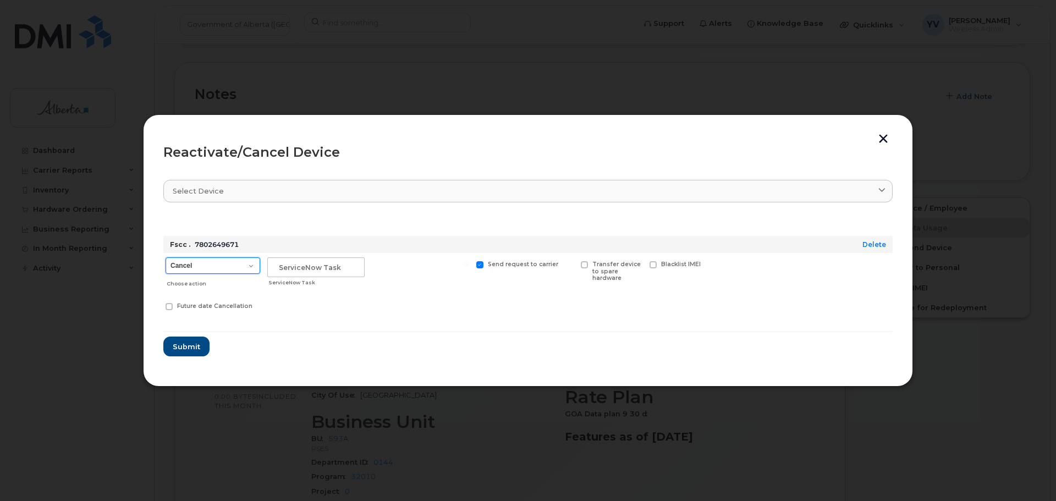
click at [248, 265] on select "Cancel Suspend - Extend Suspension Reactivate" at bounding box center [213, 265] width 95 height 17
select select "[object Object]"
click at [166, 257] on select "Cancel Suspend - Extend Suspension Reactivate" at bounding box center [213, 265] width 95 height 17
click at [291, 265] on input "text" at bounding box center [315, 267] width 97 height 20
paste input "SCTASK0849573"
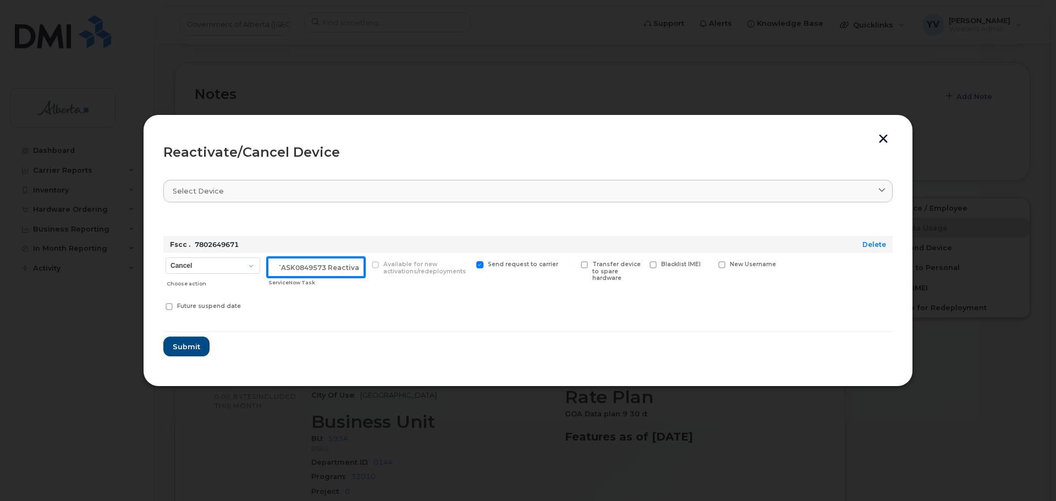
scroll to position [0, 17]
type input "SCTASK0849573 Reactivate"
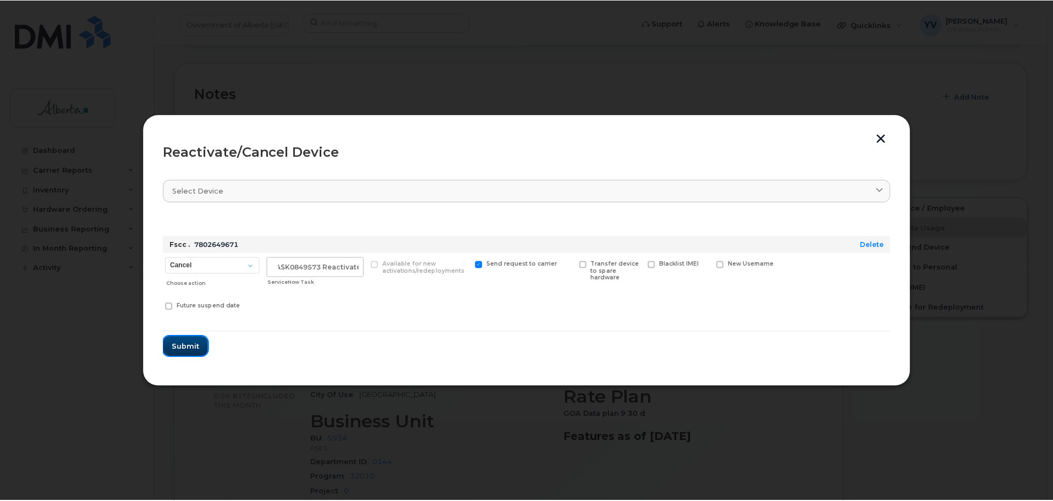
scroll to position [0, 0]
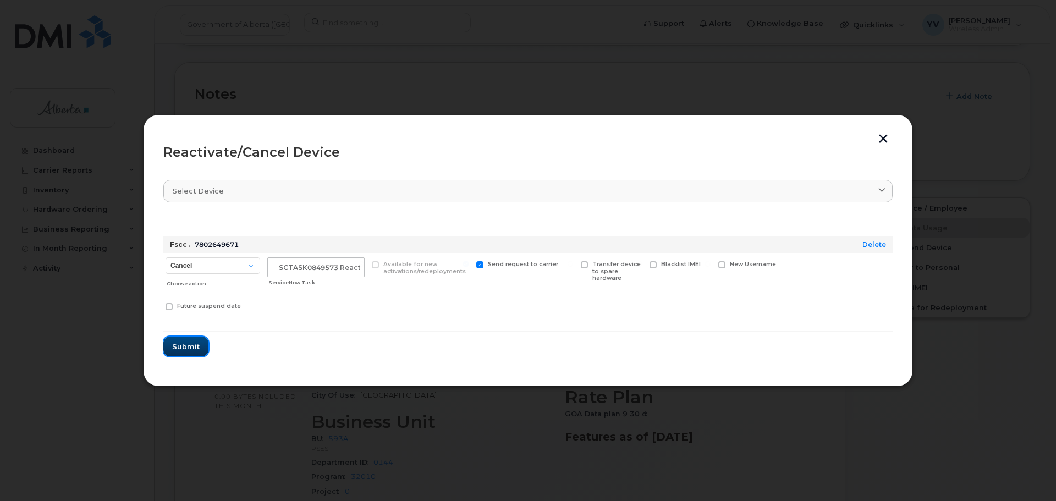
click at [179, 339] on button "Submit" at bounding box center [185, 347] width 45 height 20
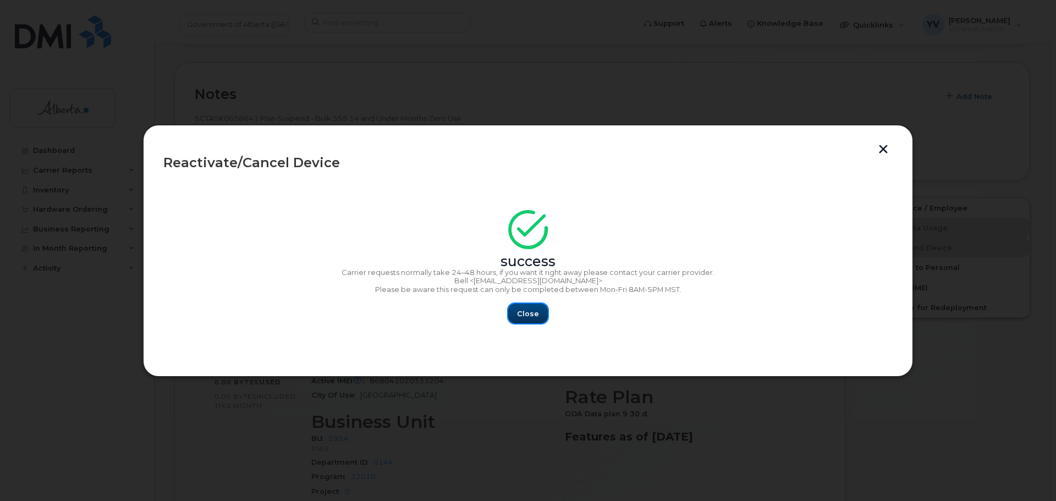
click at [525, 312] on span "Close" at bounding box center [528, 314] width 22 height 10
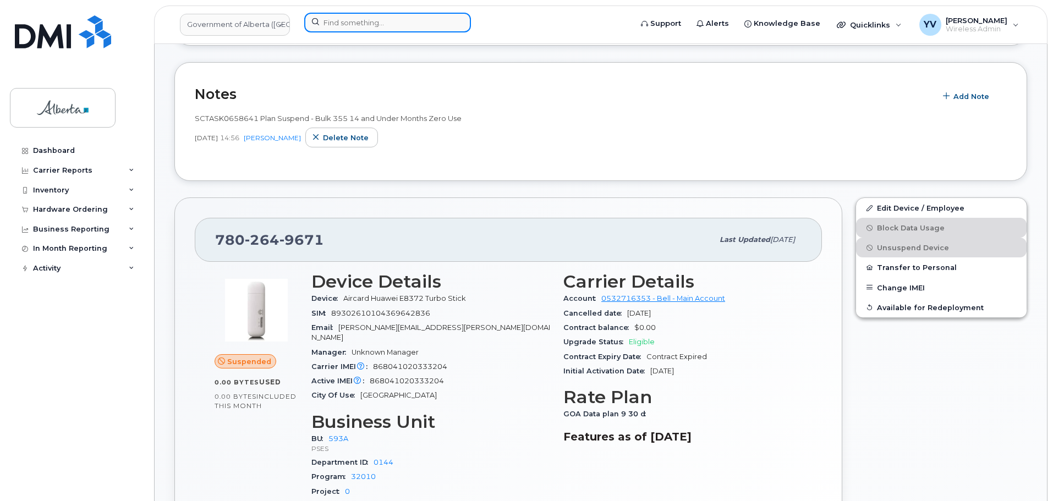
click at [347, 20] on input at bounding box center [387, 23] width 167 height 20
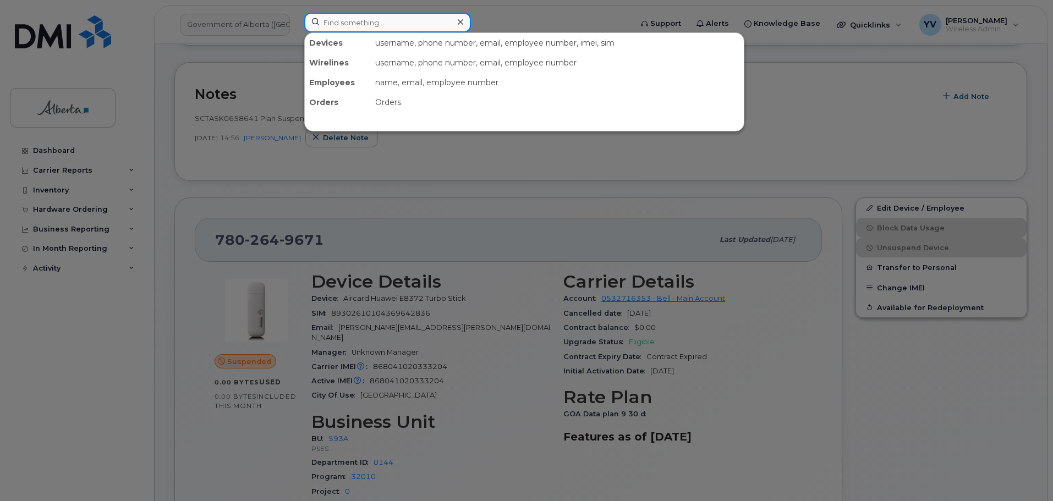
paste input "300864"
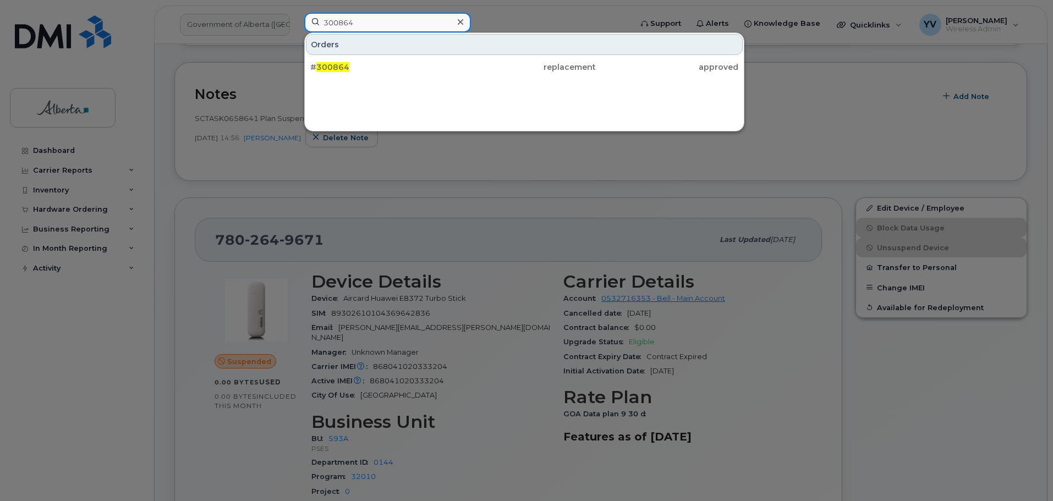
type input "300864"
click at [60, 204] on div at bounding box center [526, 250] width 1053 height 501
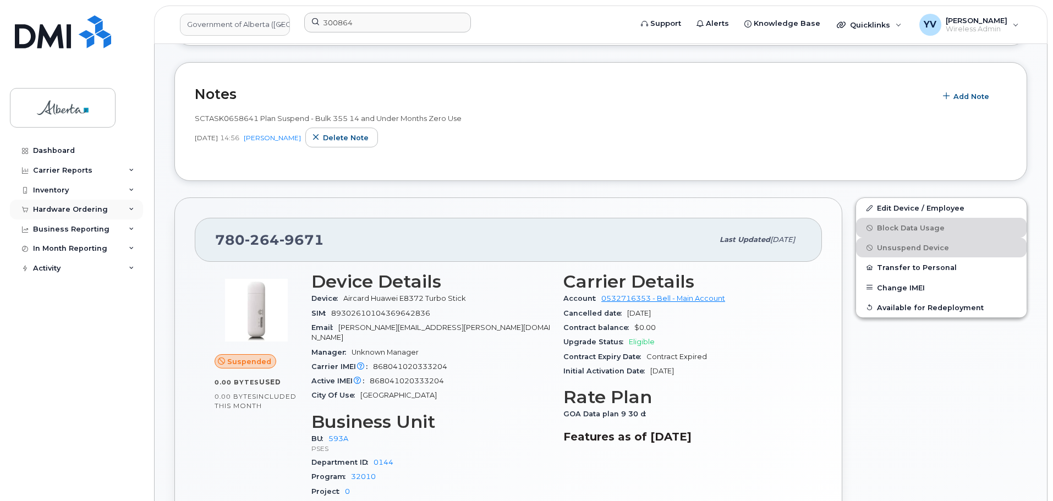
click at [50, 206] on div "Hardware Ordering" at bounding box center [70, 209] width 75 height 9
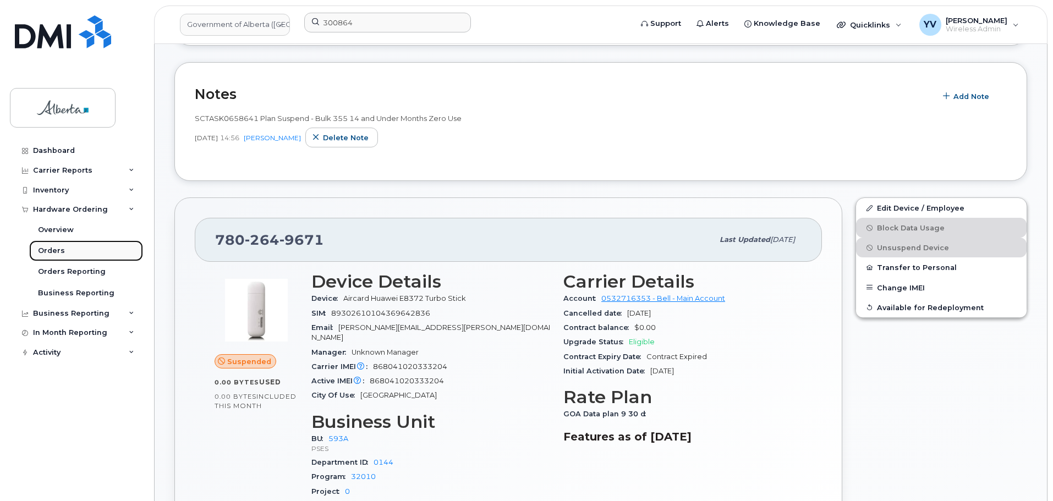
click at [43, 249] on div "Orders" at bounding box center [51, 251] width 27 height 10
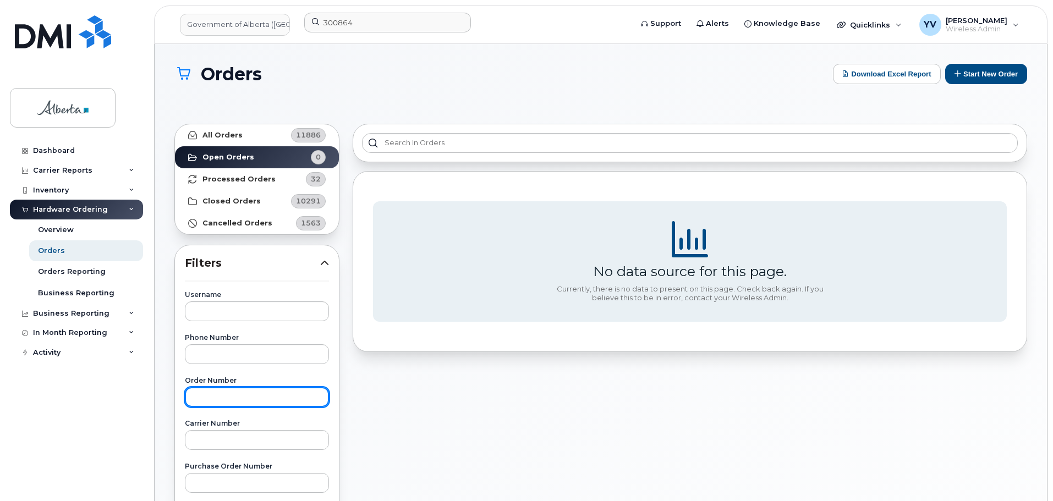
click at [213, 401] on input "text" at bounding box center [257, 397] width 144 height 20
paste input "300864"
type input "300864"
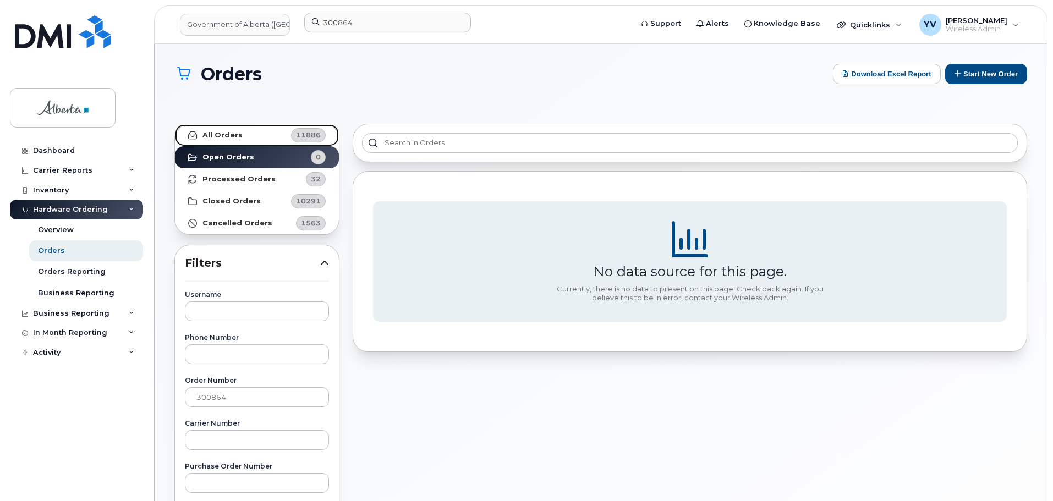
click at [228, 131] on strong "All Orders" at bounding box center [222, 135] width 40 height 9
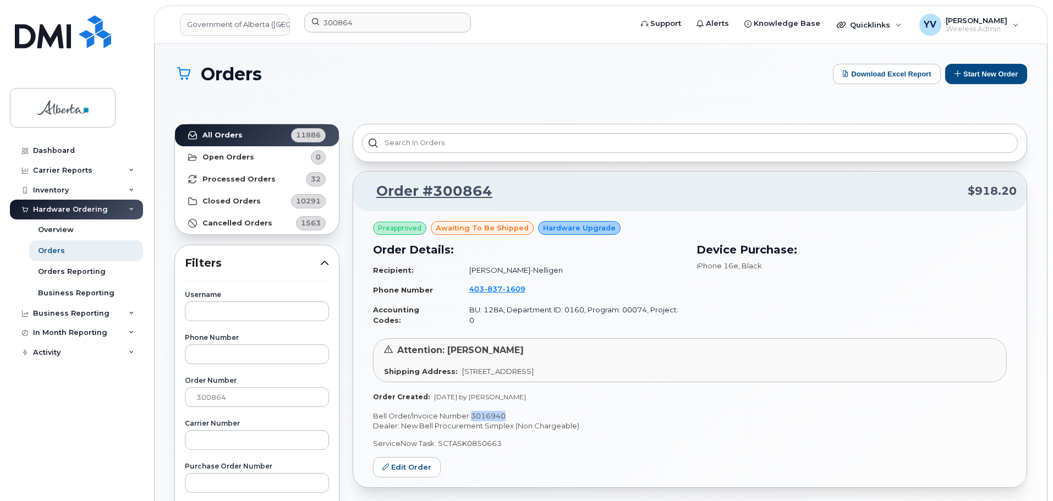
drag, startPoint x: 503, startPoint y: 403, endPoint x: 473, endPoint y: 405, distance: 30.9
click at [473, 411] on p "Bell Order/Invoice Number 3016940" at bounding box center [690, 416] width 634 height 10
copy p "3016940"
click at [407, 457] on link "Edit Order" at bounding box center [407, 467] width 68 height 20
